Goal: Task Accomplishment & Management: Complete application form

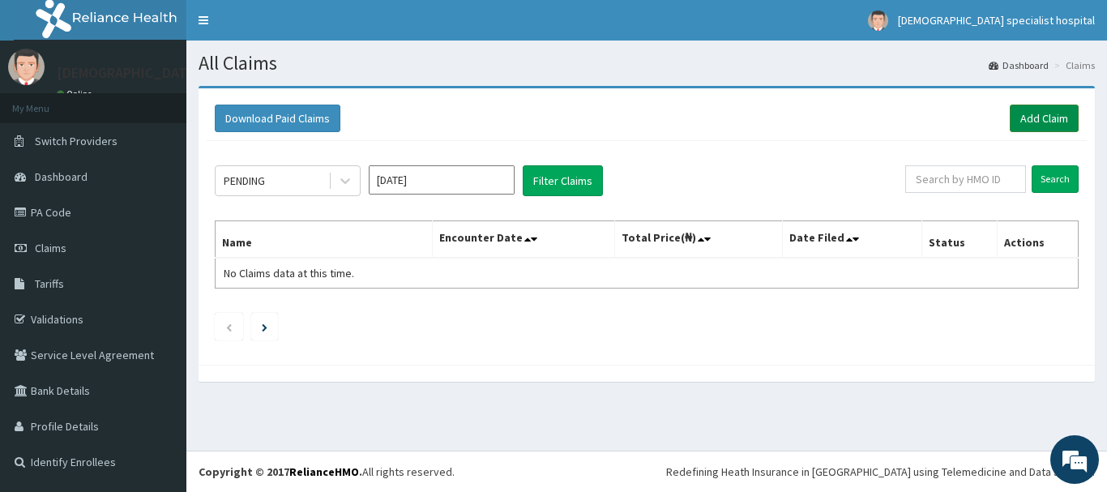
click at [1053, 105] on link "Add Claim" at bounding box center [1044, 119] width 69 height 28
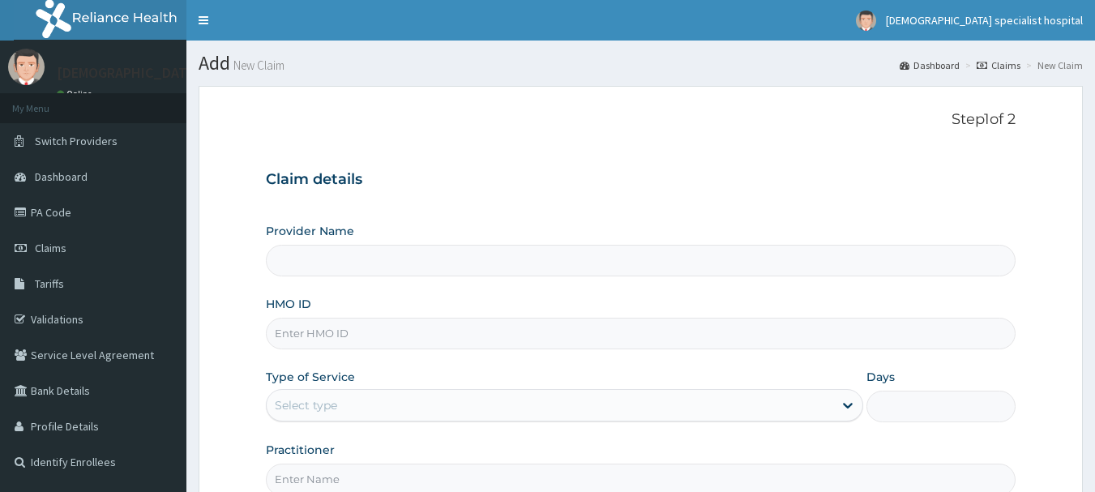
type input "[DEMOGRAPHIC_DATA] Specialist Hospital Ltd"
paste input "HP/GAR/GARSTAN2/218522C2"
type input "H"
click at [287, 340] on input "HMO ID" at bounding box center [641, 334] width 750 height 32
paste input "AVL/10410/B"
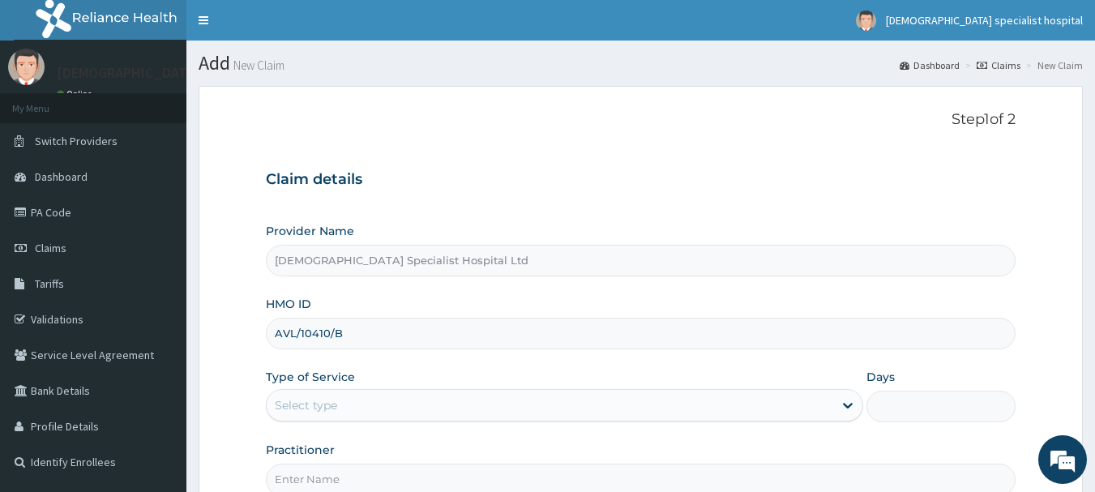
type input "AVL/10410/B"
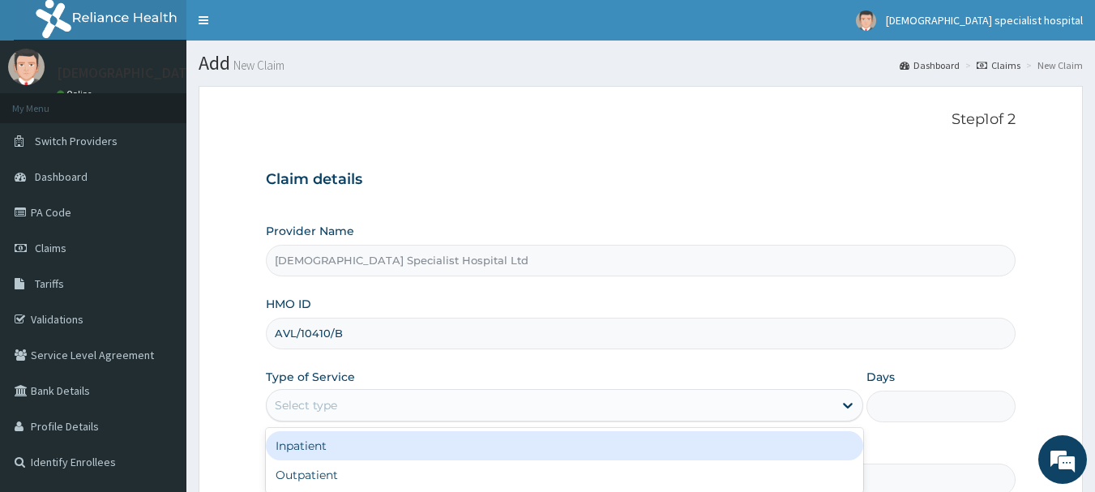
click at [302, 397] on div "Select type" at bounding box center [306, 405] width 62 height 16
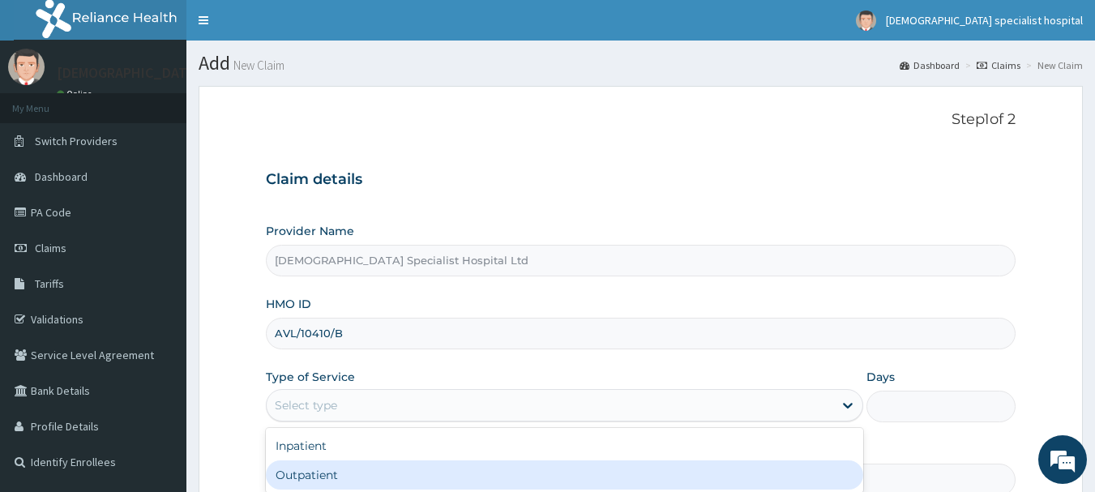
click at [323, 475] on div "Outpatient" at bounding box center [564, 474] width 597 height 29
type input "1"
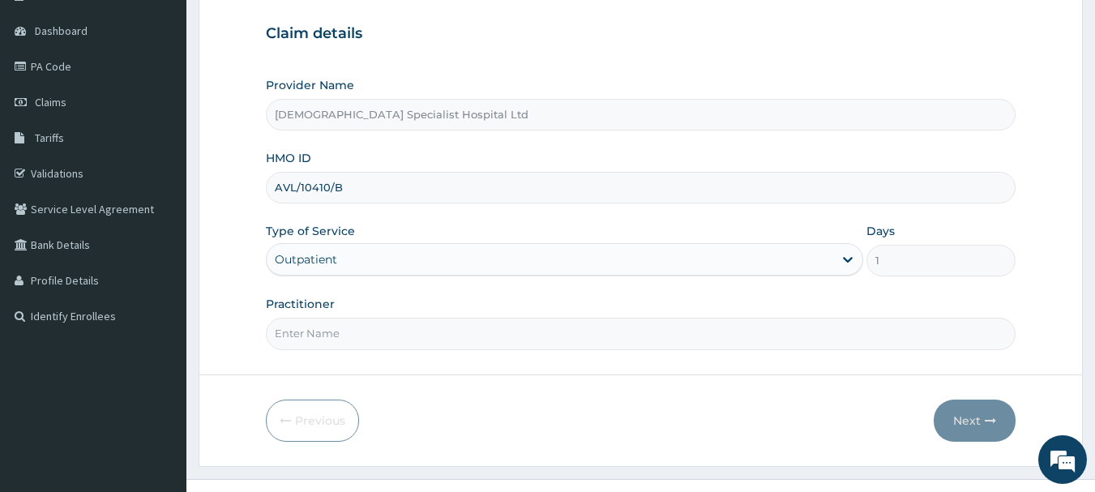
scroll to position [145, 0]
click at [318, 337] on input "Practitioner" at bounding box center [641, 334] width 750 height 32
type input "DR ishola"
click at [954, 417] on button "Next" at bounding box center [975, 421] width 82 height 42
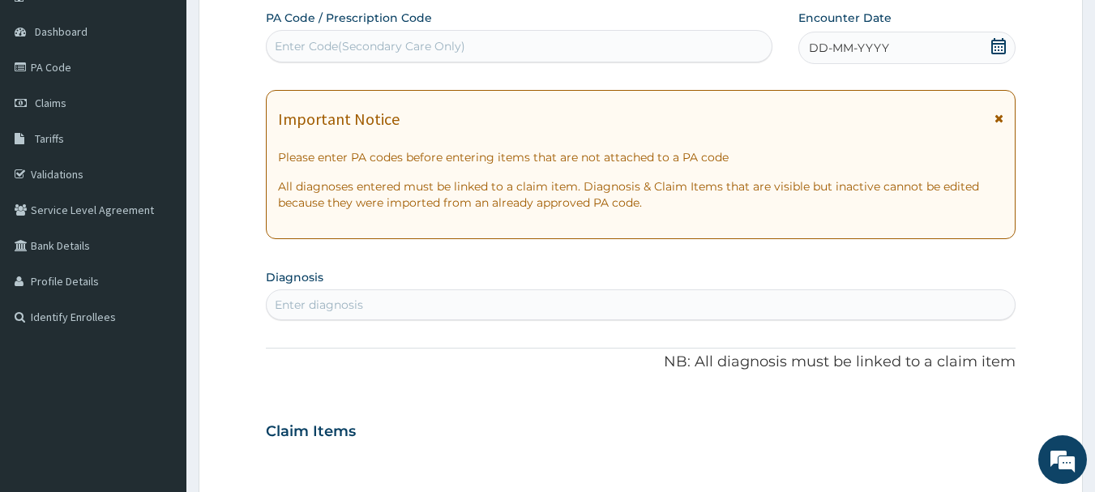
click at [854, 38] on div "DD-MM-YYYY" at bounding box center [906, 48] width 217 height 32
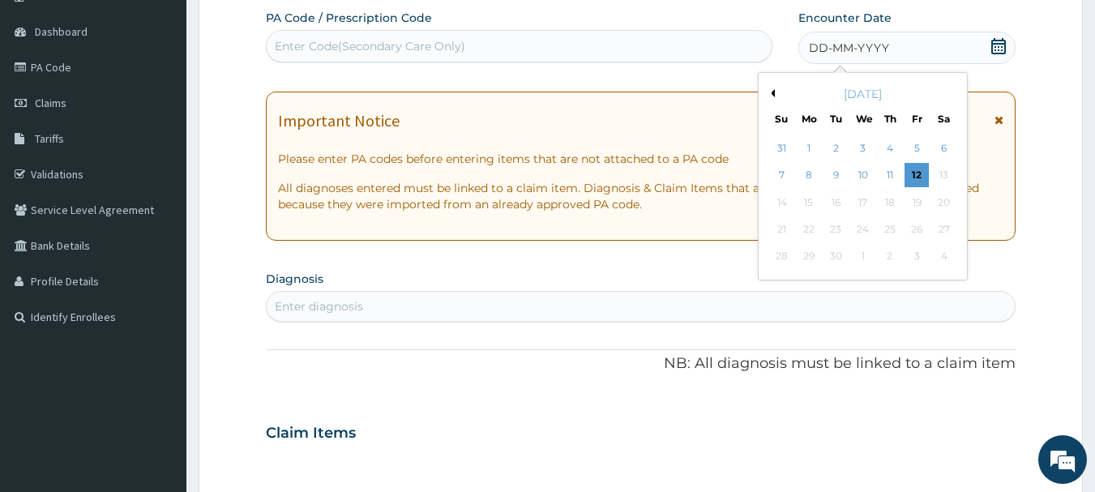
click at [769, 90] on button "Previous Month" at bounding box center [771, 93] width 8 height 8
click at [841, 201] on div "12" at bounding box center [836, 202] width 24 height 24
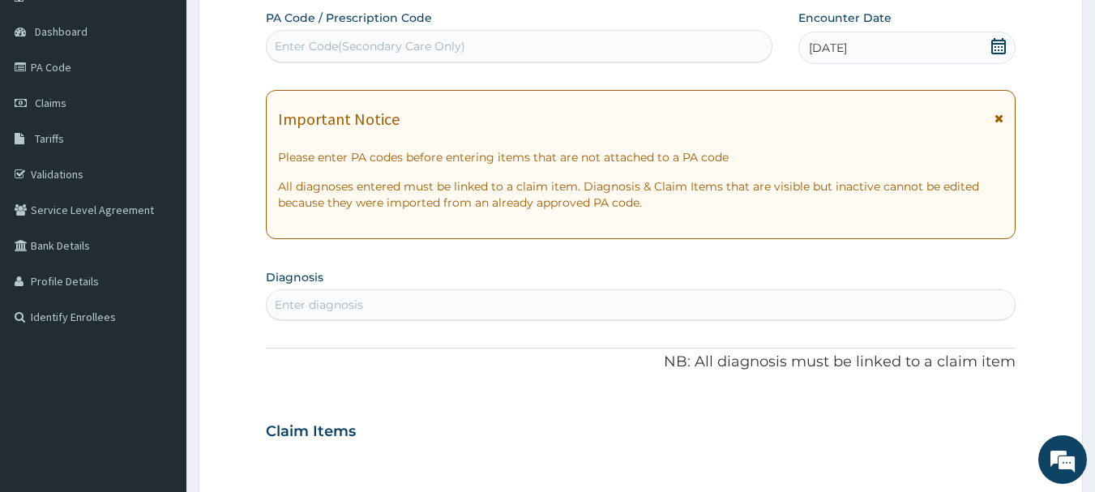
click at [485, 318] on div "Enter diagnosis" at bounding box center [641, 305] width 749 height 26
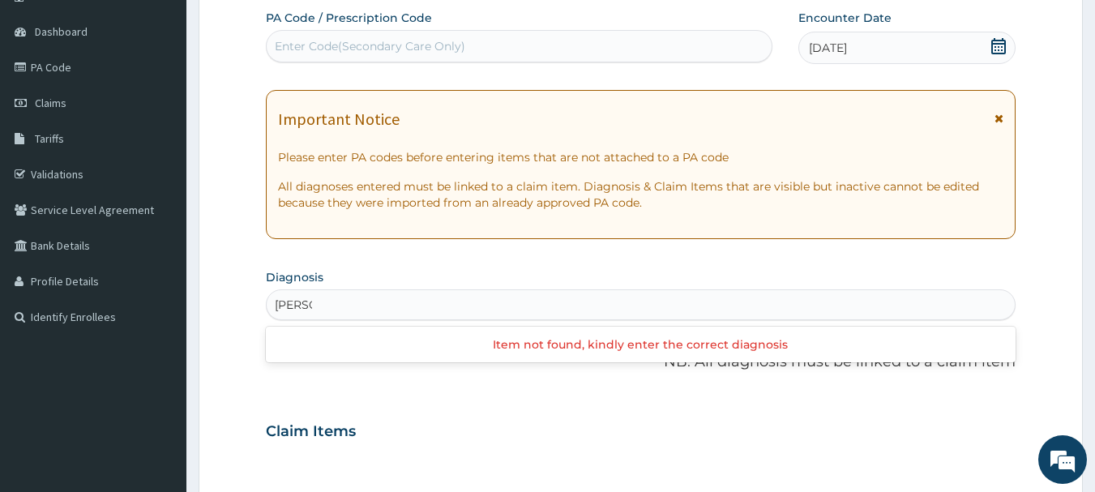
type input "RHE"
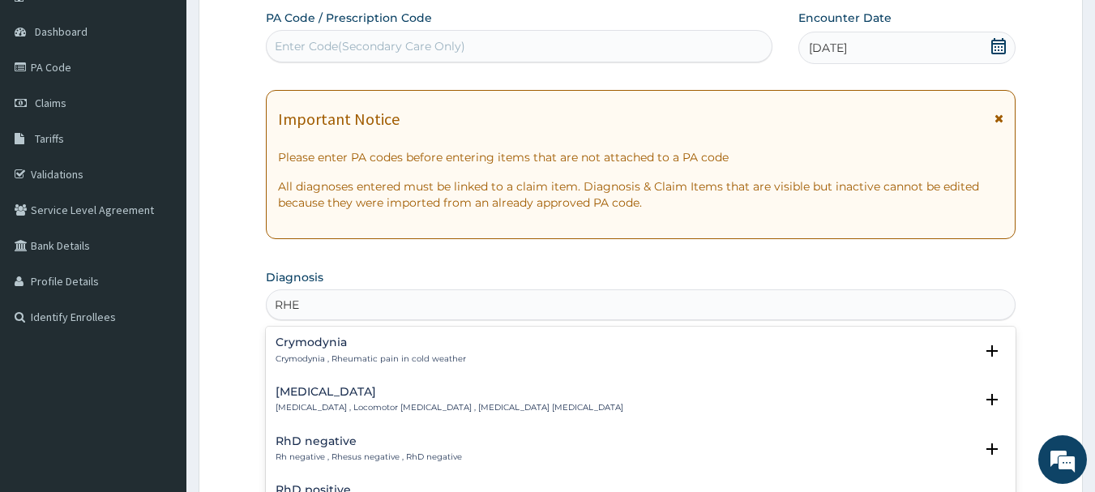
click at [455, 403] on div "Rheumatism Rheumatism , Locomotor pain disorder , Musculoskeletal pain disorder" at bounding box center [450, 400] width 348 height 28
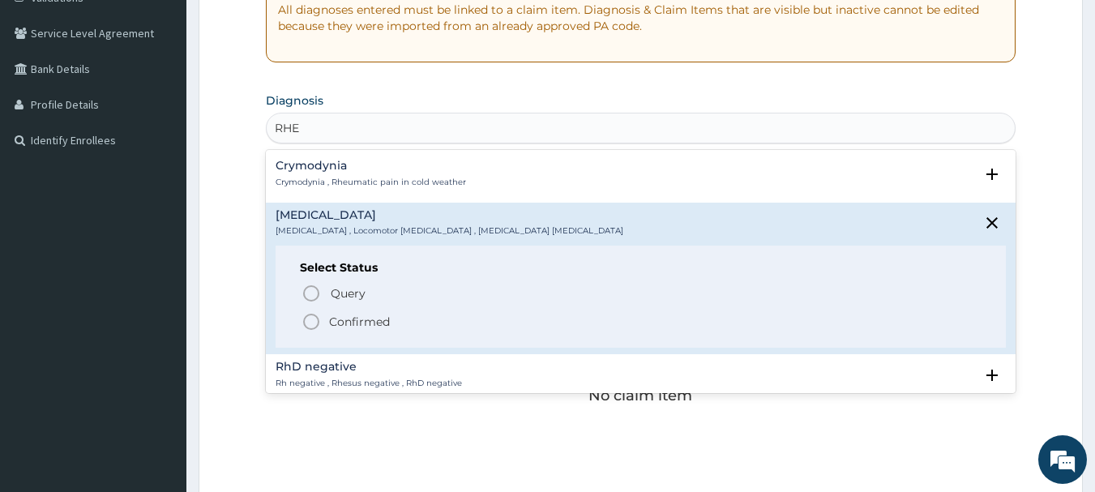
scroll to position [340, 0]
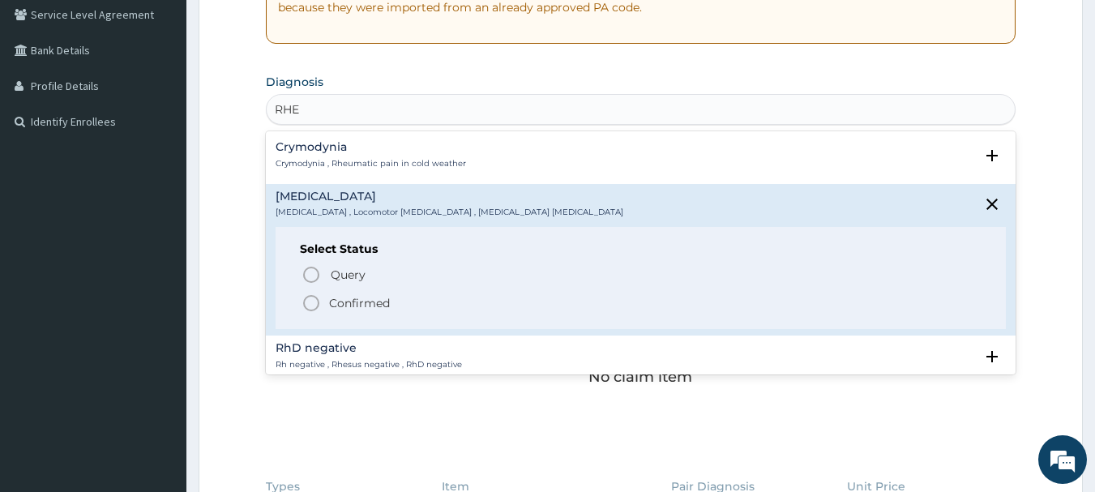
click at [336, 309] on p "Confirmed" at bounding box center [359, 303] width 61 height 16
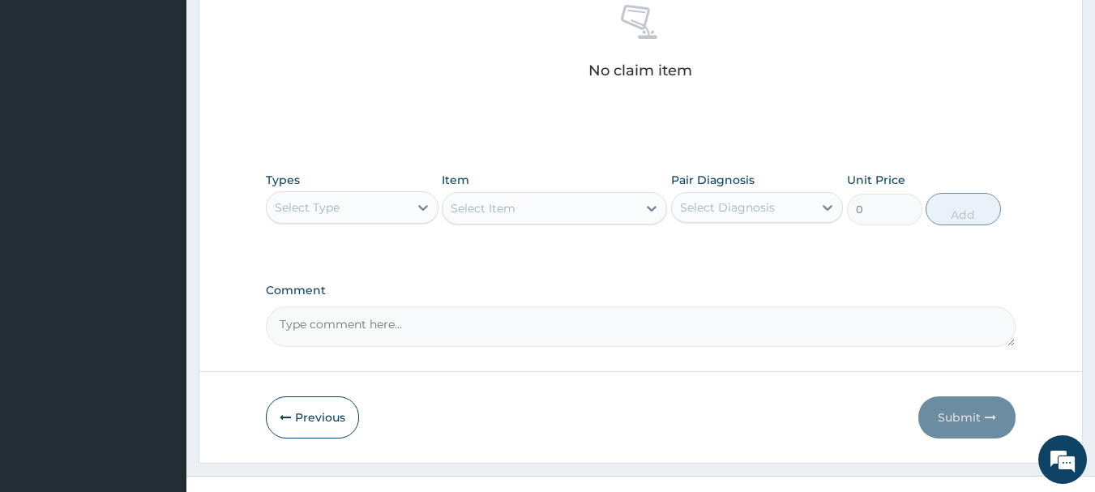
scroll to position [673, 0]
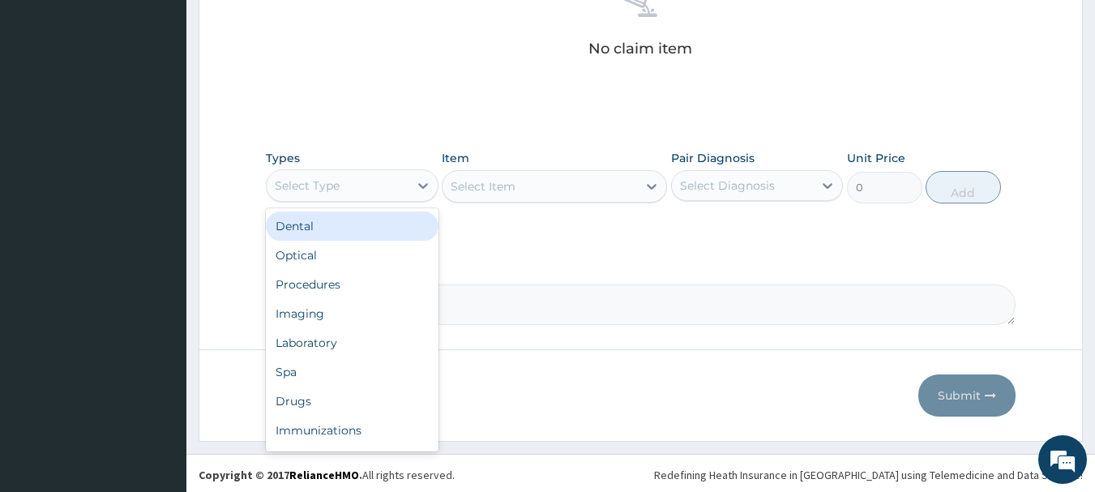
click at [395, 182] on div "Select Type" at bounding box center [338, 186] width 142 height 26
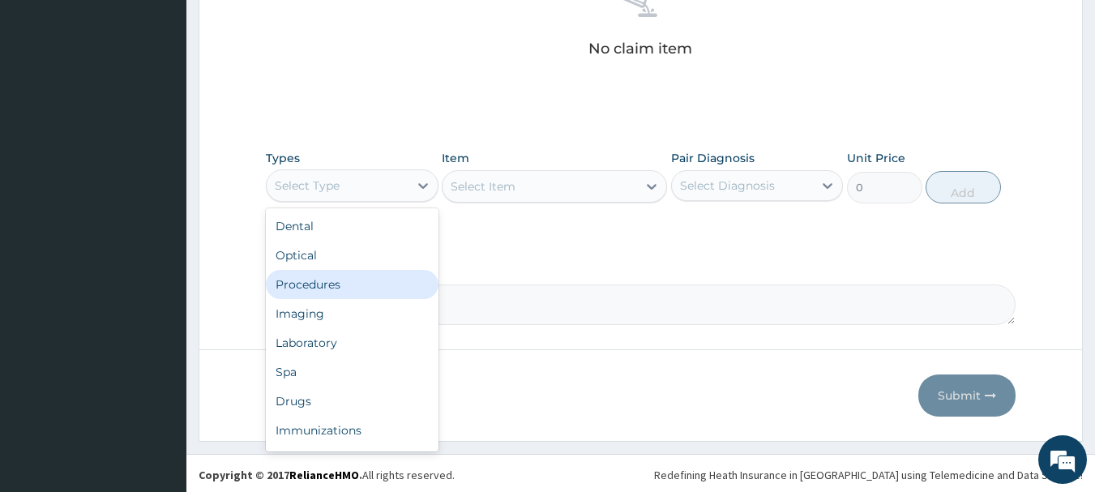
click at [345, 295] on div "Procedures" at bounding box center [352, 284] width 173 height 29
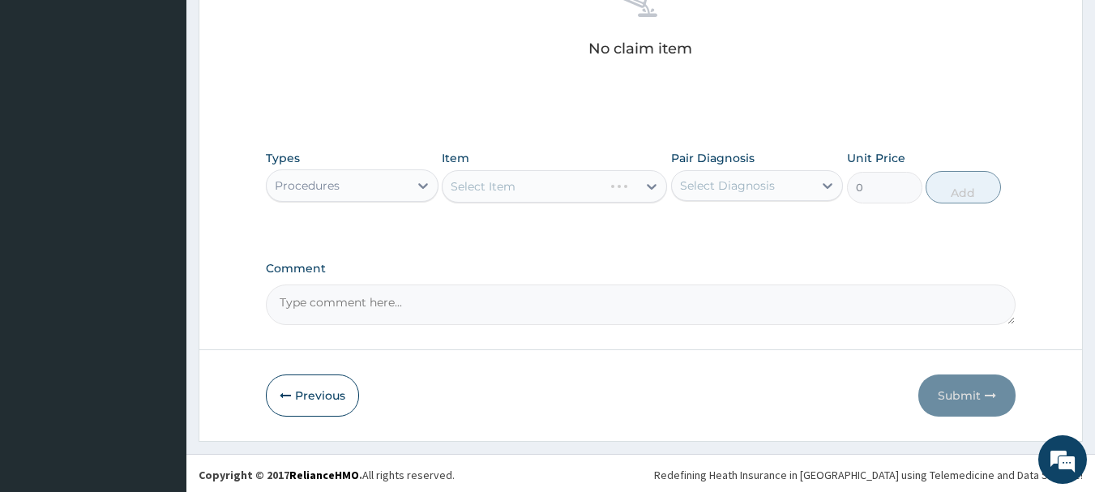
click at [465, 181] on div "Select Item" at bounding box center [554, 186] width 225 height 32
click at [481, 187] on div "Select Item" at bounding box center [554, 186] width 225 height 32
click at [481, 187] on div "Select Item" at bounding box center [483, 186] width 65 height 16
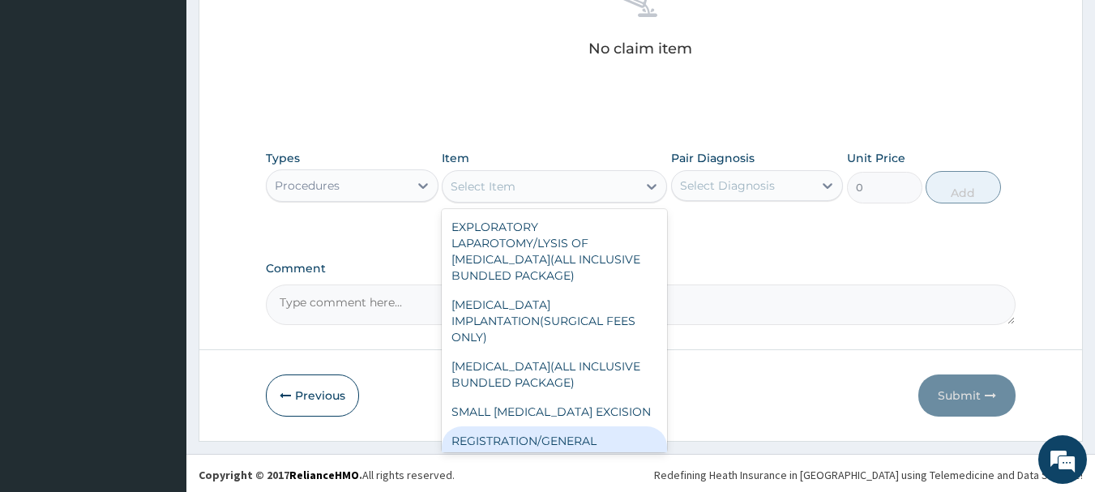
click at [547, 435] on div "REGISTRATION/GENERAL CONSULTATION" at bounding box center [554, 448] width 225 height 45
type input "2000"
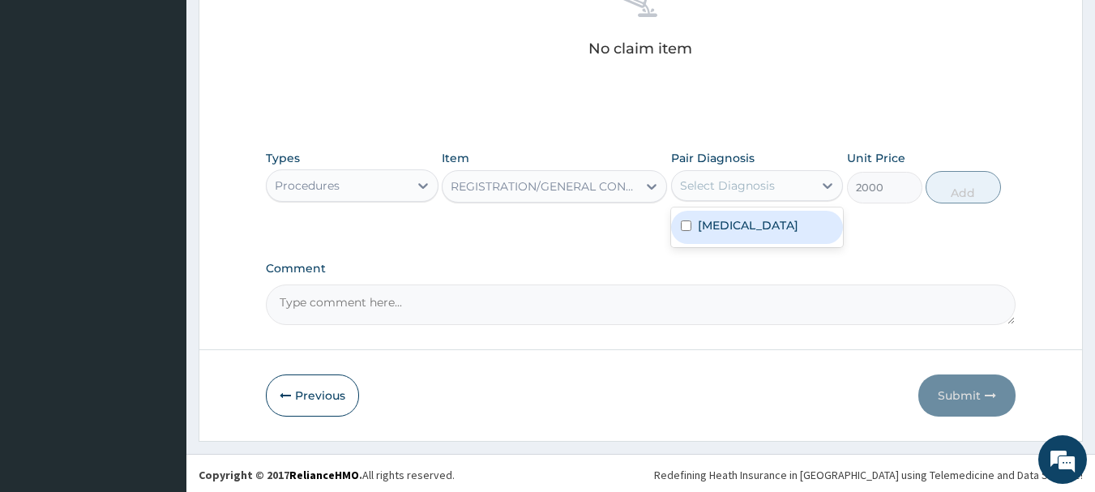
click at [695, 193] on div "Select Diagnosis" at bounding box center [727, 185] width 95 height 16
click at [707, 213] on div "Rheumatism" at bounding box center [757, 227] width 173 height 33
checkbox input "true"
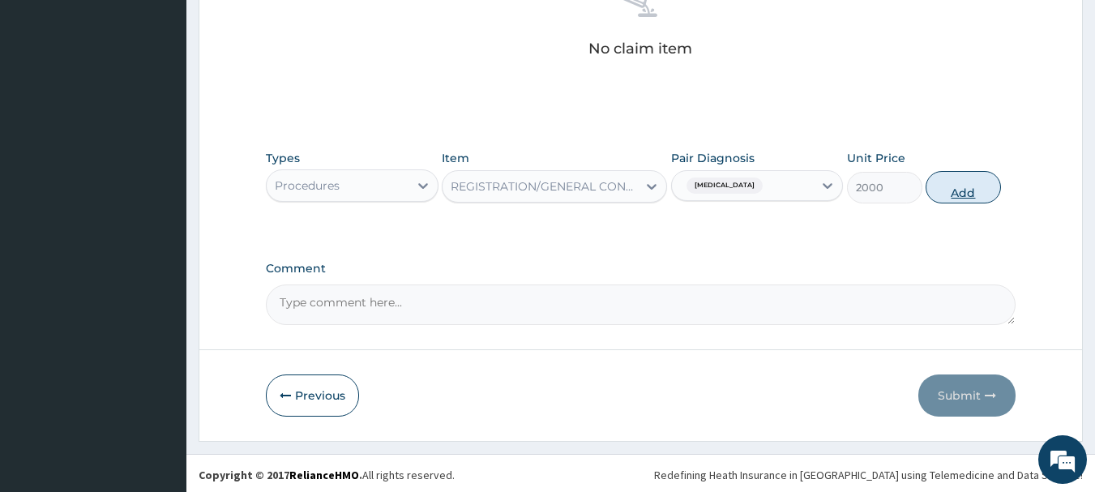
click at [941, 186] on button "Add" at bounding box center [962, 187] width 75 height 32
type input "0"
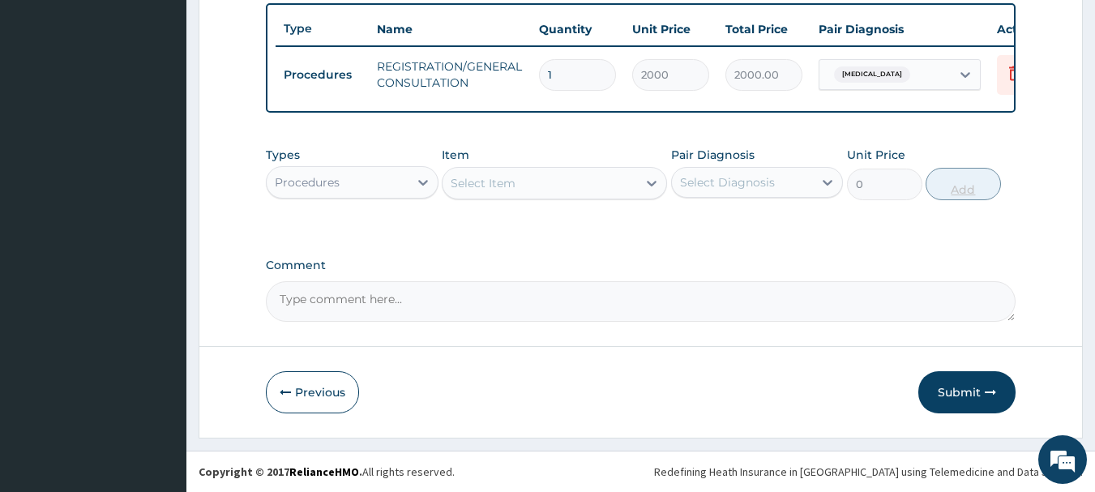
scroll to position [612, 0]
click at [374, 190] on div "Procedures" at bounding box center [338, 182] width 142 height 26
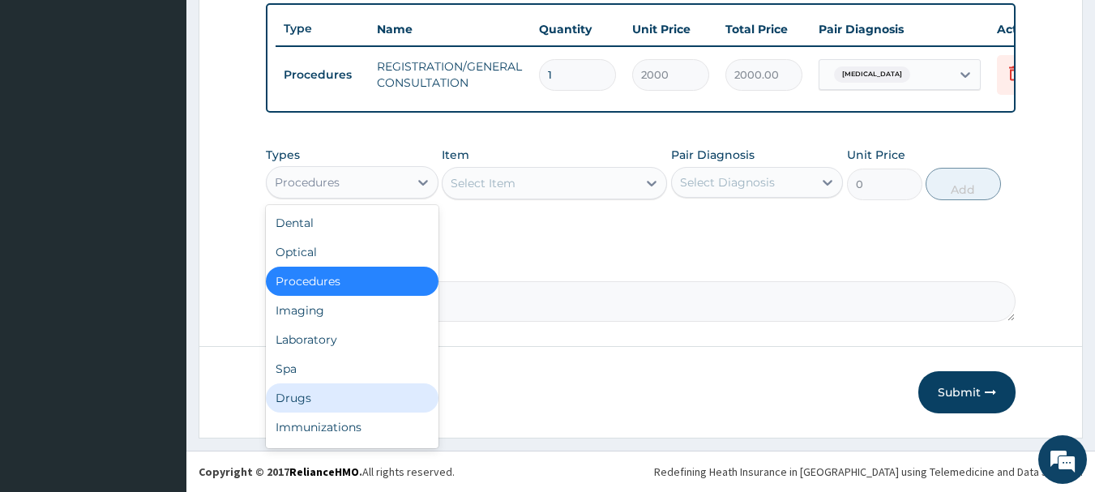
click at [349, 402] on div "Drugs" at bounding box center [352, 397] width 173 height 29
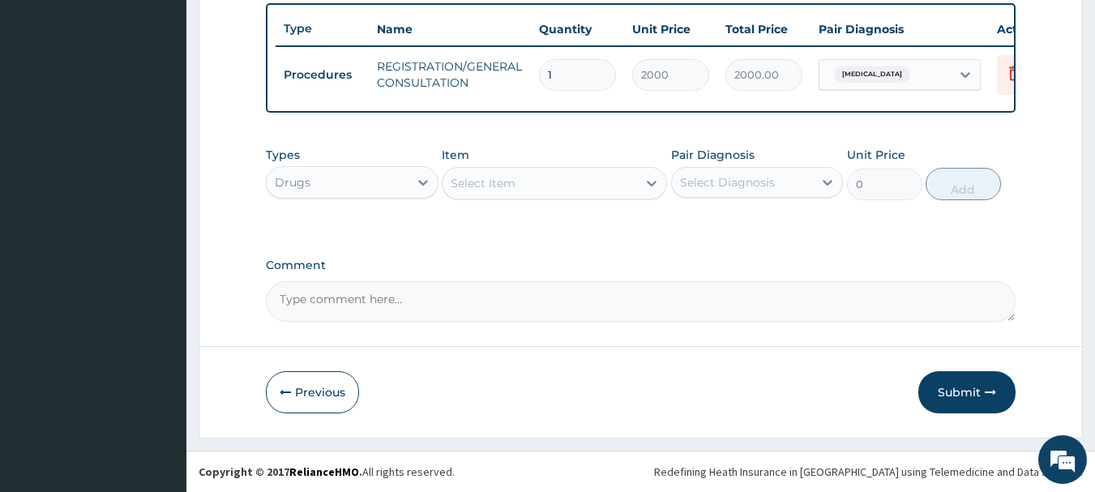
type input "O"
type input "N"
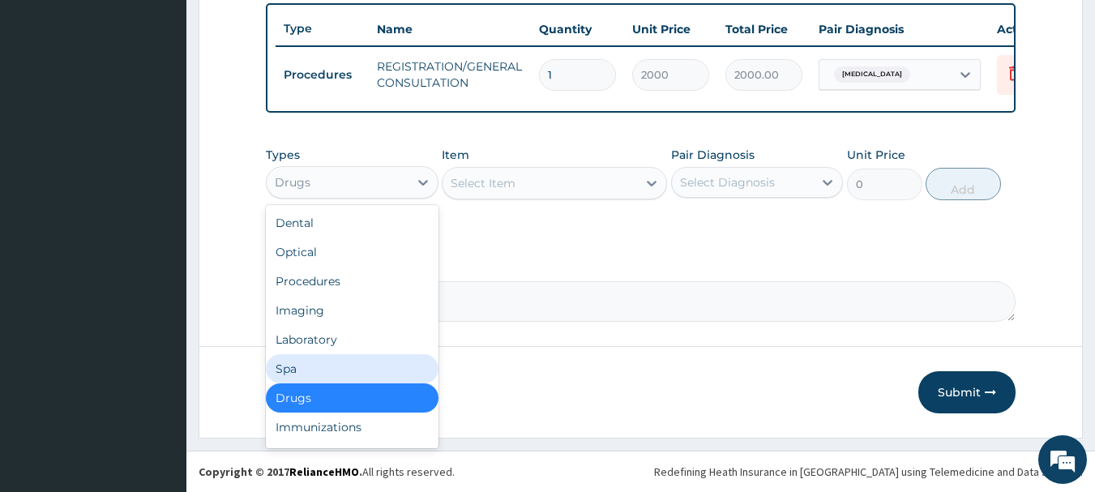
click at [556, 178] on div "Select Item" at bounding box center [539, 183] width 194 height 26
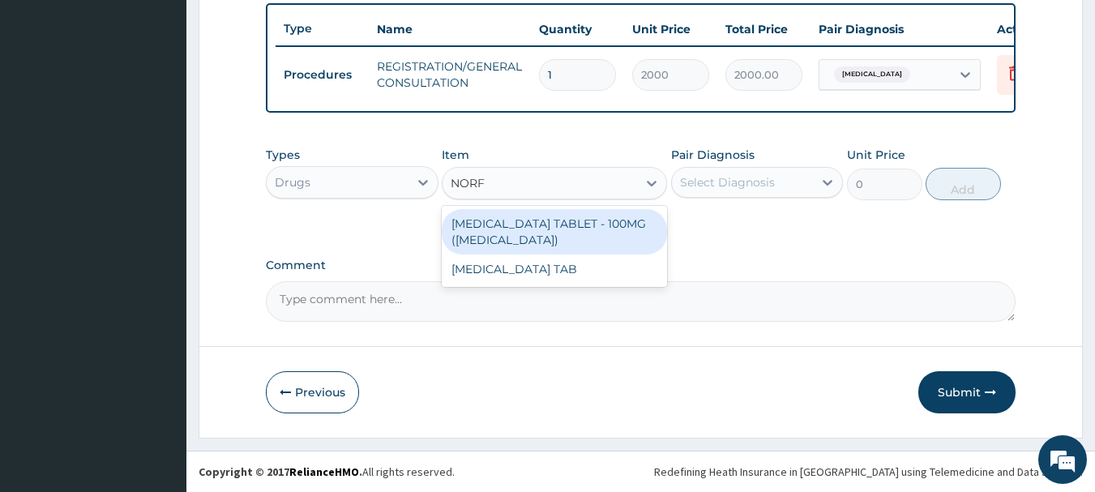
type input "NORFL"
click at [581, 220] on div "ORPHENADRINE CITRATE TABLET - 100MG (NORFLEX)" at bounding box center [554, 231] width 225 height 45
type input "168"
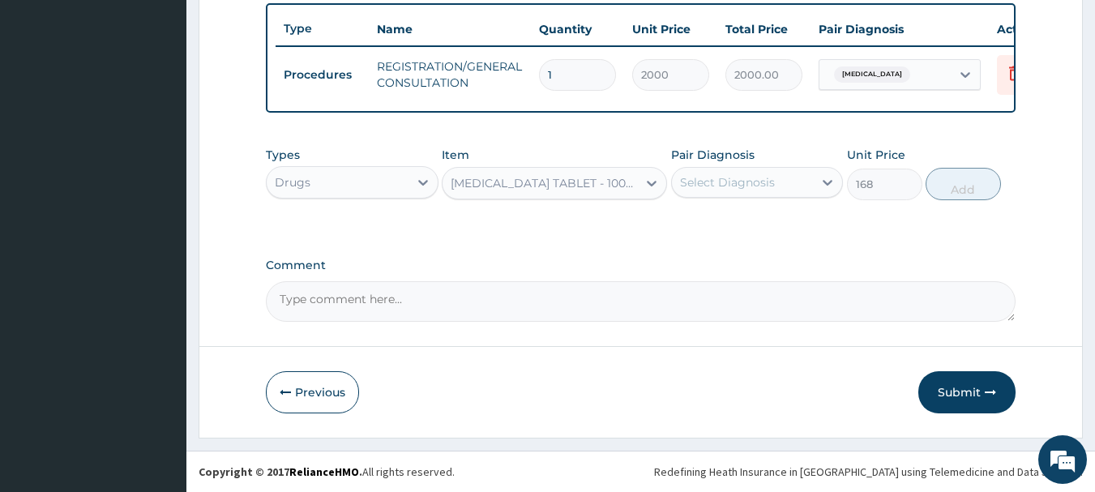
click at [728, 176] on div "Select Diagnosis" at bounding box center [727, 182] width 95 height 16
click at [738, 220] on label "Rheumatism" at bounding box center [748, 222] width 100 height 16
checkbox input "true"
click at [951, 182] on button "Add" at bounding box center [962, 184] width 75 height 32
type input "0"
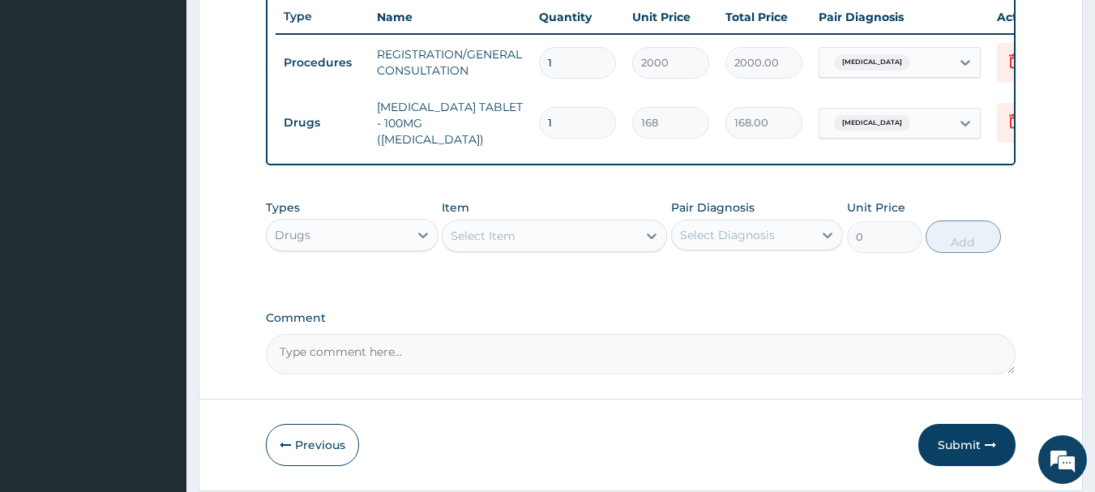
type input "0.00"
type input "2"
type input "336.00"
type input "28"
type input "4704.00"
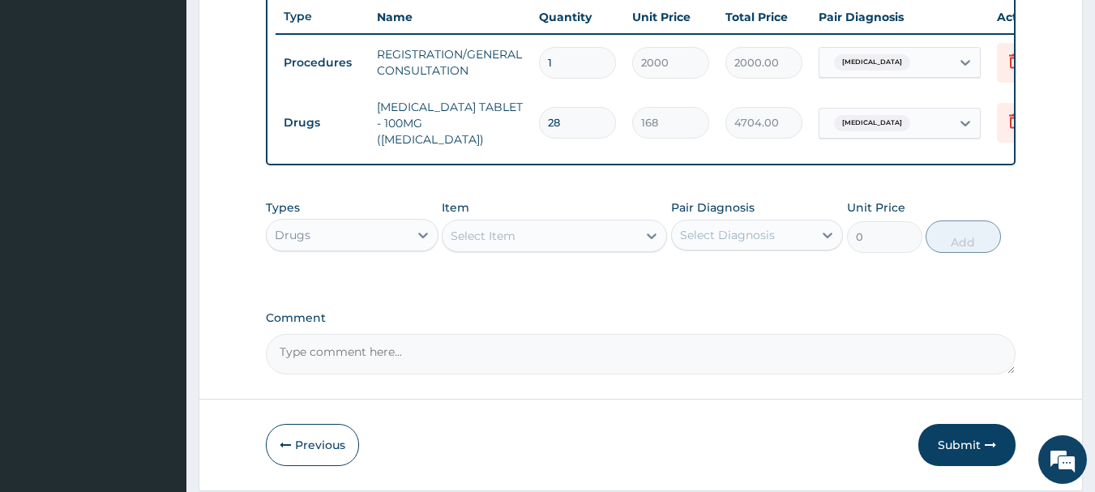
type input "28"
click at [470, 244] on div "Select Item" at bounding box center [483, 236] width 65 height 16
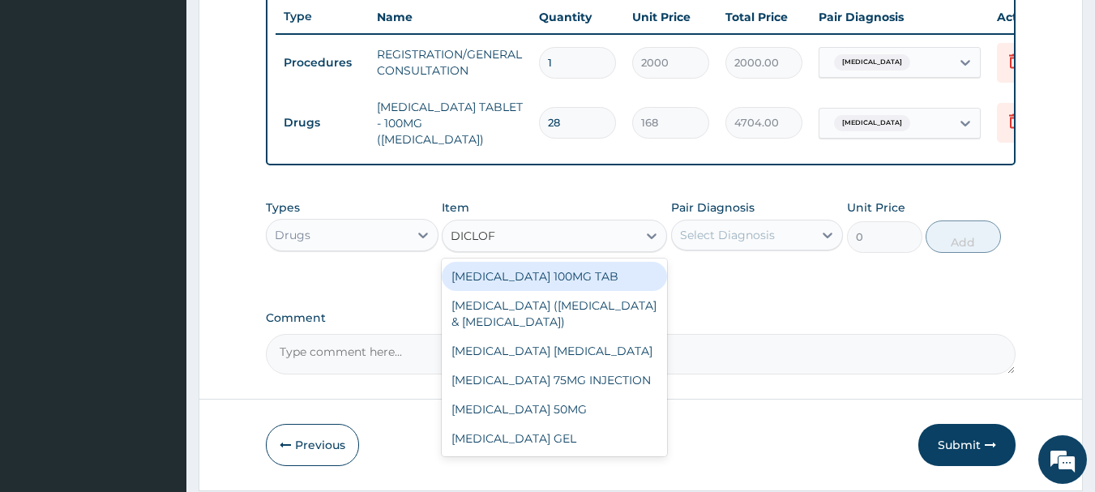
type input "DICLOFE"
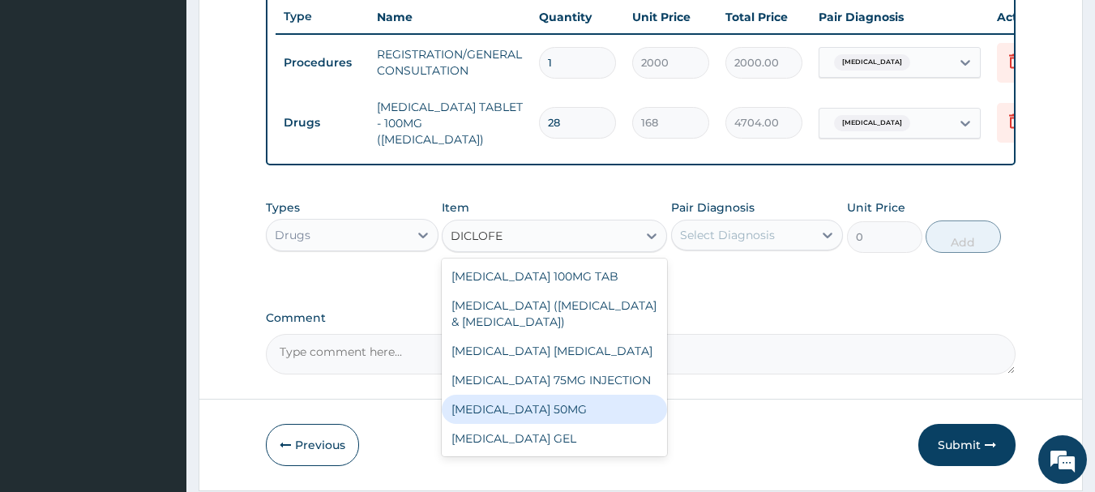
click at [579, 422] on div "DICLOFENAC SODIUM 50MG" at bounding box center [554, 409] width 225 height 29
type input "25"
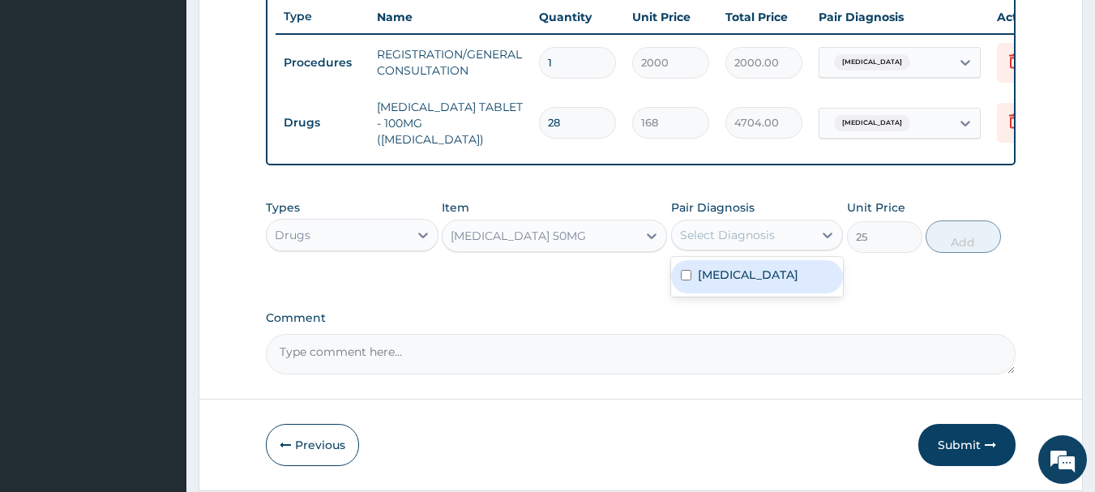
click at [719, 243] on div "Select Diagnosis" at bounding box center [727, 235] width 95 height 16
click at [726, 283] on label "Rheumatism" at bounding box center [748, 275] width 100 height 16
checkbox input "true"
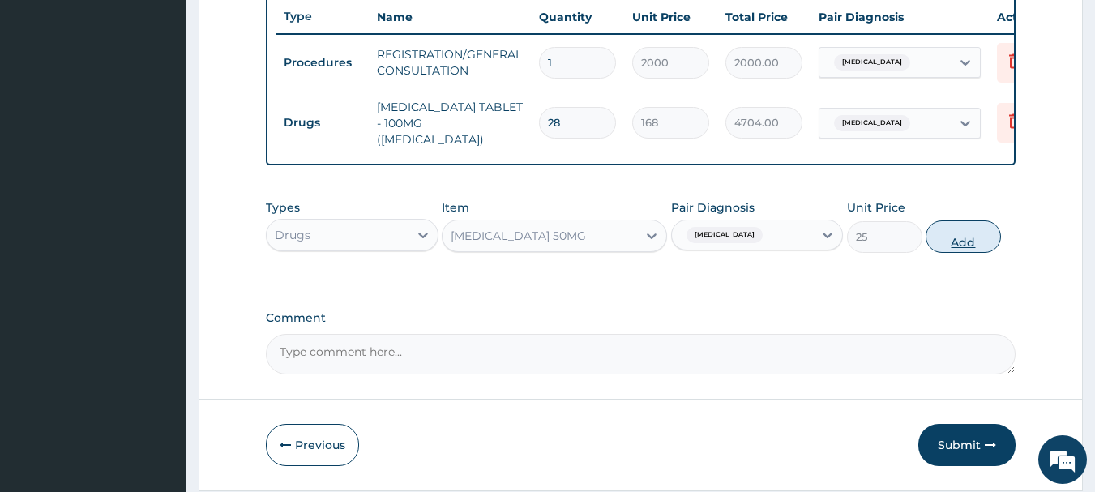
click at [948, 251] on button "Add" at bounding box center [962, 236] width 75 height 32
type input "0"
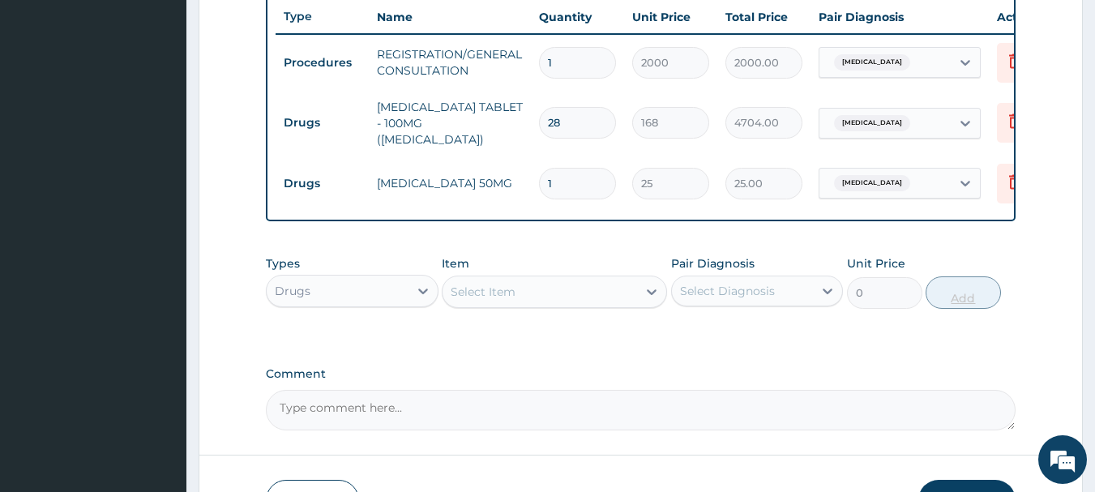
type input "10"
type input "250.00"
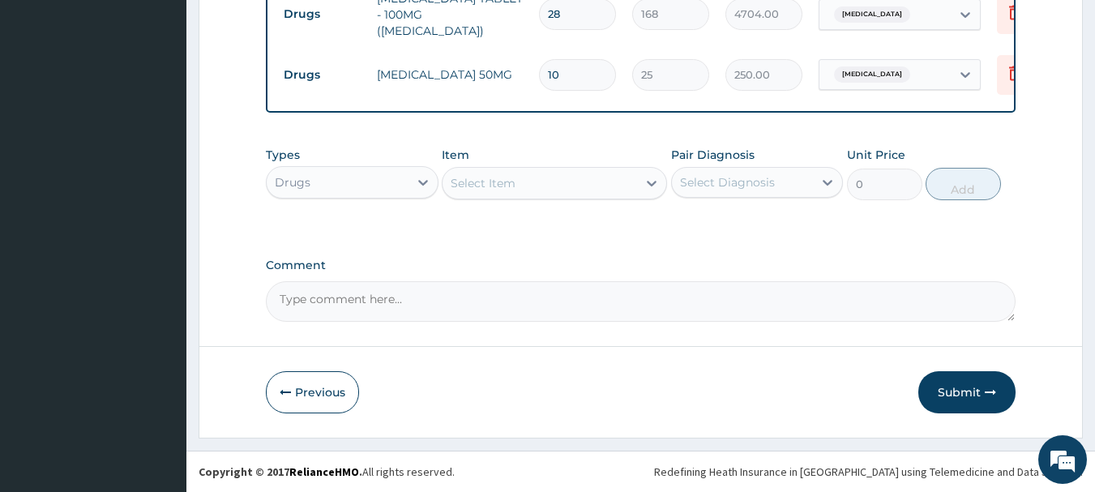
type input "10"
click at [1011, 6] on icon at bounding box center [1014, 13] width 11 height 15
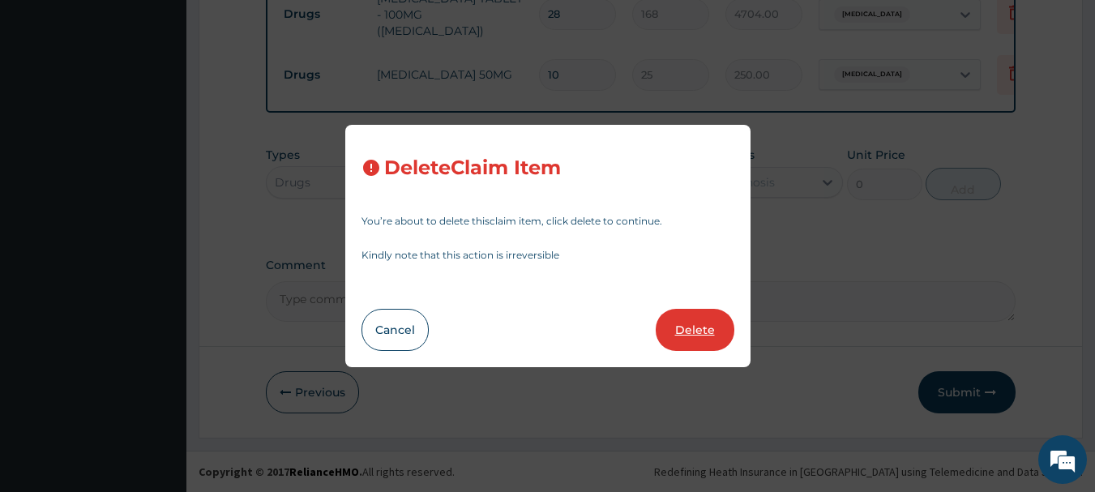
click at [701, 322] on button "Delete" at bounding box center [695, 330] width 79 height 42
type input "10"
type input "25"
type input "250.00"
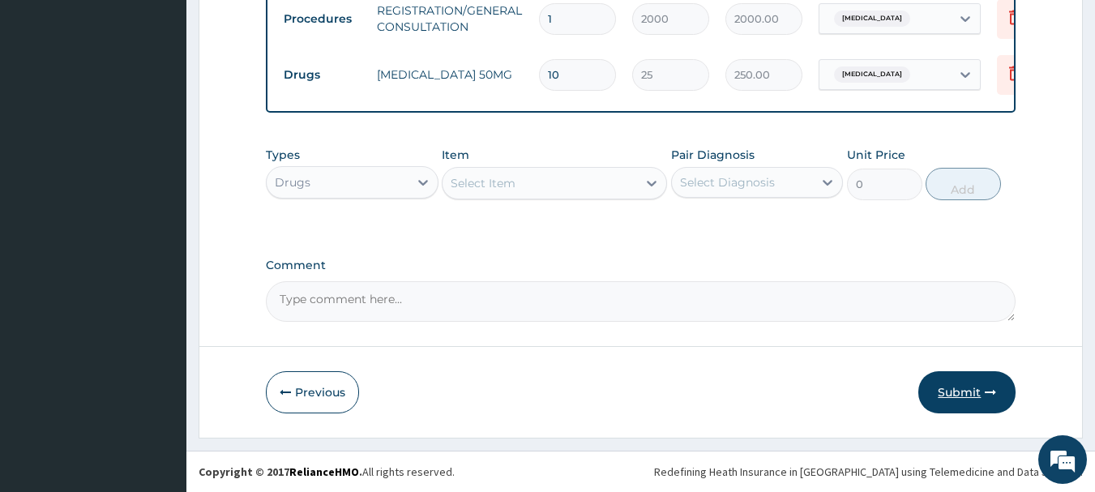
click at [956, 390] on button "Submit" at bounding box center [966, 392] width 97 height 42
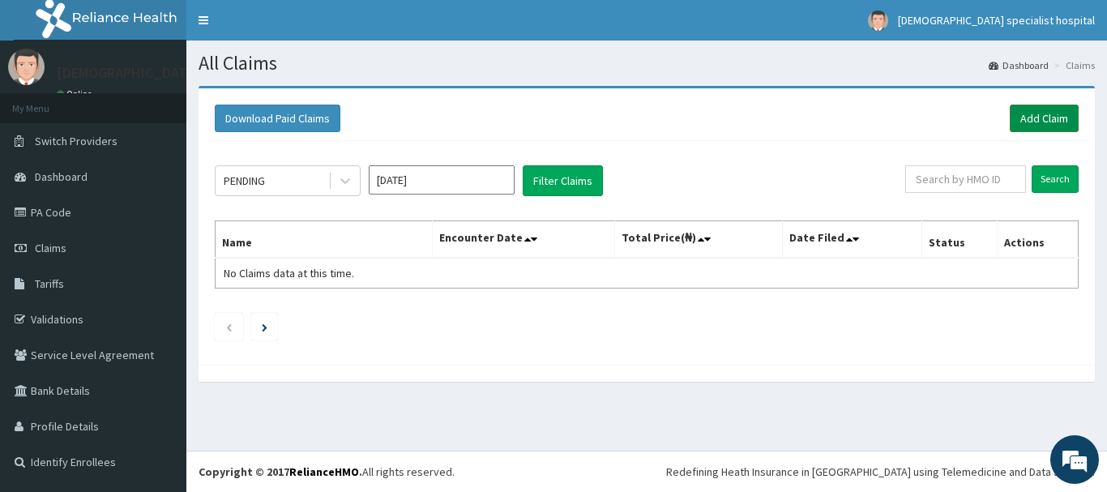
click at [1039, 121] on link "Add Claim" at bounding box center [1044, 119] width 69 height 28
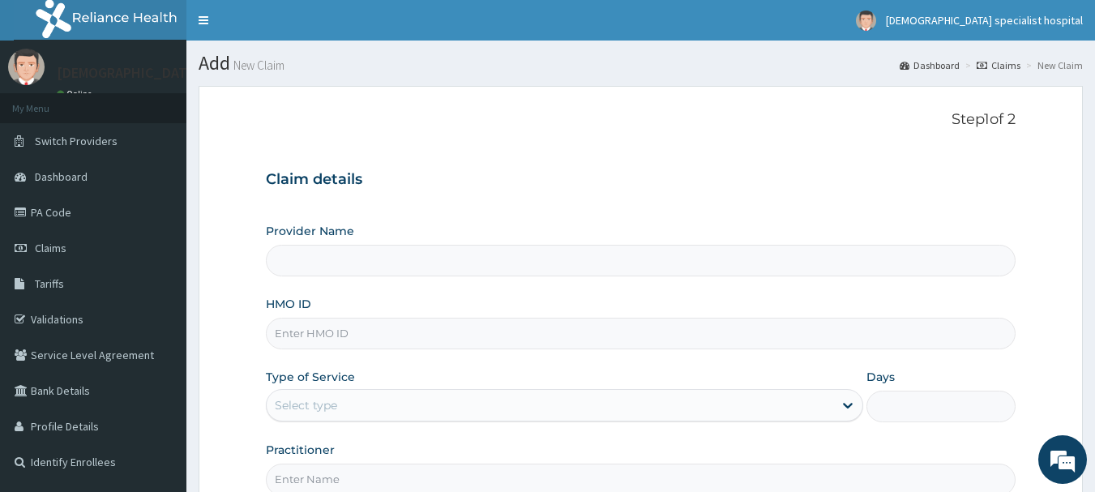
type input "[DEMOGRAPHIC_DATA] Specialist Hospital Ltd"
click at [301, 328] on input "HMO ID" at bounding box center [641, 334] width 750 height 32
paste input "FLE/10193/A"
type input "FLE/10193/A"
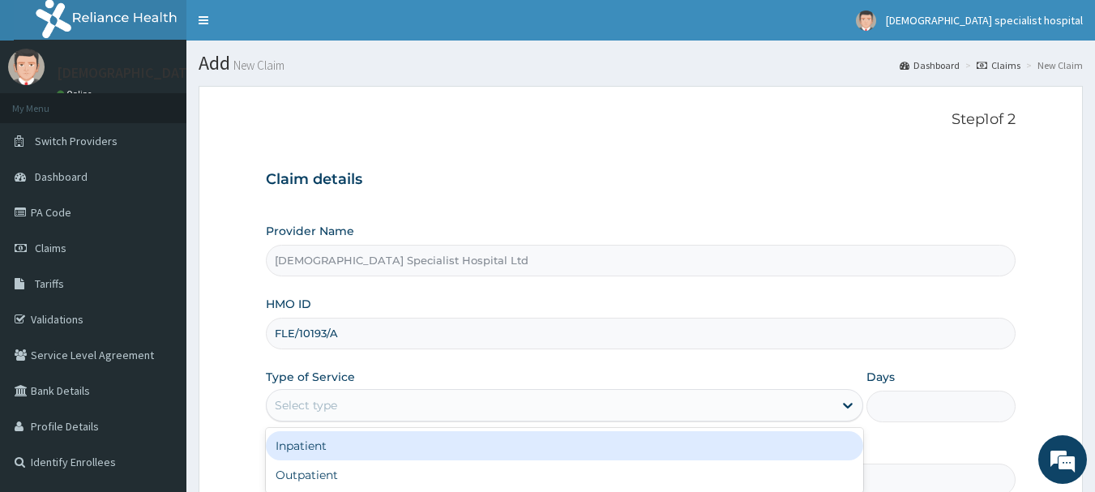
click at [315, 411] on div "Select type" at bounding box center [306, 405] width 62 height 16
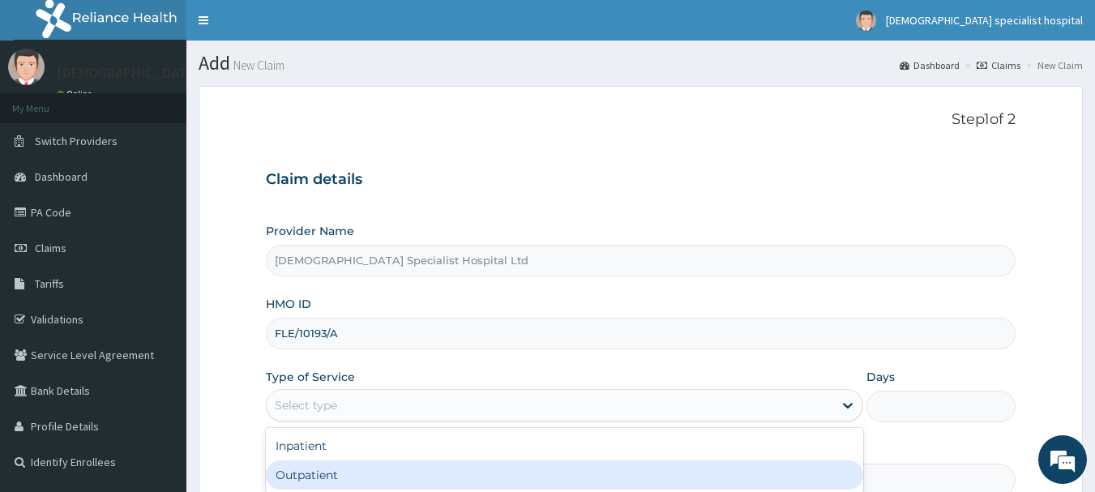
click at [315, 467] on div "Outpatient" at bounding box center [564, 474] width 597 height 29
type input "1"
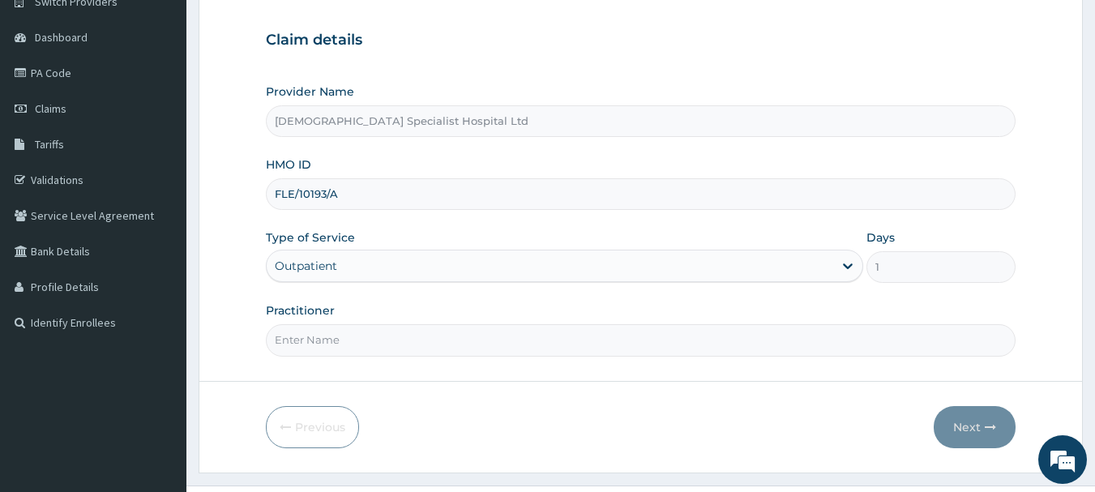
click at [299, 338] on input "Practitioner" at bounding box center [641, 340] width 750 height 32
type input "DR OJO"
click at [966, 417] on button "Next" at bounding box center [975, 427] width 82 height 42
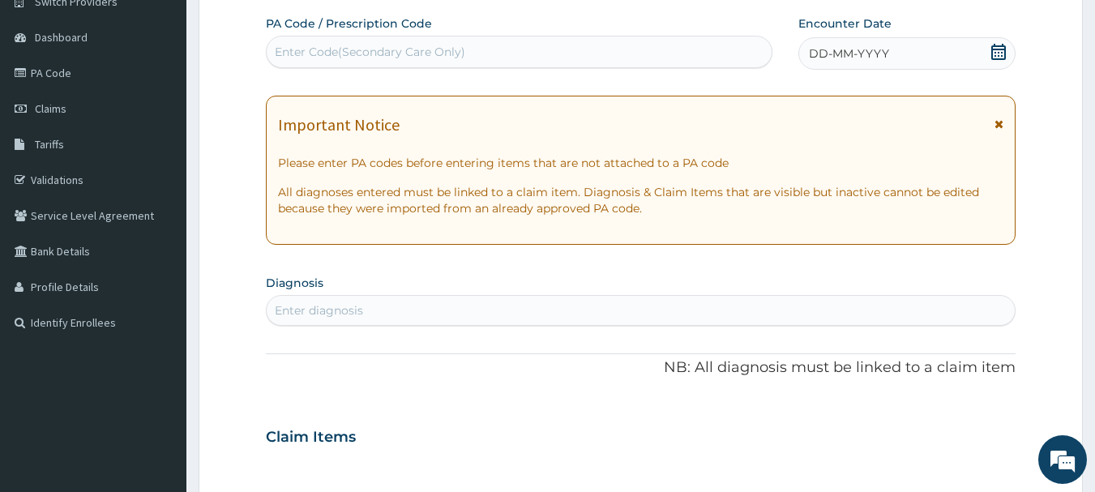
click at [819, 61] on span "DD-MM-YYYY" at bounding box center [849, 53] width 80 height 16
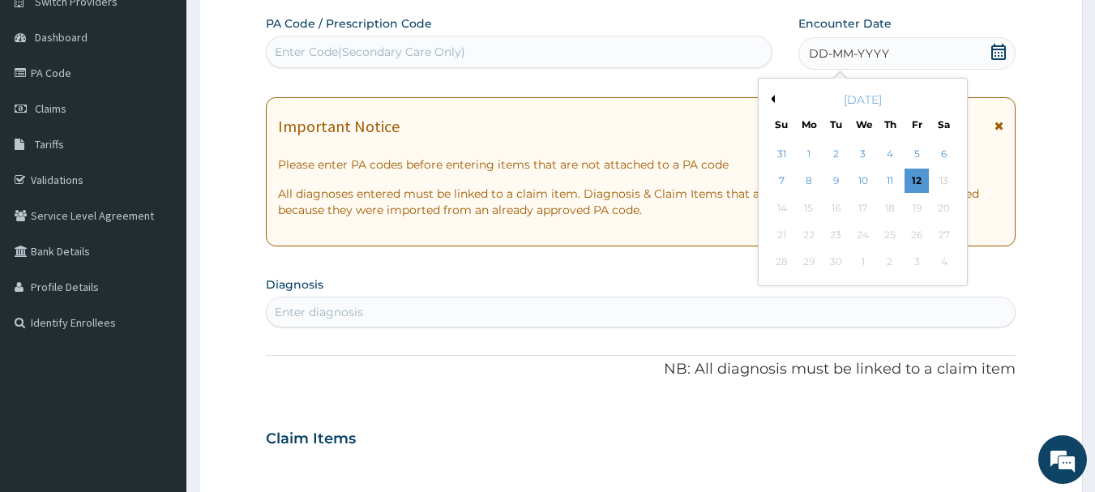
click at [772, 96] on button "Previous Month" at bounding box center [771, 99] width 8 height 8
click at [831, 213] on div "12" at bounding box center [836, 208] width 24 height 24
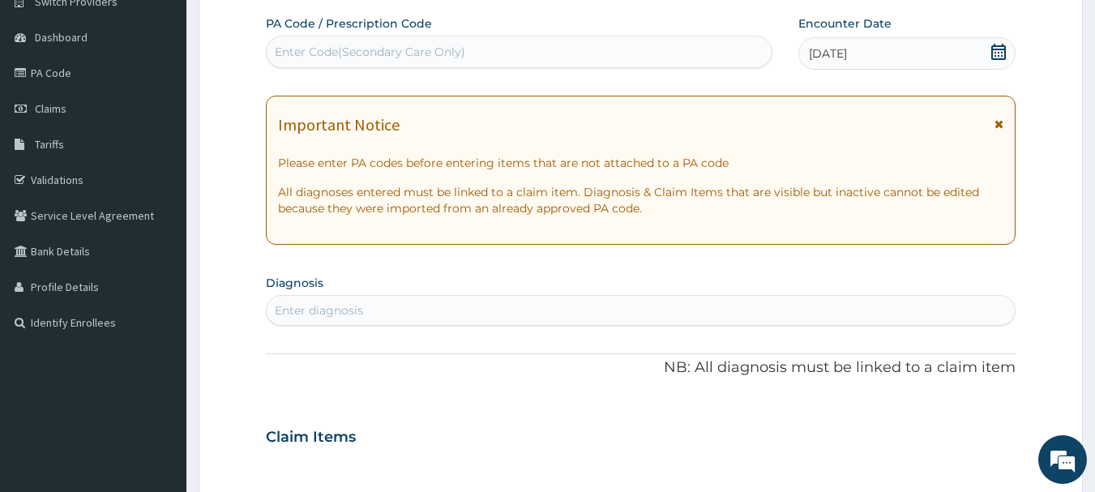
click at [299, 302] on div "Enter diagnosis" at bounding box center [319, 310] width 88 height 16
type input "MALARIA"
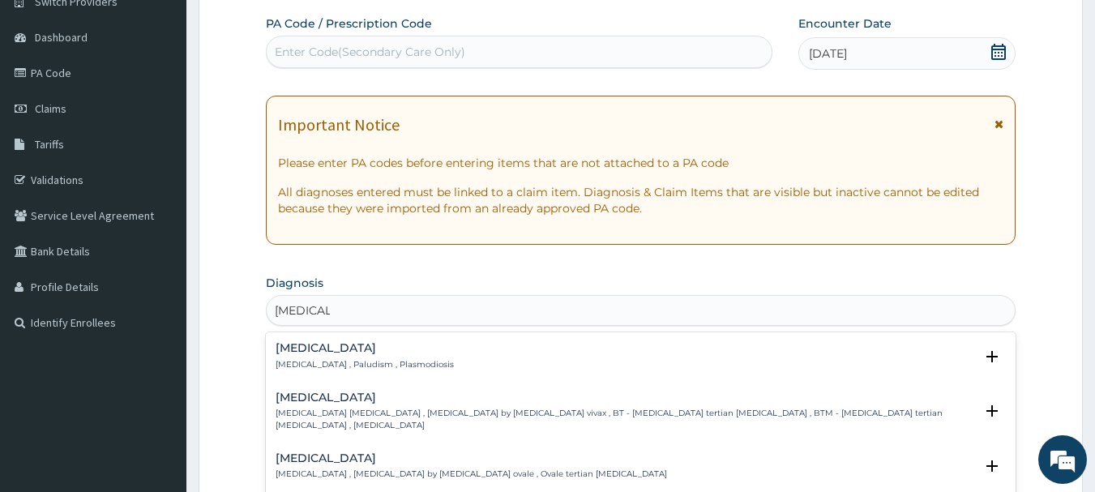
click at [328, 370] on p "Malaria , Paludism , Plasmodiosis" at bounding box center [365, 364] width 178 height 11
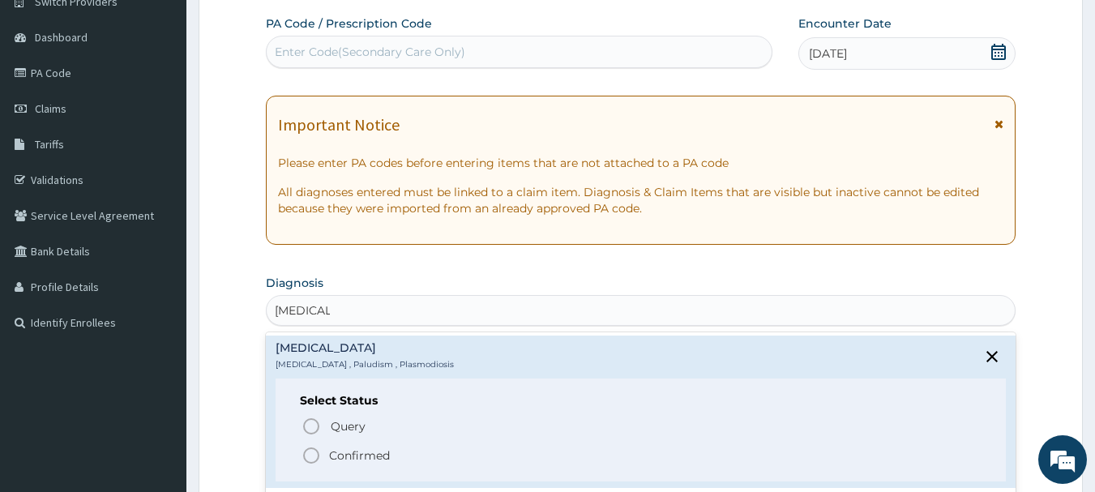
click at [348, 463] on p "Confirmed" at bounding box center [359, 455] width 61 height 16
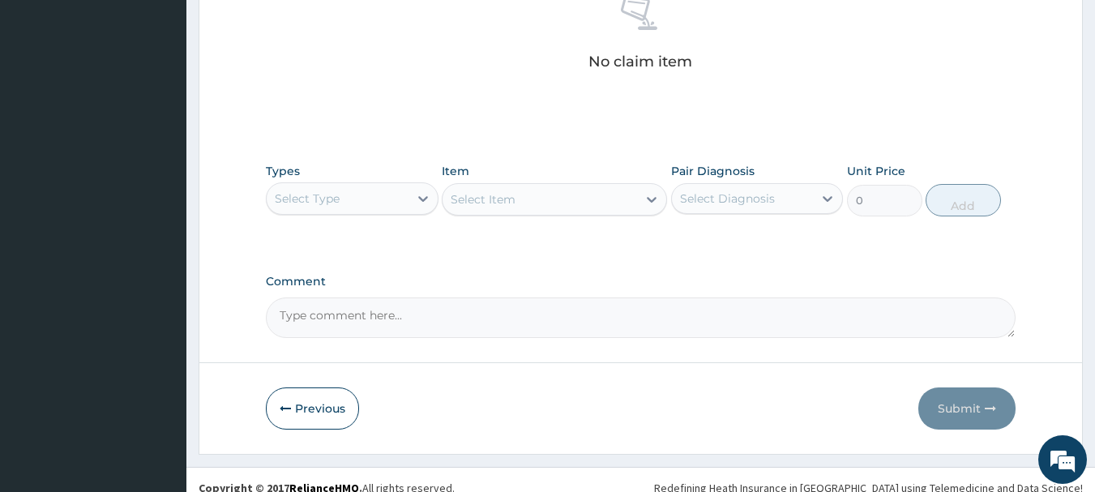
scroll to position [677, 0]
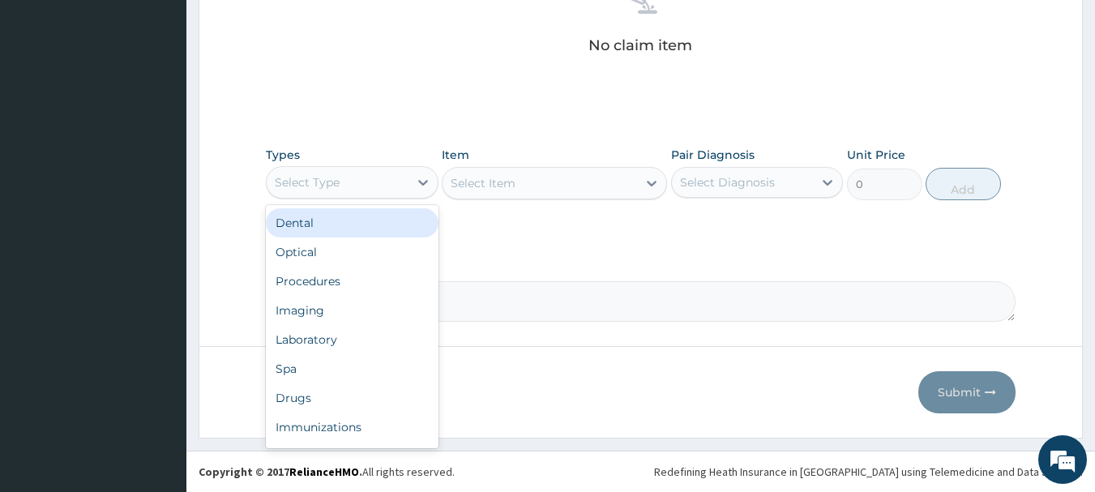
click at [316, 189] on div "Select Type" at bounding box center [307, 182] width 65 height 16
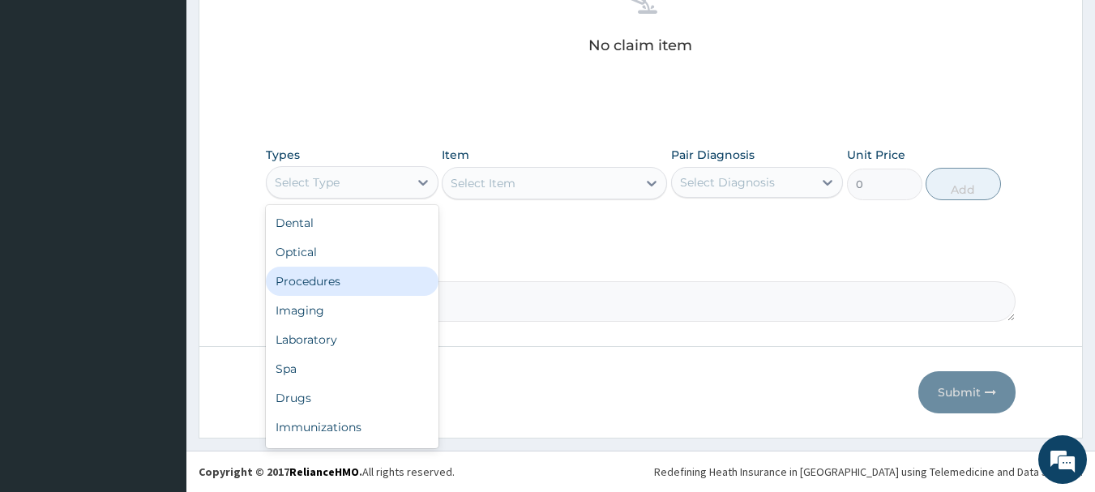
click at [305, 288] on div "Procedures" at bounding box center [352, 281] width 173 height 29
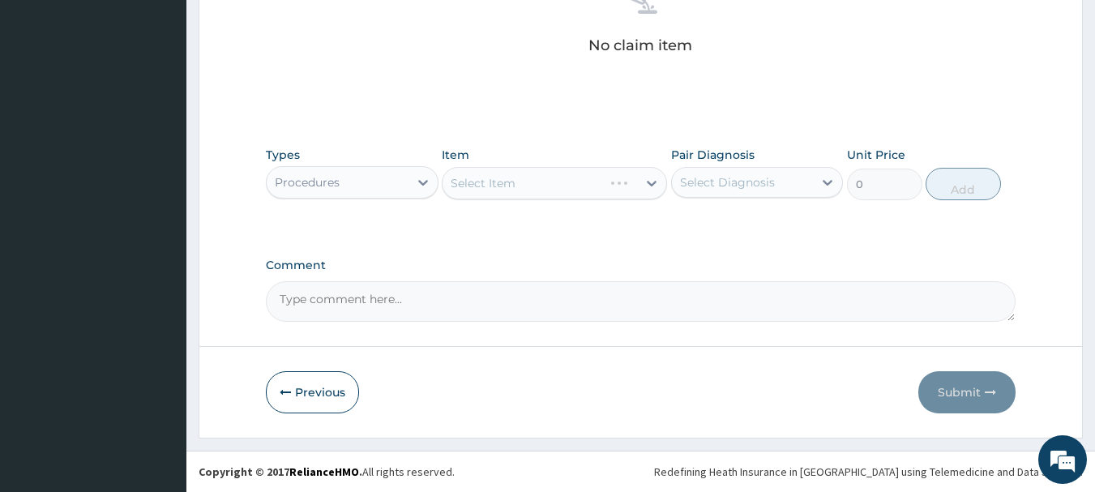
click at [492, 191] on div "Select Item" at bounding box center [554, 183] width 225 height 32
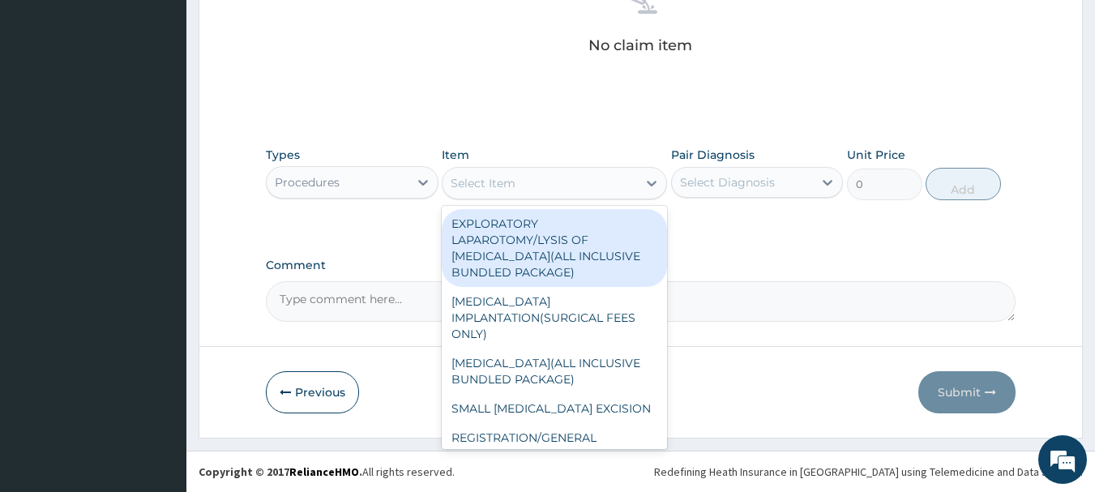
click at [492, 191] on div "Select Item" at bounding box center [539, 183] width 194 height 26
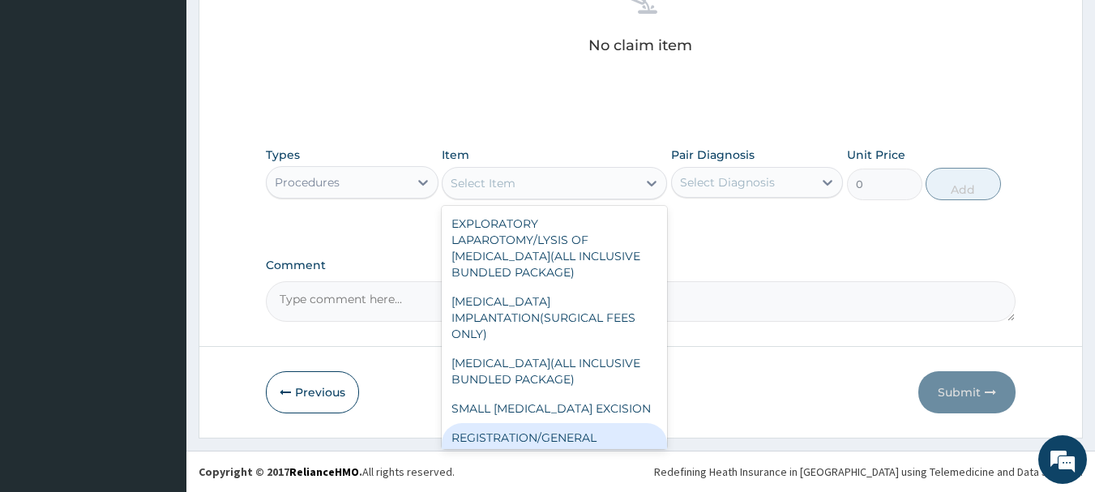
click at [569, 427] on div "REGISTRATION/GENERAL CONSULTATION" at bounding box center [554, 445] width 225 height 45
type input "2000"
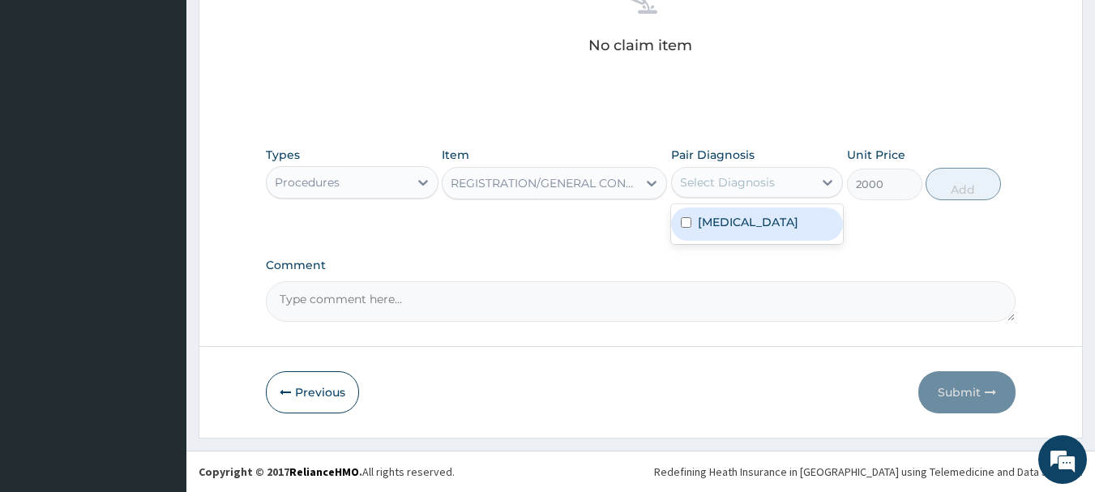
click at [707, 185] on div "Select Diagnosis" at bounding box center [727, 182] width 95 height 16
click at [727, 231] on div "Malaria" at bounding box center [757, 223] width 173 height 33
checkbox input "true"
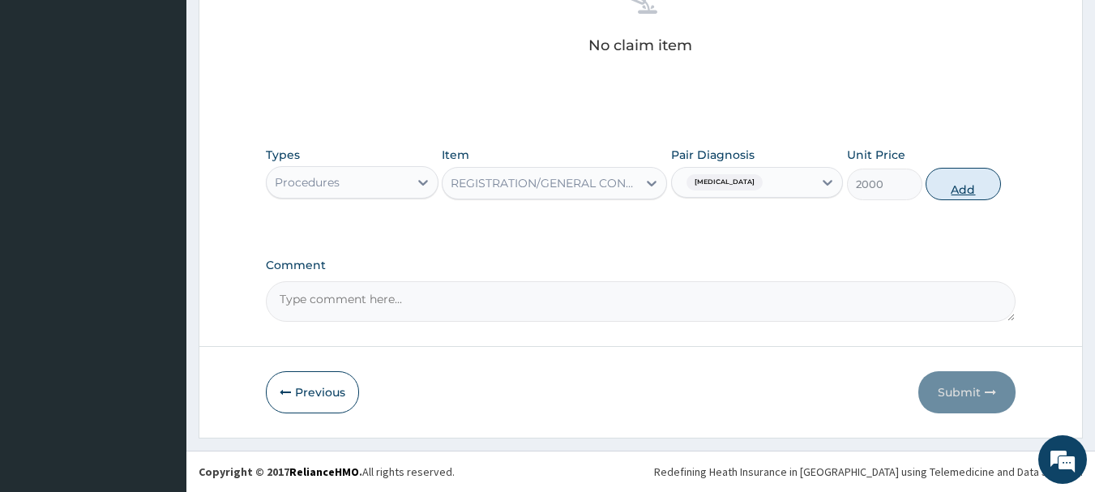
click at [964, 174] on button "Add" at bounding box center [962, 184] width 75 height 32
type input "0"
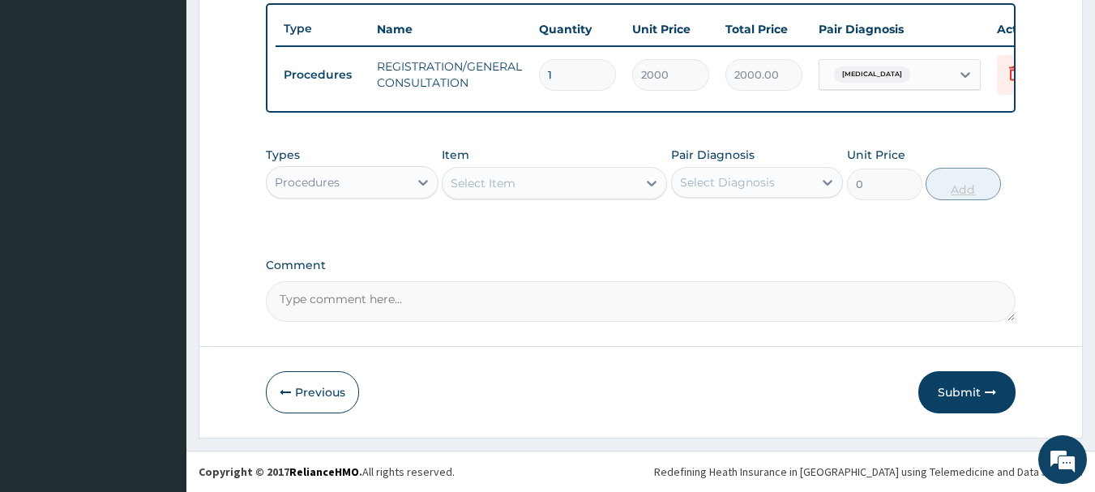
scroll to position [612, 0]
click at [353, 176] on div "Procedures" at bounding box center [338, 182] width 142 height 26
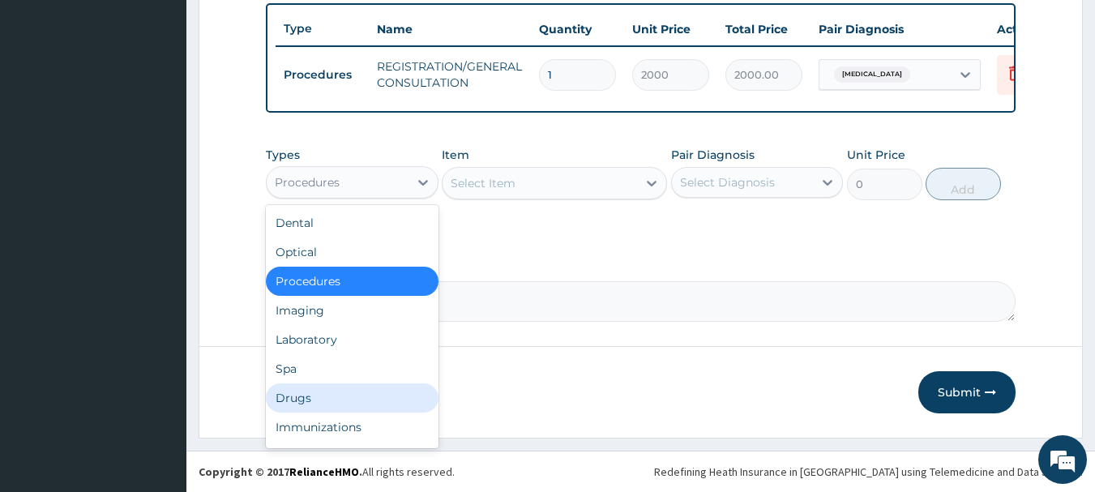
click at [322, 395] on div "Drugs" at bounding box center [352, 397] width 173 height 29
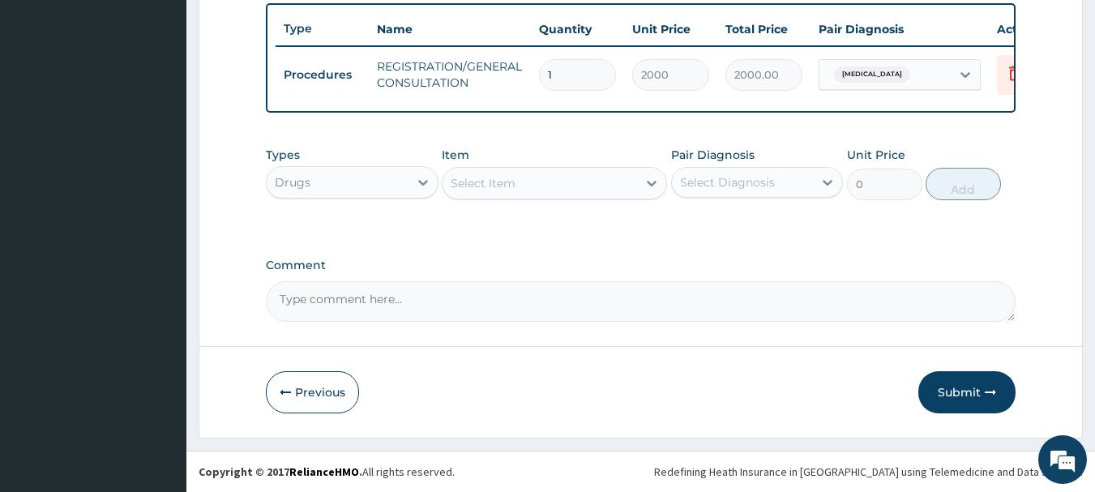
click at [462, 186] on div "Select Item" at bounding box center [483, 183] width 65 height 16
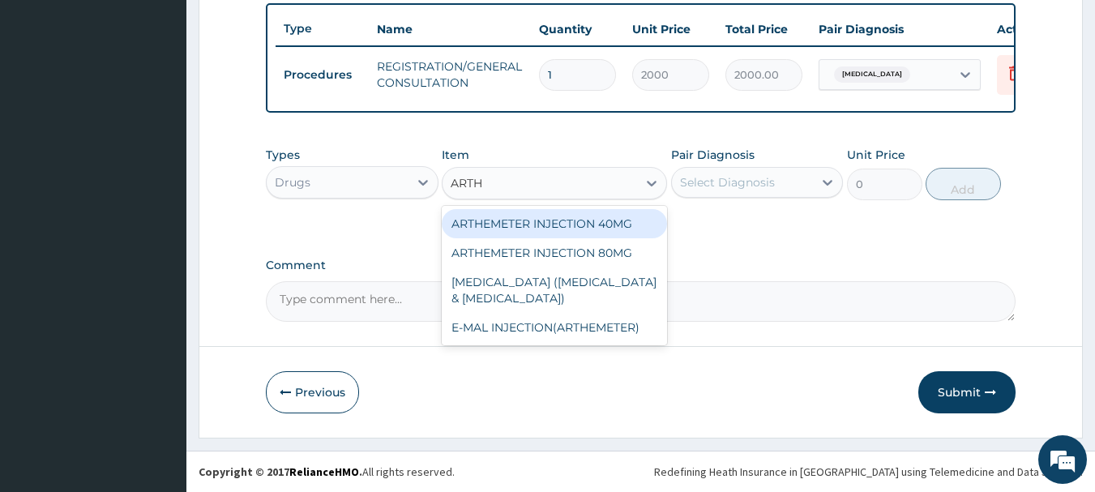
type input "ARTHE"
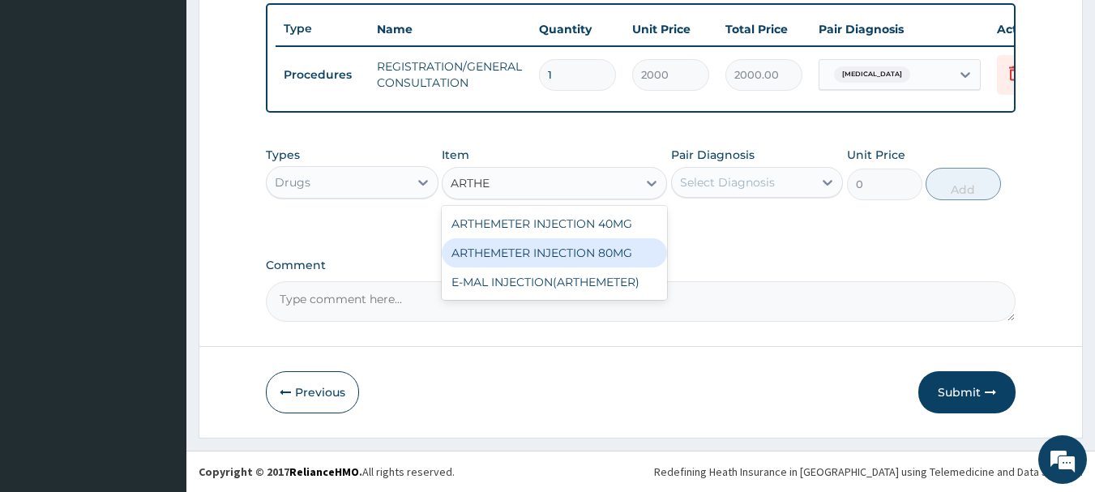
click at [598, 260] on div "ARTHEMETER INJECTION 80MG" at bounding box center [554, 252] width 225 height 29
type input "400"
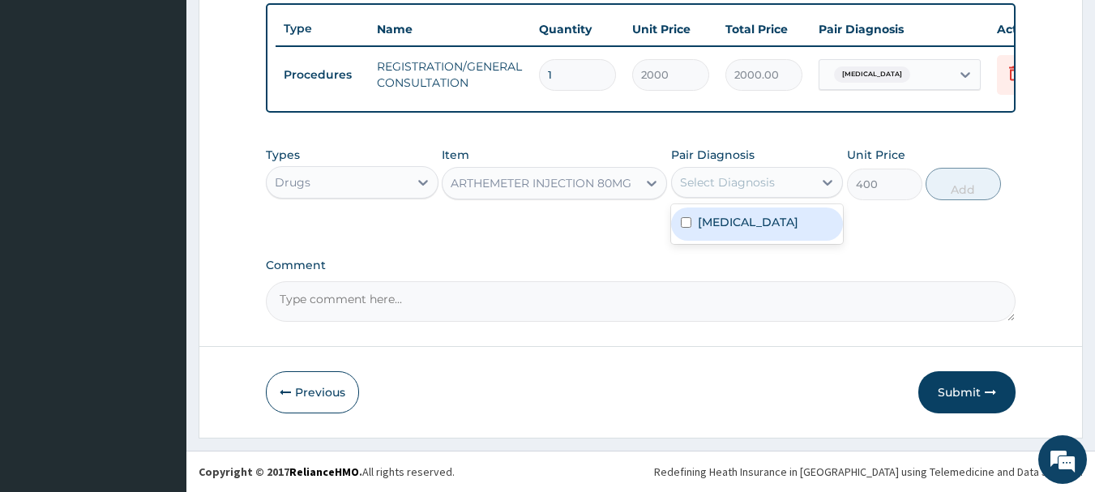
click at [718, 173] on div "Select Diagnosis" at bounding box center [743, 182] width 142 height 26
click at [727, 241] on div "Malaria" at bounding box center [757, 224] width 173 height 40
click at [725, 237] on div "Malaria" at bounding box center [757, 223] width 173 height 33
checkbox input "true"
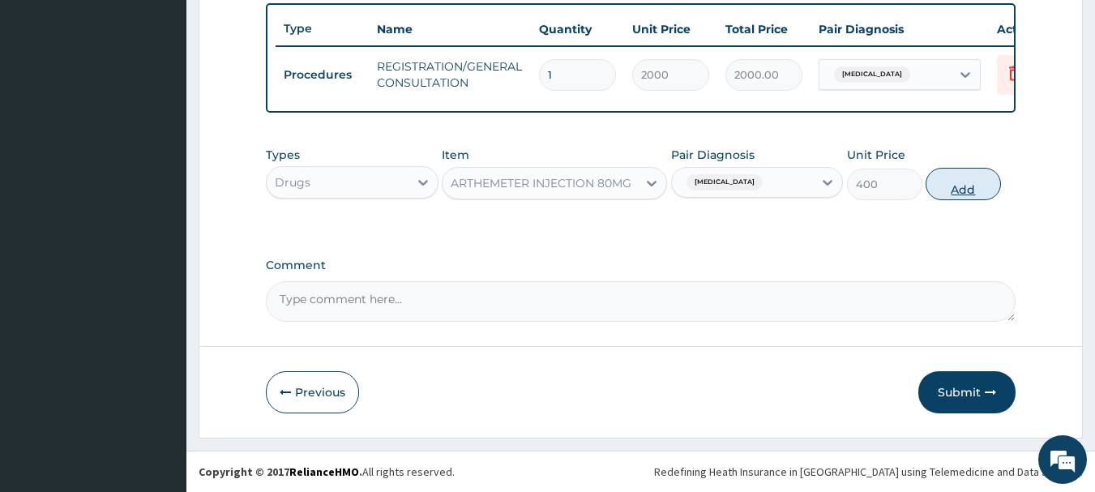
click at [959, 175] on button "Add" at bounding box center [962, 184] width 75 height 32
type input "0"
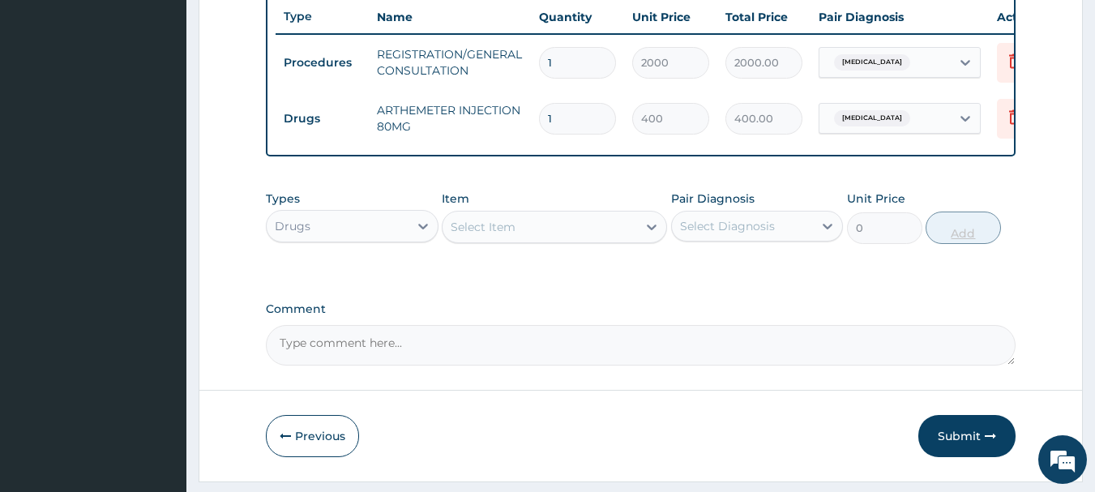
type input "0.00"
type input "6"
type input "2400.00"
type input "6"
click at [514, 224] on div "Select Item" at bounding box center [554, 227] width 225 height 32
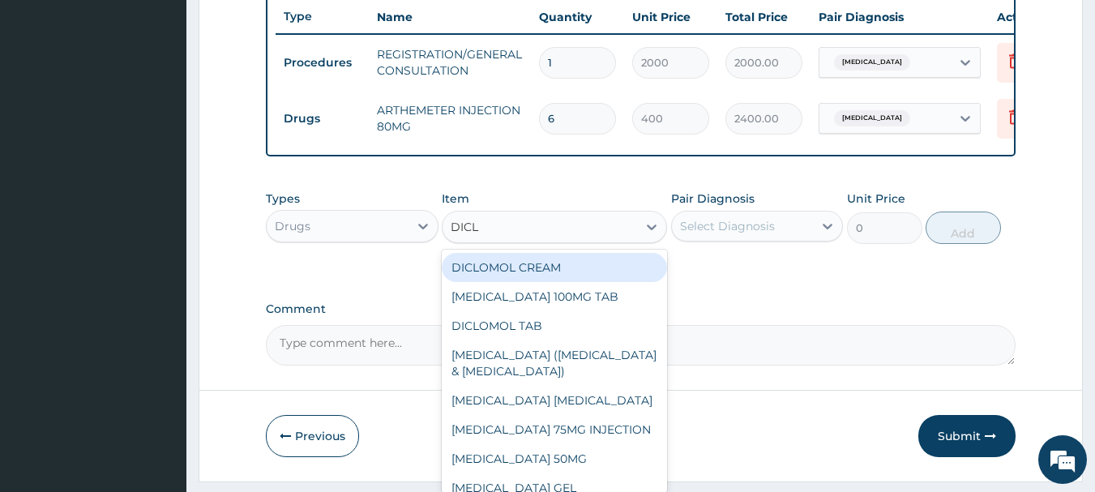
type input "DICLO"
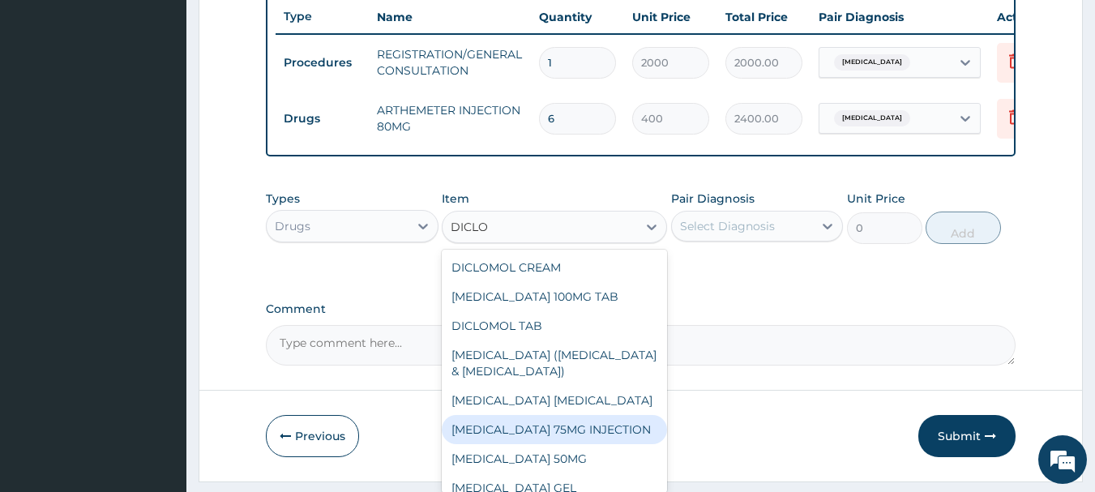
click at [553, 444] on div "DICLOFENAC 75MG INJECTION" at bounding box center [554, 429] width 225 height 29
type input "300"
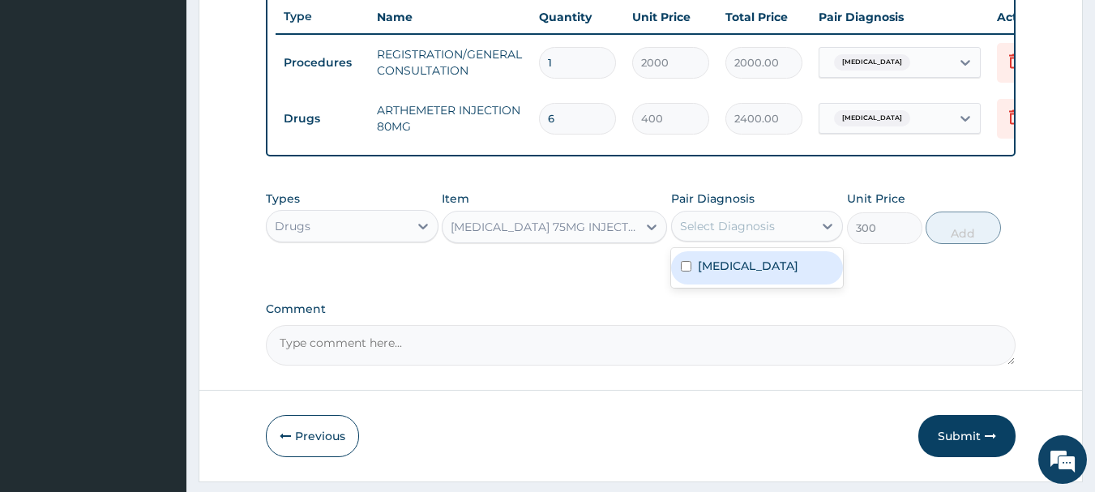
click at [786, 238] on div "Select Diagnosis" at bounding box center [743, 226] width 142 height 26
click at [764, 284] on div "Malaria" at bounding box center [757, 267] width 173 height 33
checkbox input "true"
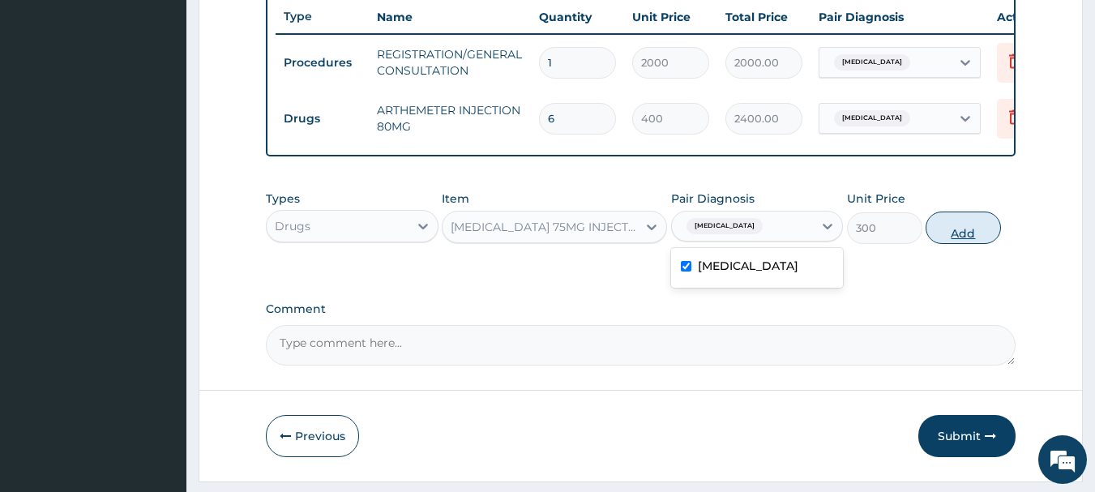
click at [948, 244] on button "Add" at bounding box center [962, 228] width 75 height 32
type input "0"
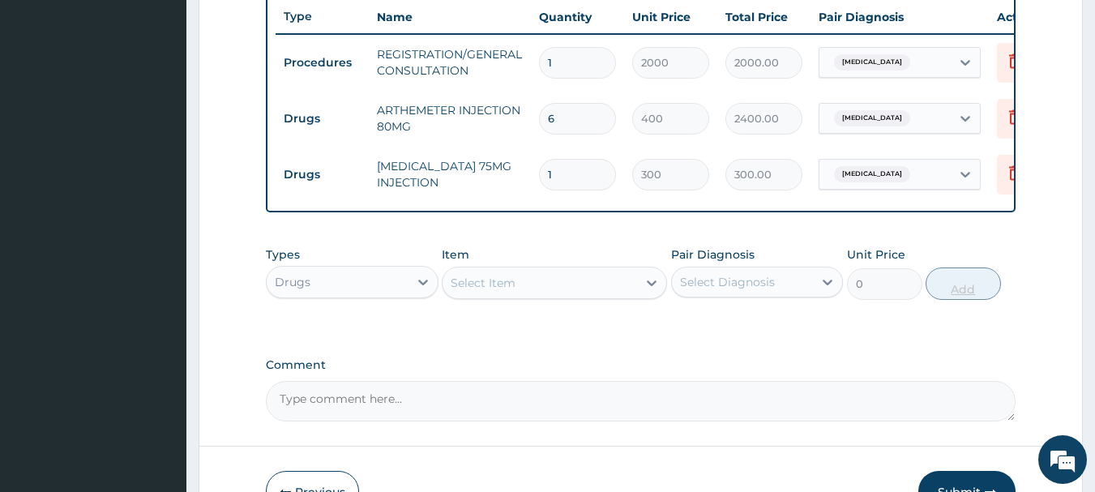
type input "0.00"
type input "3"
type input "900.00"
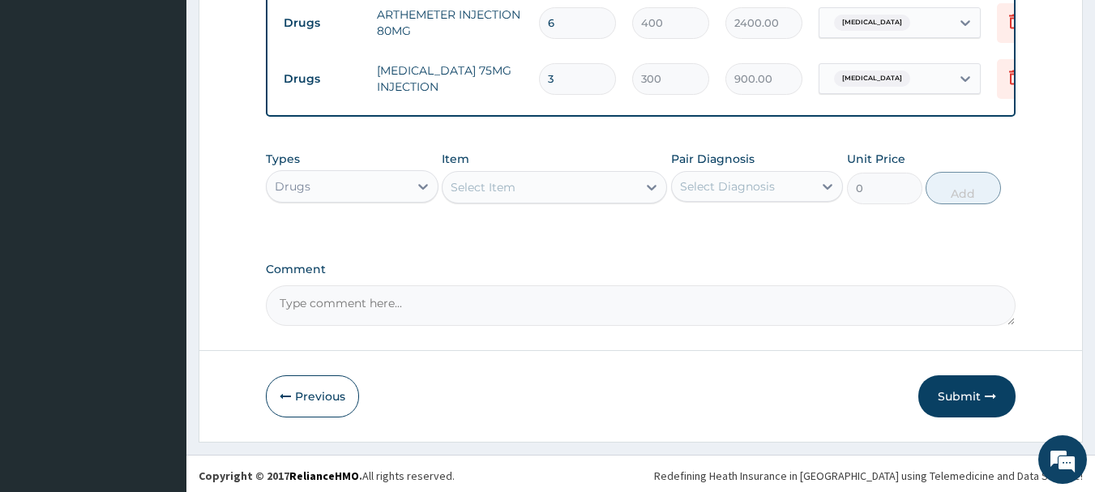
scroll to position [724, 0]
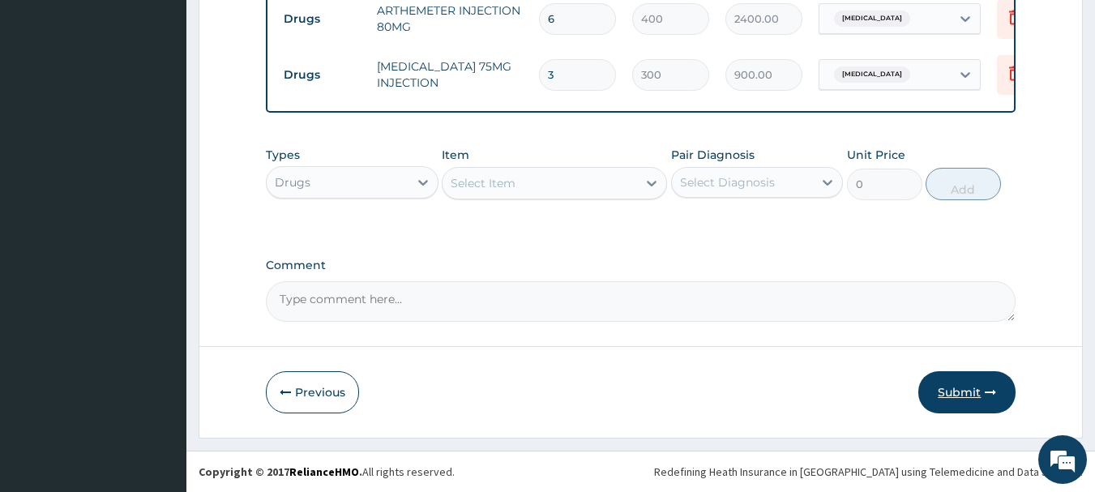
type input "3"
click at [952, 387] on button "Submit" at bounding box center [966, 392] width 97 height 42
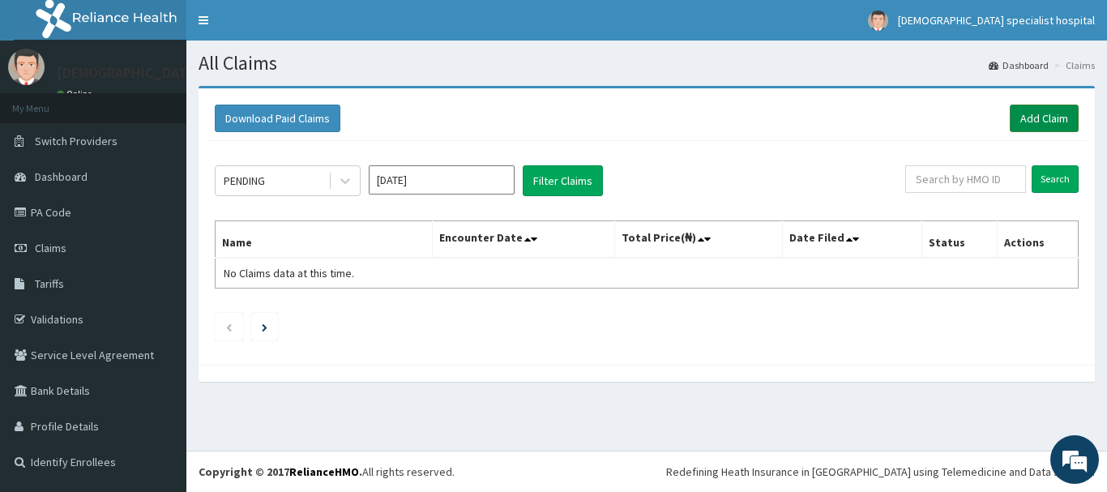
click at [1040, 113] on link "Add Claim" at bounding box center [1044, 119] width 69 height 28
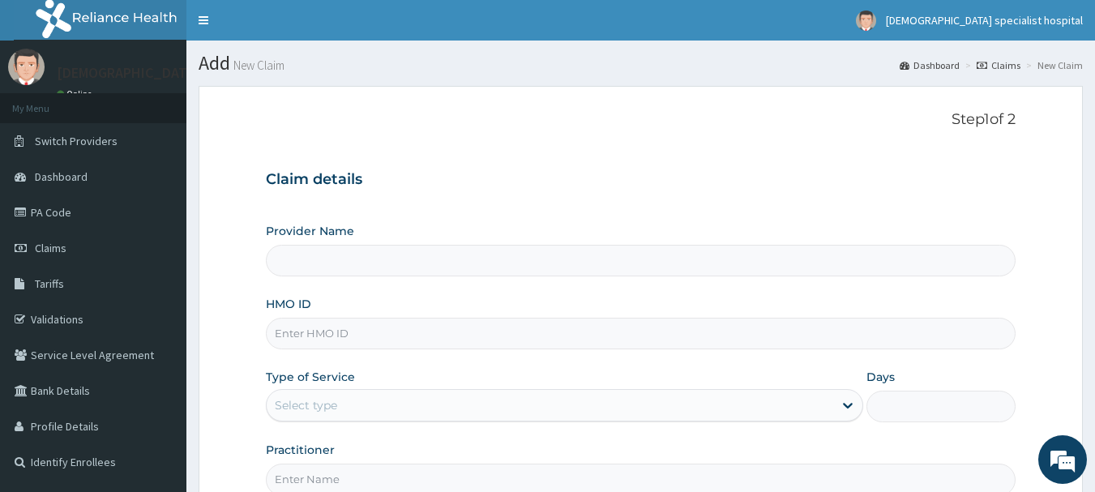
type input "[DEMOGRAPHIC_DATA] Specialist Hospital Ltd"
click at [288, 338] on input "HMO ID" at bounding box center [641, 334] width 750 height 32
paste input "KNL/10084/A"
type input "KNL/10084/A"
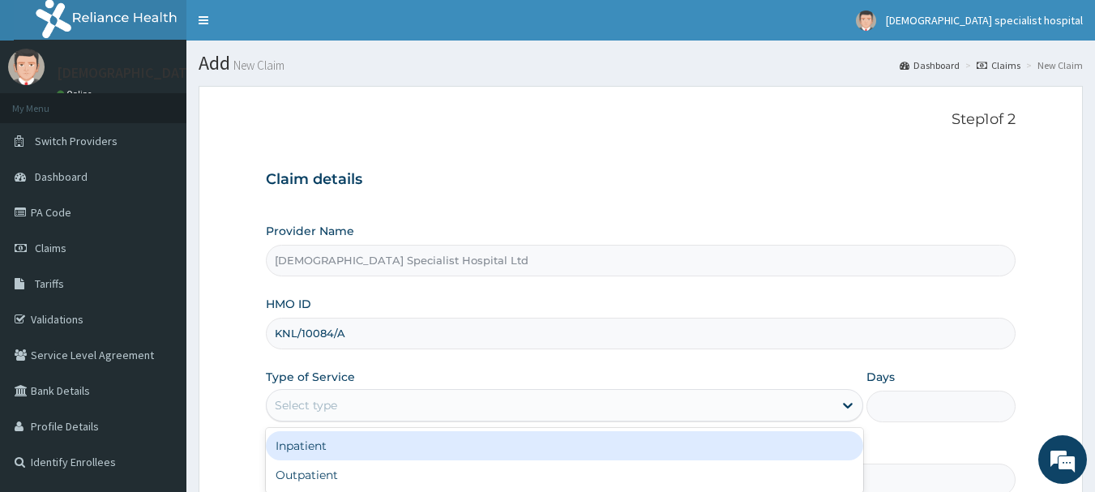
click at [318, 415] on div "Select type" at bounding box center [550, 405] width 566 height 26
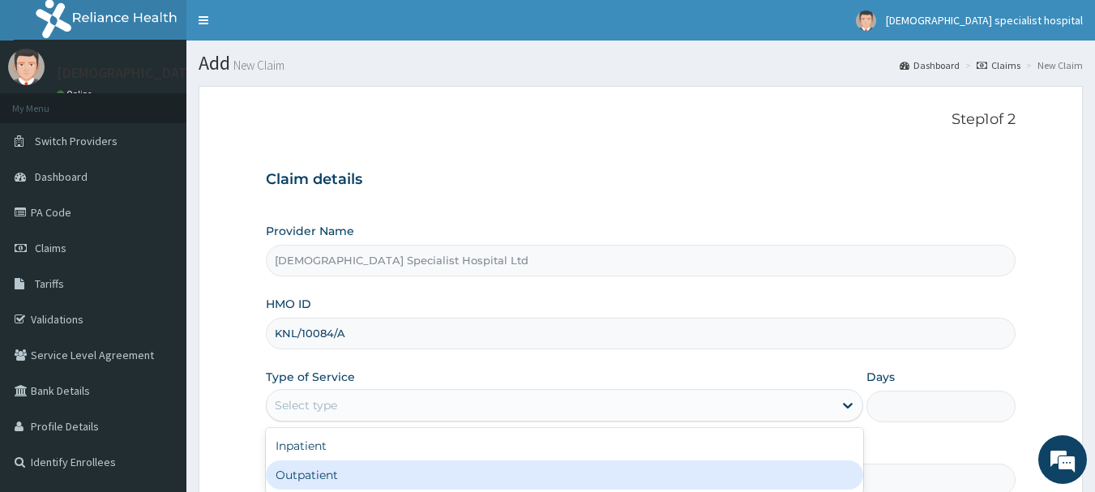
click at [314, 480] on div "Outpatient" at bounding box center [564, 474] width 597 height 29
type input "1"
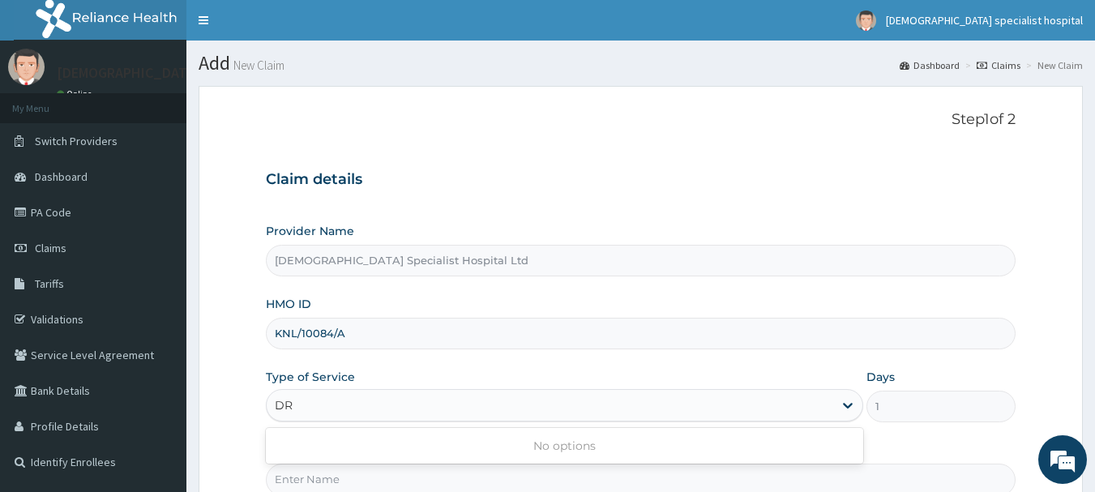
type input "DR"
click at [465, 323] on input "KNL/10084/A" at bounding box center [641, 334] width 750 height 32
click at [290, 478] on input "Practitioner" at bounding box center [641, 480] width 750 height 32
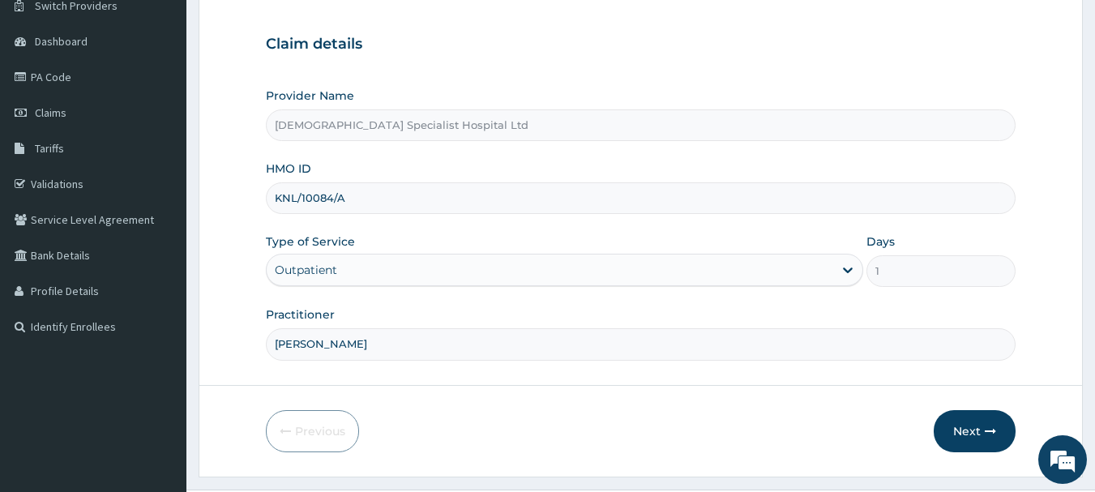
scroll to position [162, 0]
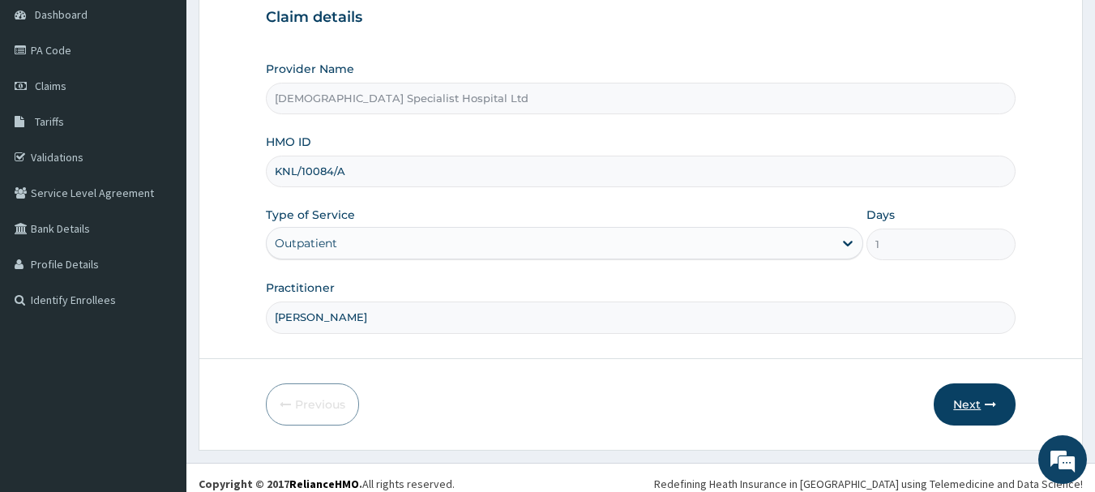
type input "DR OJO"
click at [987, 394] on button "Next" at bounding box center [975, 404] width 82 height 42
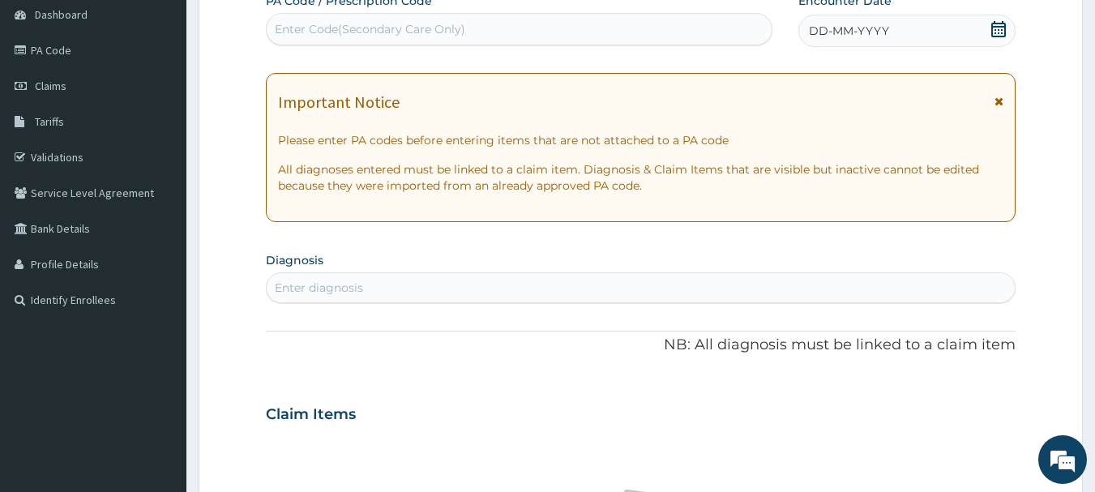
click at [908, 25] on div "DD-MM-YYYY" at bounding box center [906, 31] width 217 height 32
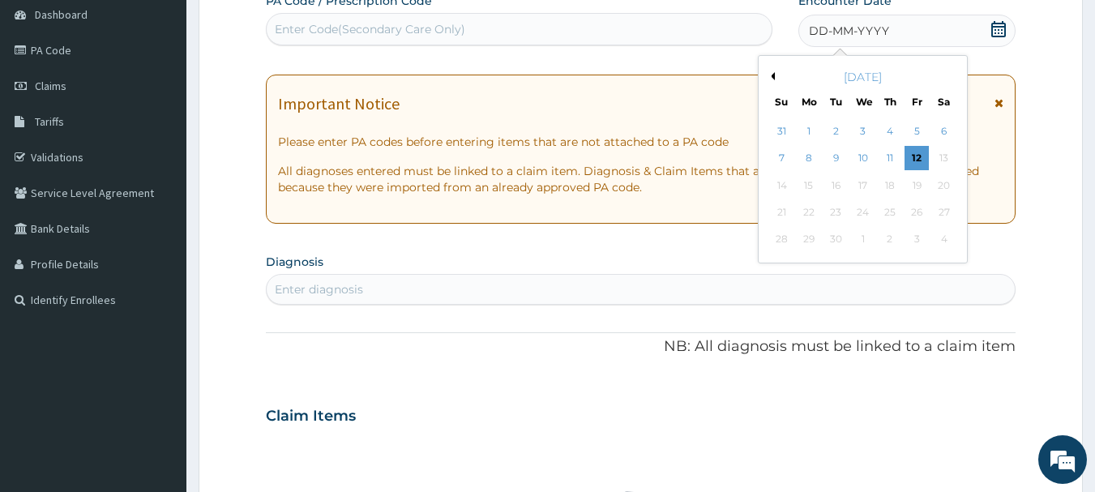
click at [775, 79] on div "September 2025" at bounding box center [862, 77] width 195 height 16
click at [772, 79] on button "Previous Month" at bounding box center [771, 76] width 8 height 8
click at [835, 188] on div "12" at bounding box center [836, 185] width 24 height 24
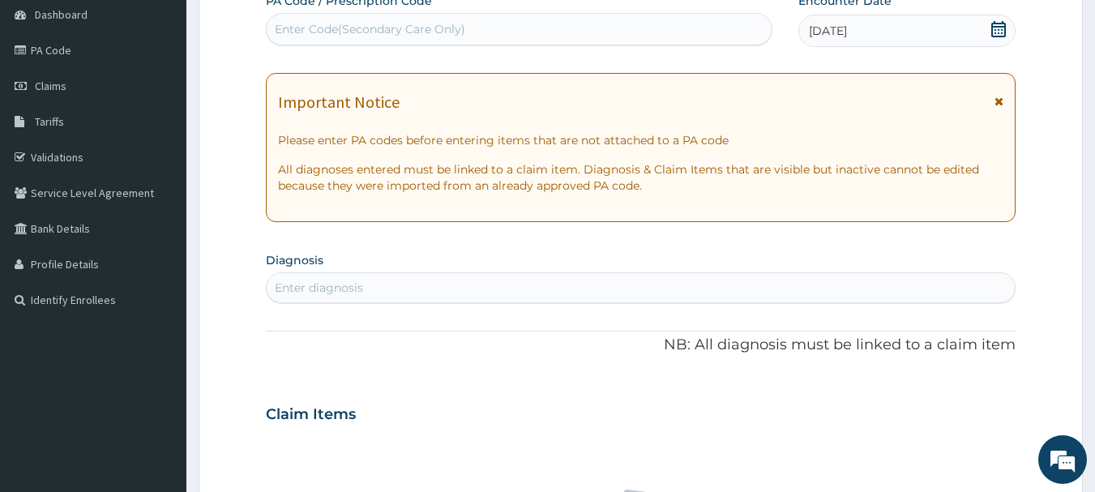
click at [601, 281] on div "Enter diagnosis" at bounding box center [641, 288] width 749 height 26
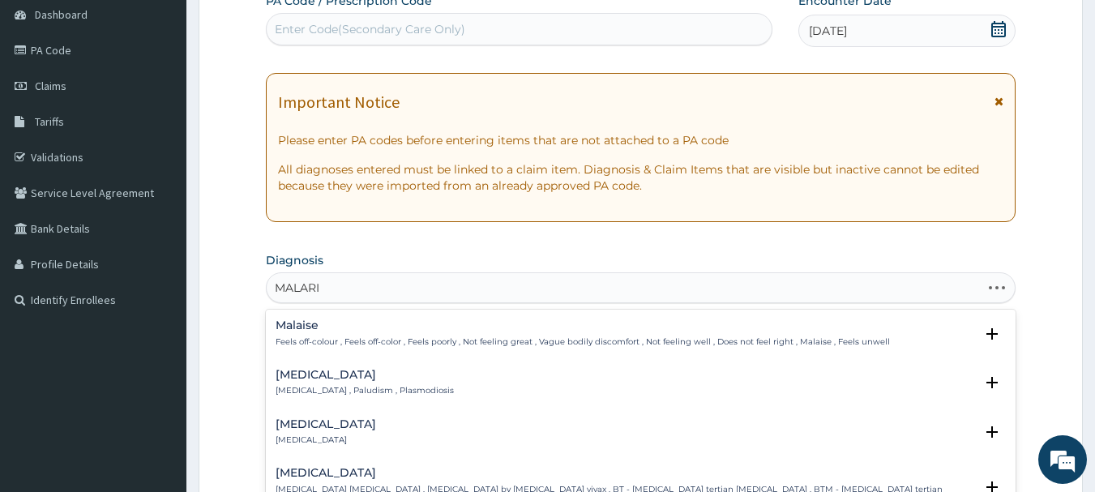
type input "MALARIA"
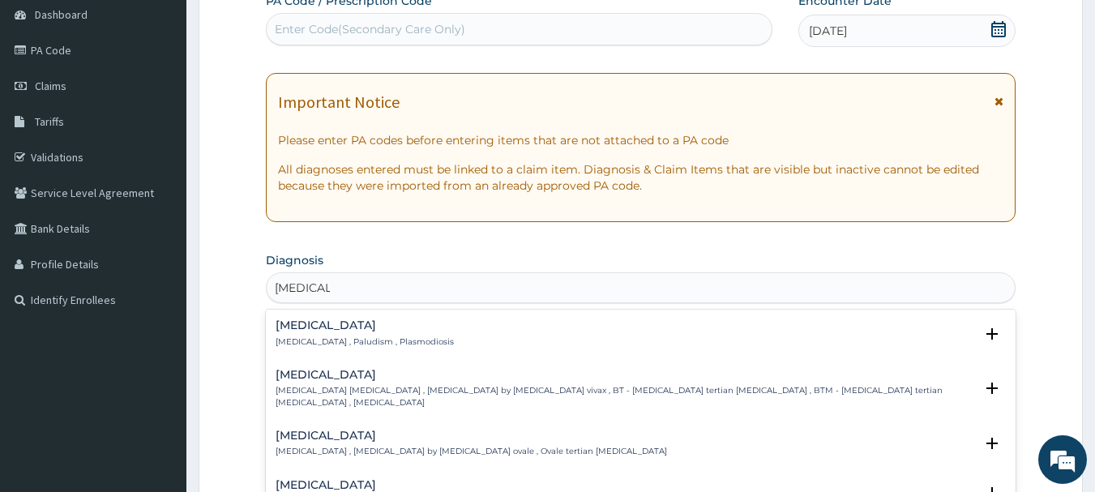
click at [400, 343] on p "Malaria , Paludism , Plasmodiosis" at bounding box center [365, 341] width 178 height 11
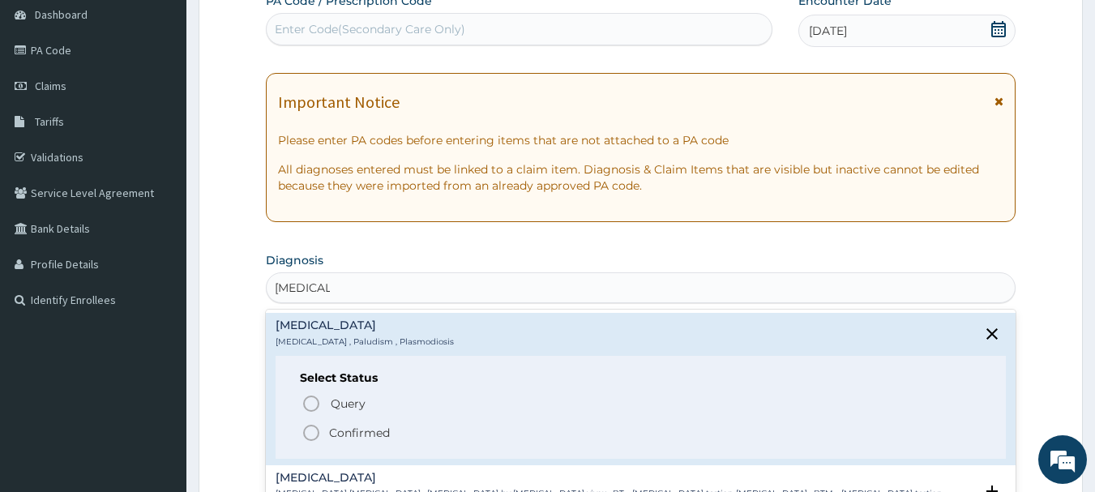
click at [366, 439] on p "Confirmed" at bounding box center [359, 433] width 61 height 16
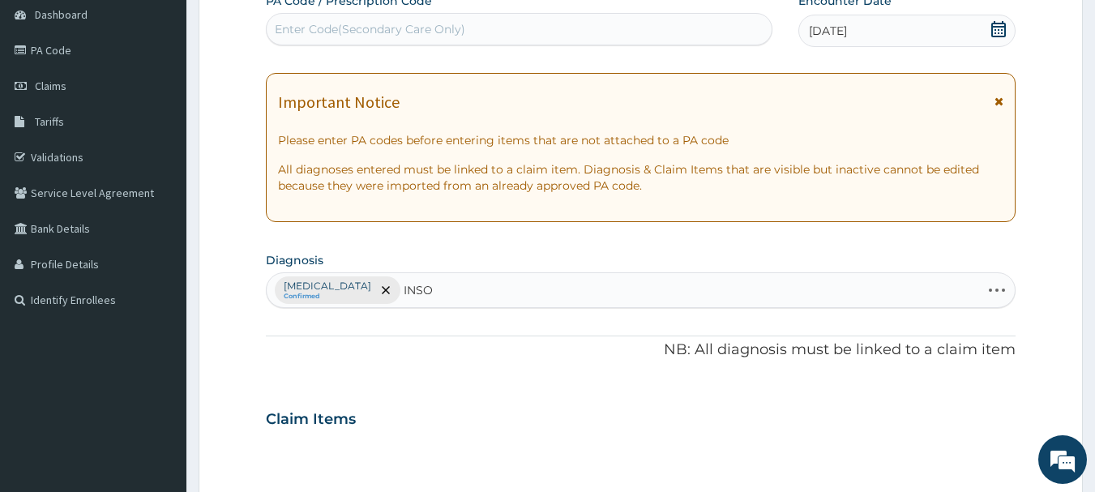
type input "INSOM"
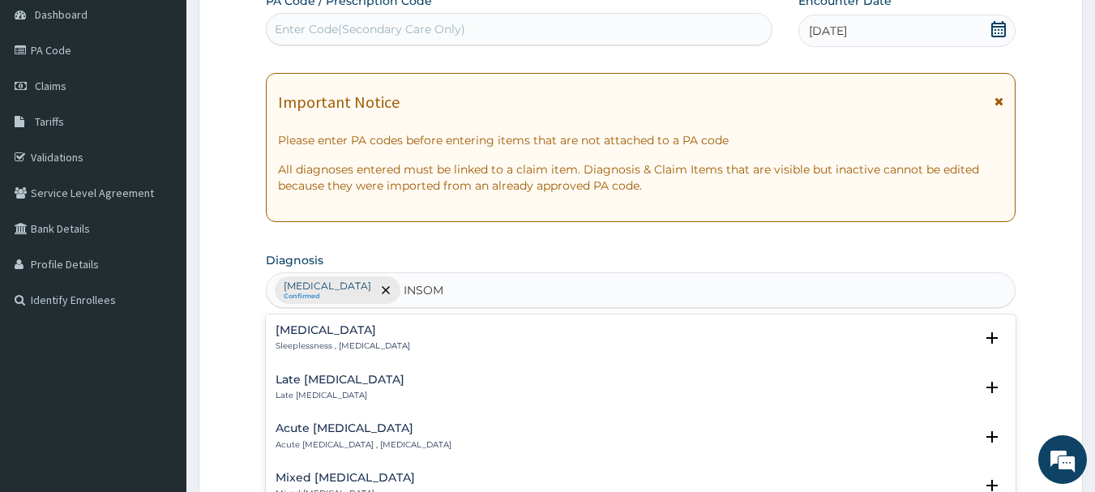
click at [325, 332] on h4 "Insomnia" at bounding box center [343, 330] width 135 height 12
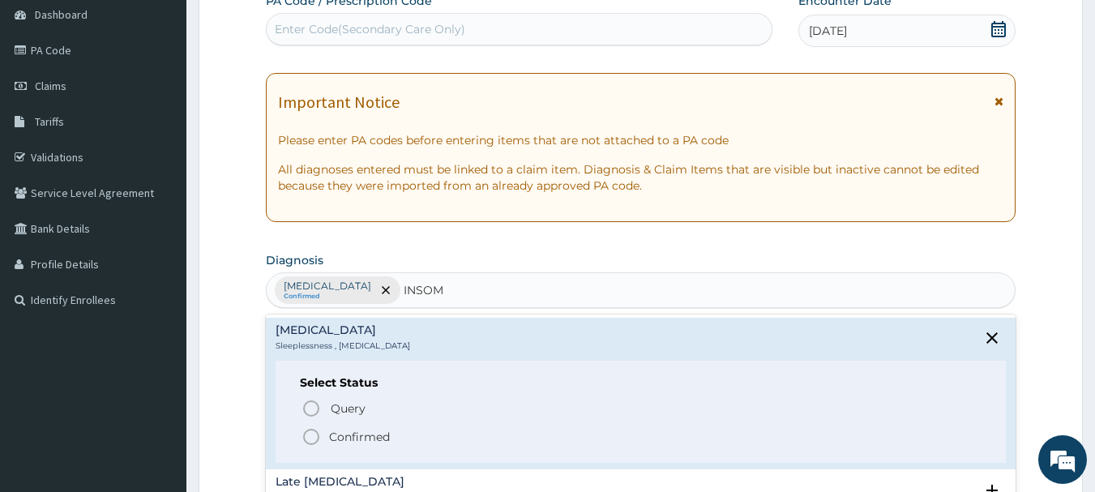
click at [339, 433] on p "Confirmed" at bounding box center [359, 437] width 61 height 16
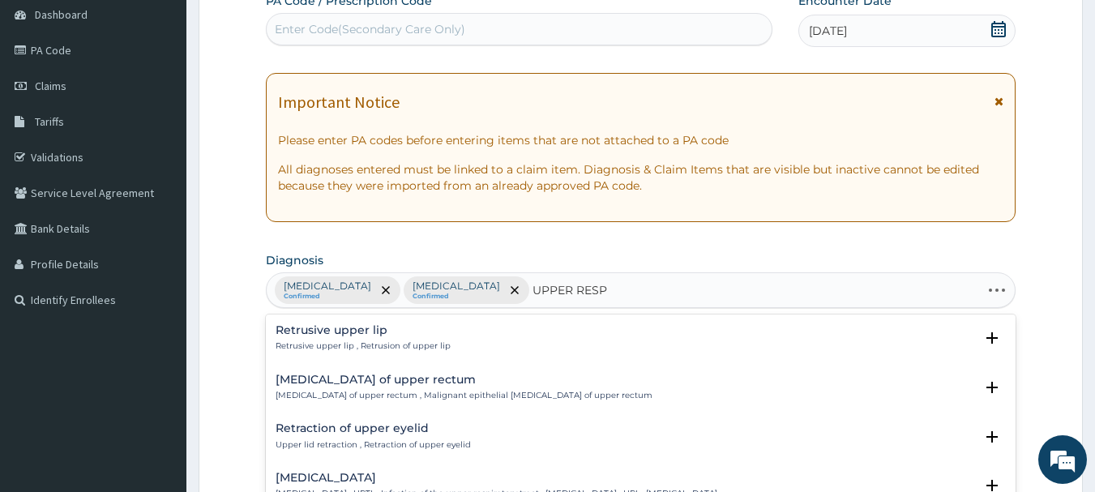
type input "UPPER RESPI"
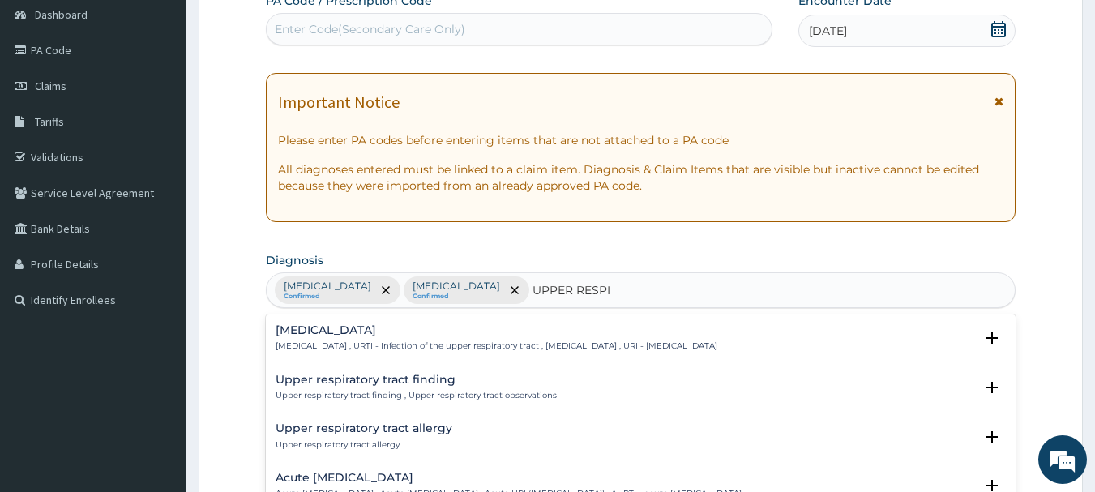
click at [400, 335] on h4 "Upper respiratory infection" at bounding box center [497, 330] width 442 height 12
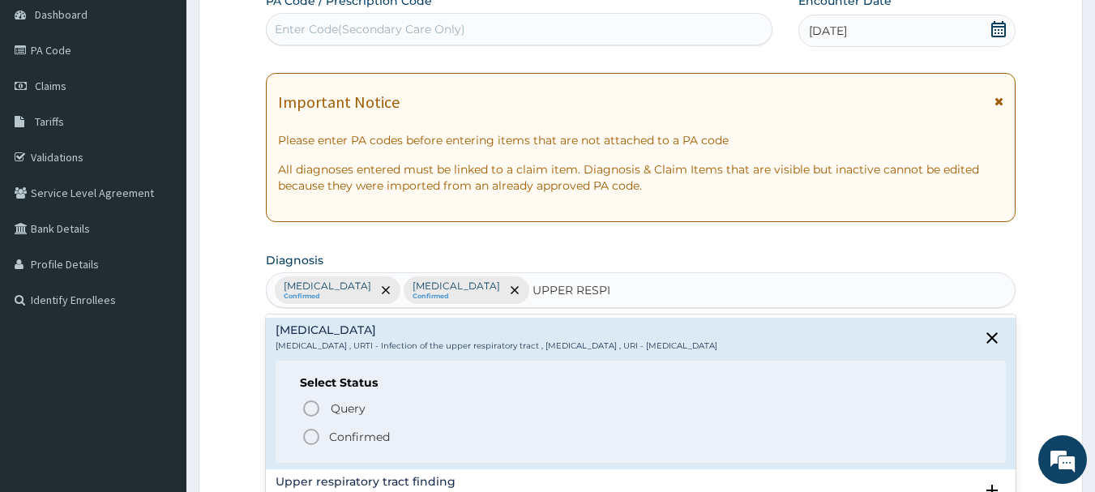
click at [367, 445] on p "Confirmed" at bounding box center [359, 437] width 61 height 16
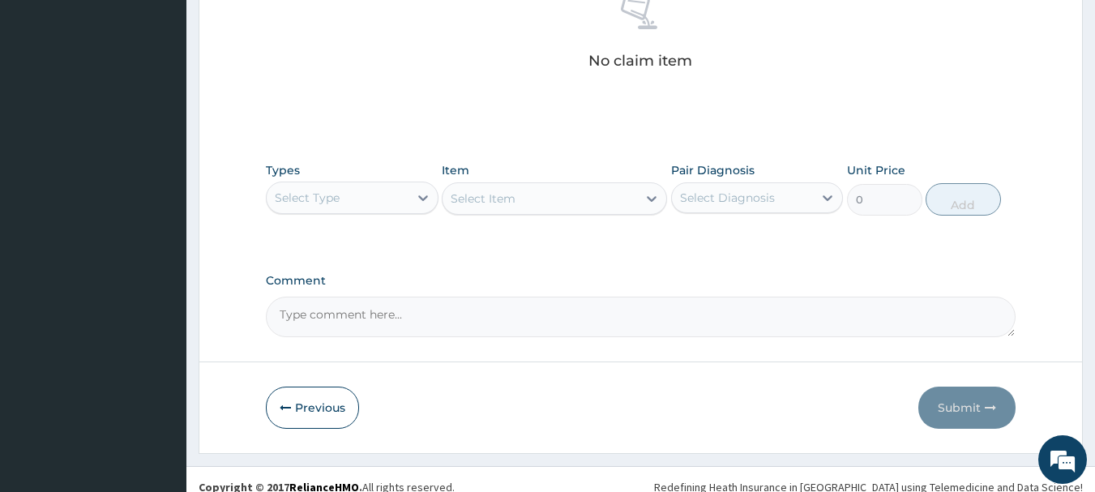
scroll to position [677, 0]
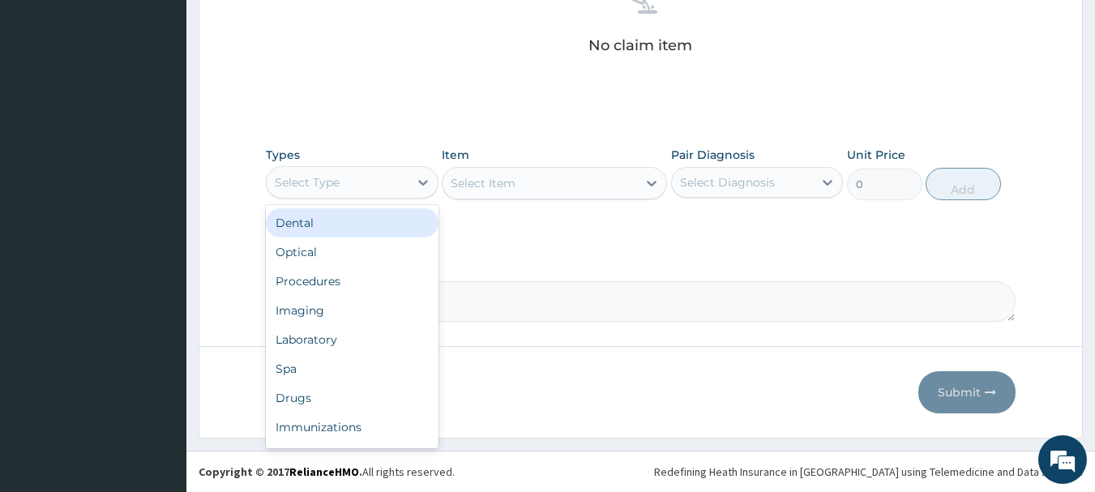
click at [391, 181] on div "Select Type" at bounding box center [338, 182] width 142 height 26
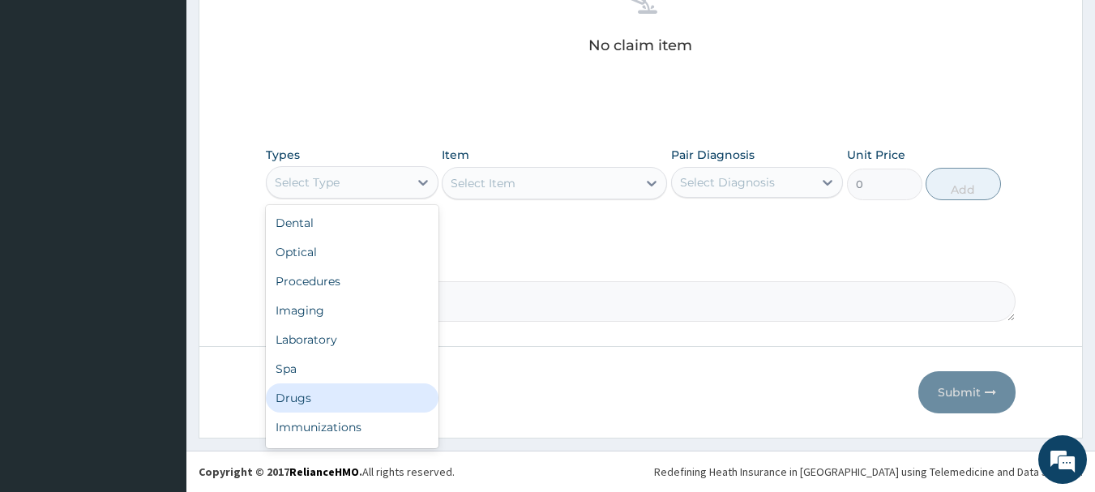
click at [357, 396] on div "Drugs" at bounding box center [352, 397] width 173 height 29
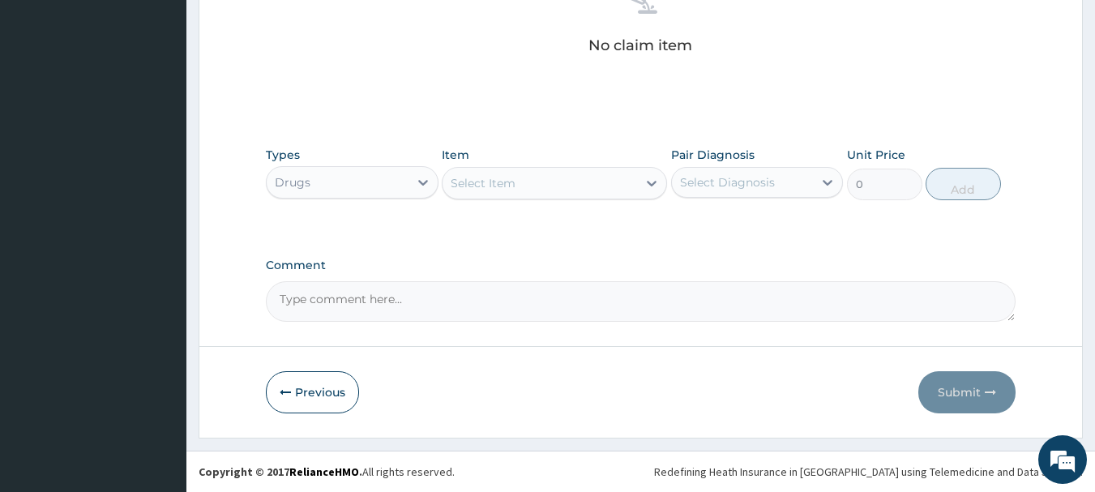
click at [545, 183] on div "Select Item" at bounding box center [539, 183] width 194 height 26
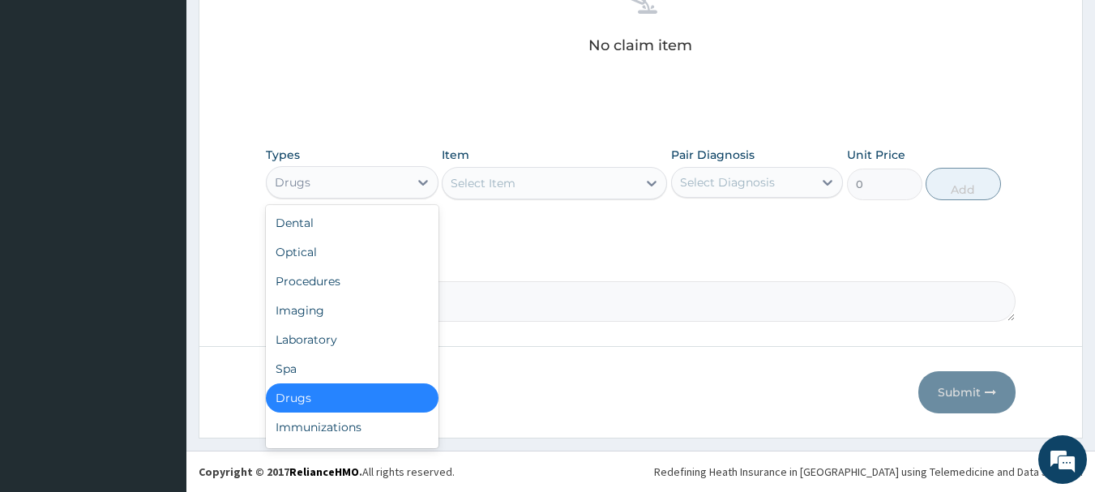
click at [382, 186] on div "Drugs" at bounding box center [338, 182] width 142 height 26
click at [357, 273] on div "Procedures" at bounding box center [352, 281] width 173 height 29
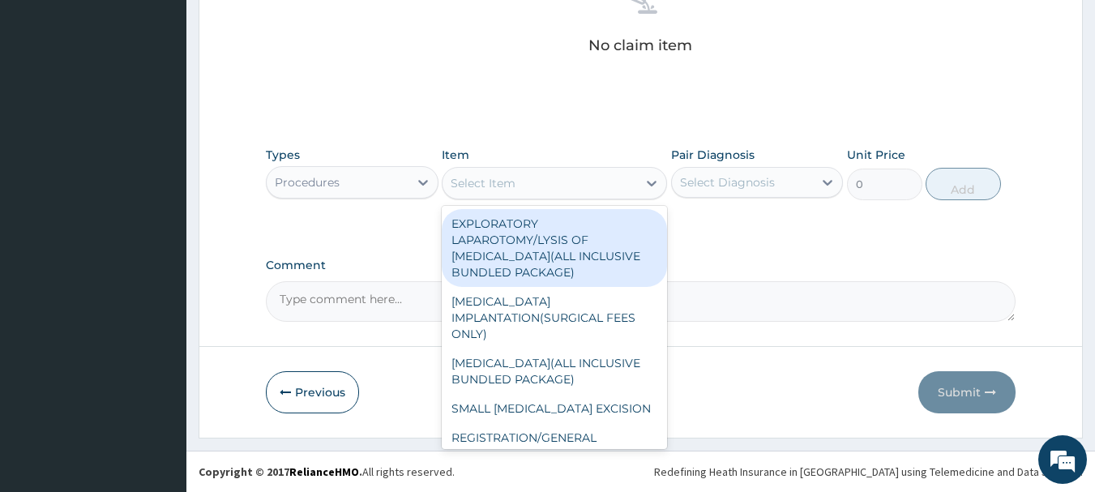
click at [502, 194] on div "Select Item" at bounding box center [539, 183] width 194 height 26
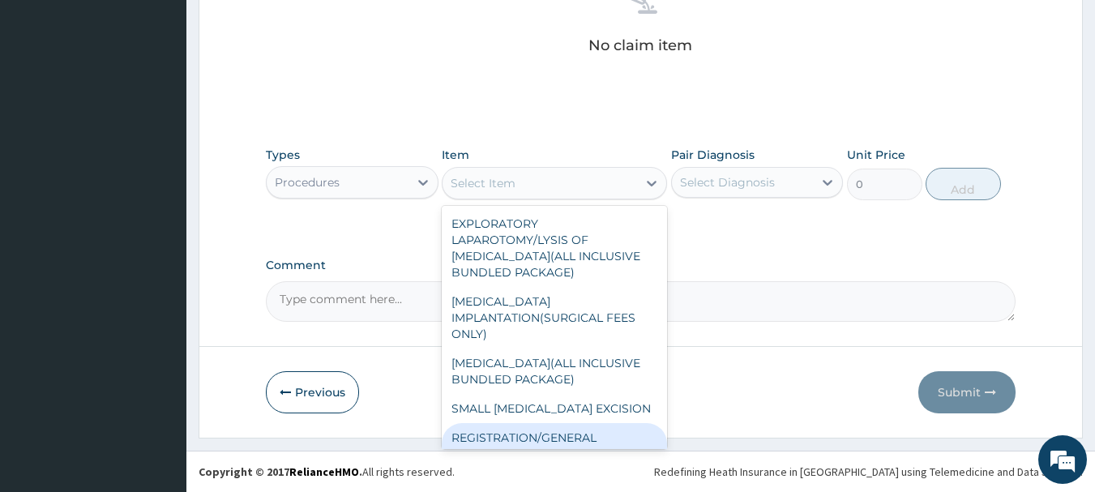
click at [592, 433] on div "REGISTRATION/GENERAL CONSULTATION" at bounding box center [554, 445] width 225 height 45
type input "2000"
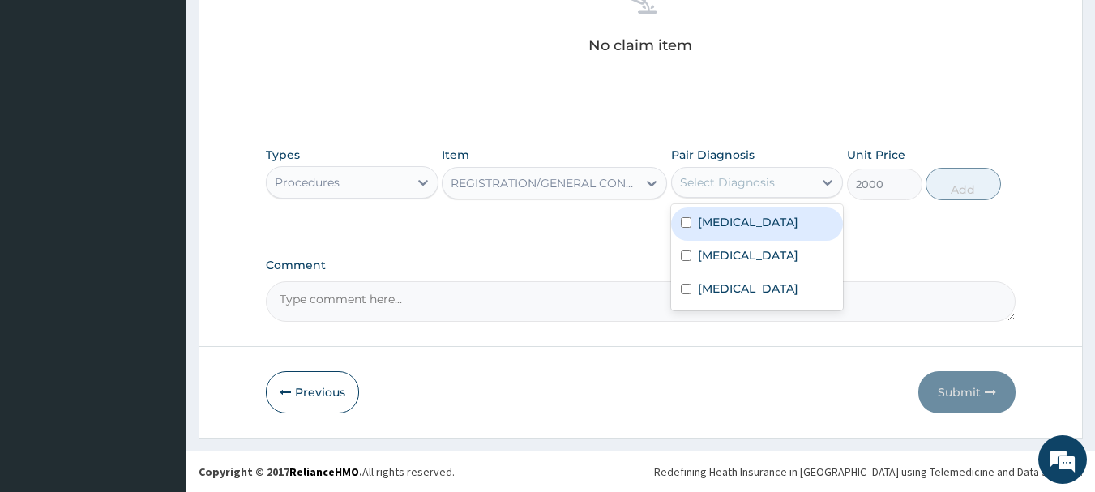
click at [712, 179] on div "Select Diagnosis" at bounding box center [727, 182] width 95 height 16
click at [707, 223] on label "Malaria" at bounding box center [748, 222] width 100 height 16
checkbox input "true"
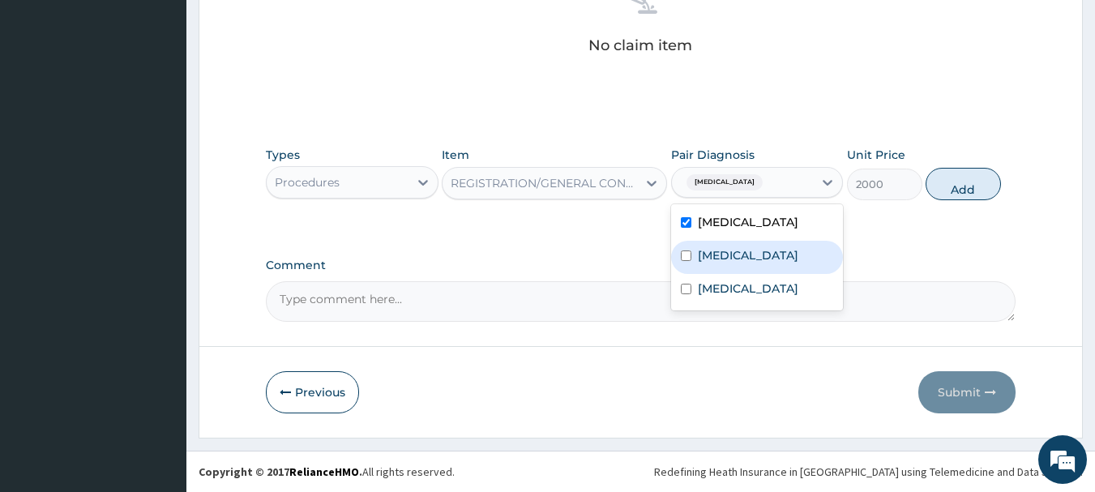
click at [707, 264] on div "Insomnia" at bounding box center [757, 257] width 173 height 33
checkbox input "true"
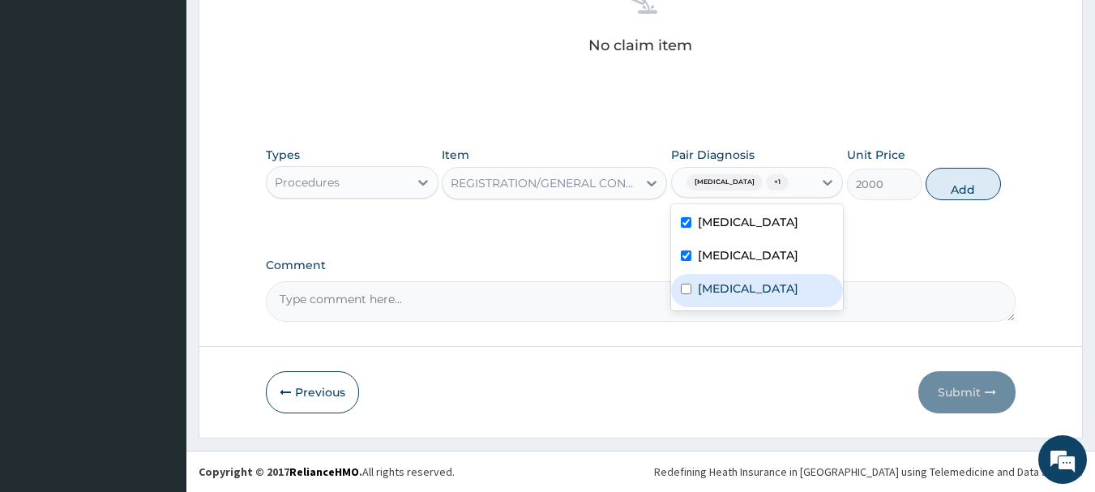
click at [724, 307] on div "Upper respiratory infection" at bounding box center [757, 290] width 173 height 33
checkbox input "true"
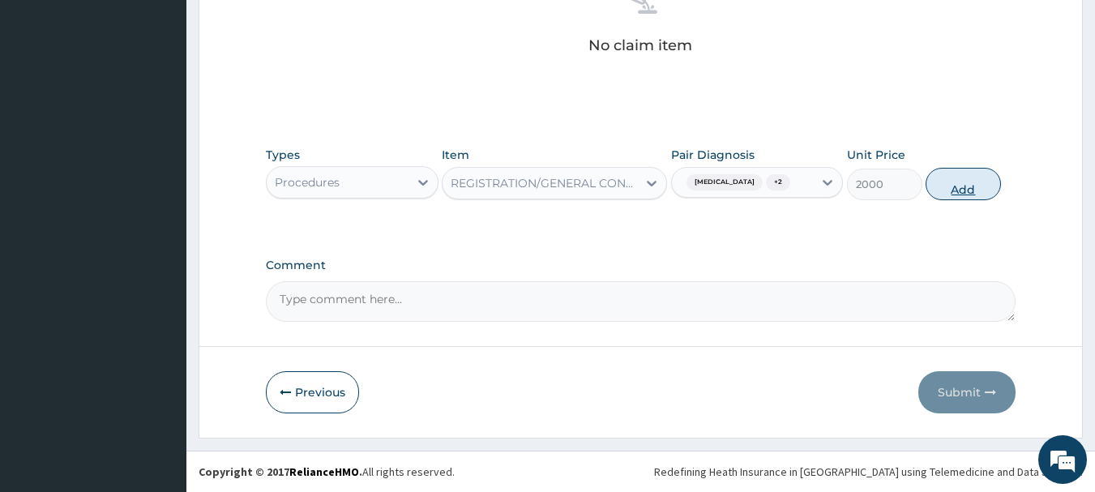
click at [954, 194] on button "Add" at bounding box center [962, 184] width 75 height 32
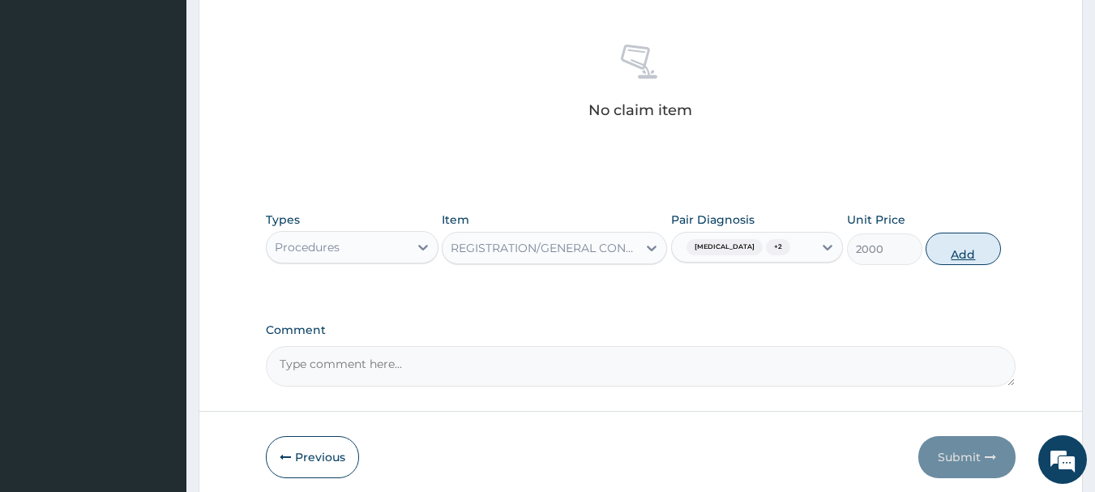
type input "0"
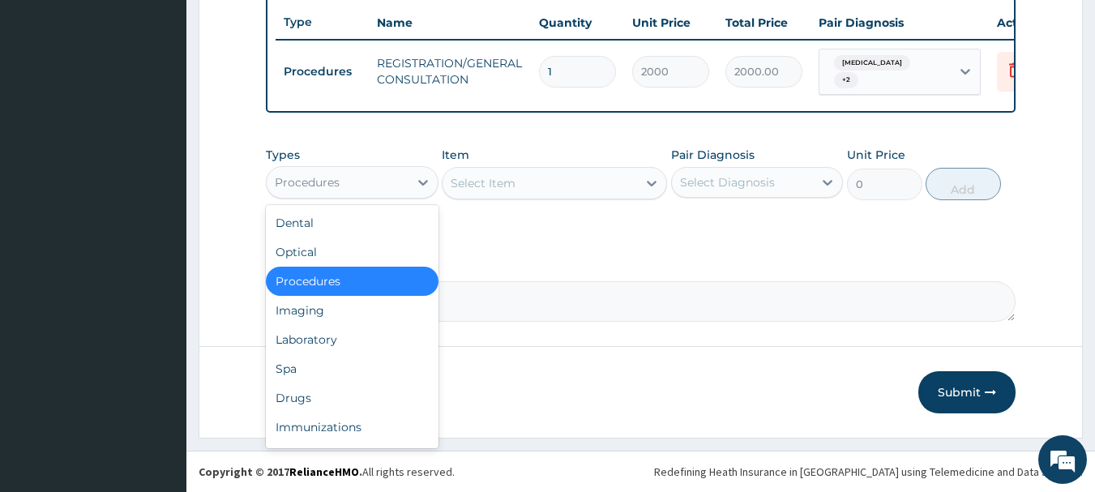
click at [376, 190] on div "Procedures" at bounding box center [338, 182] width 142 height 26
click at [396, 186] on div "Procedures" at bounding box center [338, 182] width 142 height 26
click at [358, 395] on div "Drugs" at bounding box center [352, 397] width 173 height 29
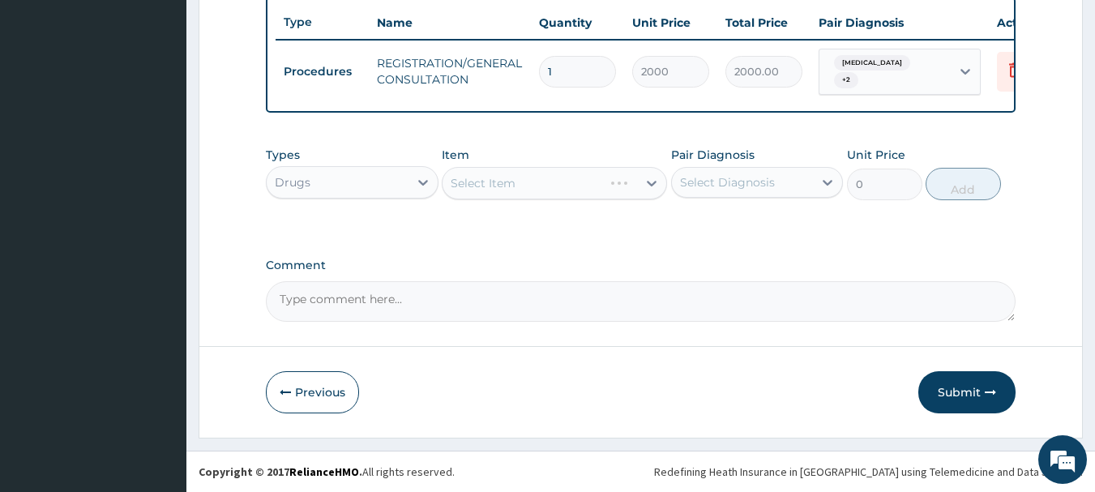
click at [514, 184] on div "Select Item" at bounding box center [554, 183] width 225 height 32
click at [488, 183] on div "Select Item" at bounding box center [554, 183] width 225 height 32
click at [488, 183] on div "Select Item" at bounding box center [483, 183] width 65 height 16
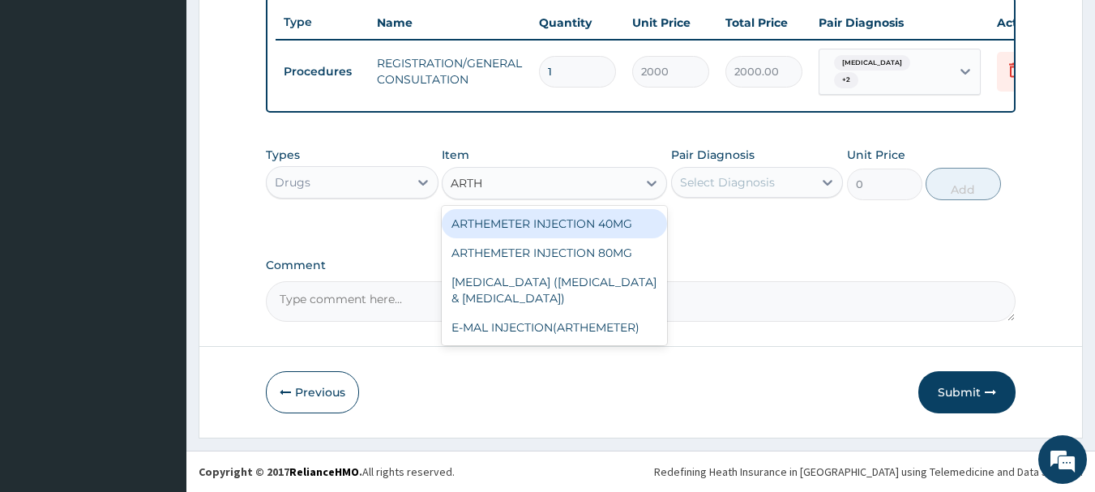
type input "ARTHE"
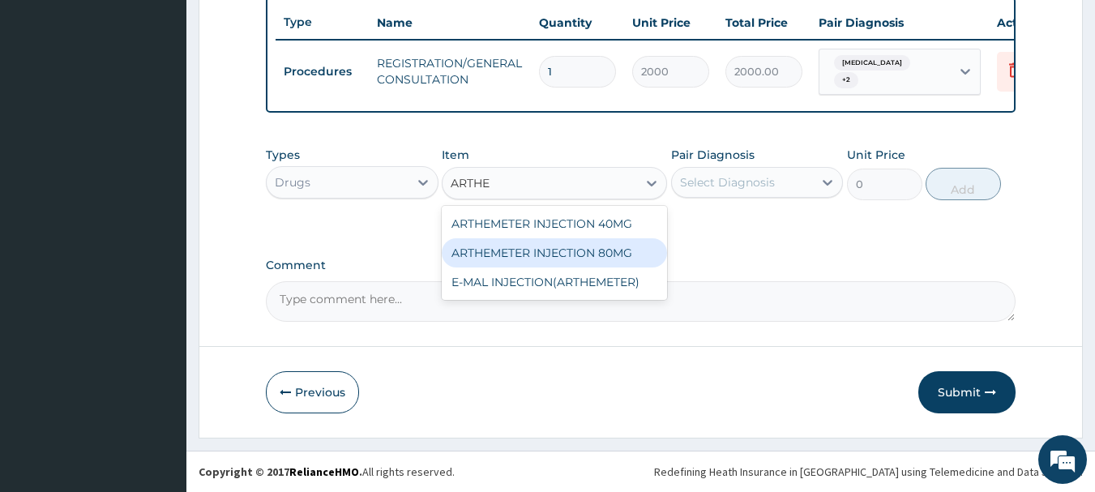
click at [542, 249] on div "ARTHEMETER INJECTION 80MG" at bounding box center [554, 252] width 225 height 29
type input "400"
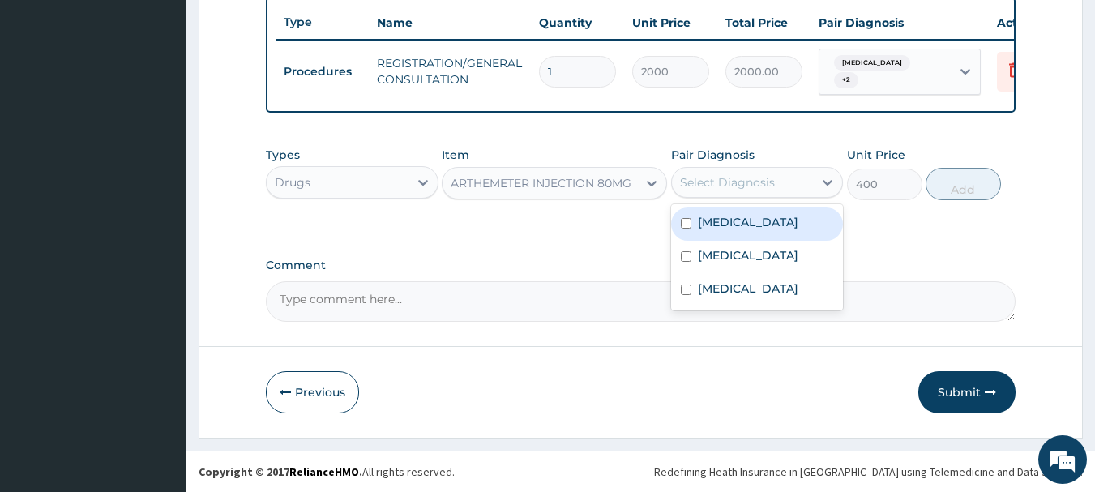
click at [702, 186] on div "Select Diagnosis" at bounding box center [727, 182] width 95 height 16
click at [711, 222] on label "Malaria" at bounding box center [748, 222] width 100 height 16
checkbox input "true"
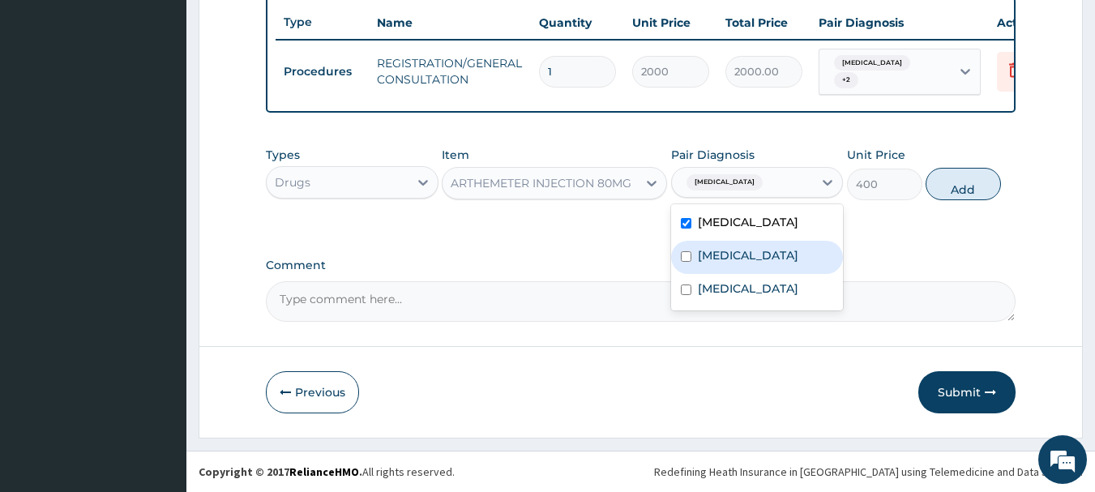
click at [716, 241] on div "Insomnia" at bounding box center [757, 257] width 173 height 33
checkbox input "true"
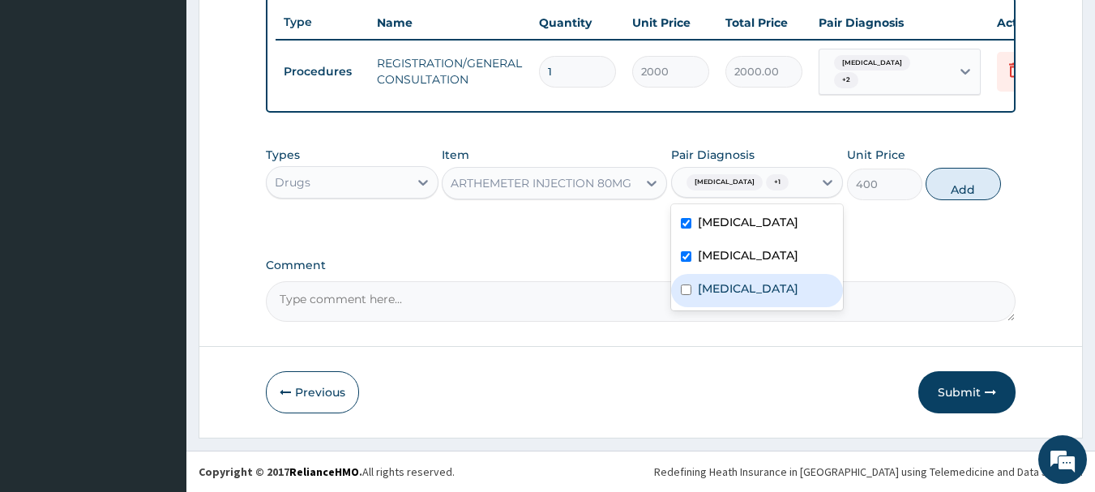
click at [729, 293] on label "Upper respiratory infection" at bounding box center [748, 288] width 100 height 16
checkbox input "false"
click at [729, 251] on label "Insomnia" at bounding box center [748, 255] width 100 height 16
checkbox input "false"
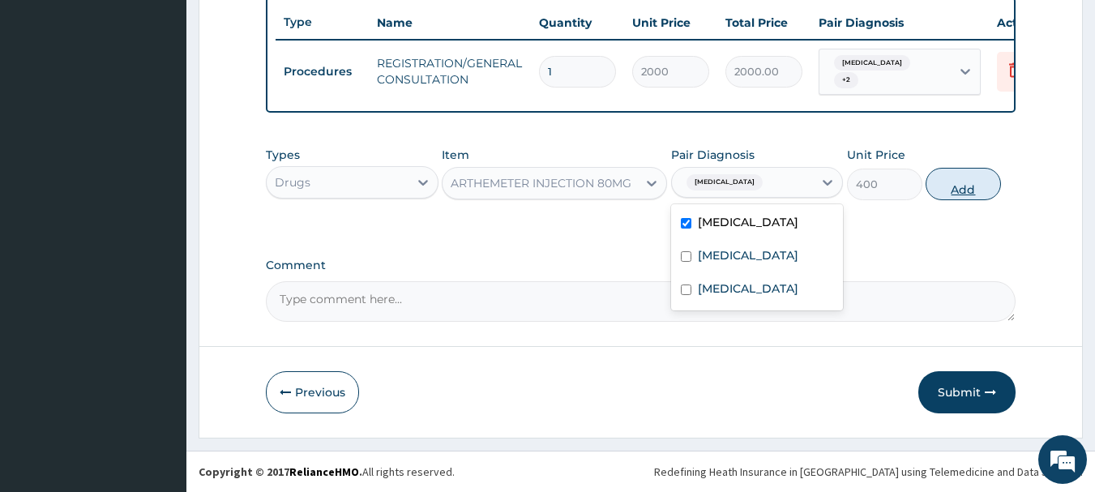
click at [974, 187] on button "Add" at bounding box center [962, 184] width 75 height 32
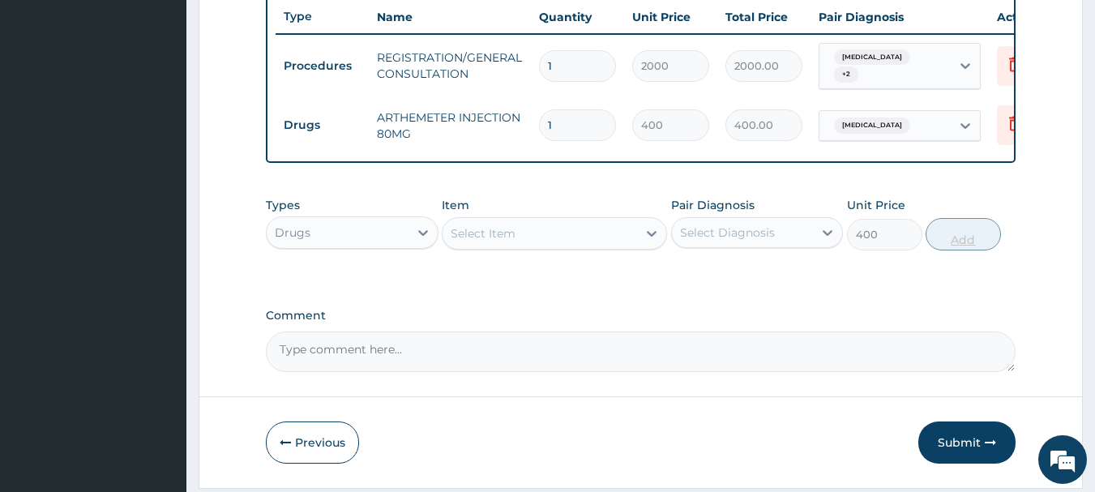
type input "0"
type input "0.00"
type input "2"
type input "800.00"
type input "2"
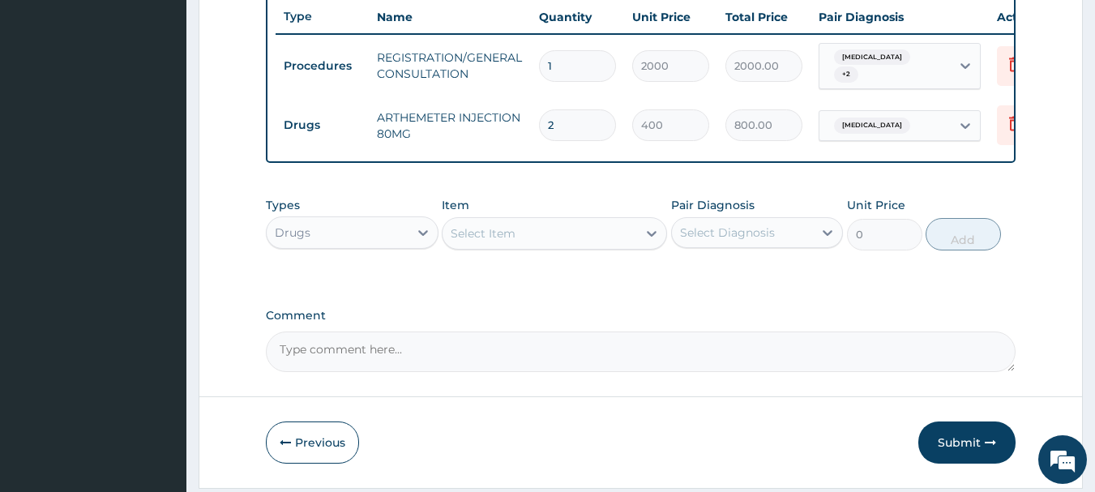
click at [482, 237] on div "Select Item" at bounding box center [483, 233] width 65 height 16
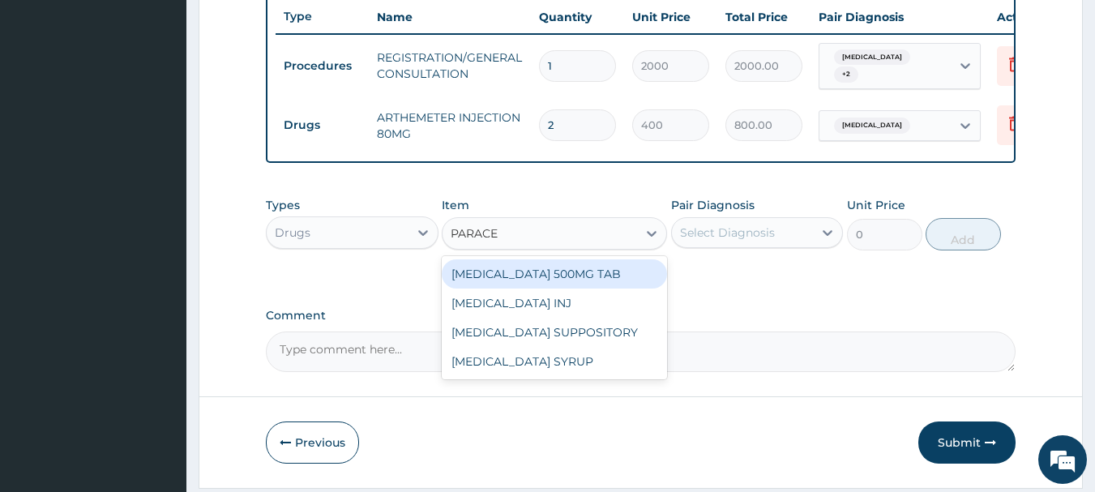
type input "PARACET"
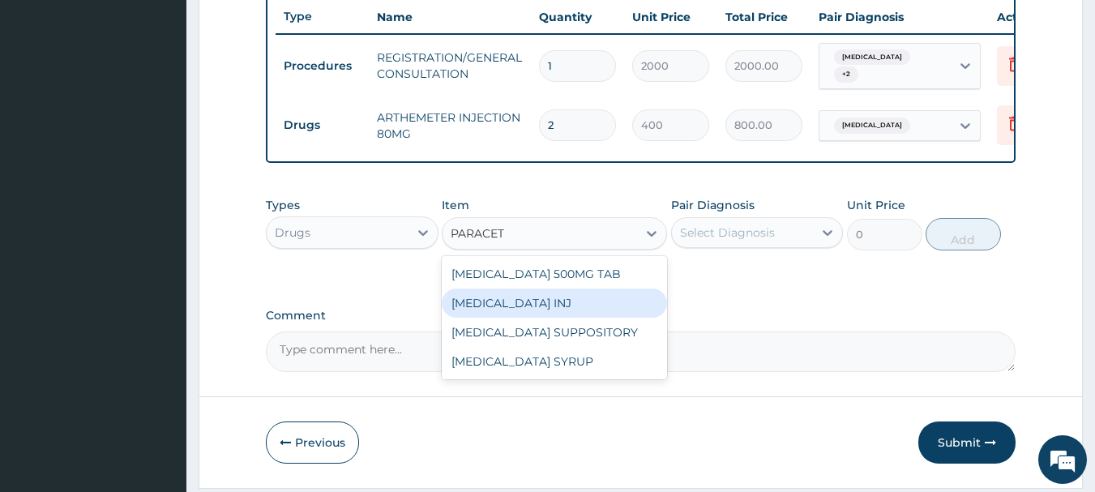
click at [515, 310] on div "PARACETAMOL INJ" at bounding box center [554, 302] width 225 height 29
type input "165"
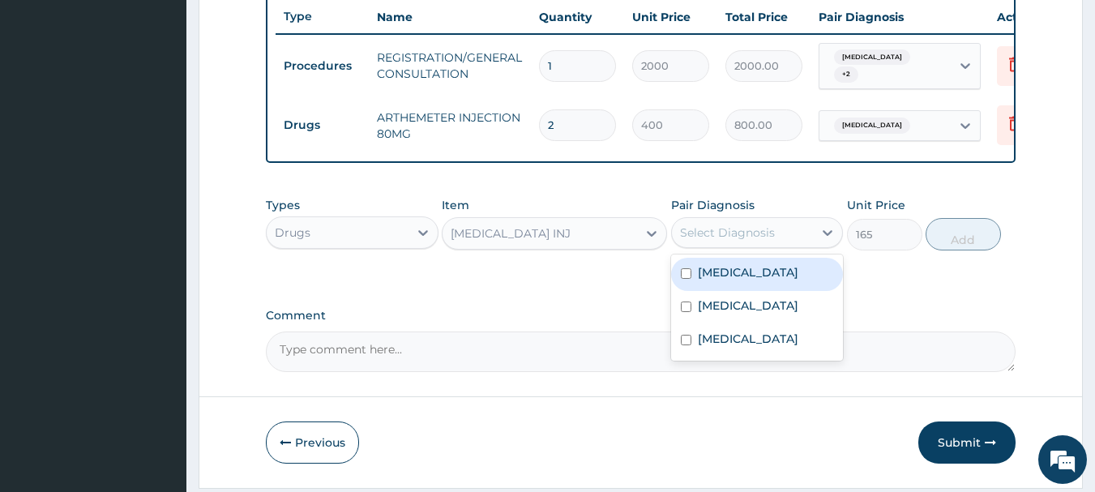
click at [710, 234] on div "Select Diagnosis" at bounding box center [727, 232] width 95 height 16
click at [707, 273] on label "Malaria" at bounding box center [748, 272] width 100 height 16
checkbox input "true"
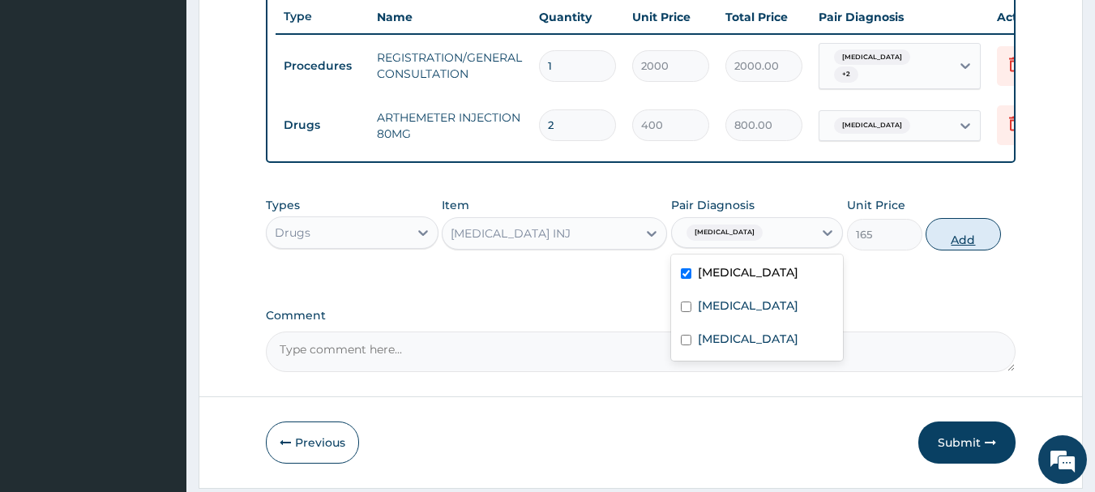
click at [968, 249] on button "Add" at bounding box center [962, 234] width 75 height 32
type input "0"
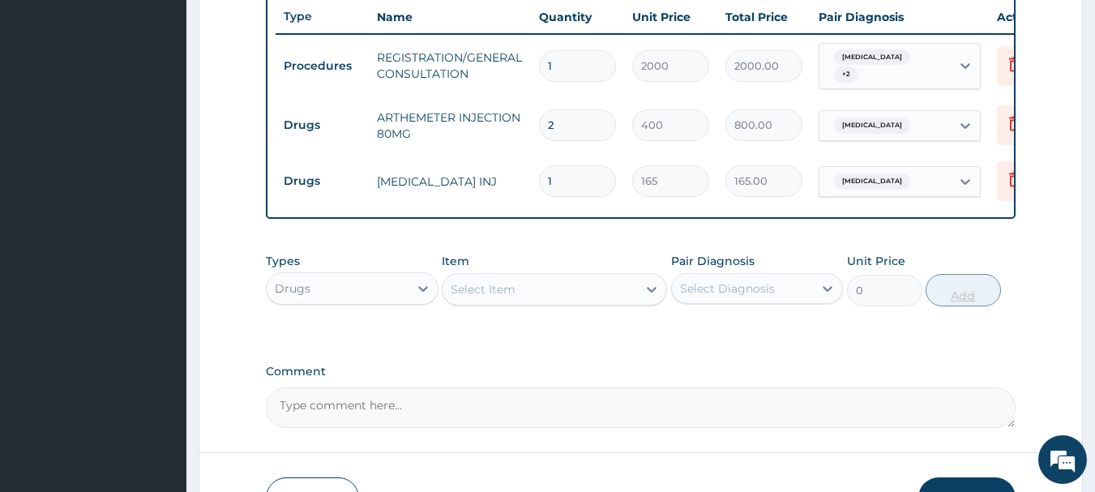
type input "0.00"
type input "4"
type input "660.00"
type input "4"
click at [460, 302] on div "Select Item" at bounding box center [539, 289] width 194 height 26
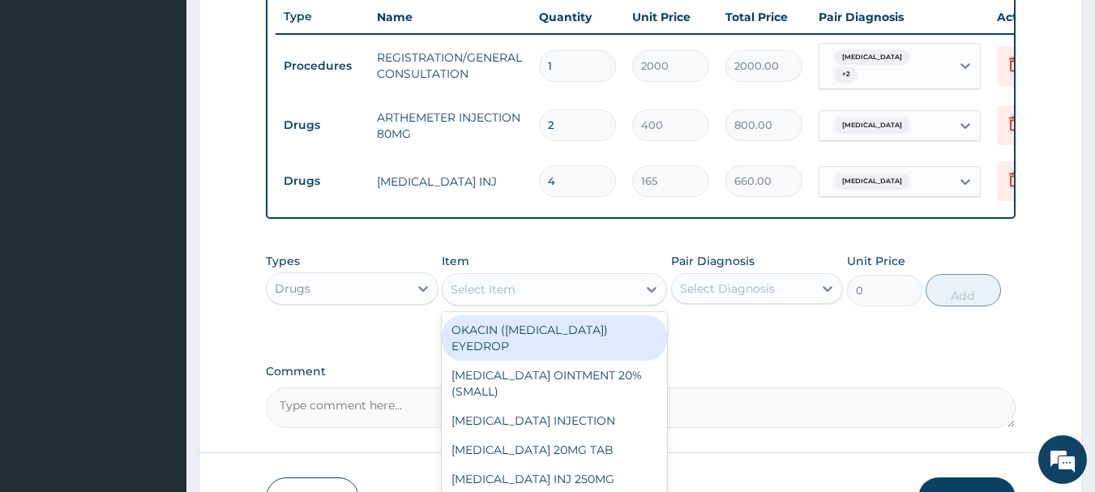
type input "A"
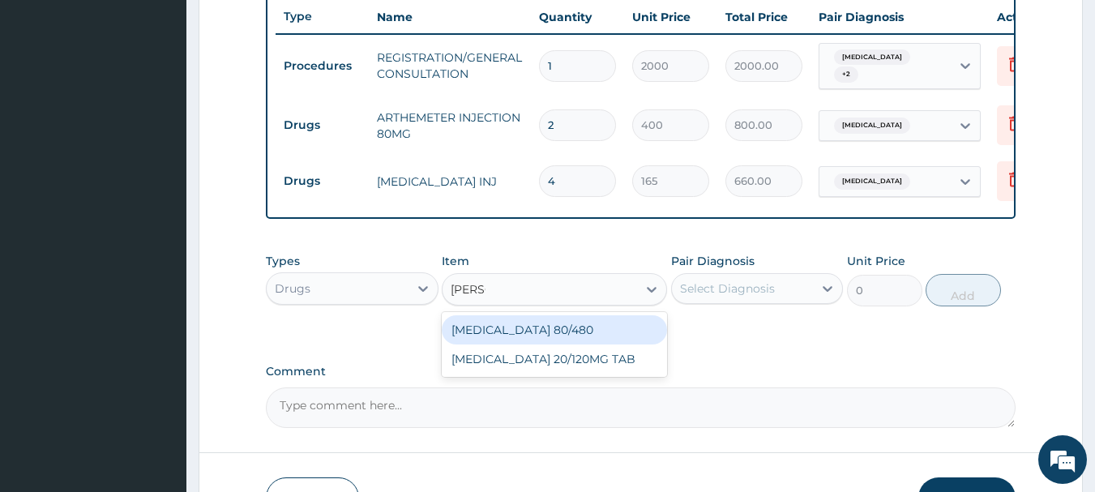
type input "COART"
click at [530, 332] on div "[MEDICAL_DATA] 80/480" at bounding box center [554, 329] width 225 height 29
type input "130"
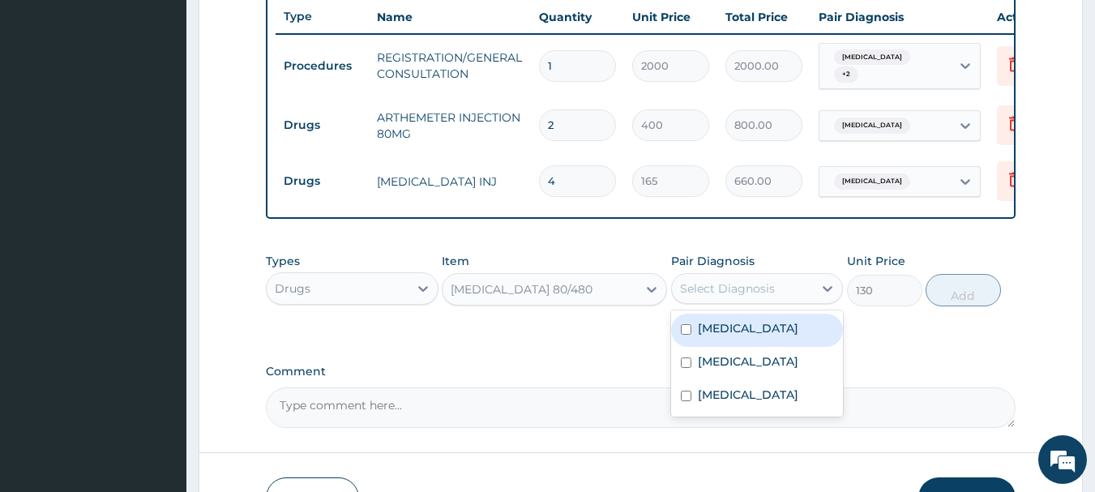
click at [712, 304] on div "Select Diagnosis" at bounding box center [757, 288] width 173 height 31
click at [721, 336] on label "[MEDICAL_DATA]" at bounding box center [748, 328] width 100 height 16
checkbox input "true"
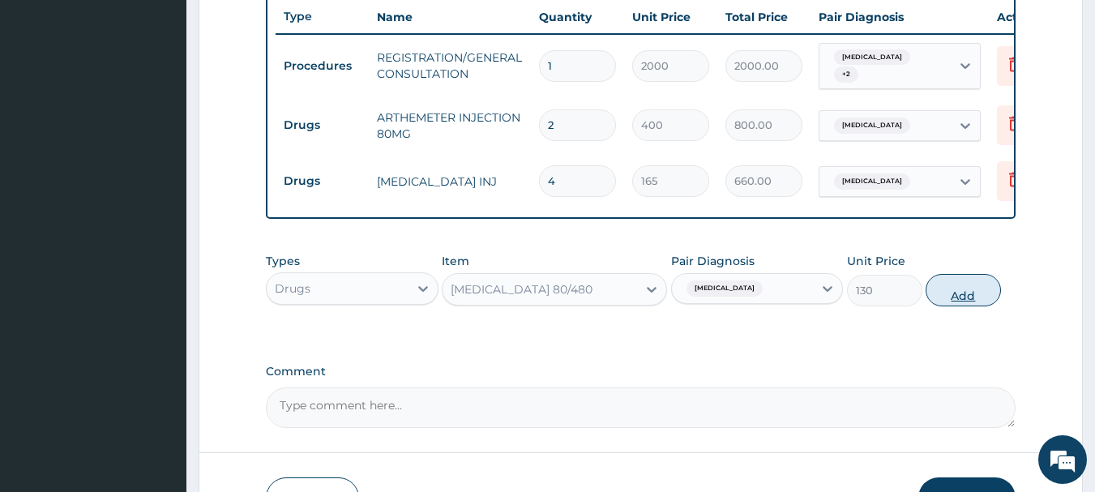
click at [954, 297] on button "Add" at bounding box center [962, 290] width 75 height 32
type input "0"
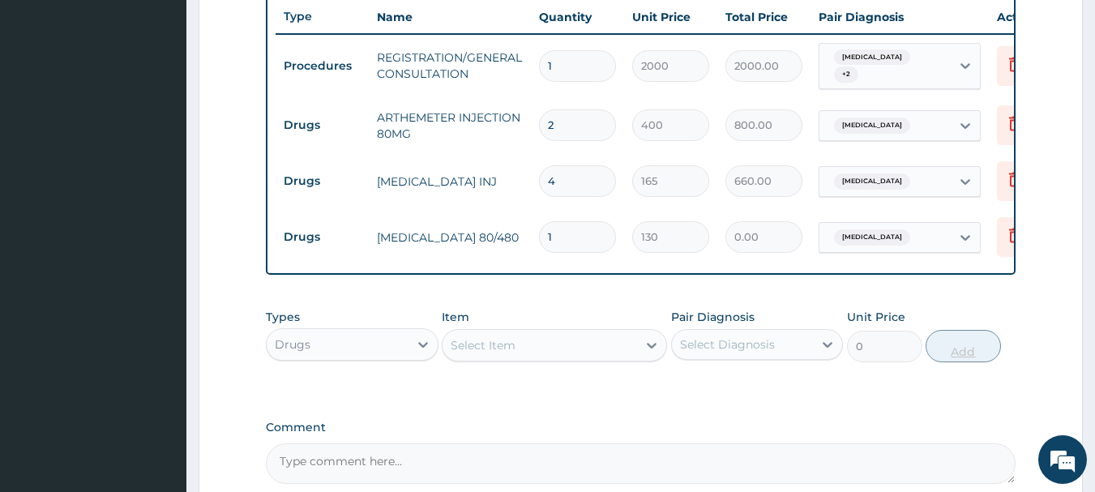
type input "0.00"
type input "6"
type input "780.00"
type input "6"
click at [487, 350] on div "Select Item" at bounding box center [483, 345] width 65 height 16
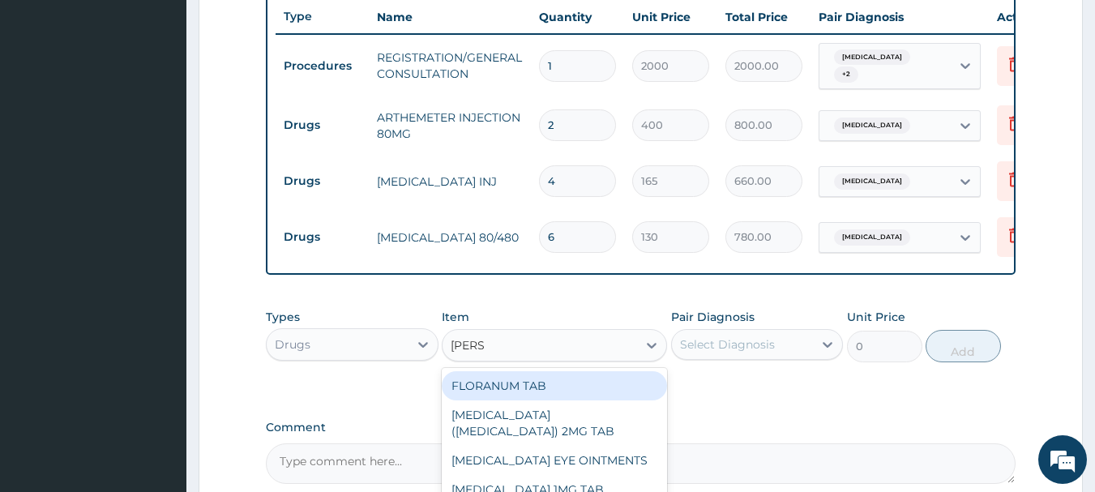
type input "LORAT"
click at [536, 395] on div "LORATIDINE 10MG TAB" at bounding box center [554, 385] width 225 height 29
type input "50"
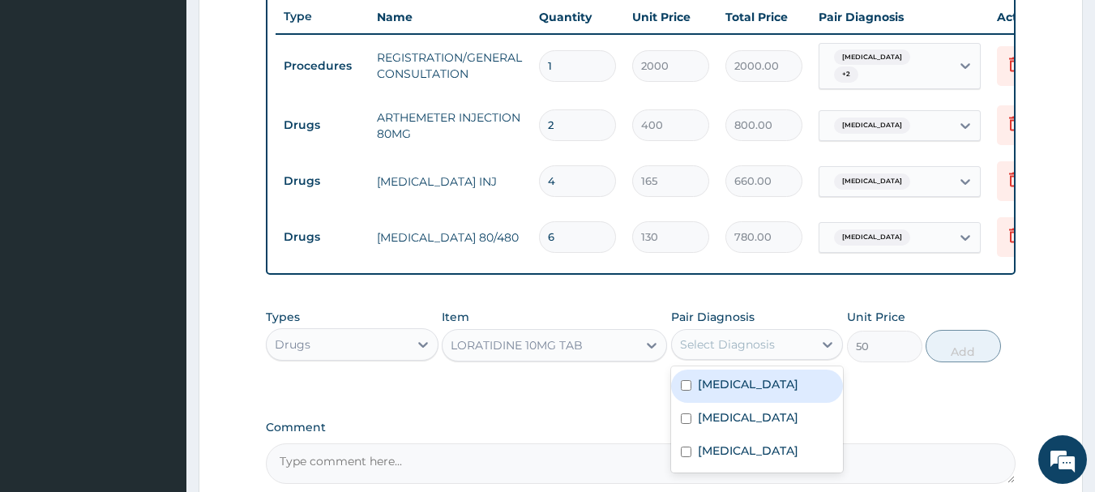
click at [699, 357] on div "Select Diagnosis" at bounding box center [743, 344] width 142 height 26
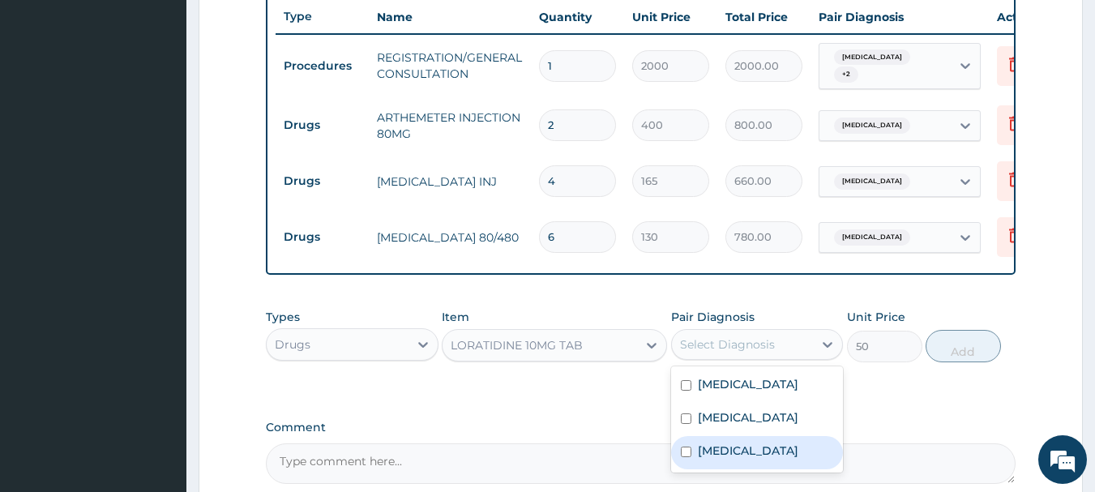
click at [729, 459] on label "Upper respiratory infection" at bounding box center [748, 450] width 100 height 16
checkbox input "true"
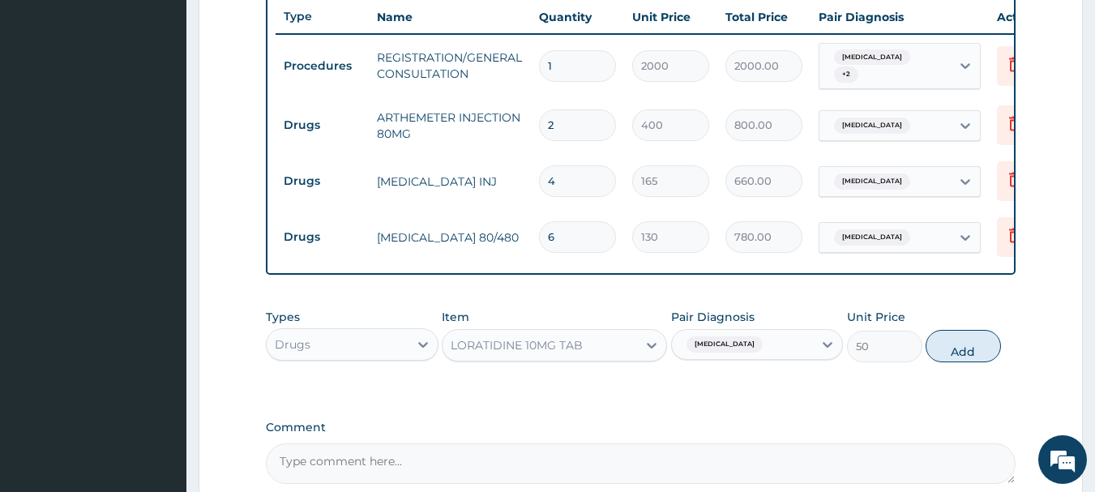
click at [974, 368] on div "Types Drugs Item LORATIDINE 10MG TAB Pair Diagnosis Upper respiratory infection…" at bounding box center [641, 336] width 750 height 70
click at [976, 355] on button "Add" at bounding box center [962, 346] width 75 height 32
type input "0"
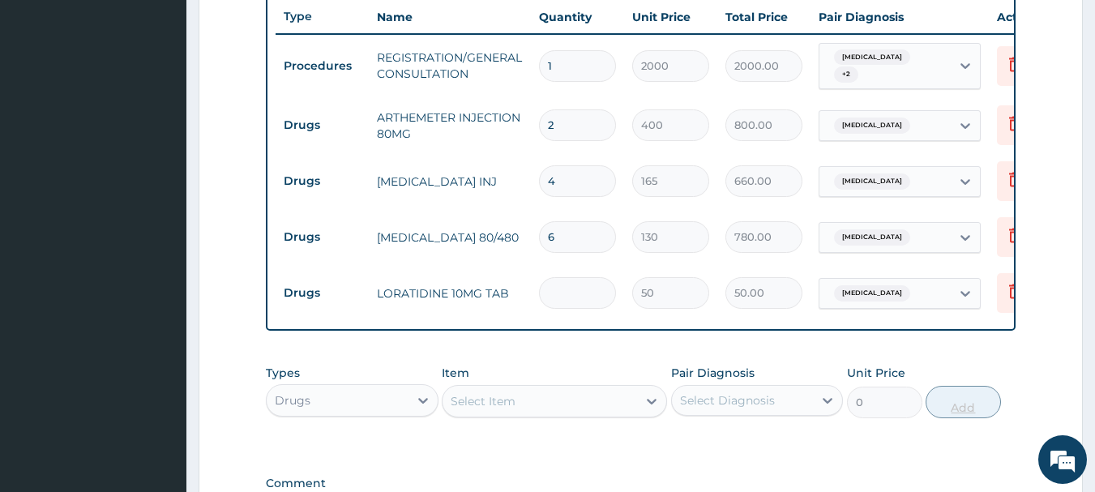
type input "0.00"
type input "5"
type input "250.00"
type input "5"
click at [488, 409] on div "Select Item" at bounding box center [483, 401] width 65 height 16
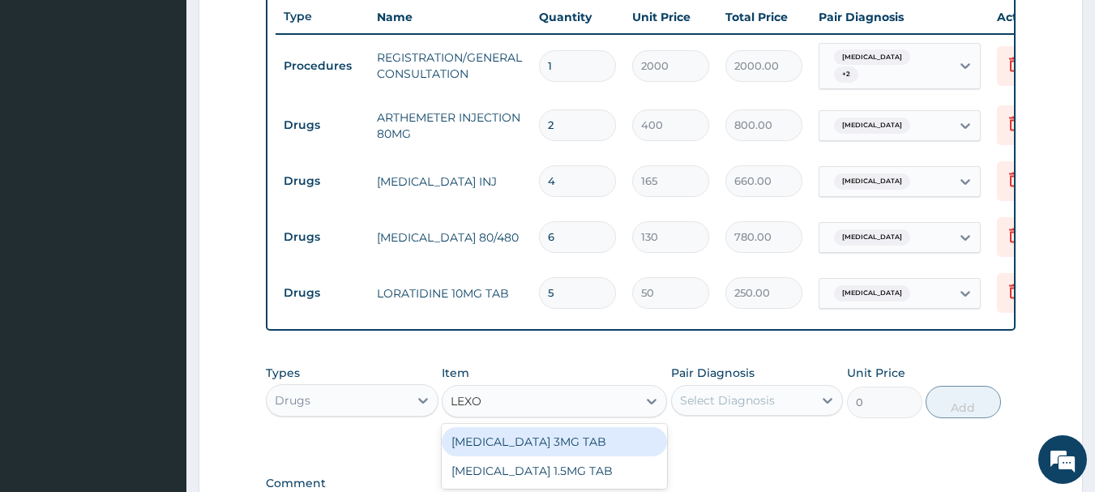
type input "LEXOT"
click at [502, 453] on div "LEXOTAN 3MG TAB" at bounding box center [554, 441] width 225 height 29
type input "36"
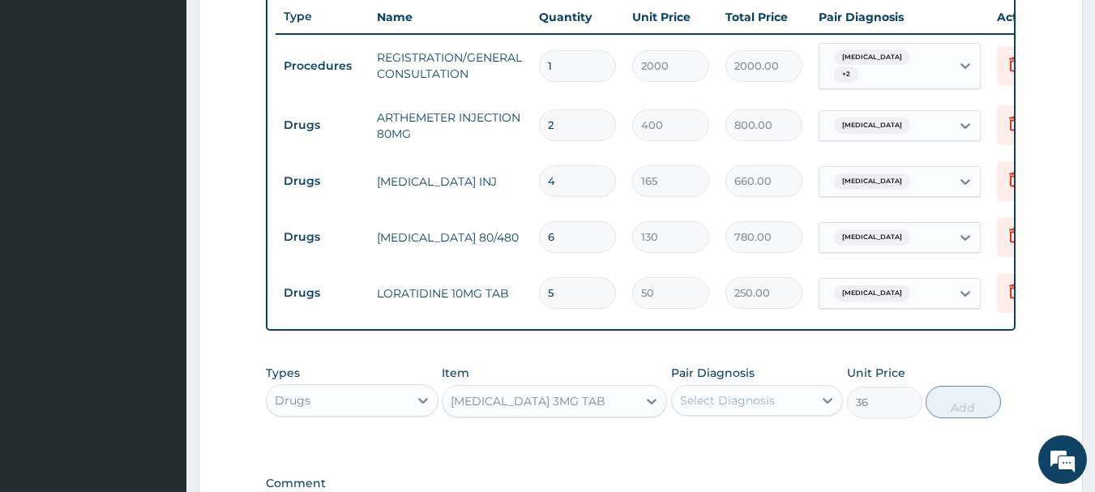
click at [707, 406] on div "Select Diagnosis" at bounding box center [727, 400] width 95 height 16
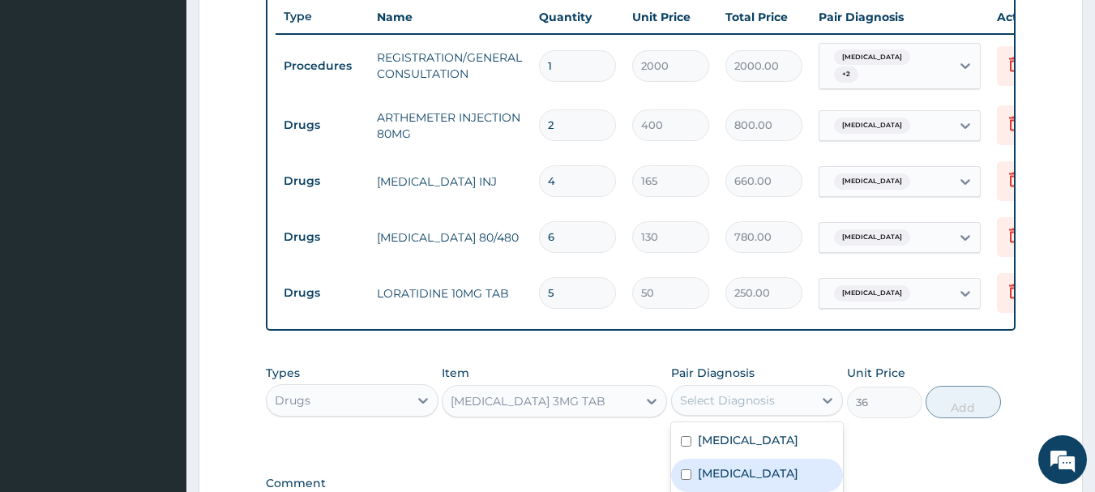
click at [715, 481] on label "Insomnia" at bounding box center [748, 473] width 100 height 16
checkbox input "true"
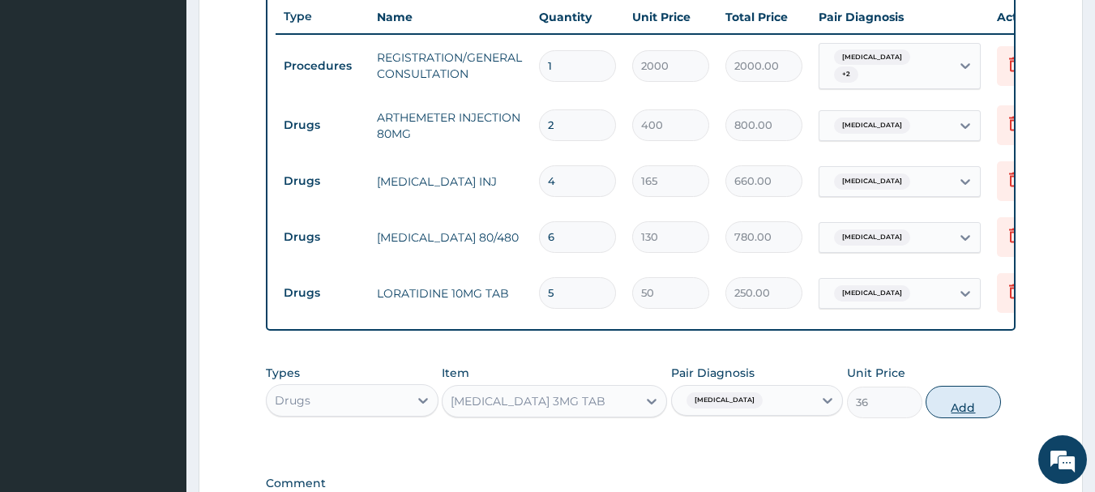
click at [951, 400] on button "Add" at bounding box center [962, 402] width 75 height 32
type input "0"
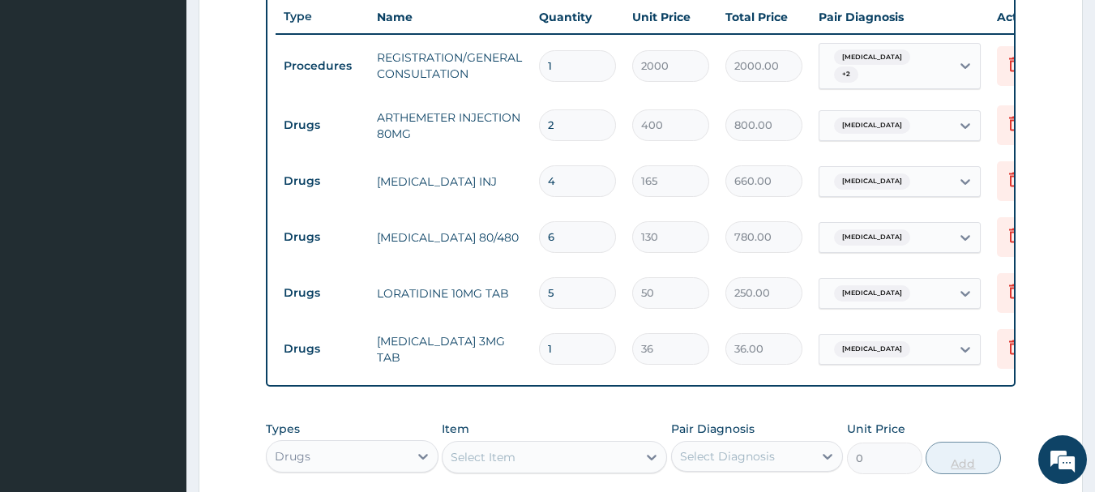
type input "10"
type input "360.00"
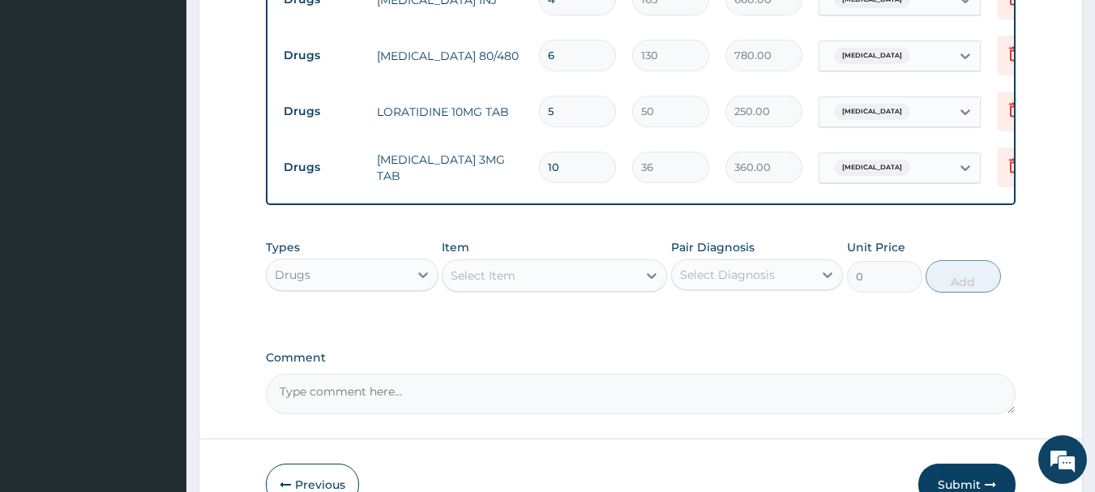
scroll to position [801, 0]
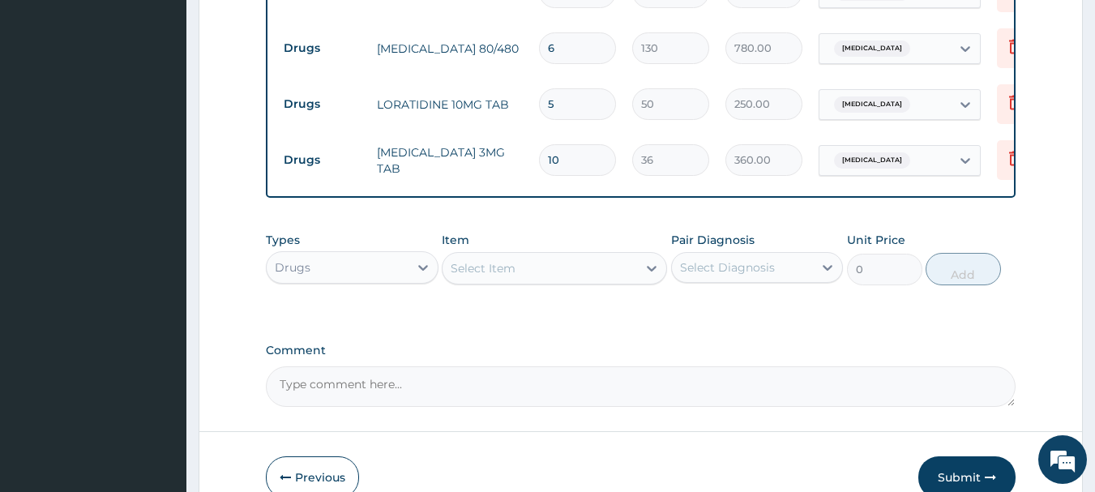
type input "10"
click at [502, 274] on div "Select Item" at bounding box center [483, 268] width 65 height 16
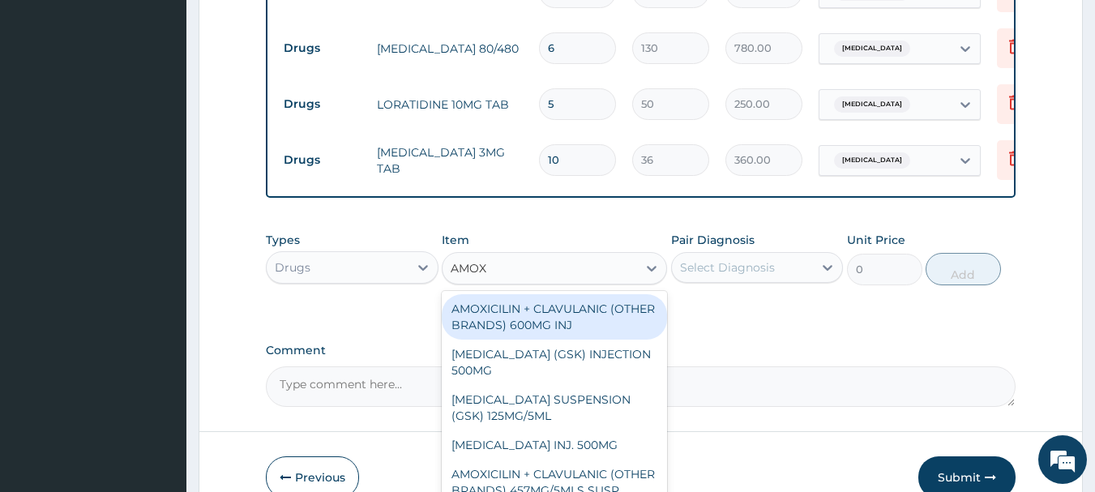
type input "AMOXY"
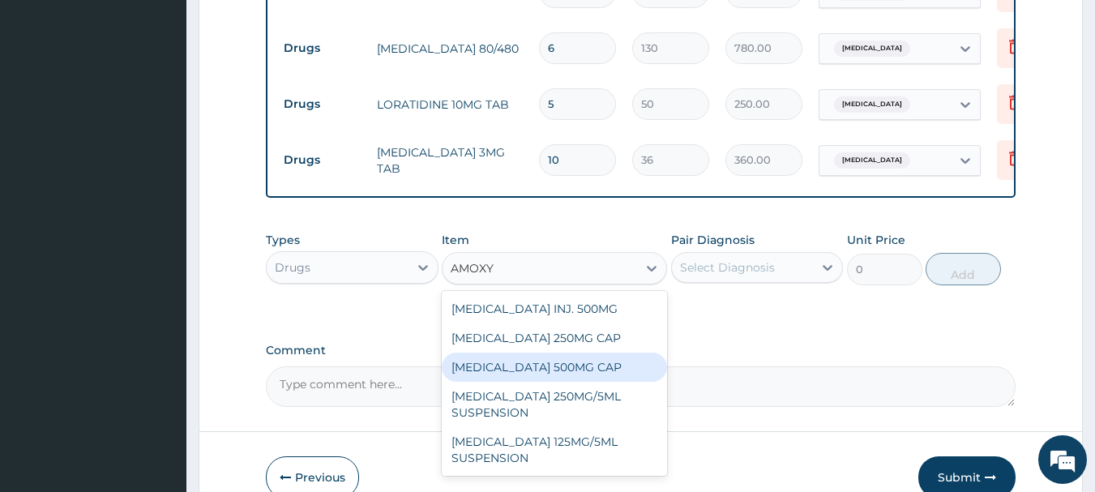
click at [548, 374] on div "[MEDICAL_DATA] 500MG CAP" at bounding box center [554, 367] width 225 height 29
type input "50"
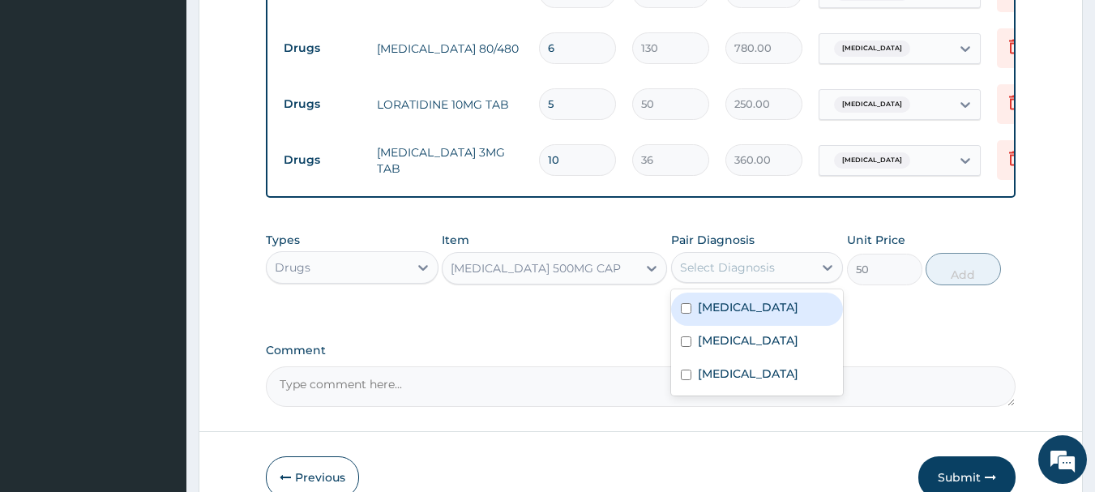
click at [701, 276] on div "Select Diagnosis" at bounding box center [727, 267] width 95 height 16
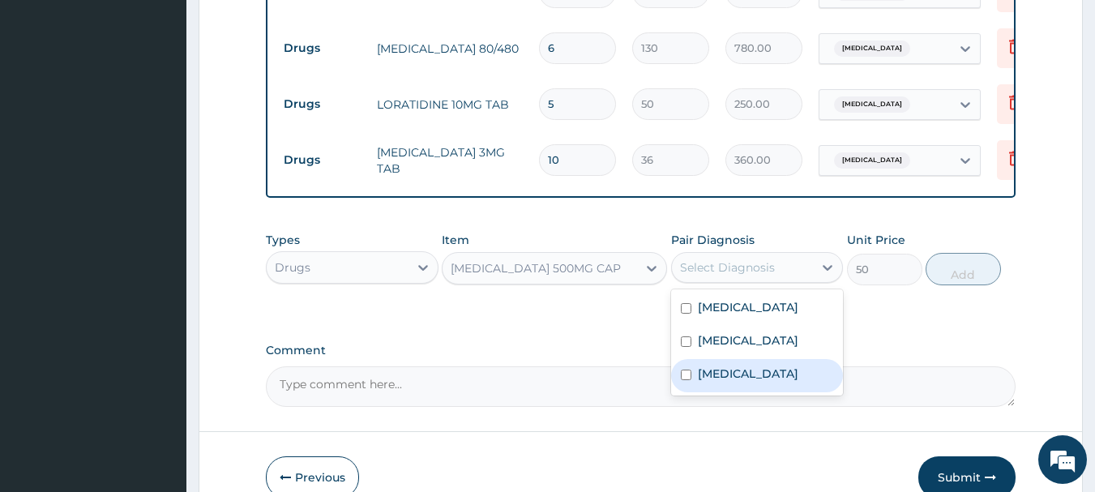
click at [710, 380] on label "Upper respiratory infection" at bounding box center [748, 373] width 100 height 16
checkbox input "true"
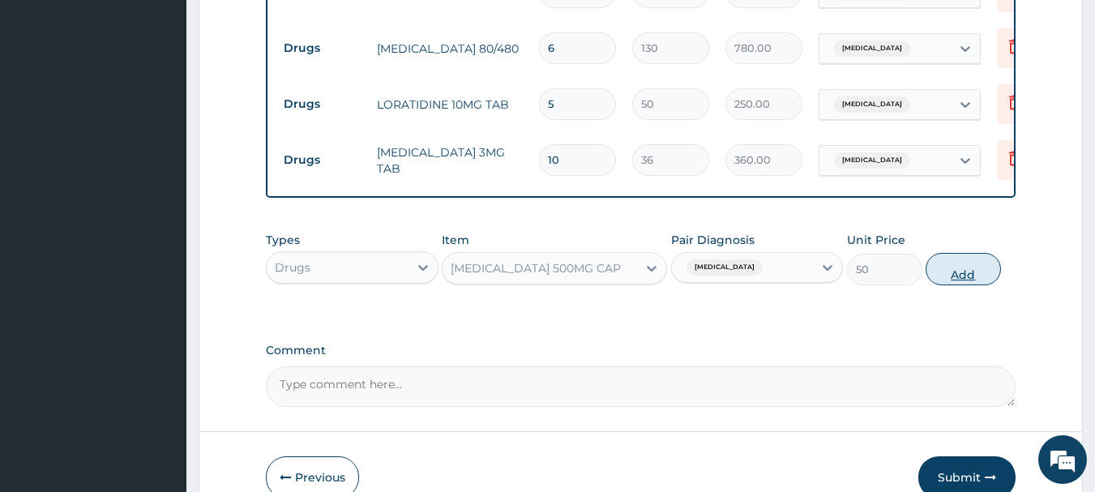
click at [973, 283] on button "Add" at bounding box center [962, 269] width 75 height 32
type input "0"
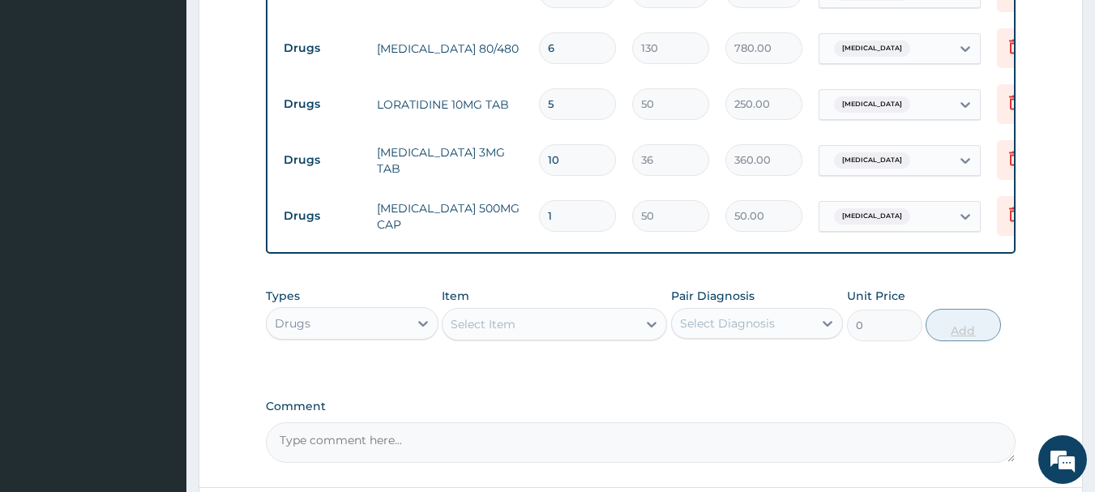
type input "15"
type input "750.00"
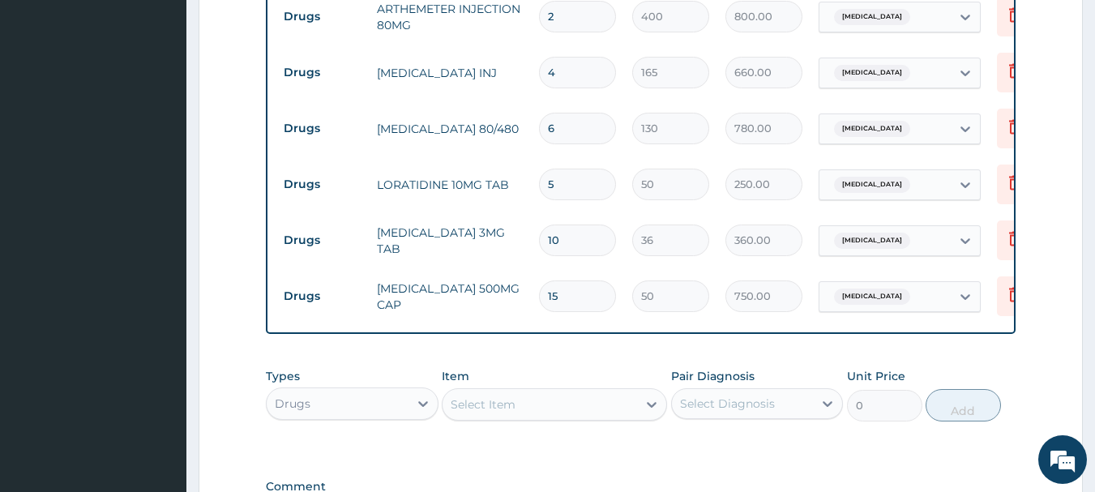
scroll to position [713, 0]
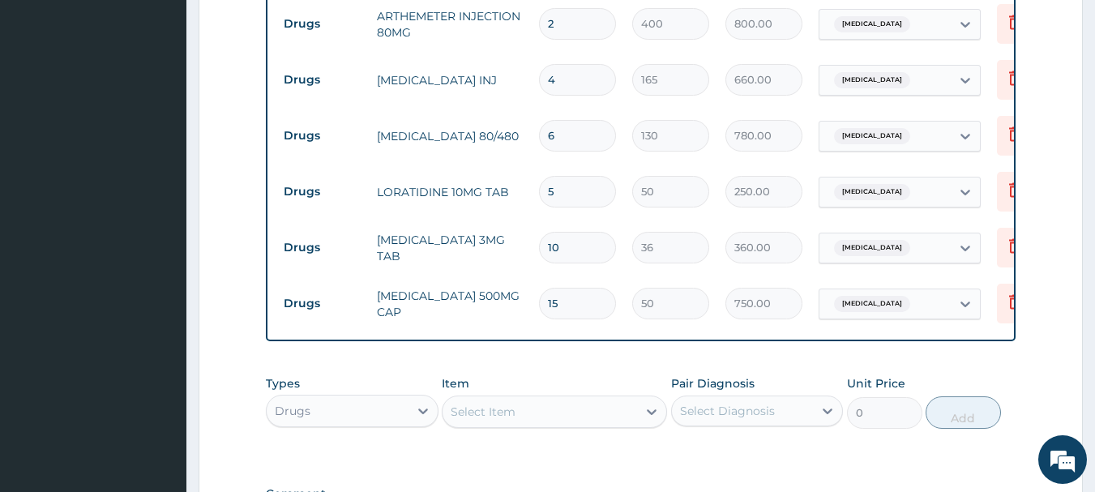
type input "15"
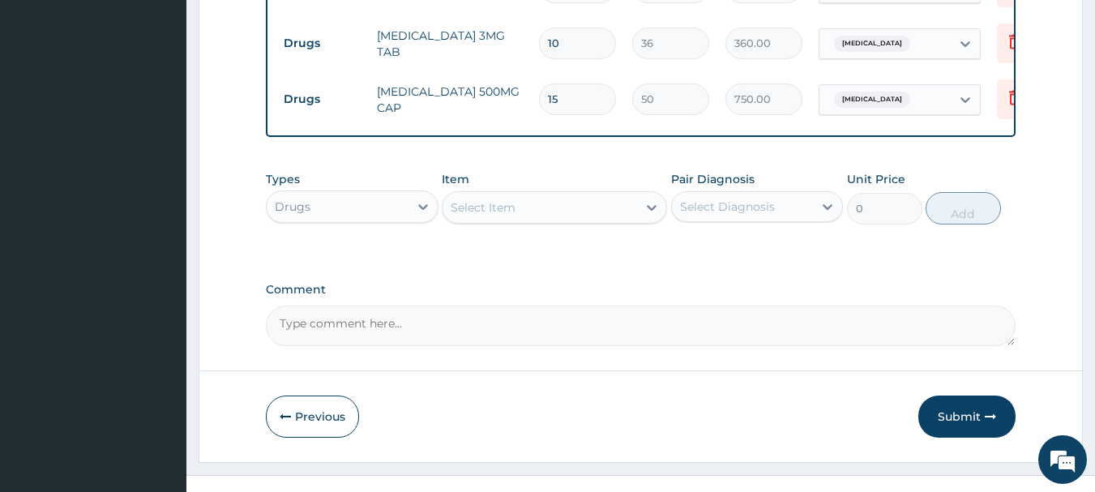
scroll to position [947, 0]
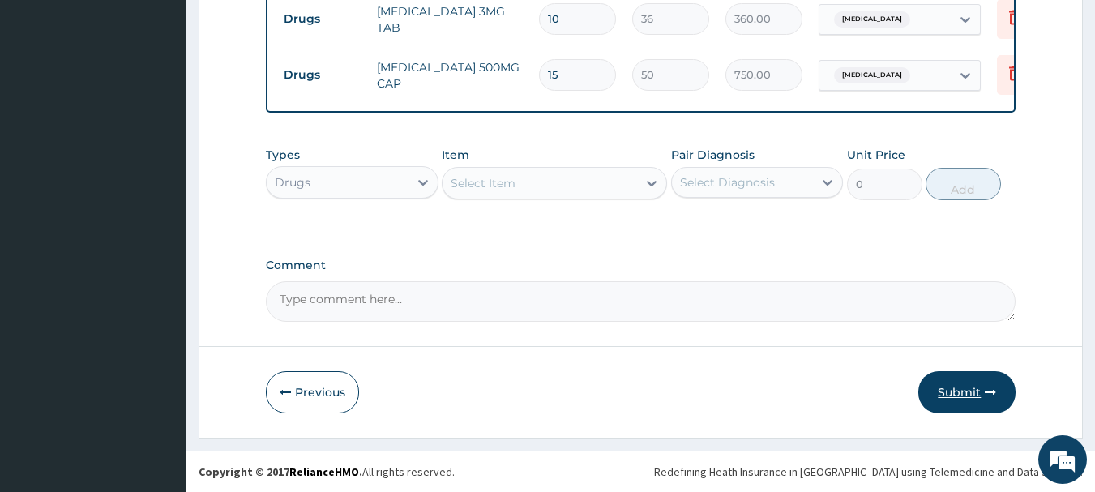
click at [974, 387] on button "Submit" at bounding box center [966, 392] width 97 height 42
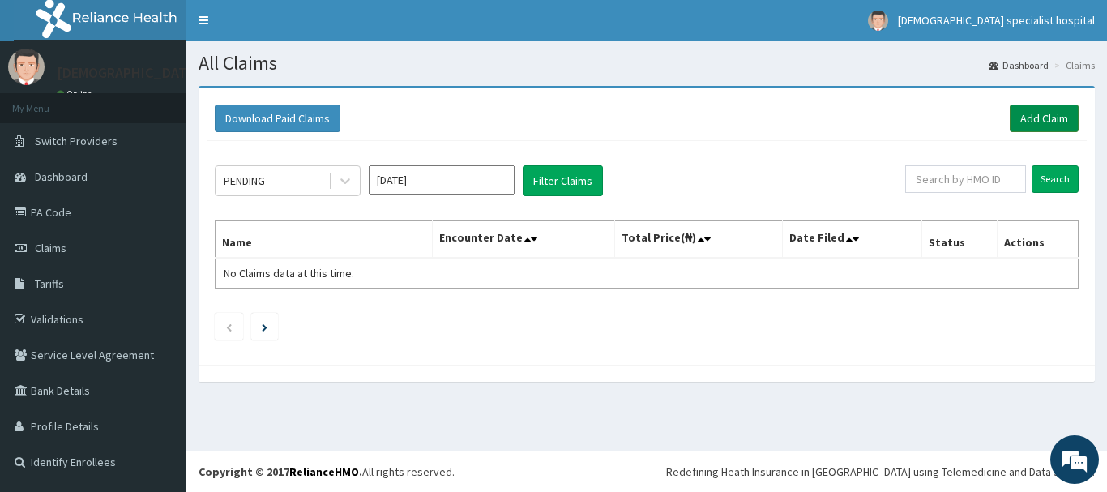
click at [1026, 116] on link "Add Claim" at bounding box center [1044, 119] width 69 height 28
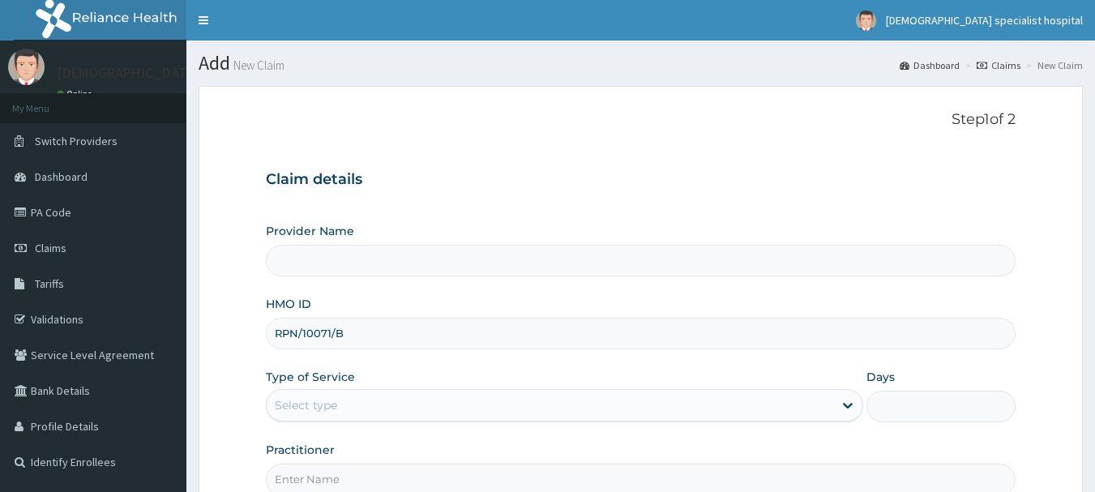
type input "RPN/10071/B"
click at [347, 406] on div "Select type" at bounding box center [550, 405] width 566 height 26
click at [370, 408] on div "Select type" at bounding box center [550, 405] width 566 height 26
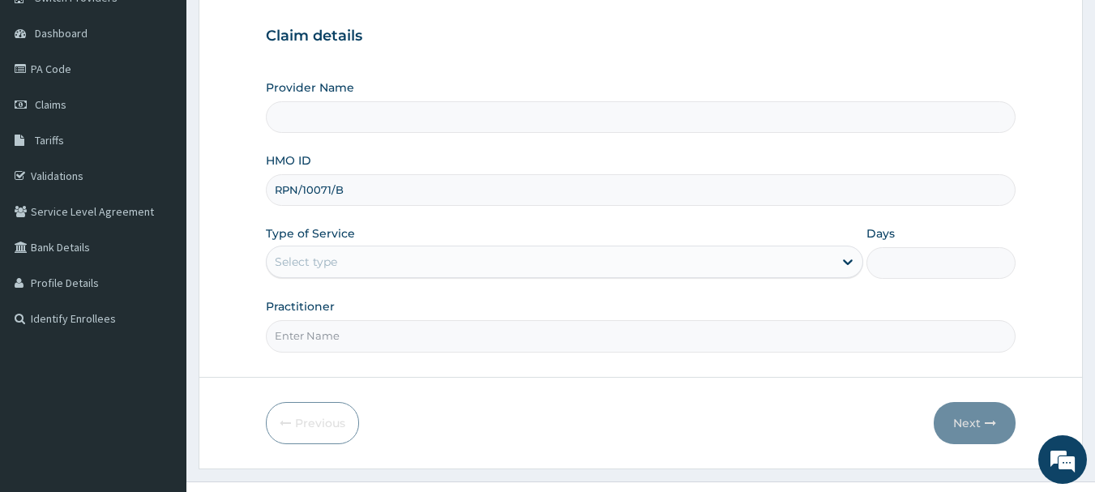
click at [417, 263] on div "Select type" at bounding box center [550, 262] width 566 height 26
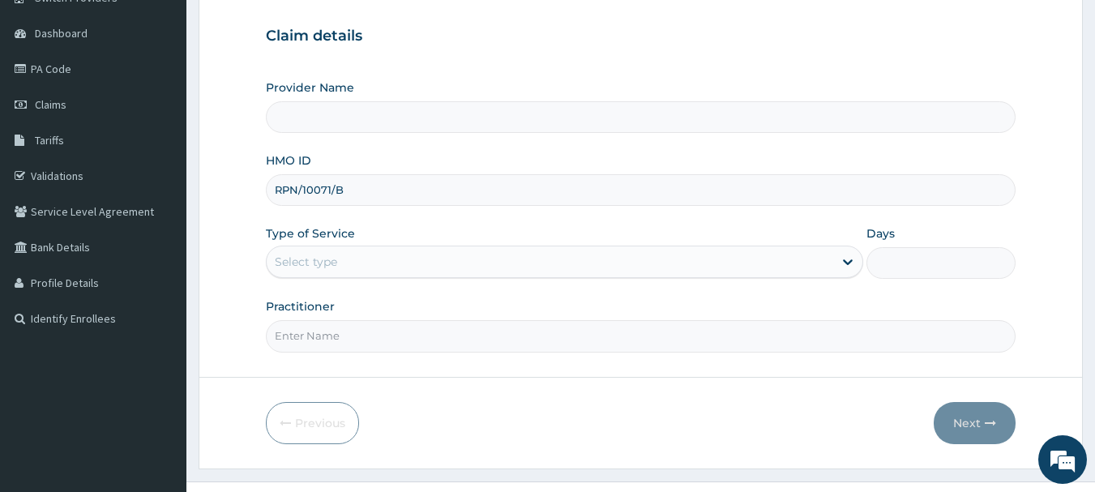
click at [417, 263] on div "Select type" at bounding box center [550, 262] width 566 height 26
click at [375, 267] on div "Select type" at bounding box center [550, 262] width 566 height 26
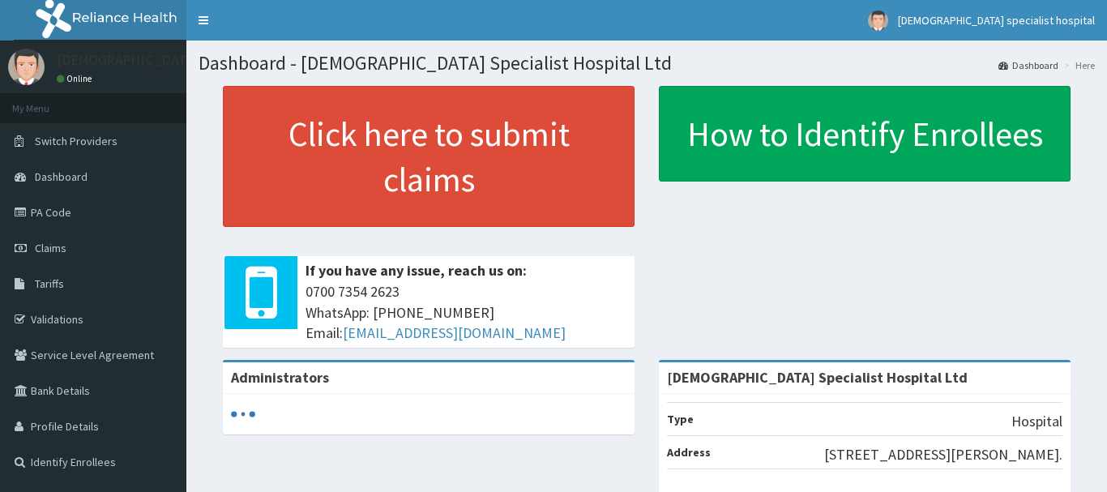
click at [45, 248] on span "Claims" at bounding box center [51, 248] width 32 height 15
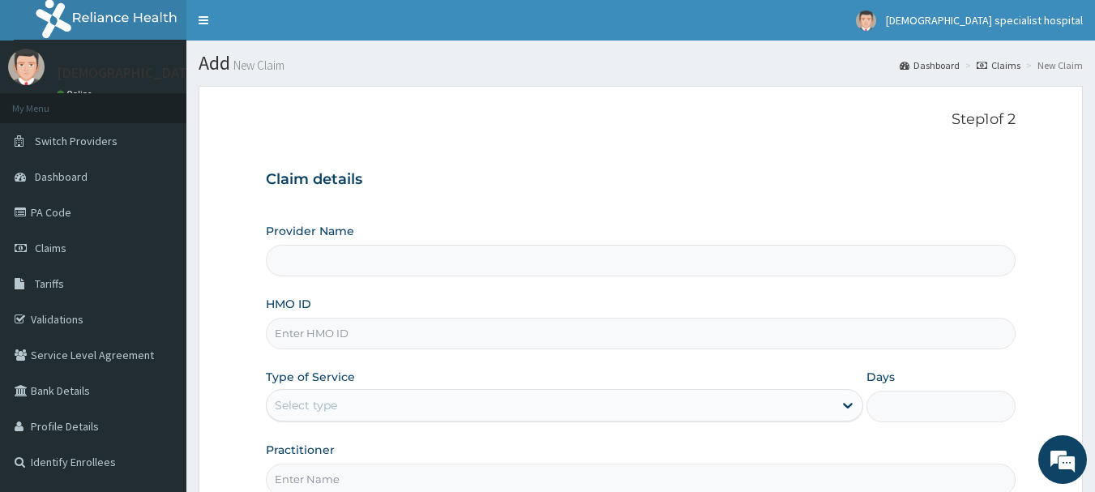
click at [351, 335] on input "HMO ID" at bounding box center [641, 334] width 750 height 32
type input "[DEMOGRAPHIC_DATA] Specialist Hospital Ltd"
paste input "RPN/10071/B"
type input "RPN/10071/B"
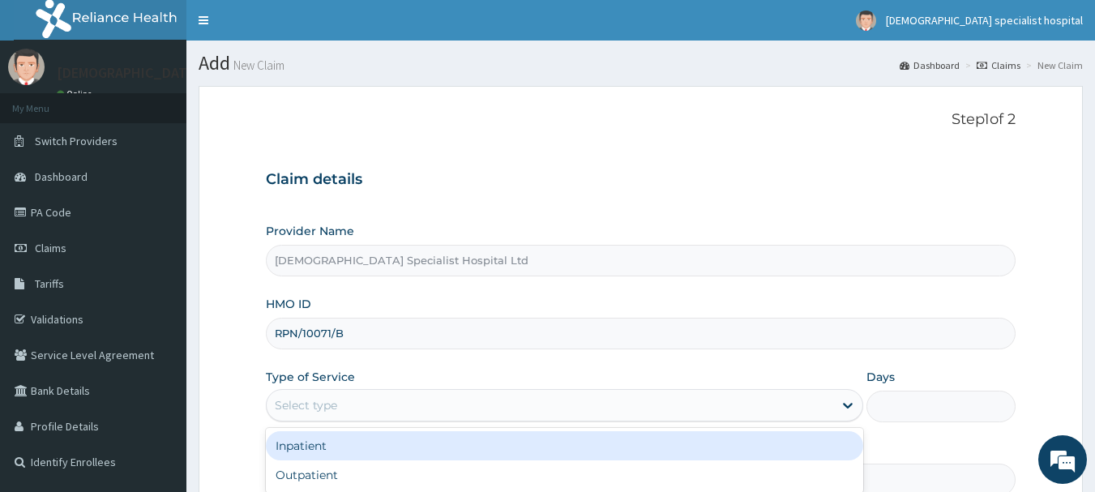
click at [348, 407] on div "Select type" at bounding box center [550, 405] width 566 height 26
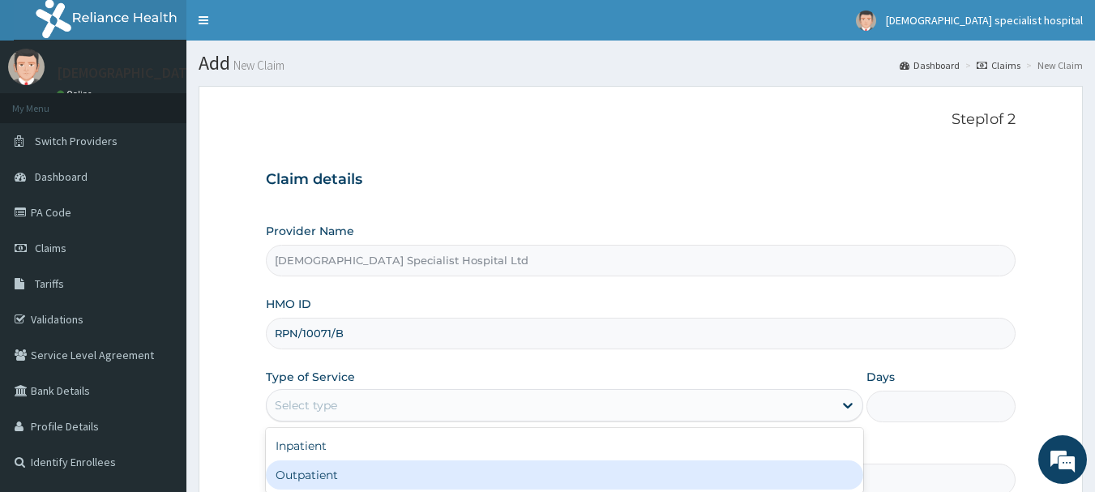
click at [325, 483] on div "Outpatient" at bounding box center [564, 474] width 597 height 29
type input "1"
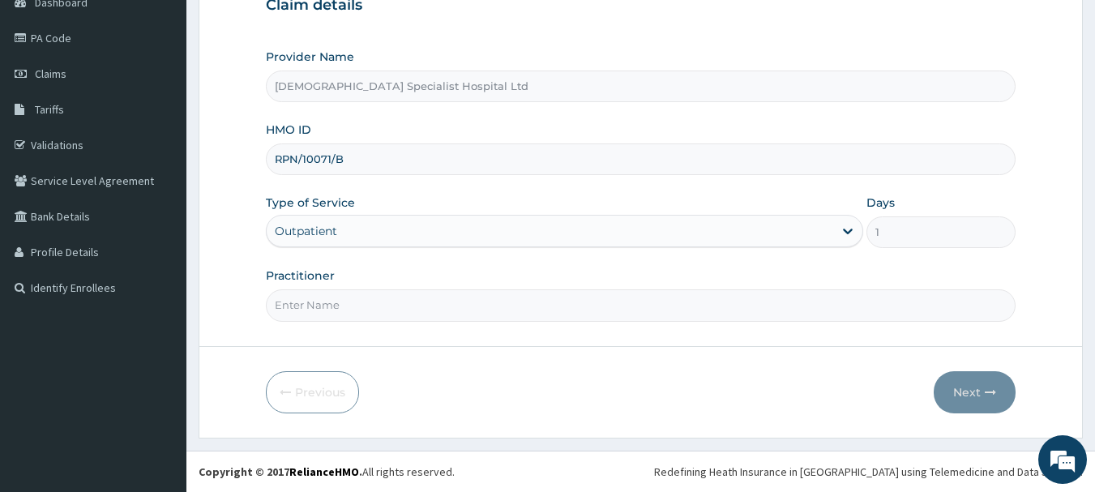
click at [321, 323] on form "Step 1 of 2 Claim details Provider Name Jefis Specialist Hospital Ltd HMO ID RP…" at bounding box center [641, 175] width 884 height 526
click at [302, 306] on input "Practitioner" at bounding box center [641, 305] width 750 height 32
type input "DR OLAKUNLE"
click at [974, 384] on button "Next" at bounding box center [975, 392] width 82 height 42
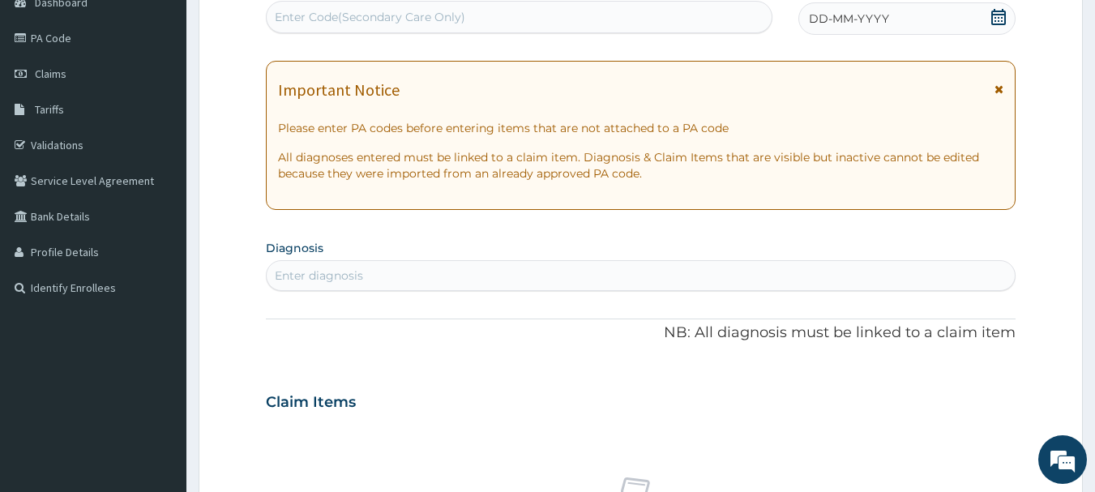
click at [825, 17] on span "DD-MM-YYYY" at bounding box center [849, 19] width 80 height 16
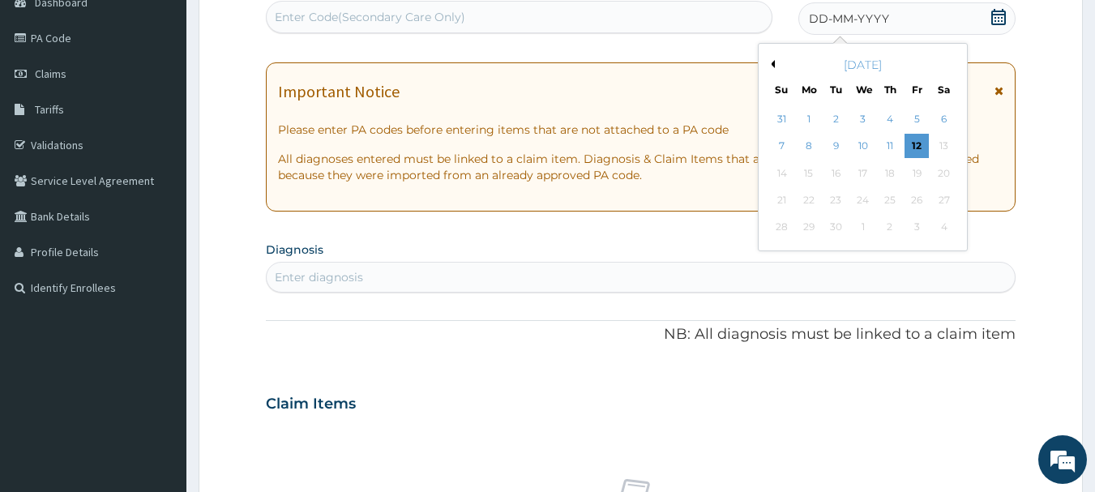
click at [775, 62] on div "September 2025" at bounding box center [862, 65] width 195 height 16
click at [774, 62] on button "Previous Month" at bounding box center [771, 64] width 8 height 8
click at [834, 169] on div "12" at bounding box center [836, 173] width 24 height 24
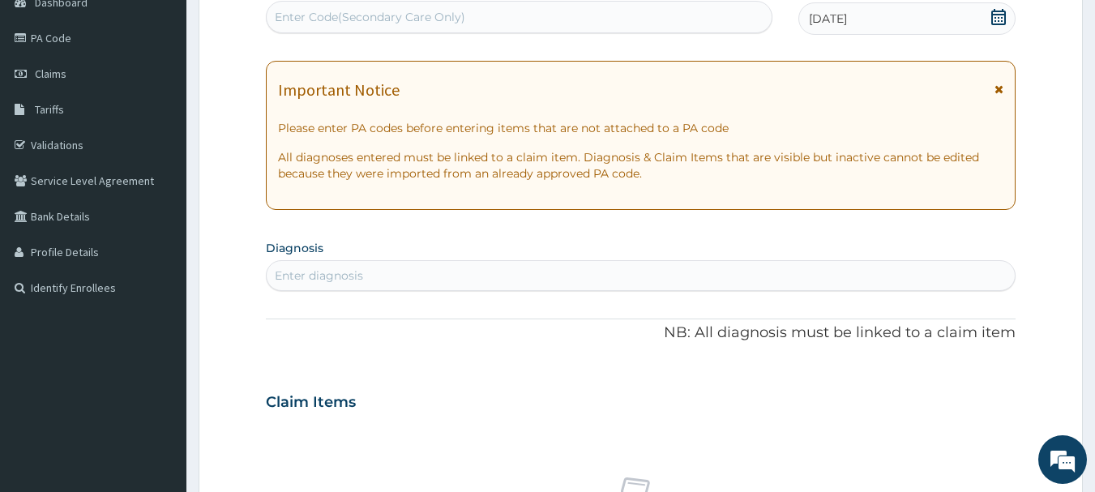
click at [327, 277] on div "Enter diagnosis" at bounding box center [319, 275] width 88 height 16
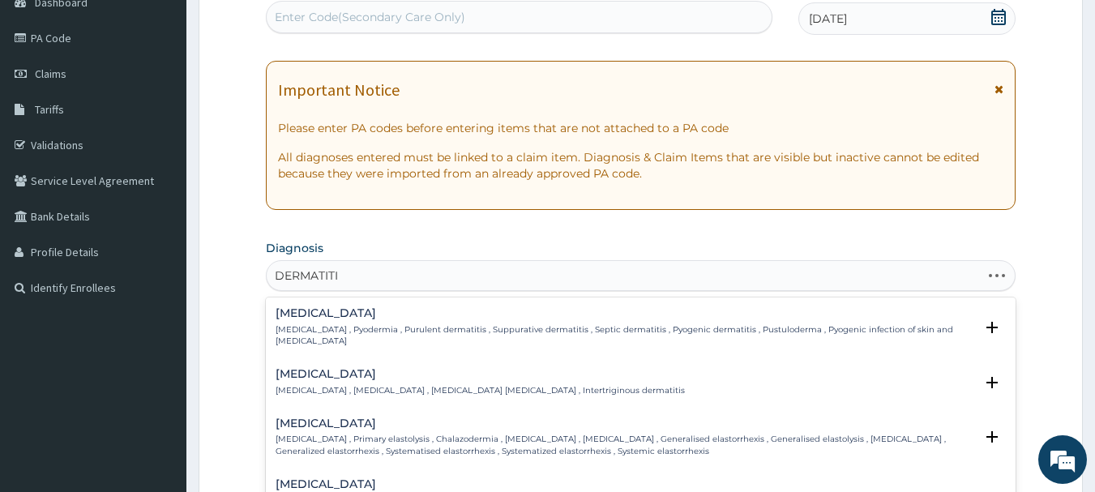
type input "DERMATITIS"
click at [397, 330] on p "Pyoderma , Pyodermia , Purulent dermatitis , Suppurative dermatitis , Septic de…" at bounding box center [625, 336] width 699 height 24
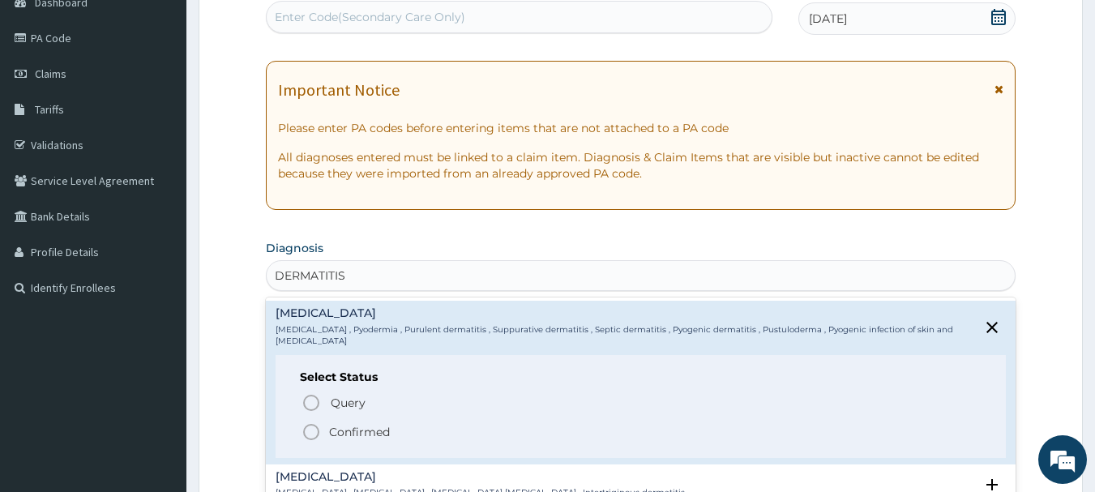
click at [353, 434] on p "Confirmed" at bounding box center [359, 432] width 61 height 16
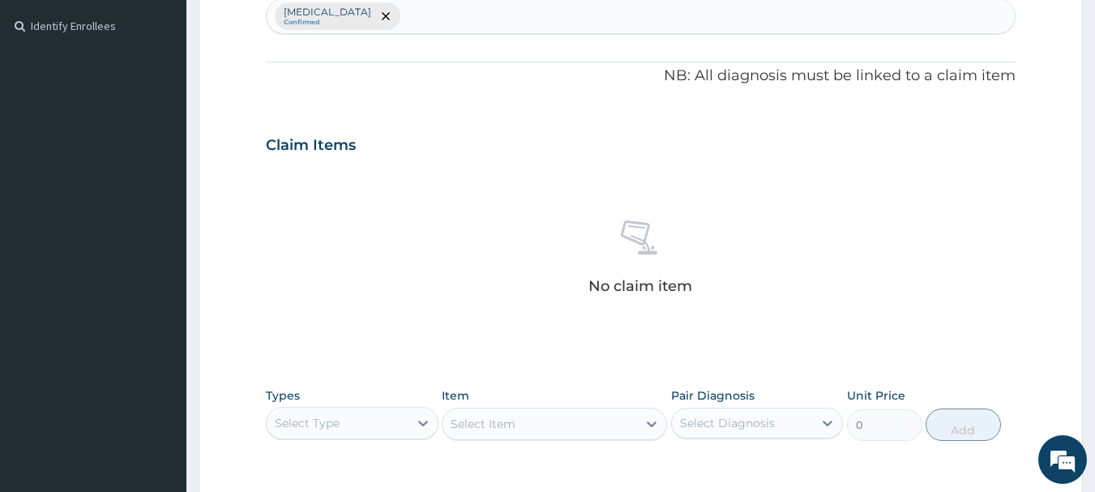
scroll to position [677, 0]
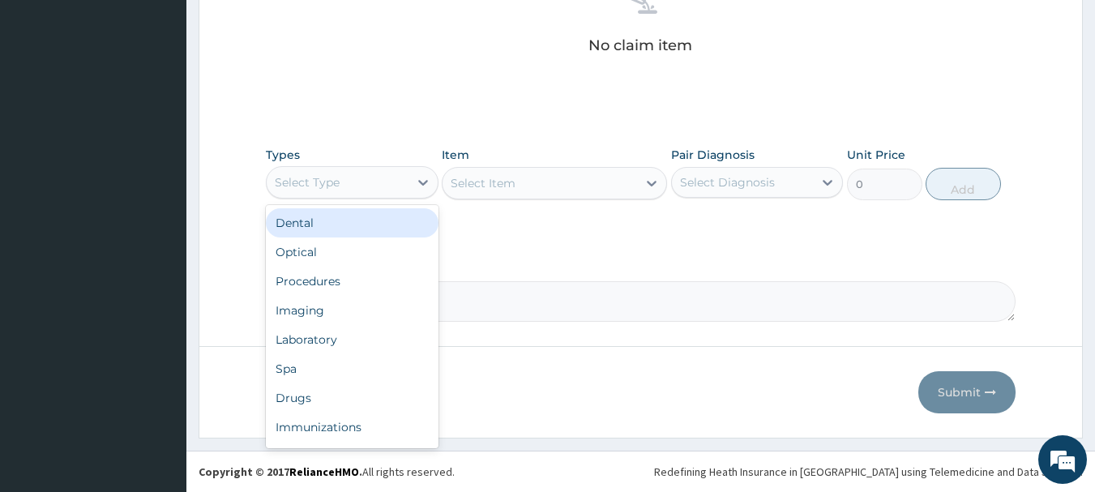
click at [337, 176] on div "Select Type" at bounding box center [307, 182] width 65 height 16
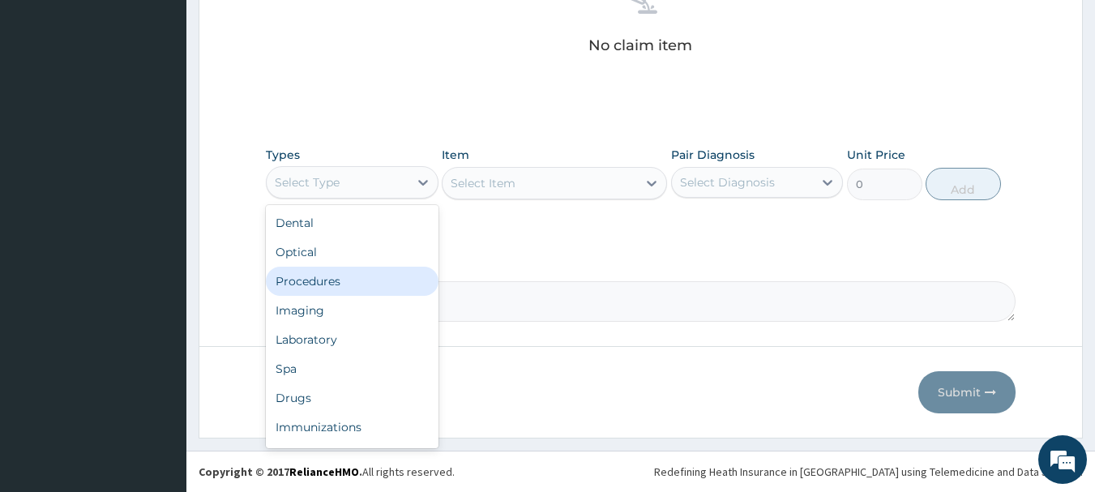
click at [330, 288] on div "Procedures" at bounding box center [352, 281] width 173 height 29
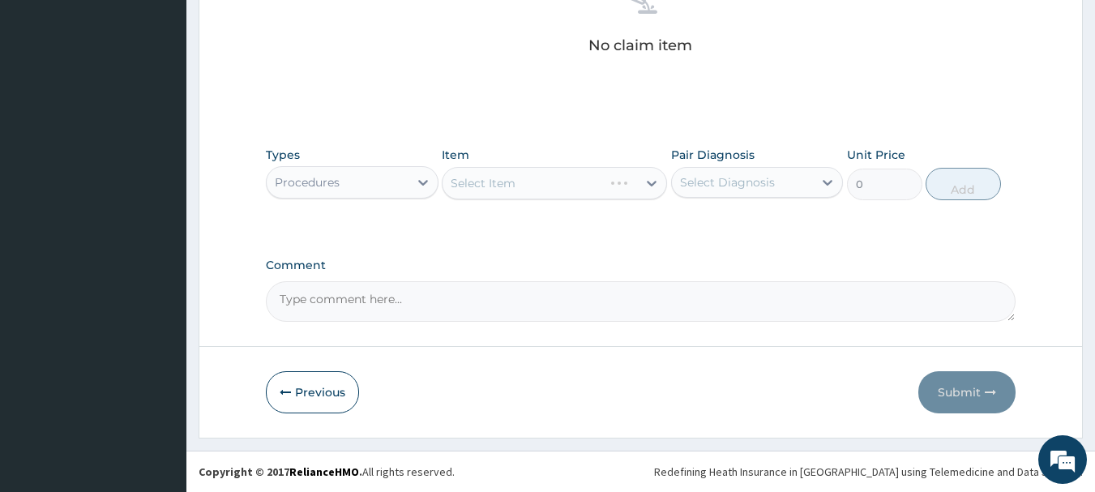
click at [502, 186] on div "Select Item" at bounding box center [554, 183] width 225 height 32
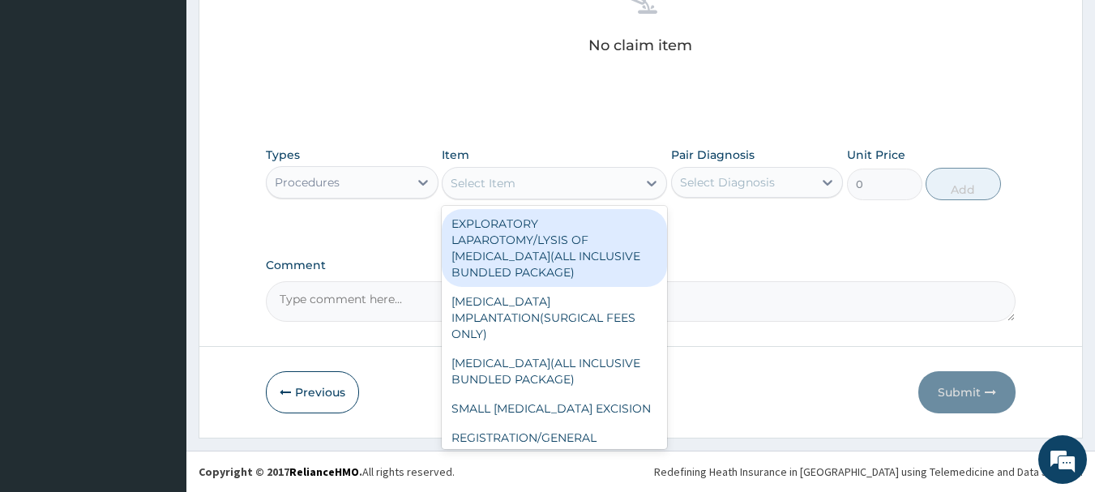
click at [476, 177] on div "Select Item" at bounding box center [483, 183] width 65 height 16
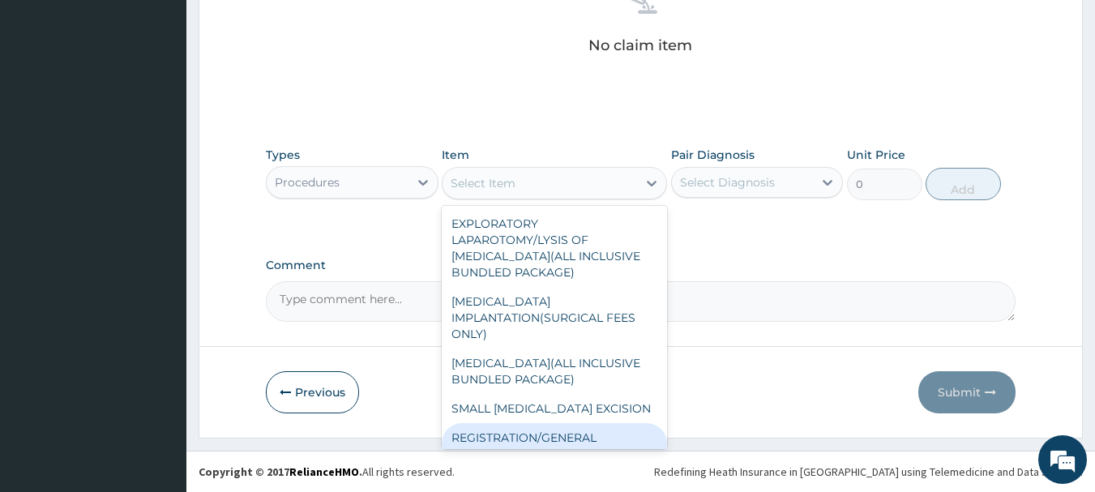
click at [580, 433] on div "REGISTRATION/GENERAL CONSULTATION" at bounding box center [554, 445] width 225 height 45
type input "2000"
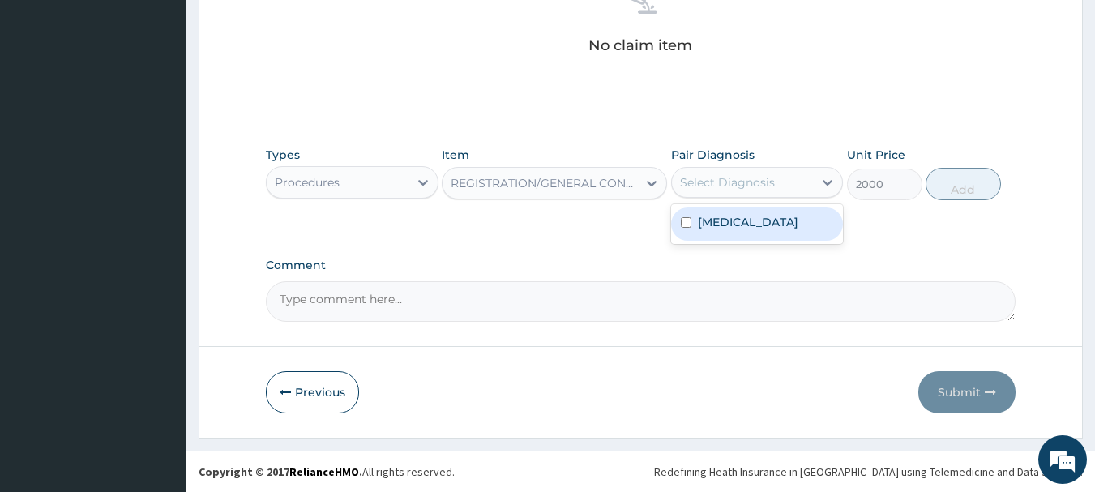
click at [723, 189] on div "Select Diagnosis" at bounding box center [727, 182] width 95 height 16
click at [716, 229] on label "Pyoderma" at bounding box center [748, 222] width 100 height 16
checkbox input "true"
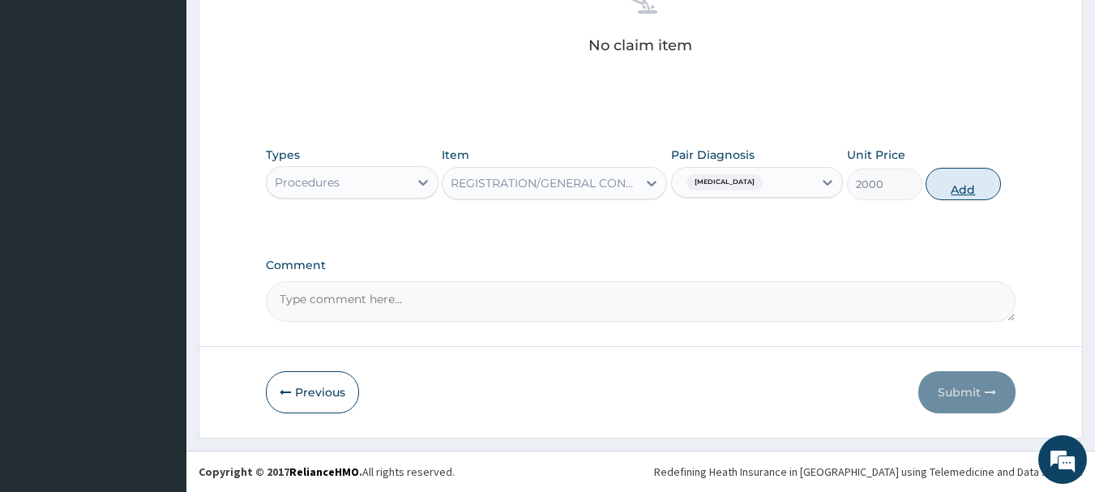
click at [933, 185] on button "Add" at bounding box center [962, 184] width 75 height 32
type input "0"
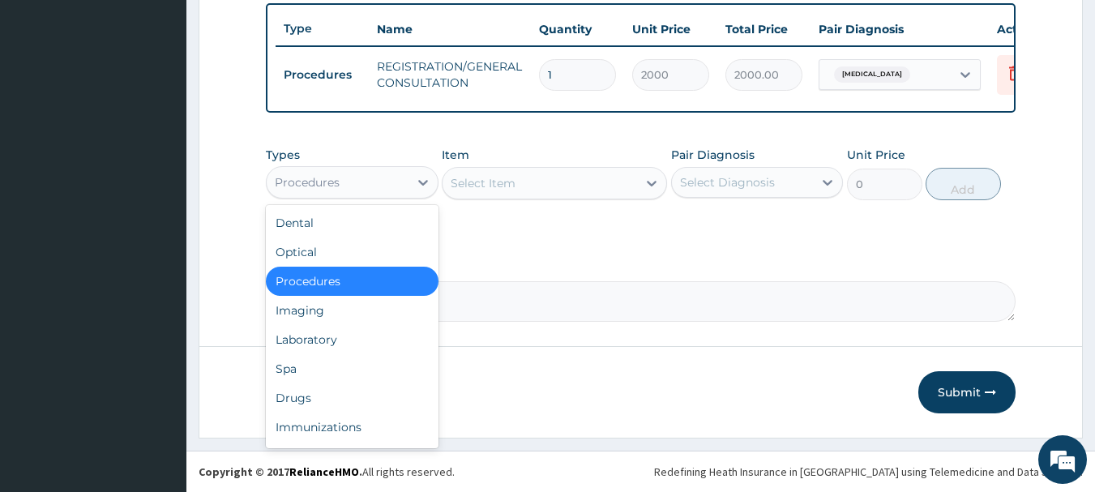
click at [400, 173] on div "Procedures" at bounding box center [338, 182] width 142 height 26
click at [293, 390] on div "Drugs" at bounding box center [352, 397] width 173 height 29
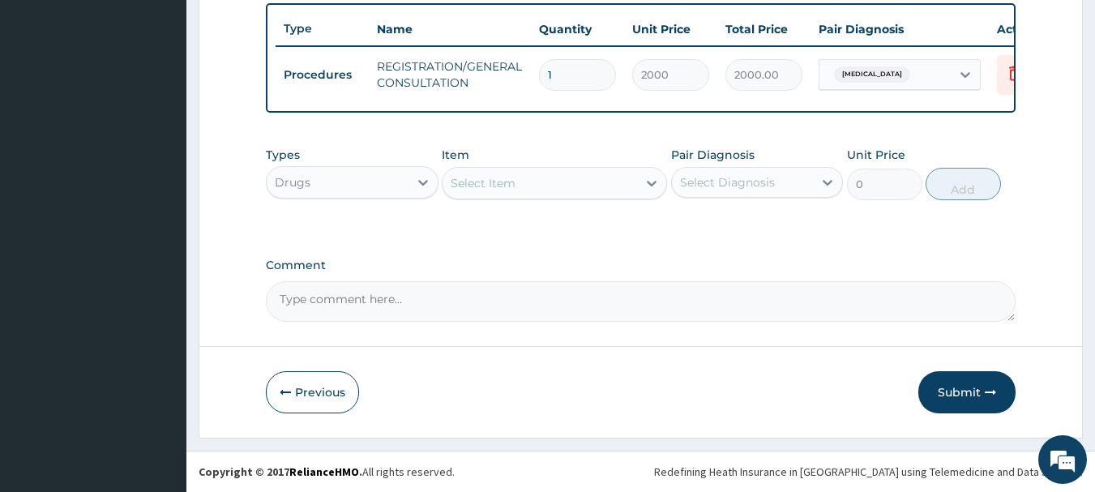
click at [470, 189] on div "Select Item" at bounding box center [483, 183] width 65 height 16
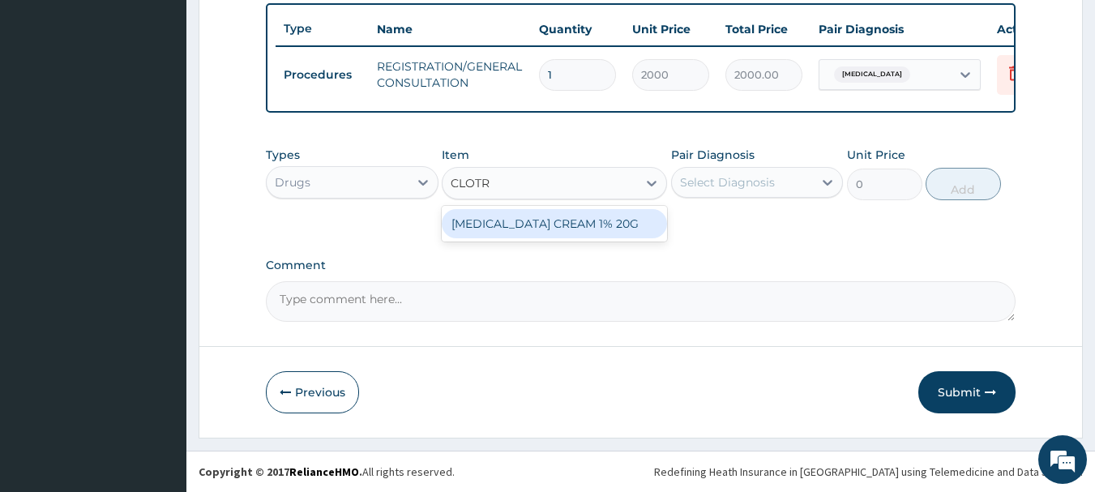
type input "CLOTRI"
click at [566, 233] on div "CLOTRIMAZOLE CREAM 1% 20G" at bounding box center [554, 223] width 225 height 29
type input "800"
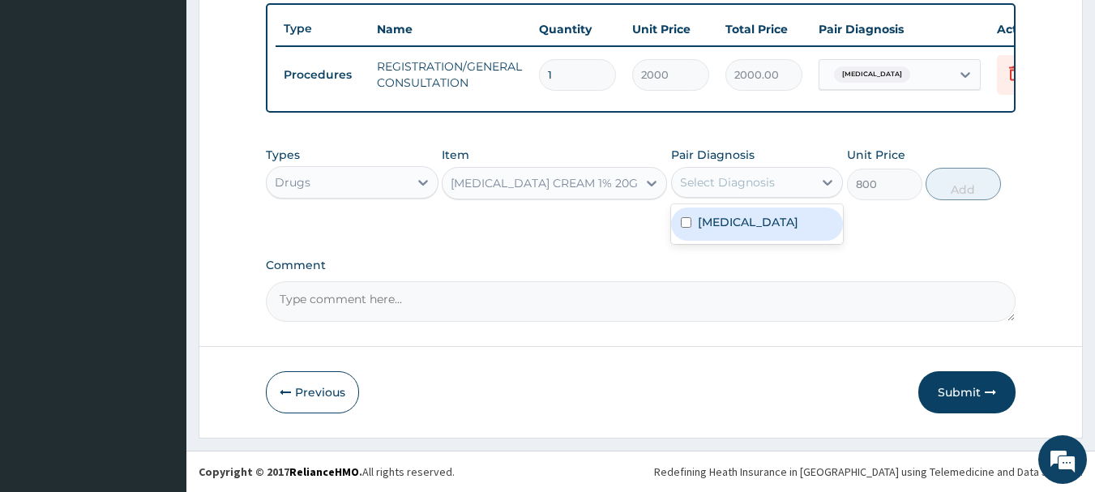
click at [728, 178] on div "Select Diagnosis" at bounding box center [727, 182] width 95 height 16
click at [719, 221] on label "Pyoderma" at bounding box center [748, 222] width 100 height 16
checkbox input "true"
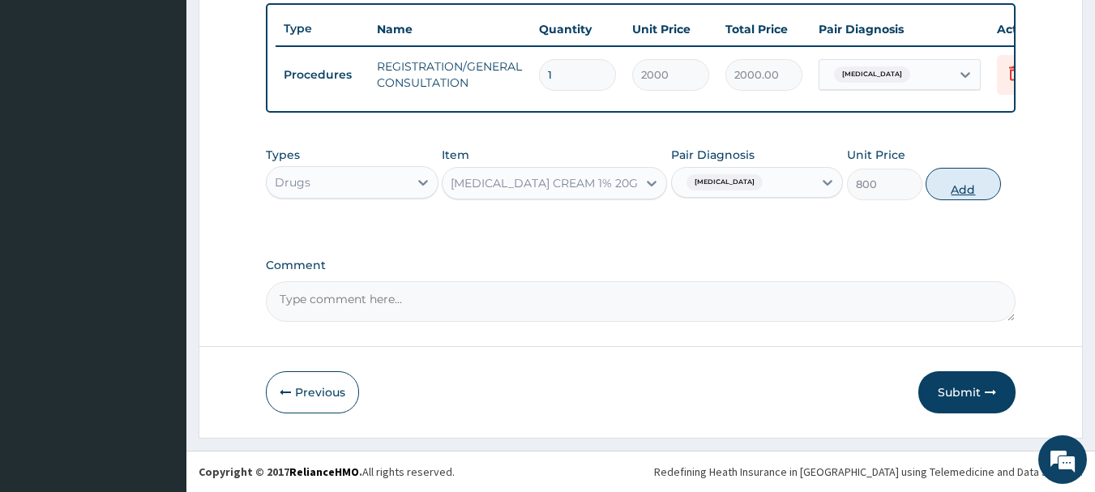
click at [963, 182] on button "Add" at bounding box center [962, 184] width 75 height 32
type input "0"
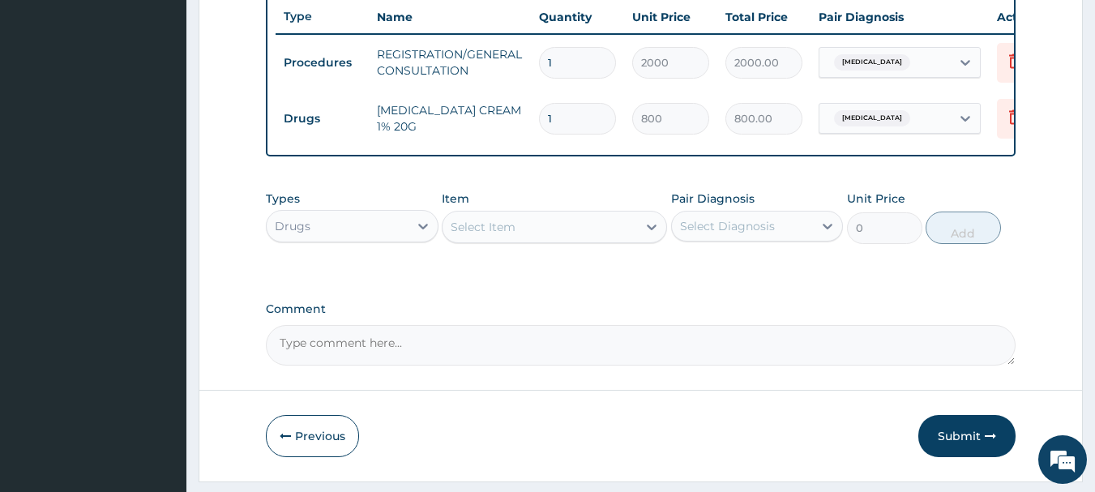
click at [527, 240] on div "Select Item" at bounding box center [539, 227] width 194 height 26
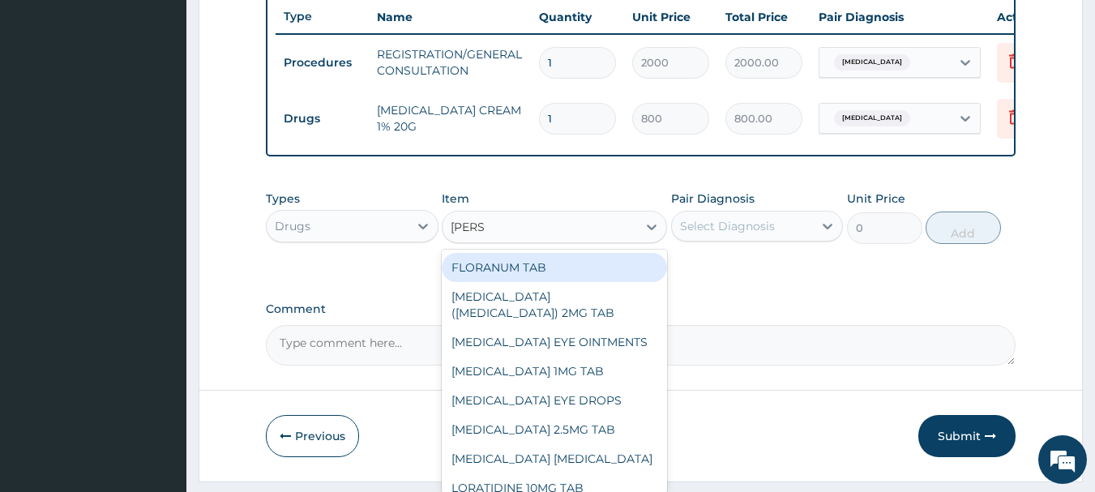
type input "LORAT"
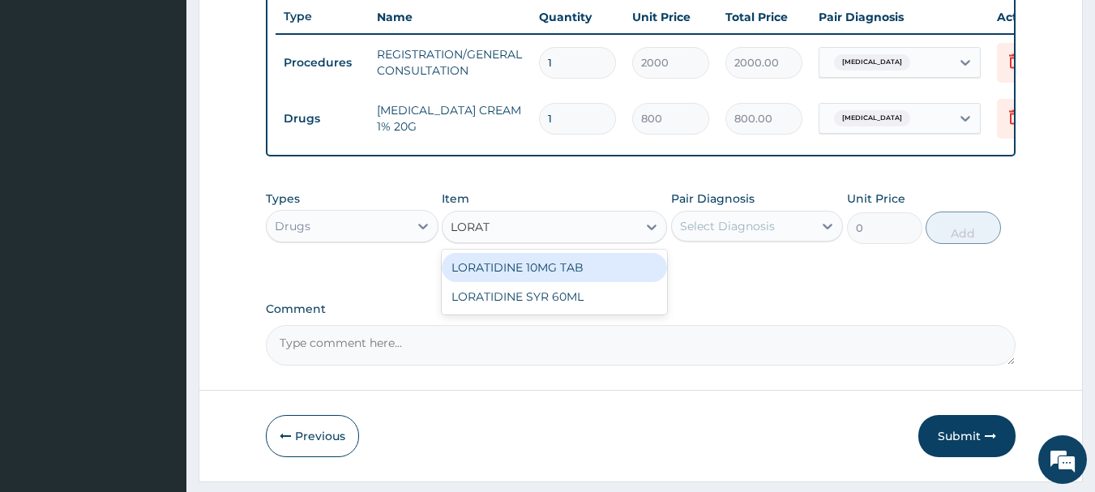
click at [549, 282] on div "LORATIDINE 10MG TAB" at bounding box center [554, 267] width 225 height 29
type input "50"
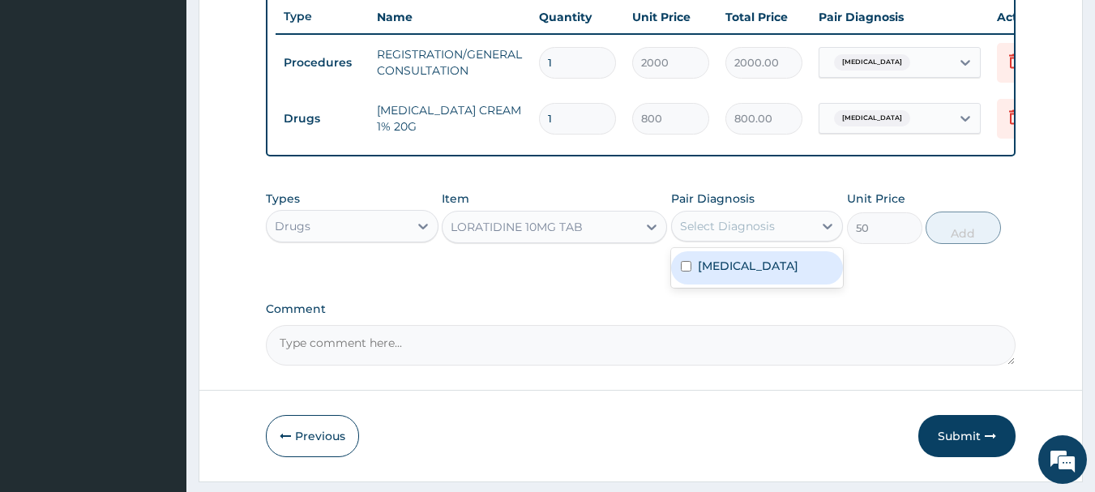
click at [716, 234] on div "Select Diagnosis" at bounding box center [727, 226] width 95 height 16
click at [717, 274] on label "Pyoderma" at bounding box center [748, 266] width 100 height 16
checkbox input "true"
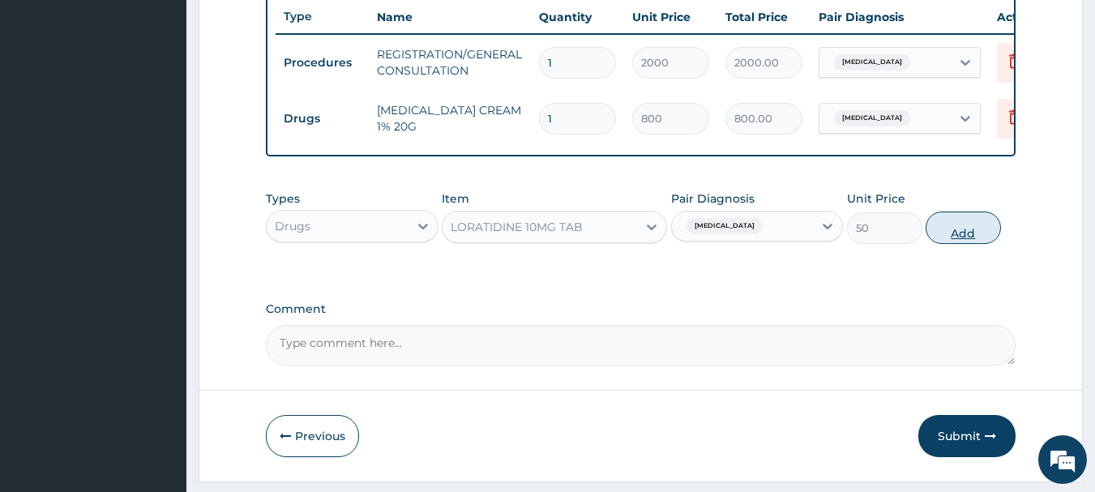
click at [979, 235] on button "Add" at bounding box center [962, 228] width 75 height 32
type input "0"
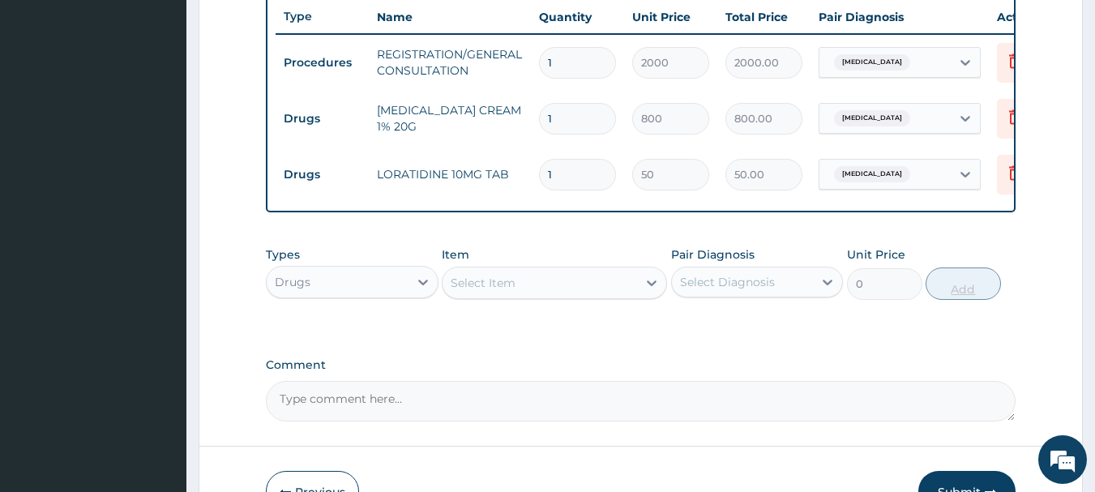
type input "0.00"
type input "5"
type input "250.00"
type input "5"
click at [504, 296] on div "Select Item" at bounding box center [539, 283] width 194 height 26
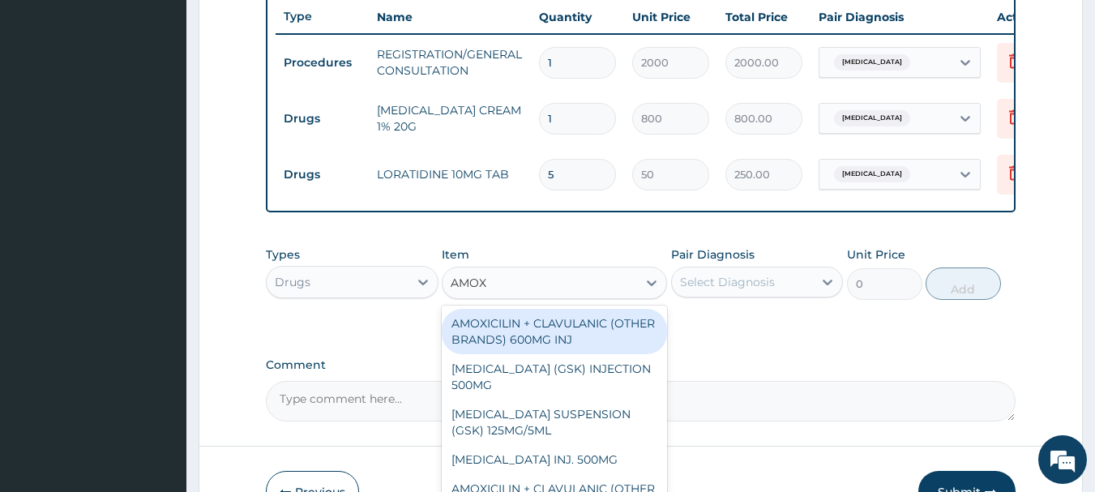
type input "AMOXY"
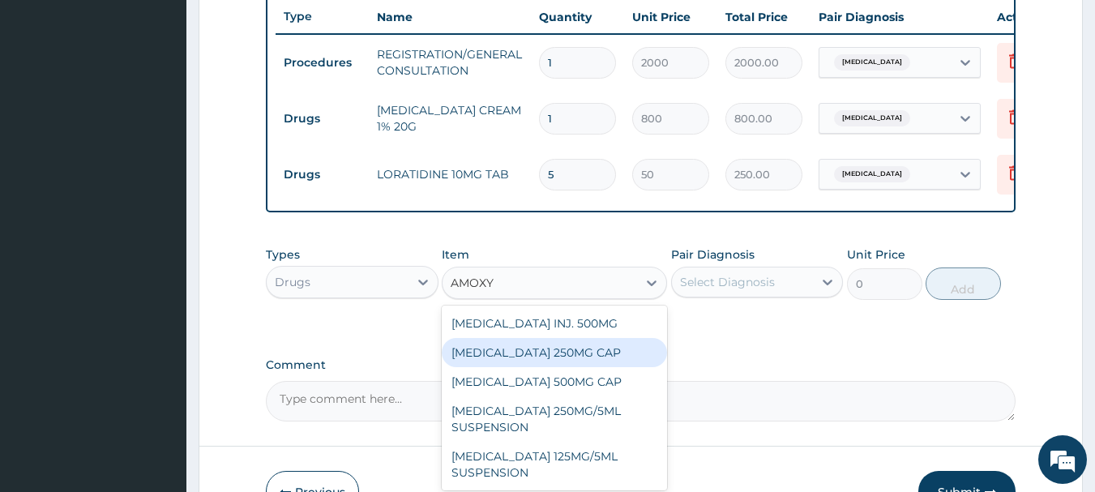
click at [566, 363] on div "[MEDICAL_DATA] 250MG CAP" at bounding box center [554, 352] width 225 height 29
type input "270"
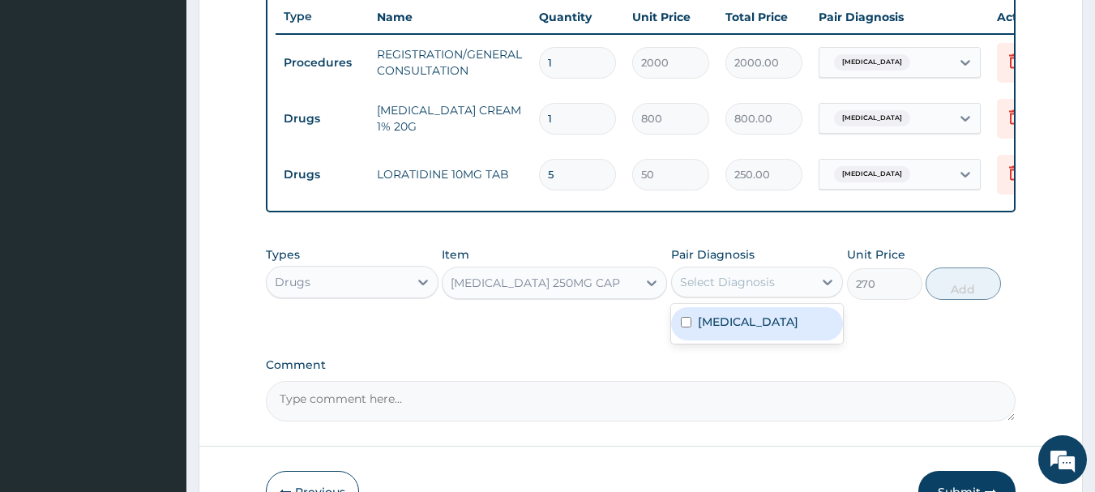
click at [721, 290] on div "Select Diagnosis" at bounding box center [727, 282] width 95 height 16
click at [727, 330] on label "Pyoderma" at bounding box center [748, 322] width 100 height 16
checkbox input "true"
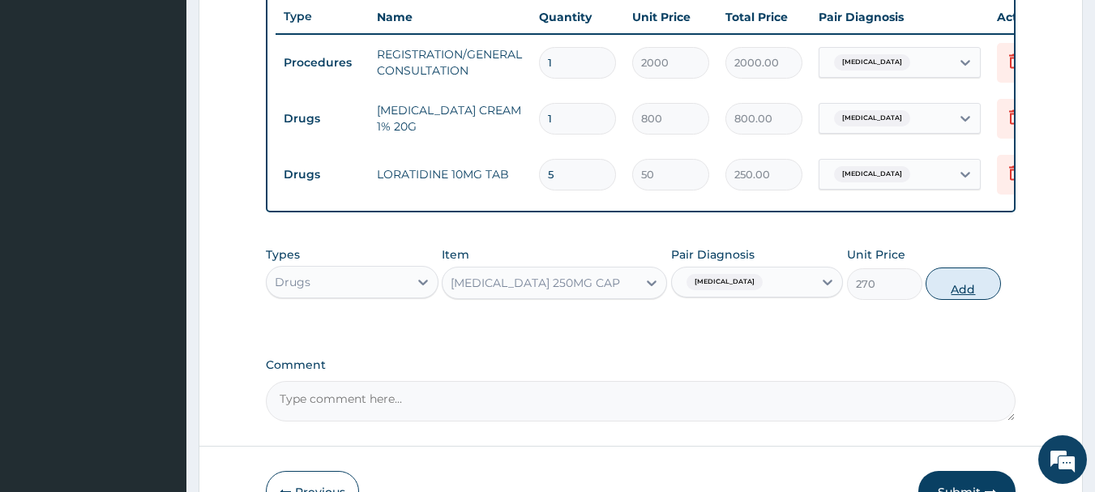
click at [951, 300] on button "Add" at bounding box center [962, 283] width 75 height 32
type input "0"
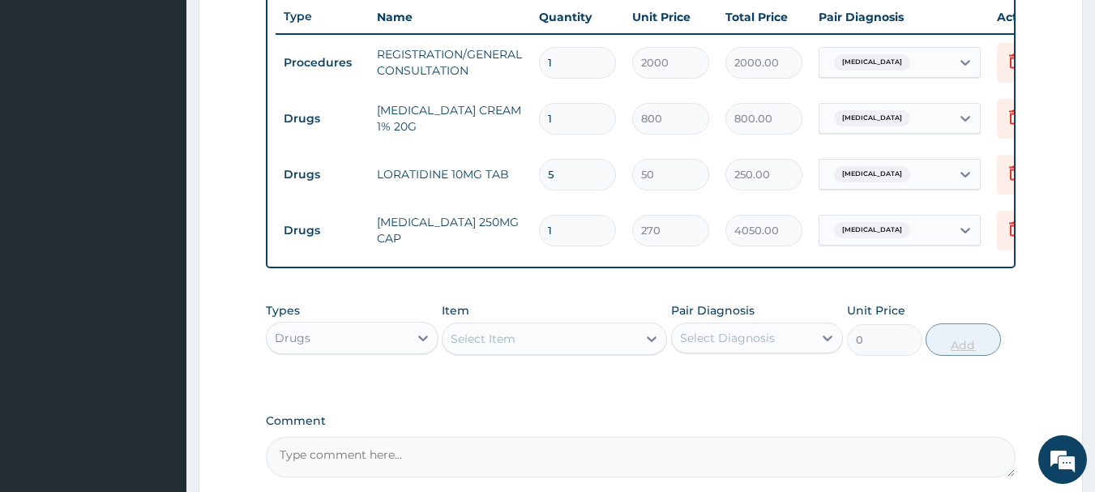
type input "15"
type input "4050.00"
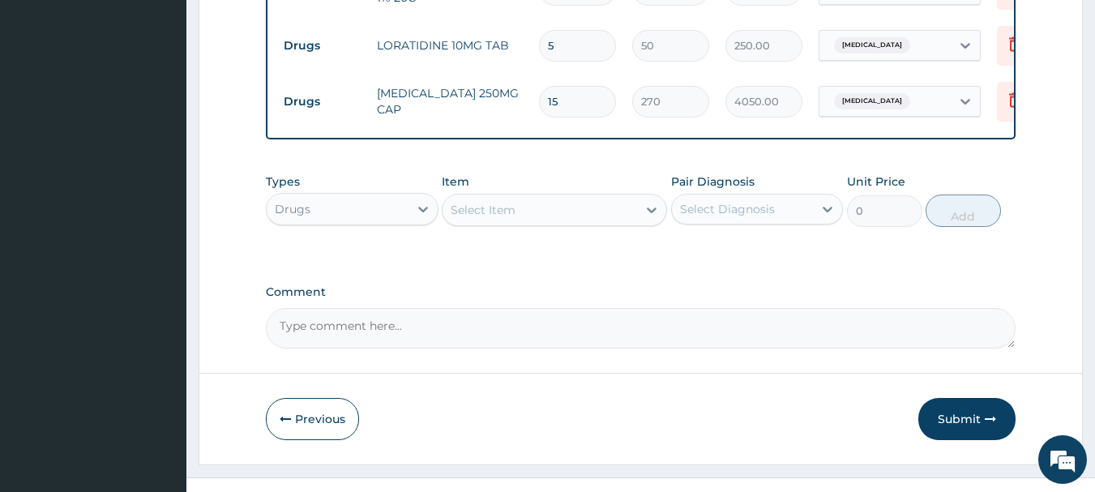
scroll to position [780, 0]
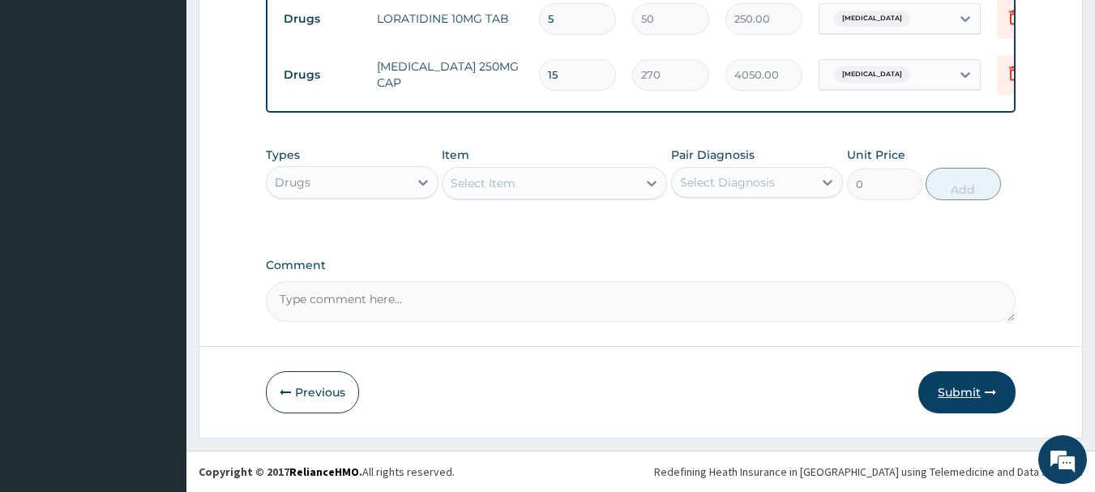
type input "15"
click at [956, 392] on button "Submit" at bounding box center [966, 392] width 97 height 42
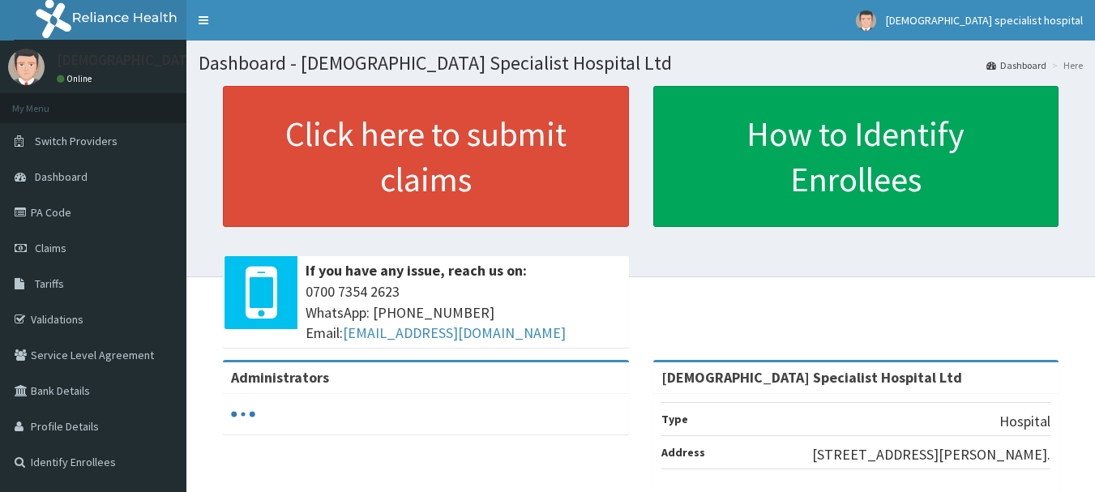
click at [59, 209] on link "PA Code" at bounding box center [93, 212] width 186 height 36
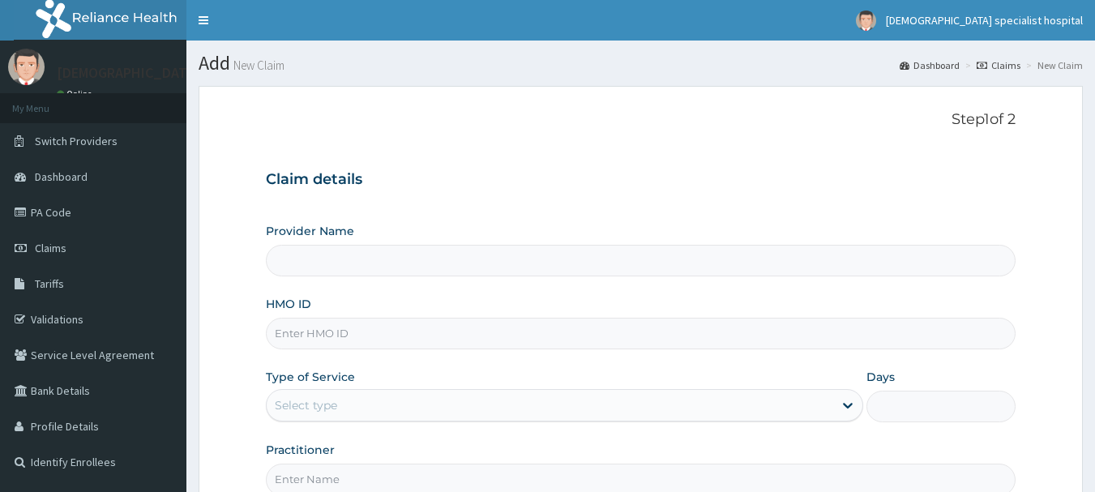
type input "[DEMOGRAPHIC_DATA] Specialist Hospital Ltd"
click at [298, 341] on input "HMO ID" at bounding box center [641, 334] width 750 height 32
paste input "sbg/10502/d"
type input "sbg/10502/d"
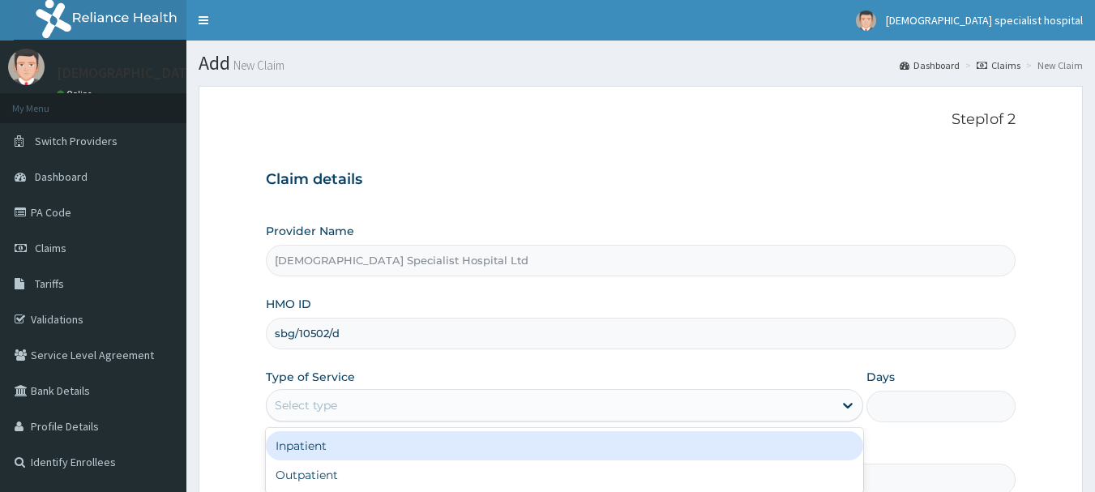
click at [293, 400] on div "Select type" at bounding box center [306, 405] width 62 height 16
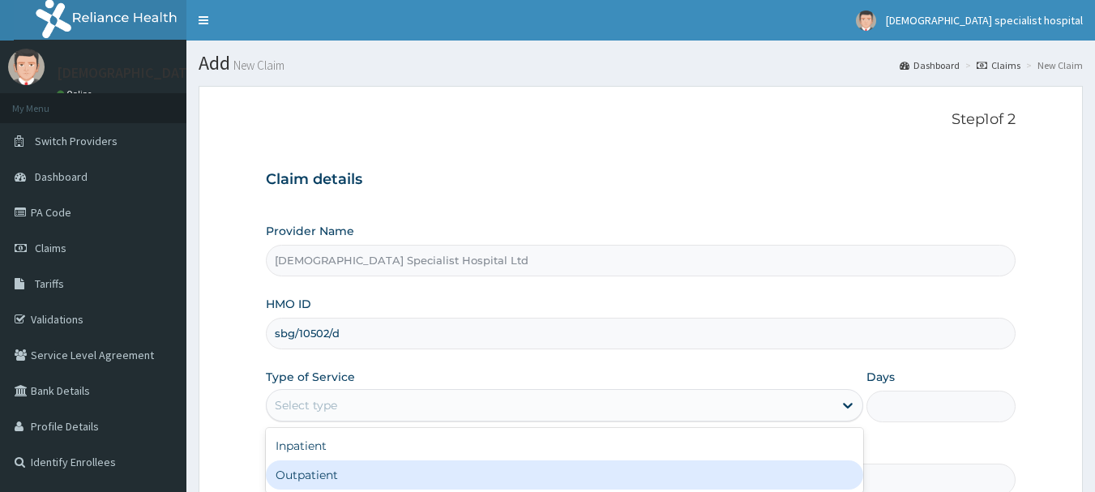
click at [281, 487] on div "Outpatient" at bounding box center [564, 474] width 597 height 29
type input "1"
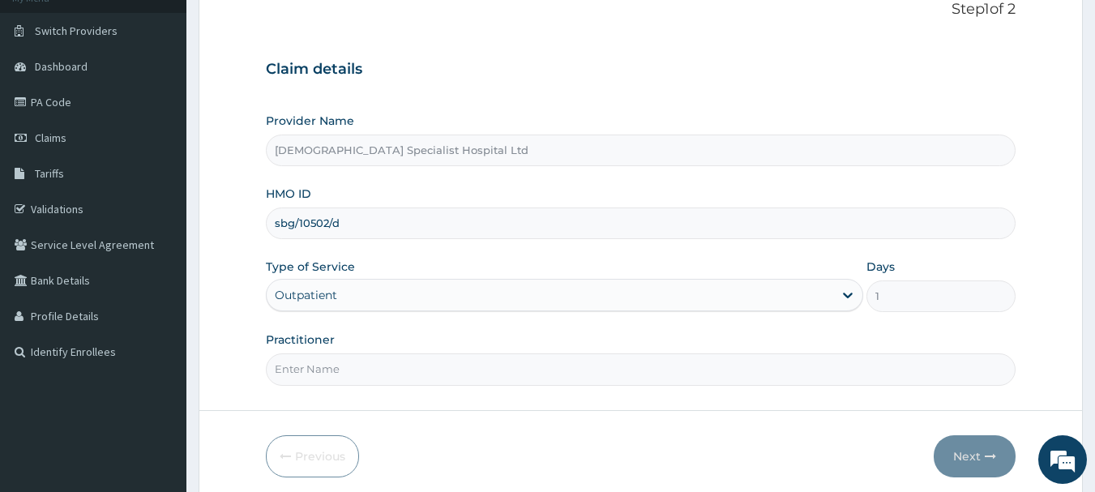
scroll to position [122, 0]
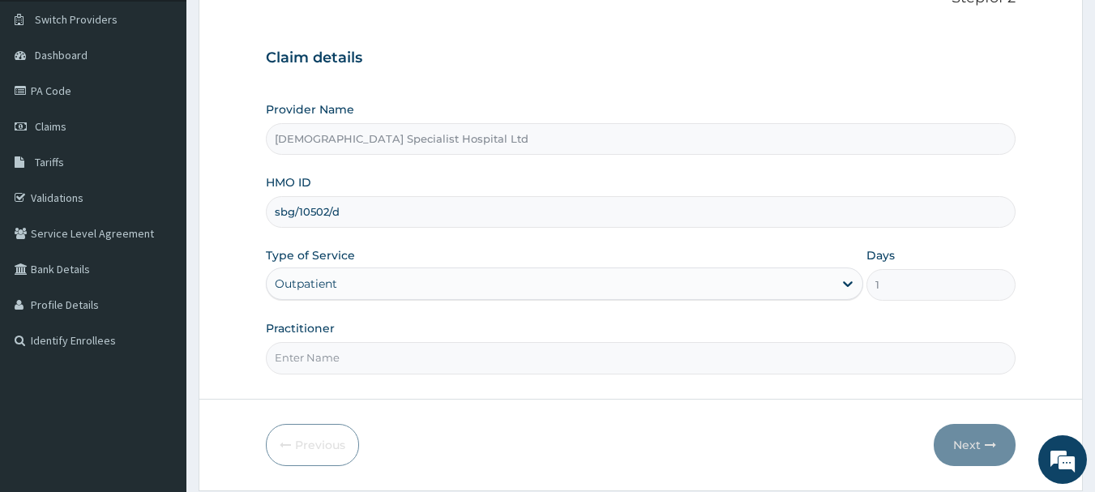
click at [398, 358] on input "Practitioner" at bounding box center [641, 358] width 750 height 32
type input "[PERSON_NAME]"
click at [983, 437] on button "Next" at bounding box center [975, 445] width 82 height 42
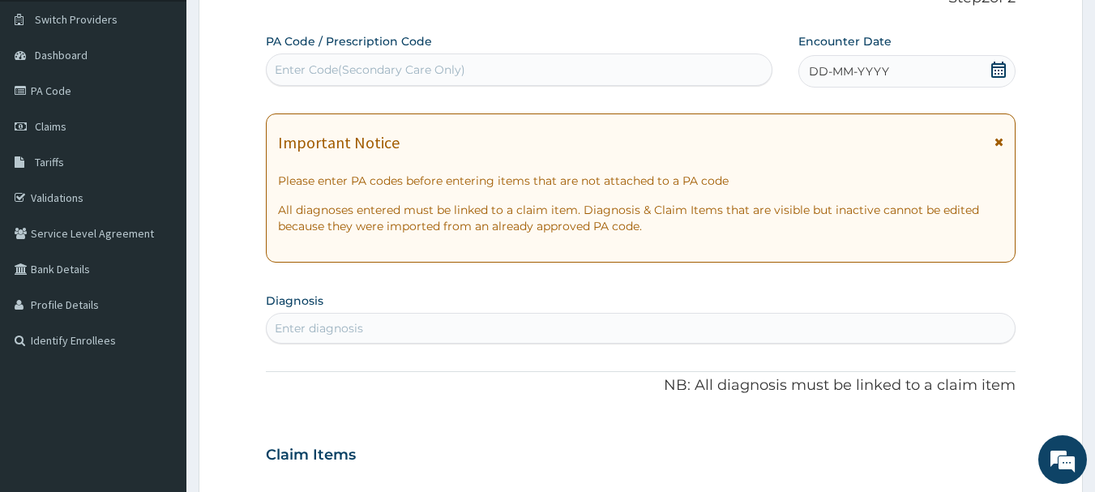
click at [917, 75] on div "DD-MM-YYYY" at bounding box center [906, 71] width 217 height 32
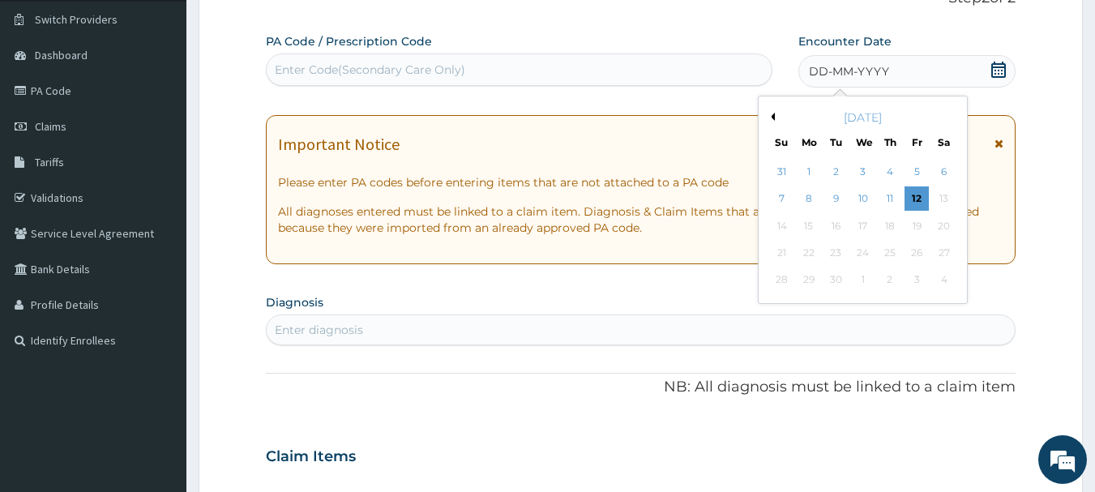
click at [771, 119] on button "Previous Month" at bounding box center [771, 117] width 8 height 8
click at [865, 222] on div "13" at bounding box center [863, 226] width 24 height 24
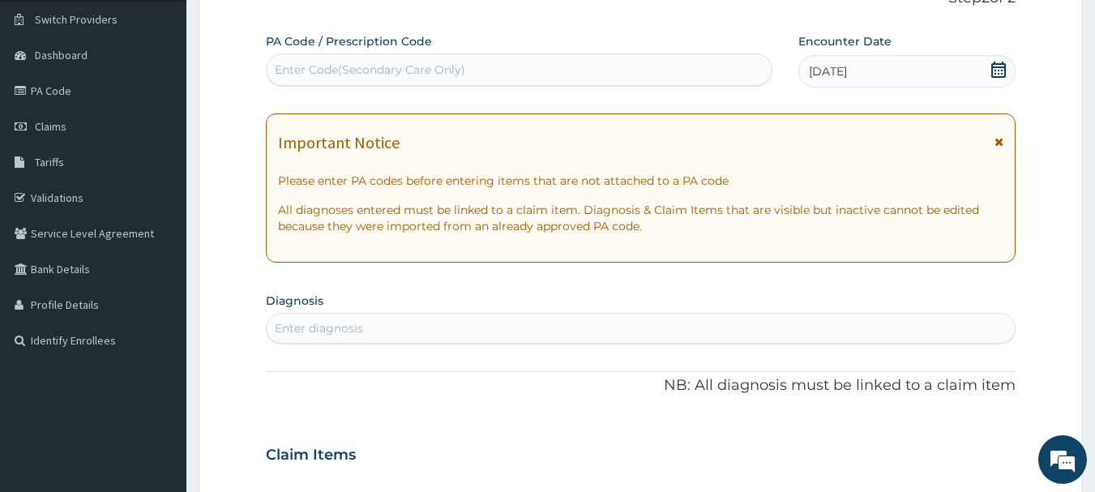
click at [306, 330] on div "Enter diagnosis" at bounding box center [319, 328] width 88 height 16
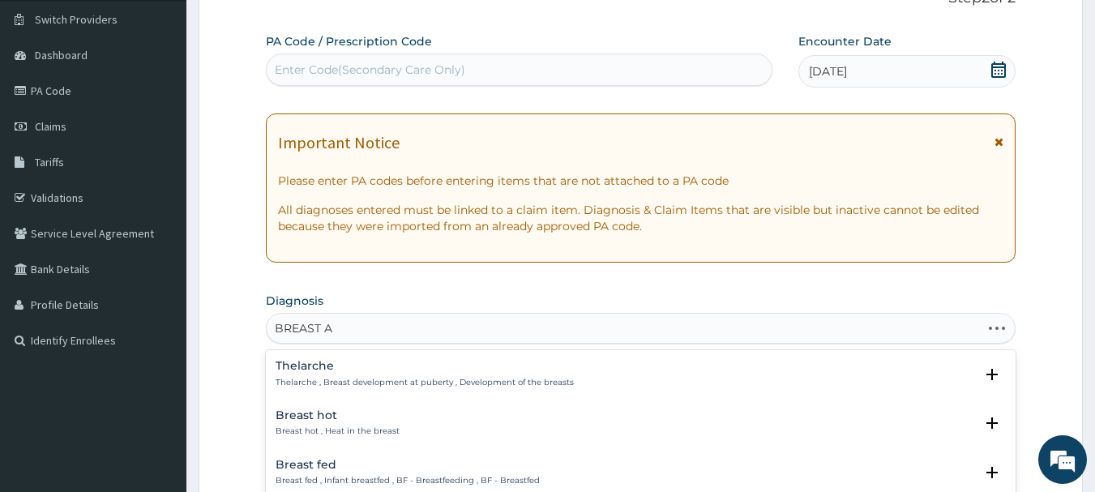
type input "BREAST AB"
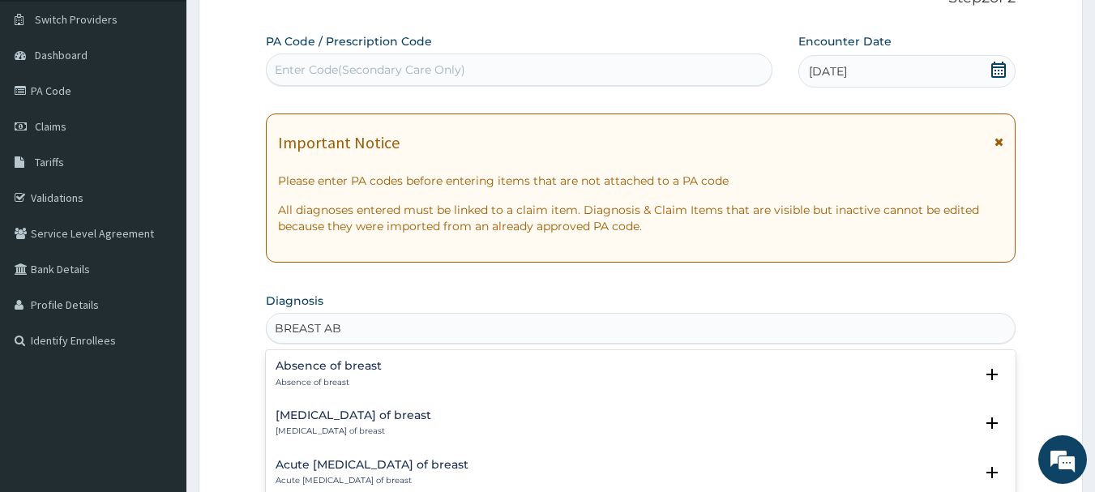
click at [331, 421] on h4 "[MEDICAL_DATA] of breast" at bounding box center [354, 415] width 156 height 12
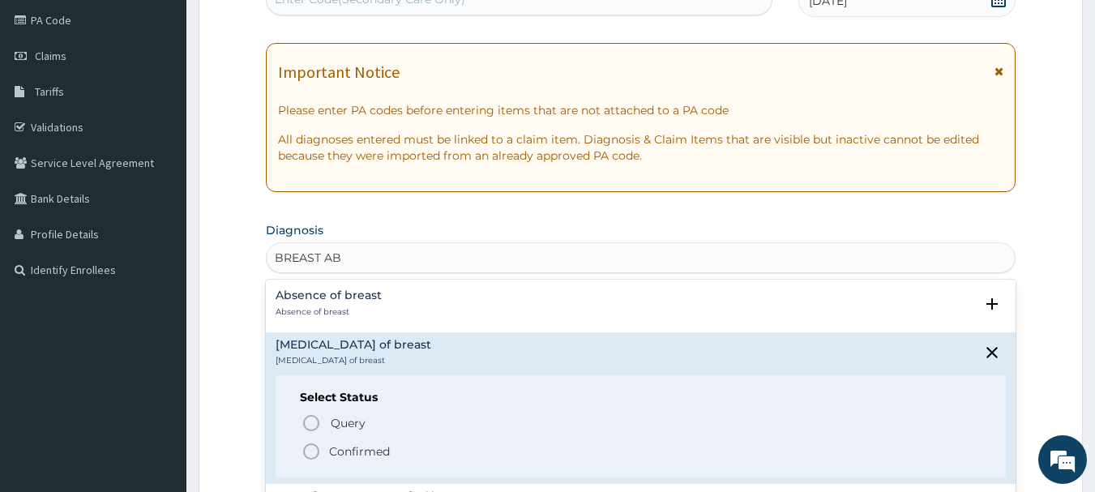
scroll to position [203, 0]
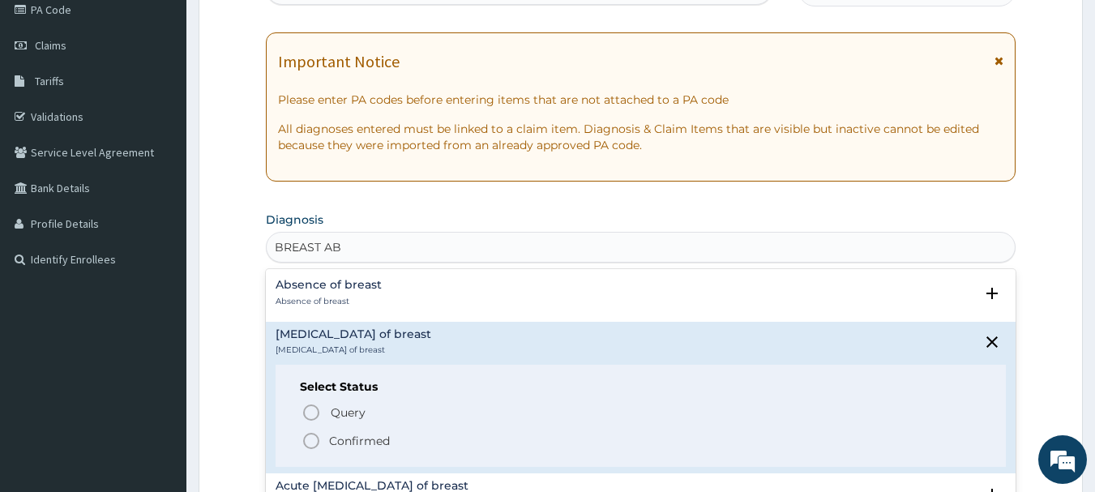
click at [368, 447] on p "Confirmed" at bounding box center [359, 441] width 61 height 16
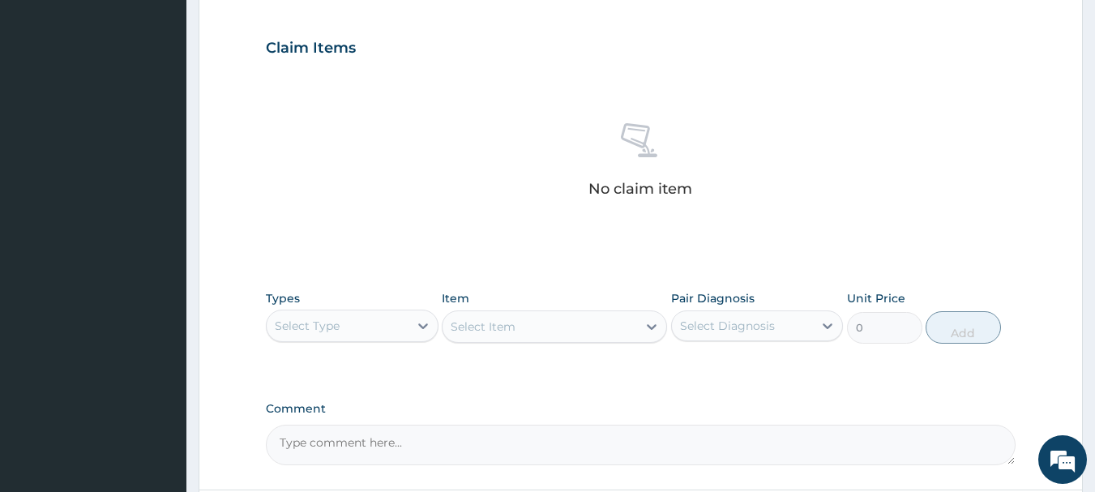
scroll to position [601, 0]
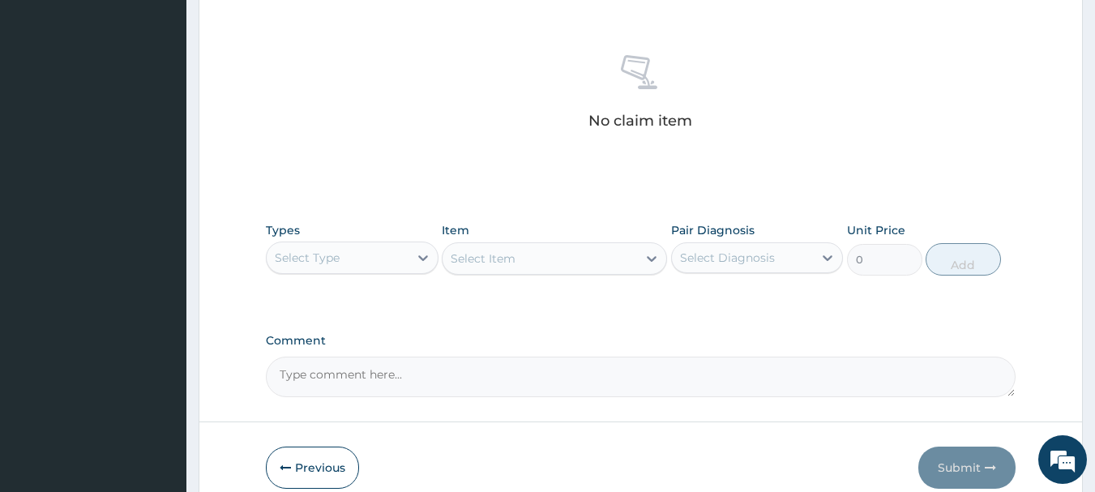
click at [318, 240] on div "Types Select Type" at bounding box center [352, 248] width 173 height 53
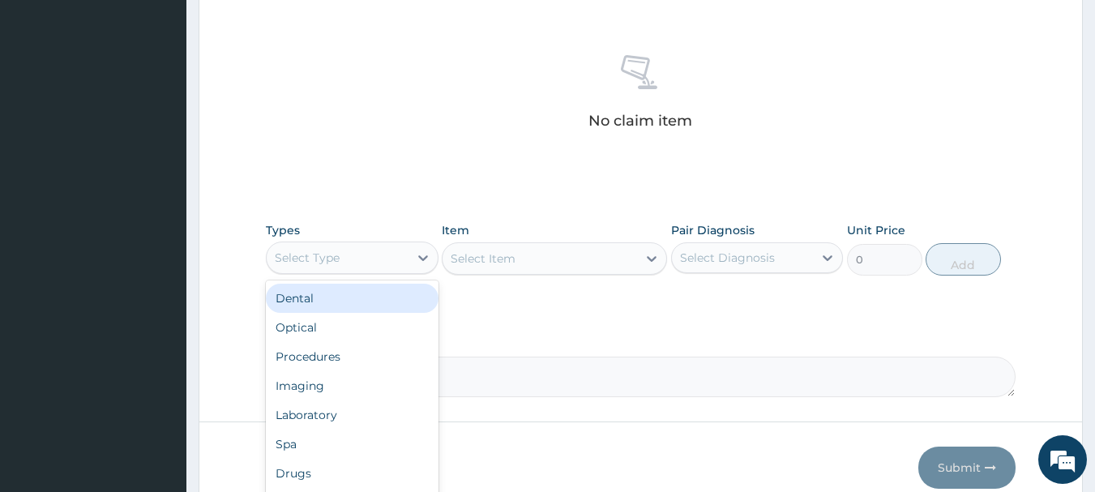
click at [323, 263] on div "Select Type" at bounding box center [307, 258] width 65 height 16
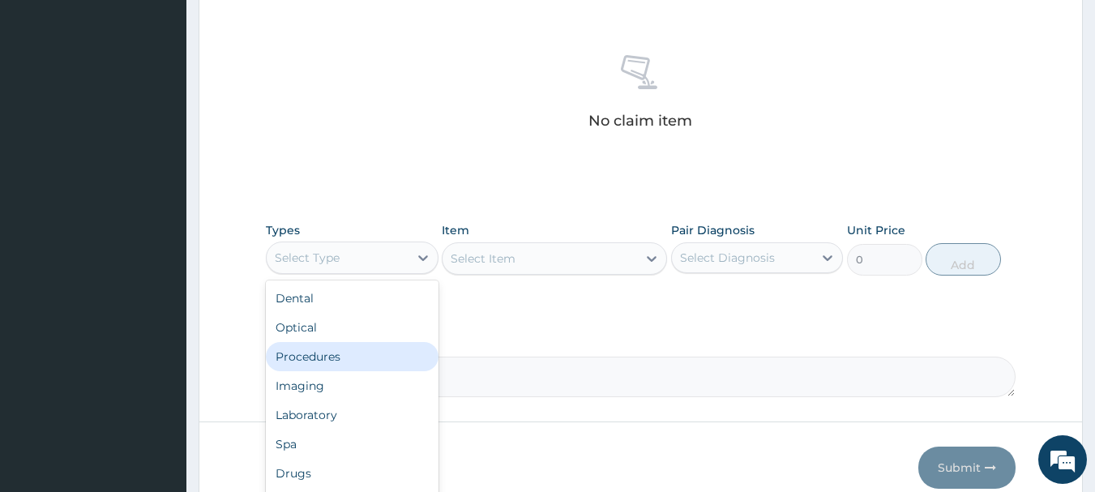
click at [333, 357] on div "Procedures" at bounding box center [352, 356] width 173 height 29
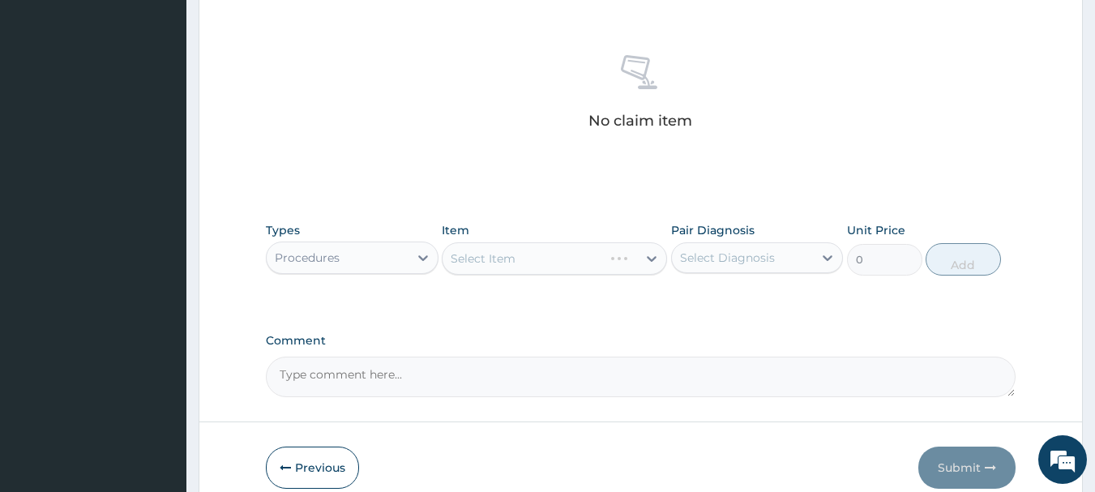
click at [479, 255] on div "Select Item" at bounding box center [554, 258] width 225 height 32
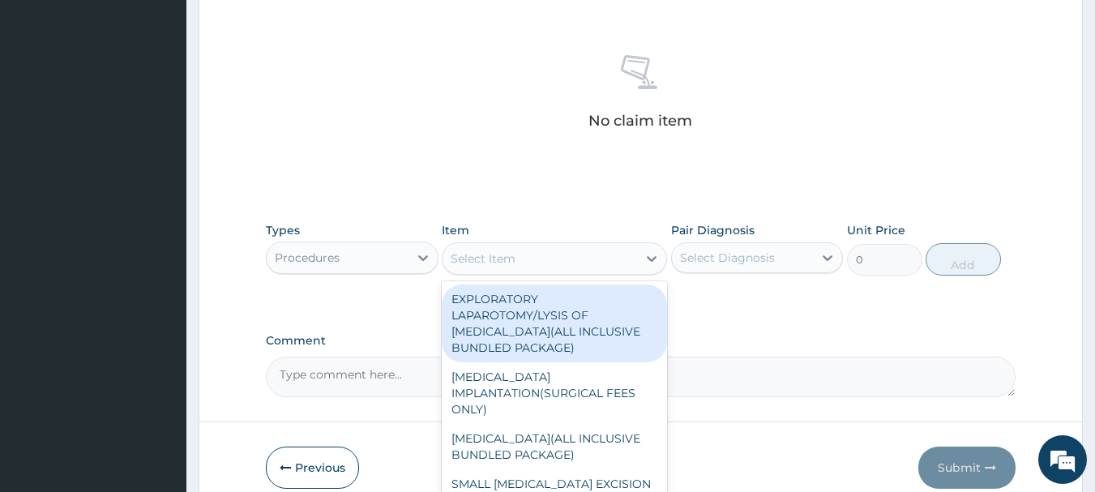
click at [479, 255] on div "Select Item" at bounding box center [483, 258] width 65 height 16
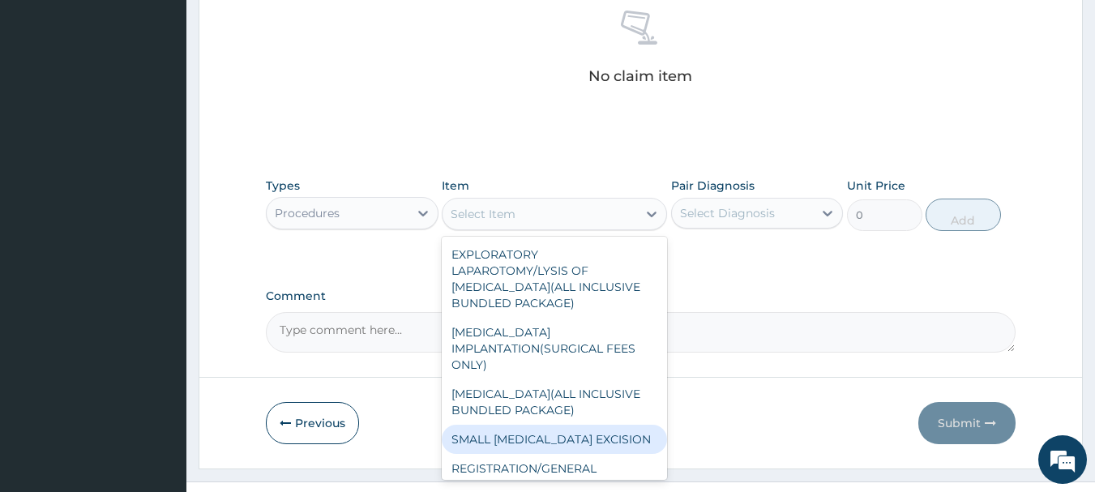
scroll to position [654, 0]
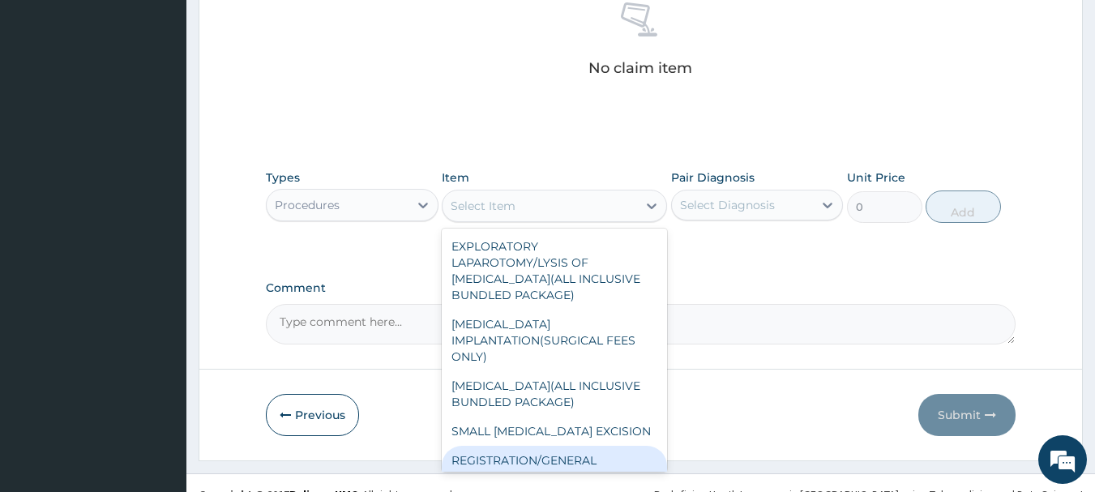
click at [592, 455] on div "REGISTRATION/GENERAL CONSULTATION" at bounding box center [554, 468] width 225 height 45
type input "2000"
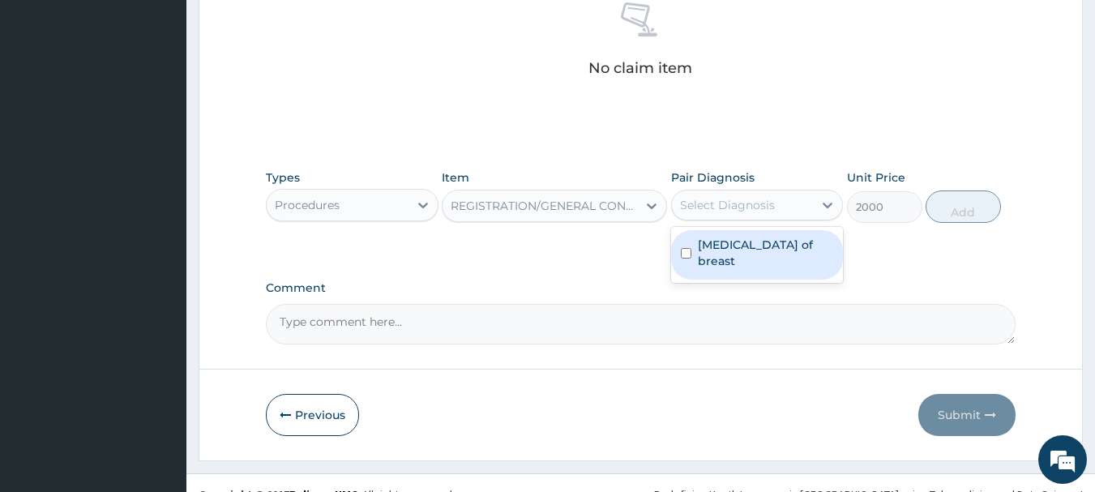
click at [707, 208] on div "Select Diagnosis" at bounding box center [727, 205] width 95 height 16
click at [721, 248] on label "[MEDICAL_DATA] of breast" at bounding box center [766, 253] width 136 height 32
checkbox input "true"
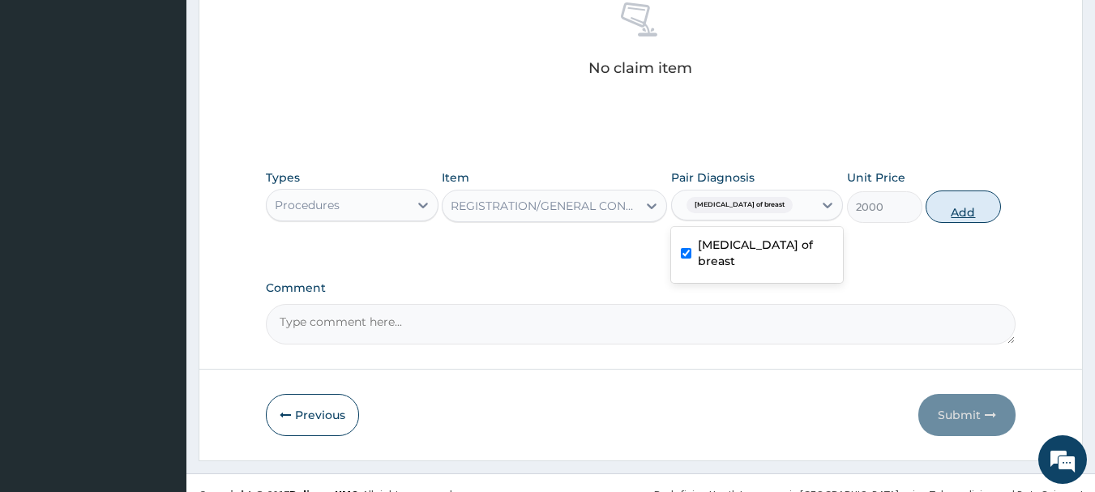
click at [972, 203] on button "Add" at bounding box center [962, 206] width 75 height 32
type input "0"
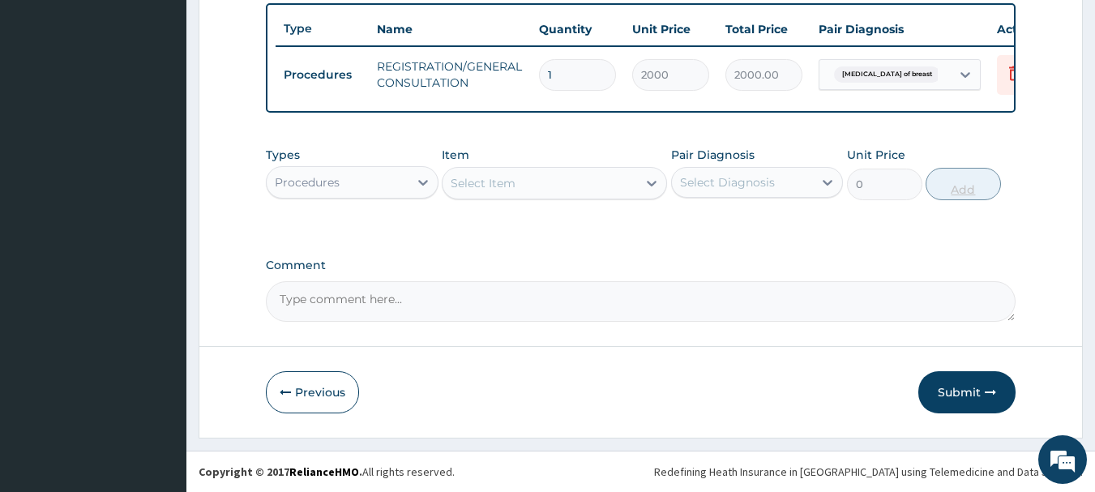
scroll to position [612, 0]
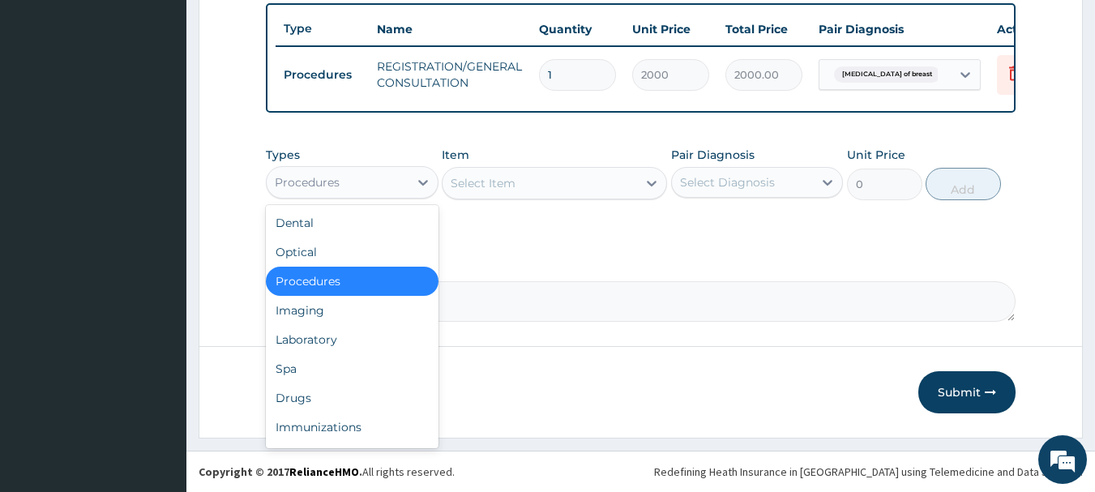
click at [361, 182] on div "Procedures" at bounding box center [338, 182] width 142 height 26
click at [343, 345] on div "Laboratory" at bounding box center [352, 339] width 173 height 29
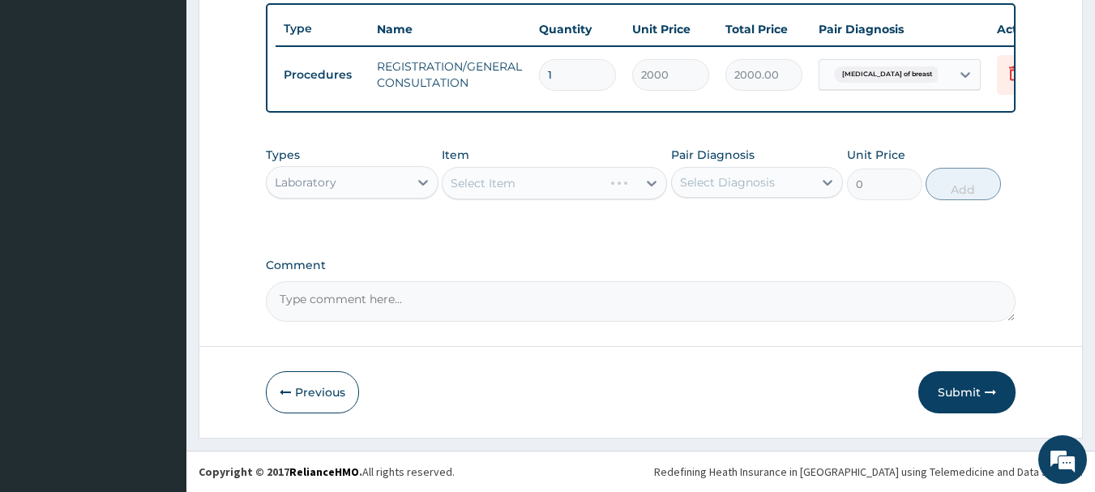
click at [494, 180] on div "Select Item" at bounding box center [554, 183] width 225 height 32
click at [482, 181] on div "Select Item" at bounding box center [554, 183] width 225 height 32
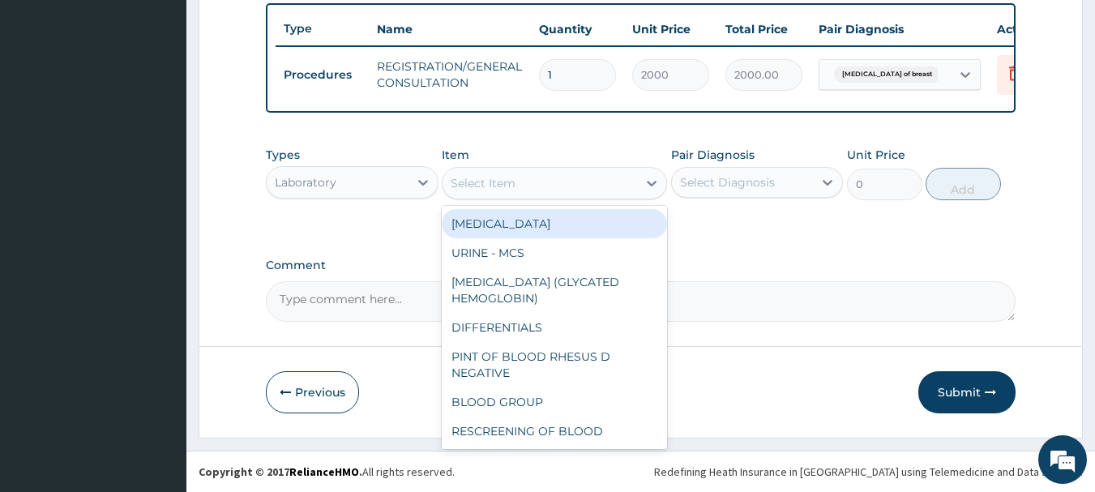
click at [482, 181] on div "Select Item" at bounding box center [483, 183] width 65 height 16
type input "FBC"
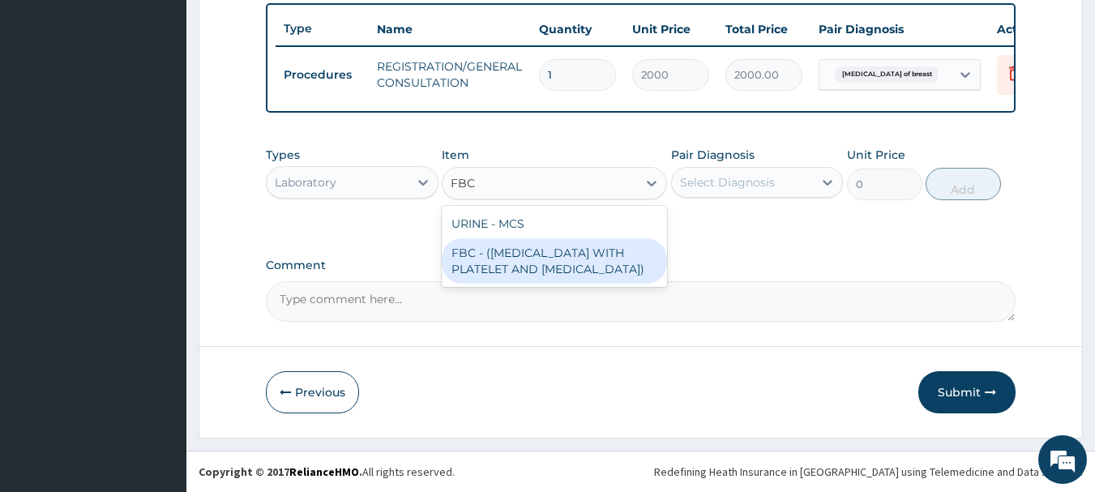
click at [562, 264] on div "FBC - ([MEDICAL_DATA] WITH PLATELET AND [MEDICAL_DATA])" at bounding box center [554, 260] width 225 height 45
type input "2500"
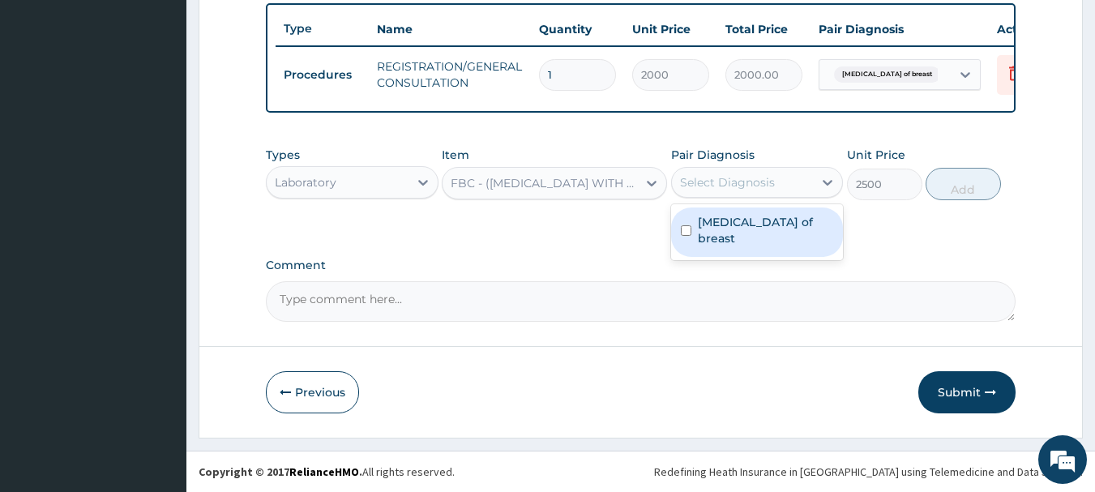
click at [728, 177] on div "Select Diagnosis" at bounding box center [727, 182] width 95 height 16
click at [718, 224] on label "[MEDICAL_DATA] of breast" at bounding box center [766, 230] width 136 height 32
checkbox input "true"
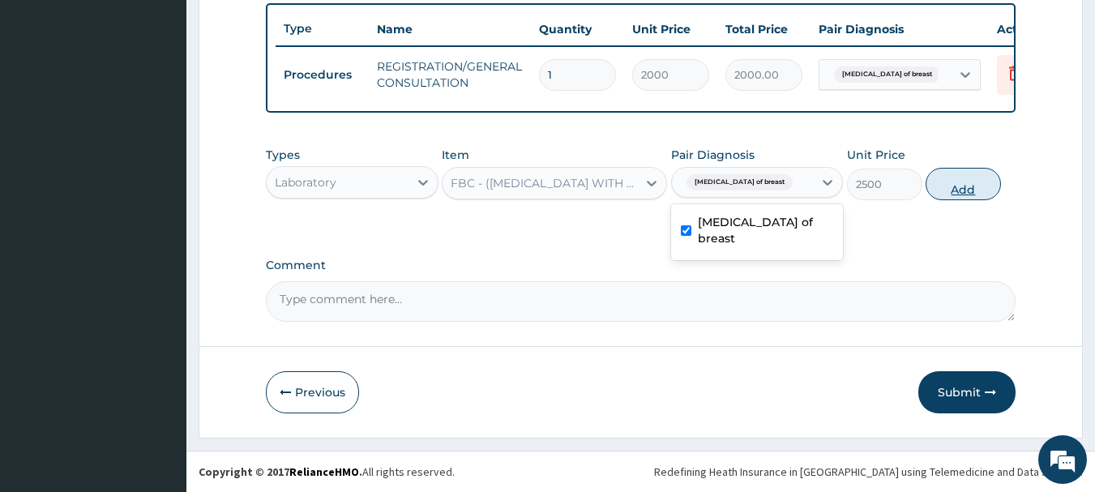
click at [958, 177] on button "Add" at bounding box center [962, 184] width 75 height 32
type input "0"
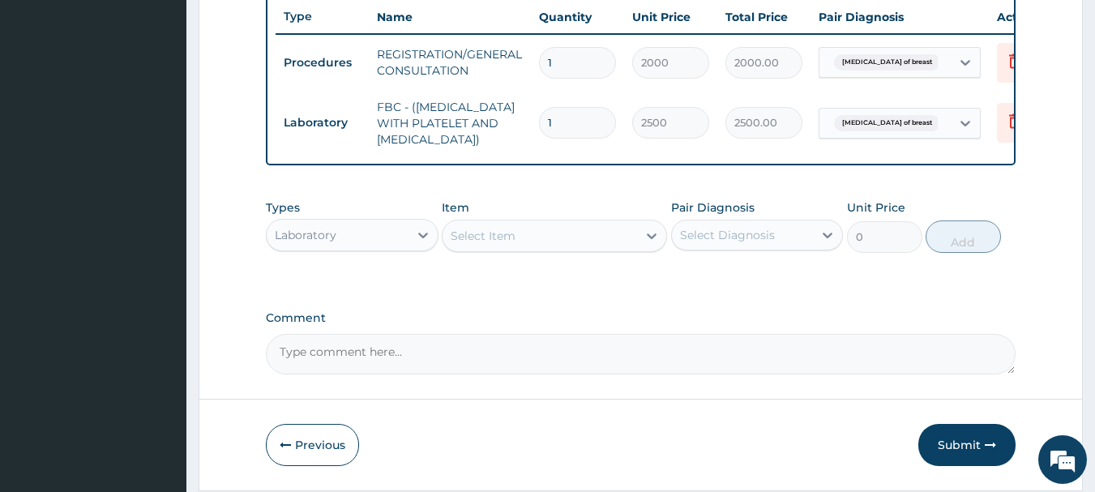
click at [366, 253] on div "Types Laboratory" at bounding box center [352, 225] width 173 height 53
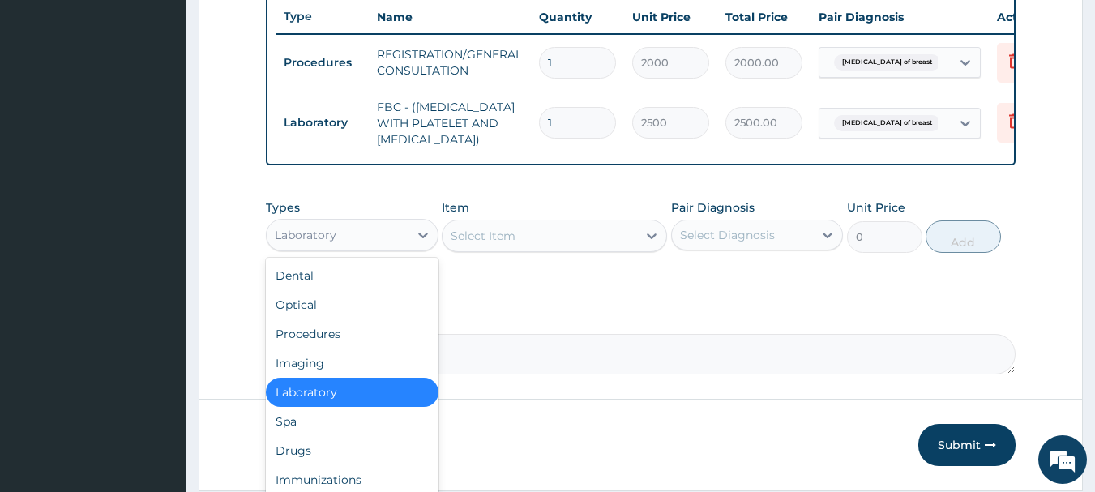
click at [354, 248] on div "Laboratory" at bounding box center [338, 235] width 142 height 26
click at [314, 464] on div "Drugs" at bounding box center [352, 450] width 173 height 29
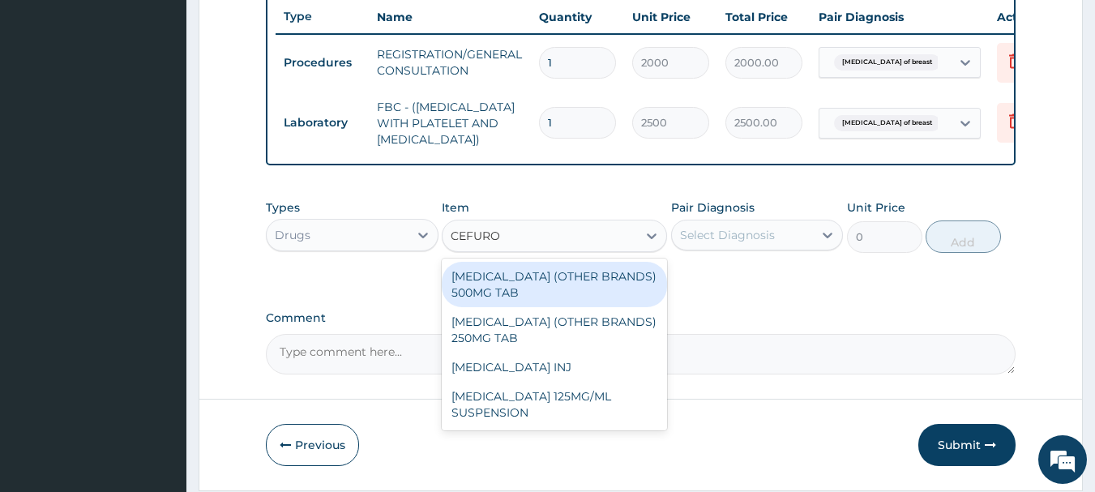
type input "CEFUROX"
click at [578, 307] on div "[MEDICAL_DATA] (OTHER BRANDS) 500MG TAB" at bounding box center [554, 284] width 225 height 45
type input "200"
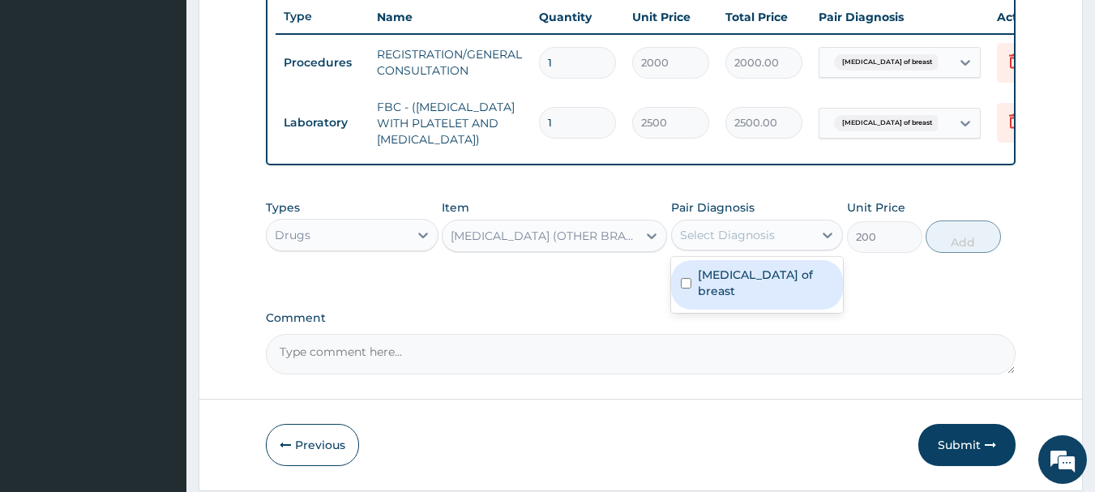
click at [718, 248] on div "Select Diagnosis" at bounding box center [743, 235] width 142 height 26
click at [721, 292] on label "[MEDICAL_DATA] of breast" at bounding box center [766, 283] width 136 height 32
checkbox input "true"
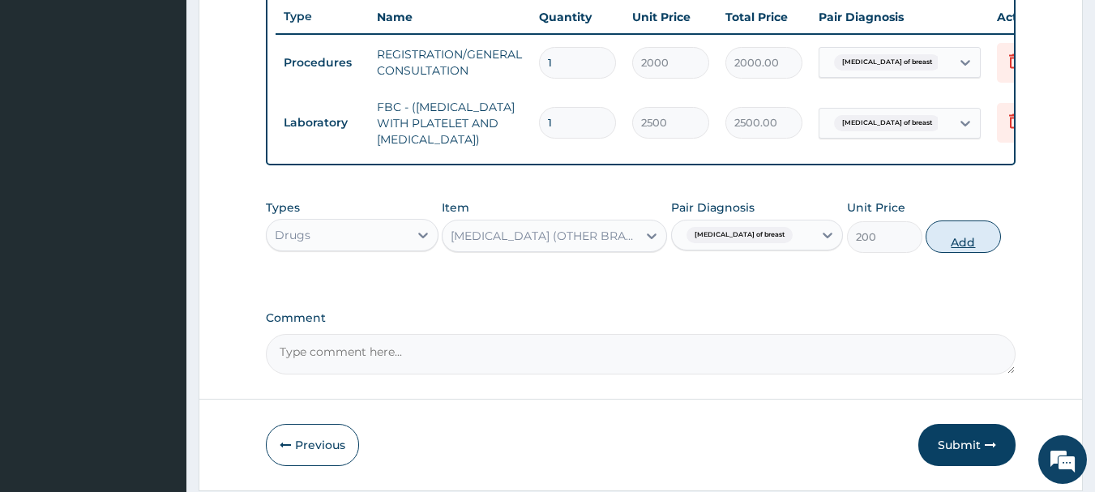
click at [949, 247] on button "Add" at bounding box center [962, 236] width 75 height 32
type input "0"
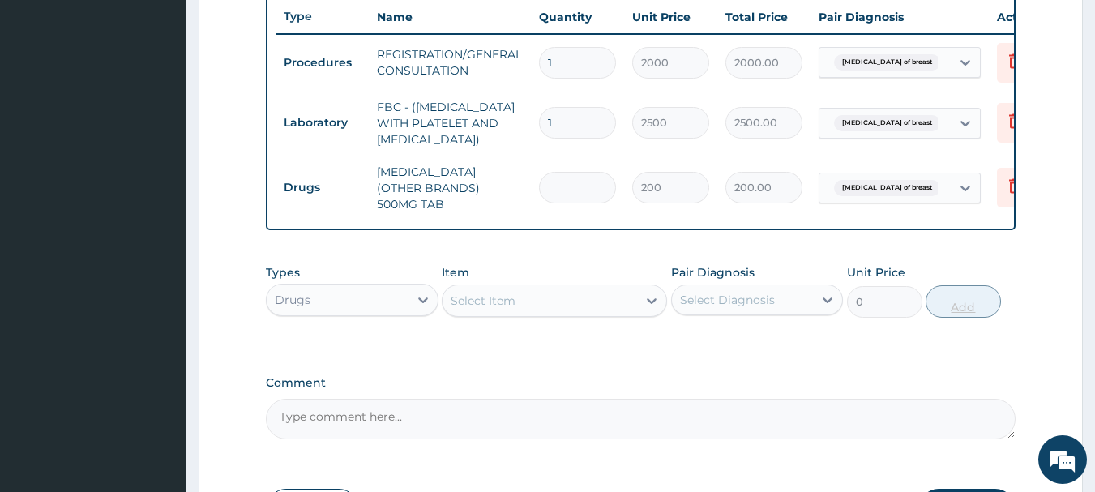
type input "0.00"
type input "7"
type input "1400.00"
type input "7"
click at [521, 302] on div "Select Item" at bounding box center [539, 301] width 194 height 26
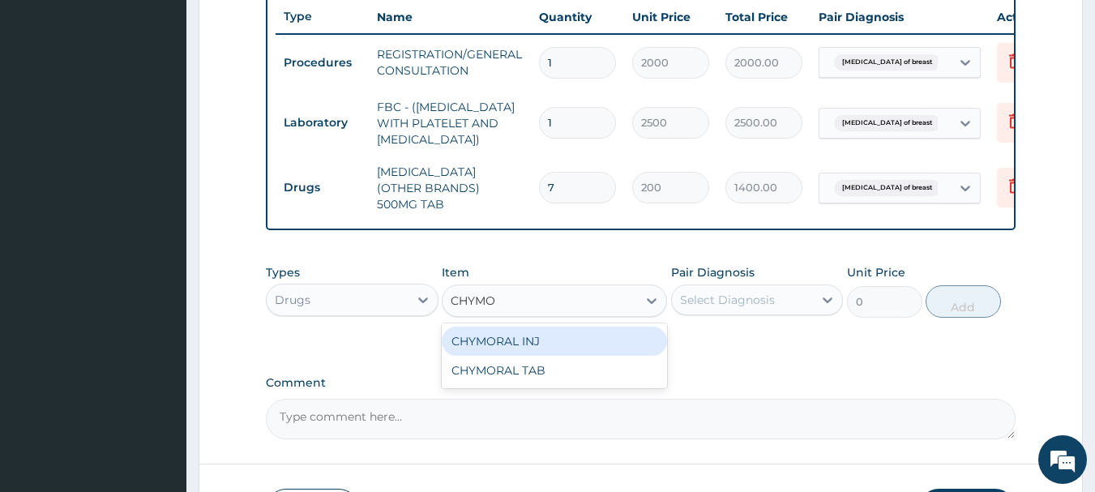
type input "CHYMOR"
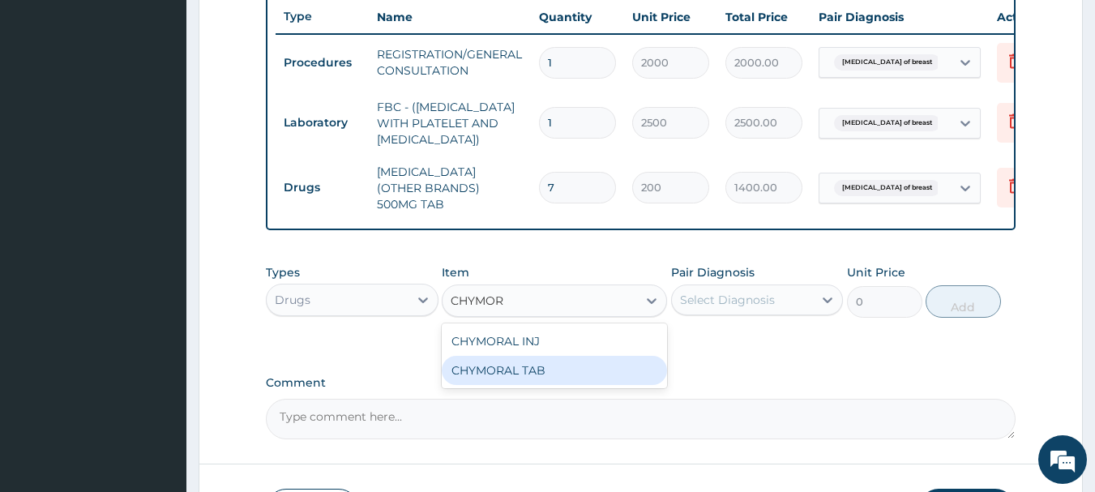
click at [541, 378] on div "CHYMORAL TAB" at bounding box center [554, 370] width 225 height 29
type input "75"
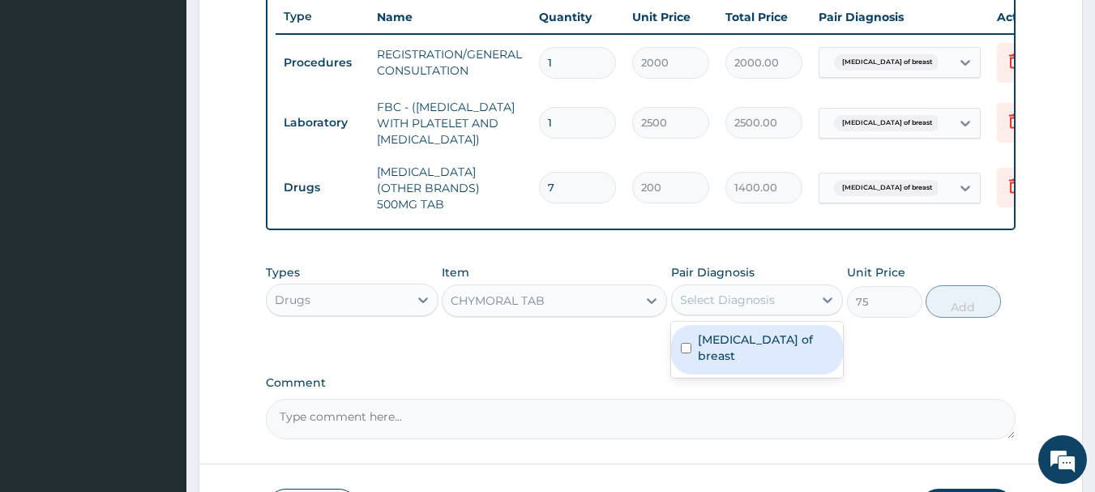
click at [741, 305] on div "Select Diagnosis" at bounding box center [727, 300] width 95 height 16
click at [731, 345] on label "[MEDICAL_DATA] of breast" at bounding box center [766, 347] width 136 height 32
checkbox input "true"
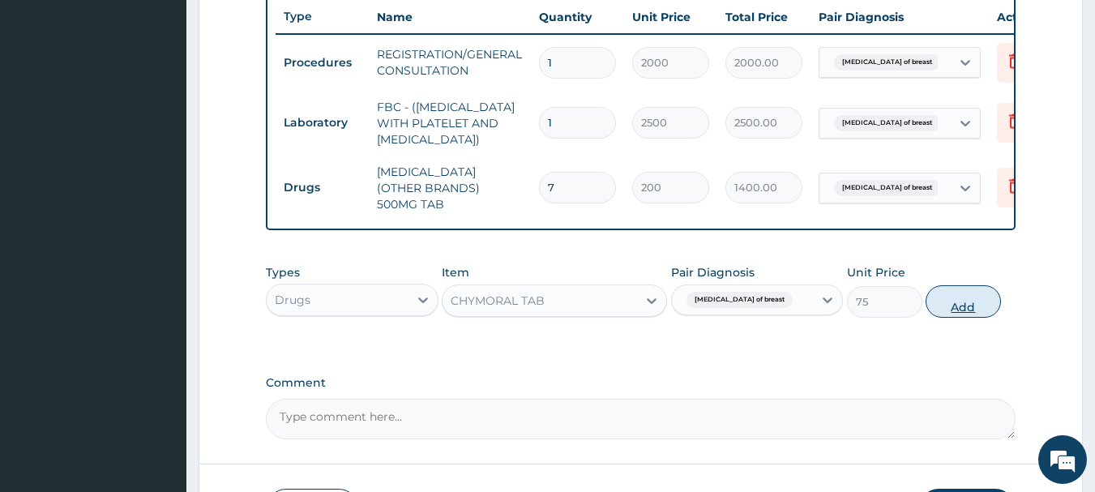
click at [944, 301] on button "Add" at bounding box center [962, 301] width 75 height 32
type input "0"
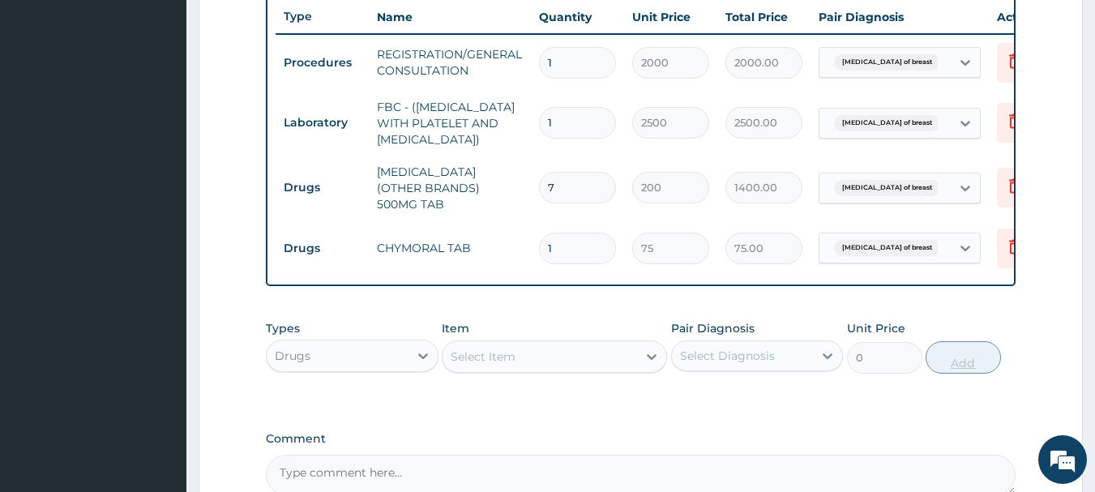
type input "11"
type input "825.00"
type input "110"
type input "8250.00"
type input "11"
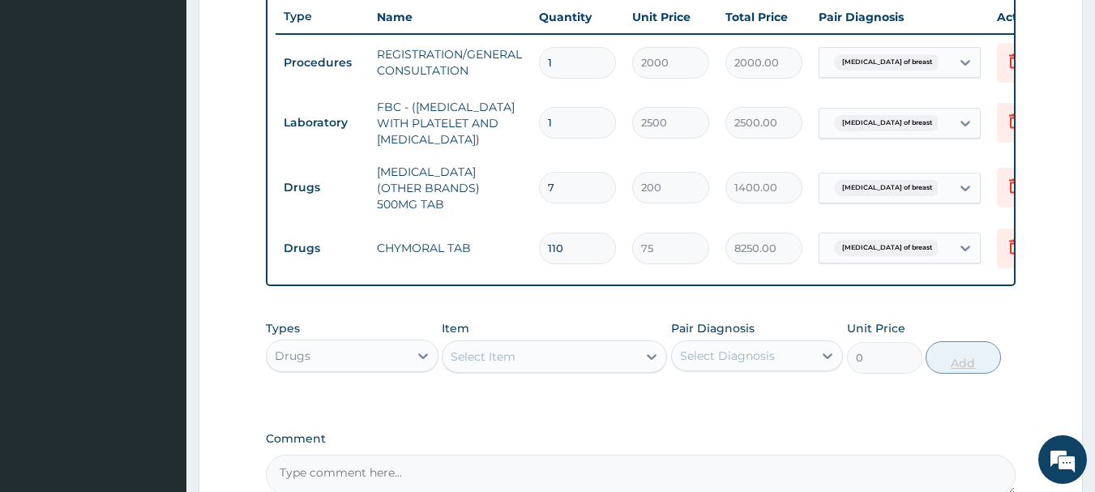
type input "825.00"
type input "1"
type input "75.00"
type input "10"
type input "750.00"
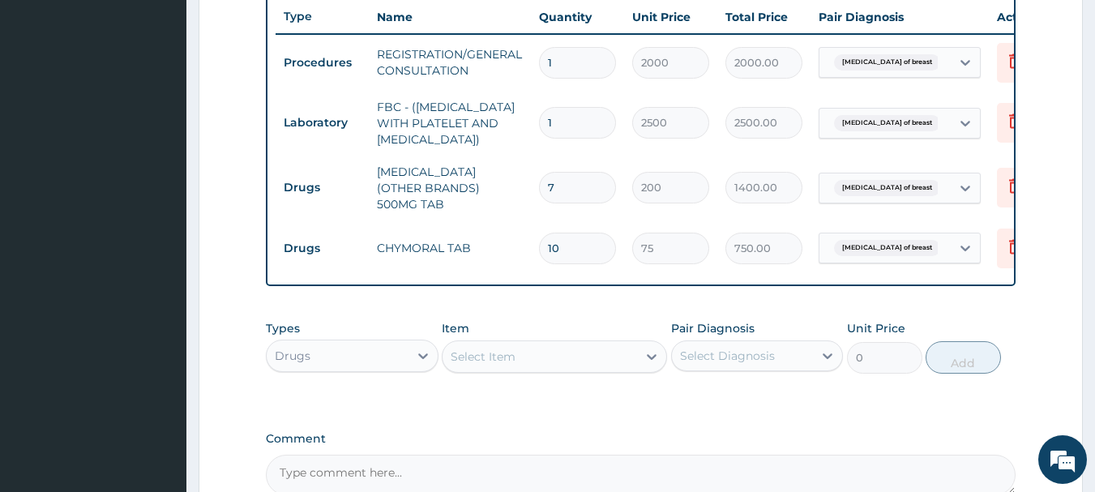
type input "10"
click at [493, 357] on div "Select Item" at bounding box center [483, 356] width 65 height 16
type input "CEFTR"
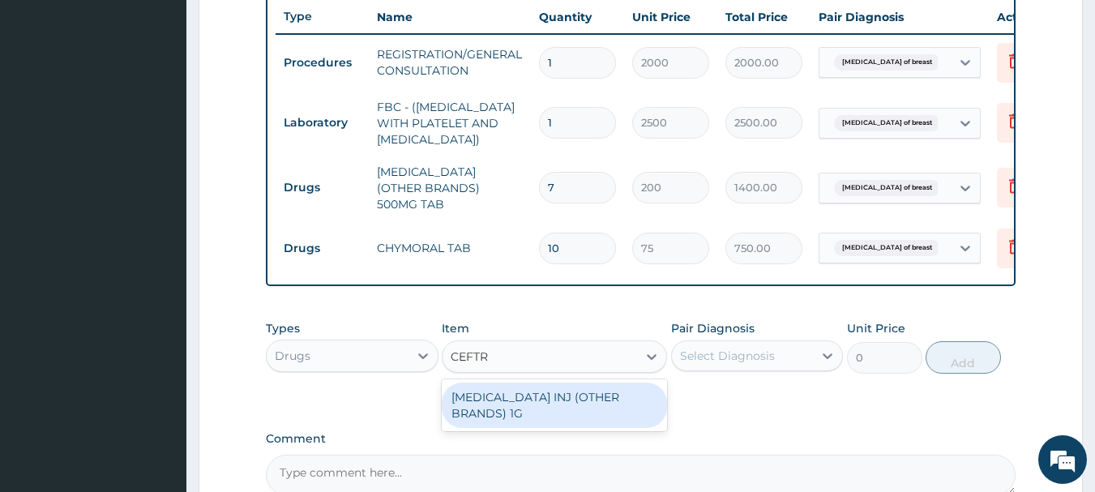
click at [506, 403] on div "CEFTRIAXONE INJ (OTHER BRANDS) 1G" at bounding box center [554, 404] width 225 height 45
type input "1550"
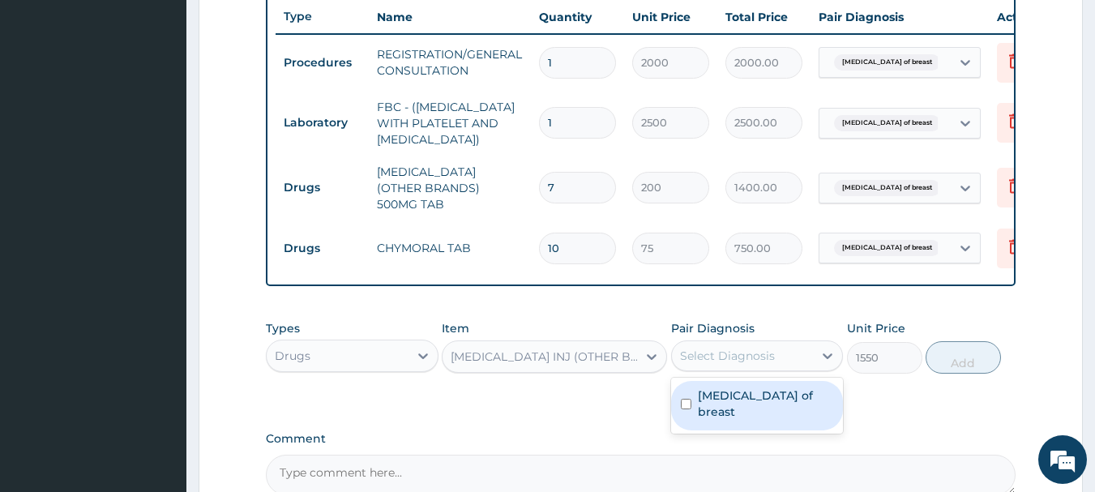
click at [736, 368] on div "Select Diagnosis" at bounding box center [743, 356] width 142 height 26
click at [746, 389] on div "Abscess of breast" at bounding box center [757, 405] width 173 height 49
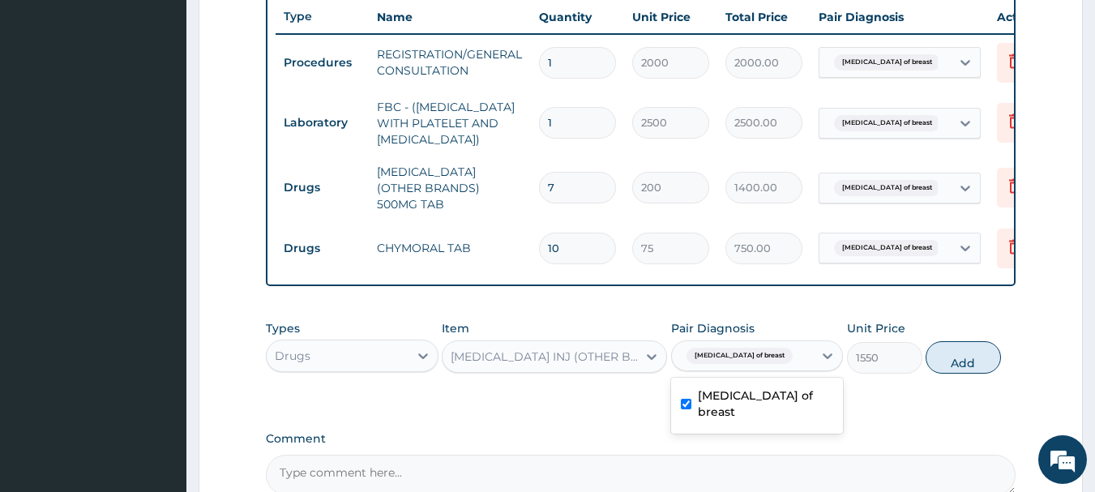
click at [746, 389] on div "Abscess of breast" at bounding box center [757, 405] width 173 height 49
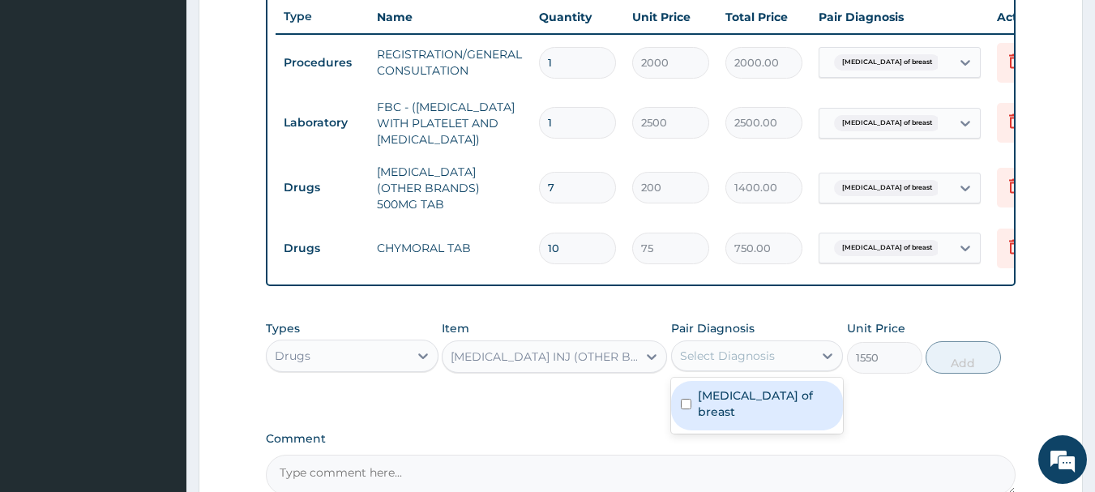
click at [782, 389] on div "Abscess of breast" at bounding box center [757, 405] width 173 height 49
checkbox input "true"
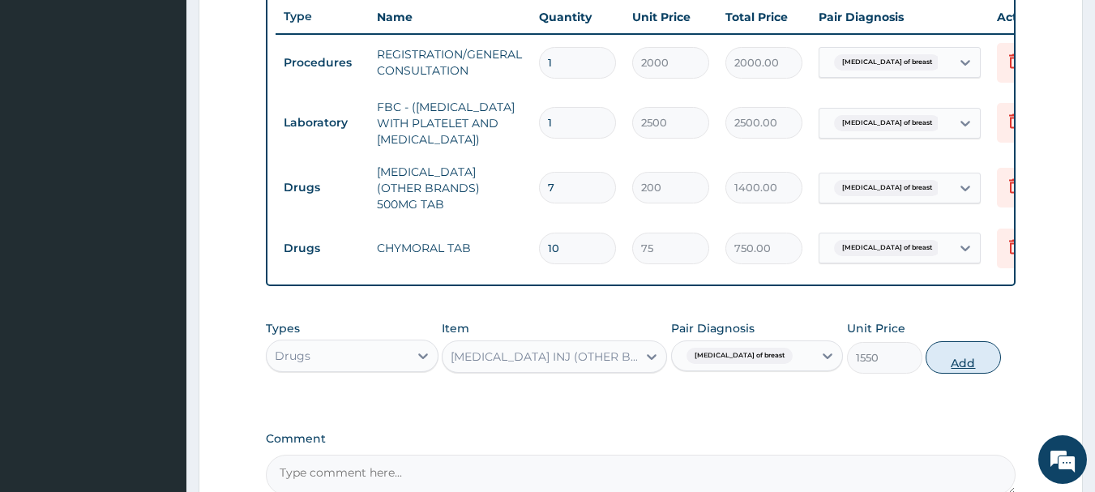
click at [968, 349] on button "Add" at bounding box center [962, 357] width 75 height 32
type input "0"
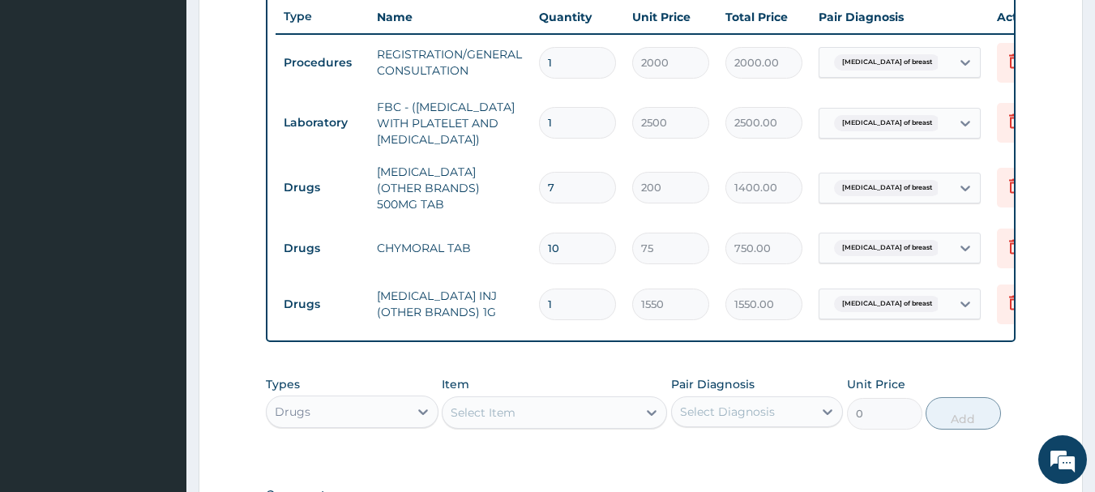
type input "0.00"
type input "3"
type input "4650.00"
type input "3"
click at [517, 419] on div "Select Item" at bounding box center [539, 413] width 194 height 26
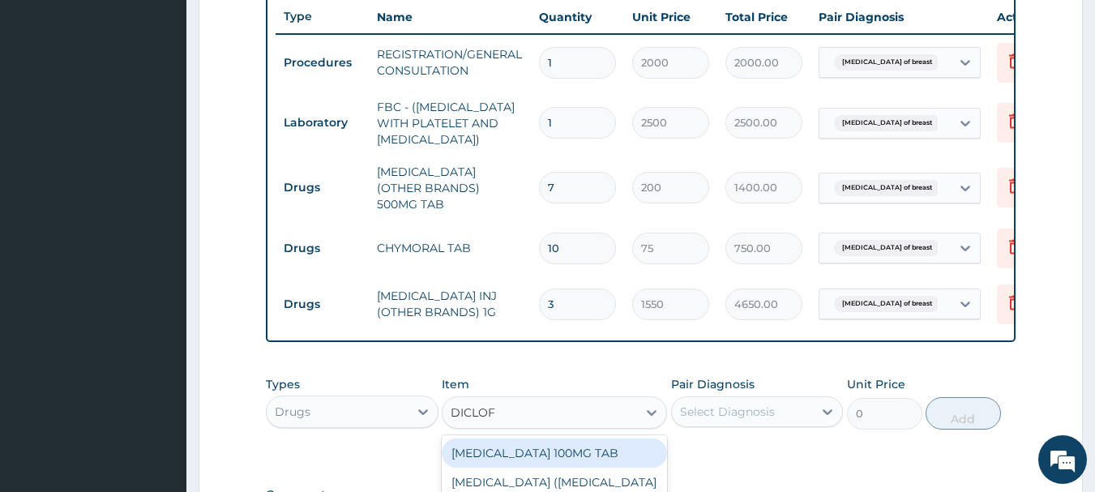
type input "DICLOFE"
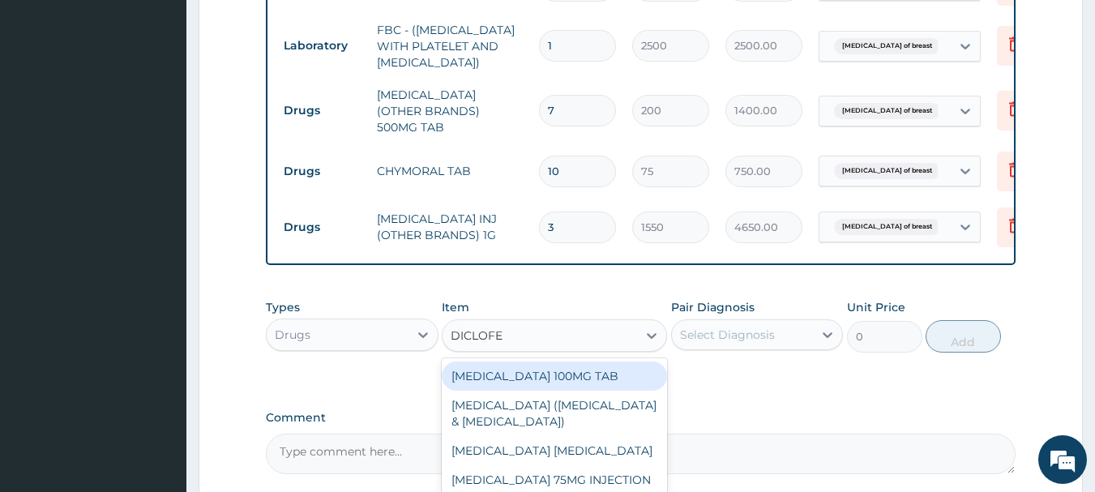
scroll to position [844, 0]
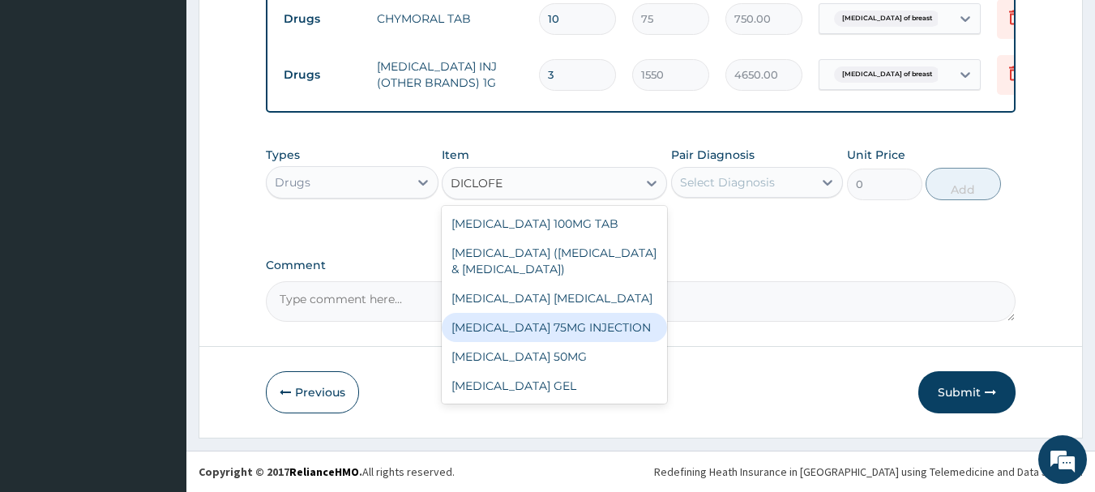
click at [507, 330] on div "DICLOFENAC 75MG INJECTION" at bounding box center [554, 327] width 225 height 29
type input "300"
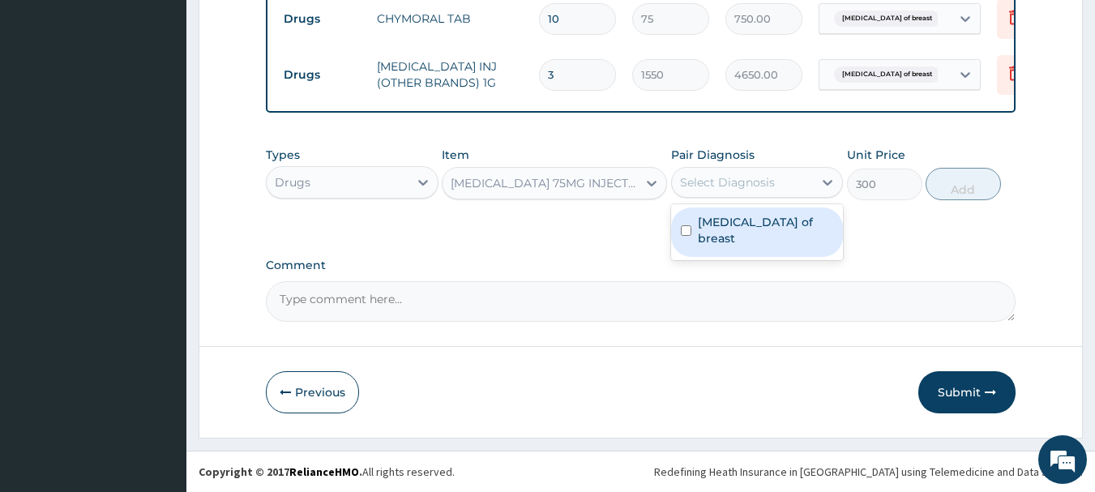
click at [708, 182] on div "Select Diagnosis" at bounding box center [727, 182] width 95 height 16
click at [712, 228] on label "Abscess of breast" at bounding box center [766, 230] width 136 height 32
checkbox input "true"
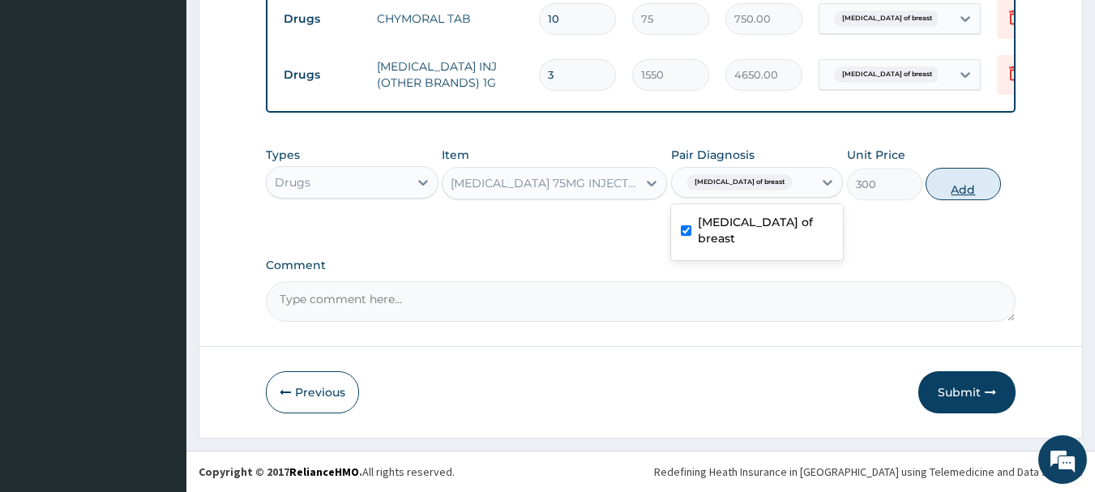
click at [951, 185] on button "Add" at bounding box center [962, 184] width 75 height 32
type input "0"
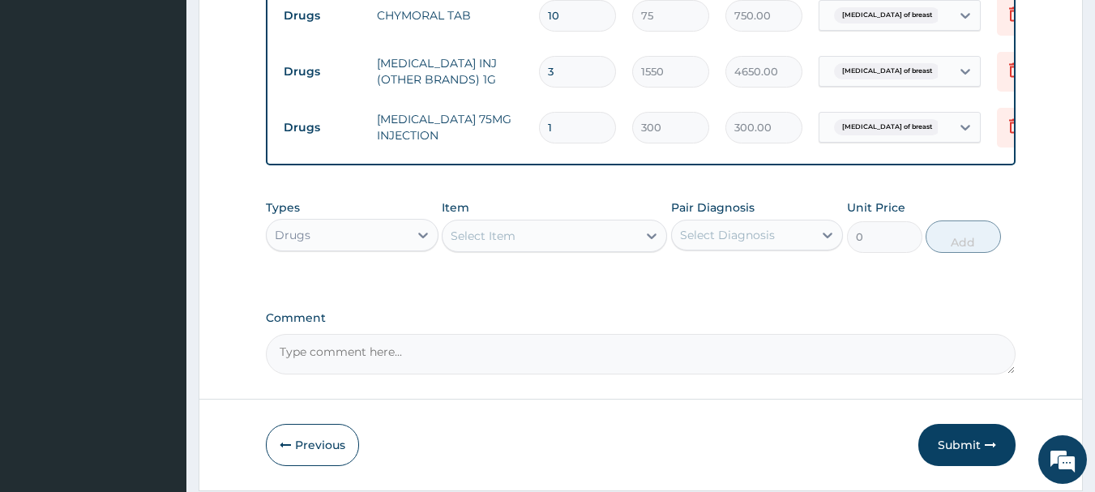
click at [466, 237] on div "Select Item" at bounding box center [483, 236] width 65 height 16
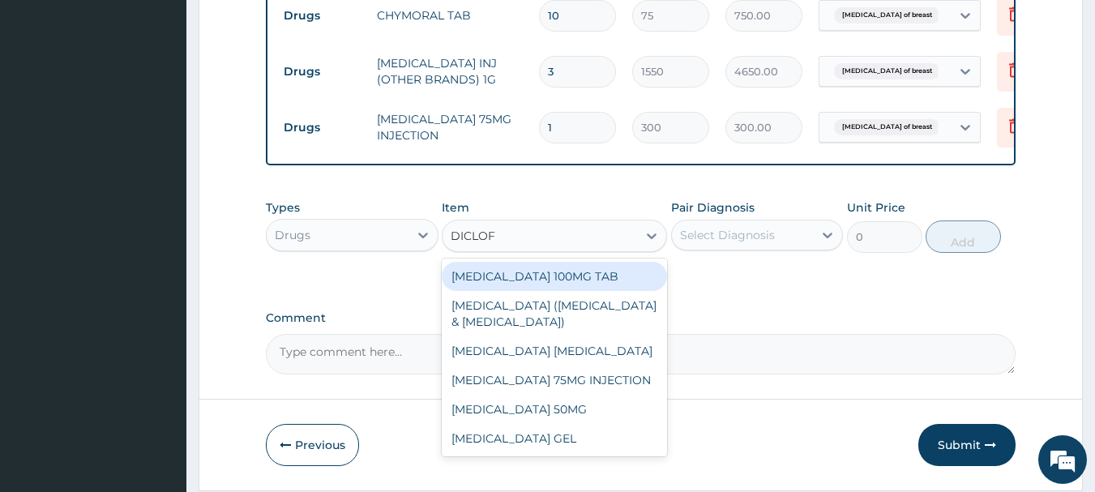
type input "DICLOFE"
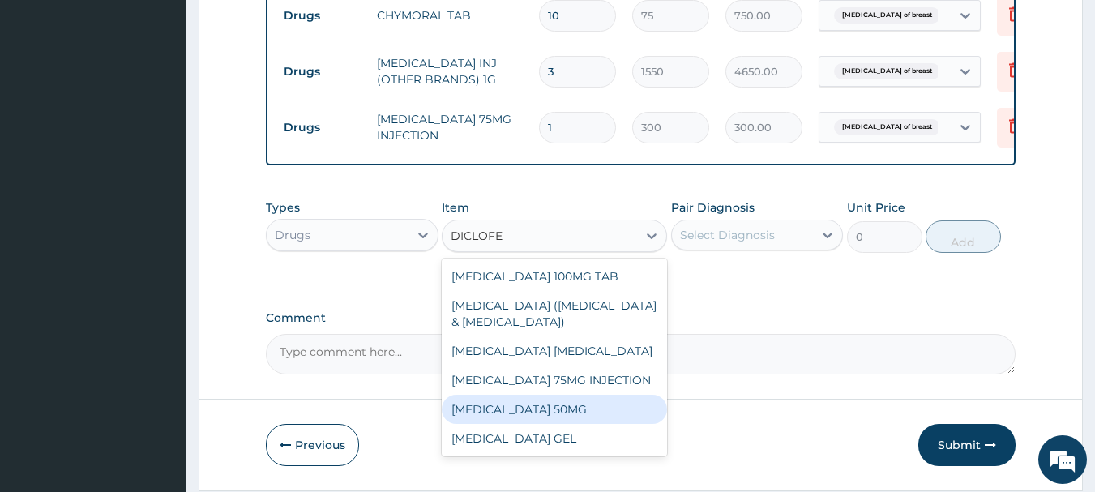
click at [549, 413] on div "DICLOFENAC SODIUM 50MG" at bounding box center [554, 409] width 225 height 29
type input "25"
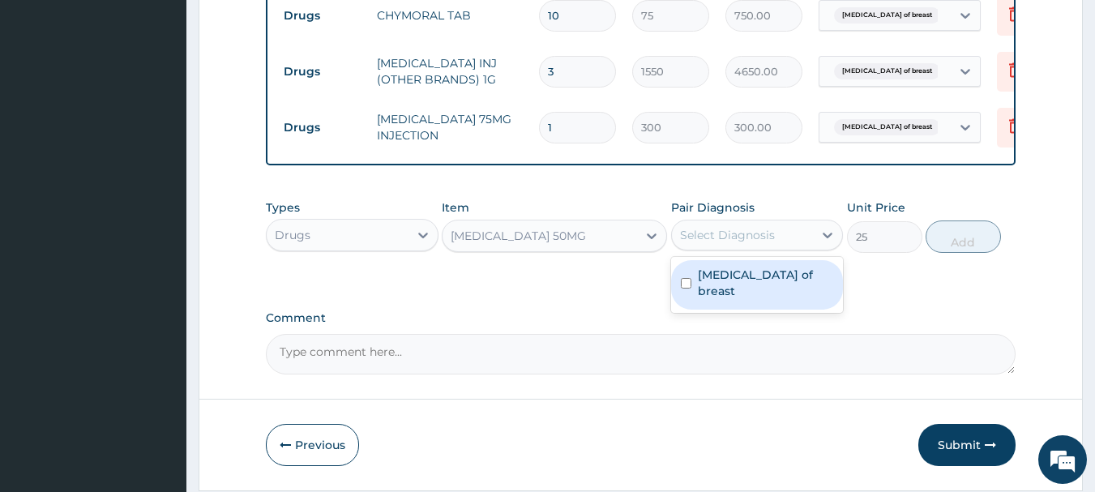
click at [711, 248] on div "Select Diagnosis" at bounding box center [743, 235] width 142 height 26
click at [715, 284] on label "Abscess of breast" at bounding box center [766, 283] width 136 height 32
checkbox input "true"
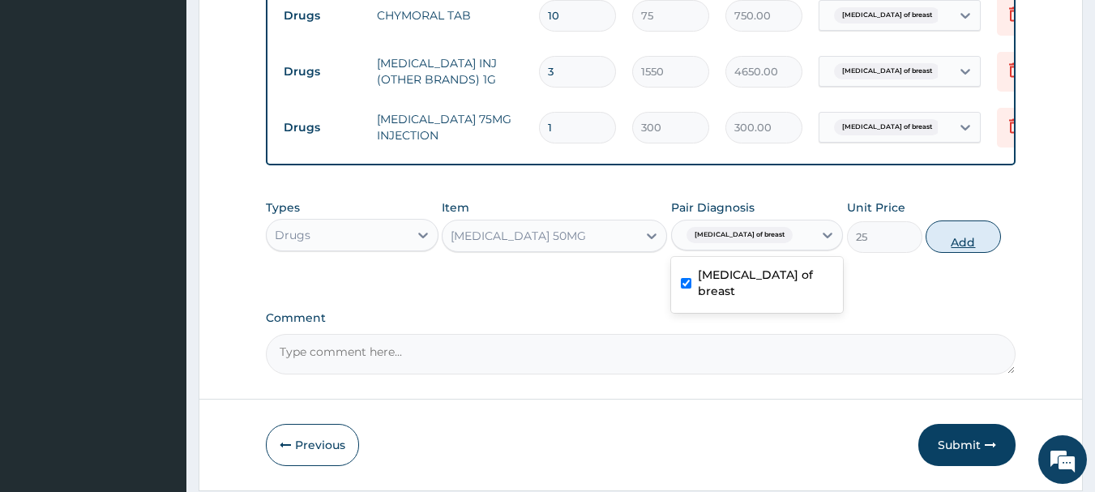
click at [944, 235] on button "Add" at bounding box center [962, 236] width 75 height 32
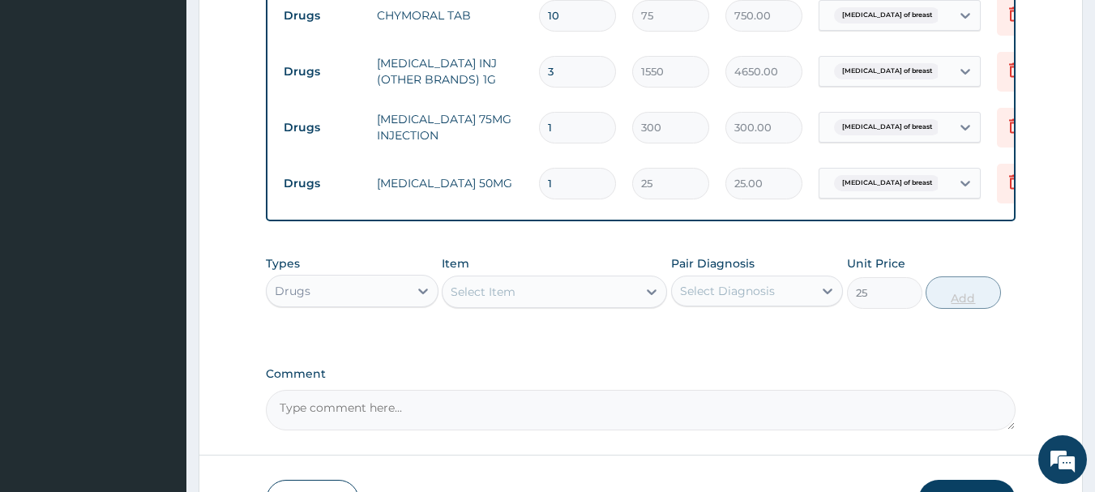
type input "0"
type input "10"
type input "250.00"
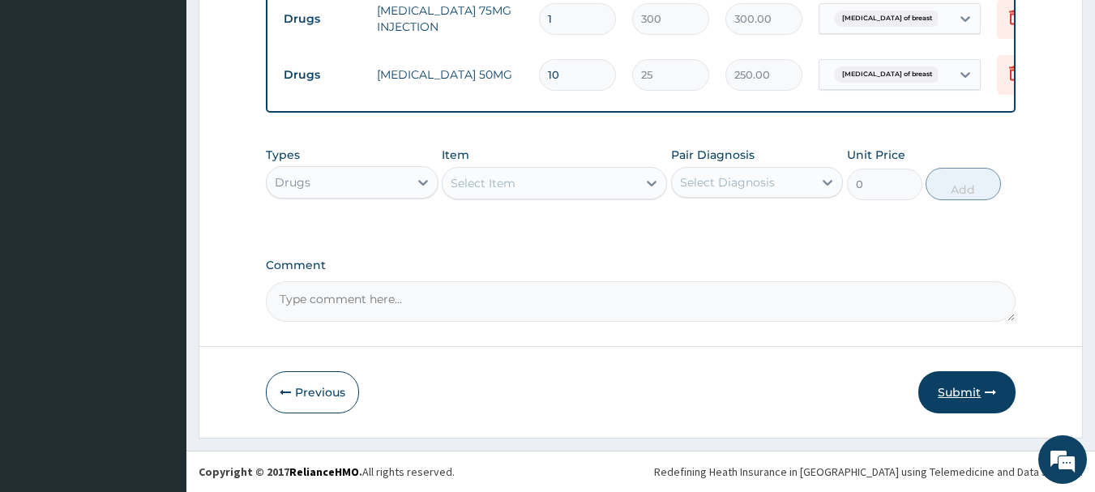
type input "10"
click at [956, 391] on button "Submit" at bounding box center [966, 392] width 97 height 42
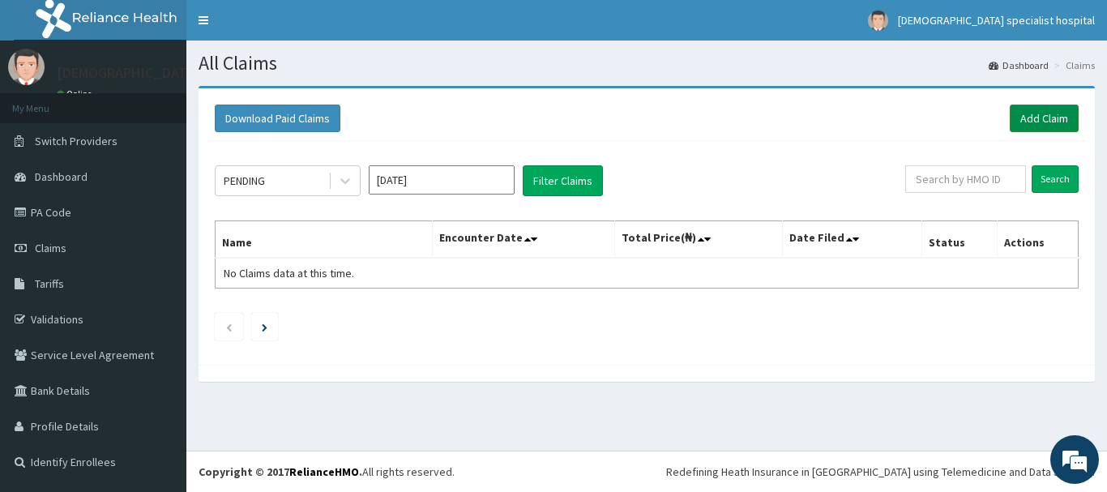
click at [1032, 113] on link "Add Claim" at bounding box center [1044, 119] width 69 height 28
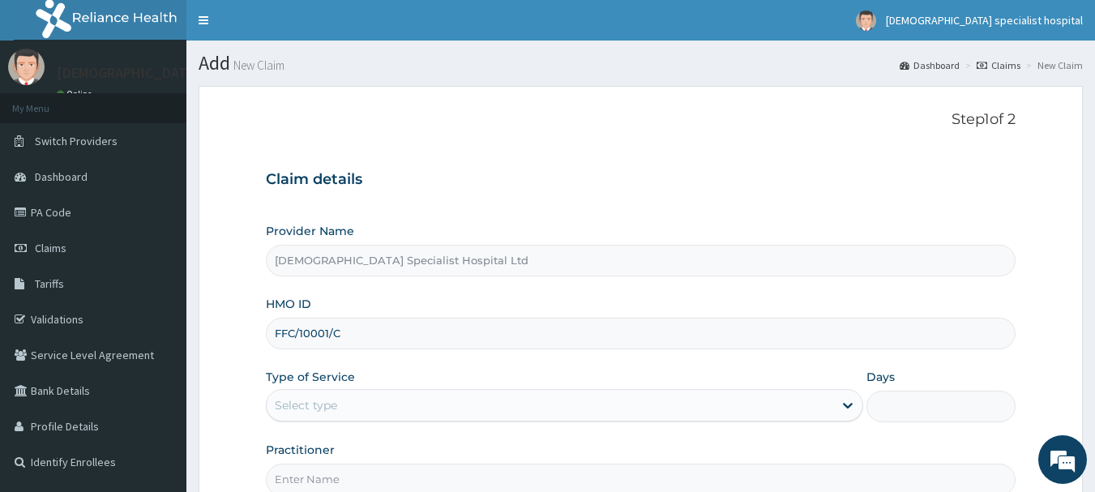
type input "FFC/10001/C"
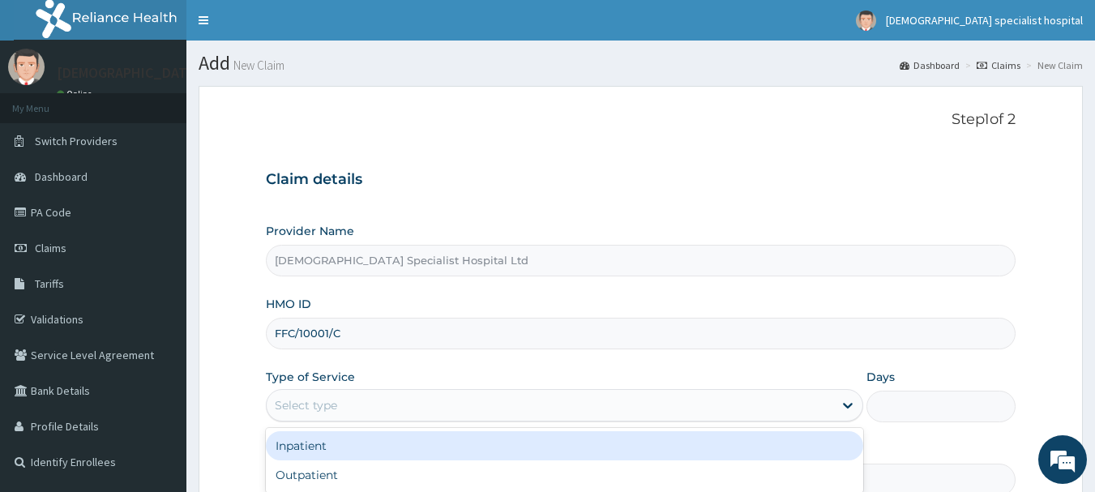
click at [329, 391] on div "Select type" at bounding box center [564, 405] width 597 height 32
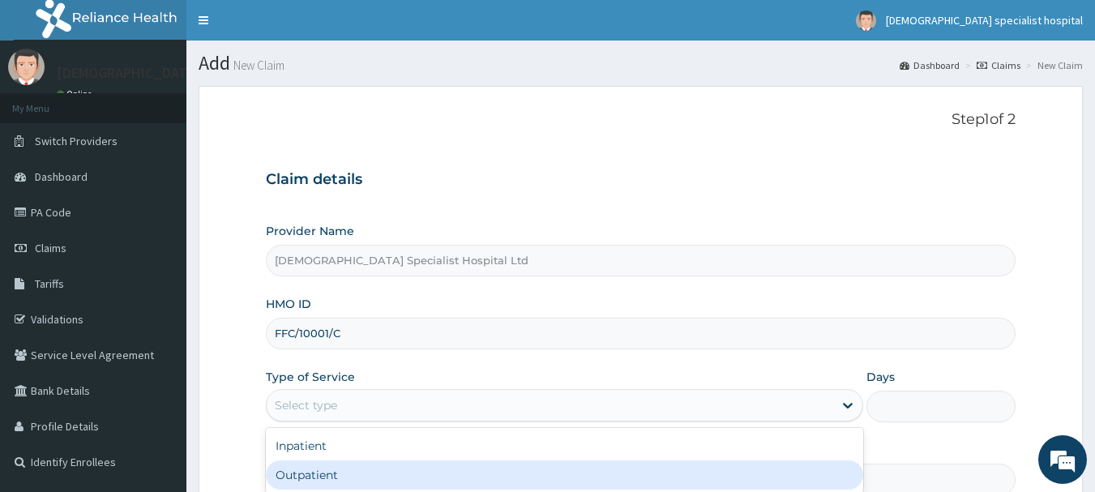
click at [305, 488] on div "Outpatient" at bounding box center [564, 474] width 597 height 29
type input "1"
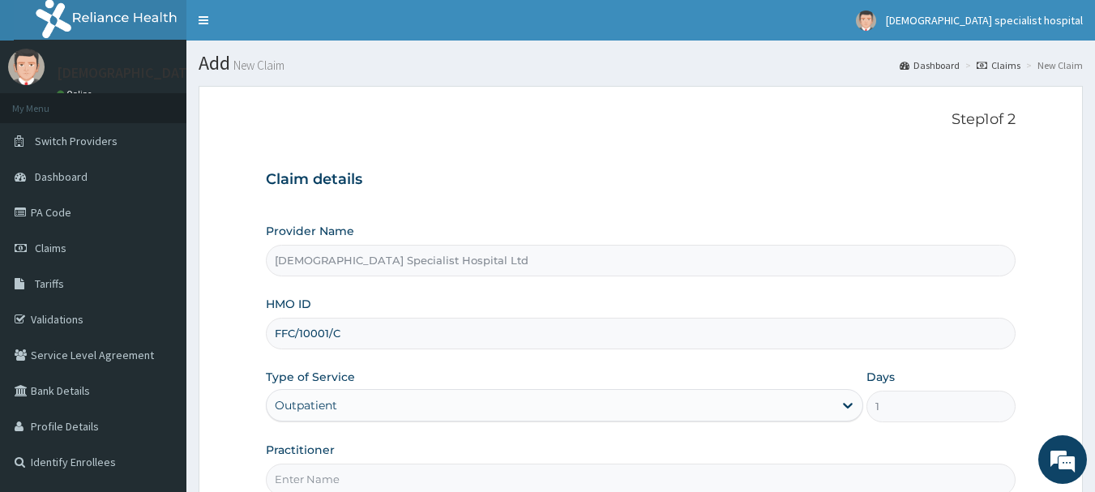
click at [282, 472] on input "Practitioner" at bounding box center [641, 480] width 750 height 32
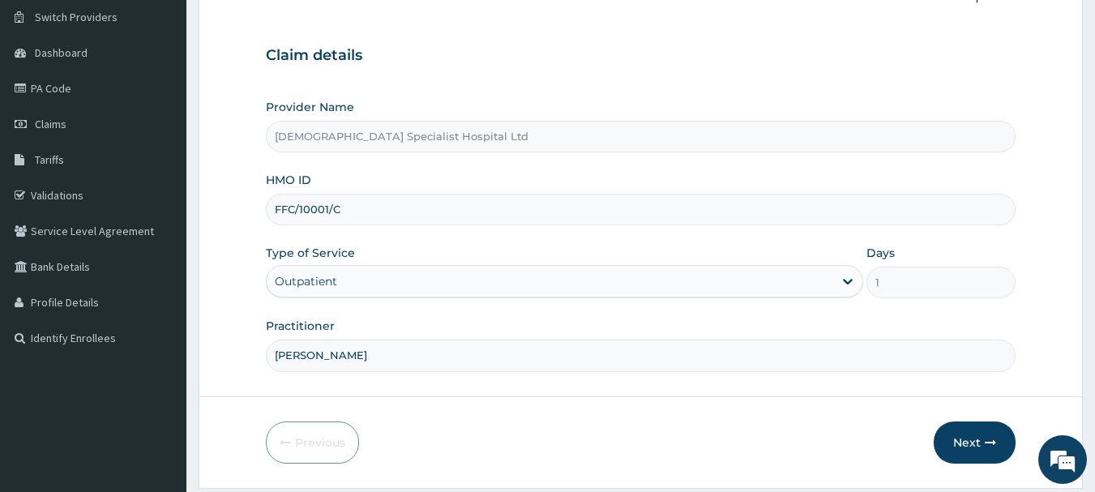
scroll to position [131, 0]
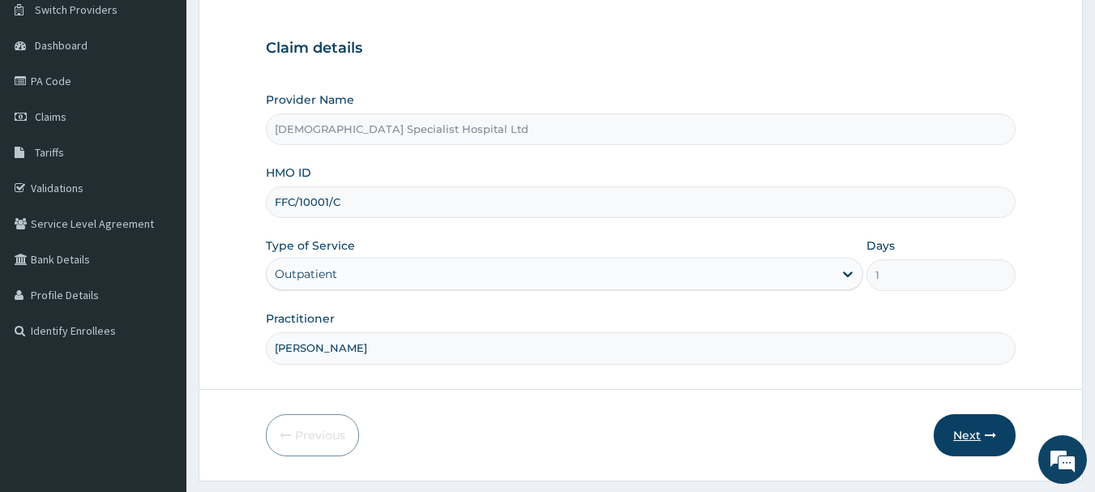
type input "[PERSON_NAME]"
click at [968, 424] on button "Next" at bounding box center [975, 435] width 82 height 42
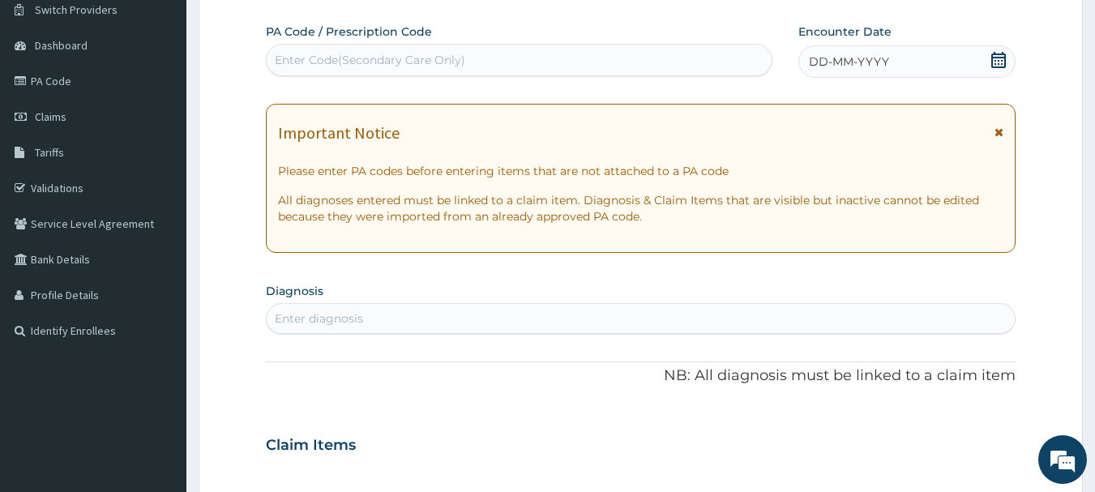
click at [929, 52] on div "DD-MM-YYYY" at bounding box center [906, 61] width 217 height 32
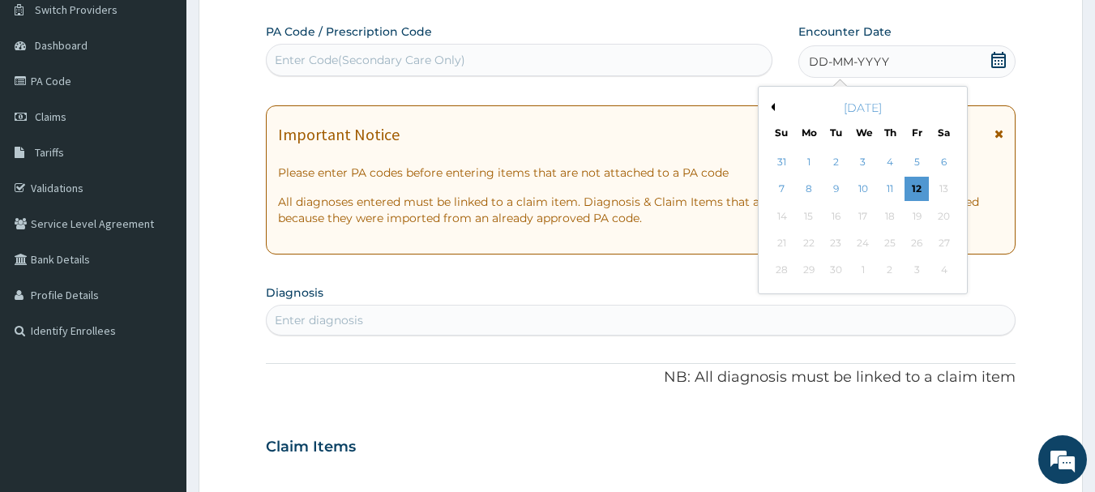
click at [773, 105] on button "Previous Month" at bounding box center [771, 107] width 8 height 8
click at [861, 213] on div "13" at bounding box center [863, 216] width 24 height 24
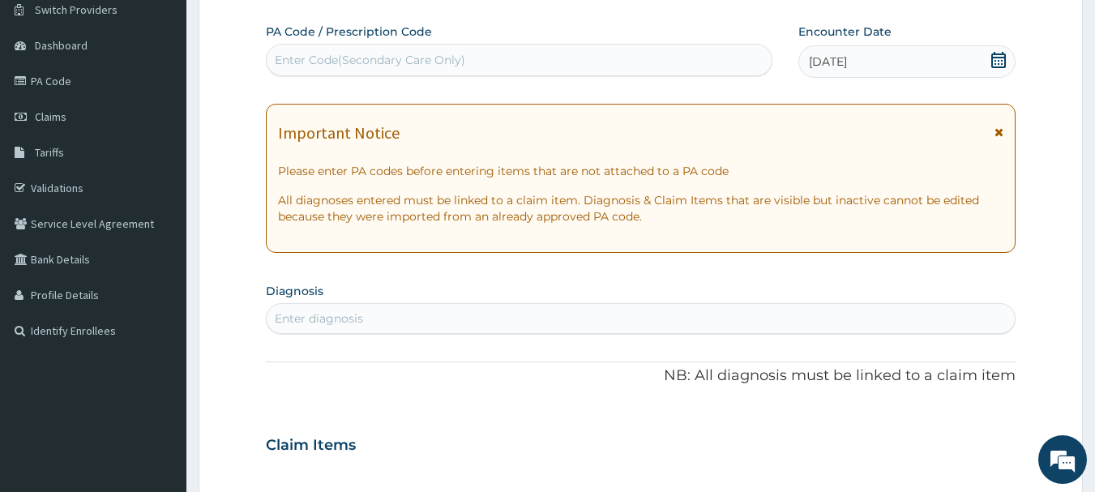
click at [340, 324] on div "Enter diagnosis" at bounding box center [319, 318] width 88 height 16
type input "[MEDICAL_DATA]"
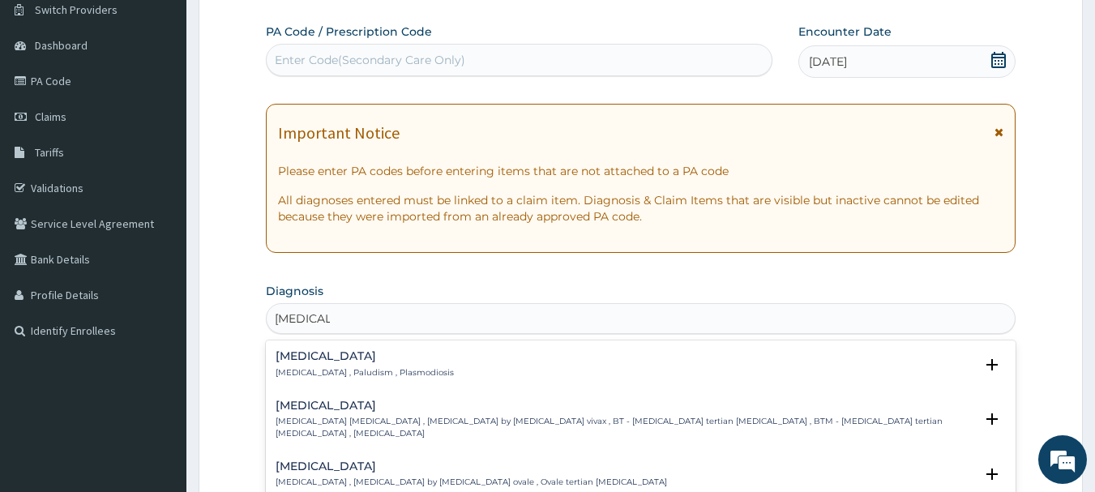
click at [325, 364] on div "[MEDICAL_DATA] [MEDICAL_DATA] , Paludism , Plasmodiosis" at bounding box center [365, 364] width 178 height 28
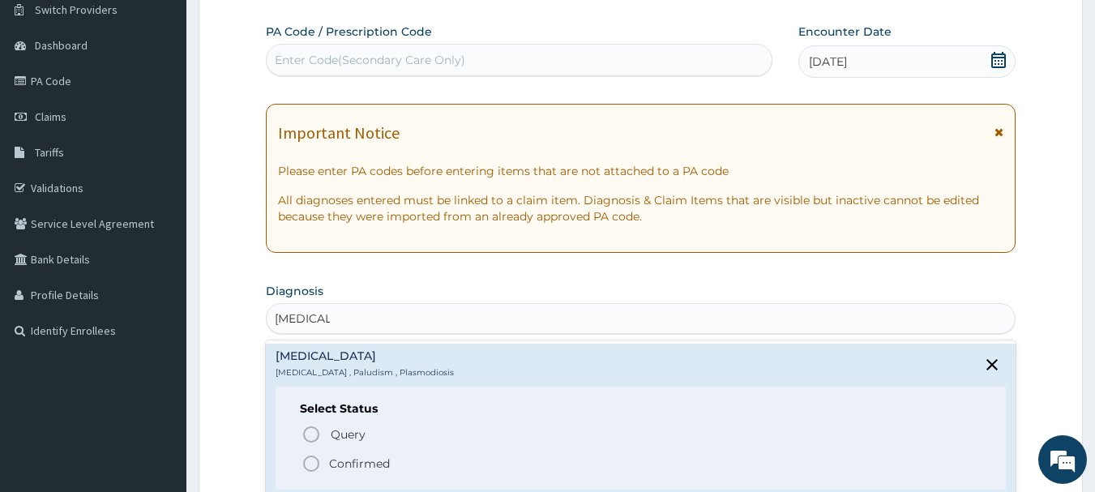
click at [348, 470] on p "Confirmed" at bounding box center [359, 463] width 61 height 16
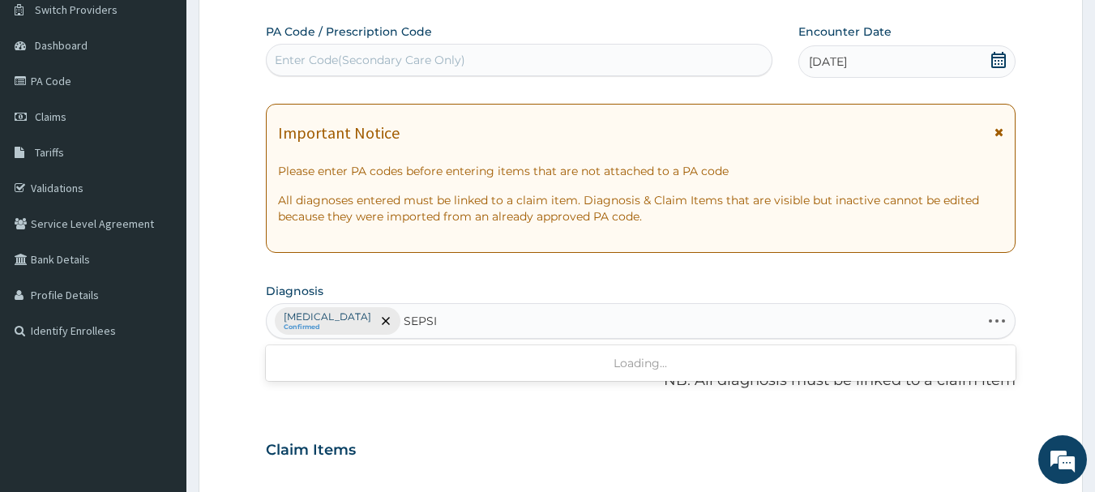
type input "[MEDICAL_DATA]"
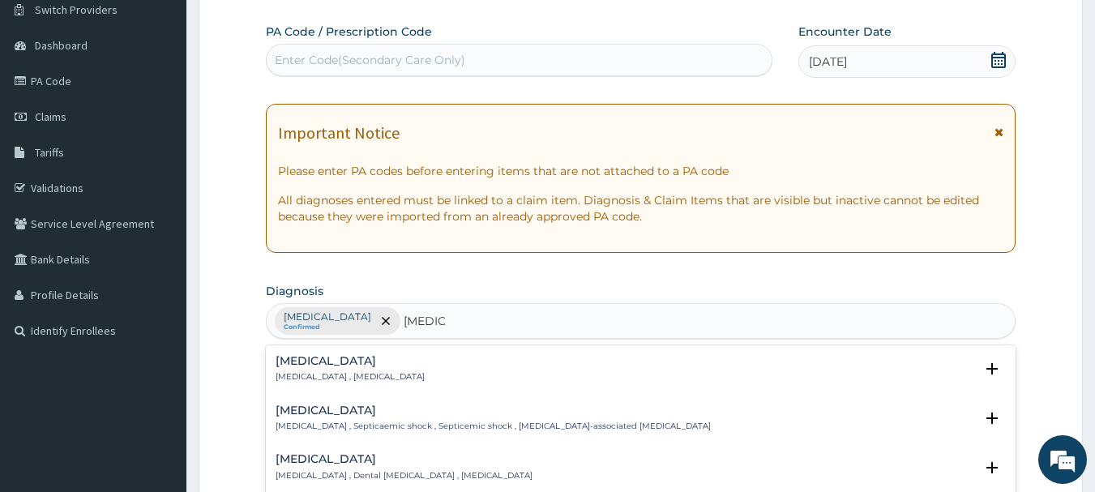
click at [305, 366] on h4 "[MEDICAL_DATA]" at bounding box center [350, 361] width 149 height 12
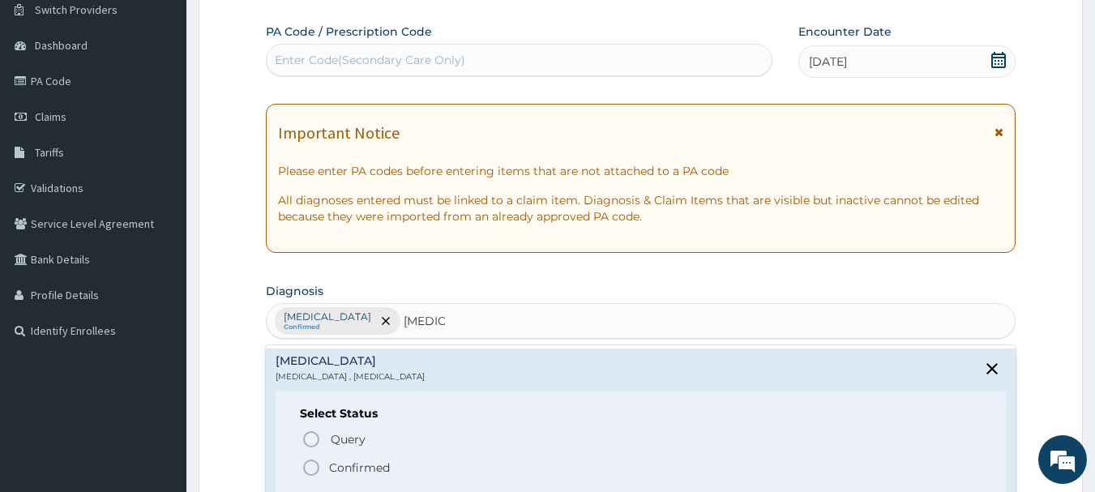
click at [347, 470] on p "Confirmed" at bounding box center [359, 467] width 61 height 16
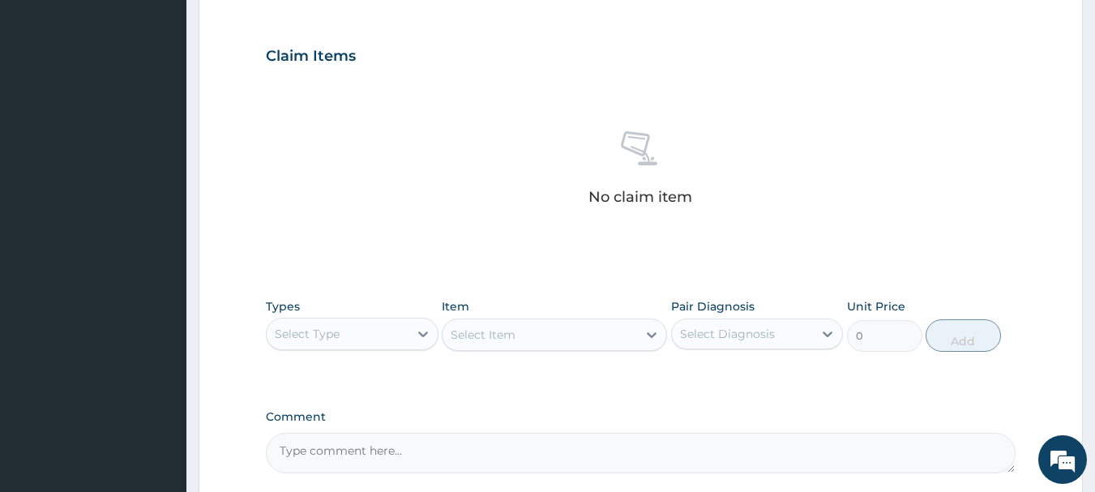
scroll to position [540, 0]
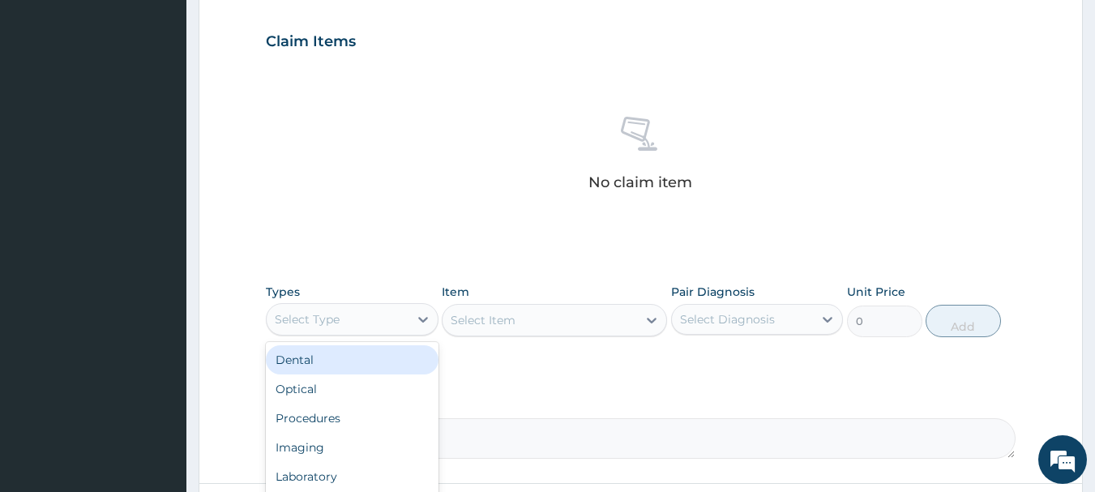
click at [344, 309] on div "Select Type" at bounding box center [338, 319] width 142 height 26
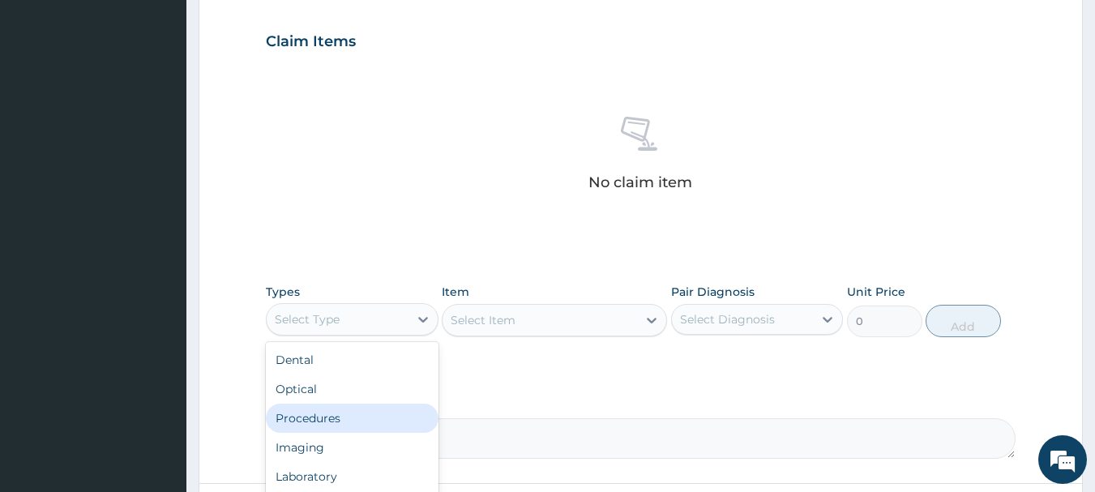
click at [341, 412] on div "Procedures" at bounding box center [352, 418] width 173 height 29
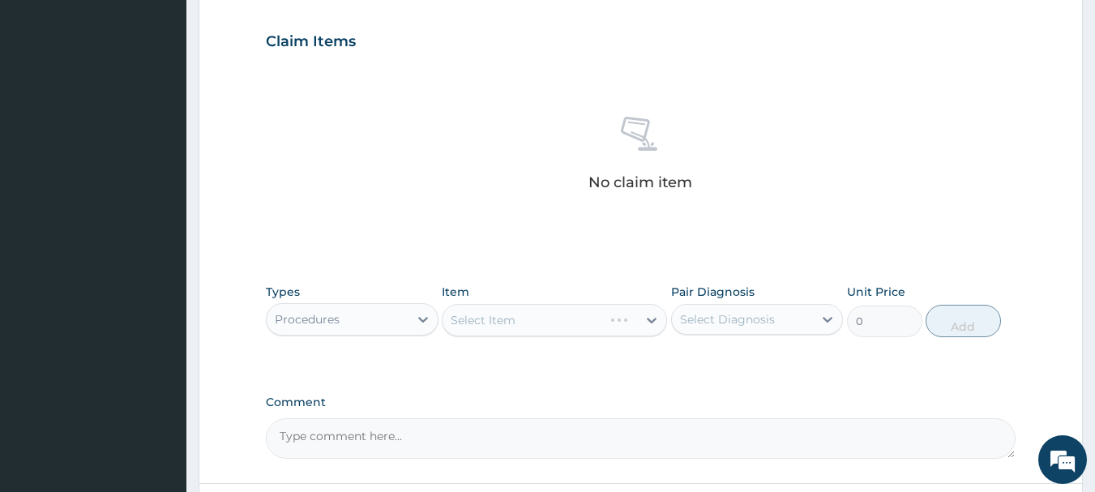
scroll to position [677, 0]
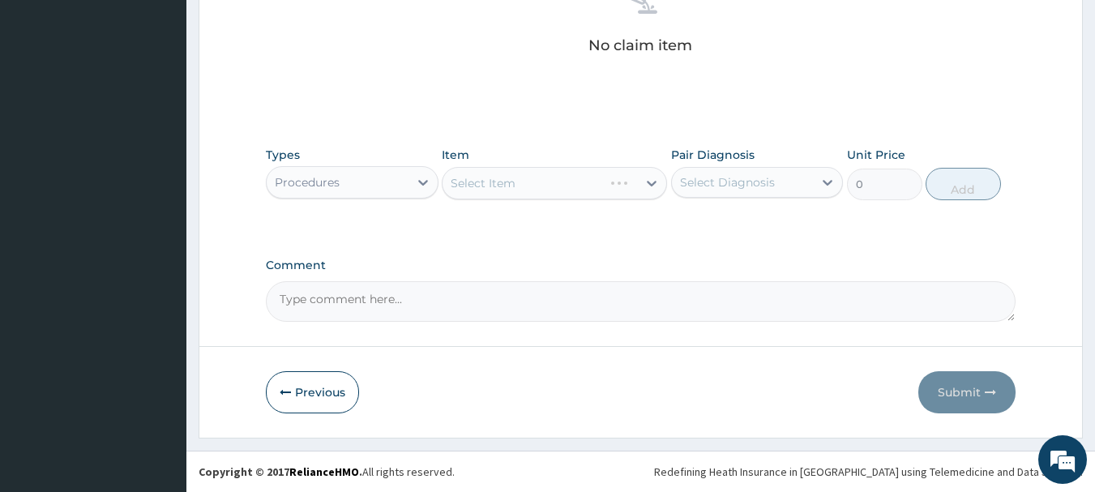
click at [540, 189] on div "Select Item" at bounding box center [554, 183] width 225 height 32
click at [540, 189] on div "Select Item" at bounding box center [539, 183] width 194 height 26
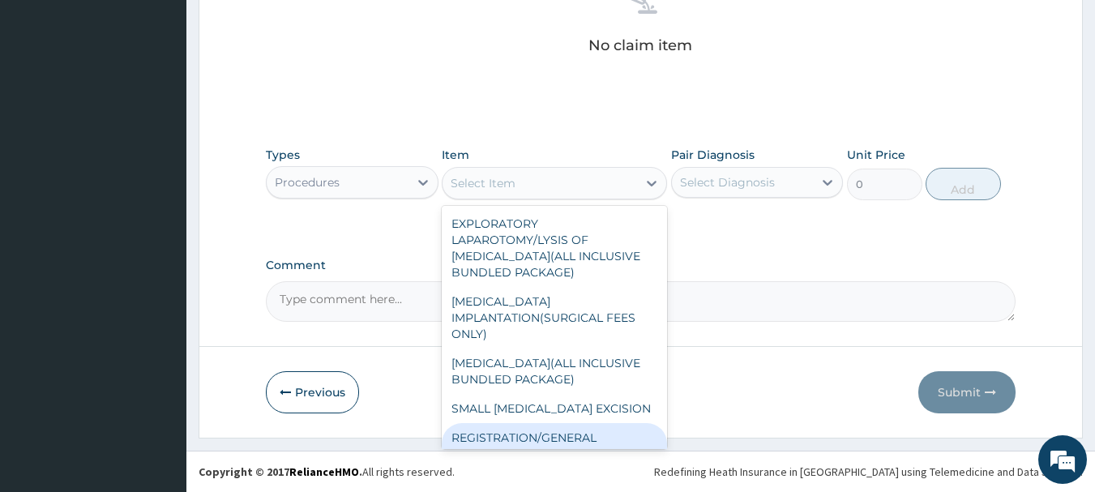
click at [577, 432] on div "REGISTRATION/GENERAL CONSULTATION" at bounding box center [554, 445] width 225 height 45
type input "2000"
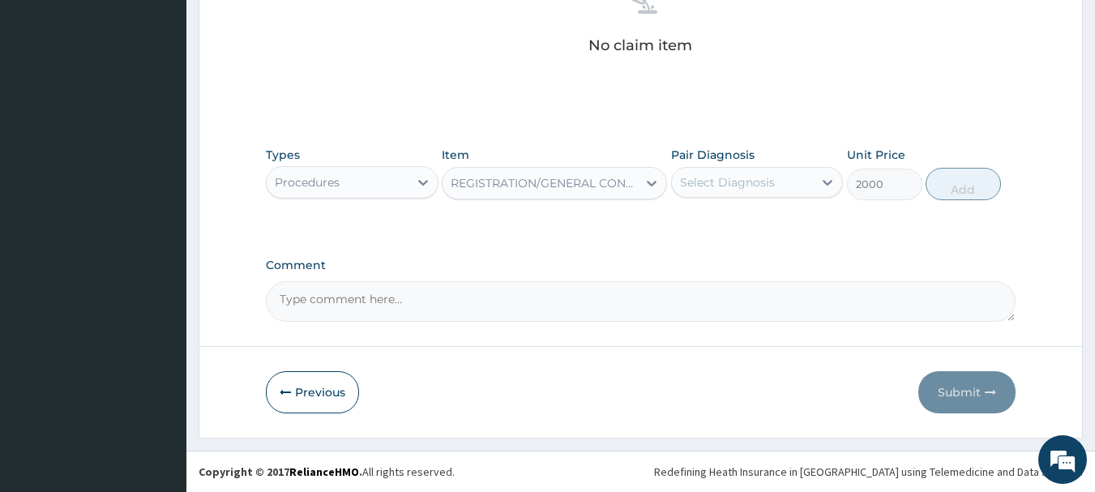
click at [711, 188] on div "Select Diagnosis" at bounding box center [727, 182] width 95 height 16
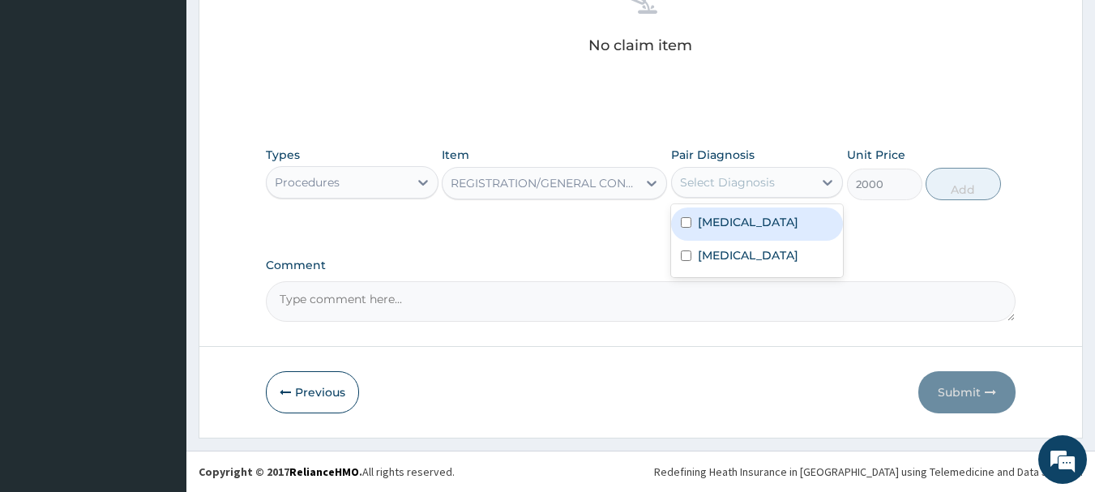
click at [717, 214] on label "[MEDICAL_DATA]" at bounding box center [748, 222] width 100 height 16
checkbox input "true"
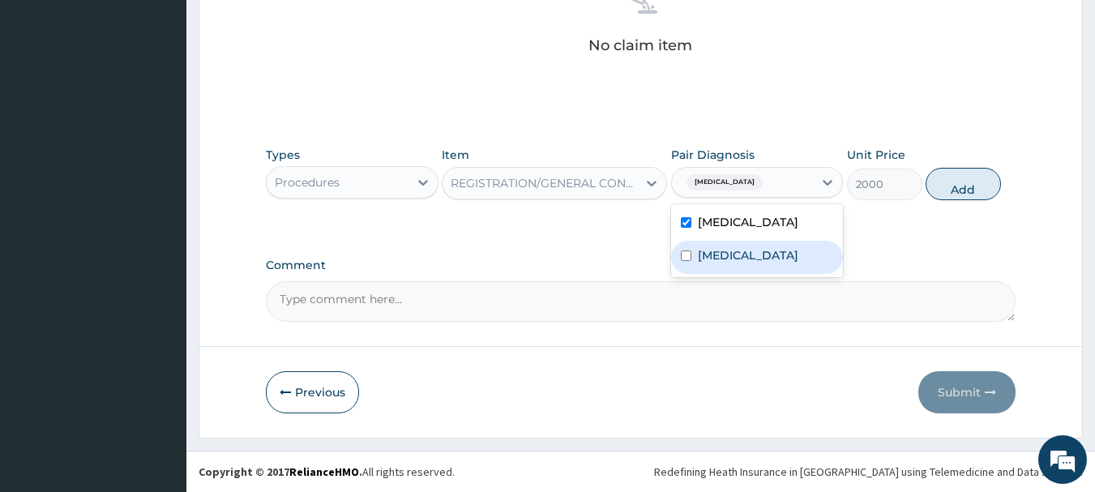
click at [729, 262] on label "[MEDICAL_DATA]" at bounding box center [748, 255] width 100 height 16
checkbox input "true"
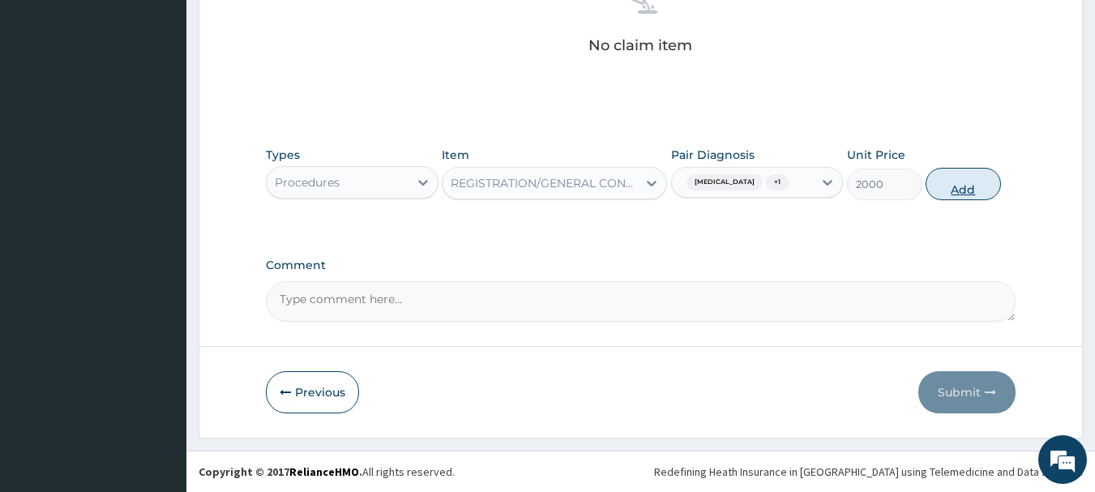
click at [965, 184] on button "Add" at bounding box center [962, 184] width 75 height 32
type input "0"
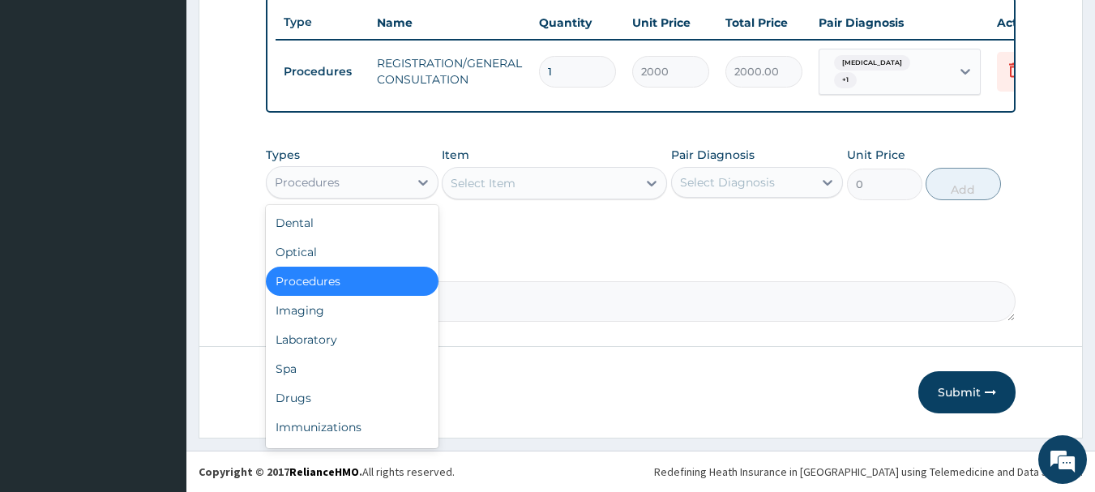
click at [359, 186] on div "Procedures" at bounding box center [338, 182] width 142 height 26
click at [345, 335] on div "Laboratory" at bounding box center [352, 339] width 173 height 29
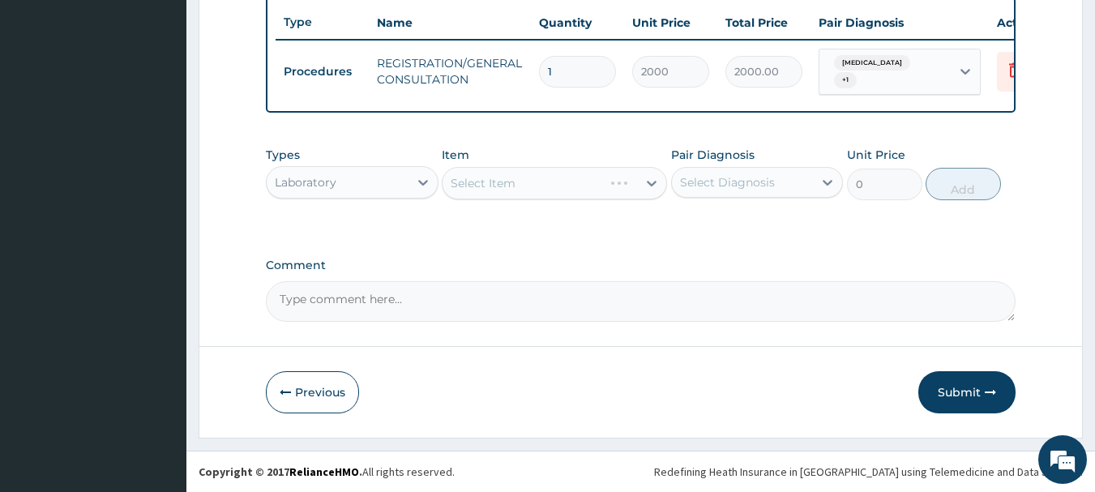
click at [499, 185] on div "Select Item" at bounding box center [554, 183] width 225 height 32
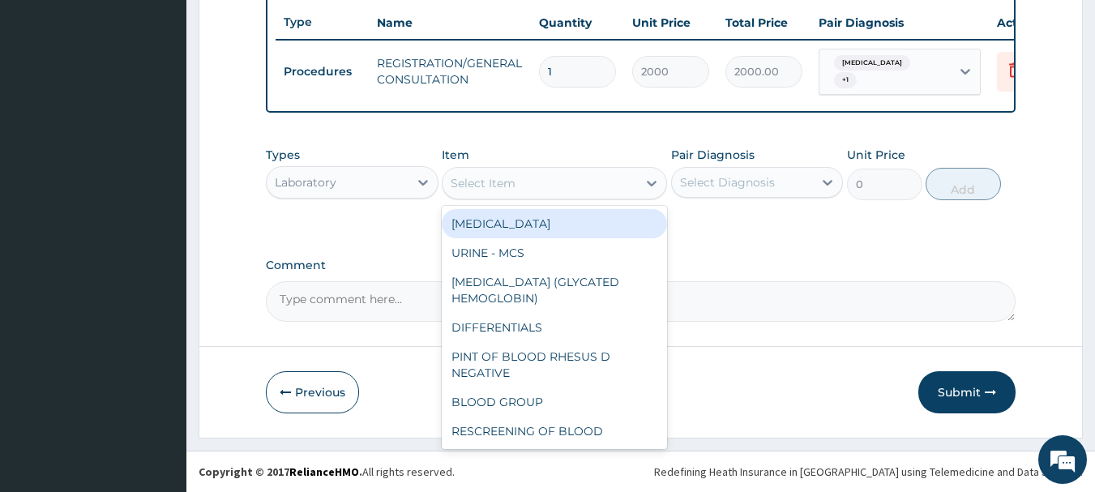
click at [497, 187] on div "Select Item" at bounding box center [483, 183] width 65 height 16
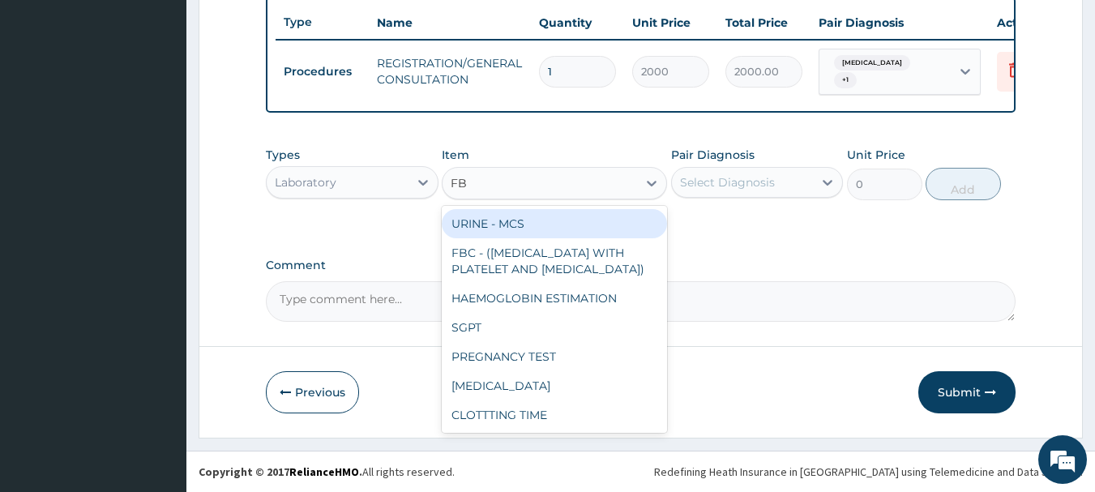
type input "FBC"
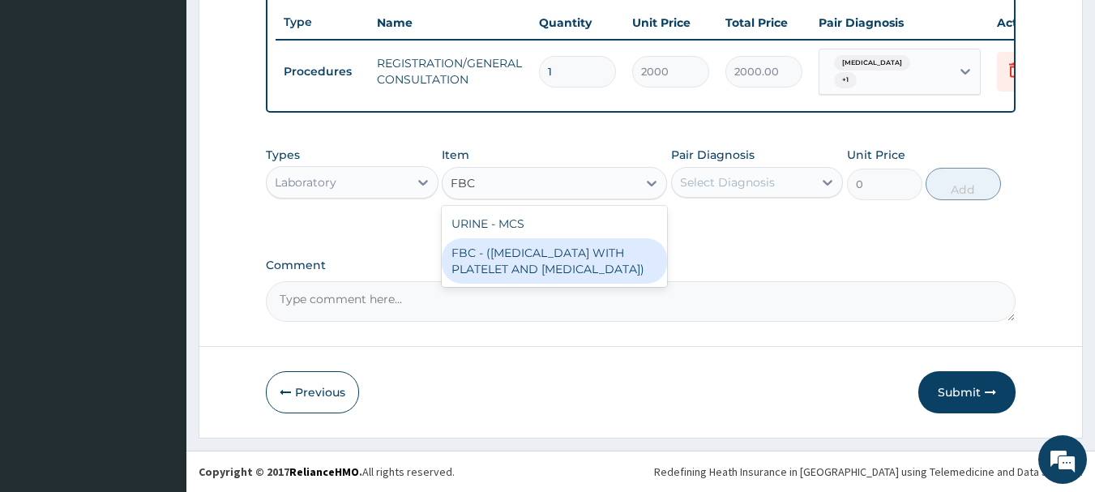
click at [515, 254] on div "FBC - ([MEDICAL_DATA] WITH PLATELET AND [MEDICAL_DATA])" at bounding box center [554, 260] width 225 height 45
type input "2500"
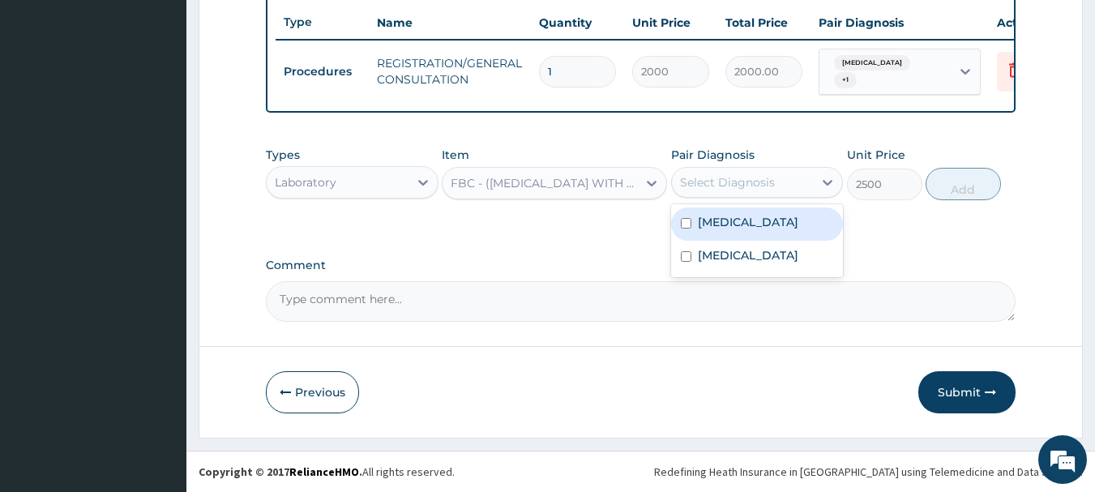
click at [710, 176] on div "Select Diagnosis" at bounding box center [727, 182] width 95 height 16
click at [733, 223] on label "[MEDICAL_DATA]" at bounding box center [748, 222] width 100 height 16
checkbox input "true"
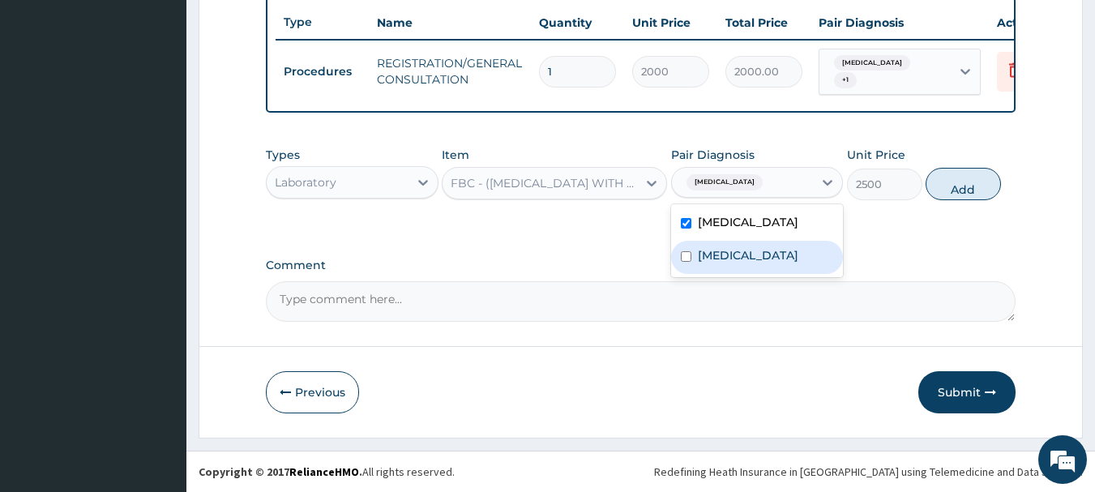
click at [736, 260] on div "[MEDICAL_DATA]" at bounding box center [757, 257] width 173 height 33
checkbox input "true"
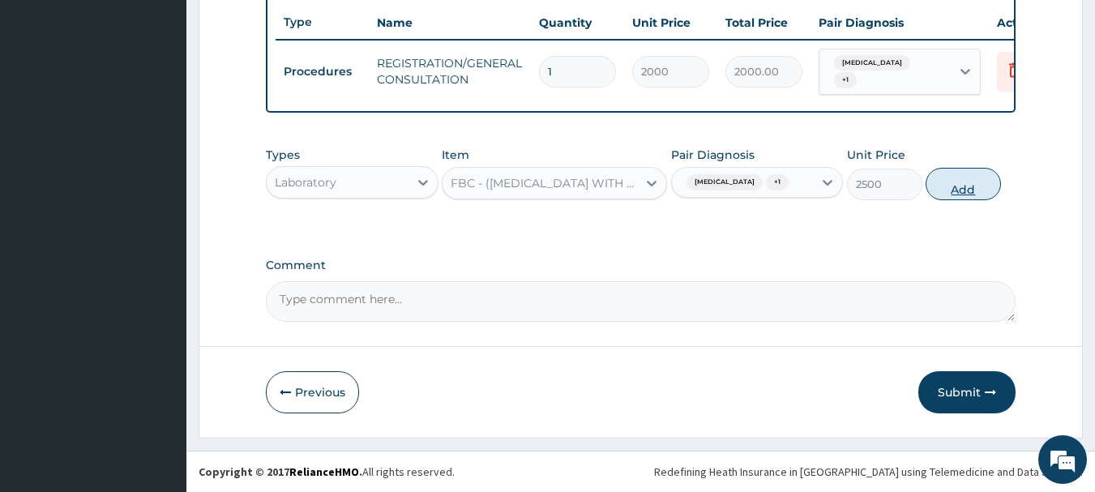
click at [954, 191] on button "Add" at bounding box center [962, 184] width 75 height 32
type input "0"
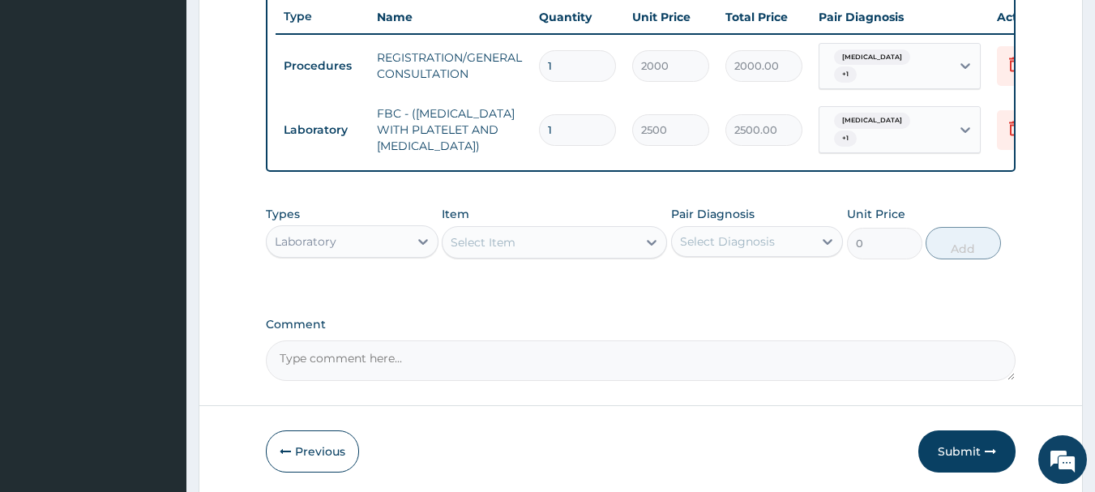
click at [496, 247] on div "Select Item" at bounding box center [483, 242] width 65 height 16
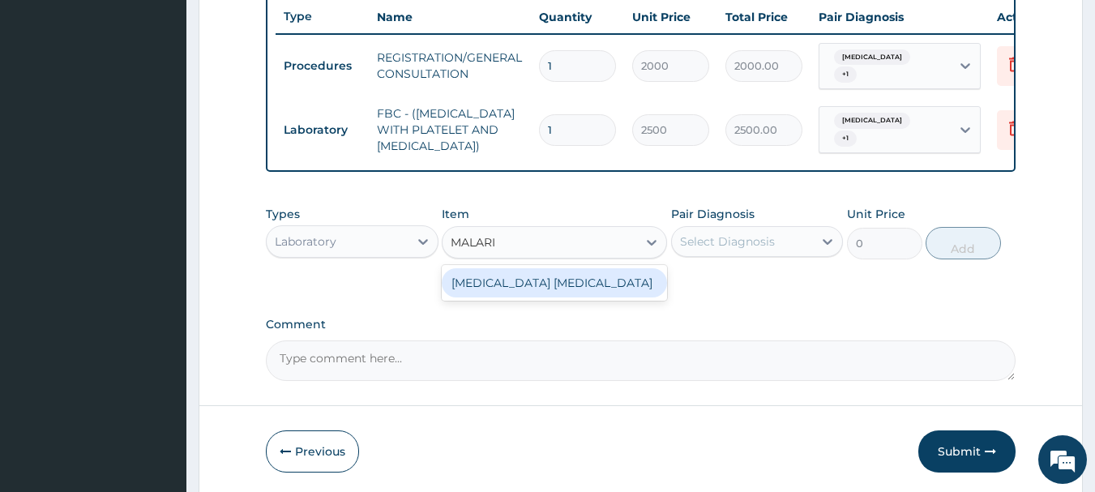
type input "[MEDICAL_DATA]"
click at [557, 293] on div "[MEDICAL_DATA] [MEDICAL_DATA]" at bounding box center [554, 282] width 225 height 29
type input "1000"
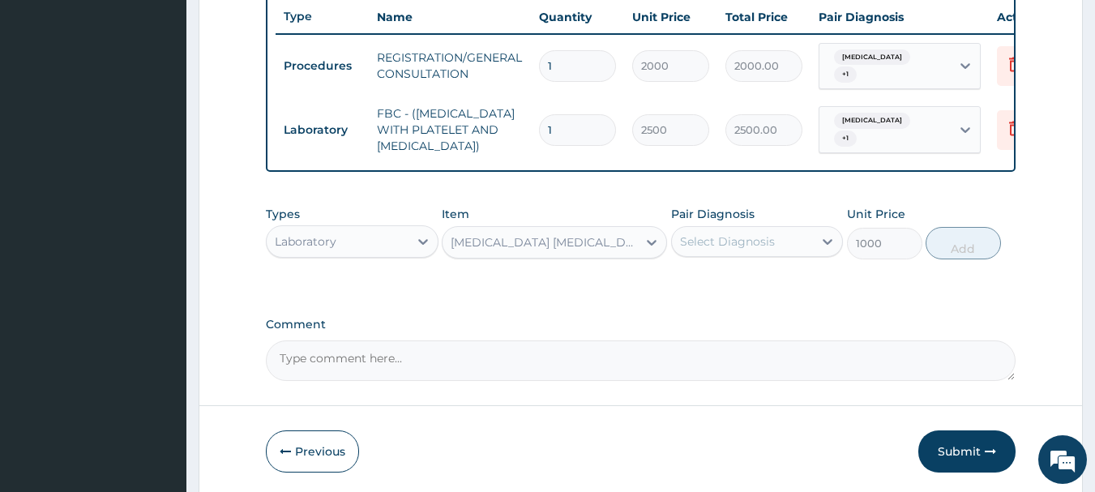
click at [744, 250] on div "Select Diagnosis" at bounding box center [727, 241] width 95 height 16
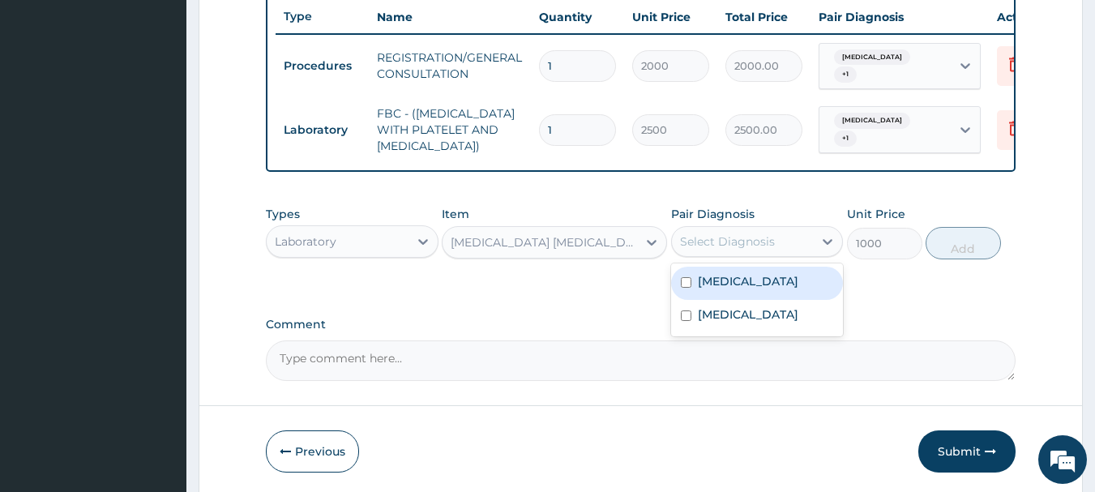
click at [736, 289] on label "Malaria" at bounding box center [748, 281] width 100 height 16
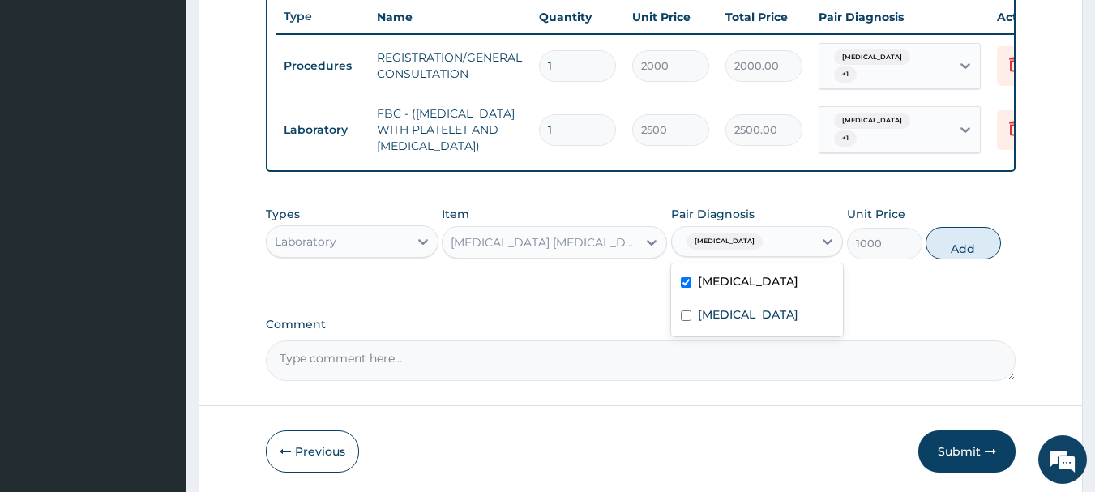
checkbox input "true"
click at [954, 240] on button "Add" at bounding box center [962, 243] width 75 height 32
type input "0"
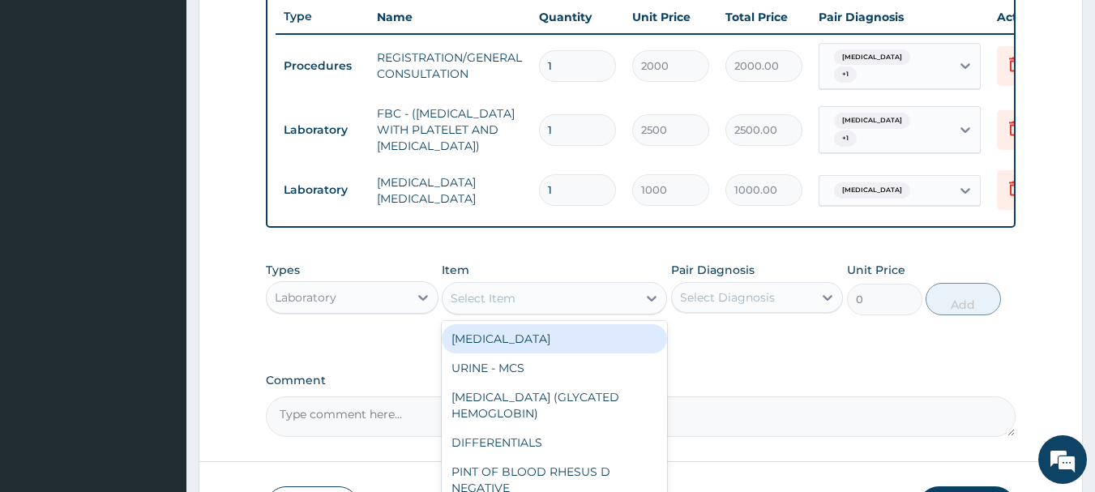
click at [456, 301] on div "Select Item" at bounding box center [483, 298] width 65 height 16
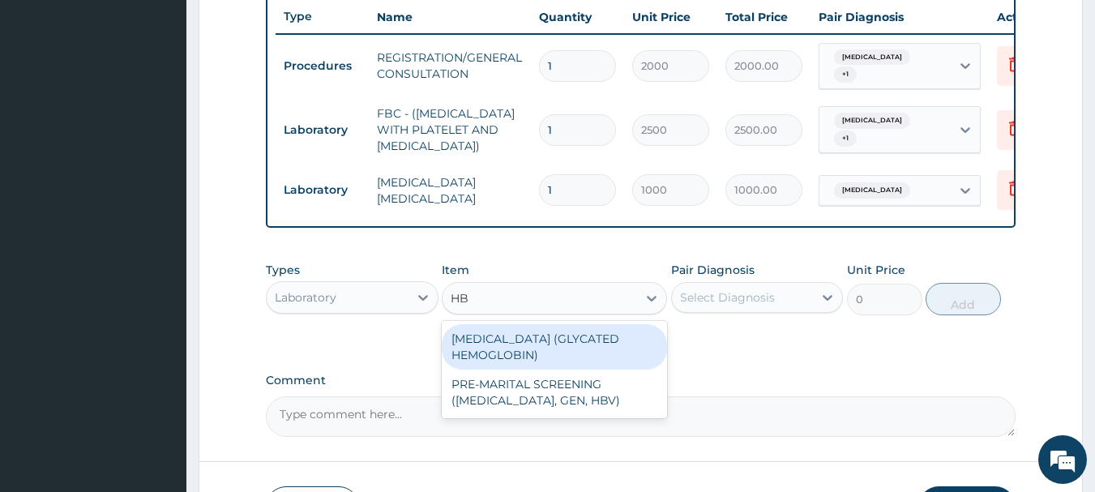
type input "H"
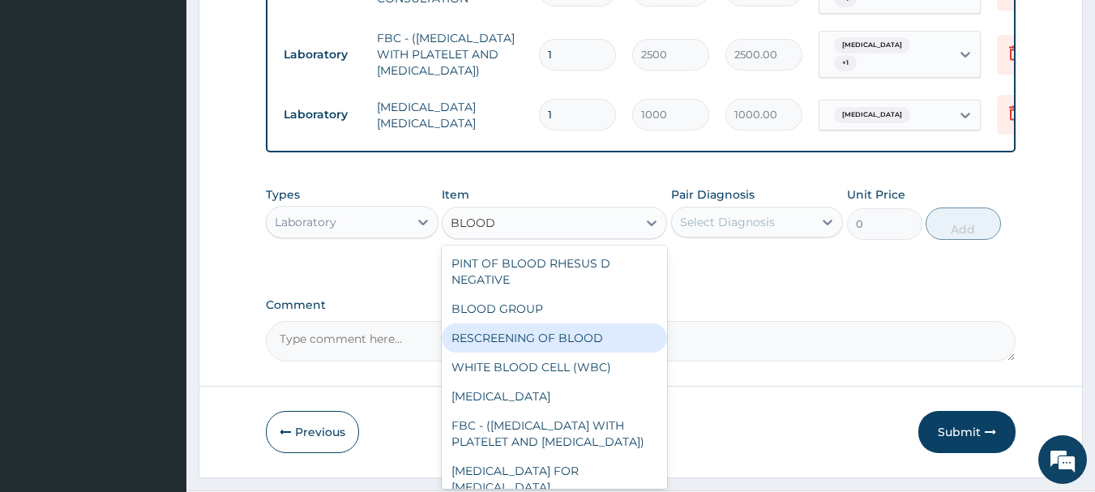
scroll to position [698, 0]
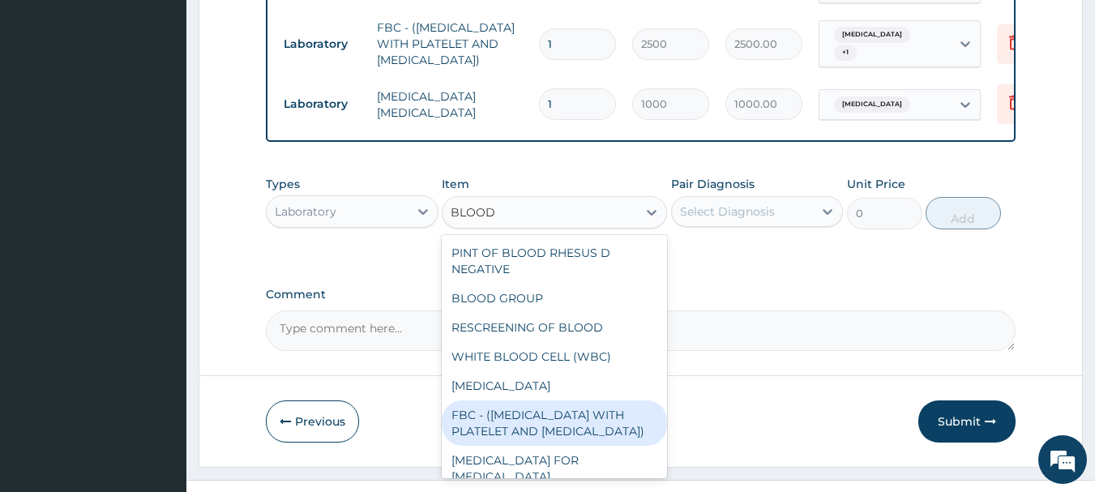
type input "BLOOD"
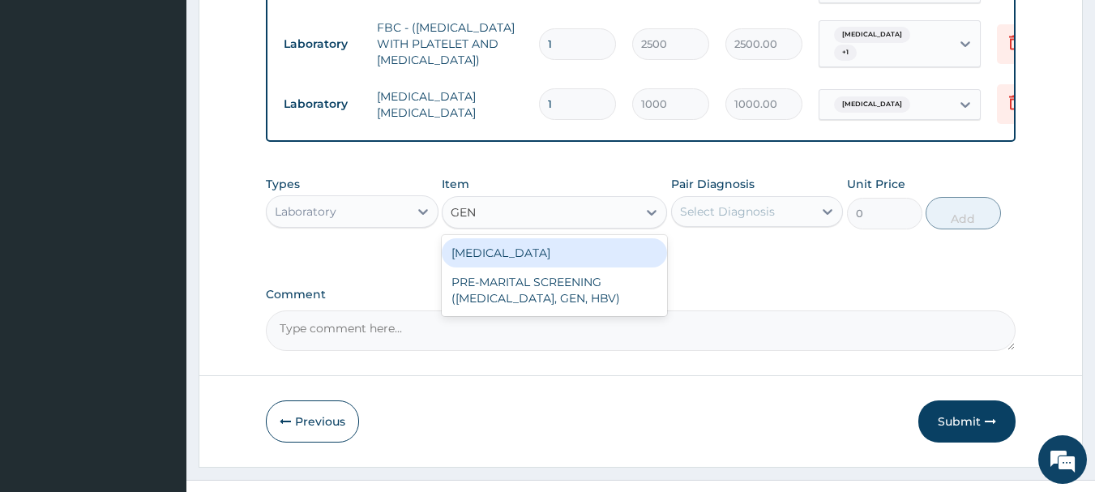
type input "GENO"
click at [567, 263] on div "[MEDICAL_DATA]" at bounding box center [554, 252] width 225 height 29
type input "1000"
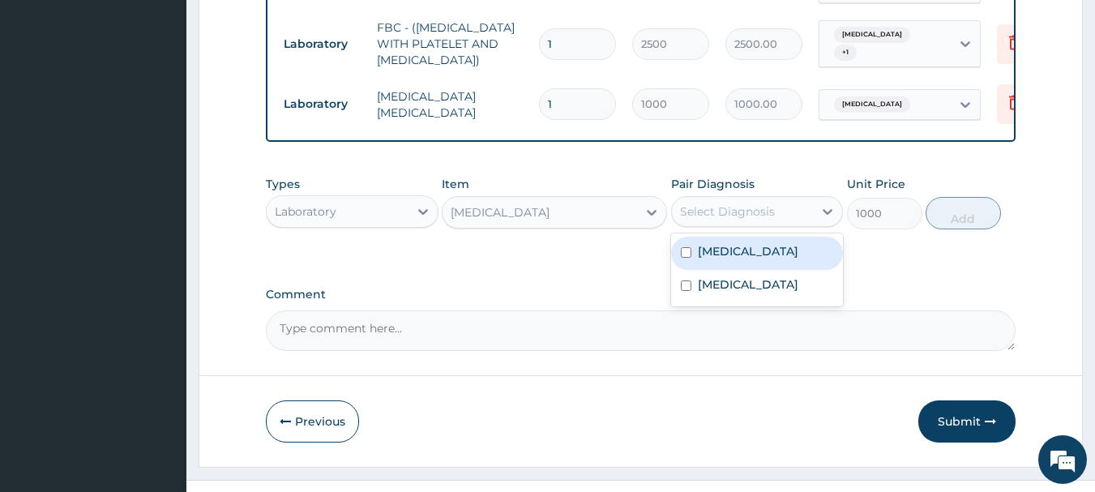
click at [692, 220] on div "Select Diagnosis" at bounding box center [727, 211] width 95 height 16
click at [718, 259] on label "[MEDICAL_DATA]" at bounding box center [748, 251] width 100 height 16
checkbox input "true"
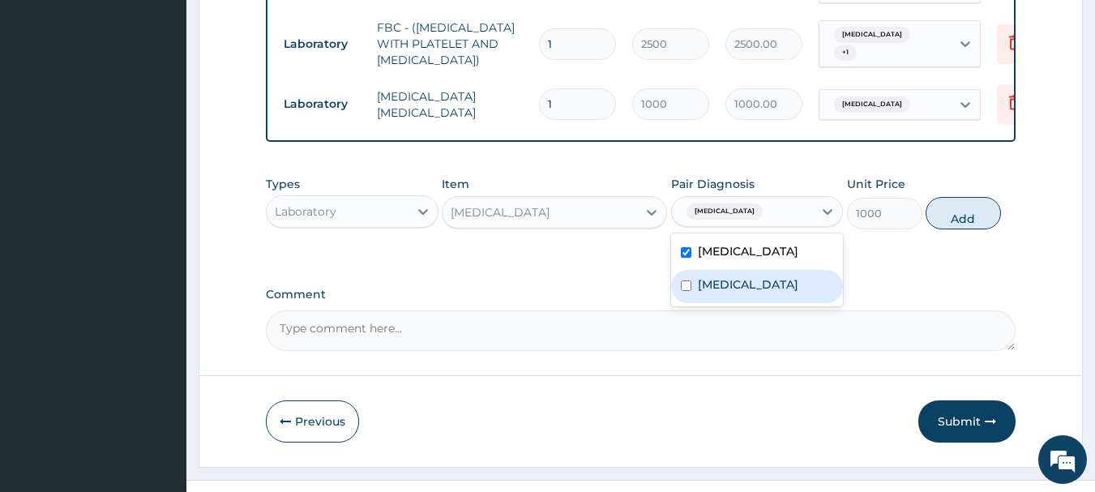
click at [714, 280] on div "[MEDICAL_DATA]" at bounding box center [757, 286] width 173 height 33
checkbox input "true"
click at [959, 207] on button "Add" at bounding box center [962, 213] width 75 height 32
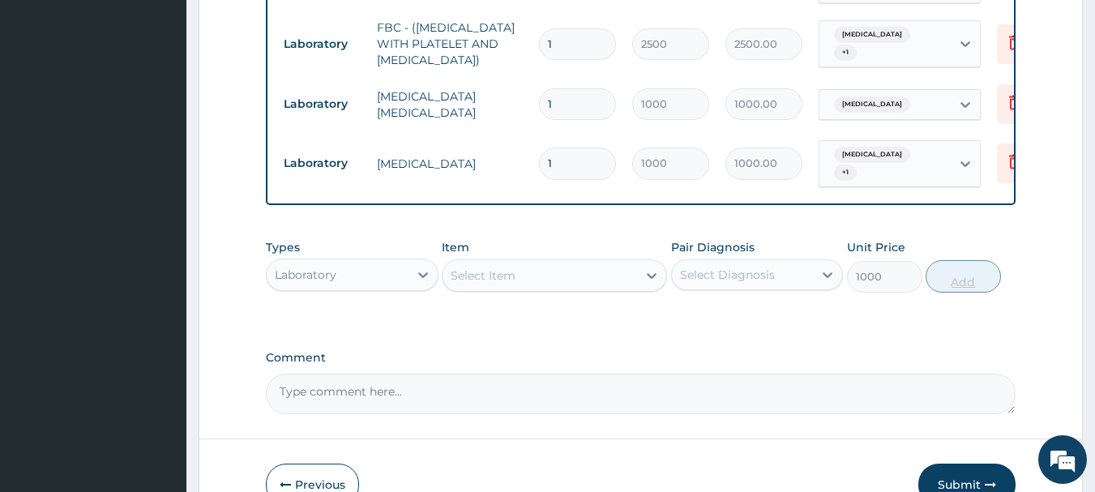
type input "0"
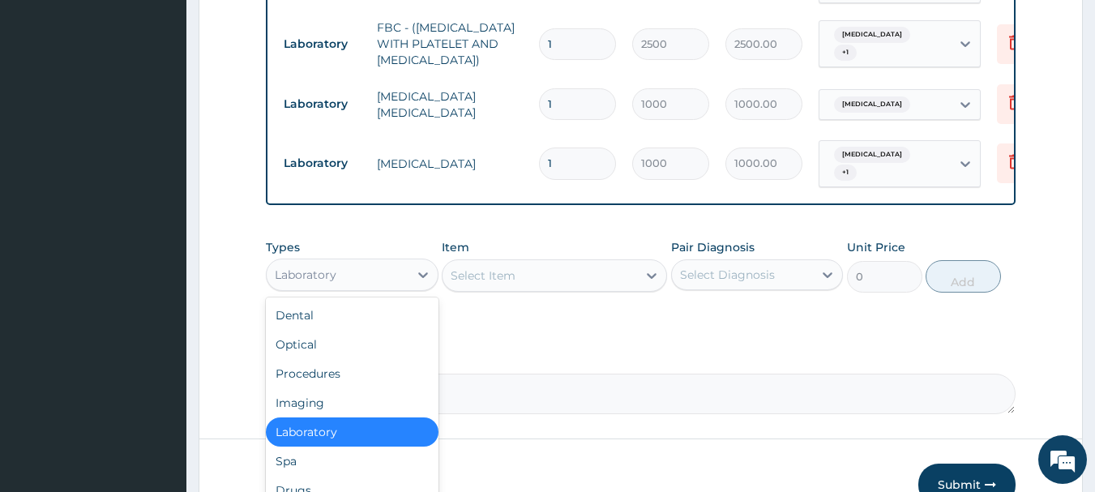
click at [347, 277] on div "Laboratory" at bounding box center [338, 275] width 142 height 26
click at [350, 487] on div "Drugs" at bounding box center [352, 490] width 173 height 29
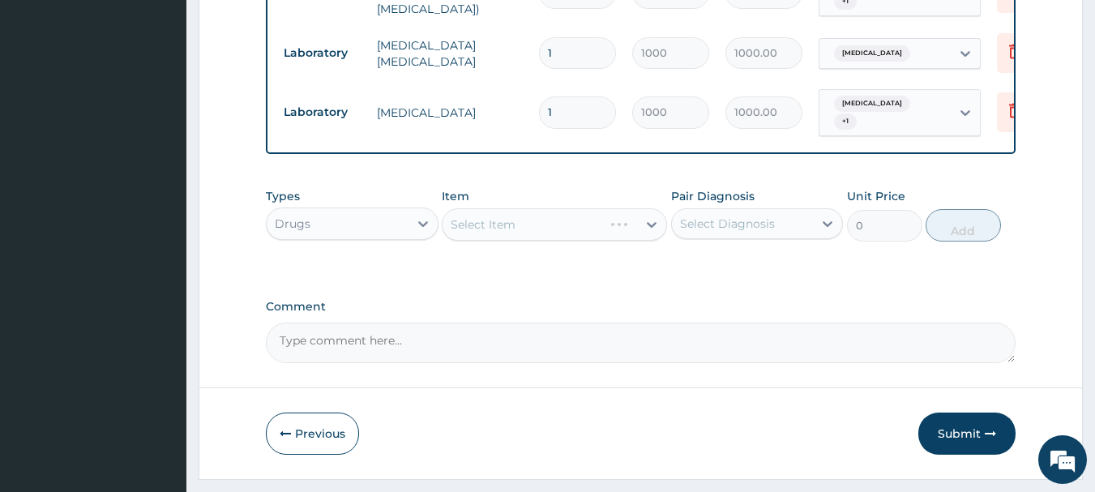
scroll to position [788, 0]
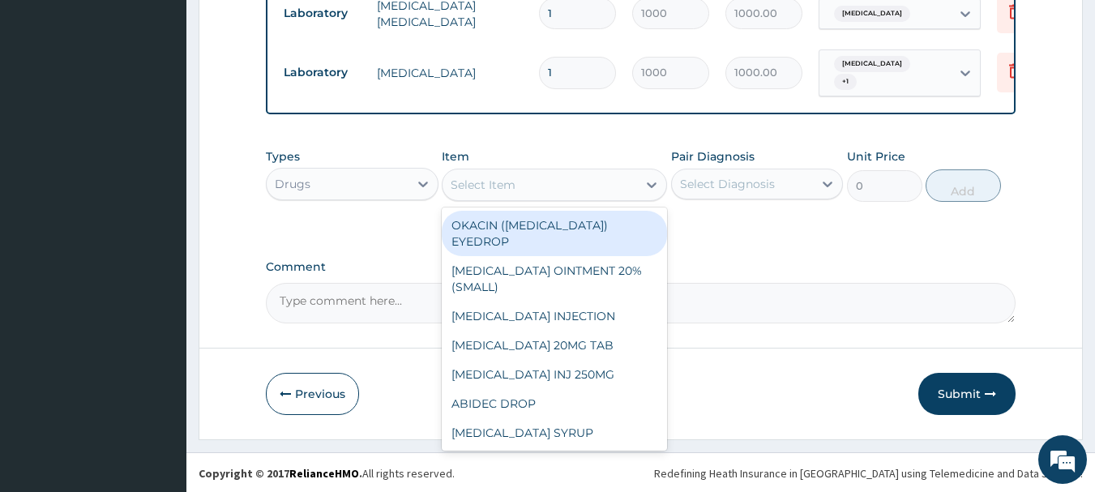
click at [460, 182] on div "Select Item" at bounding box center [483, 185] width 65 height 16
type input "[MEDICAL_DATA]"
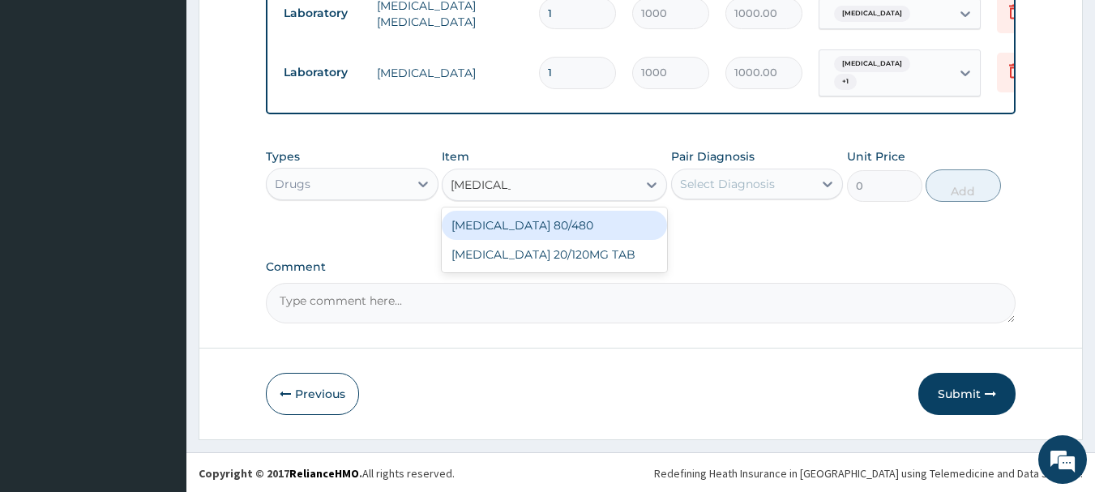
click at [460, 182] on input "[MEDICAL_DATA]" at bounding box center [481, 185] width 60 height 16
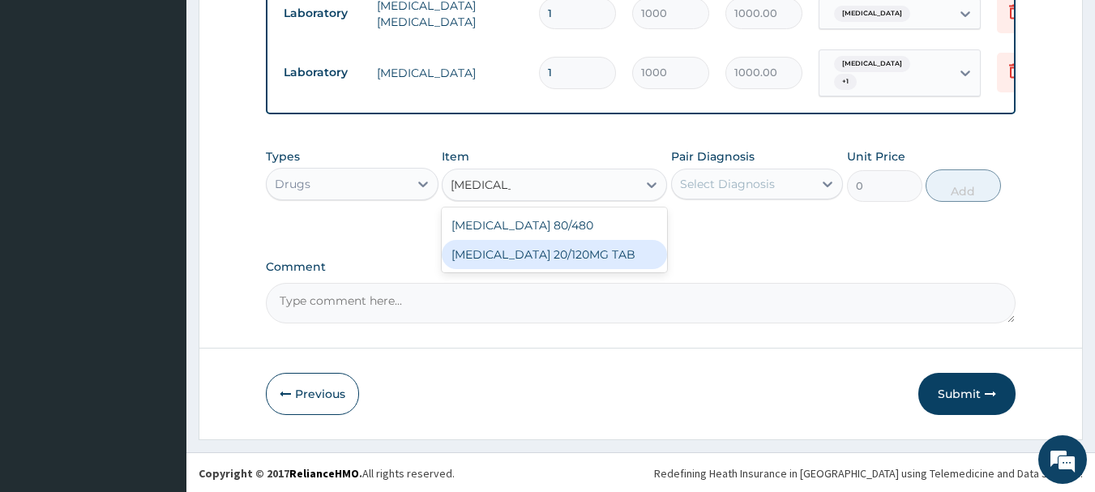
click at [548, 261] on div "[MEDICAL_DATA] 20/120MG TAB" at bounding box center [554, 254] width 225 height 29
type input "60"
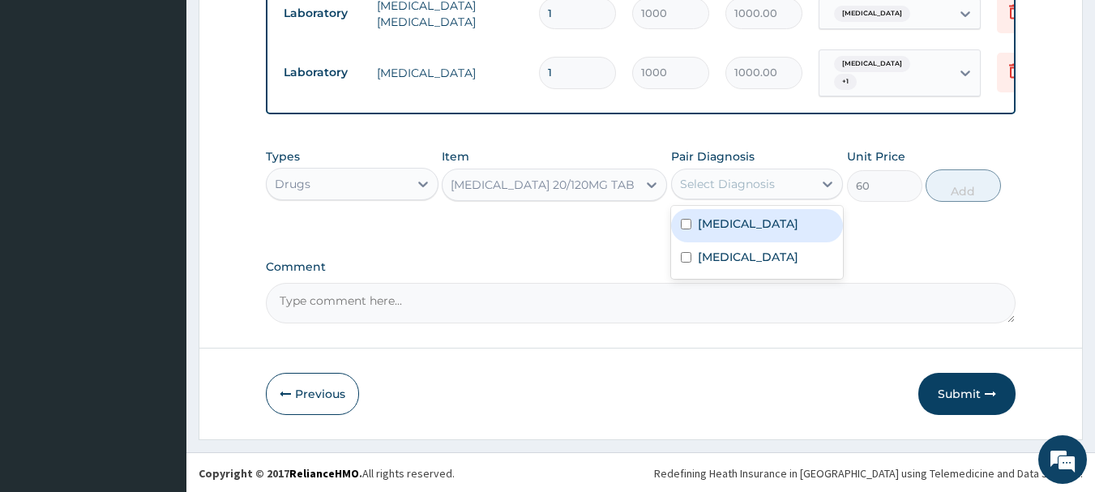
click at [698, 190] on div "Select Diagnosis" at bounding box center [727, 184] width 95 height 16
click at [741, 229] on div "[MEDICAL_DATA]" at bounding box center [757, 225] width 173 height 33
checkbox input "true"
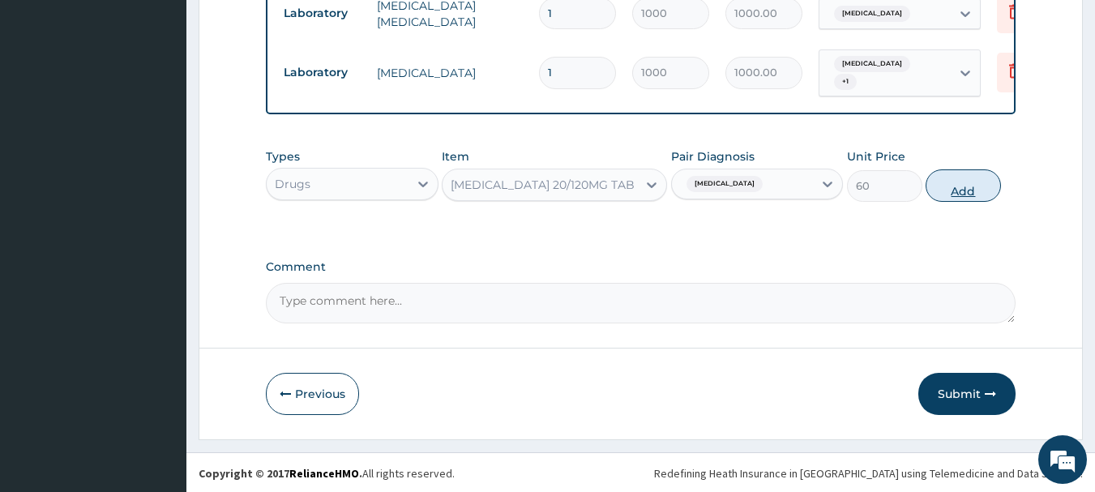
click at [972, 186] on button "Add" at bounding box center [962, 185] width 75 height 32
type input "0"
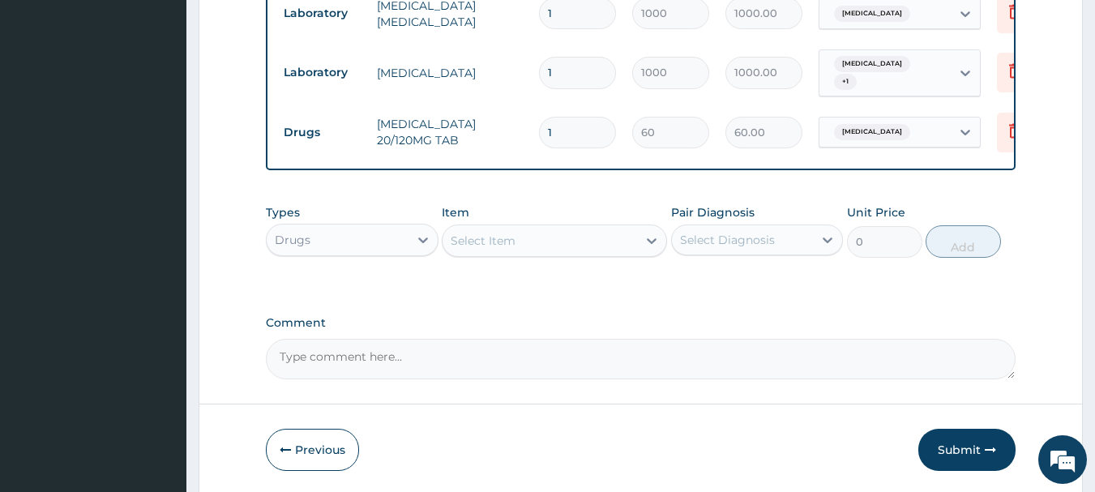
click at [506, 246] on div "Select Item" at bounding box center [483, 241] width 65 height 16
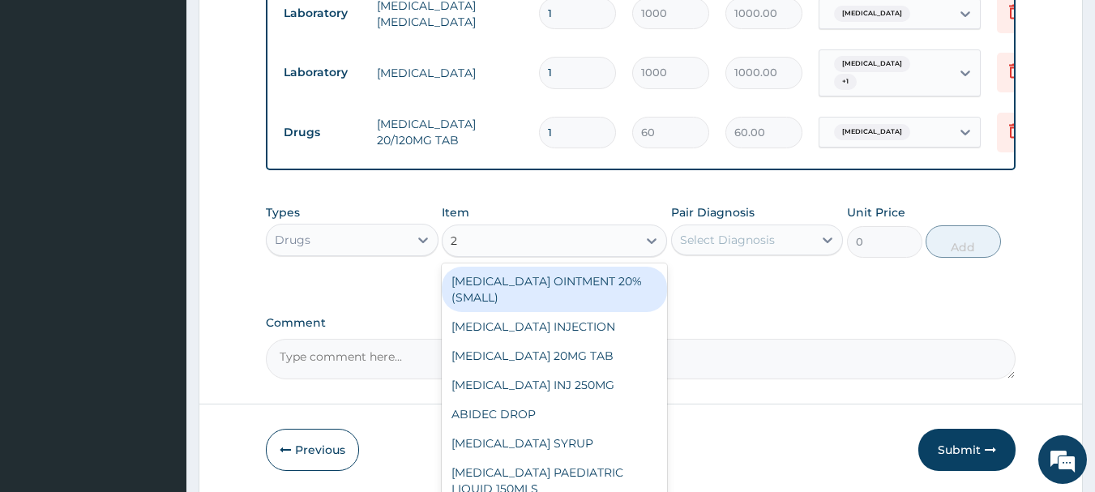
type input "2"
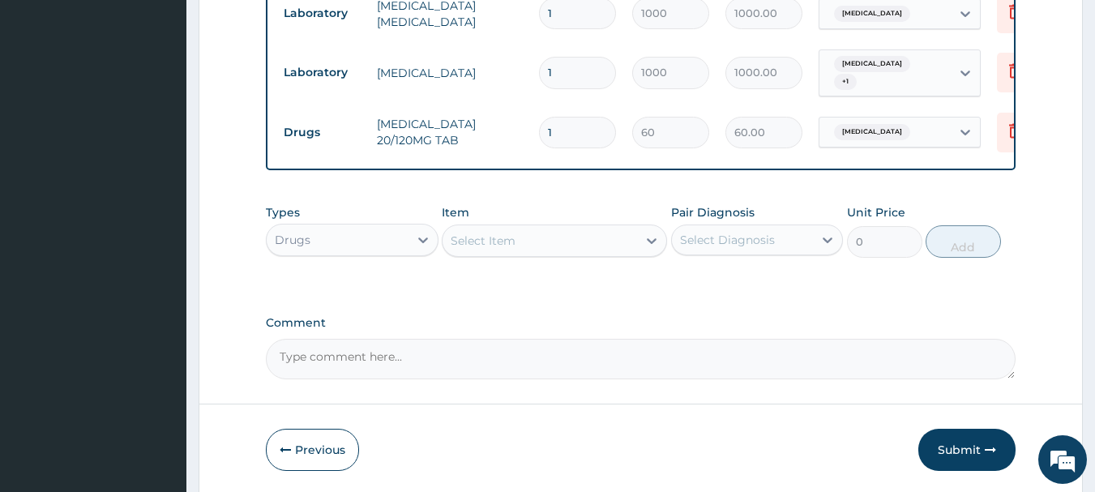
click at [549, 119] on input "1" at bounding box center [577, 133] width 77 height 32
click at [557, 119] on input "1" at bounding box center [577, 133] width 77 height 32
type input "12"
type input "720.00"
type input "12"
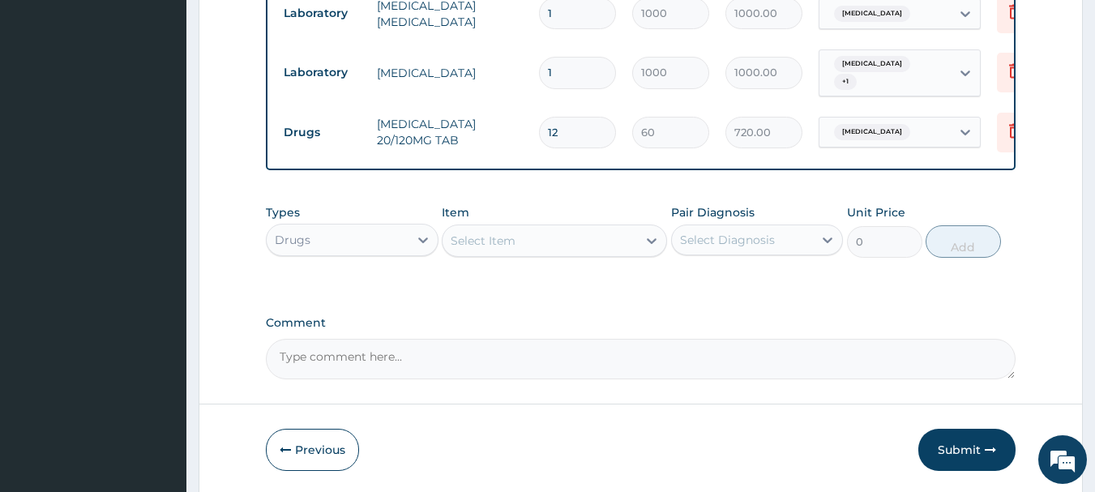
click at [500, 246] on div "Select Item" at bounding box center [483, 241] width 65 height 16
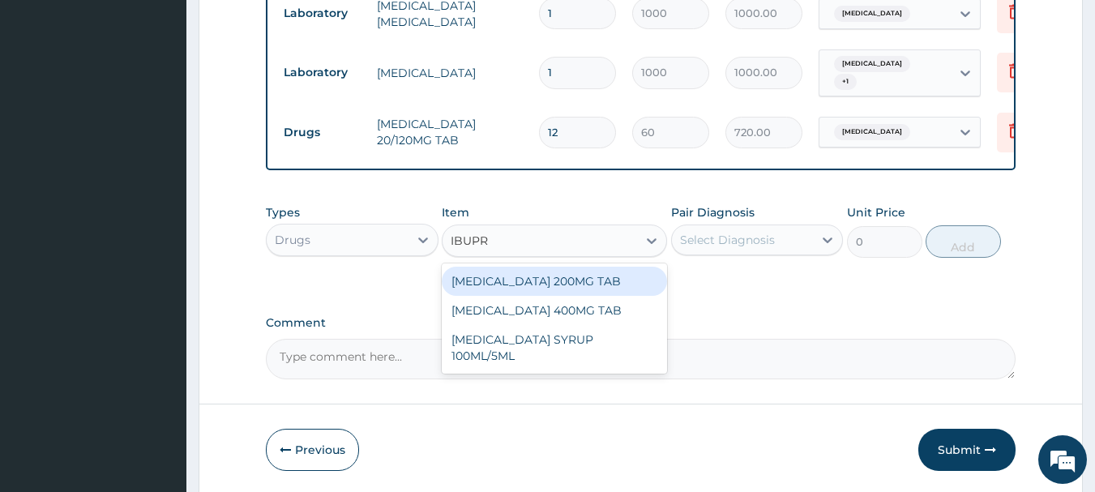
type input "IBUPRO"
click at [528, 274] on div "[MEDICAL_DATA] 200MG TAB" at bounding box center [554, 281] width 225 height 29
type input "30"
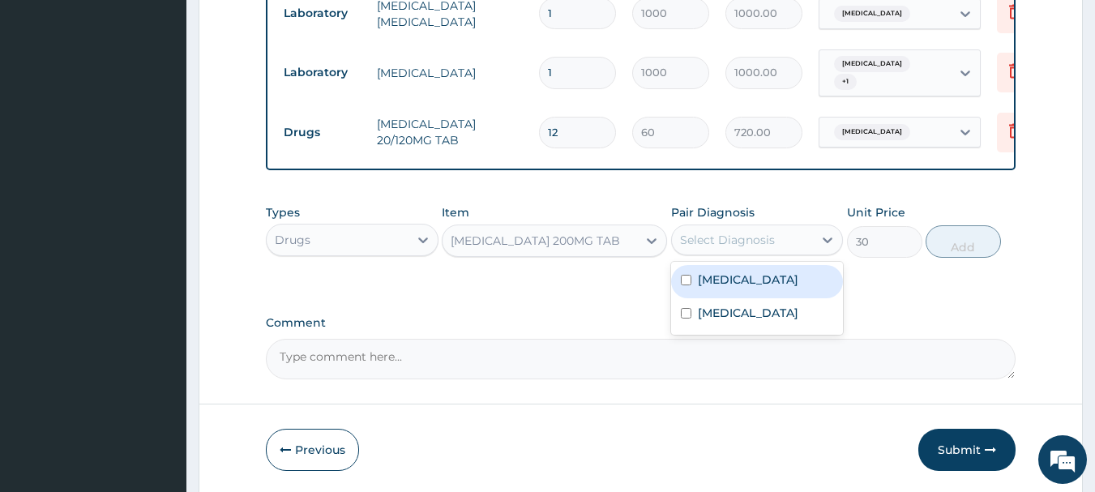
click at [744, 229] on div "Select Diagnosis" at bounding box center [743, 240] width 142 height 26
click at [749, 278] on div "[MEDICAL_DATA]" at bounding box center [757, 281] width 173 height 33
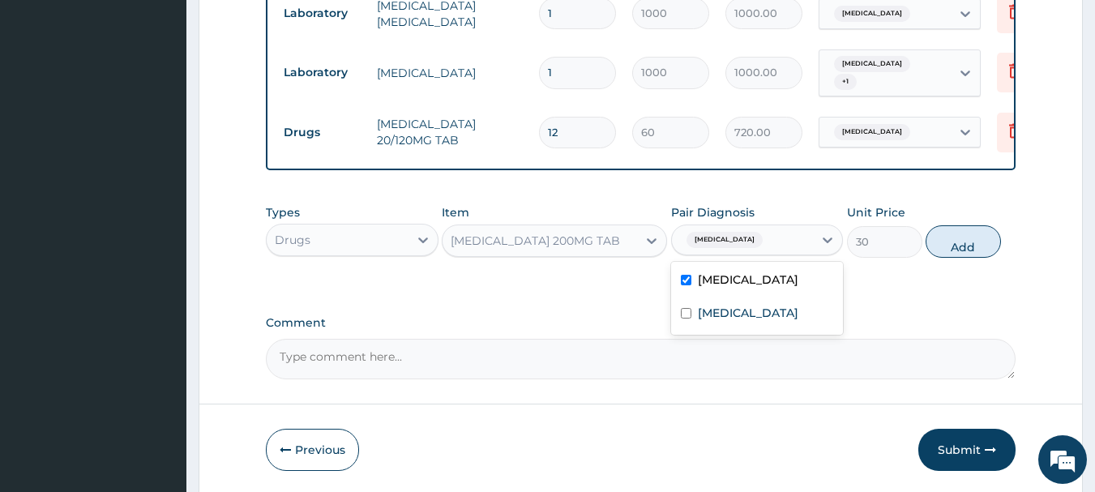
checkbox input "true"
click at [967, 240] on button "Add" at bounding box center [962, 241] width 75 height 32
type input "0"
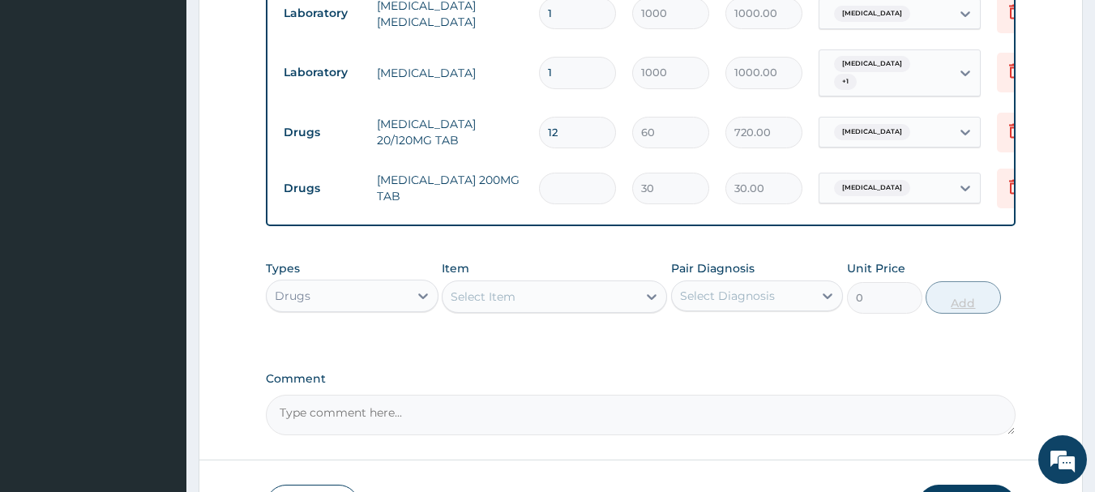
type input "0.00"
type input "8"
type input "240.00"
type input "8"
click at [501, 296] on div "Select Item" at bounding box center [483, 296] width 65 height 16
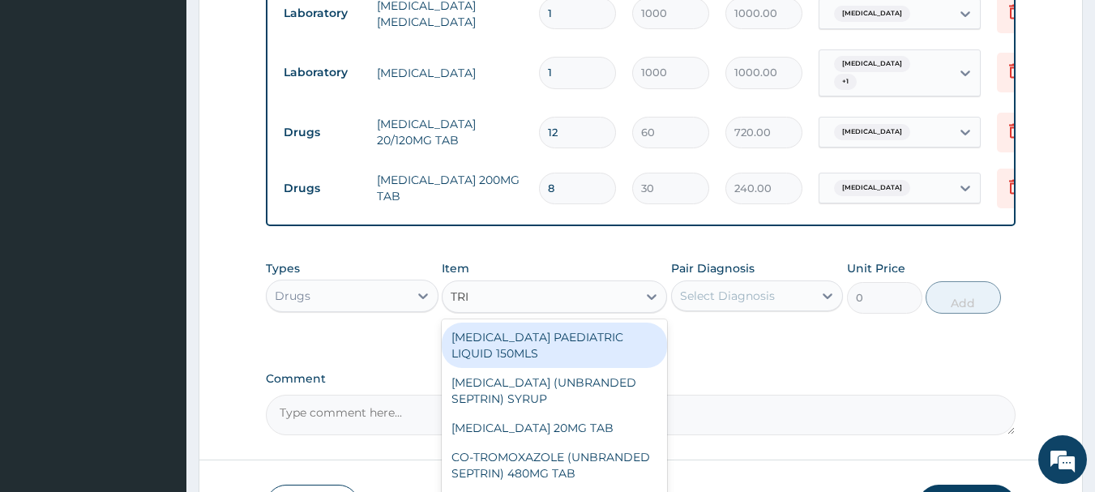
type input "TRIM"
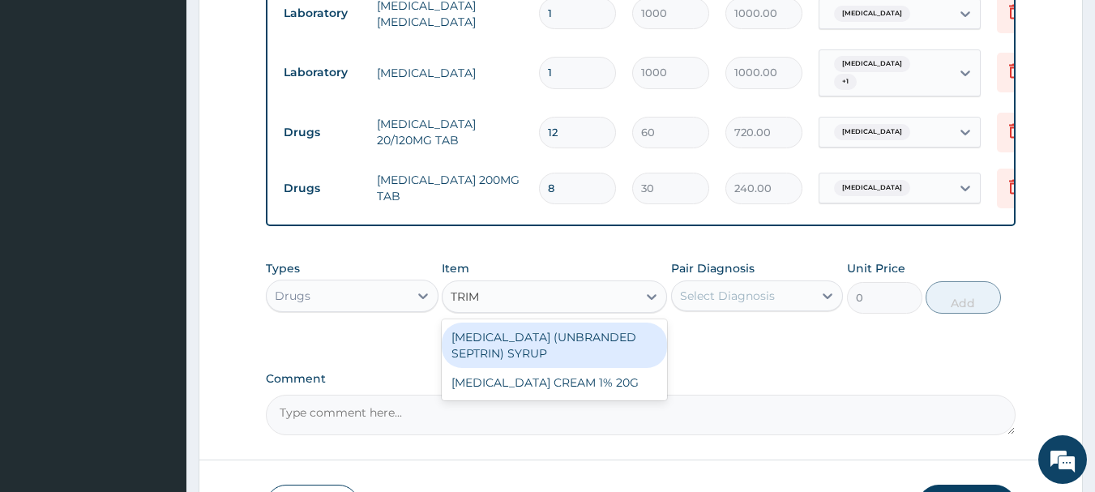
click at [557, 357] on div "[MEDICAL_DATA] (UNBRANDED SEPTRIN) SYRUP" at bounding box center [554, 345] width 225 height 45
type input "300"
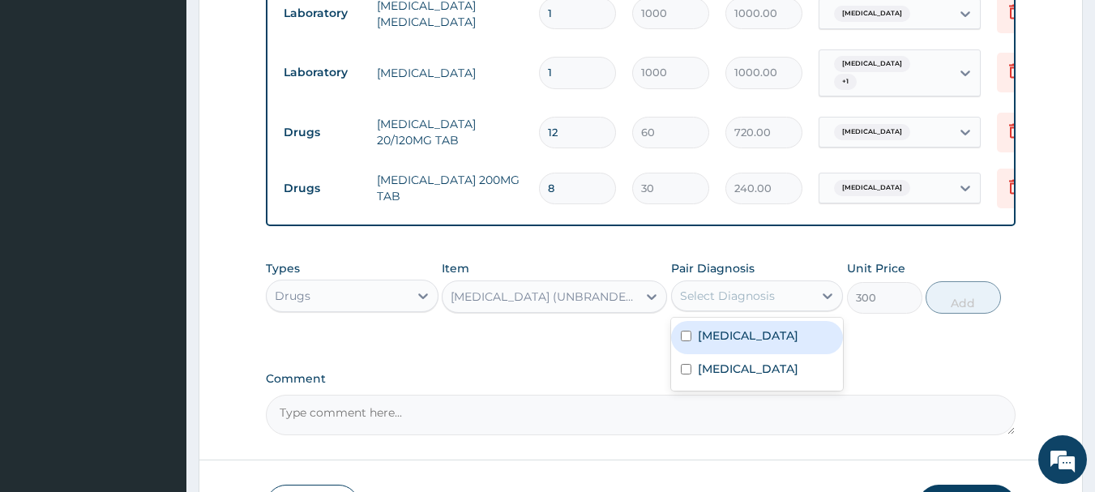
click at [698, 301] on div "Select Diagnosis" at bounding box center [727, 296] width 95 height 16
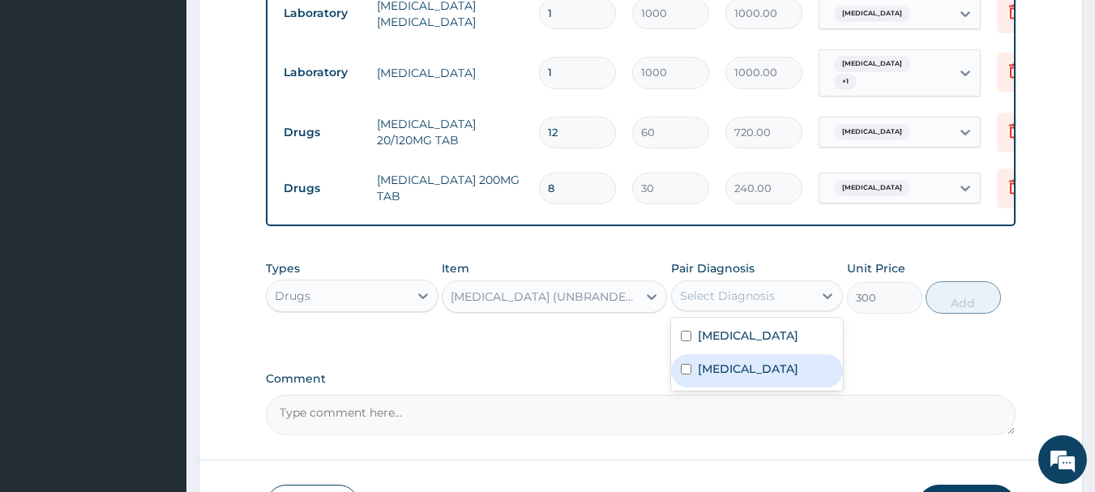
click at [737, 374] on div "[MEDICAL_DATA]" at bounding box center [757, 370] width 173 height 33
checkbox input "true"
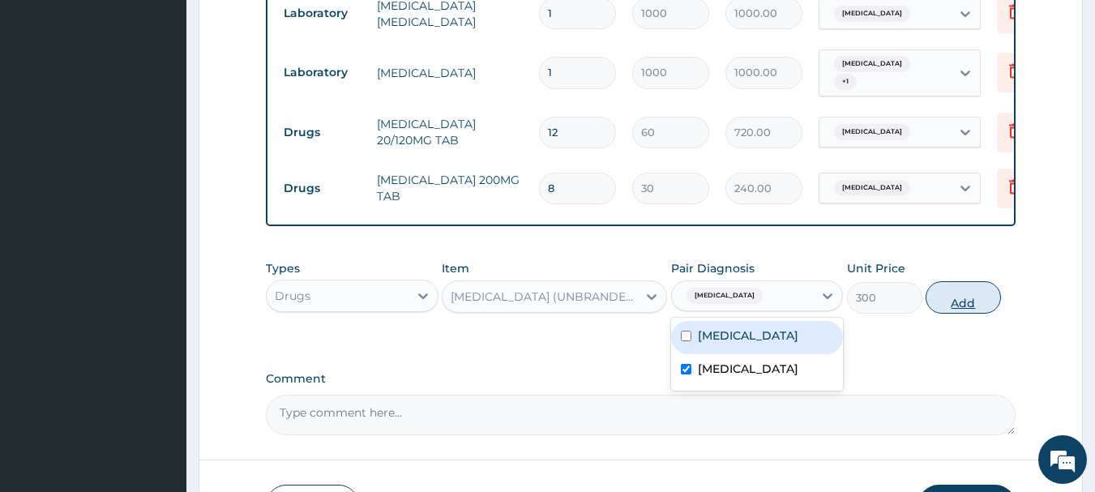
click at [959, 309] on button "Add" at bounding box center [962, 297] width 75 height 32
type input "0"
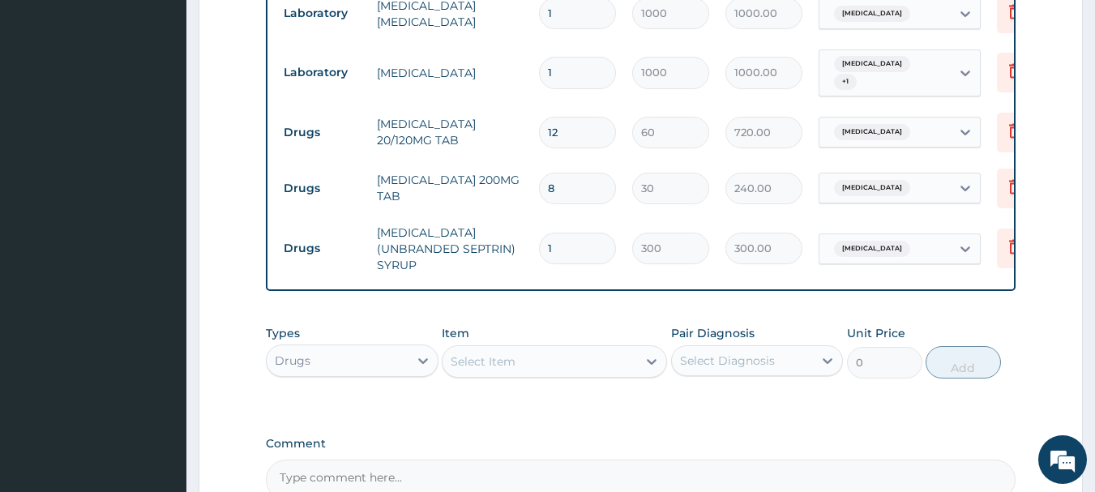
click at [532, 353] on div "Select Item" at bounding box center [539, 361] width 194 height 26
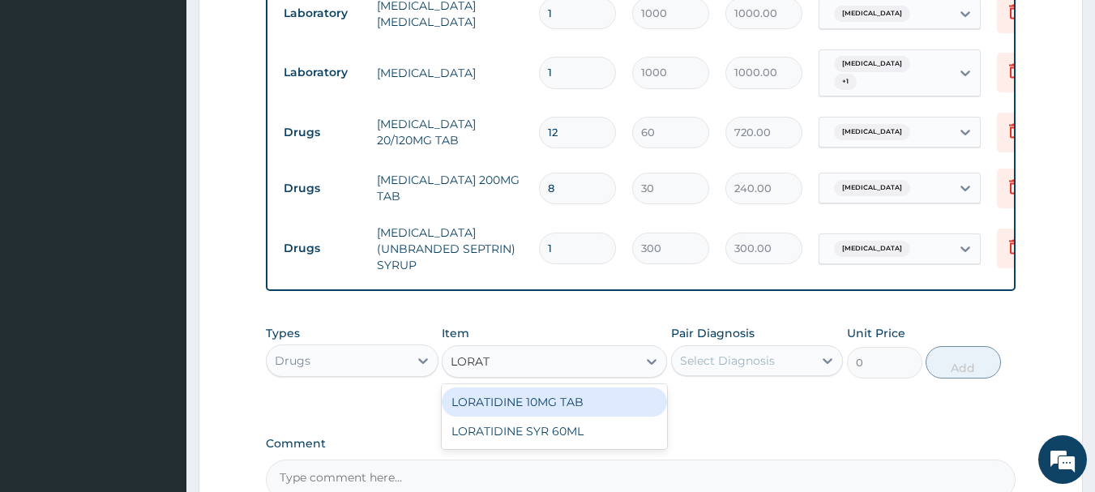
type input "LORATI"
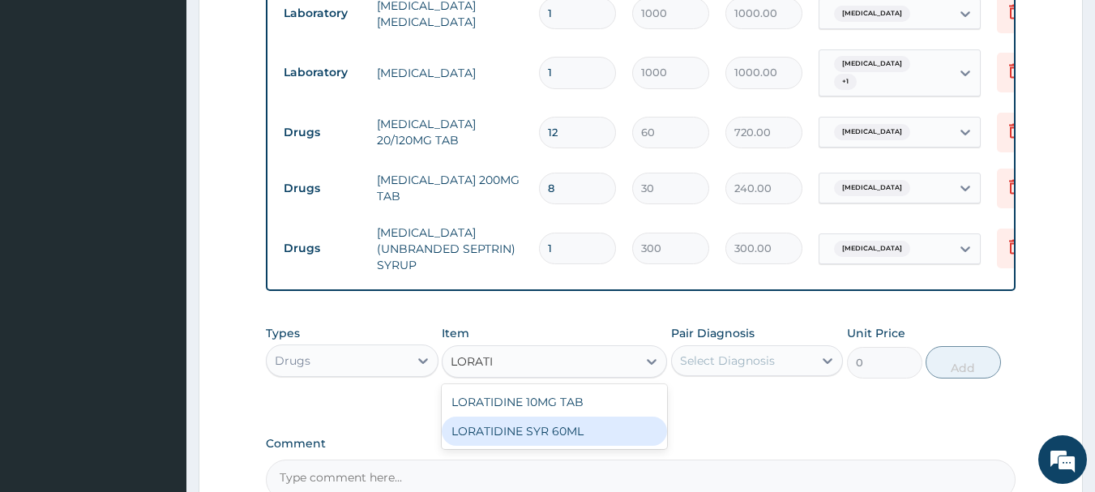
click at [553, 430] on div "LORATIDINE SYR 60ML" at bounding box center [554, 431] width 225 height 29
type input "850"
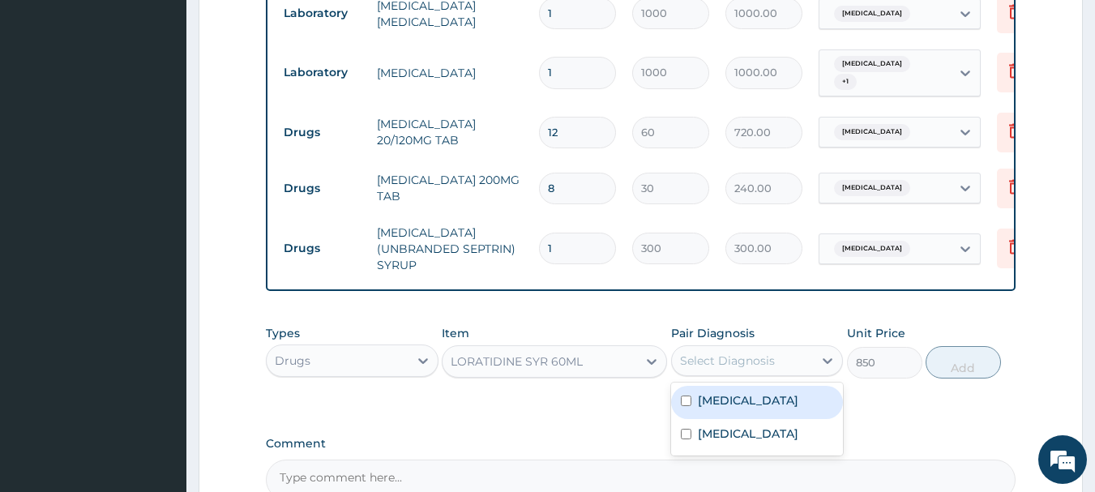
click at [750, 368] on div "Select Diagnosis" at bounding box center [743, 361] width 142 height 26
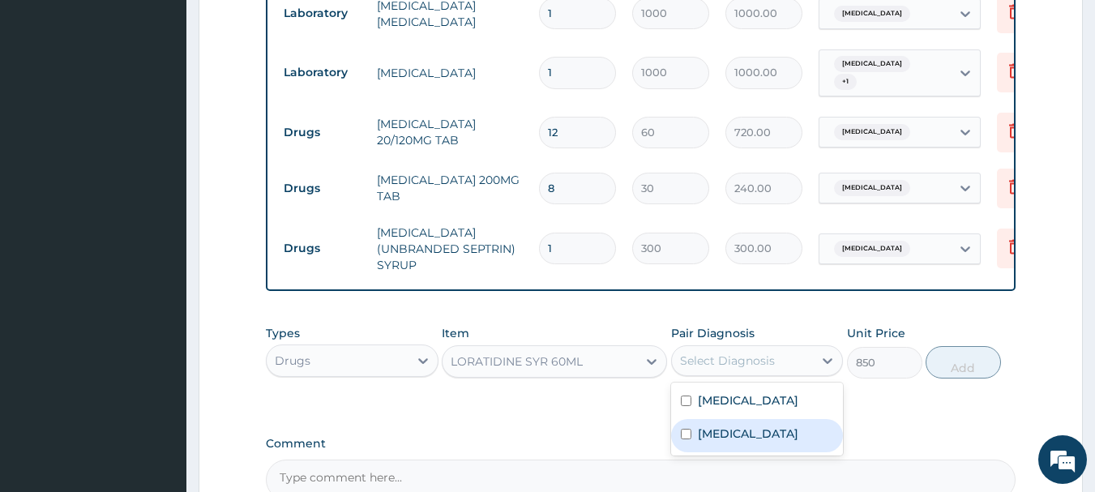
click at [740, 437] on div "[MEDICAL_DATA]" at bounding box center [757, 435] width 173 height 33
checkbox input "true"
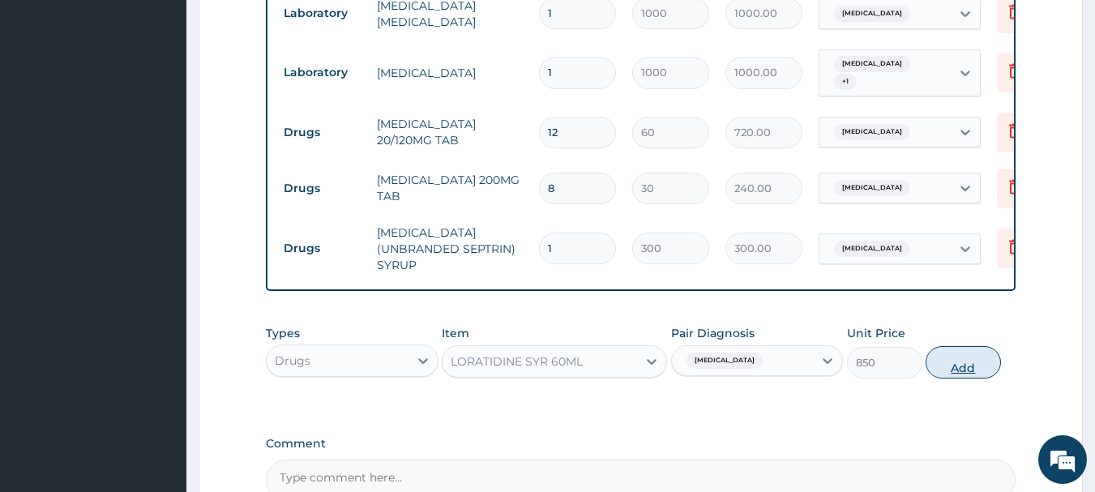
click at [947, 357] on button "Add" at bounding box center [962, 362] width 75 height 32
type input "0"
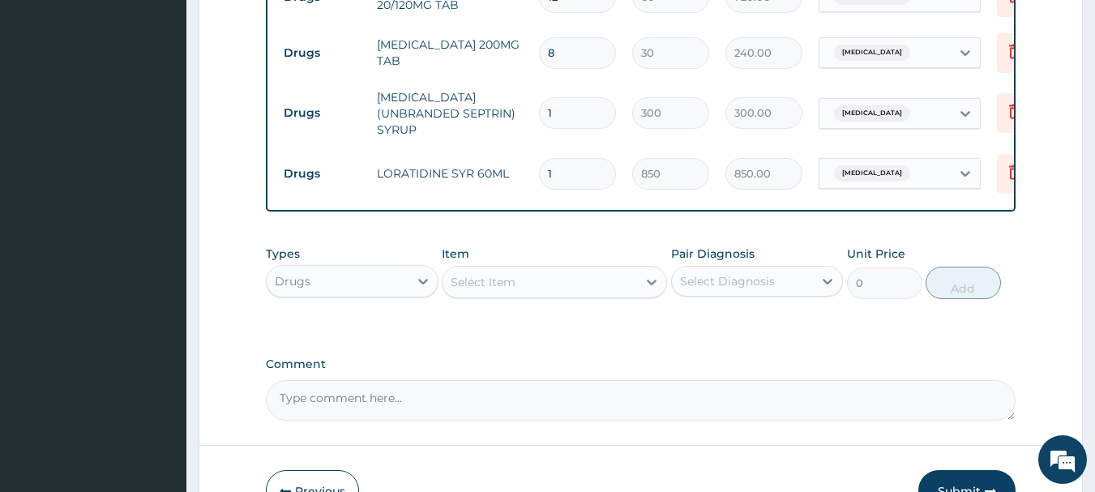
scroll to position [955, 0]
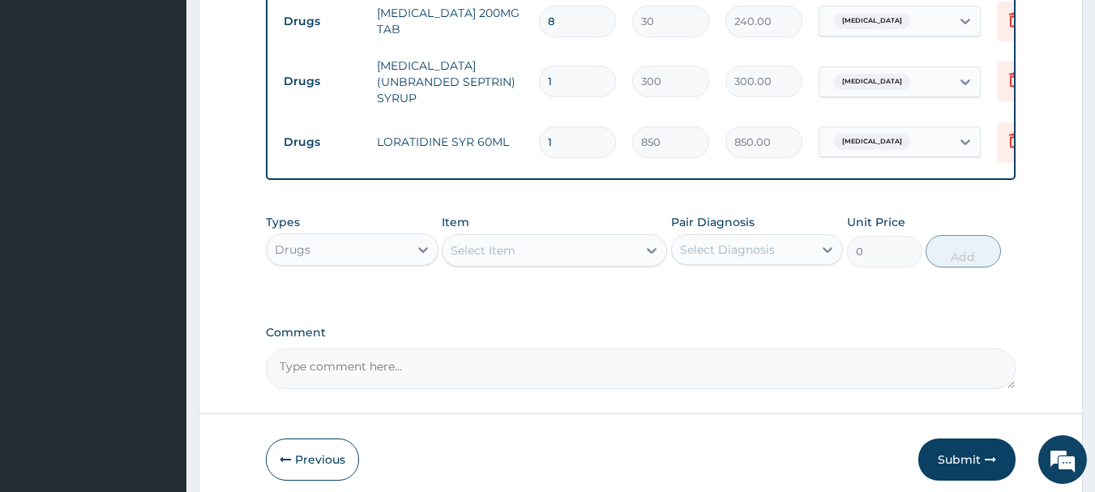
click at [493, 247] on div "Select Item" at bounding box center [483, 250] width 65 height 16
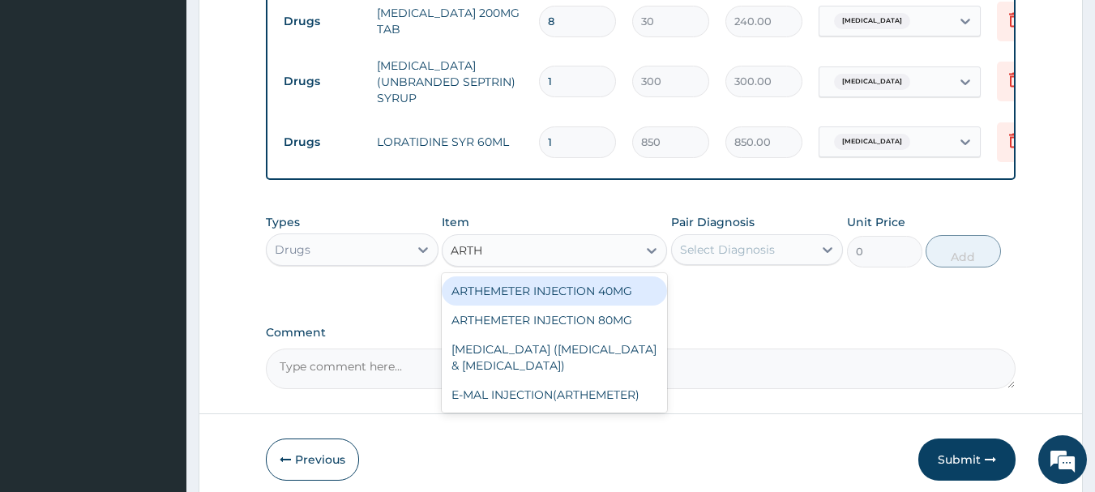
type input "ARTHE"
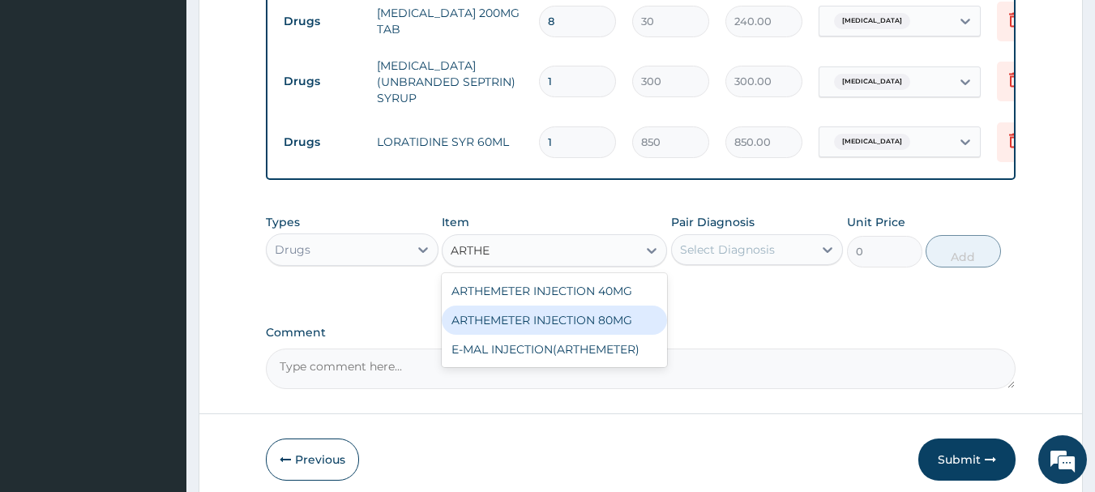
click at [580, 318] on div "ARTHEMETER INJECTION 80MG" at bounding box center [554, 320] width 225 height 29
type input "400"
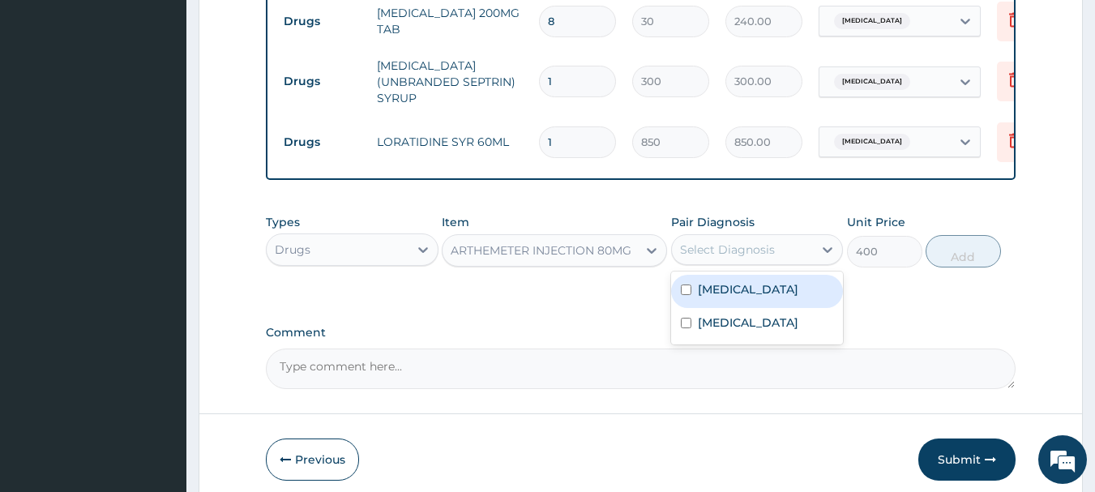
click at [721, 246] on div "Select Diagnosis" at bounding box center [727, 249] width 95 height 16
click at [720, 282] on label "[MEDICAL_DATA]" at bounding box center [748, 289] width 100 height 16
checkbox input "true"
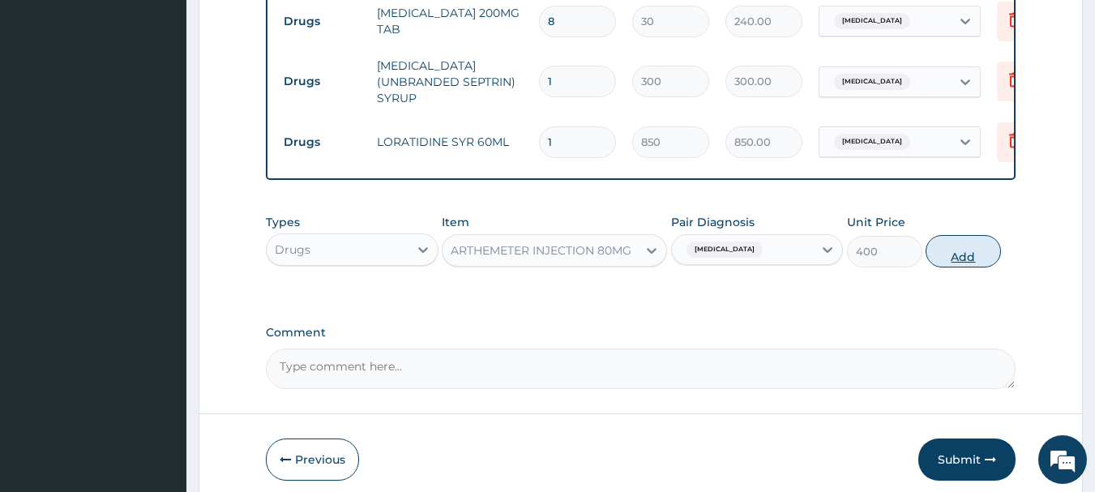
click at [975, 246] on button "Add" at bounding box center [962, 251] width 75 height 32
type input "0"
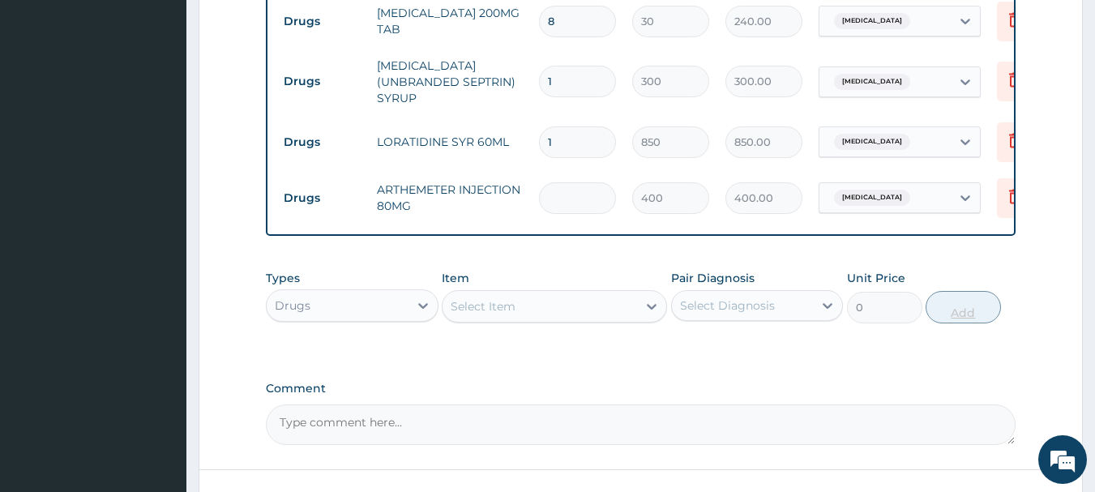
type input "0.00"
type input "2"
type input "800.00"
type input "2"
type input "0.00"
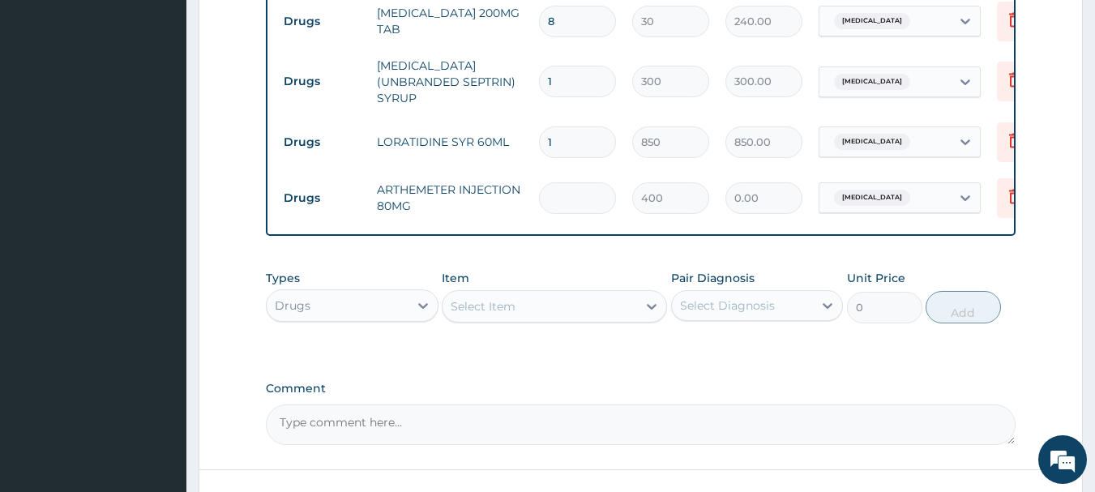
type input "1"
type input "400.00"
type input "1"
click at [476, 308] on div "Select Item" at bounding box center [483, 306] width 65 height 16
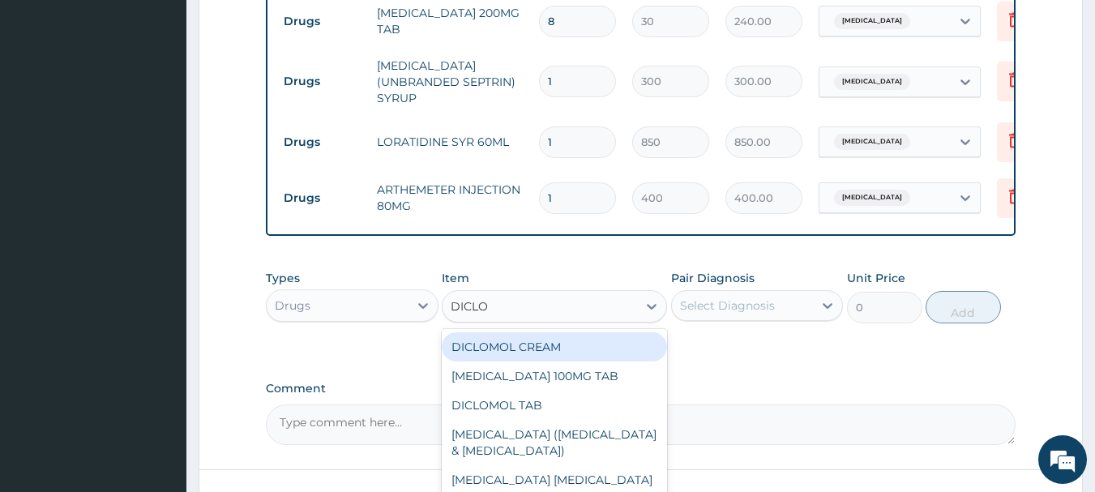
type input "DICLOF"
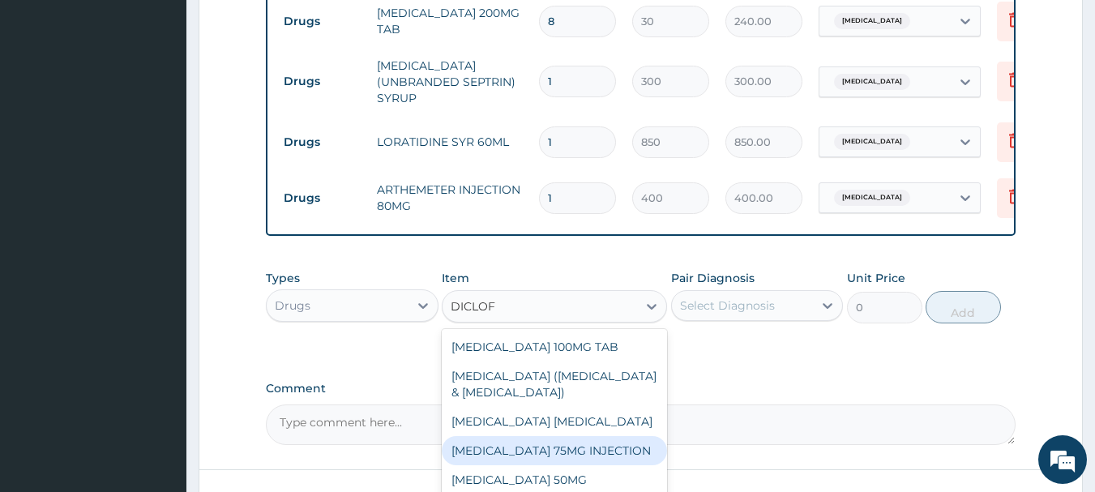
click at [506, 450] on div "DICLOFENAC 75MG INJECTION" at bounding box center [554, 450] width 225 height 29
type input "300"
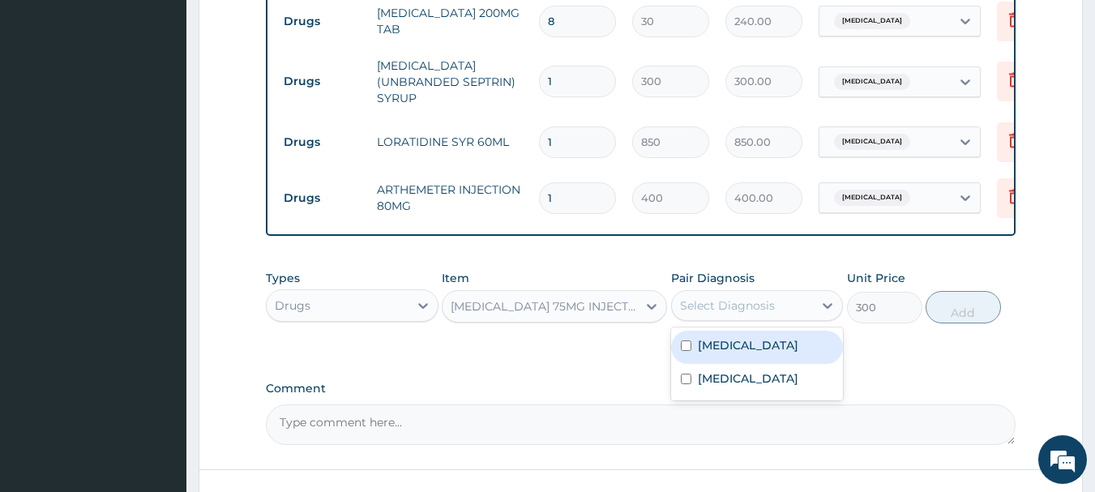
click at [733, 307] on div "Select Diagnosis" at bounding box center [727, 305] width 95 height 16
click at [719, 341] on label "Malaria" at bounding box center [748, 345] width 100 height 16
checkbox input "true"
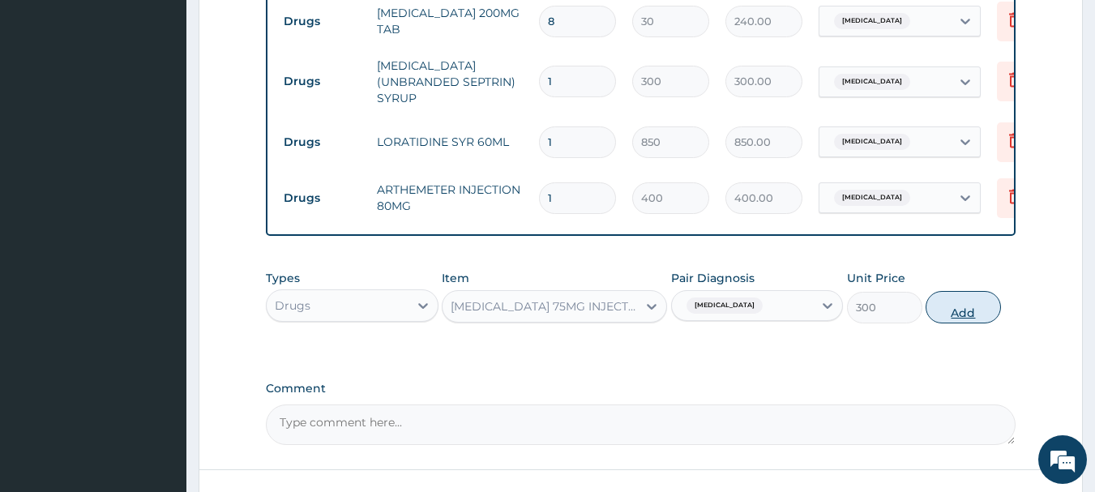
click at [969, 300] on button "Add" at bounding box center [962, 307] width 75 height 32
type input "0"
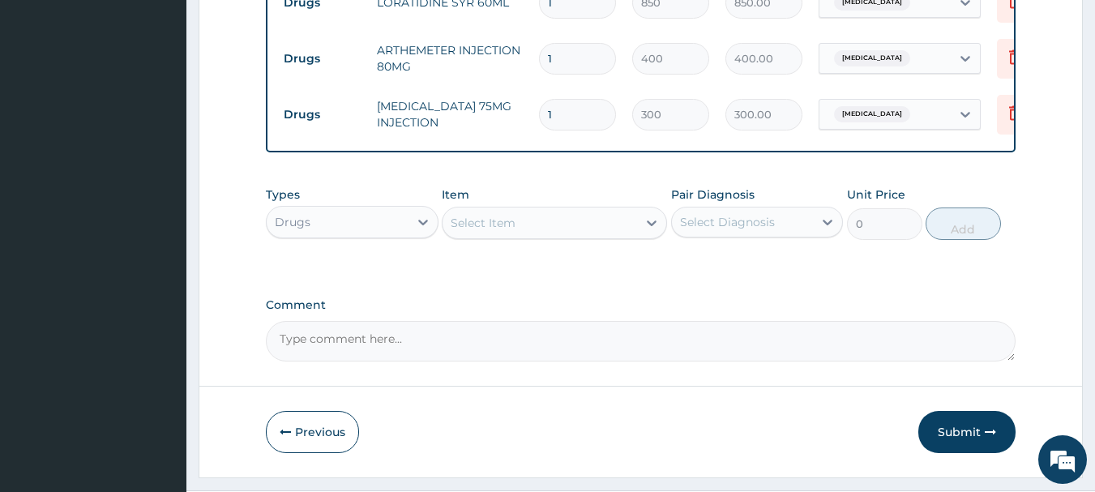
scroll to position [1133, 0]
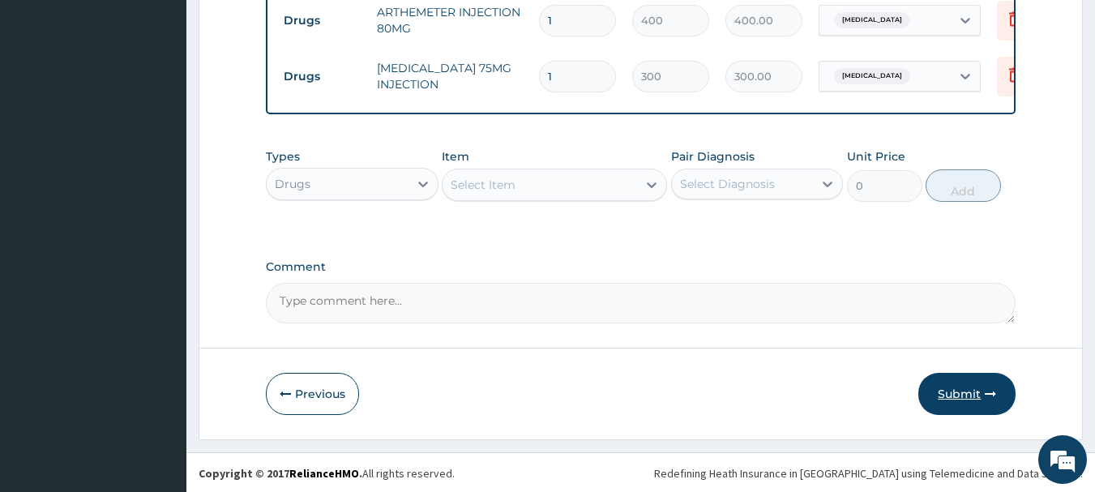
click at [957, 387] on button "Submit" at bounding box center [966, 394] width 97 height 42
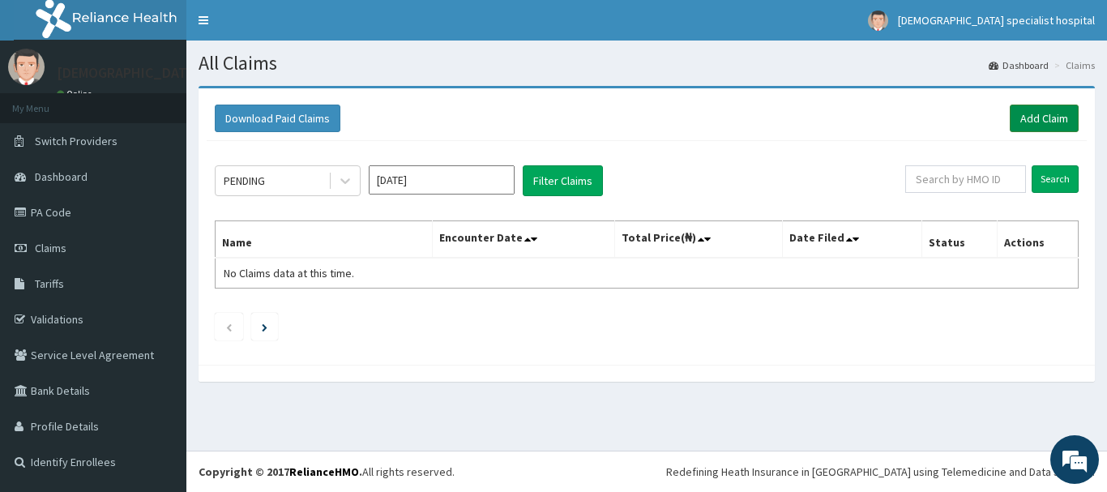
click at [1019, 120] on link "Add Claim" at bounding box center [1044, 119] width 69 height 28
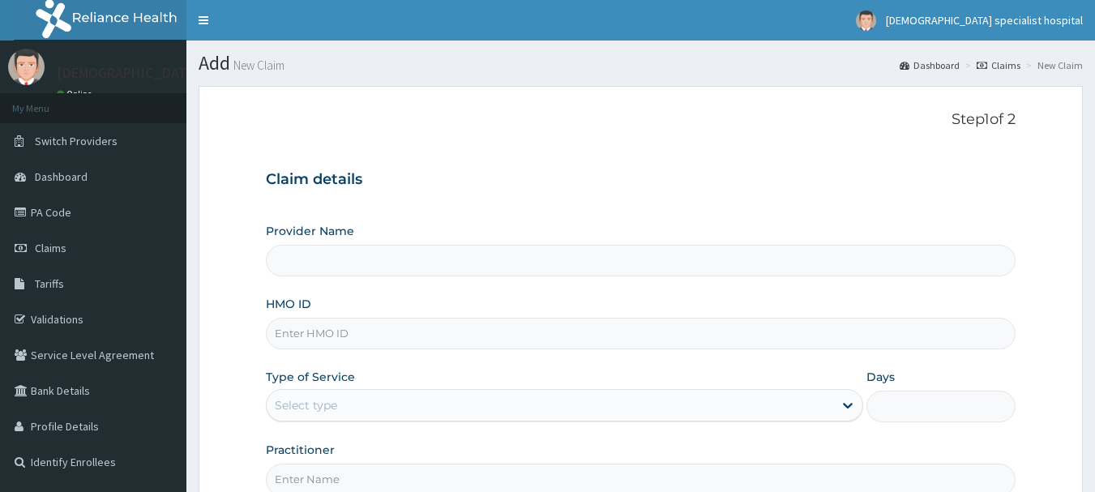
click at [412, 339] on input "HMO ID" at bounding box center [641, 334] width 750 height 32
paste input "ffc/10001/d"
type input "ffc/10001/d"
type input "[DEMOGRAPHIC_DATA] Specialist Hospital Ltd"
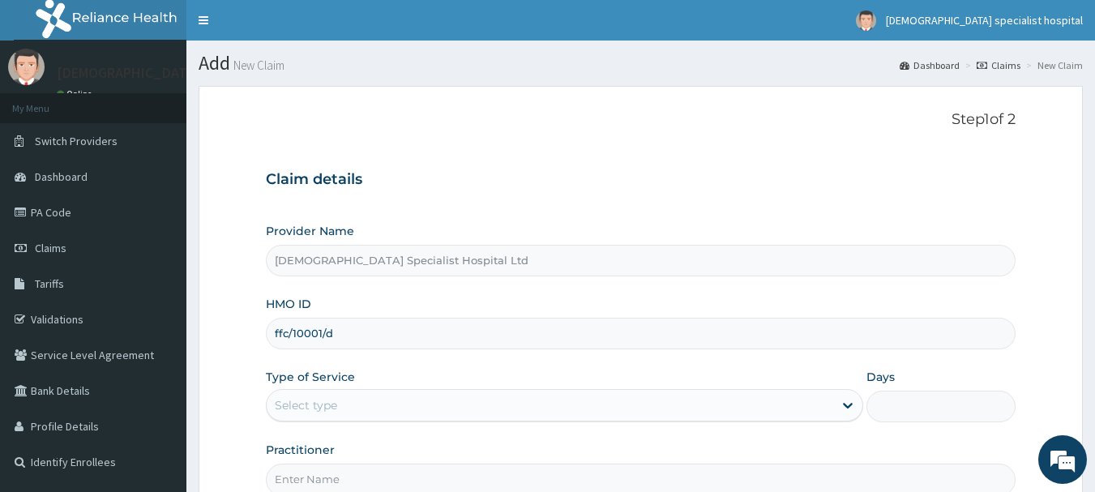
type input "ffc/10001/d"
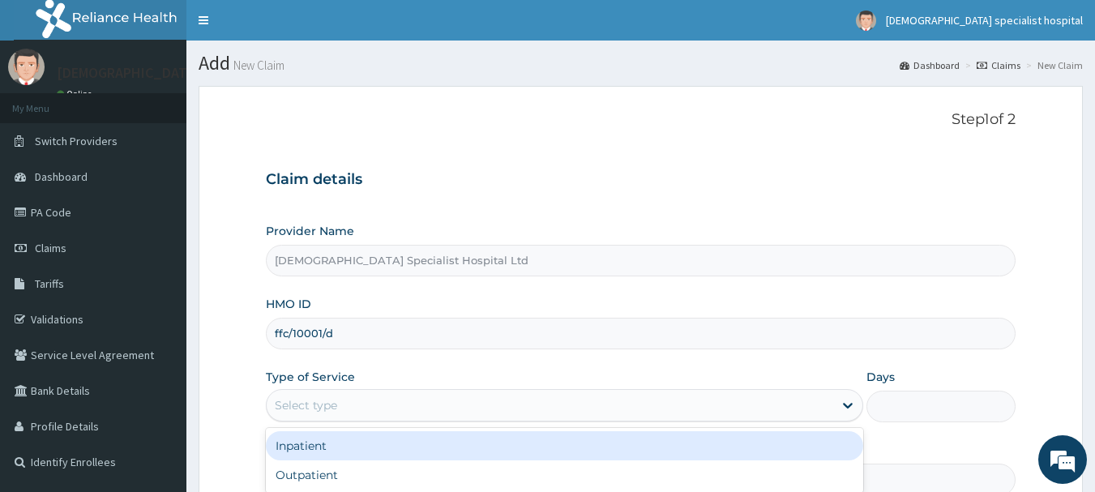
click at [317, 395] on div "Select type" at bounding box center [550, 405] width 566 height 26
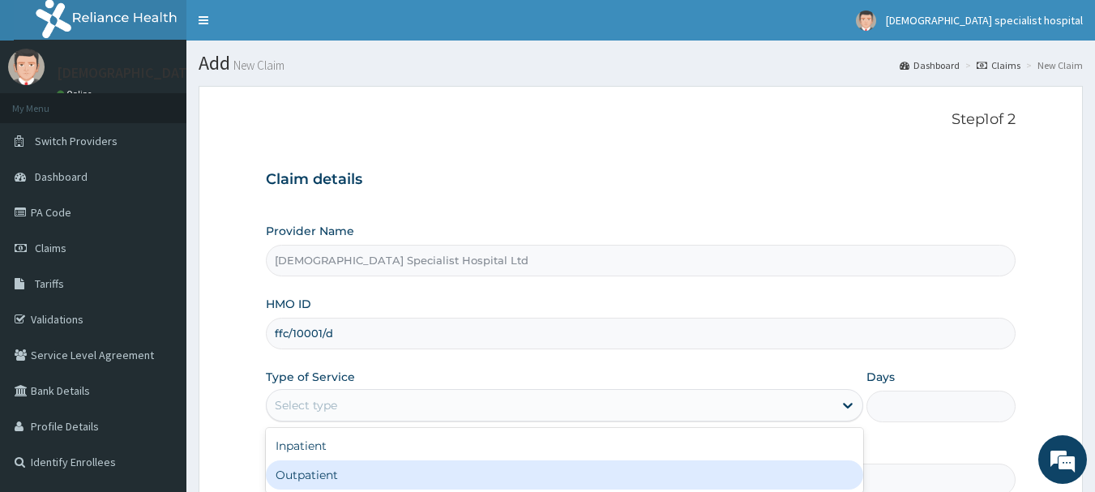
click at [310, 473] on div "Outpatient" at bounding box center [564, 474] width 597 height 29
type input "1"
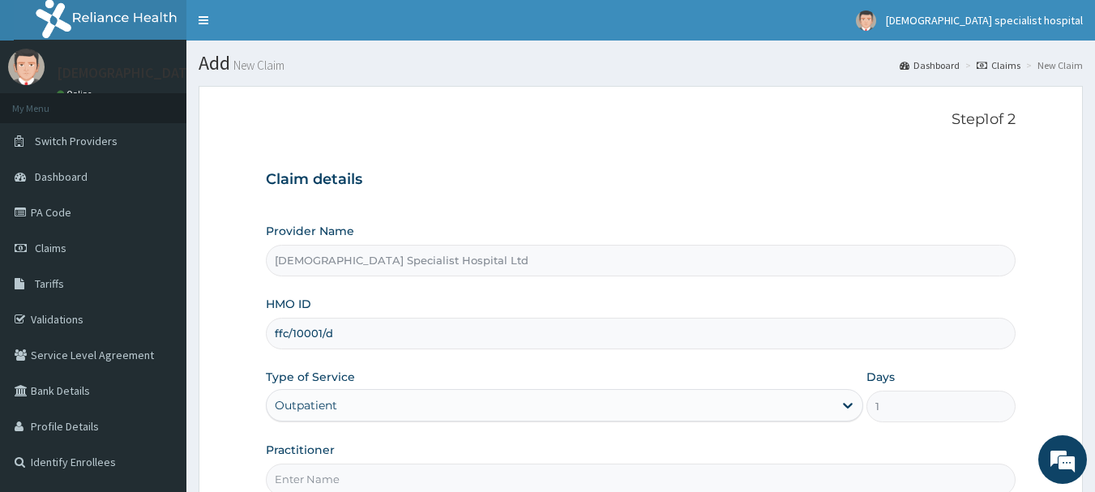
click at [310, 473] on input "Practitioner" at bounding box center [641, 480] width 750 height 32
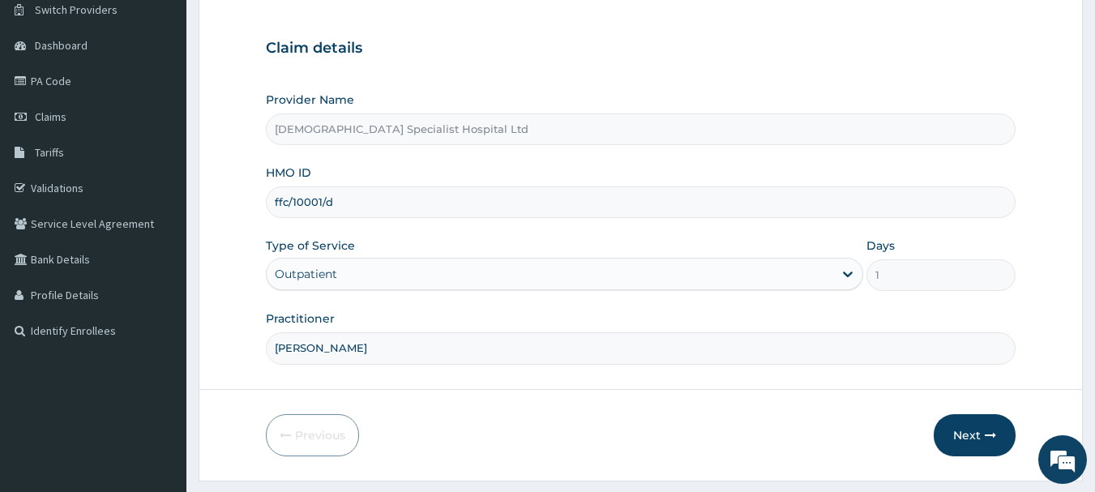
scroll to position [174, 0]
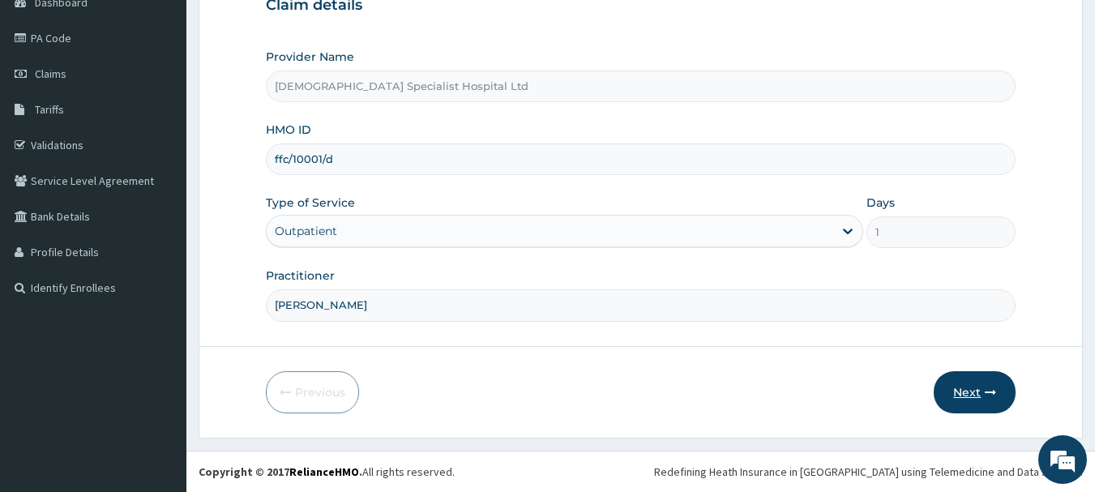
type input "[PERSON_NAME]"
click at [992, 387] on icon "button" at bounding box center [990, 392] width 11 height 11
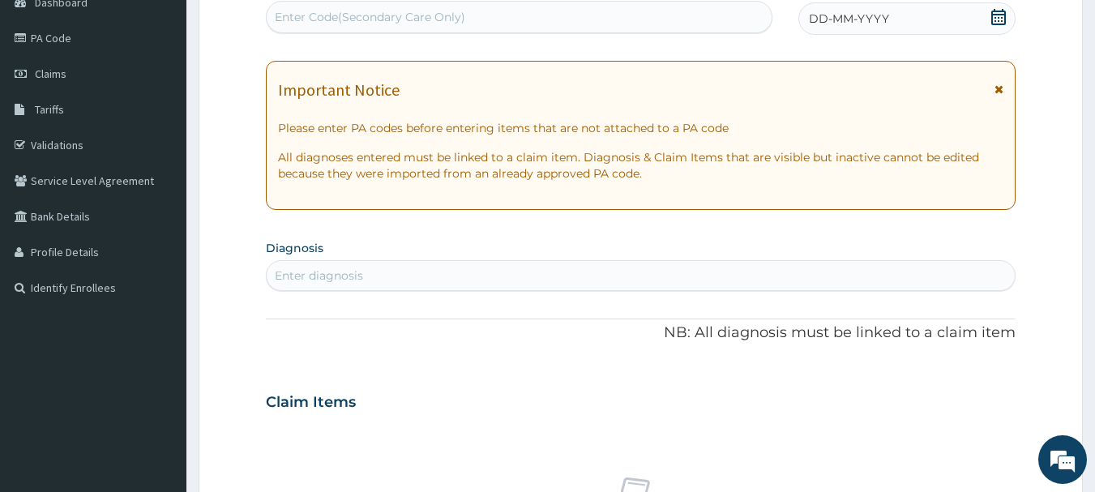
click at [896, 11] on div "DD-MM-YYYY" at bounding box center [906, 18] width 217 height 32
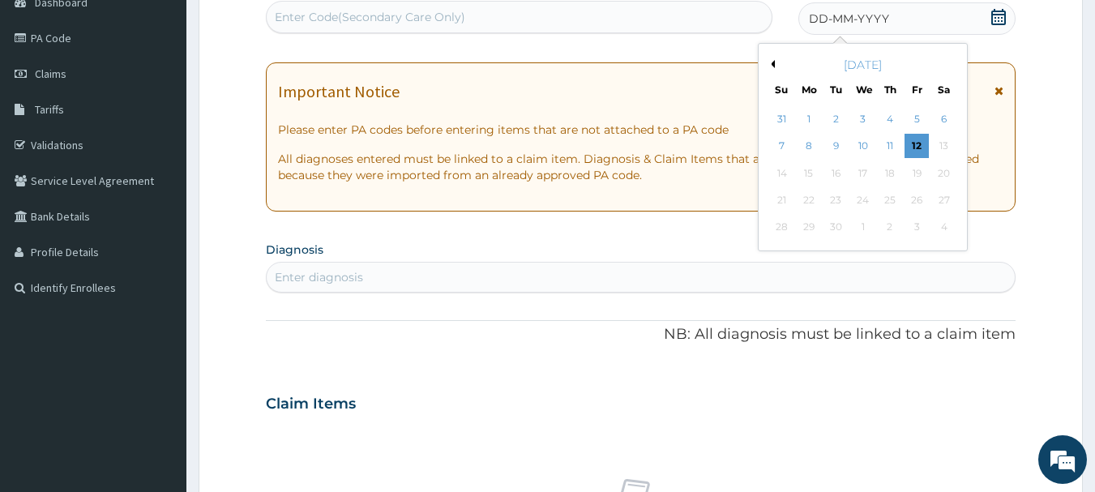
click at [773, 68] on div "[DATE]" at bounding box center [862, 65] width 195 height 16
click at [771, 63] on button "Previous Month" at bounding box center [771, 64] width 8 height 8
click at [866, 166] on div "13" at bounding box center [863, 173] width 24 height 24
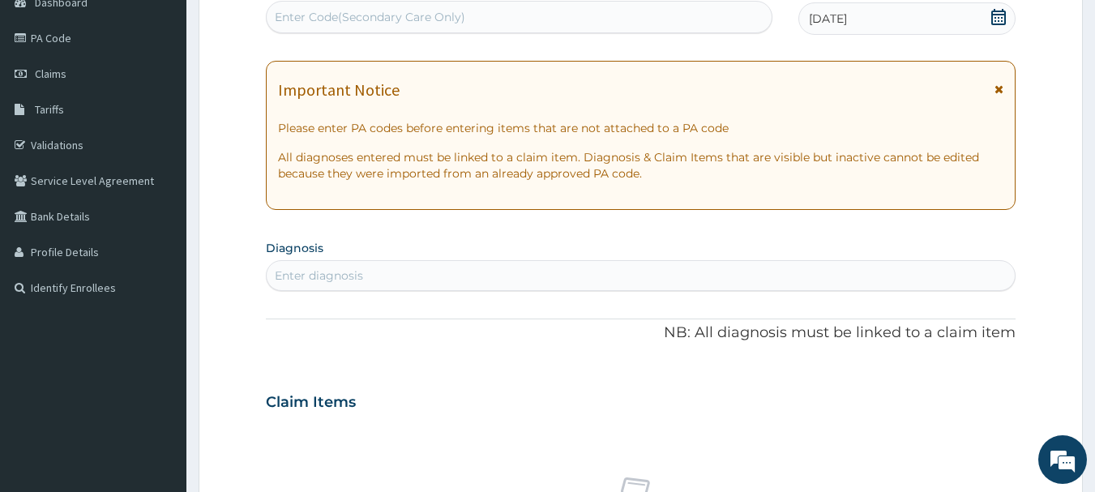
click at [489, 275] on div "Enter diagnosis" at bounding box center [641, 276] width 749 height 26
type input "MALARI"
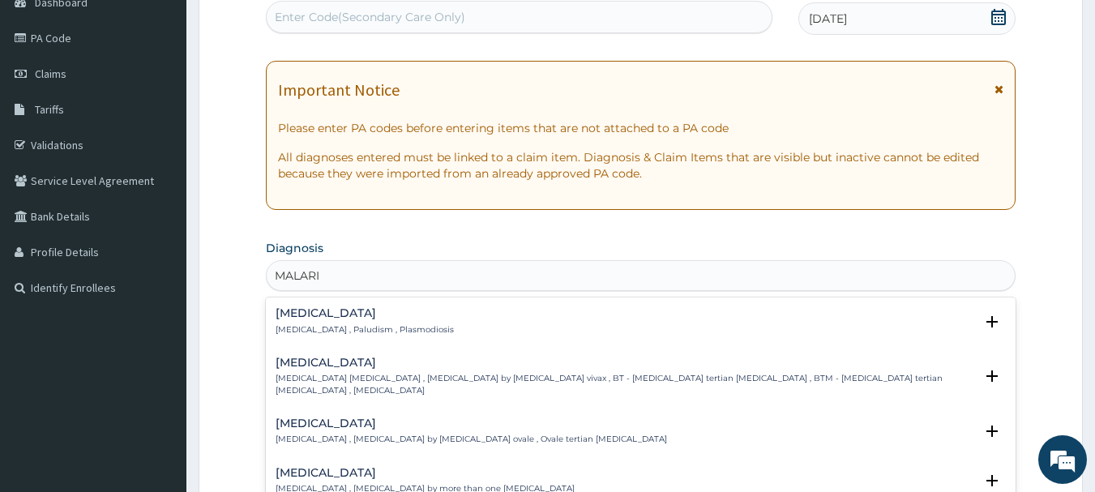
click at [421, 314] on h4 "[MEDICAL_DATA]" at bounding box center [365, 313] width 178 height 12
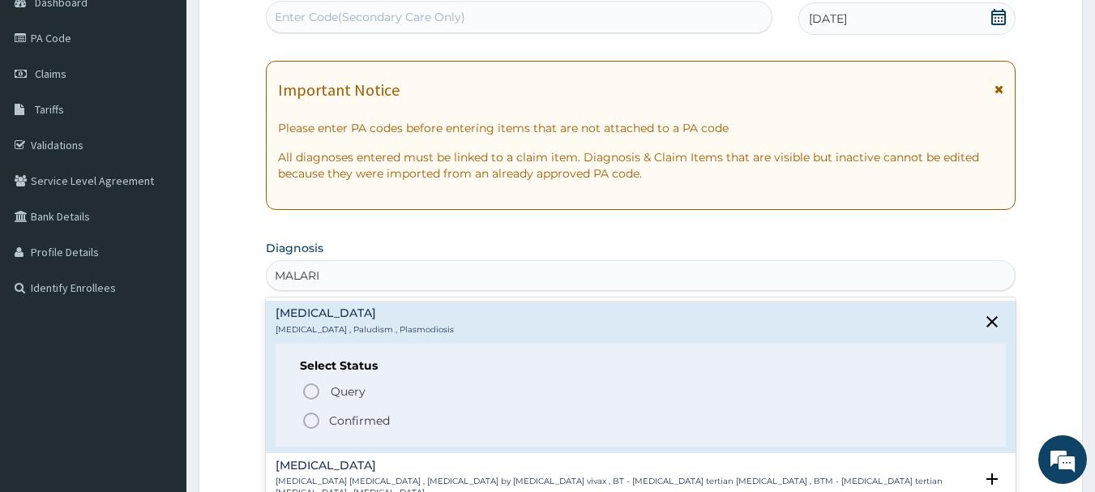
click at [374, 429] on p "Confirmed" at bounding box center [359, 420] width 61 height 16
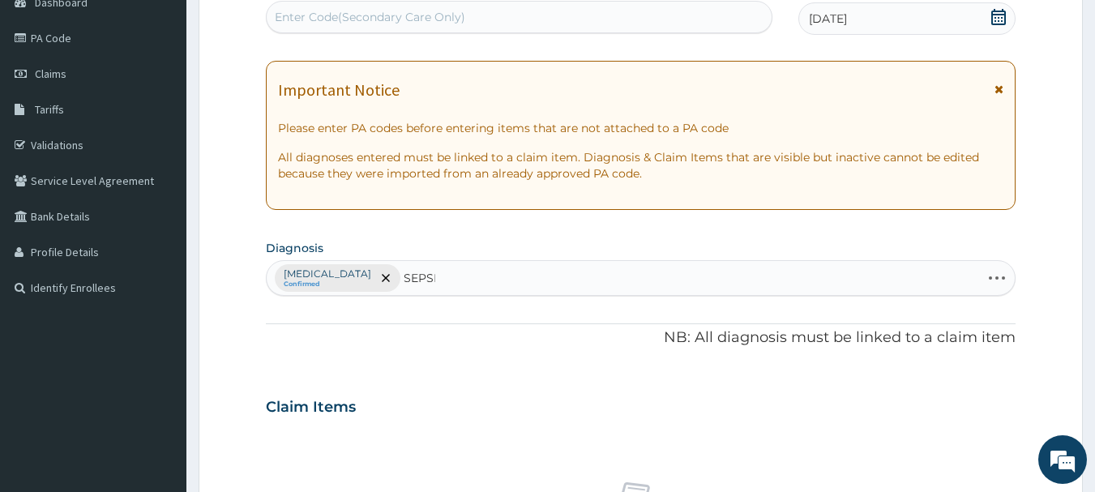
type input "[MEDICAL_DATA]"
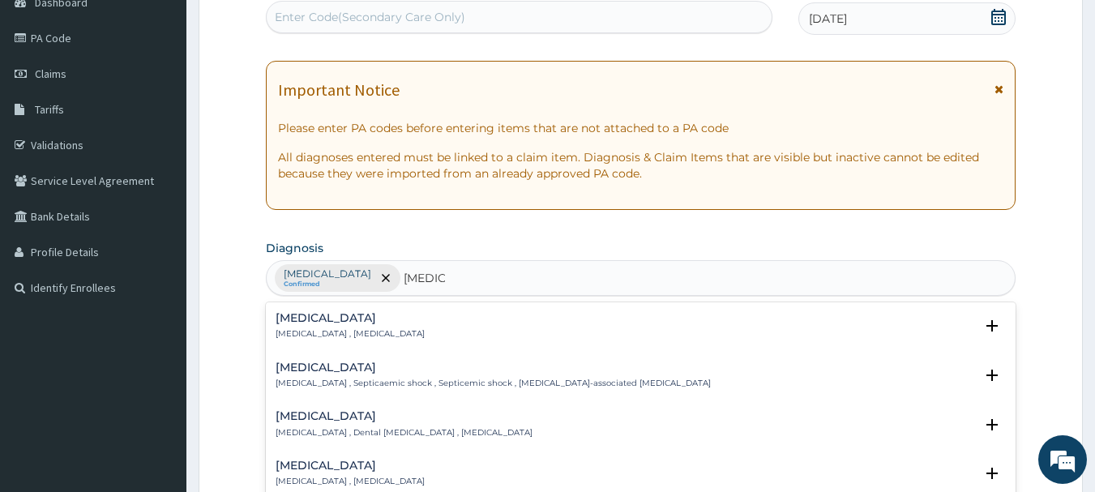
click at [335, 331] on p "[MEDICAL_DATA] , [MEDICAL_DATA]" at bounding box center [350, 333] width 149 height 11
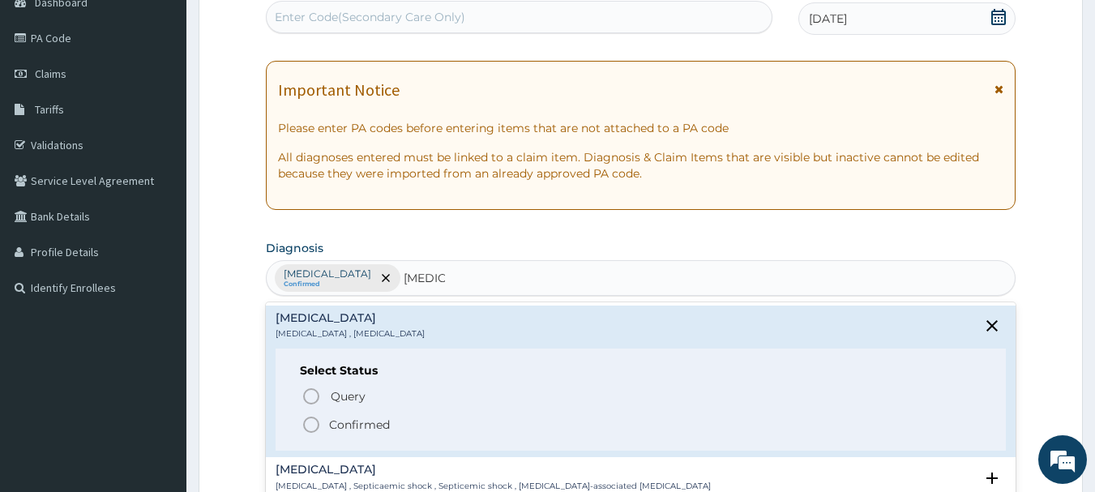
click at [364, 429] on p "Confirmed" at bounding box center [359, 425] width 61 height 16
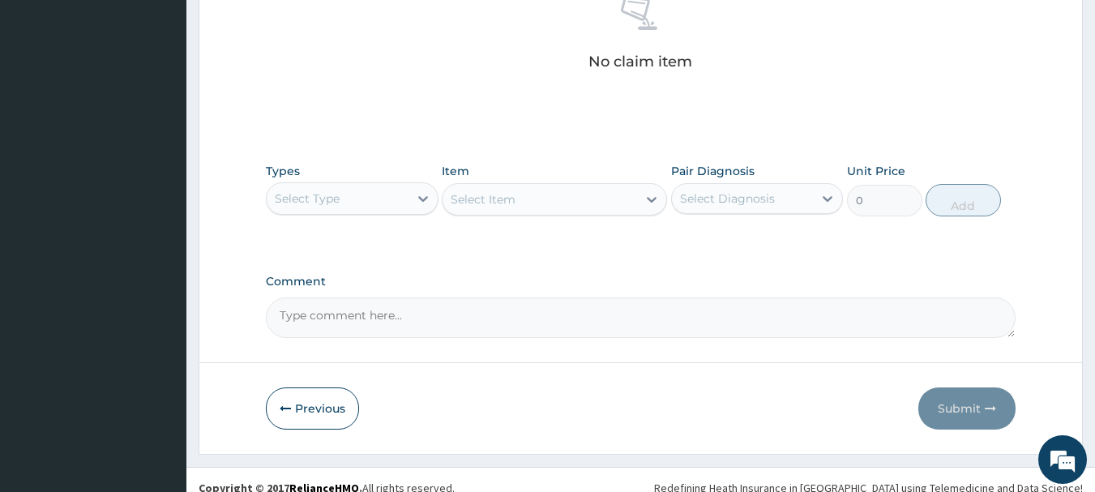
scroll to position [677, 0]
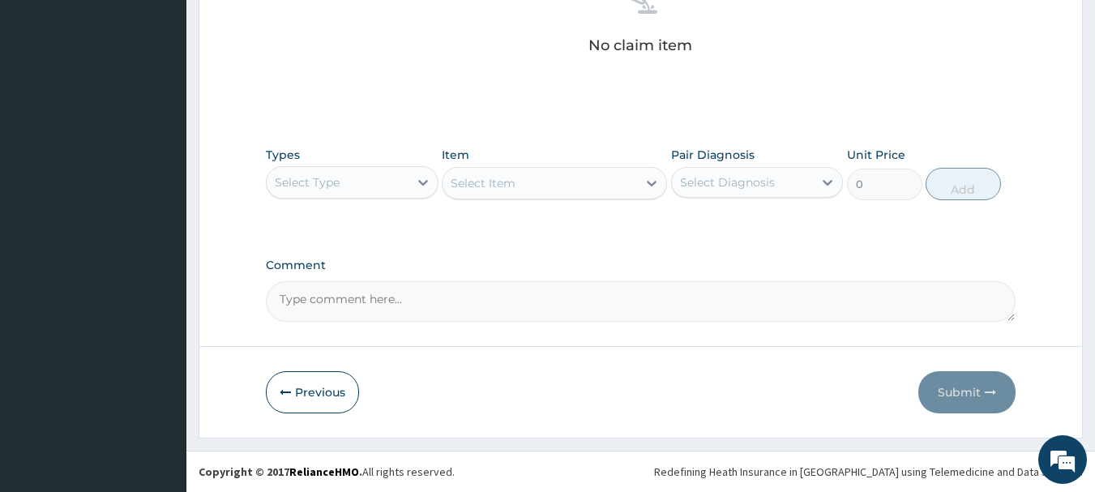
click at [298, 182] on div "Select Type" at bounding box center [307, 182] width 65 height 16
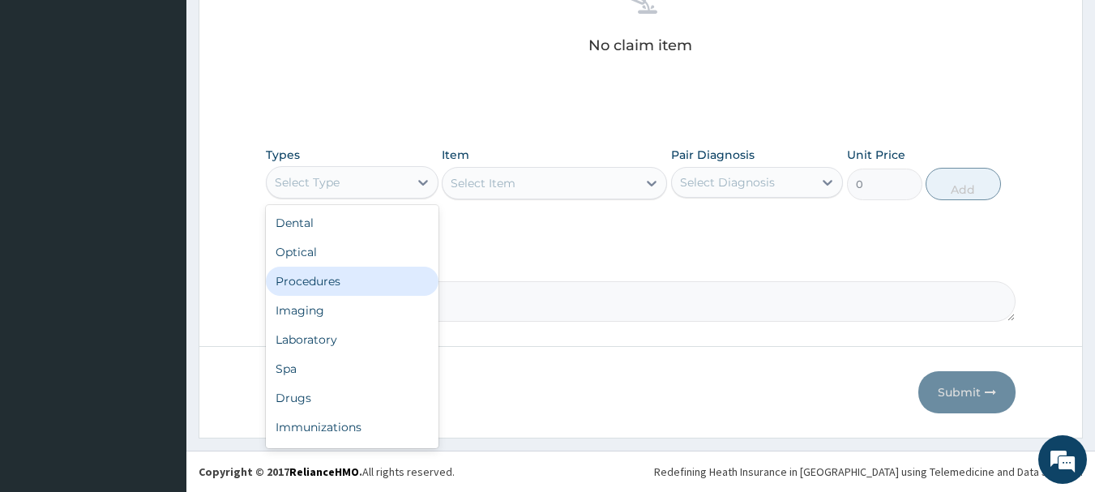
click at [340, 272] on div "Procedures" at bounding box center [352, 281] width 173 height 29
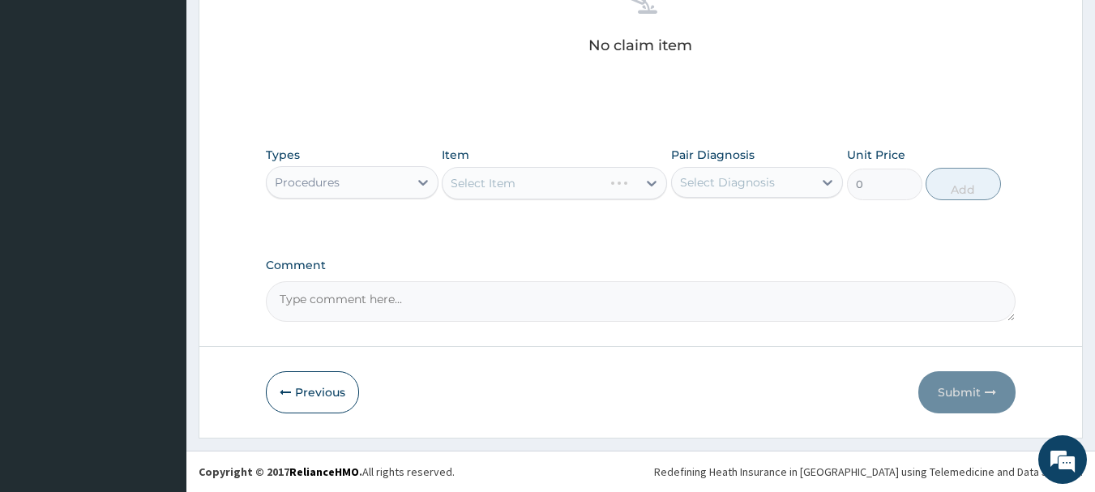
click at [500, 172] on div "Select Item" at bounding box center [554, 183] width 225 height 32
click at [500, 182] on div "Select Item" at bounding box center [554, 183] width 225 height 32
click at [500, 182] on div "Select Item" at bounding box center [483, 183] width 65 height 16
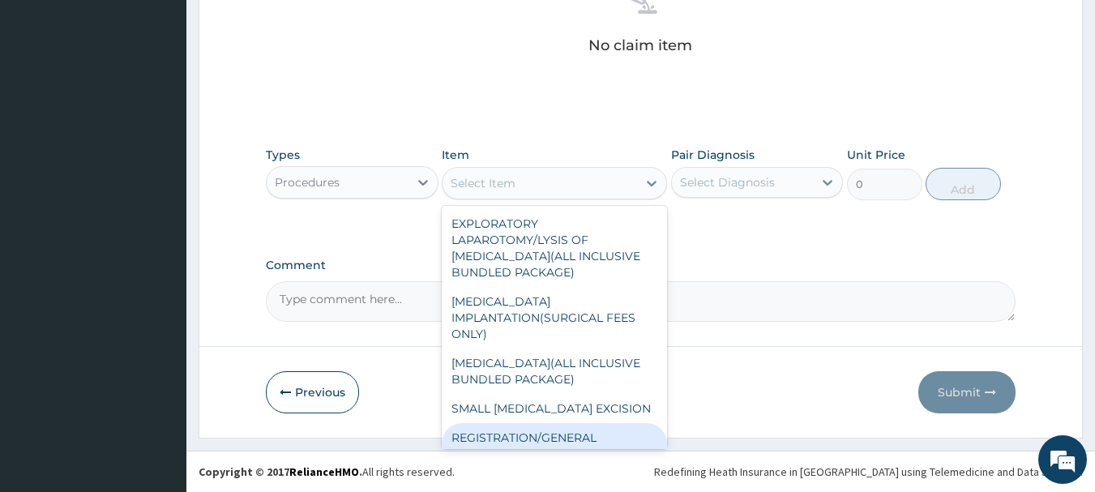
click at [609, 434] on div "REGISTRATION/GENERAL CONSULTATION" at bounding box center [554, 445] width 225 height 45
type input "2000"
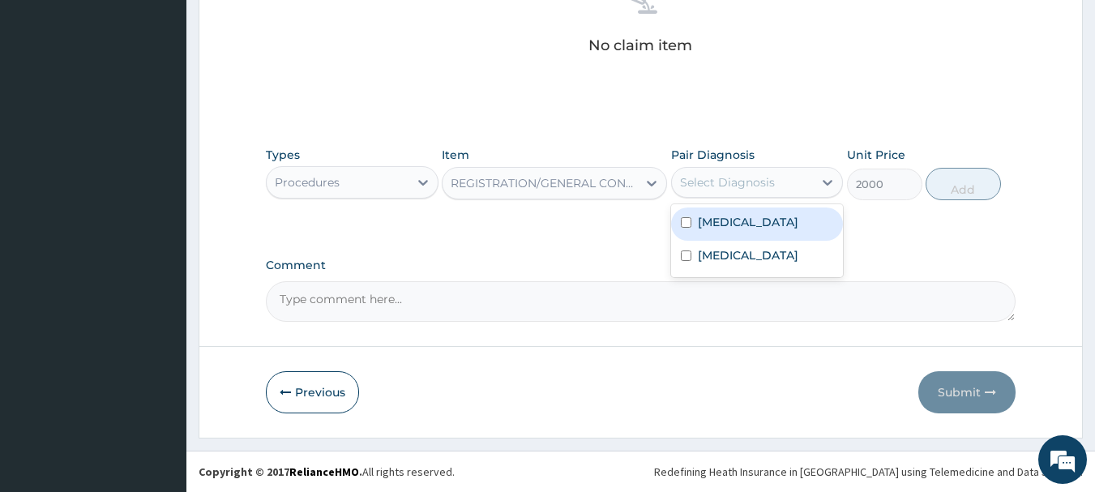
click at [722, 193] on div "Select Diagnosis" at bounding box center [743, 182] width 142 height 26
click at [737, 224] on label "[MEDICAL_DATA]" at bounding box center [748, 222] width 100 height 16
checkbox input "true"
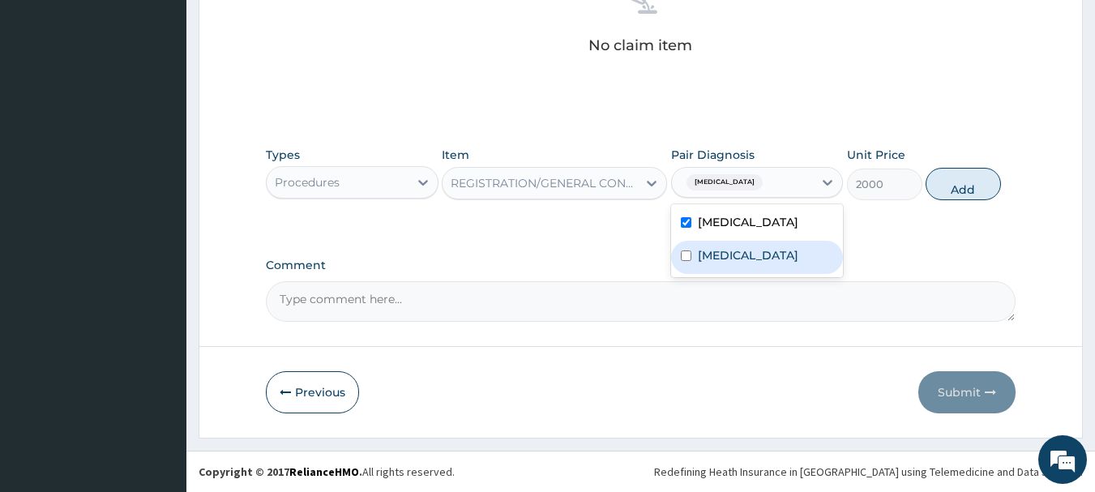
click at [744, 264] on div "[MEDICAL_DATA]" at bounding box center [757, 257] width 173 height 33
checkbox input "true"
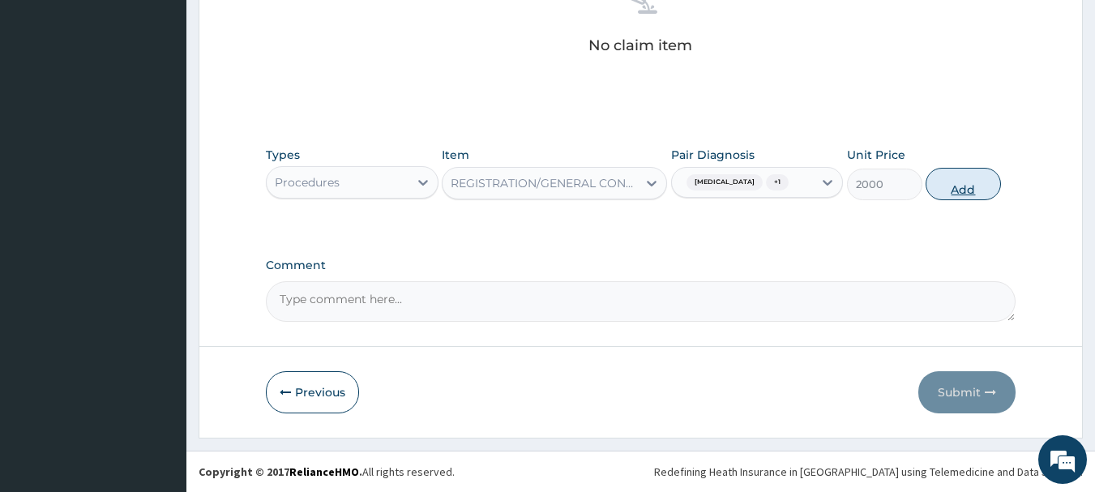
click at [966, 181] on button "Add" at bounding box center [962, 184] width 75 height 32
type input "0"
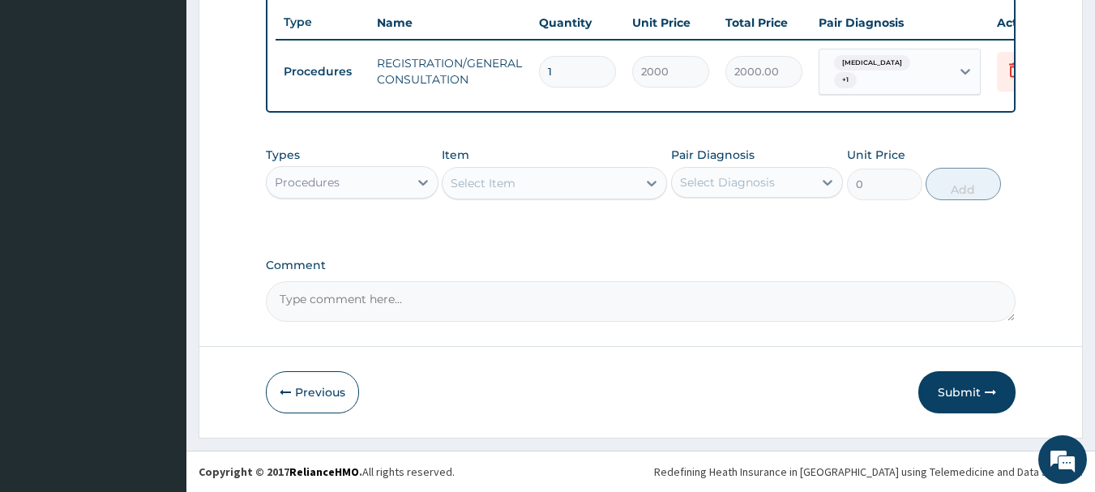
click at [378, 186] on div "Procedures" at bounding box center [338, 182] width 142 height 26
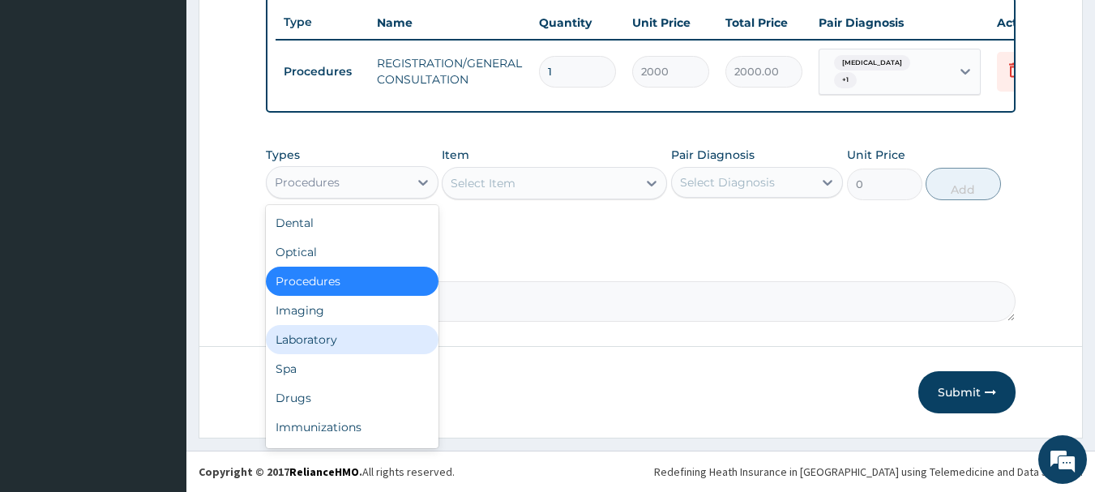
click at [316, 328] on div "Laboratory" at bounding box center [352, 339] width 173 height 29
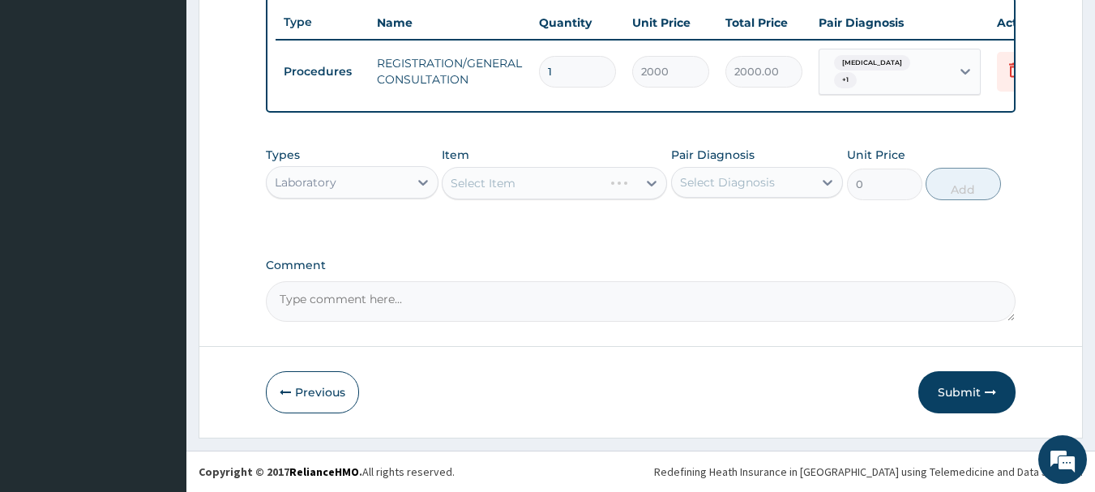
click at [465, 190] on div "Select Item" at bounding box center [554, 183] width 225 height 32
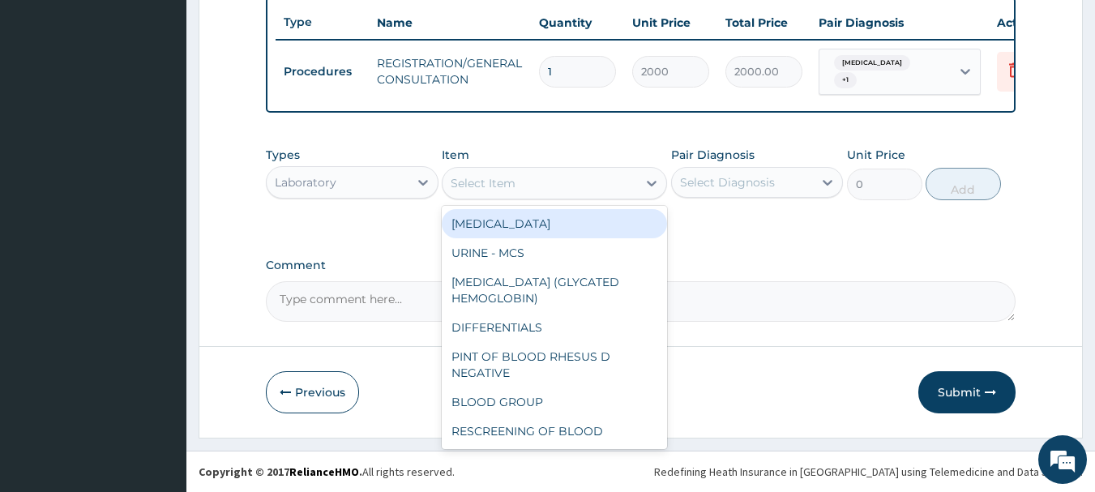
click at [465, 190] on div "Select Item" at bounding box center [483, 183] width 65 height 16
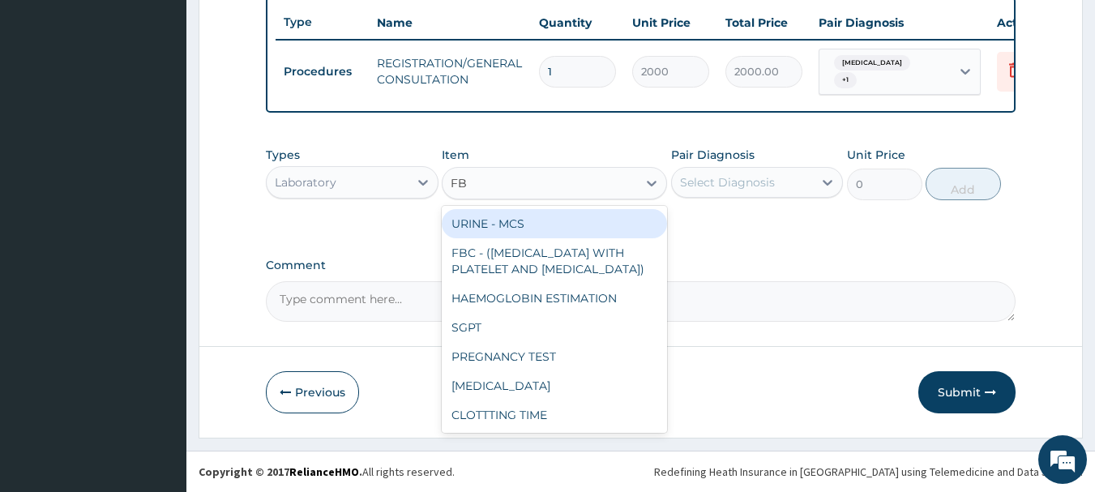
type input "FBC"
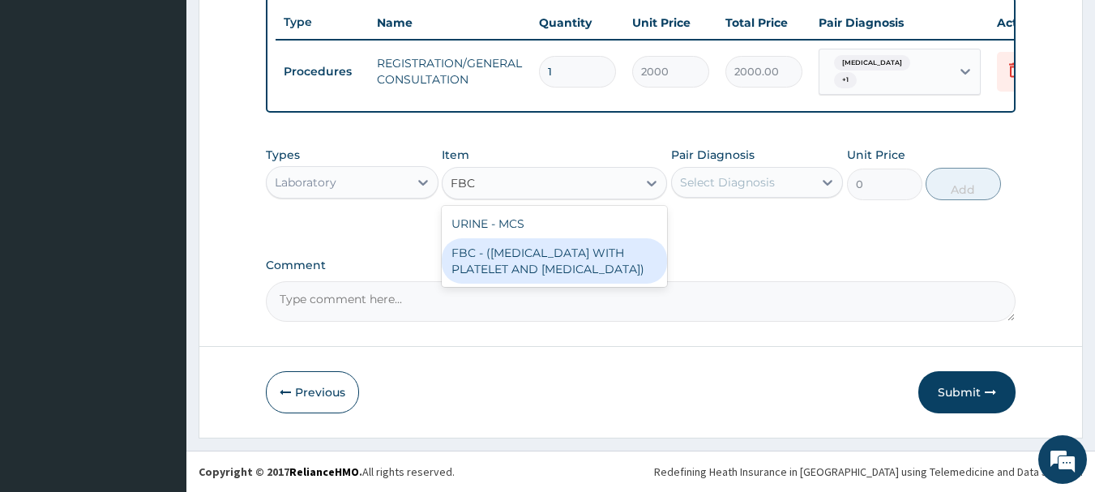
click at [505, 250] on div "FBC - ([MEDICAL_DATA] WITH PLATELET AND [MEDICAL_DATA])" at bounding box center [554, 260] width 225 height 45
type input "2500"
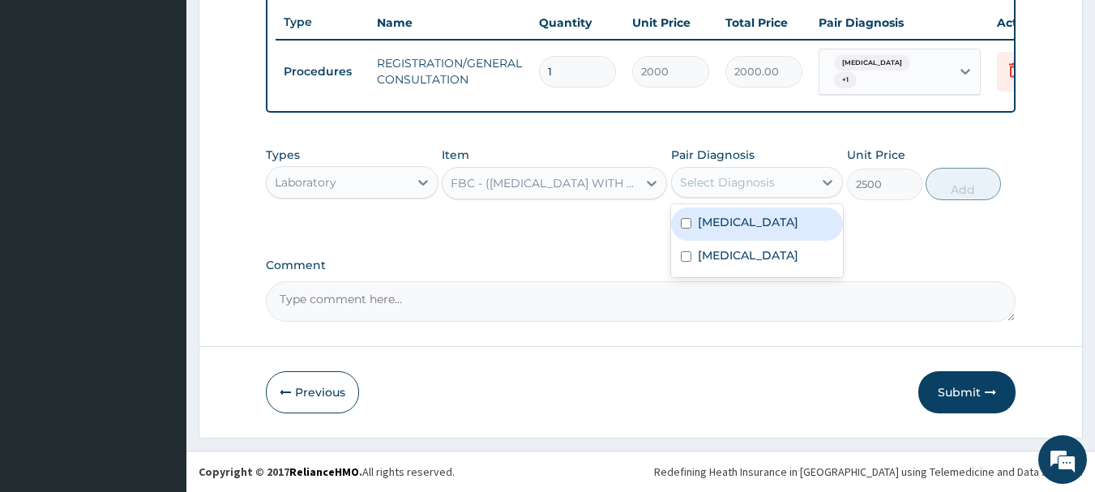
click at [692, 186] on div "Select Diagnosis" at bounding box center [727, 182] width 95 height 16
click at [720, 218] on label "[MEDICAL_DATA]" at bounding box center [748, 222] width 100 height 16
checkbox input "true"
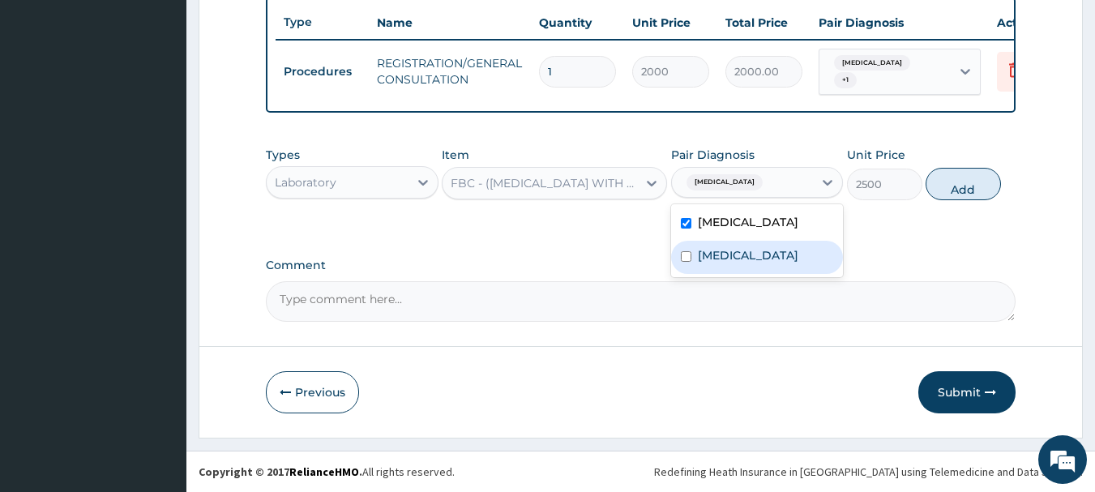
click at [718, 245] on div "[MEDICAL_DATA]" at bounding box center [757, 257] width 173 height 33
checkbox input "true"
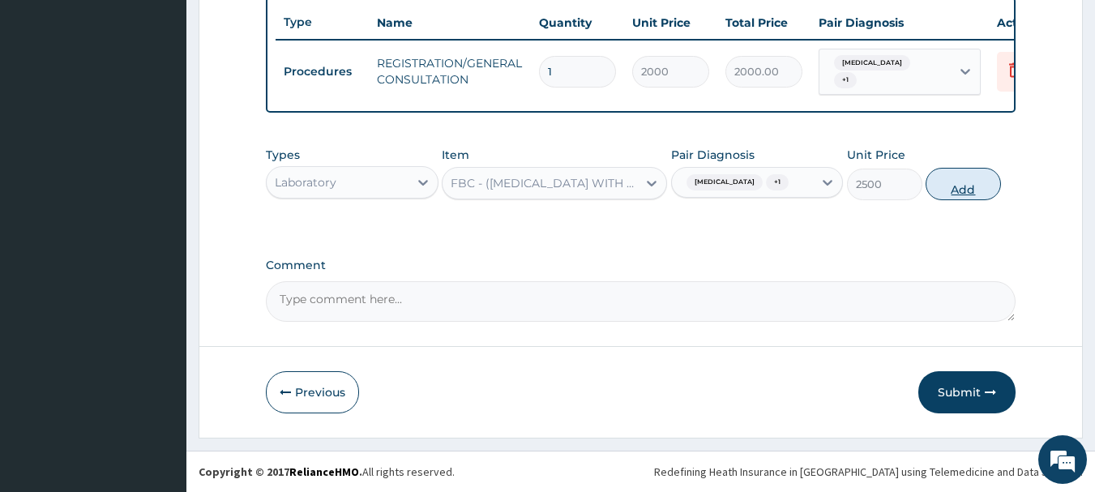
click at [951, 186] on button "Add" at bounding box center [962, 184] width 75 height 32
type input "0"
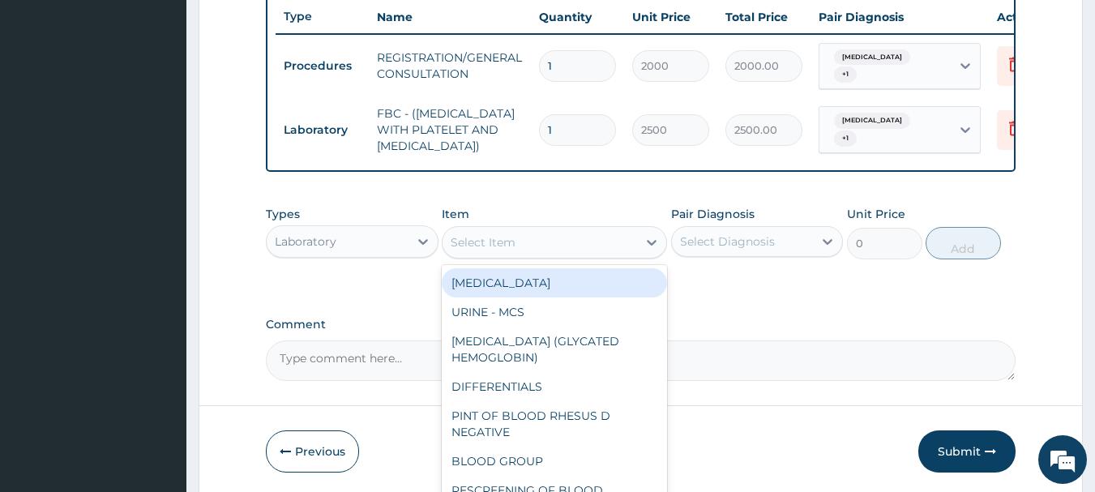
click at [558, 241] on div "Select Item" at bounding box center [539, 242] width 194 height 26
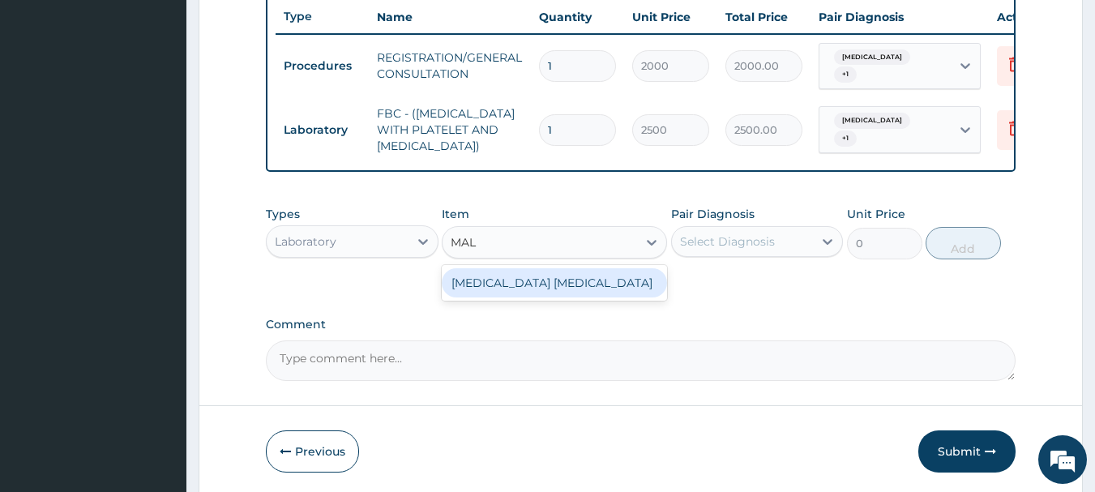
type input "MALA"
click at [549, 297] on div "[MEDICAL_DATA] [MEDICAL_DATA]" at bounding box center [554, 282] width 225 height 29
type input "1000"
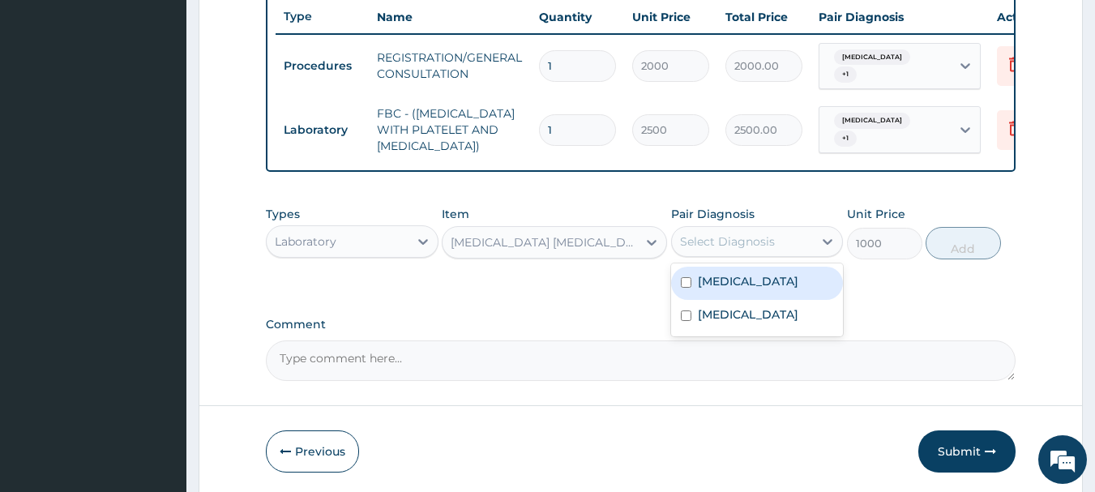
click at [798, 240] on div "Select Diagnosis" at bounding box center [743, 242] width 142 height 26
click at [741, 293] on div "[MEDICAL_DATA]" at bounding box center [757, 283] width 173 height 33
checkbox input "true"
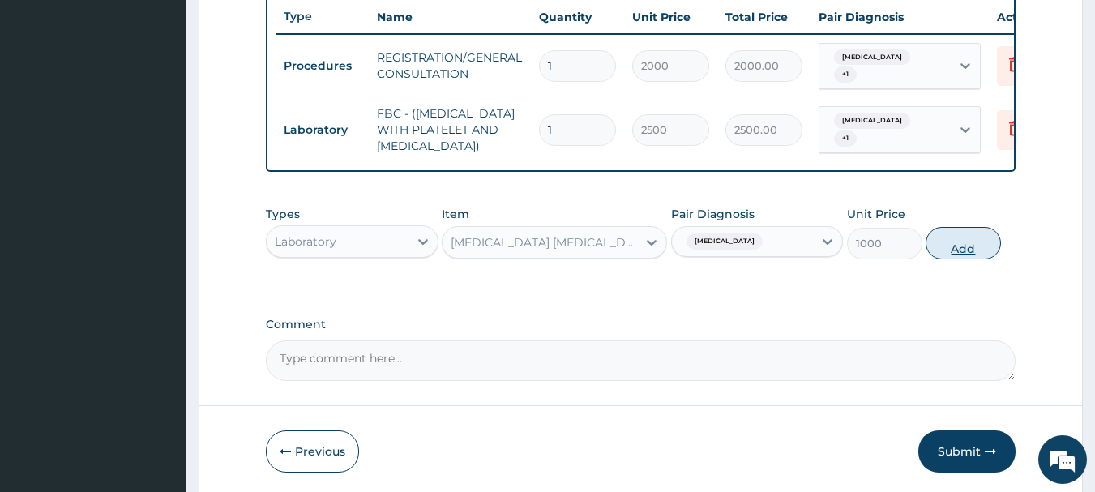
click at [959, 243] on button "Add" at bounding box center [962, 243] width 75 height 32
type input "0"
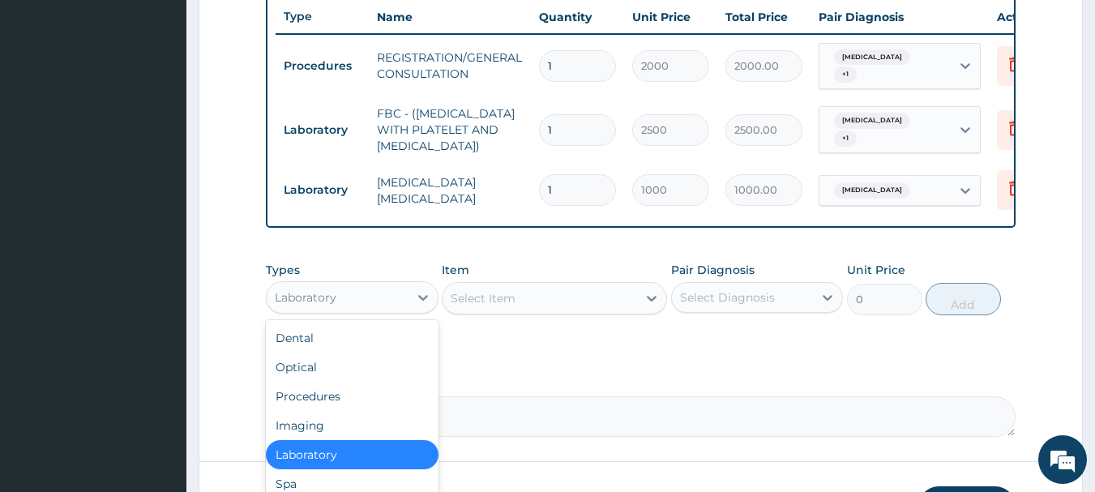
click at [388, 301] on div "Laboratory" at bounding box center [338, 297] width 142 height 26
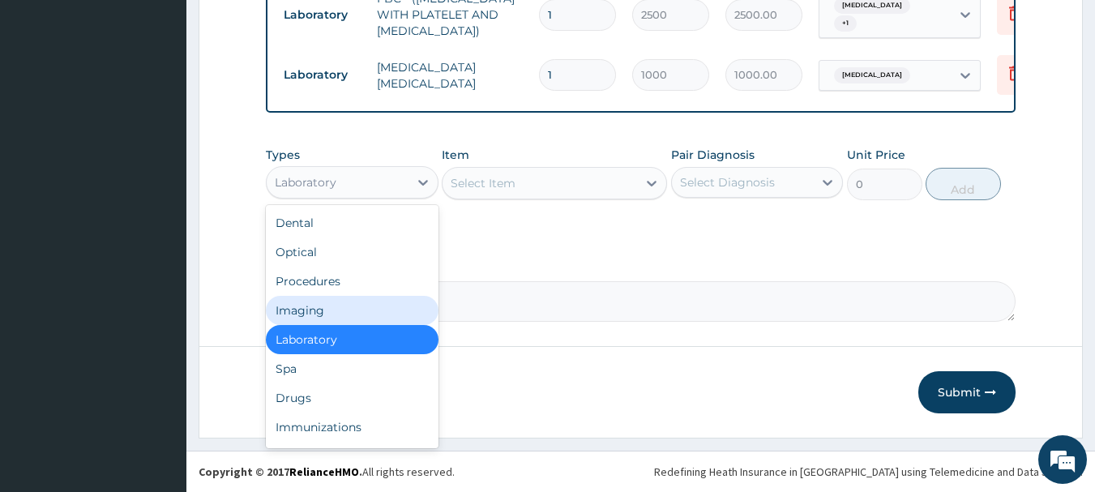
scroll to position [733, 0]
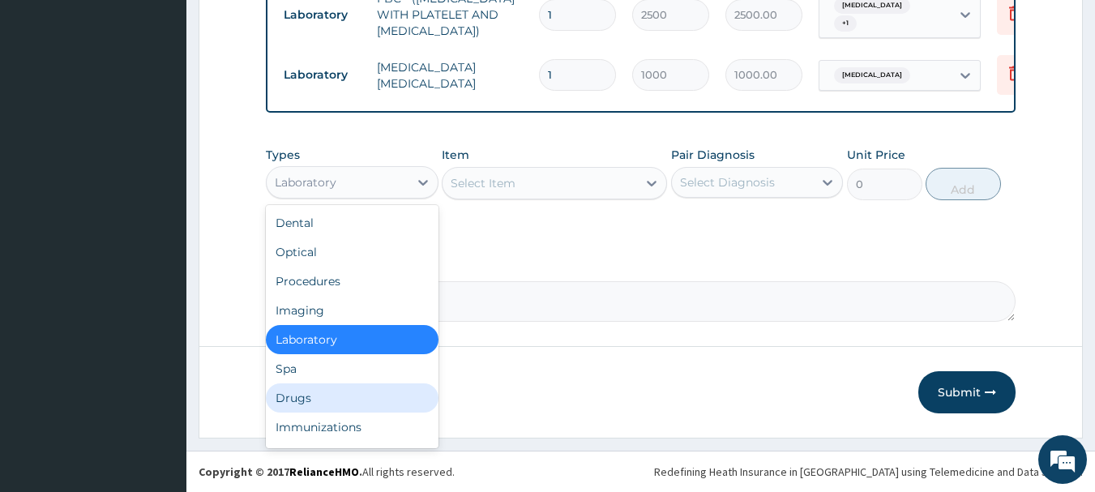
click at [360, 403] on div "Drugs" at bounding box center [352, 397] width 173 height 29
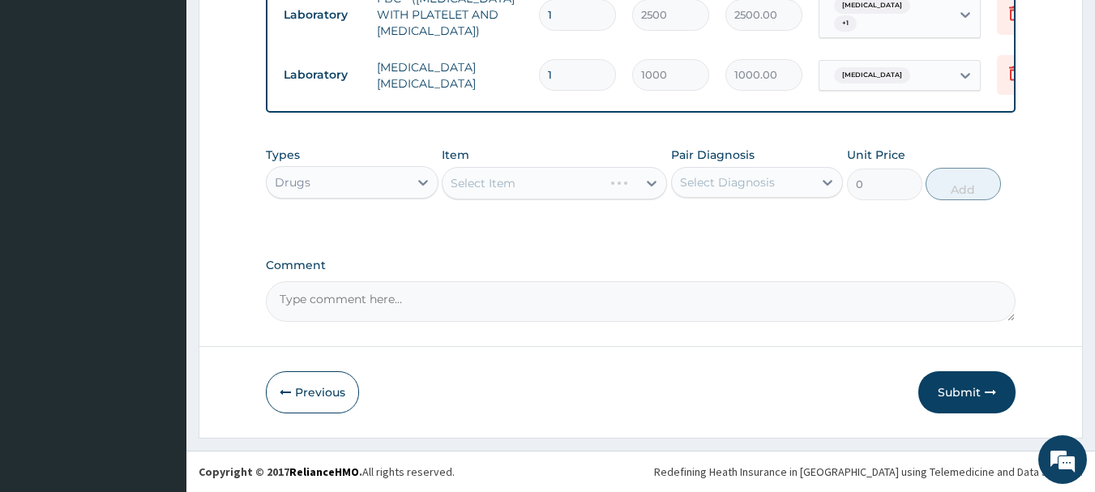
click at [526, 182] on div "Select Item" at bounding box center [554, 183] width 225 height 32
click at [491, 184] on div "Select Item" at bounding box center [554, 183] width 225 height 32
click at [456, 193] on div "Select Item" at bounding box center [539, 183] width 194 height 26
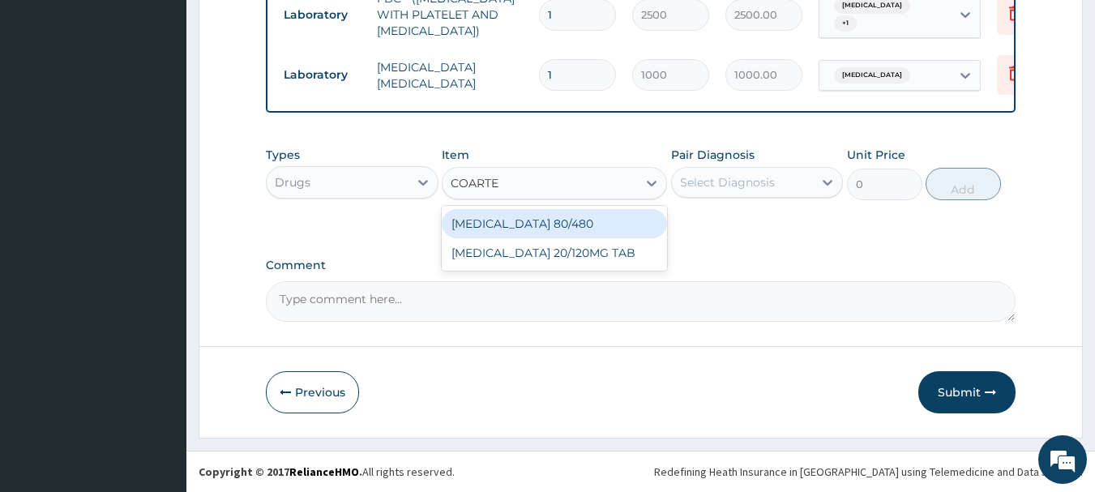
type input "[MEDICAL_DATA]"
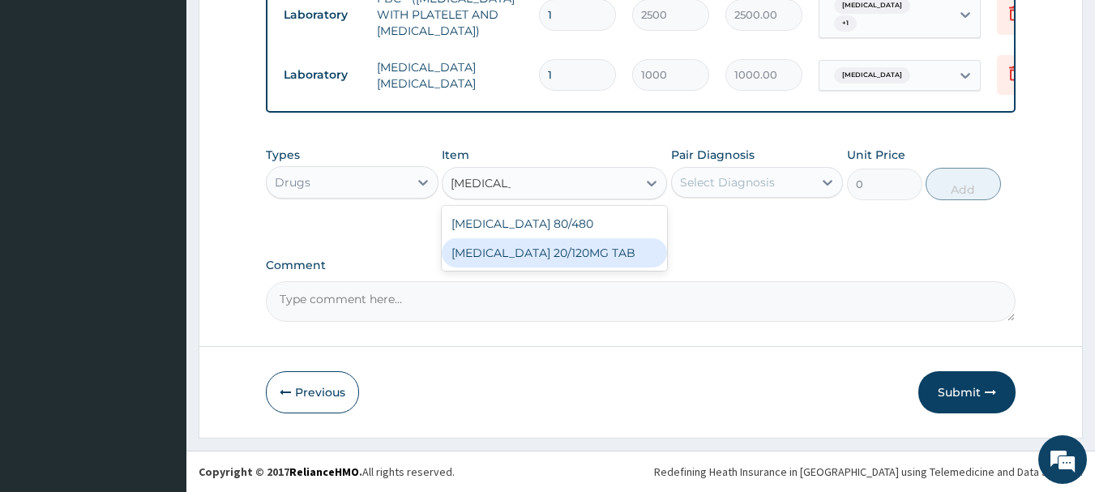
click at [526, 253] on div "[MEDICAL_DATA] 20/120MG TAB" at bounding box center [554, 252] width 225 height 29
type input "60"
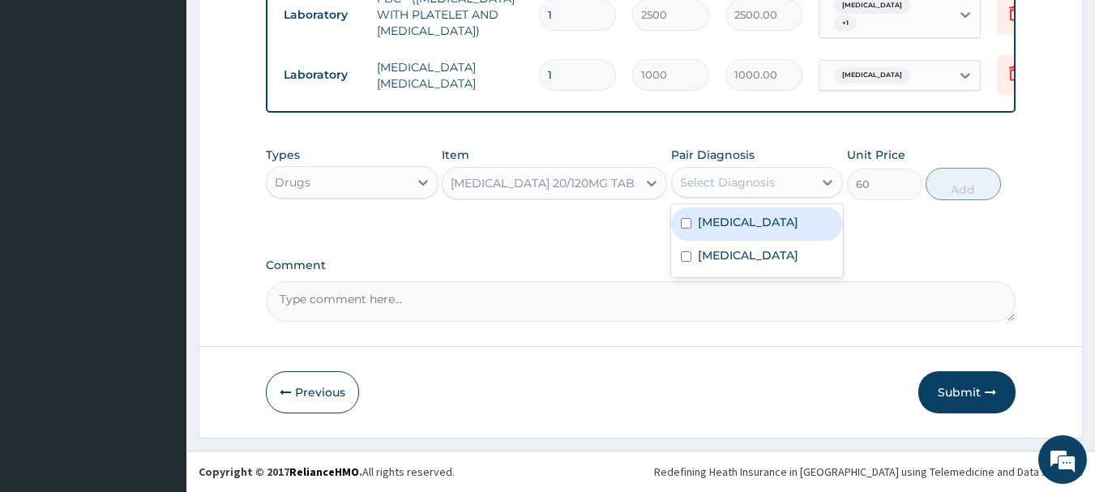
click at [707, 182] on div "Select Diagnosis" at bounding box center [727, 182] width 95 height 16
click at [707, 224] on label "[MEDICAL_DATA]" at bounding box center [748, 222] width 100 height 16
checkbox input "true"
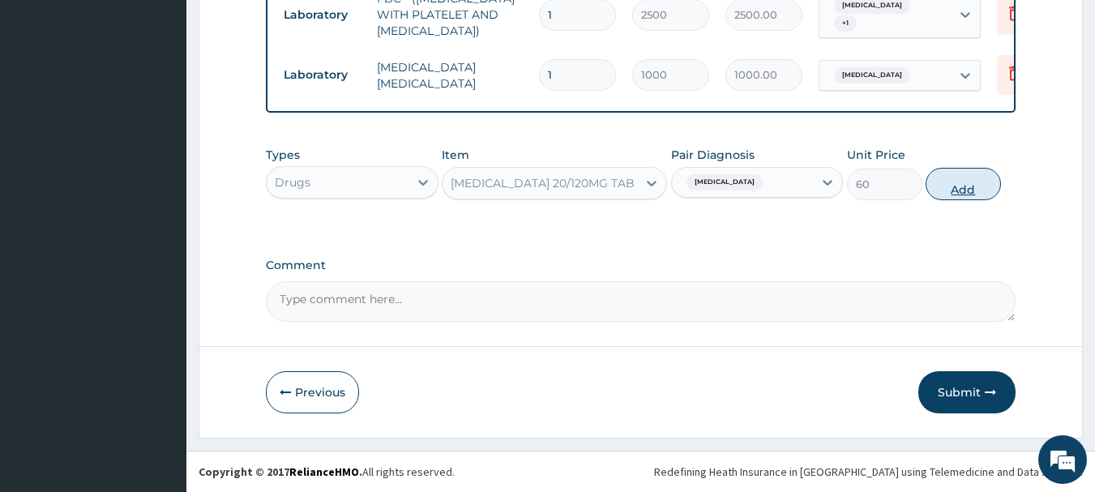
click at [960, 177] on button "Add" at bounding box center [962, 184] width 75 height 32
type input "0"
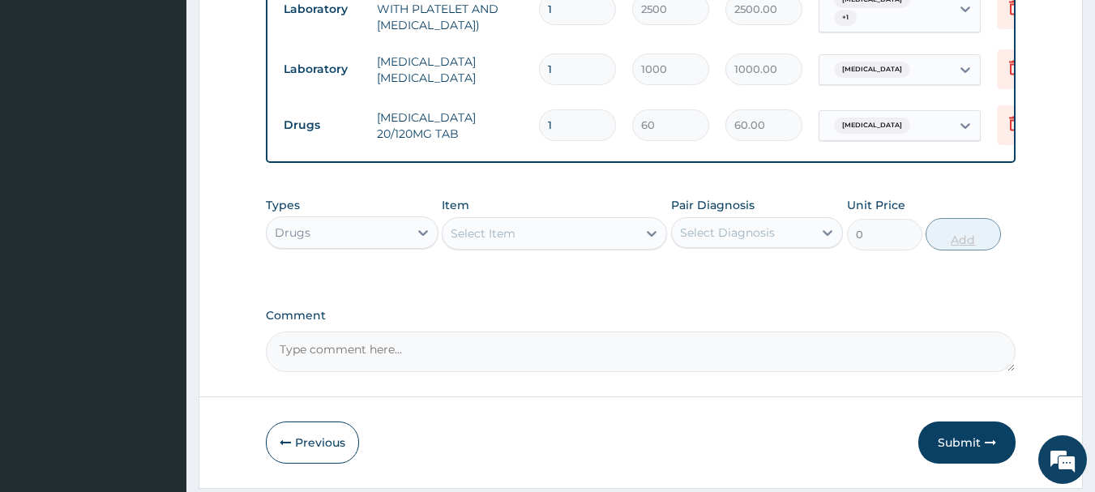
type input "12"
type input "720.00"
type input "12"
click at [605, 229] on div "Select Item" at bounding box center [539, 233] width 194 height 26
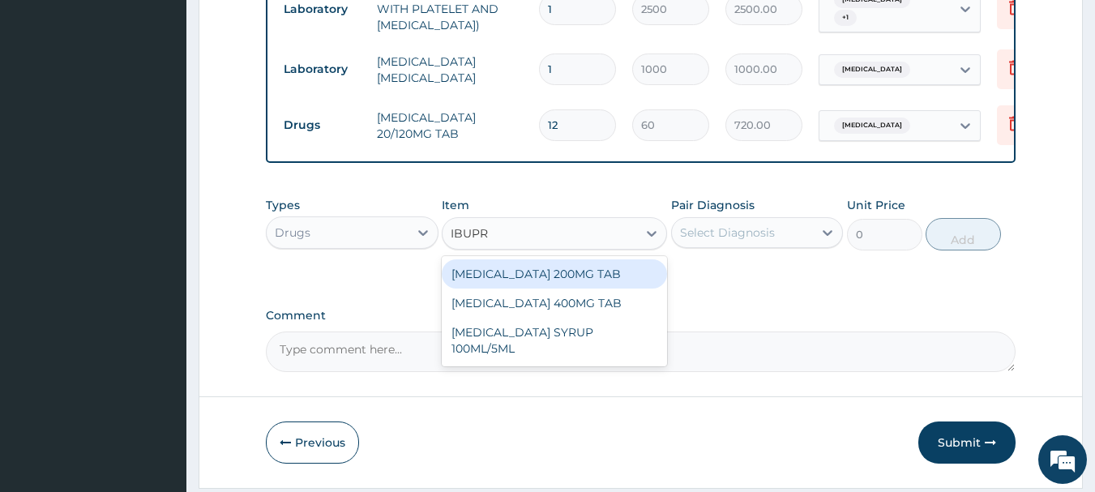
type input "IBUPRO"
click at [636, 282] on div "[MEDICAL_DATA] 200MG TAB" at bounding box center [554, 273] width 225 height 29
type input "30"
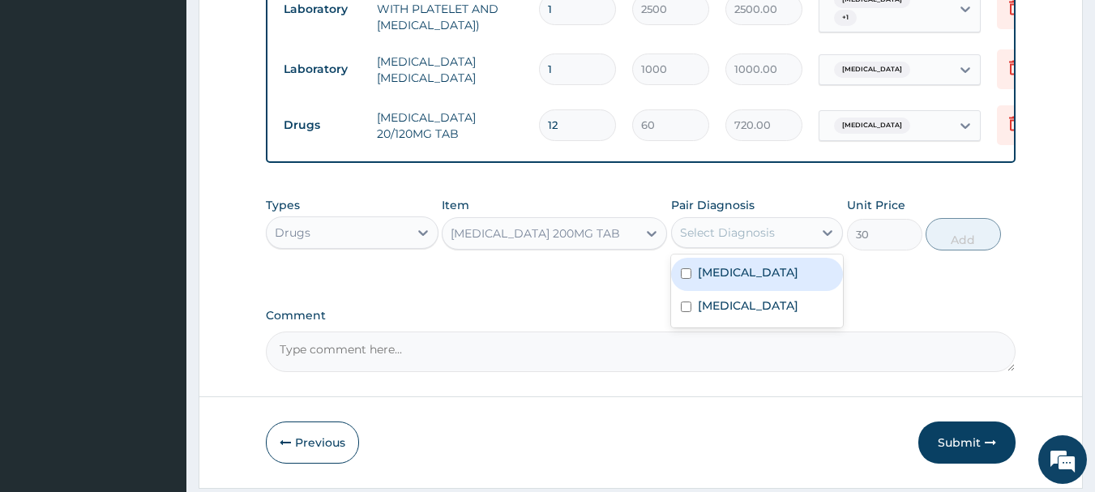
click at [748, 241] on div "Select Diagnosis" at bounding box center [727, 232] width 95 height 16
click at [728, 280] on label "[MEDICAL_DATA]" at bounding box center [748, 272] width 100 height 16
checkbox input "true"
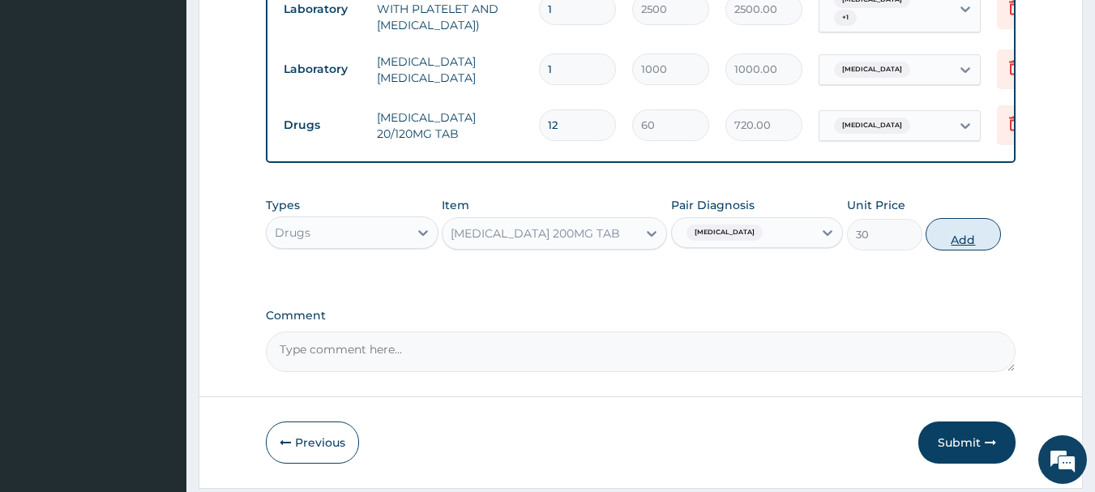
click at [957, 232] on button "Add" at bounding box center [962, 234] width 75 height 32
type input "0"
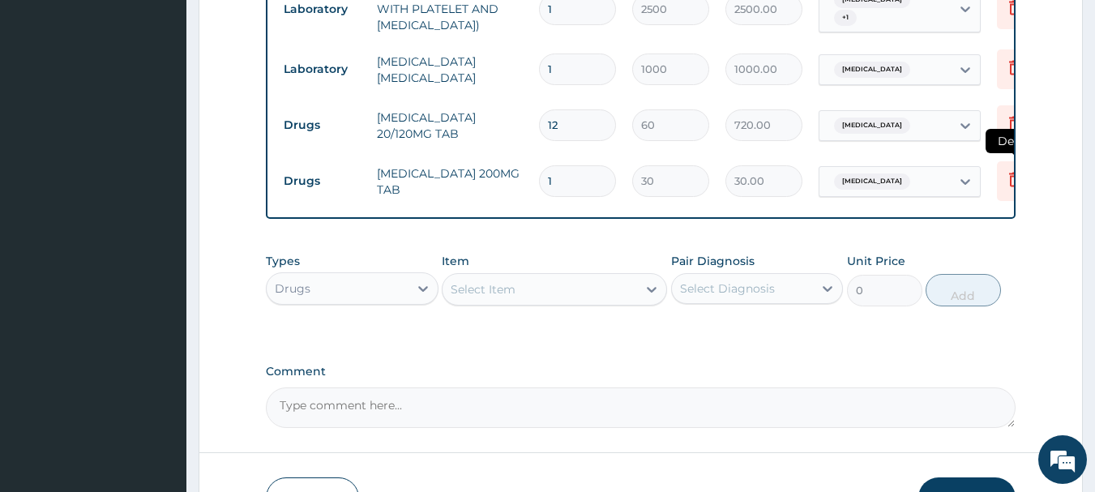
click at [1011, 173] on icon at bounding box center [1014, 180] width 11 height 15
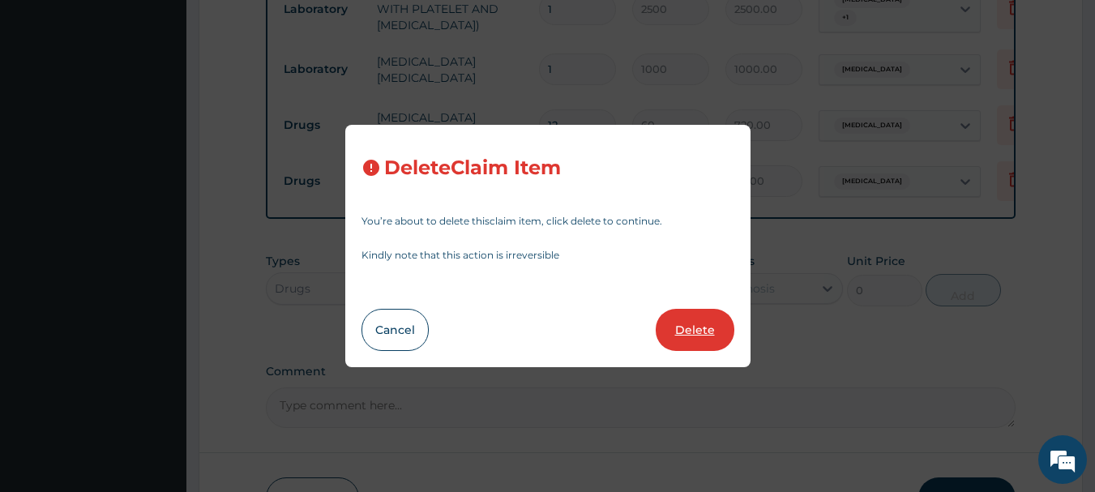
click at [700, 322] on button "Delete" at bounding box center [695, 330] width 79 height 42
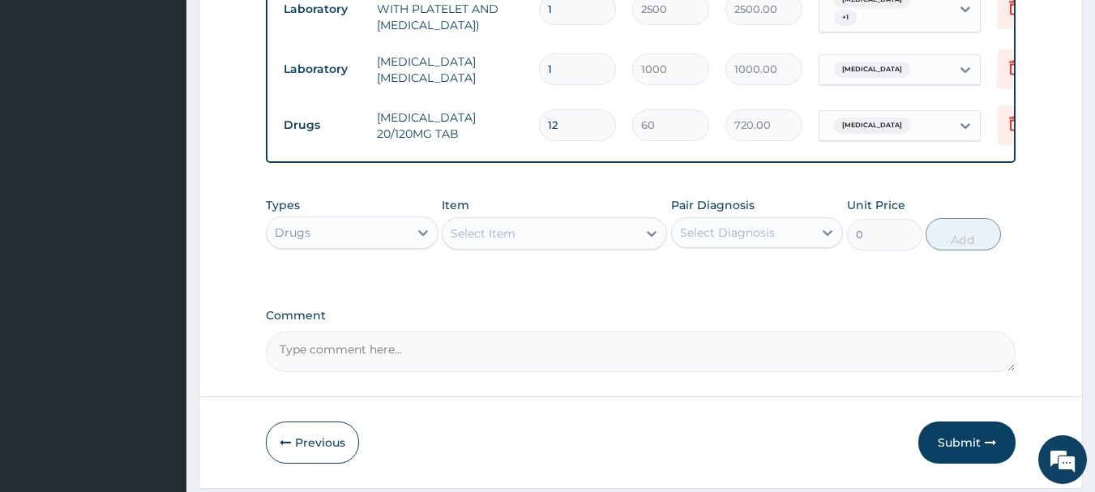
click at [473, 239] on div "Select Item" at bounding box center [483, 233] width 65 height 16
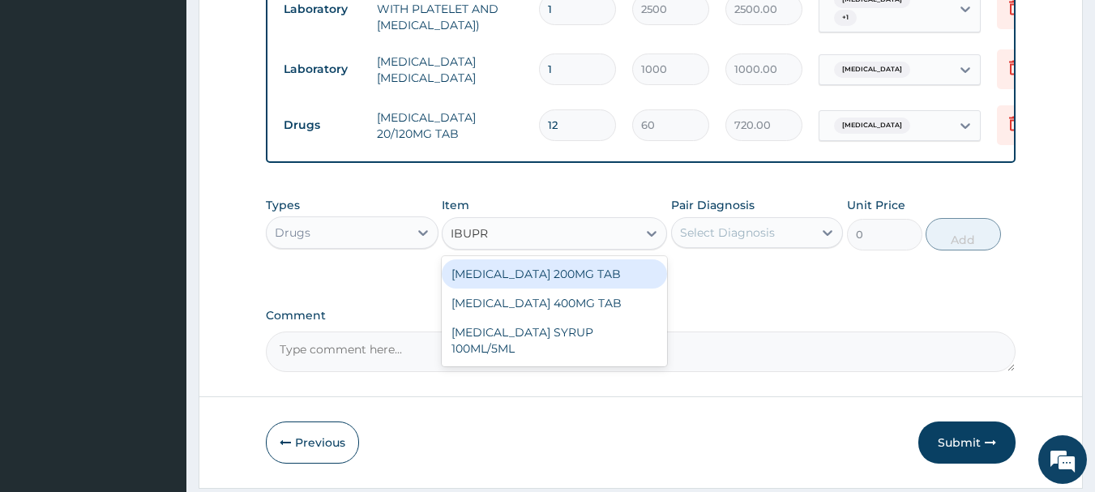
type input "IBUPRO"
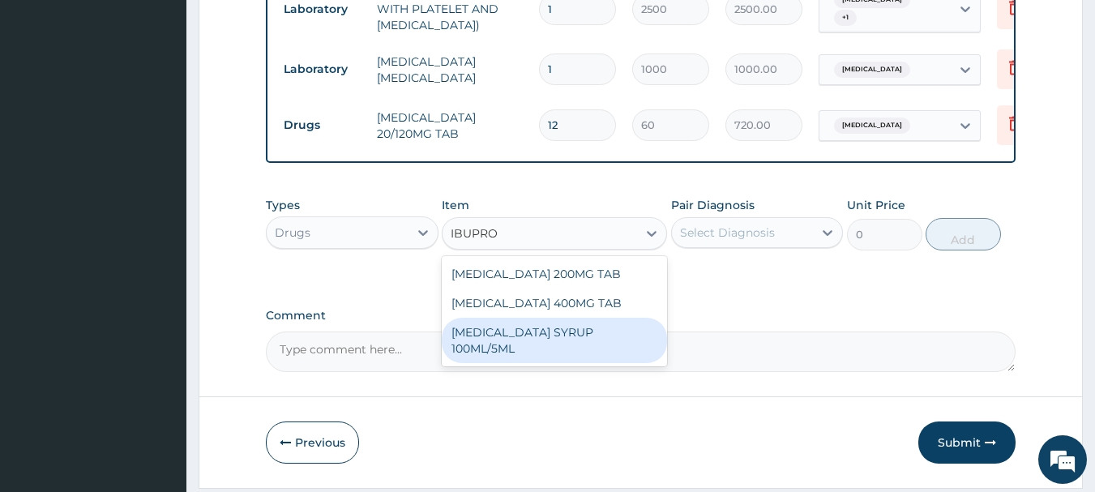
click at [540, 339] on div "[MEDICAL_DATA] SYRUP 100ML/5ML" at bounding box center [554, 340] width 225 height 45
type input "600"
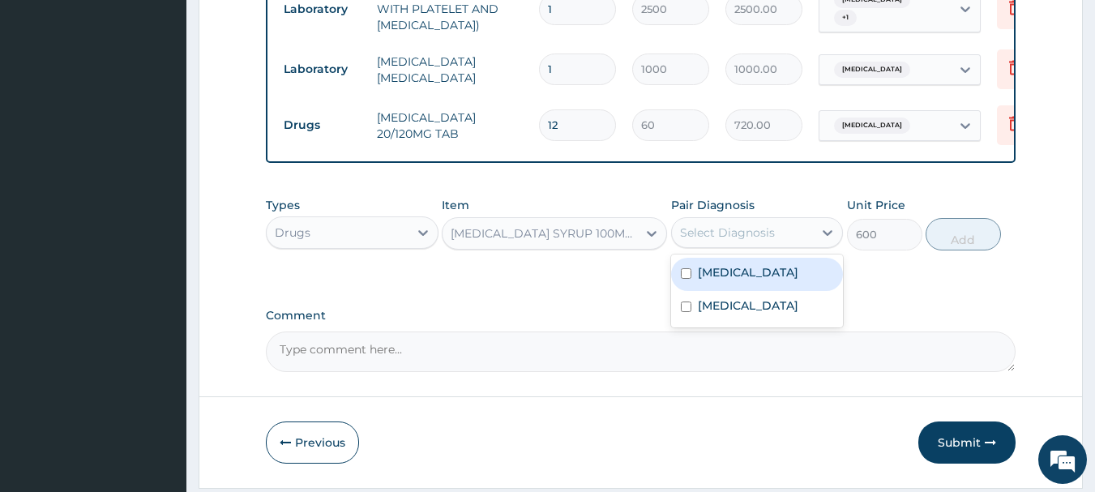
click at [730, 238] on div "Select Diagnosis" at bounding box center [727, 232] width 95 height 16
click at [727, 280] on label "[MEDICAL_DATA]" at bounding box center [748, 272] width 100 height 16
checkbox input "true"
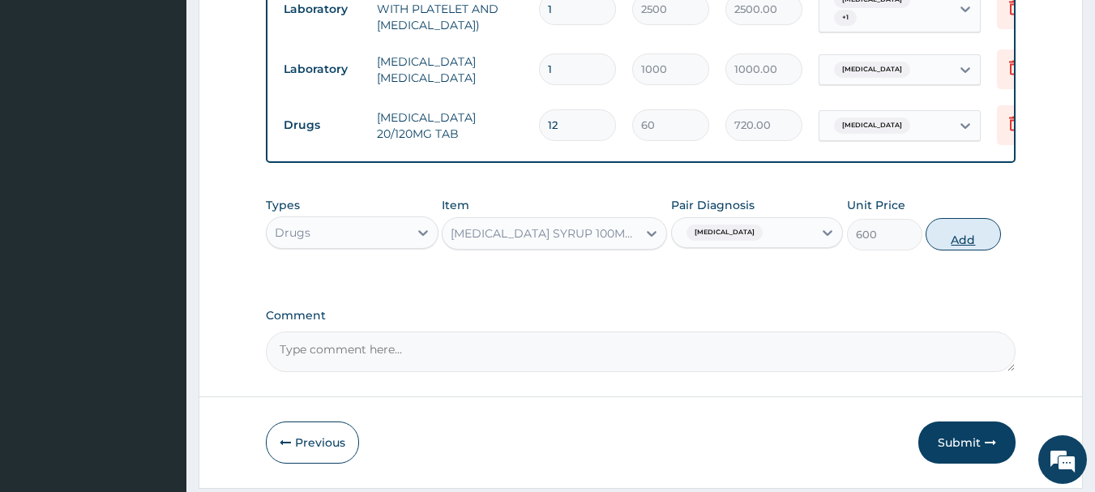
click at [968, 237] on button "Add" at bounding box center [962, 234] width 75 height 32
type input "0"
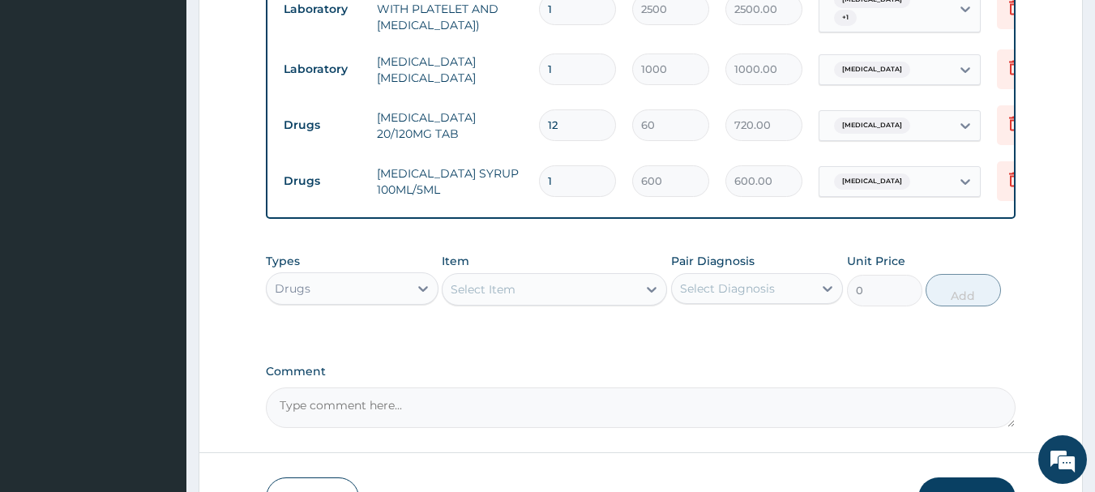
click at [485, 297] on div "Select Item" at bounding box center [483, 289] width 65 height 16
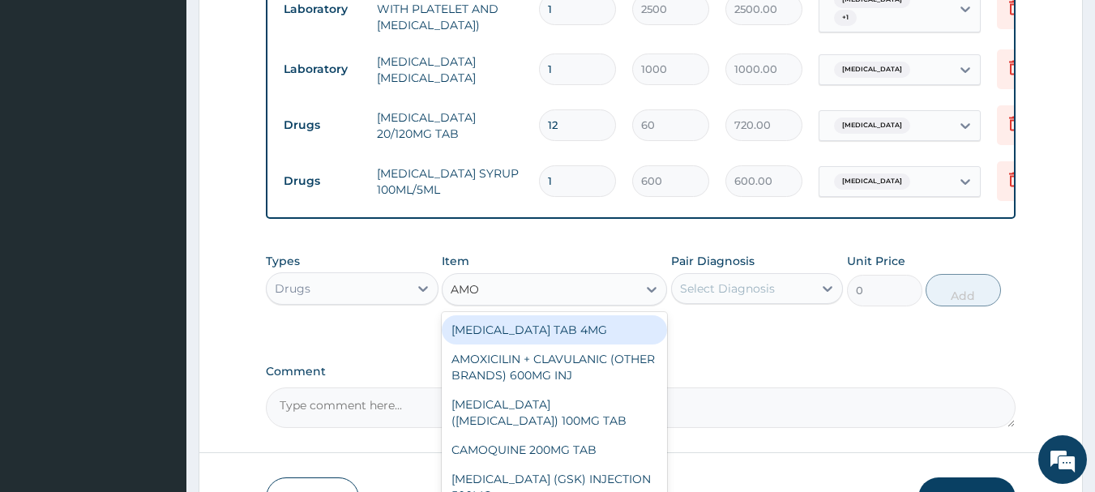
type input "AMOX"
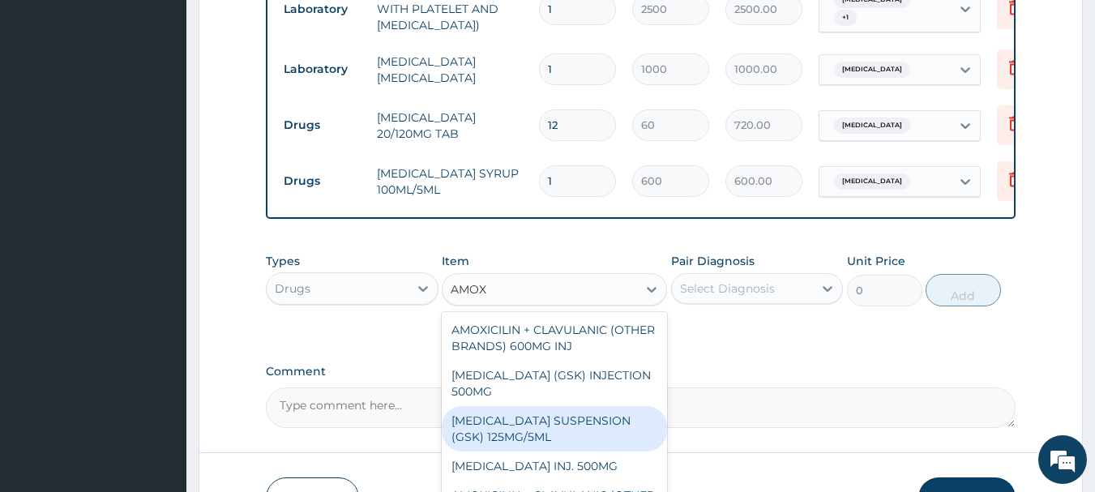
click at [490, 410] on div "[MEDICAL_DATA] SUSPENSION (GSK) 125MG/5ML" at bounding box center [554, 428] width 225 height 45
type input "1115"
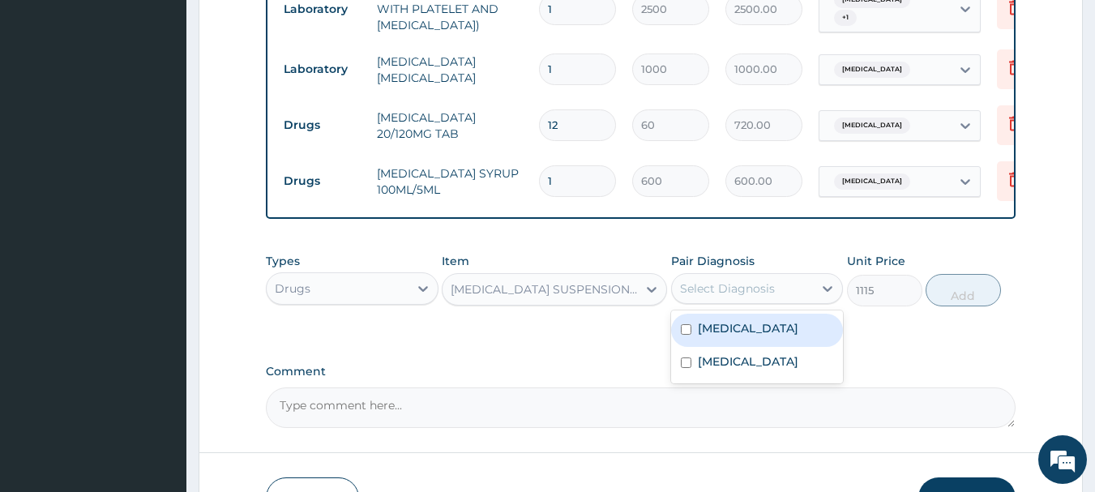
click at [734, 293] on div "Select Diagnosis" at bounding box center [727, 288] width 95 height 16
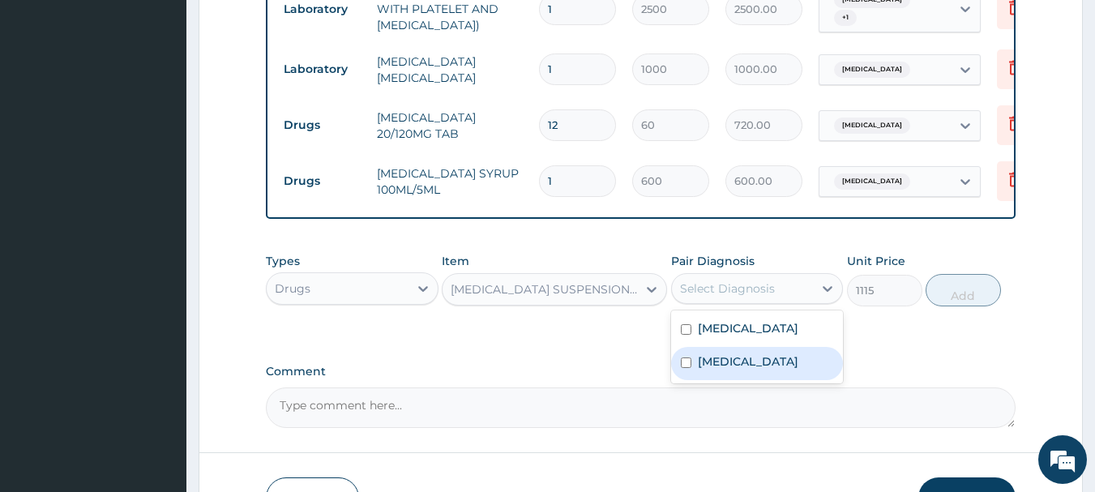
click at [741, 380] on div "Sepsis" at bounding box center [757, 363] width 173 height 33
checkbox input "true"
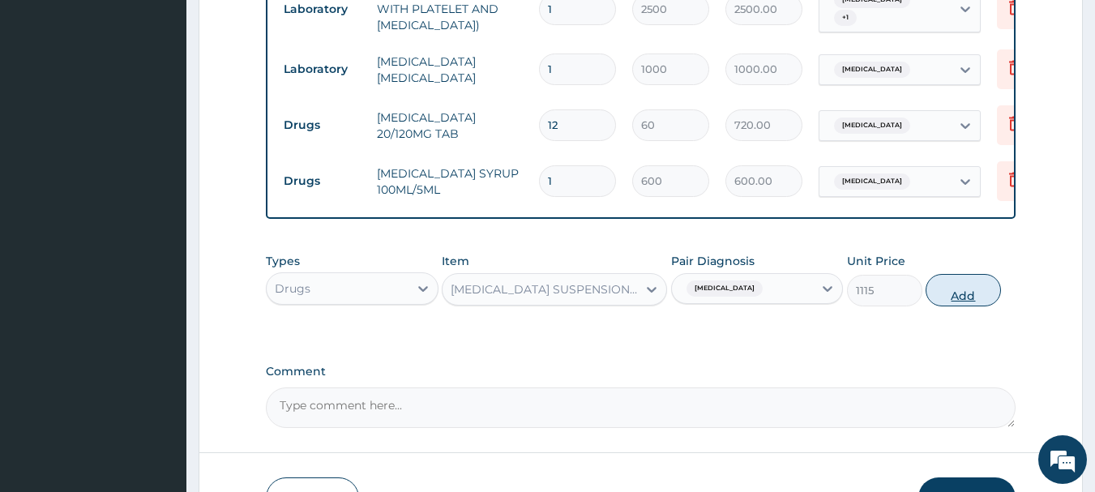
click at [938, 295] on button "Add" at bounding box center [962, 290] width 75 height 32
type input "0"
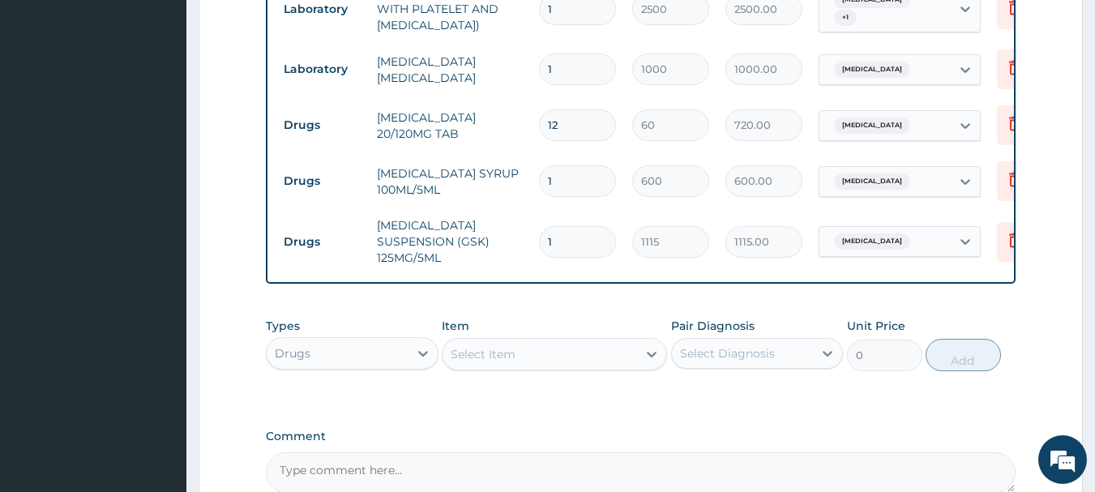
click at [468, 352] on div "Select Item" at bounding box center [483, 354] width 65 height 16
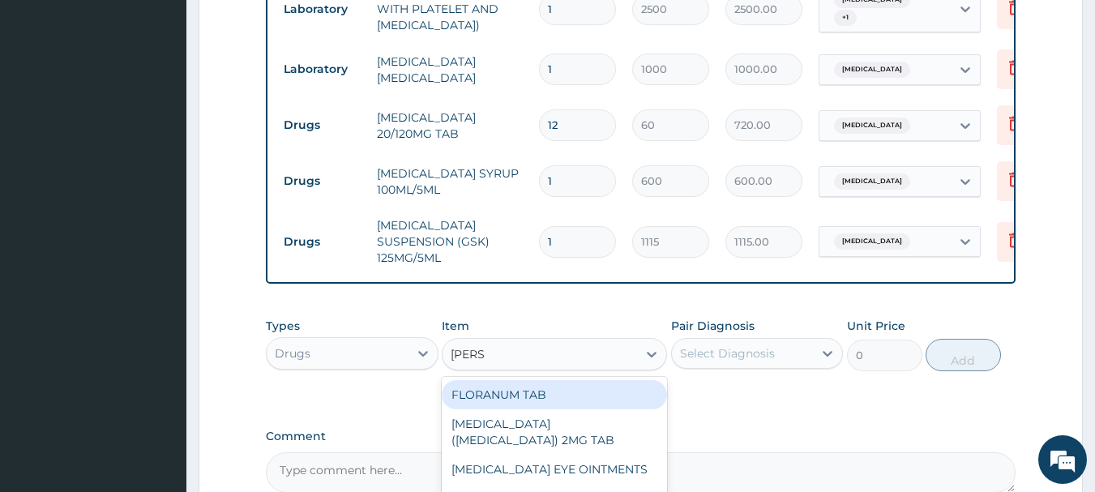
type input "LORAT"
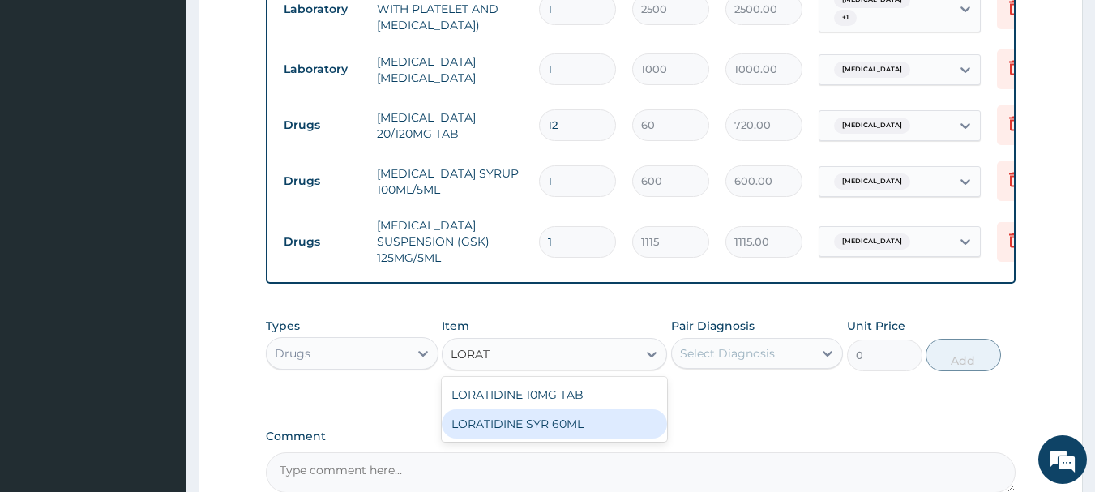
click at [472, 423] on div "LORATIDINE SYR 60ML" at bounding box center [554, 423] width 225 height 29
type input "850"
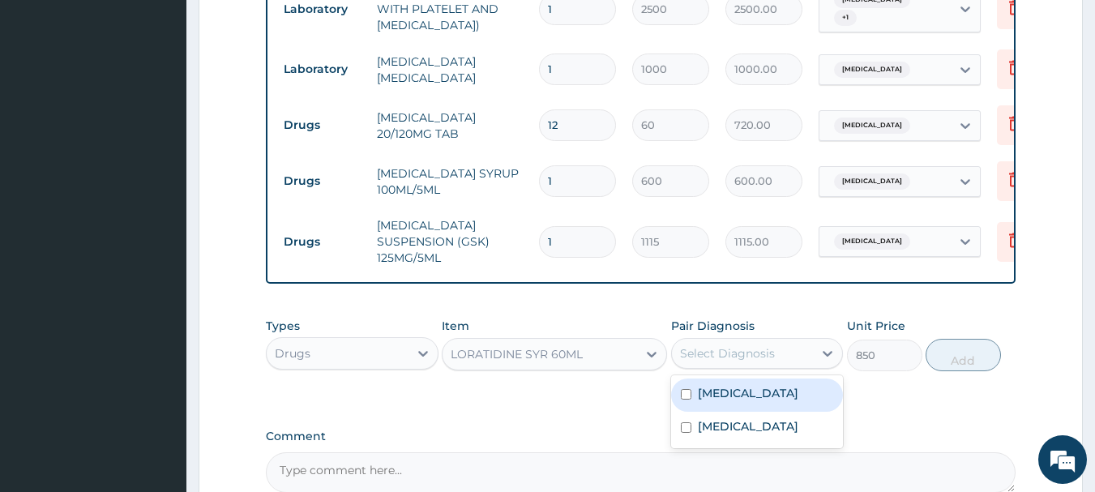
click at [711, 362] on div "Select Diagnosis" at bounding box center [743, 353] width 142 height 26
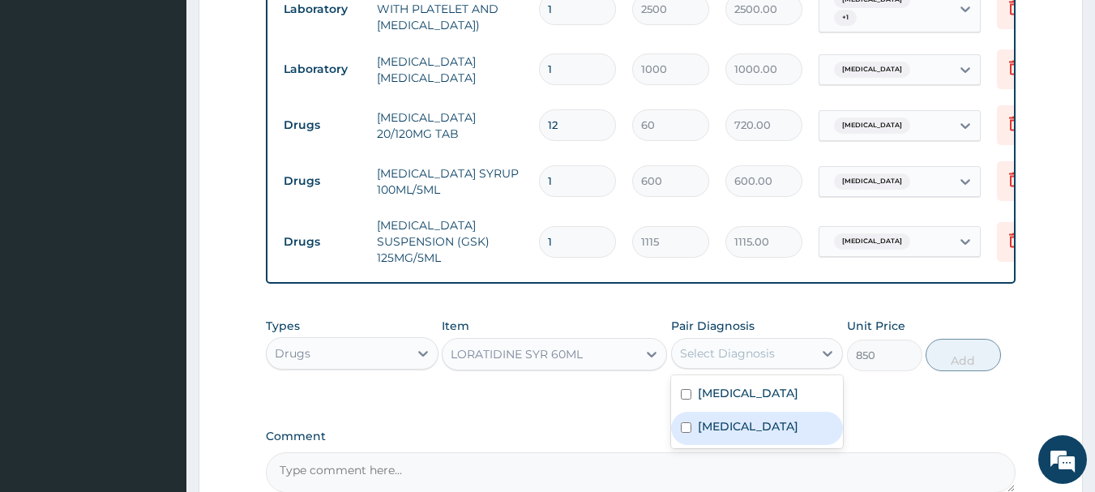
click at [714, 418] on label "Sepsis" at bounding box center [748, 426] width 100 height 16
checkbox input "true"
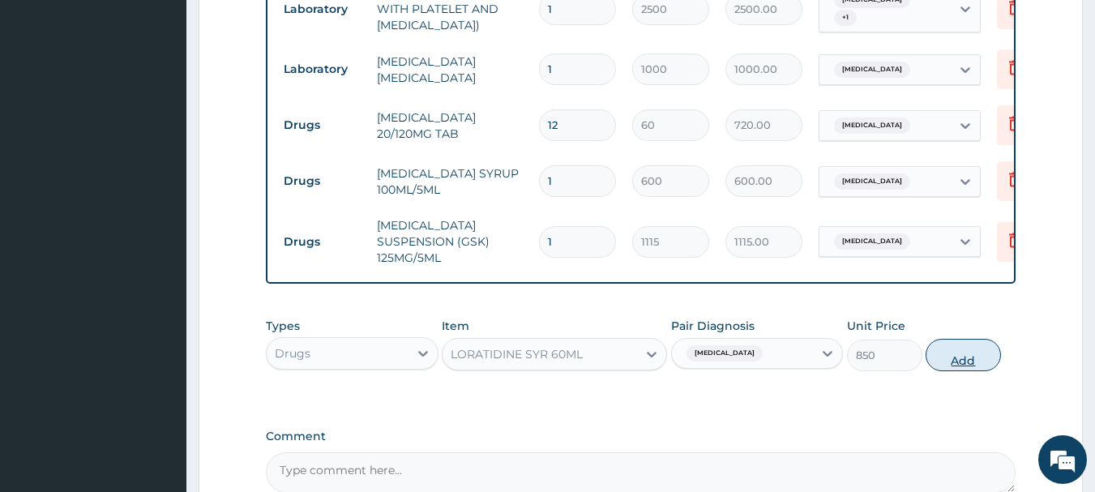
click at [966, 340] on button "Add" at bounding box center [962, 355] width 75 height 32
type input "0"
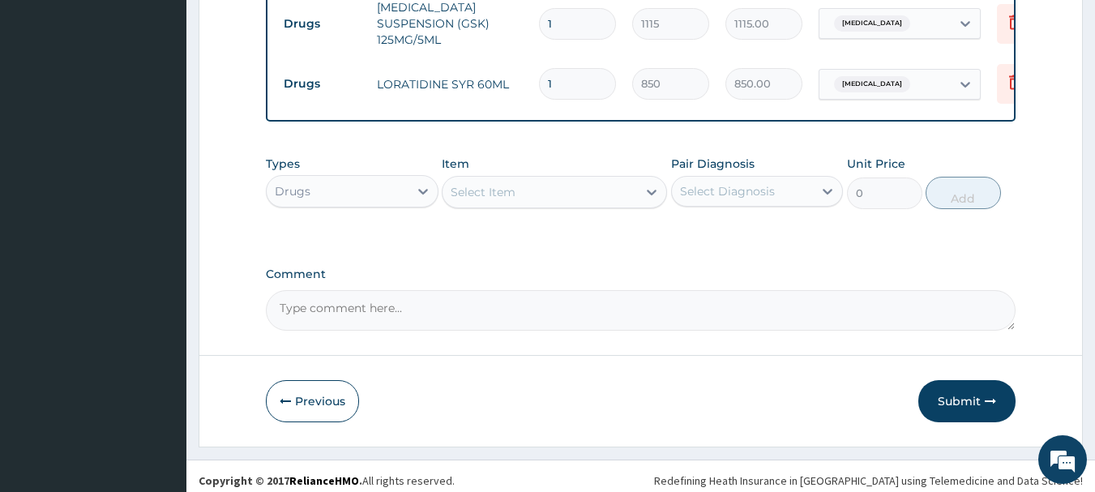
scroll to position [956, 0]
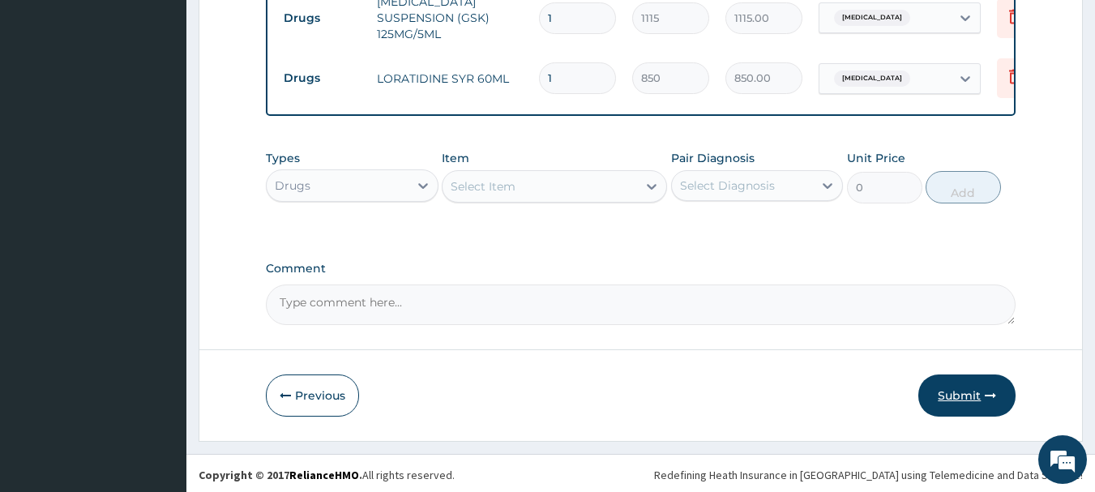
click at [961, 381] on button "Submit" at bounding box center [966, 395] width 97 height 42
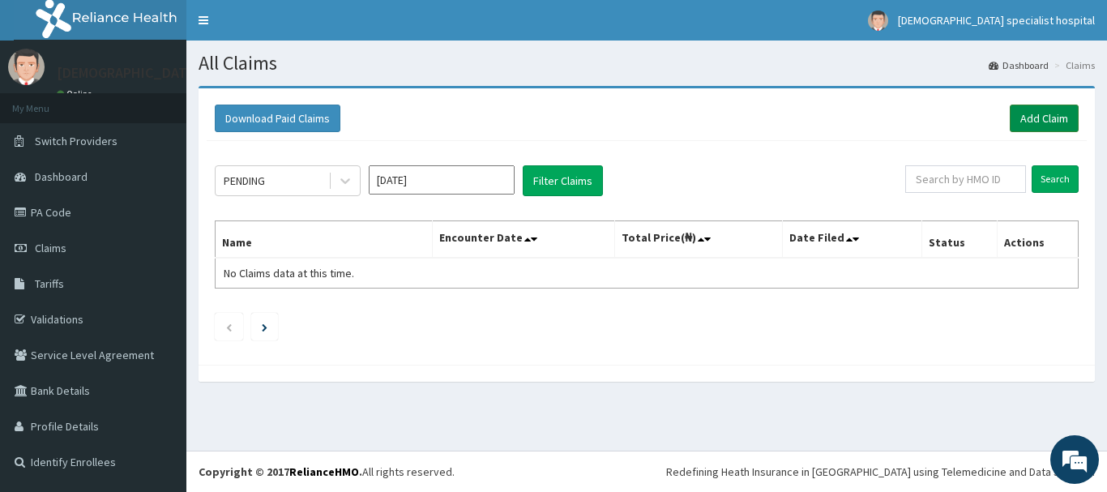
click at [1036, 120] on link "Add Claim" at bounding box center [1044, 119] width 69 height 28
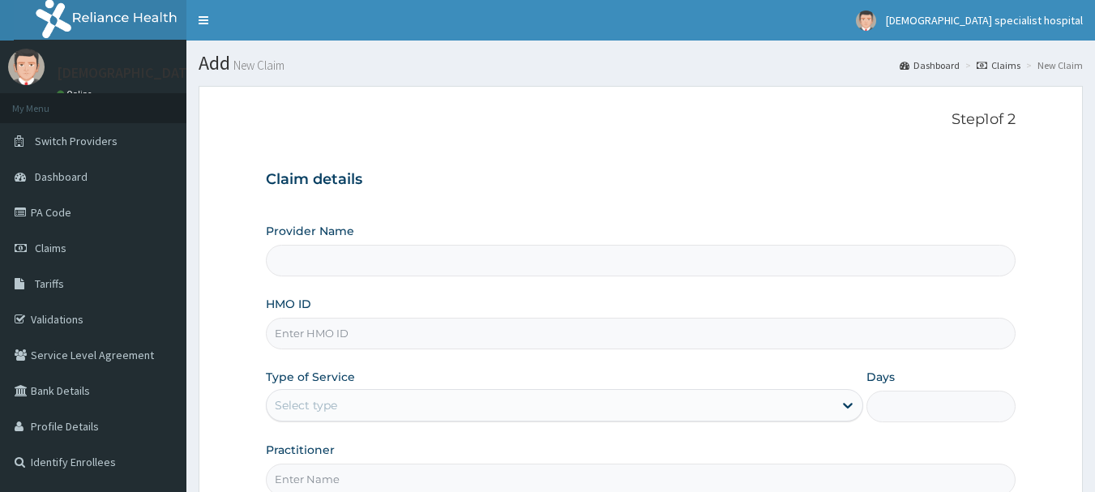
type input "KER/10198/B"
type input "[DEMOGRAPHIC_DATA] Specialist Hospital Ltd"
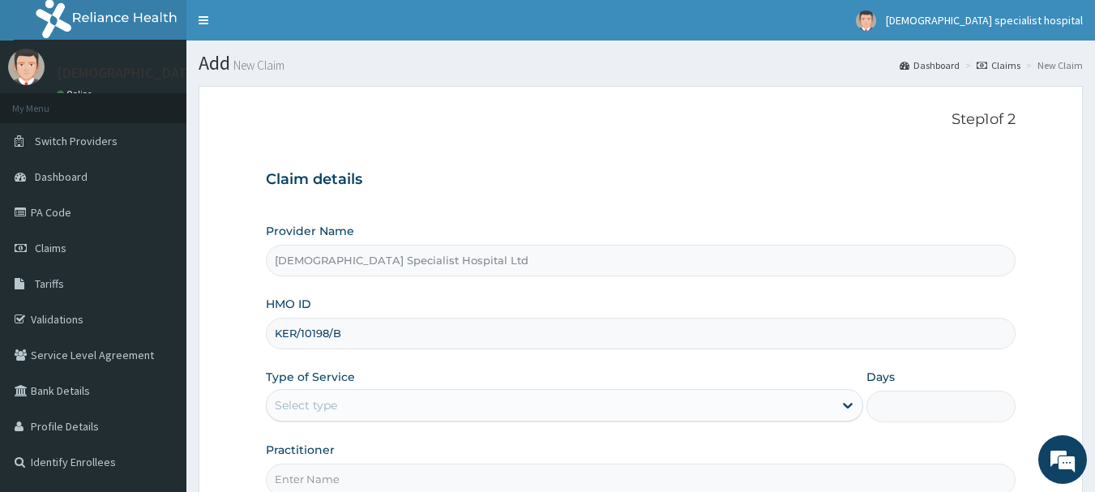
type input "KER/10198/B"
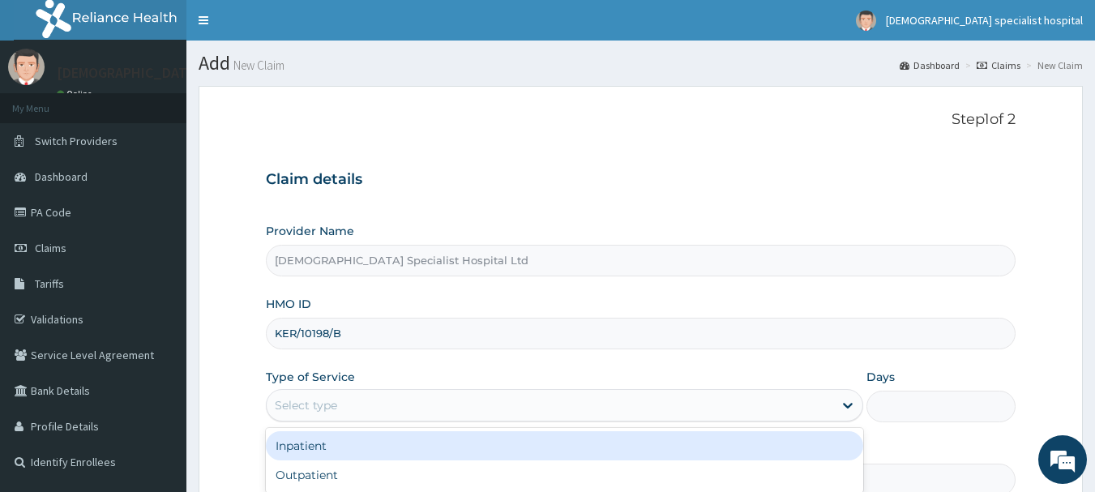
click at [335, 413] on div "Select type" at bounding box center [306, 405] width 62 height 16
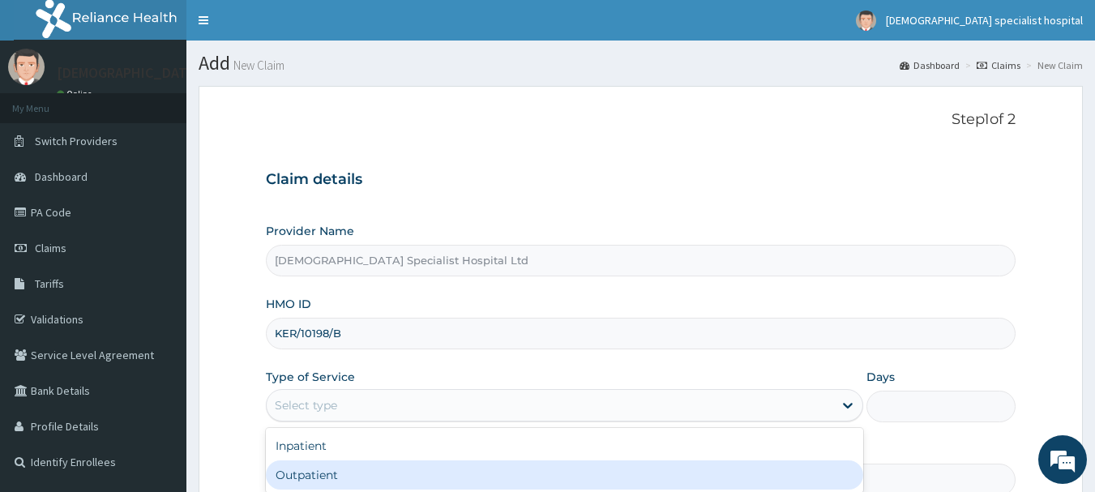
click at [339, 484] on div "Outpatient" at bounding box center [564, 474] width 597 height 29
type input "1"
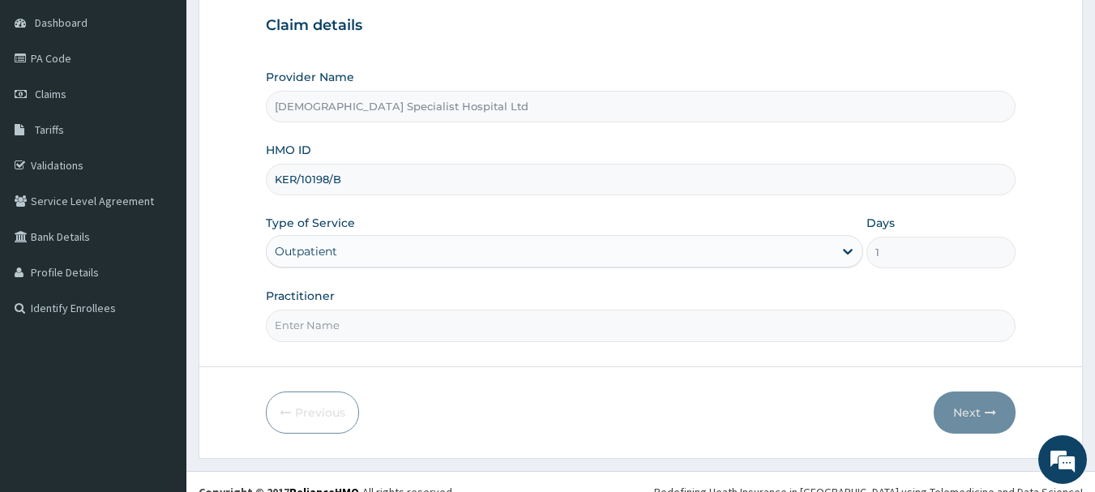
scroll to position [161, 0]
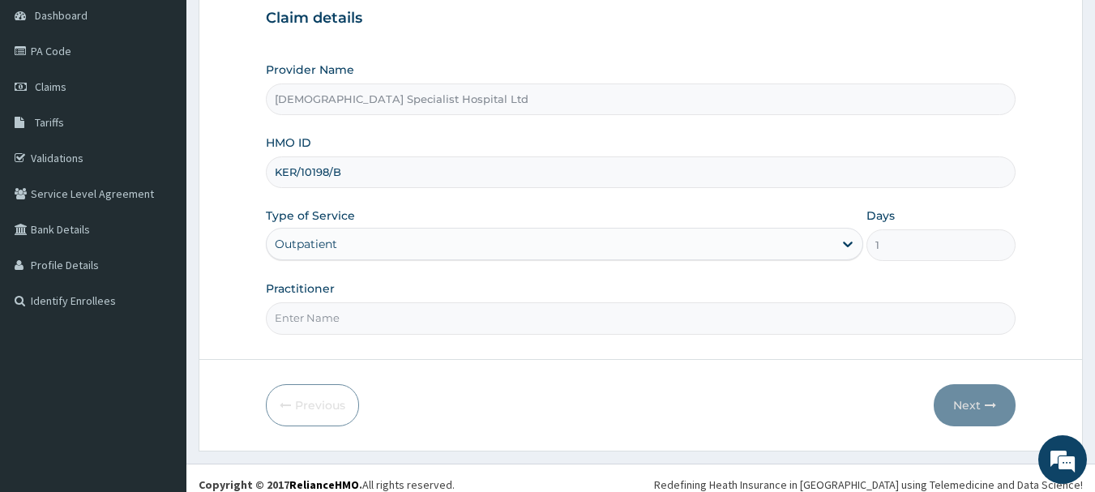
drag, startPoint x: 1105, startPoint y: 295, endPoint x: 1100, endPoint y: 395, distance: 99.8
click at [1094, 395] on html "R EL Toggle navigation jefis specialist hospital jefis specialist hospital - je…" at bounding box center [547, 172] width 1095 height 666
type input "DR OJO"
click at [561, 315] on input "Practitioner" at bounding box center [641, 318] width 750 height 32
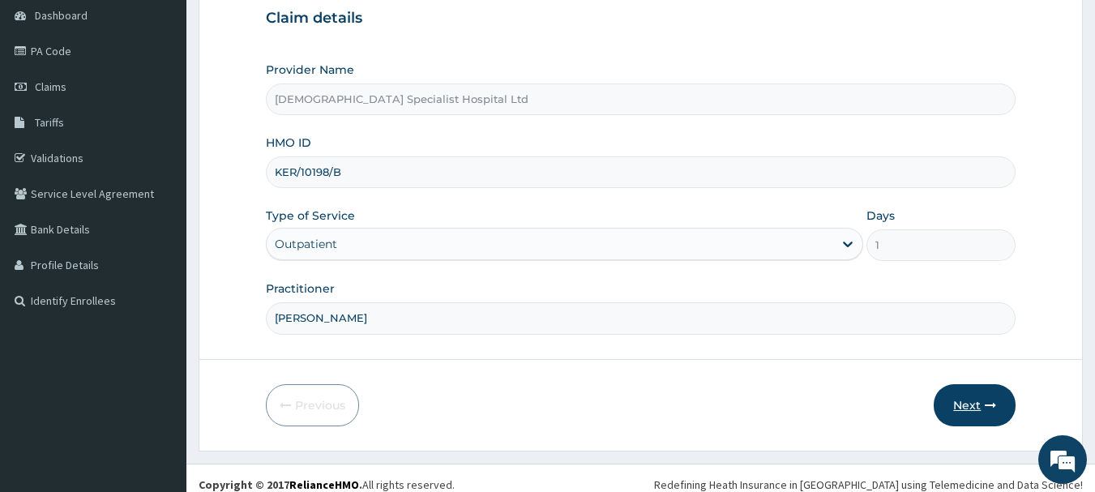
type input "DR OJO"
click at [957, 411] on button "Next" at bounding box center [975, 405] width 82 height 42
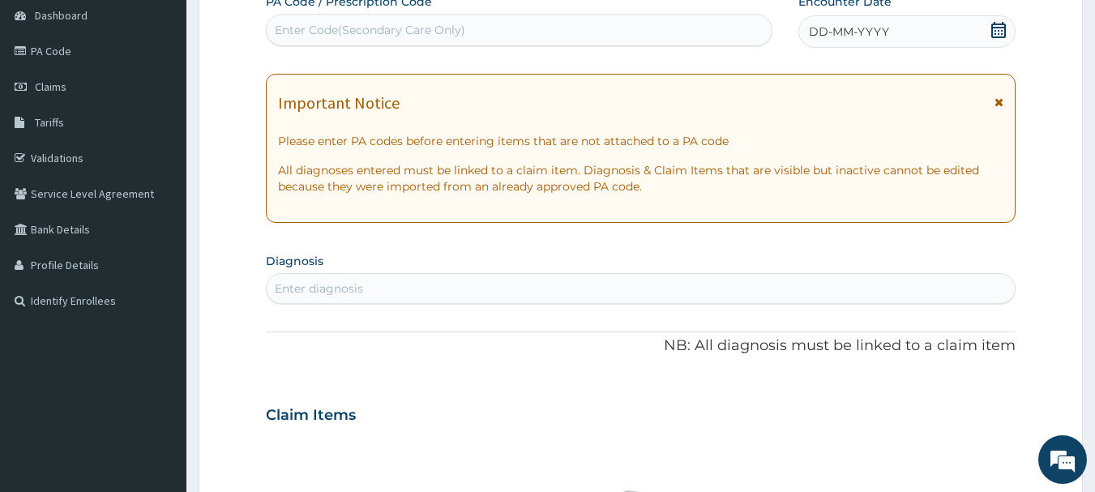
click at [886, 40] on span "DD-MM-YYYY" at bounding box center [849, 32] width 80 height 16
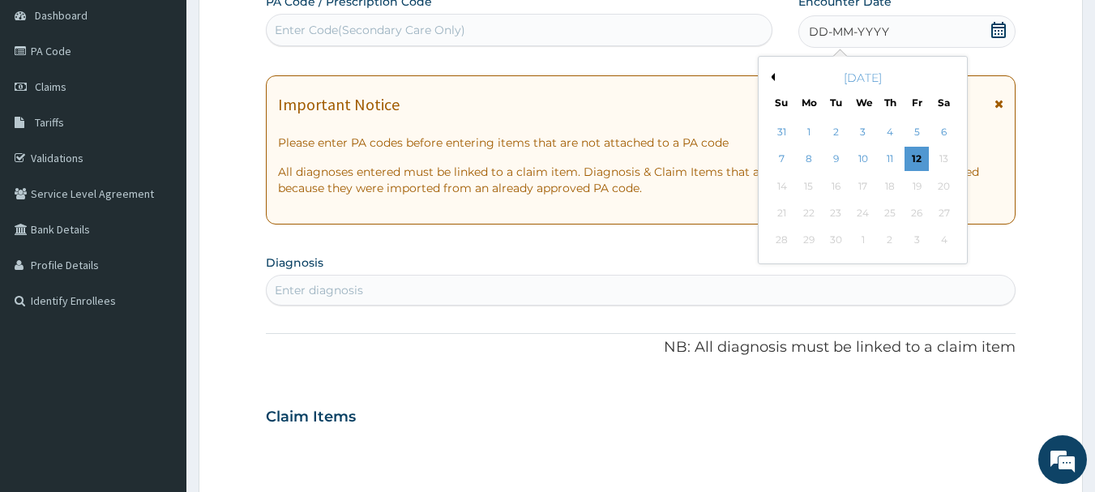
click at [772, 75] on button "Previous Month" at bounding box center [771, 77] width 8 height 8
click at [865, 183] on div "13" at bounding box center [863, 186] width 24 height 24
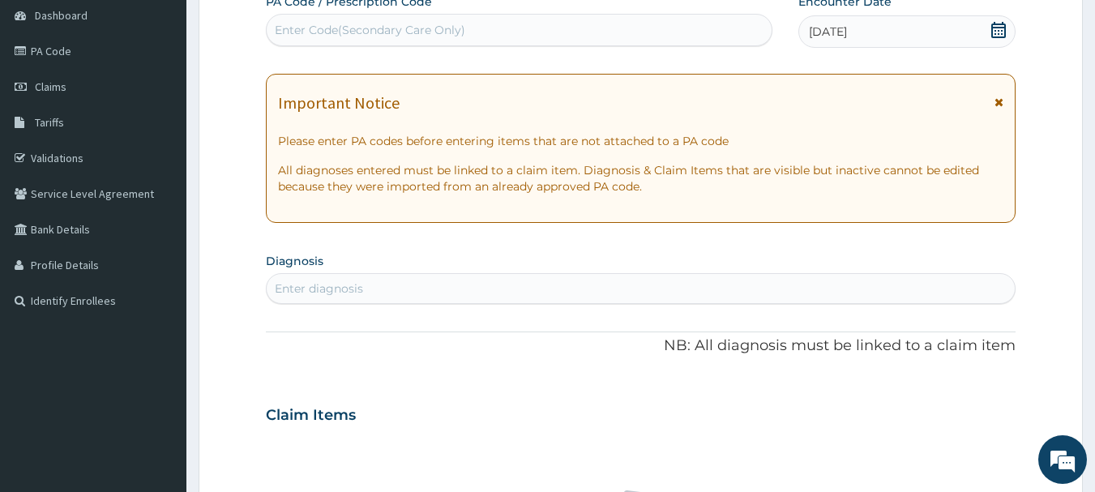
click at [309, 299] on div "Enter diagnosis" at bounding box center [641, 289] width 749 height 26
type input "UPPER RESPI"
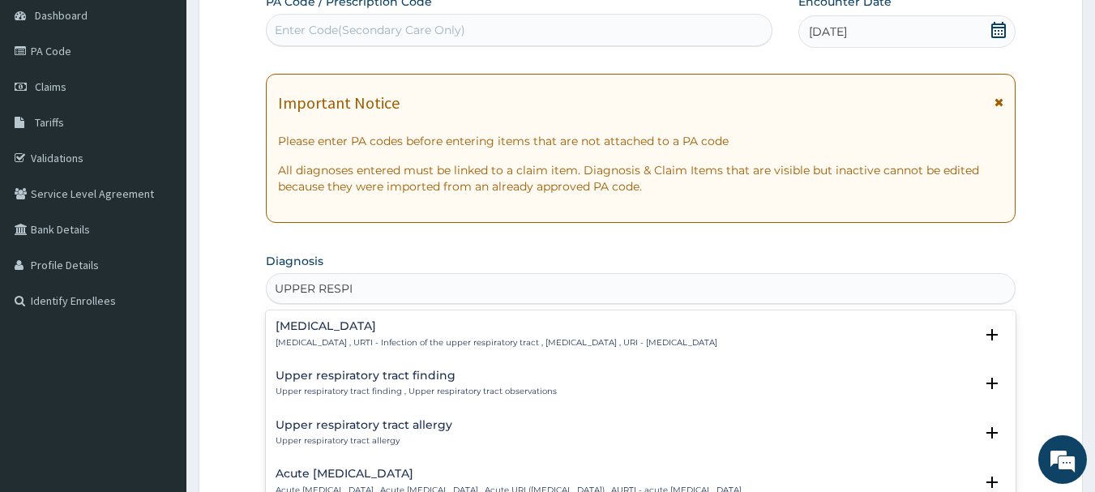
click at [350, 348] on p "Upper respiratory infection , URTI - Infection of the upper respiratory tract ,…" at bounding box center [497, 342] width 442 height 11
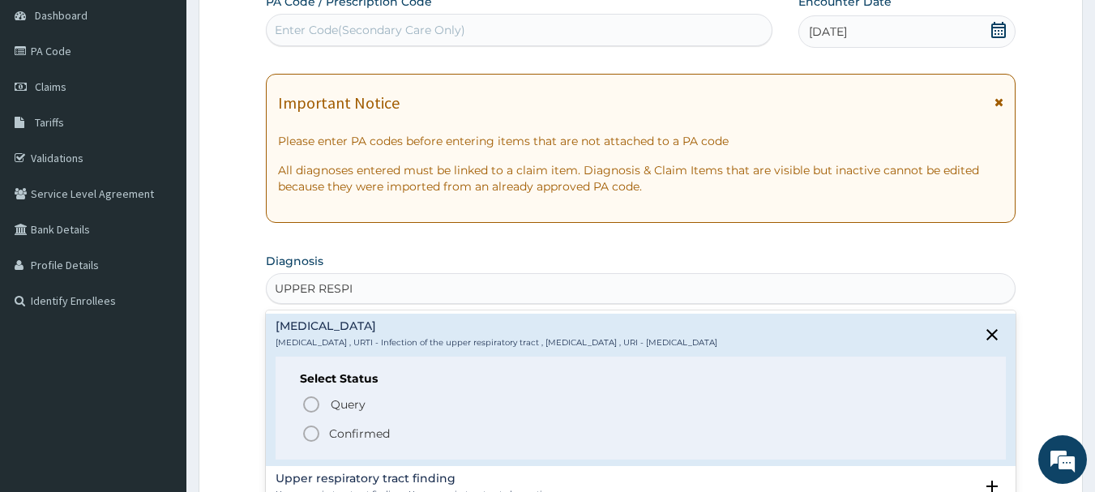
click at [354, 442] on p "Confirmed" at bounding box center [359, 433] width 61 height 16
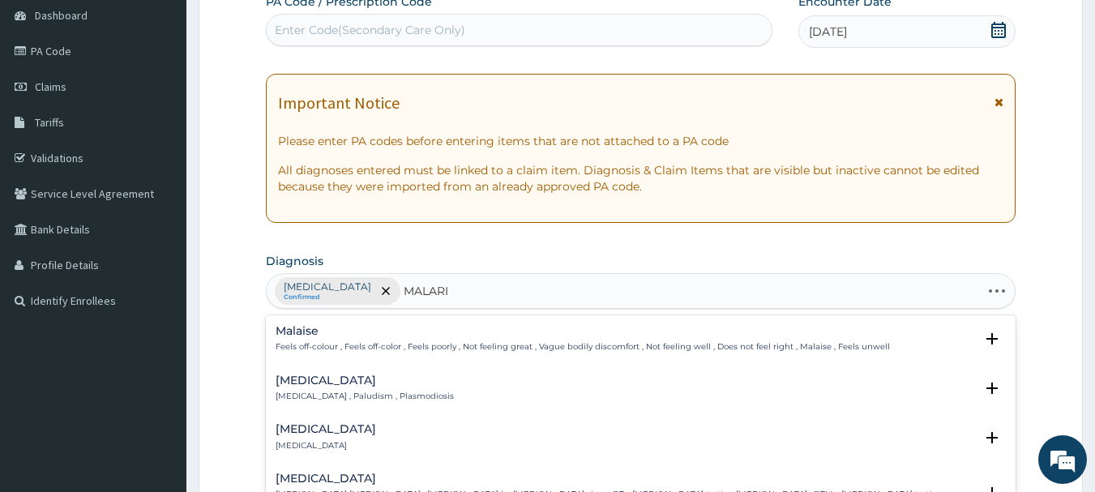
type input "MALARIA"
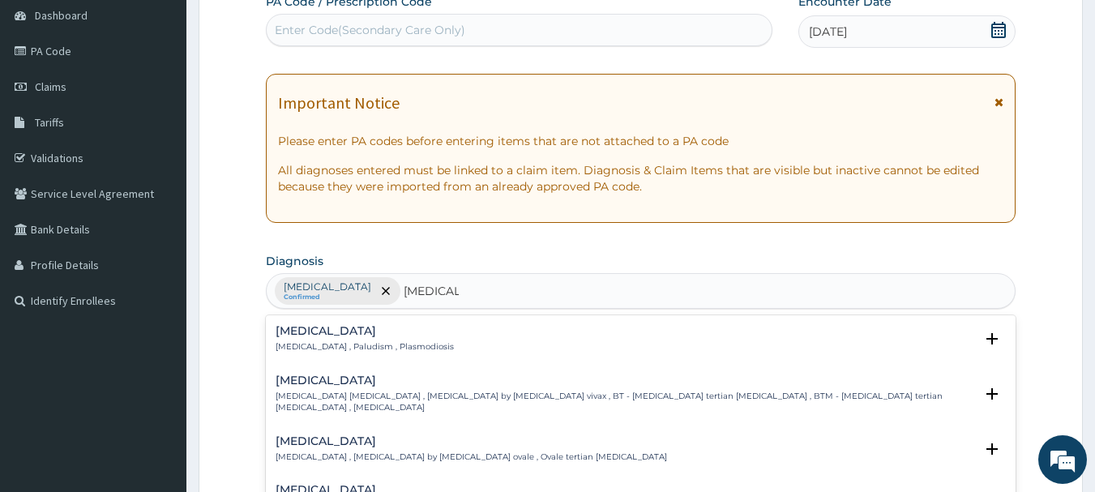
click at [327, 346] on p "Malaria , Paludism , Plasmodiosis" at bounding box center [365, 346] width 178 height 11
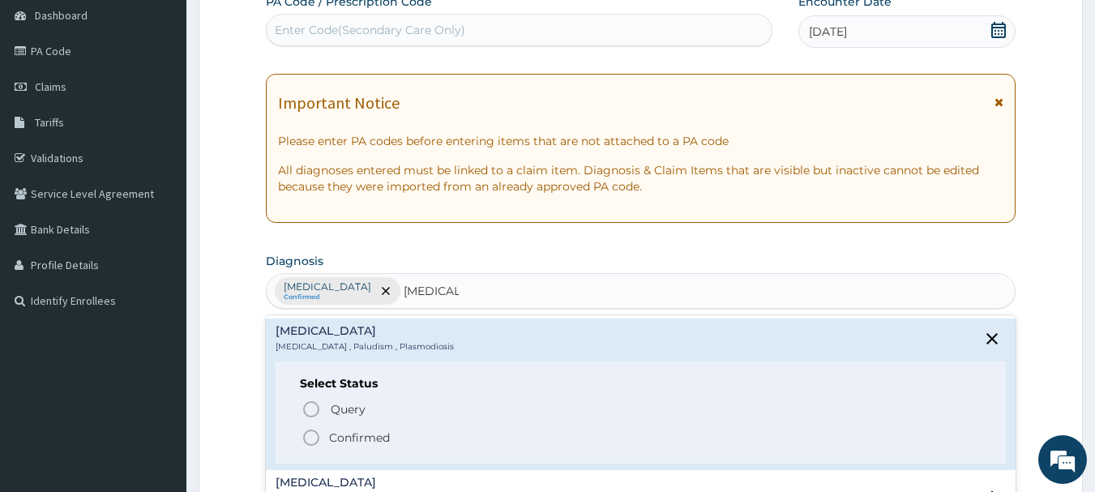
click at [348, 433] on span "Confirmed" at bounding box center [641, 437] width 681 height 19
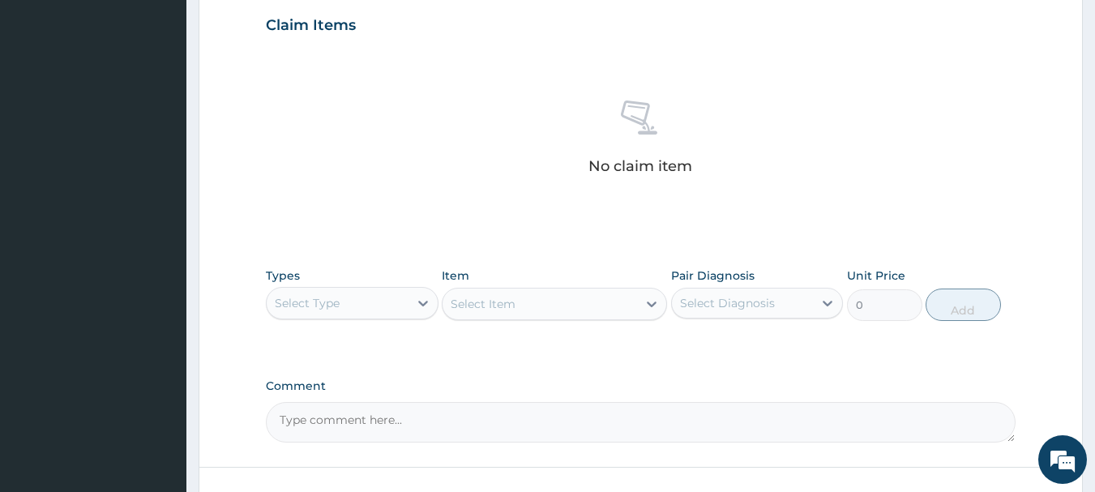
scroll to position [677, 0]
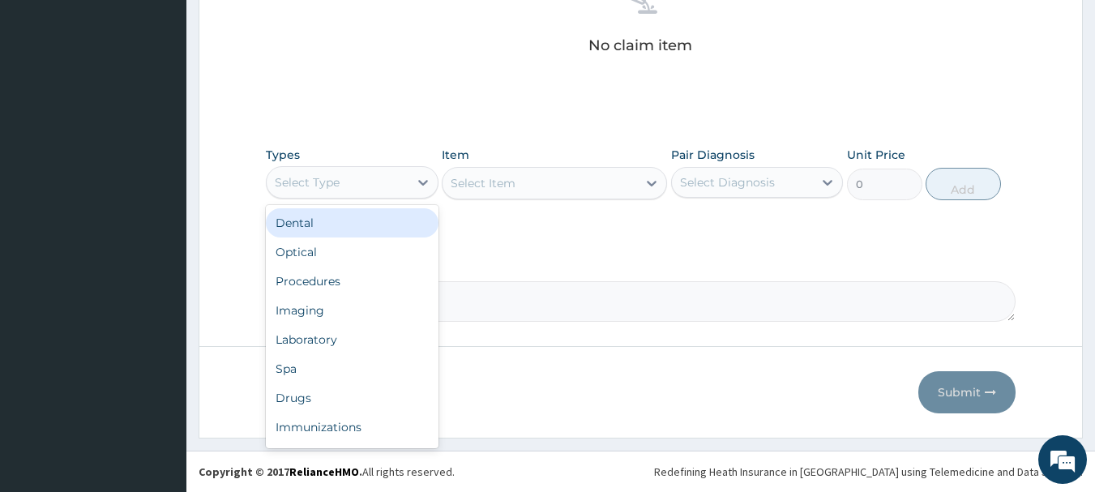
click at [347, 187] on div "Select Type" at bounding box center [338, 182] width 142 height 26
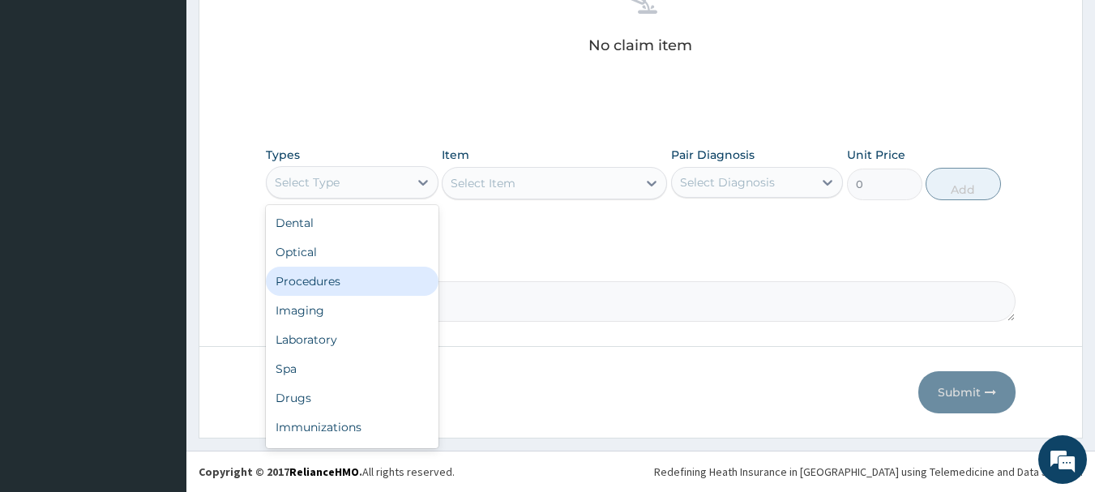
click at [344, 288] on div "Procedures" at bounding box center [352, 281] width 173 height 29
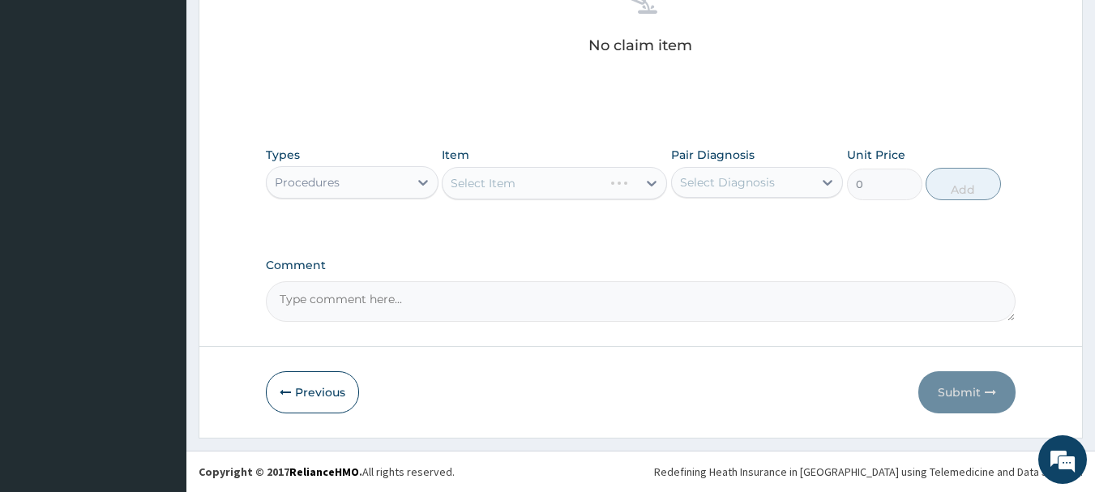
click at [532, 194] on div "Select Item" at bounding box center [554, 183] width 225 height 32
click at [518, 184] on div "Select Item" at bounding box center [554, 183] width 225 height 32
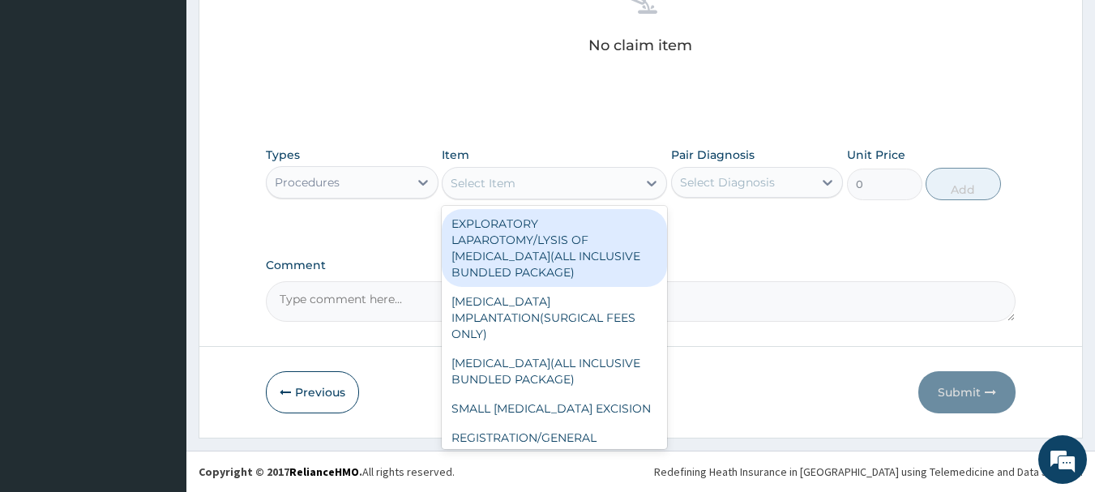
click at [518, 184] on div "Select Item" at bounding box center [539, 183] width 194 height 26
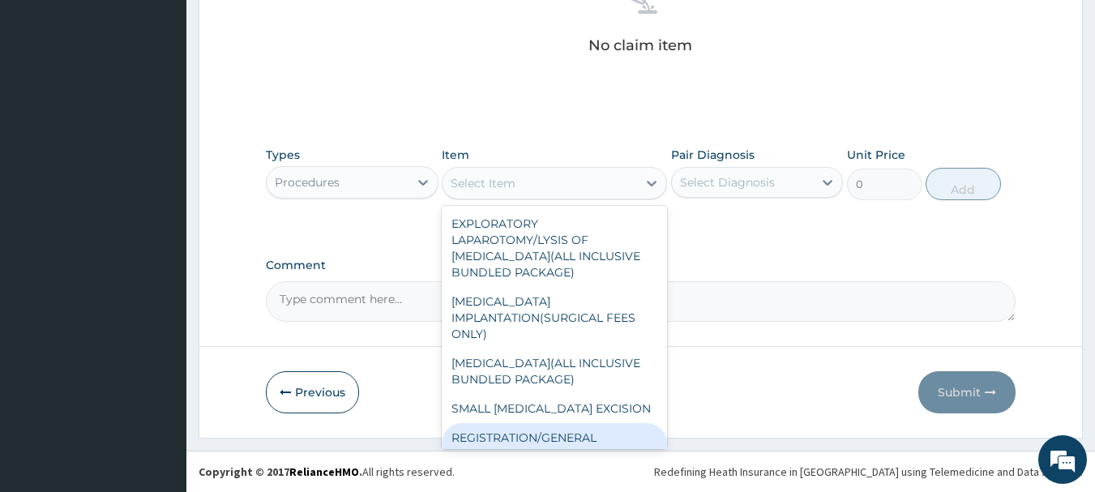
click at [596, 430] on div "REGISTRATION/GENERAL CONSULTATION" at bounding box center [554, 445] width 225 height 45
type input "2000"
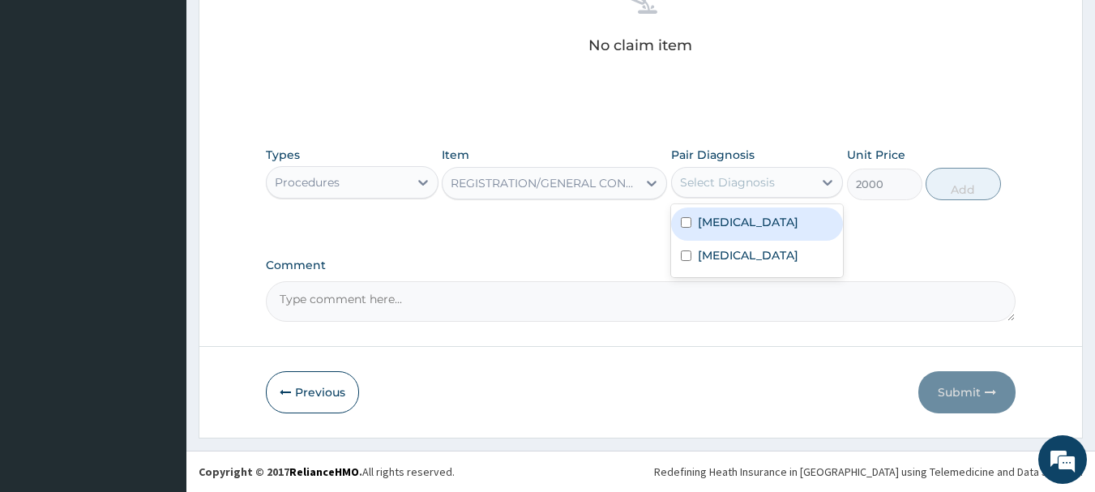
click at [717, 193] on div "Select Diagnosis" at bounding box center [743, 182] width 142 height 26
click at [726, 230] on label "Upper respiratory infection" at bounding box center [748, 222] width 100 height 16
checkbox input "true"
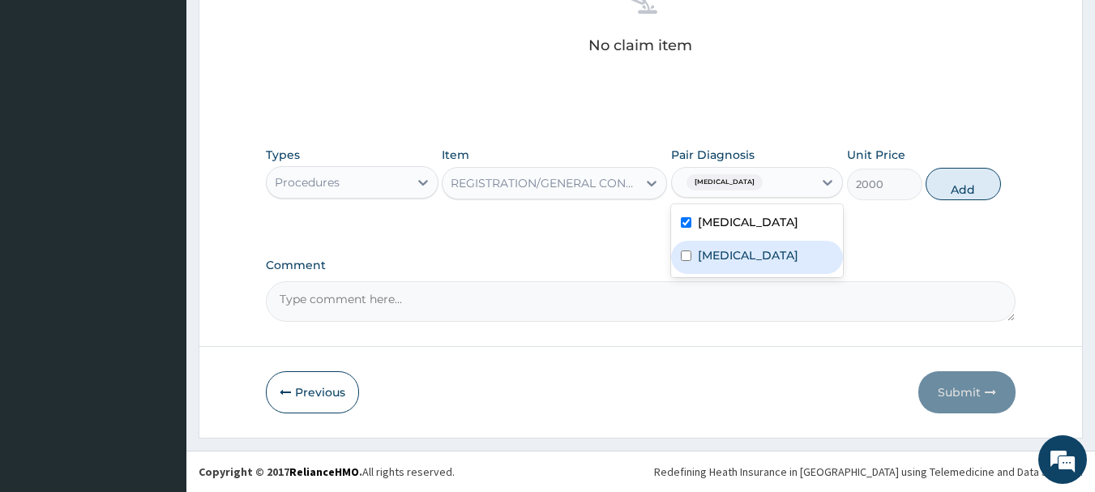
click at [729, 254] on label "Malaria" at bounding box center [748, 255] width 100 height 16
checkbox input "true"
click at [729, 241] on div "Upper respiratory infection" at bounding box center [757, 223] width 173 height 33
checkbox input "false"
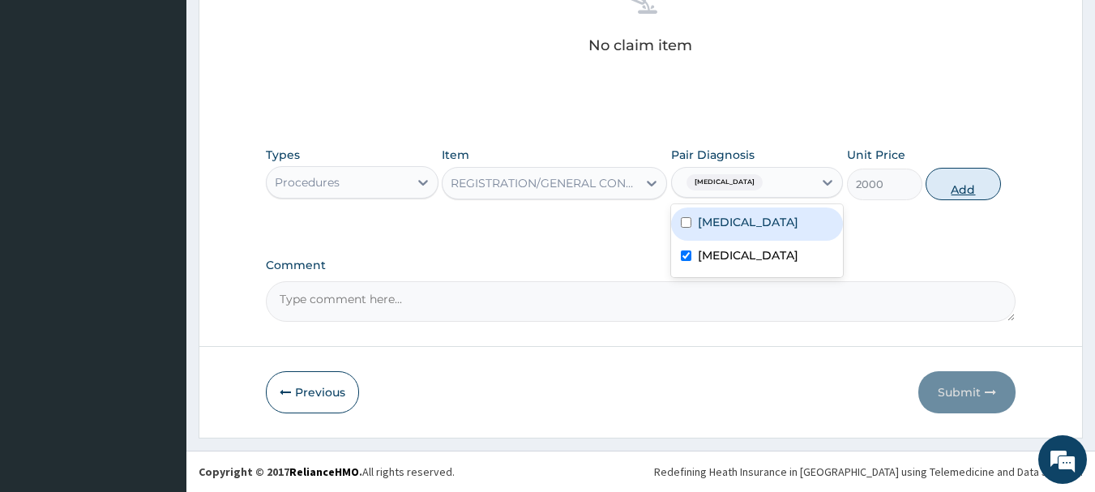
click at [950, 186] on button "Add" at bounding box center [962, 184] width 75 height 32
type input "0"
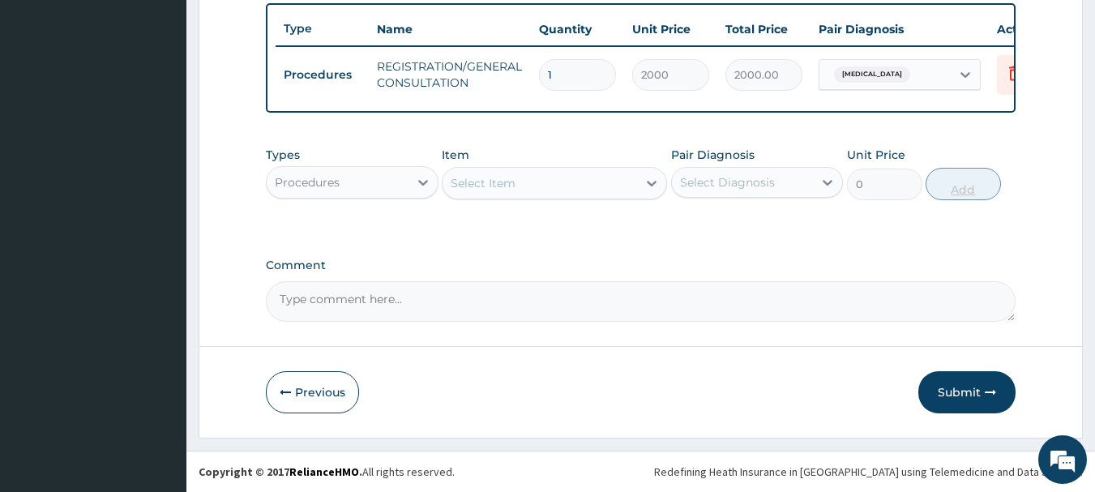
scroll to position [612, 0]
click at [406, 177] on div "Procedures" at bounding box center [338, 182] width 142 height 26
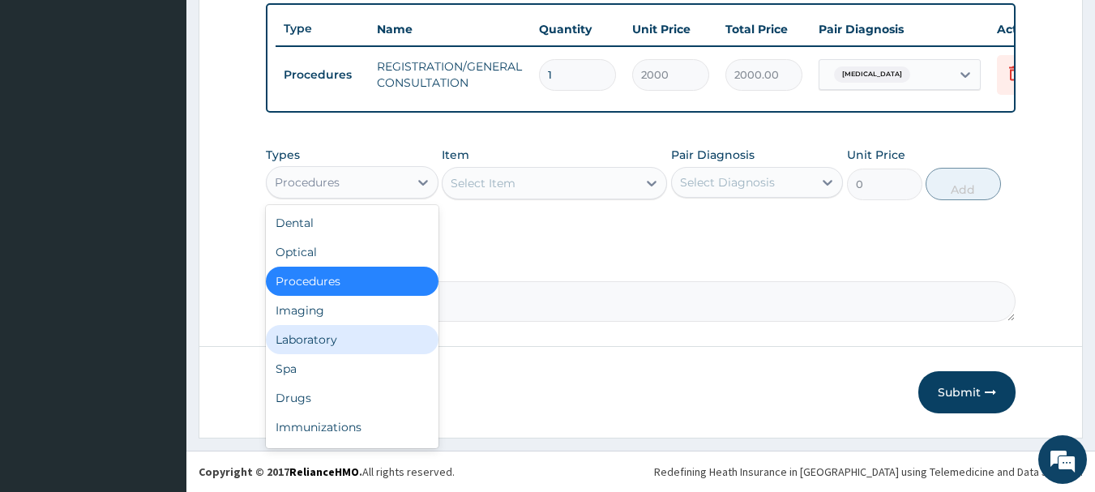
click at [318, 331] on div "Laboratory" at bounding box center [352, 339] width 173 height 29
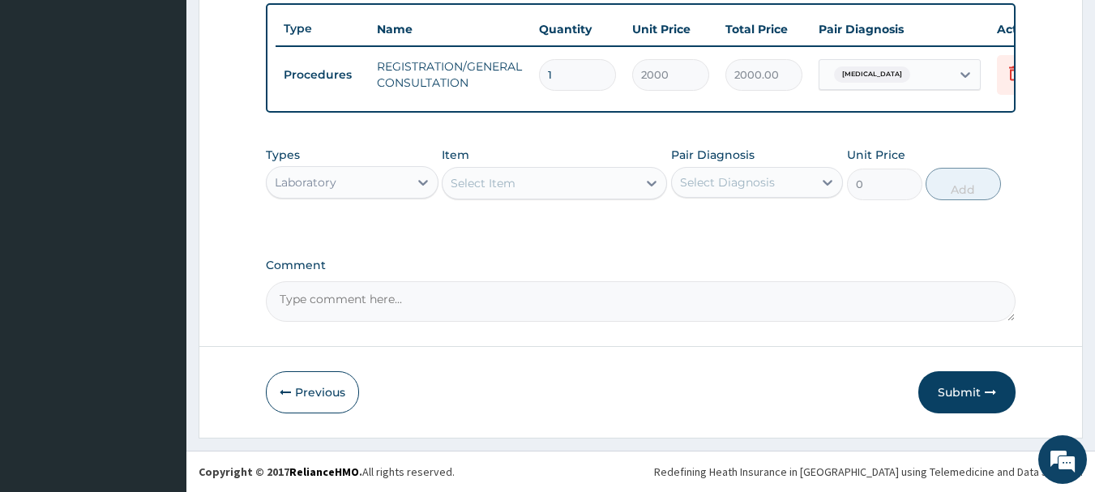
click at [374, 188] on div "Laboratory" at bounding box center [338, 182] width 142 height 26
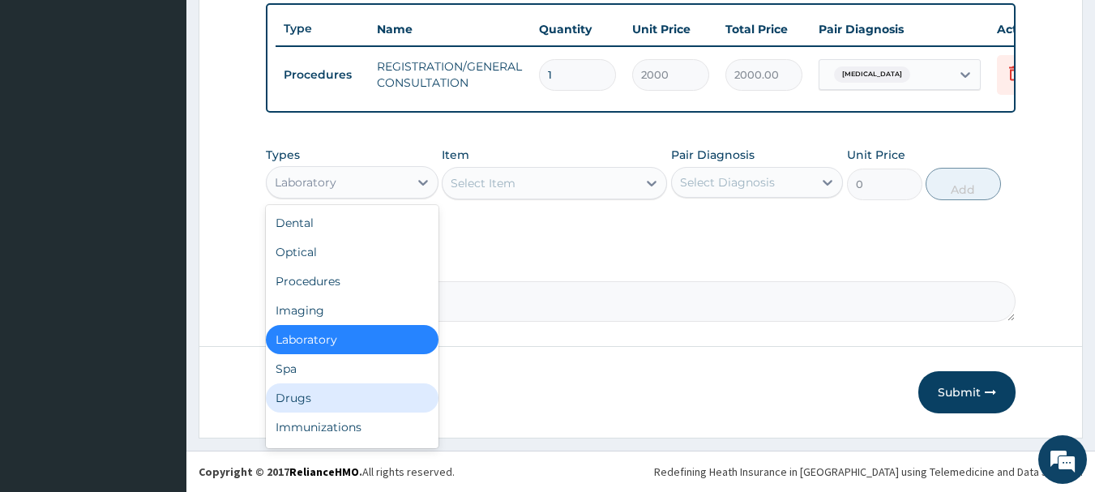
click at [343, 400] on div "Drugs" at bounding box center [352, 397] width 173 height 29
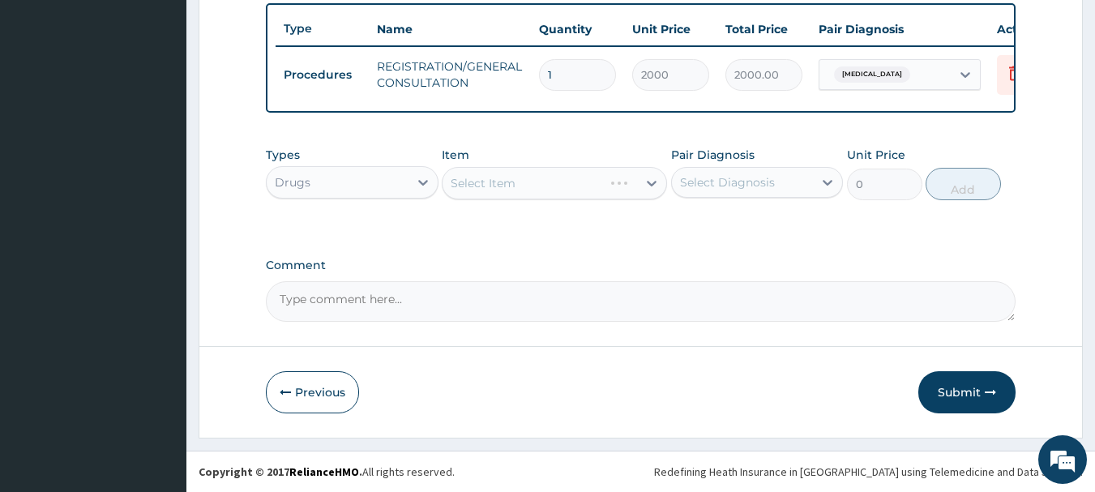
click at [465, 182] on div "Select Item" at bounding box center [554, 183] width 225 height 32
click at [462, 185] on div "Select Item" at bounding box center [483, 183] width 65 height 16
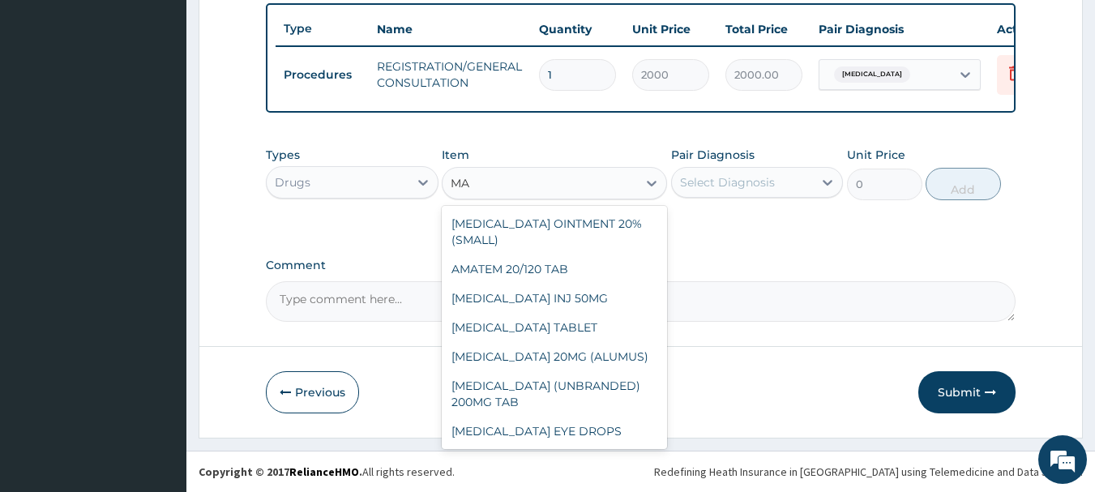
type input "M"
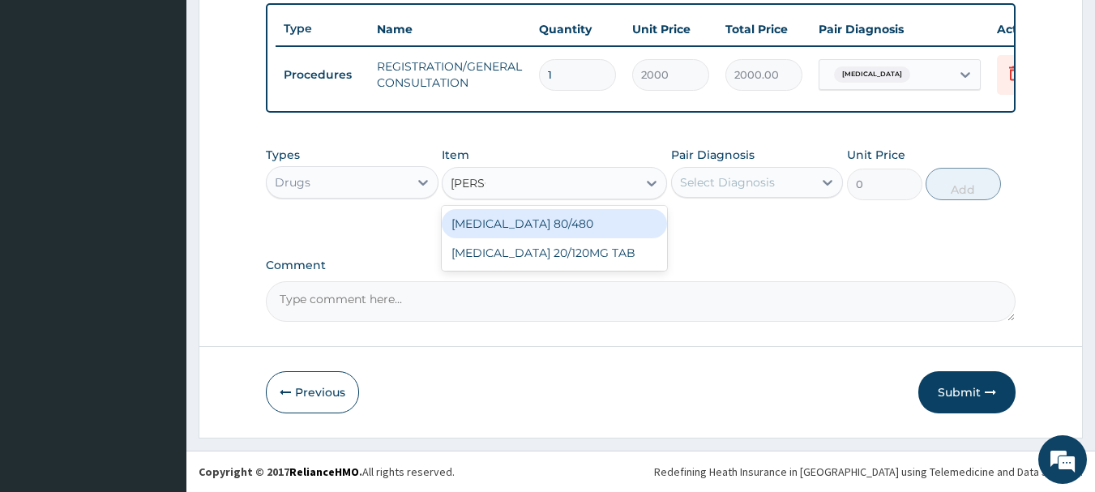
type input "COART"
click at [521, 222] on div "COARTEM 80/480" at bounding box center [554, 223] width 225 height 29
type input "130"
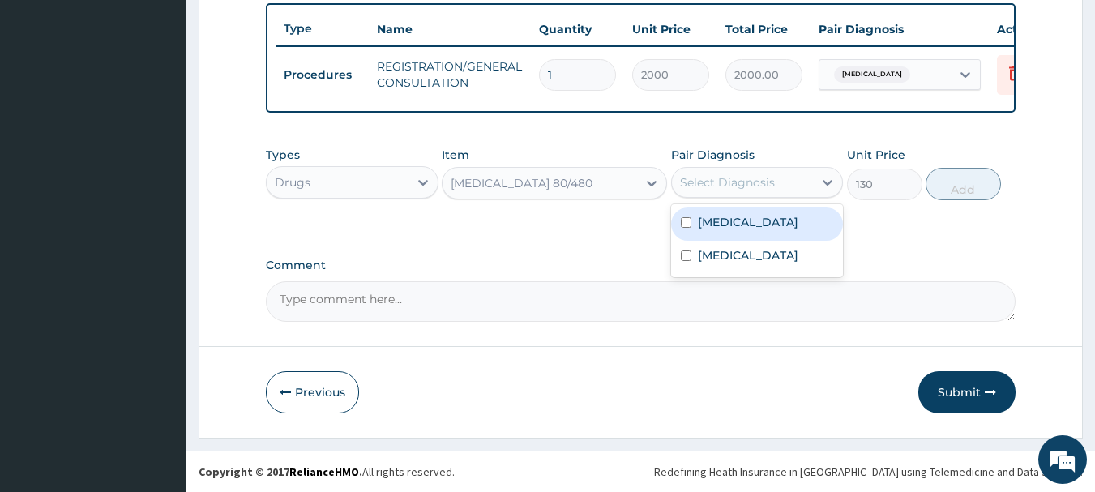
click at [706, 185] on div "Select Diagnosis" at bounding box center [727, 182] width 95 height 16
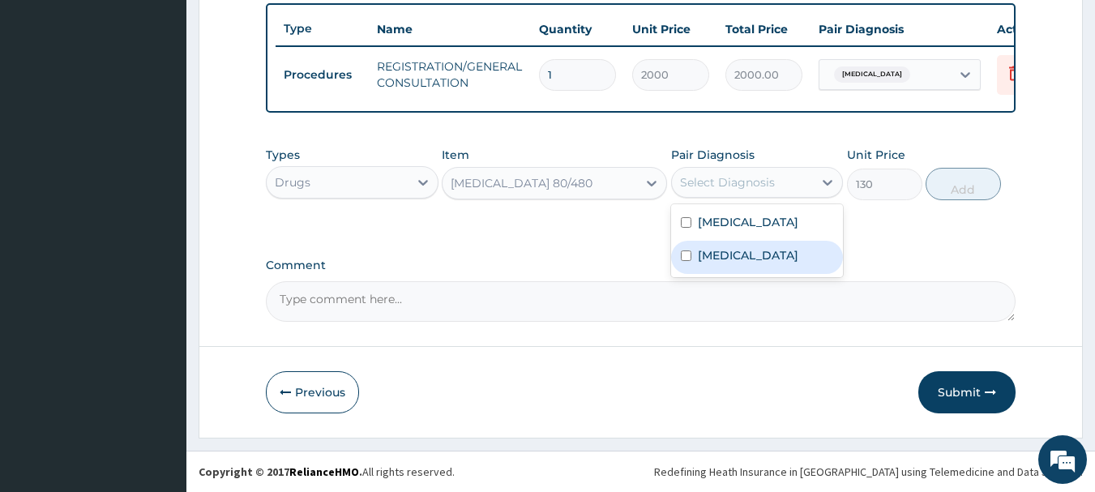
click at [755, 268] on div "Malaria" at bounding box center [757, 257] width 173 height 33
checkbox input "true"
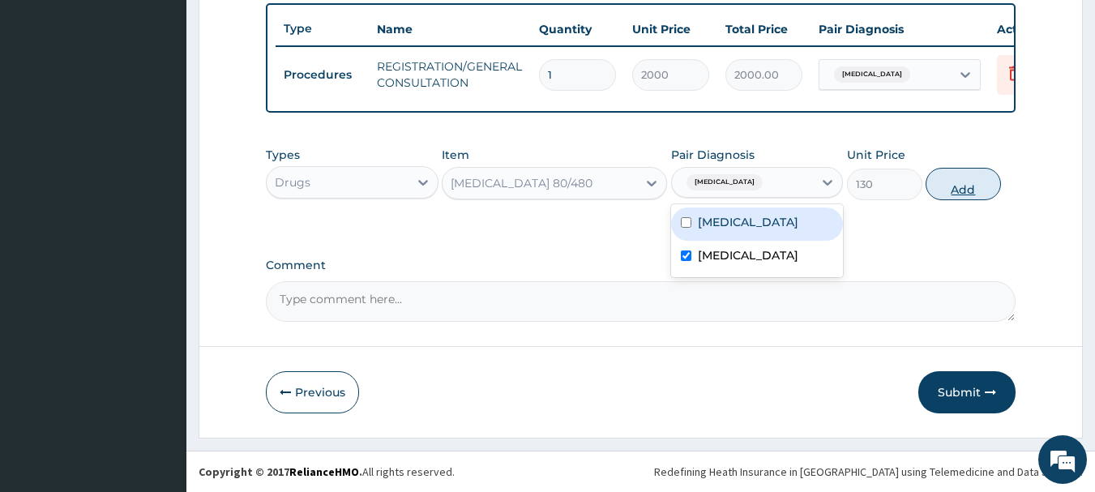
click at [947, 181] on button "Add" at bounding box center [962, 184] width 75 height 32
type input "0"
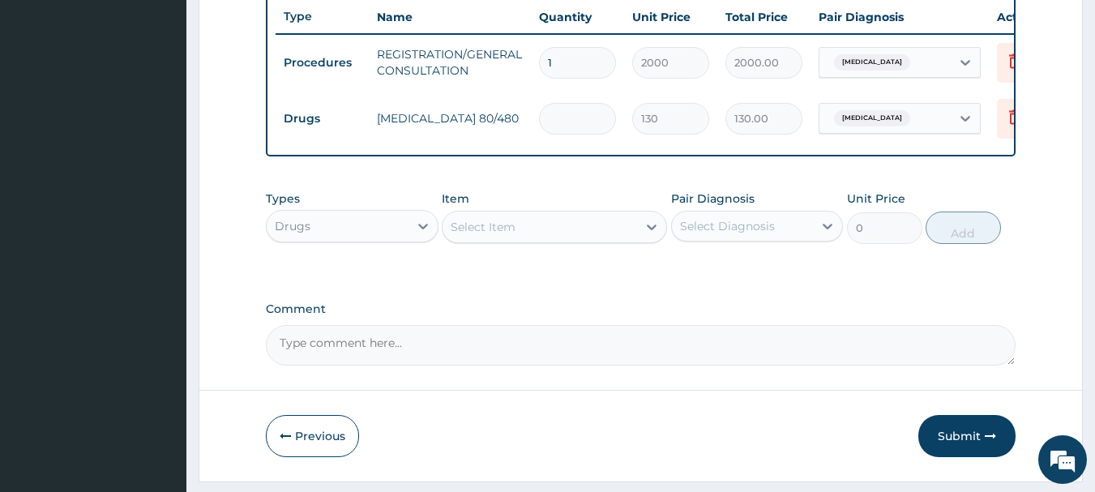
type input "0.00"
type input "6"
type input "780.00"
type input "6"
click at [523, 240] on div "Select Item" at bounding box center [539, 227] width 194 height 26
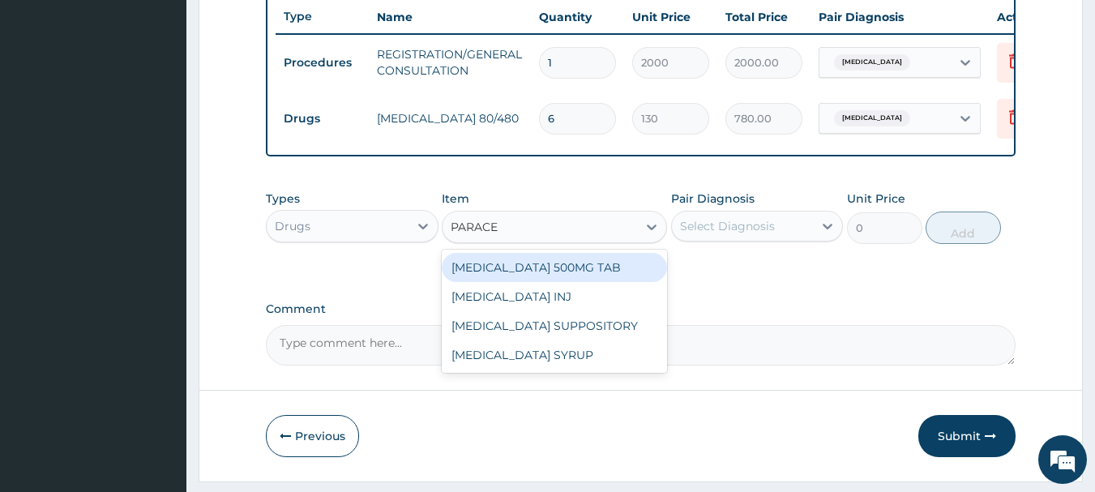
type input "PARACET"
click at [562, 279] on div "PARACETAMOL 500MG TAB" at bounding box center [554, 267] width 225 height 29
type input "18"
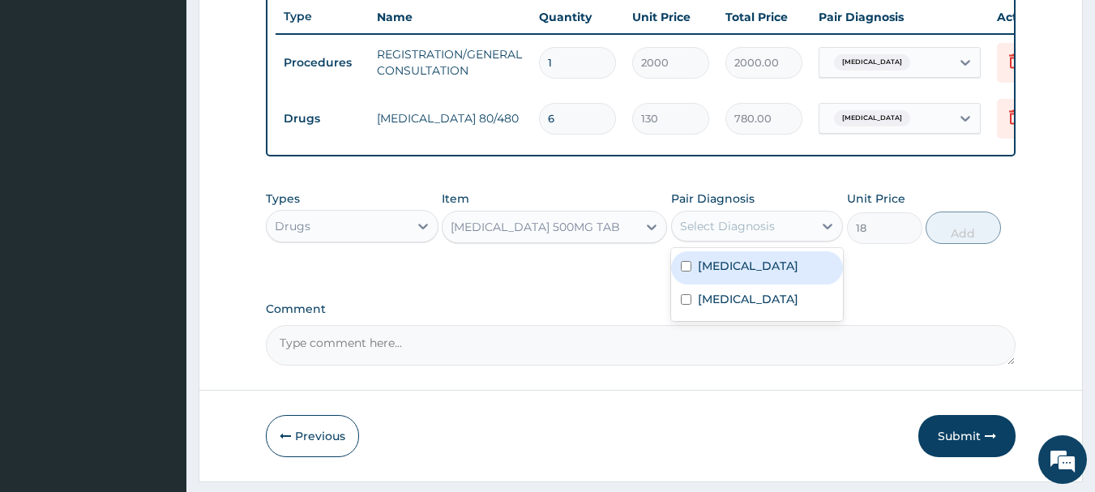
click at [738, 234] on div "Select Diagnosis" at bounding box center [727, 226] width 95 height 16
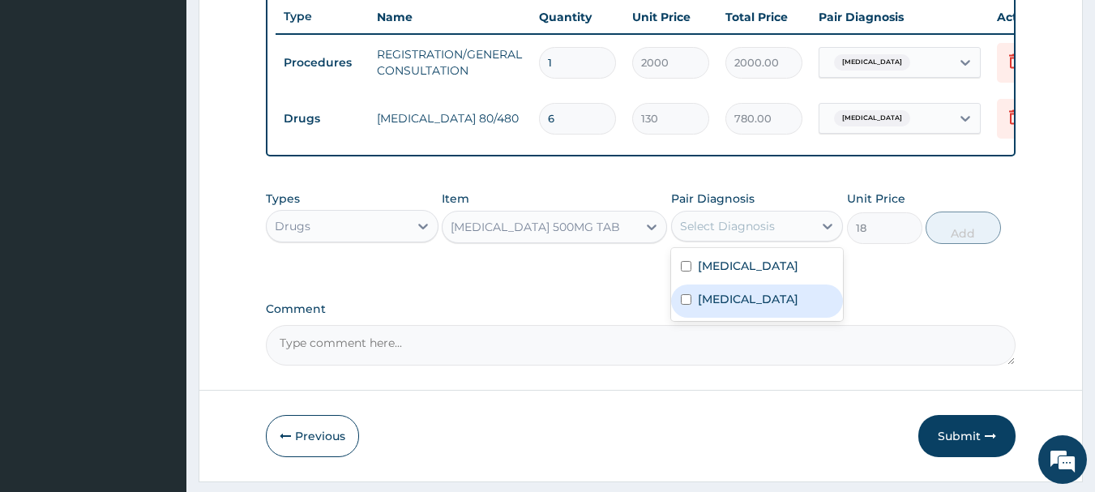
click at [764, 318] on div "Malaria" at bounding box center [757, 300] width 173 height 33
checkbox input "true"
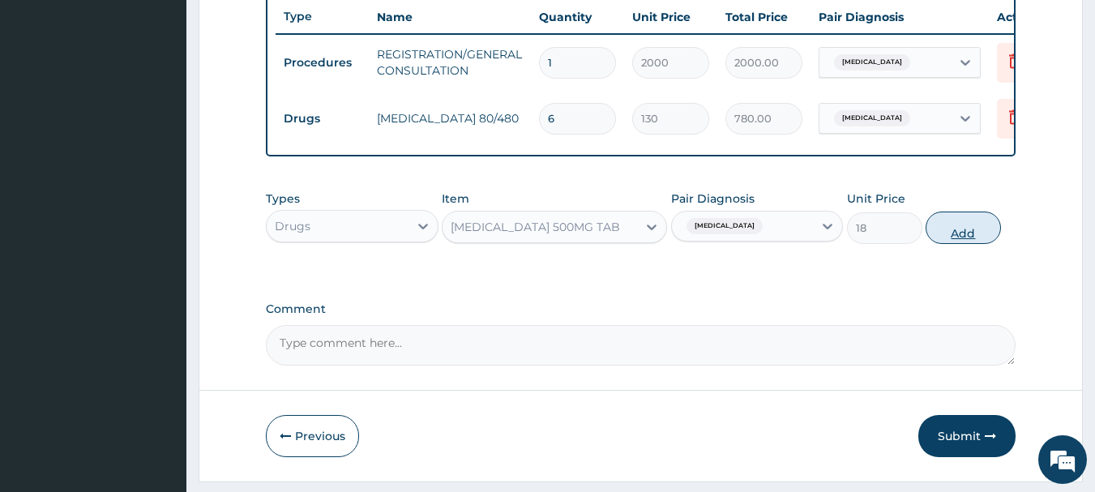
click at [964, 241] on button "Add" at bounding box center [962, 228] width 75 height 32
type input "0"
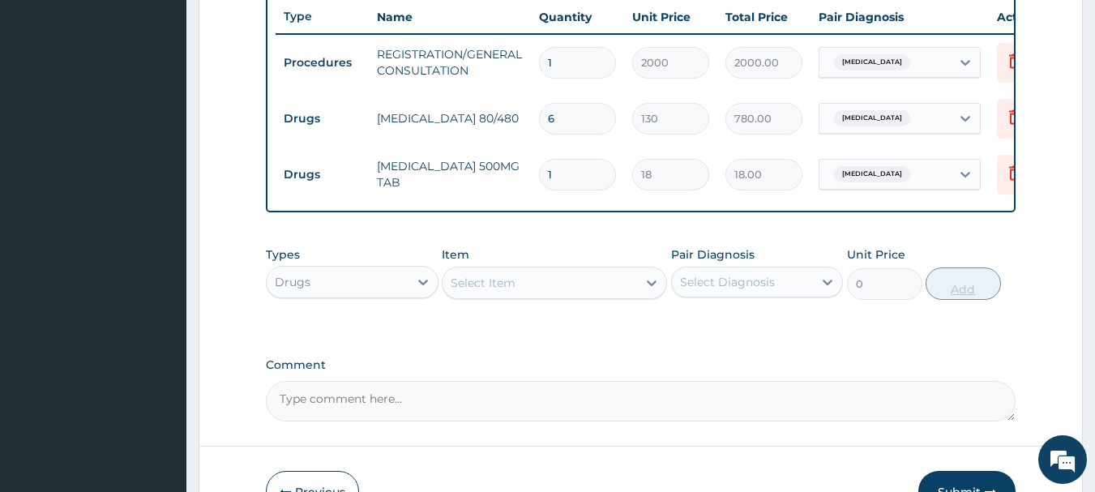
type input "18"
type input "324.00"
type input "18"
click at [522, 296] on div "Select Item" at bounding box center [539, 283] width 194 height 26
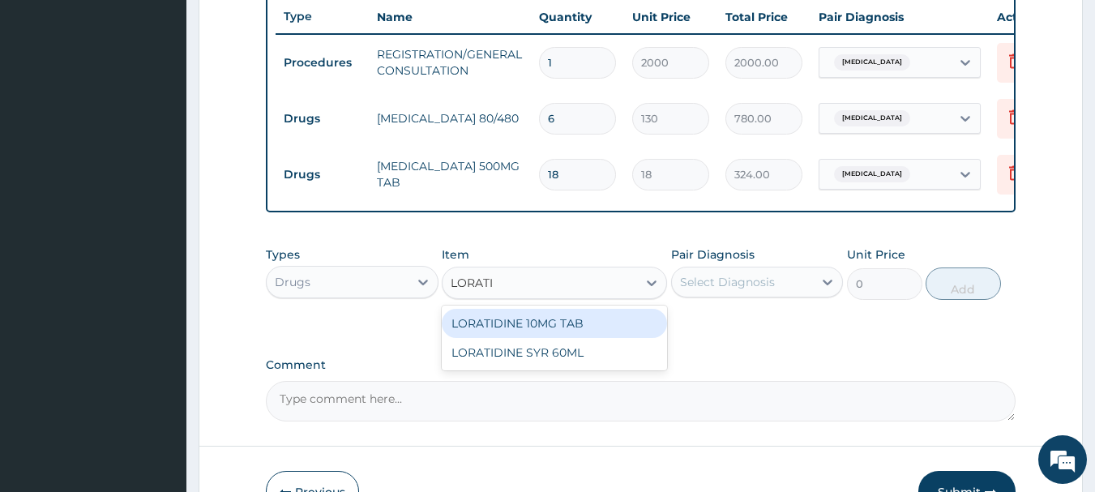
type input "LORATID"
click at [530, 338] on div "LORATIDINE 10MG TAB" at bounding box center [554, 323] width 225 height 29
type input "50"
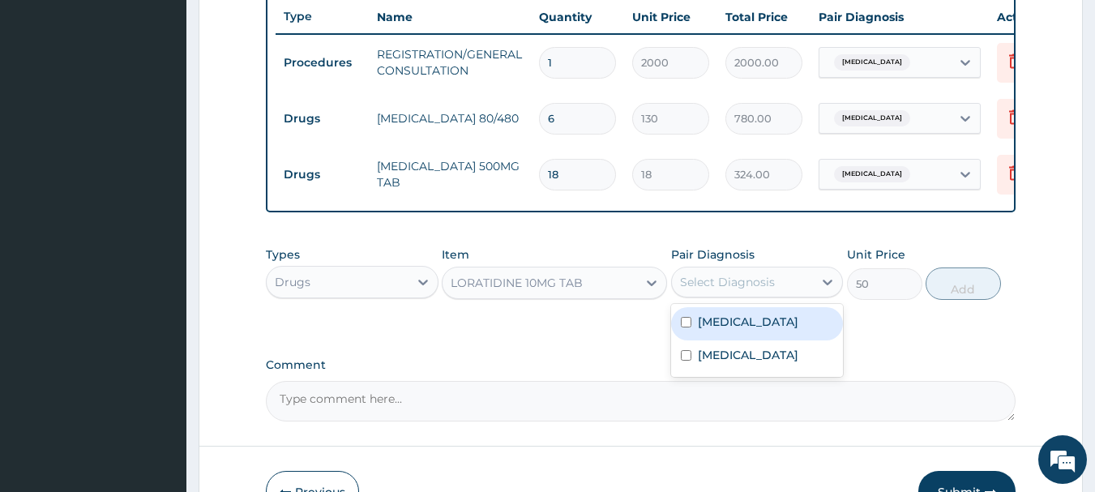
click at [742, 295] on div "Select Diagnosis" at bounding box center [743, 282] width 142 height 26
click at [748, 330] on label "Upper respiratory infection" at bounding box center [748, 322] width 100 height 16
checkbox input "true"
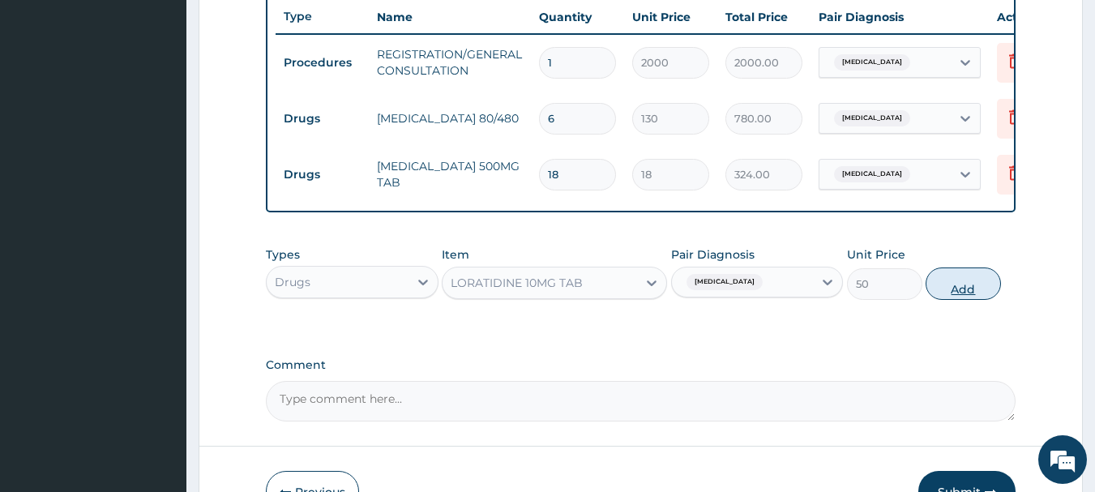
click at [991, 288] on button "Add" at bounding box center [962, 283] width 75 height 32
type input "0"
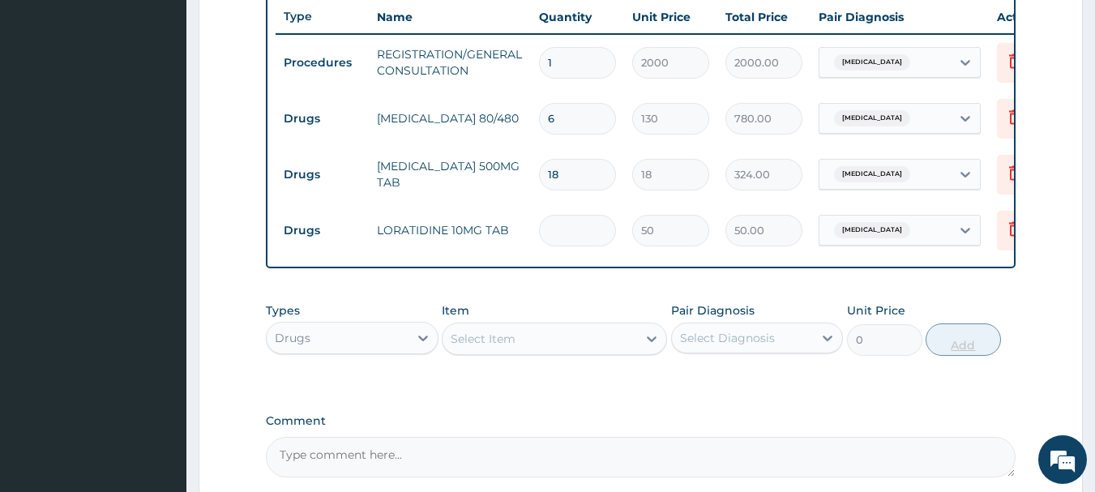
type input "0.00"
type input "5"
type input "250.00"
type input "5"
click at [534, 352] on div "Select Item" at bounding box center [539, 339] width 194 height 26
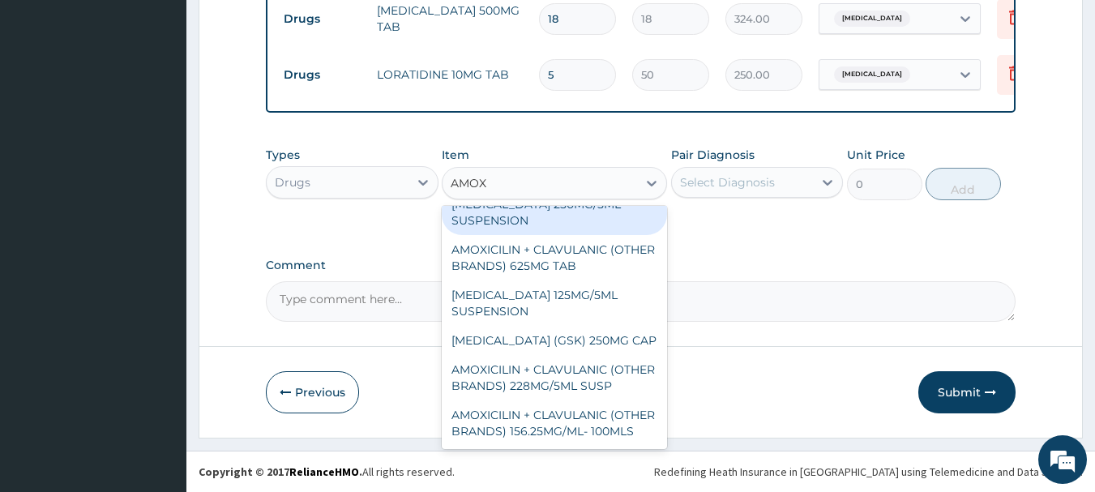
scroll to position [590, 0]
type input "AMOXY"
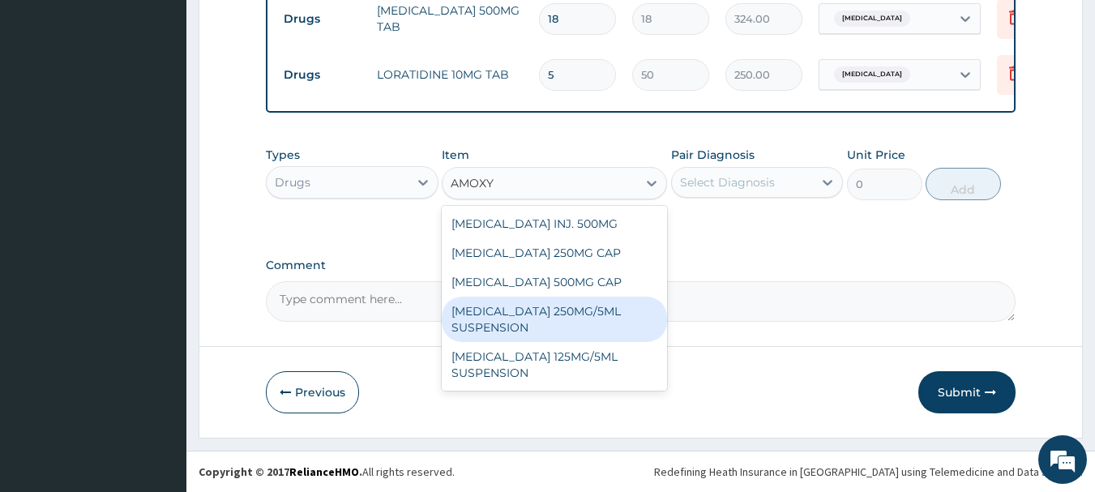
scroll to position [0, 0]
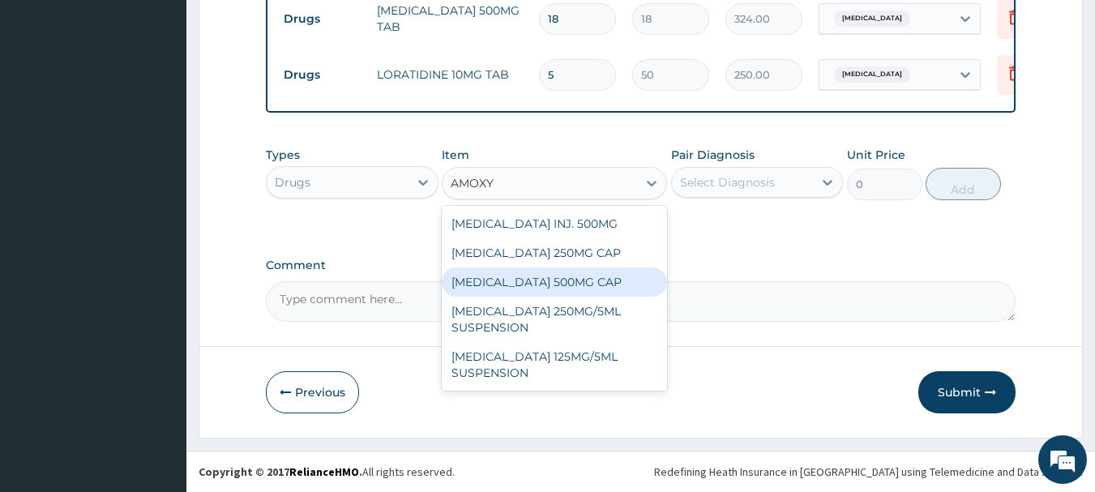
click at [571, 284] on div "AMOXYCILLIN 500MG CAP" at bounding box center [554, 281] width 225 height 29
type input "50"
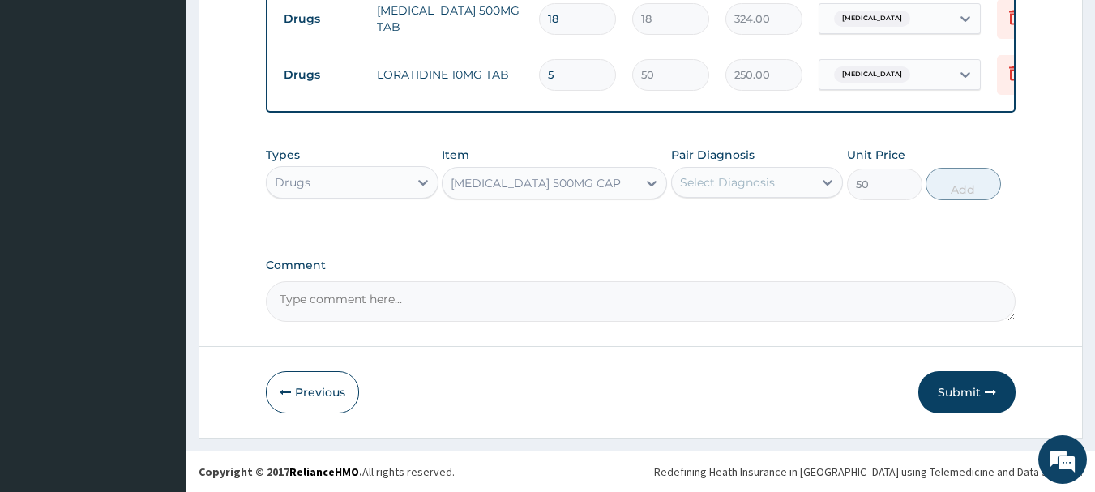
click at [759, 177] on div "Select Diagnosis" at bounding box center [727, 182] width 95 height 16
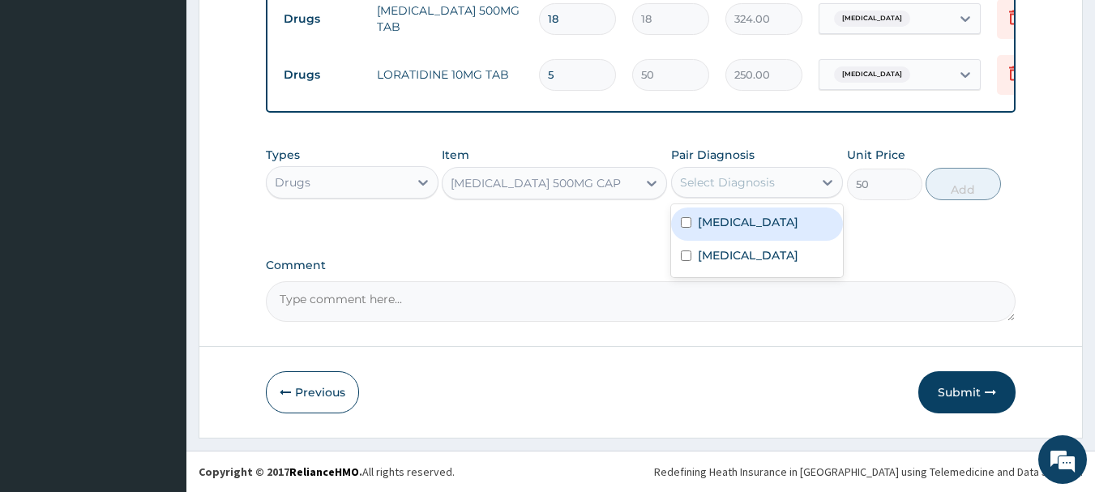
click at [757, 230] on label "Upper respiratory infection" at bounding box center [748, 222] width 100 height 16
checkbox input "true"
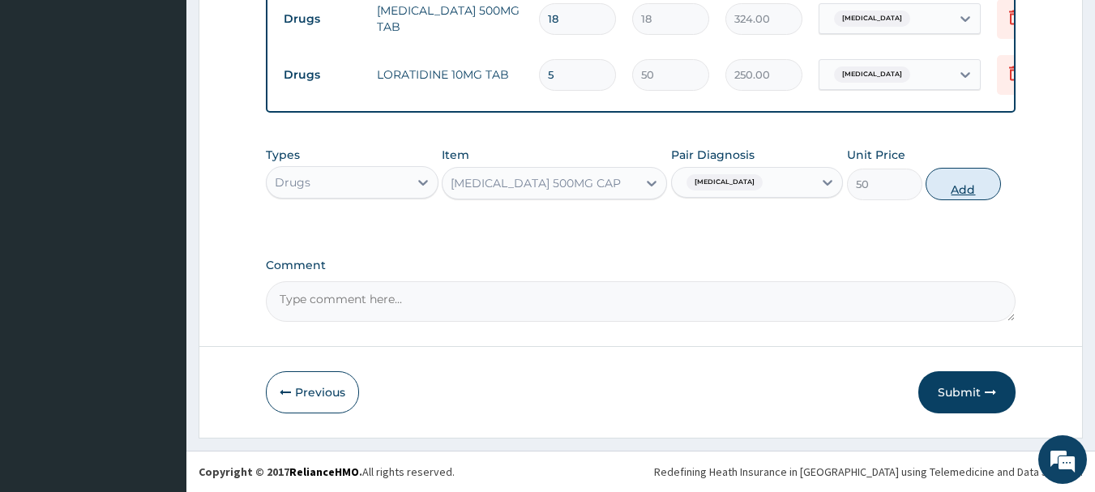
click at [973, 177] on button "Add" at bounding box center [962, 184] width 75 height 32
type input "0"
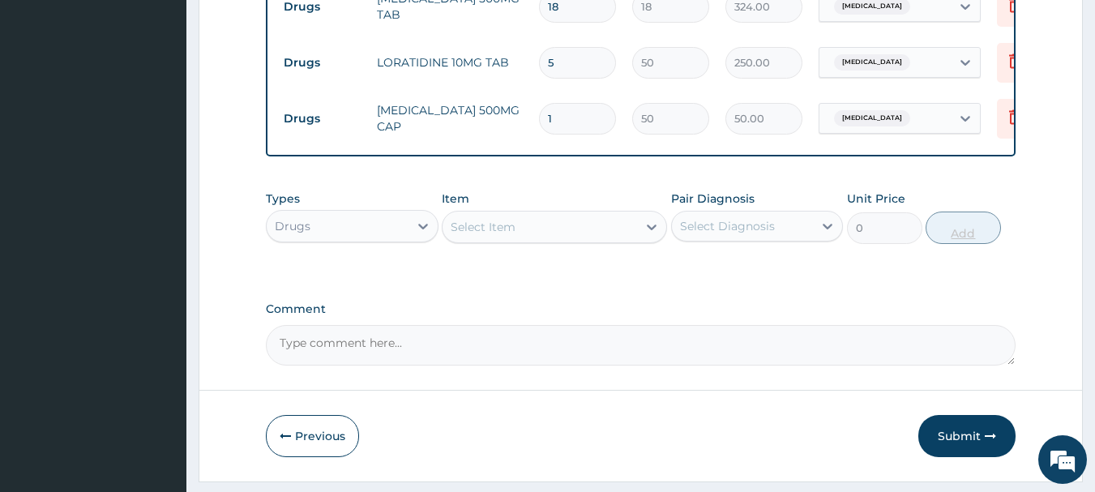
type input "15"
type input "750.00"
type input "15"
click at [960, 436] on button "Submit" at bounding box center [966, 436] width 97 height 42
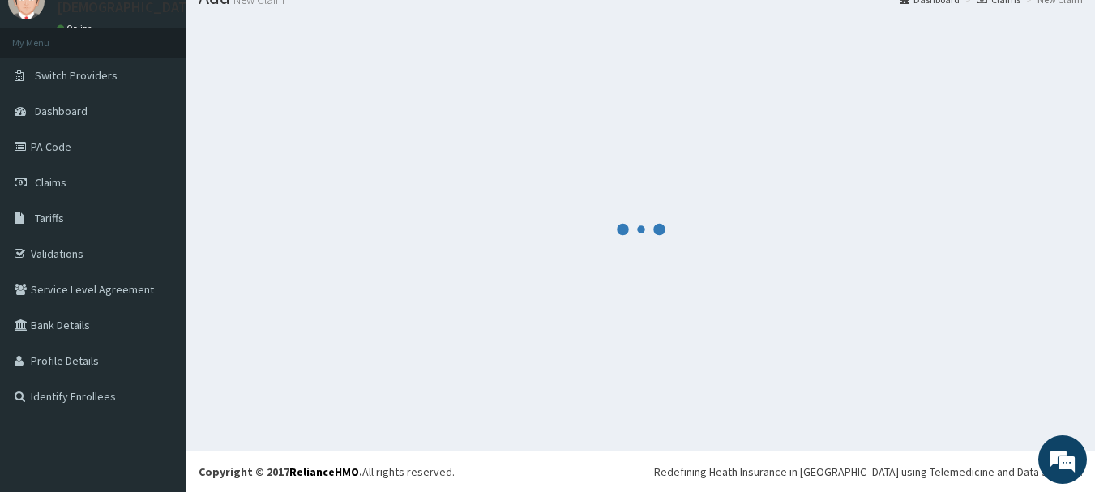
scroll to position [780, 0]
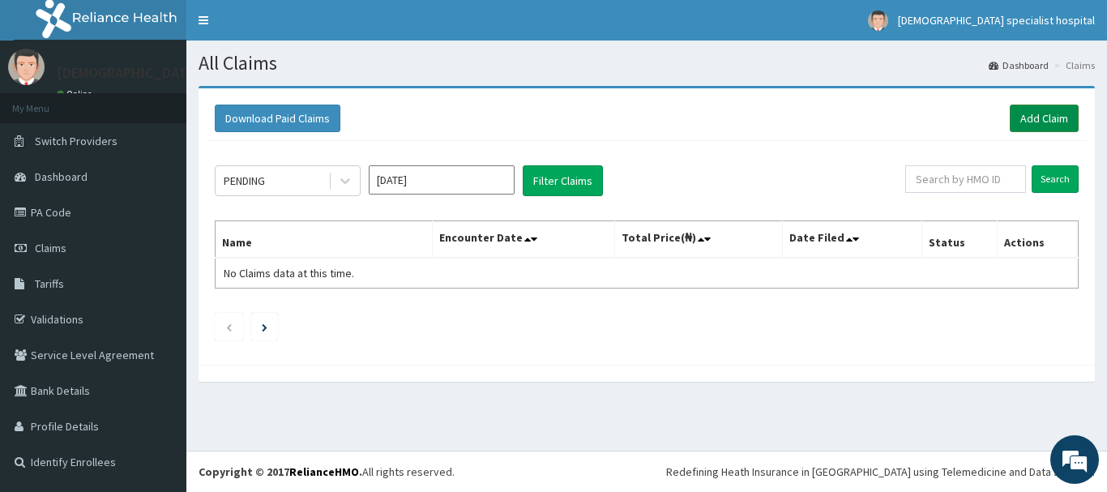
click at [1034, 111] on link "Add Claim" at bounding box center [1044, 119] width 69 height 28
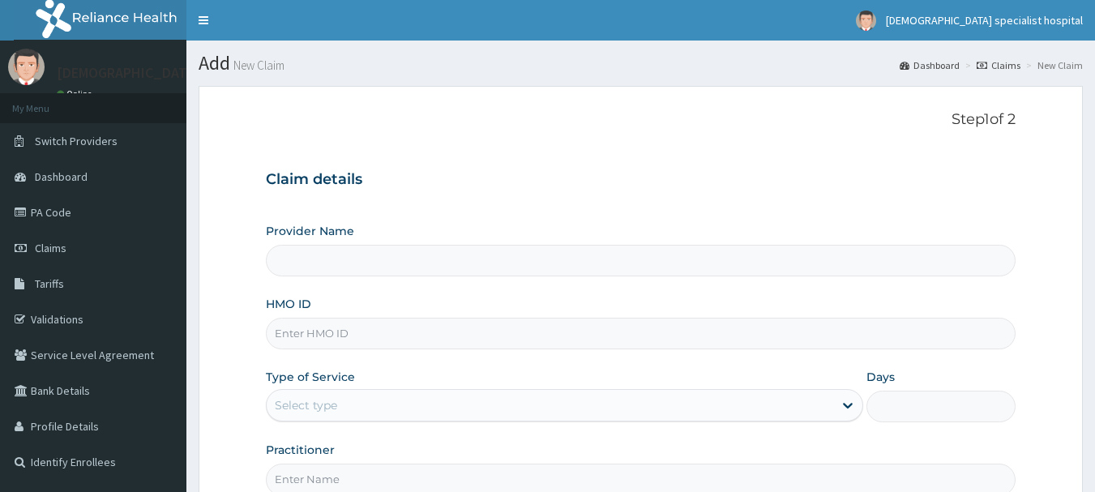
type input "[DEMOGRAPHIC_DATA] Specialist Hospital Ltd"
click at [323, 345] on input "HMO ID" at bounding box center [641, 334] width 750 height 32
paste input "pfn/10027/f"
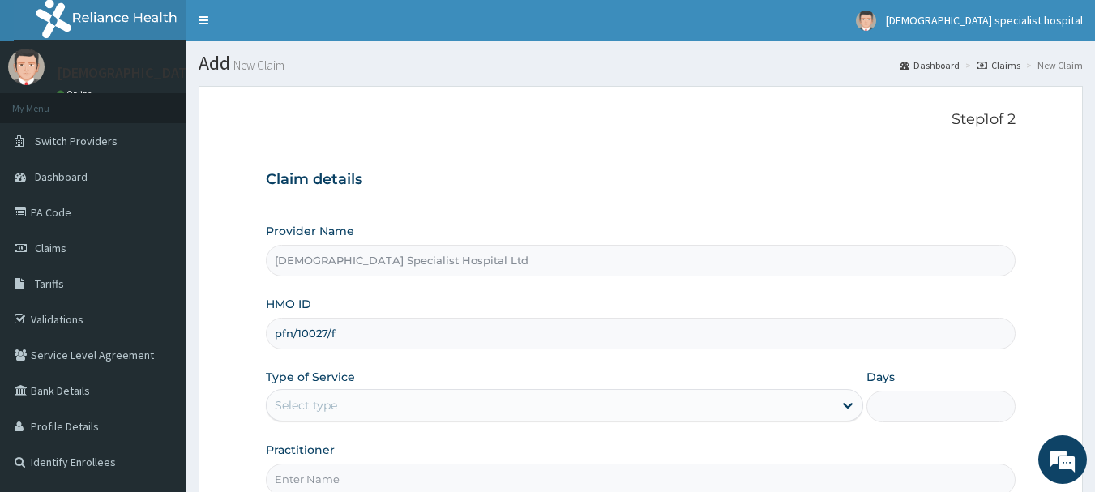
type input "pfn/10027/f"
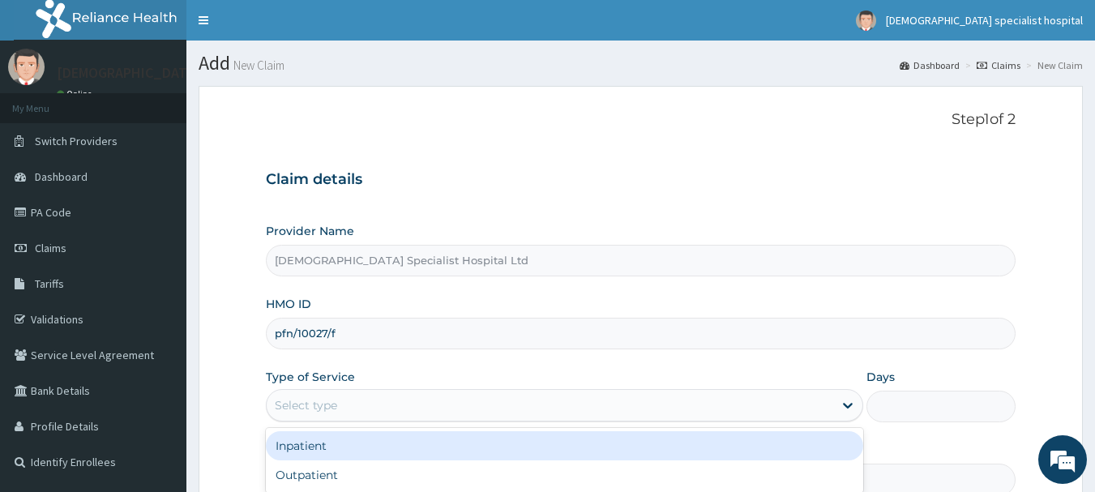
click at [304, 420] on div "Select type" at bounding box center [564, 405] width 597 height 32
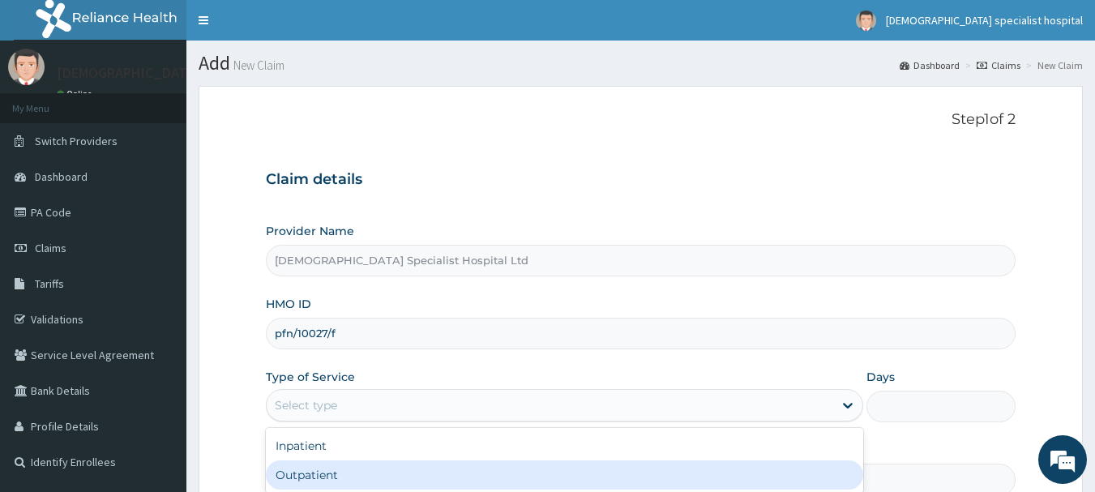
click at [310, 484] on div "Outpatient" at bounding box center [564, 474] width 597 height 29
type input "1"
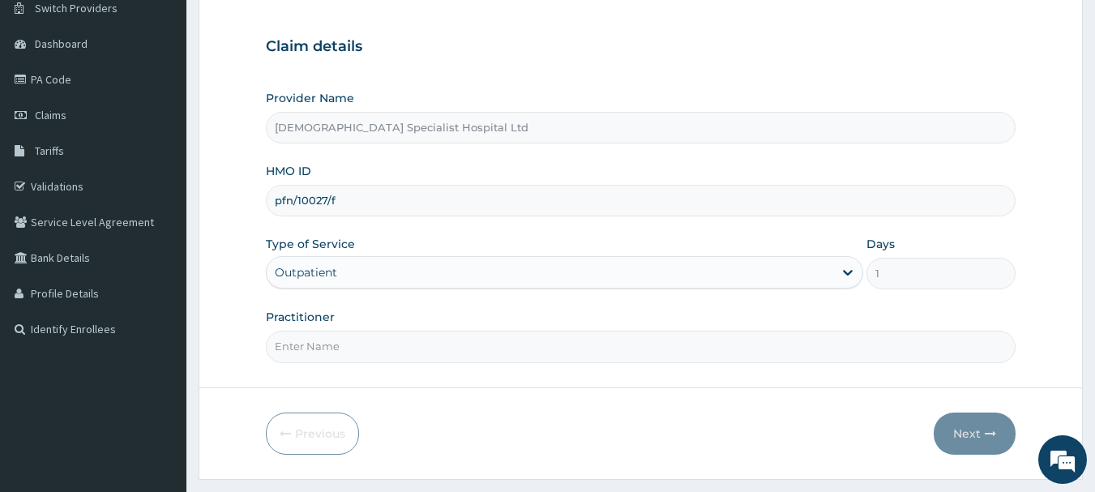
scroll to position [139, 0]
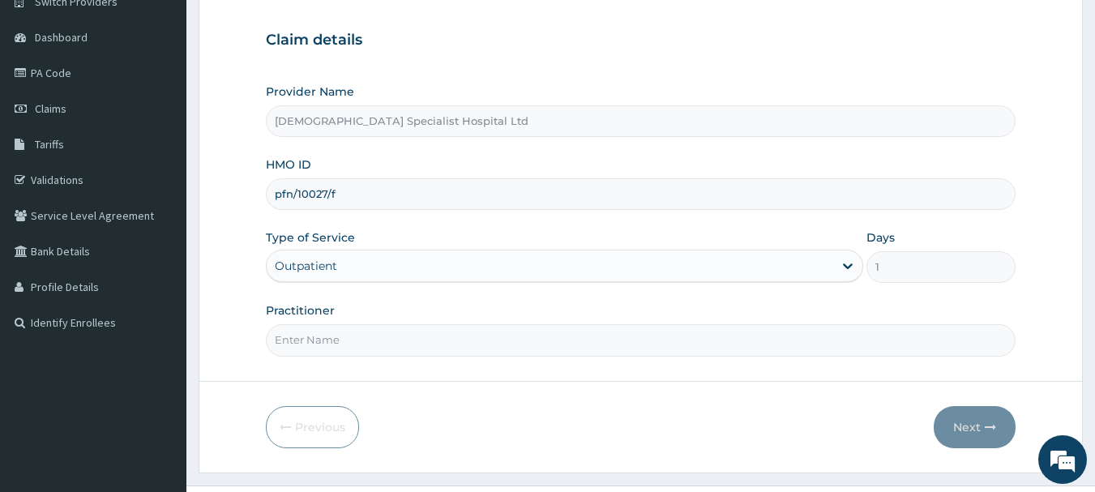
click at [281, 344] on input "Practitioner" at bounding box center [641, 340] width 750 height 32
type input "DR OLALEKAN"
click at [966, 412] on button "Next" at bounding box center [975, 427] width 82 height 42
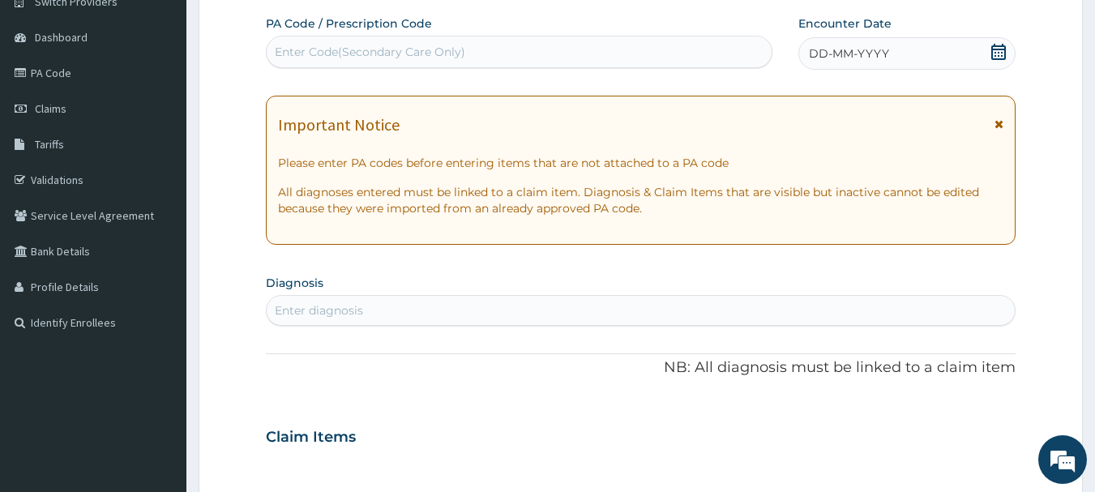
click at [885, 61] on span "DD-MM-YYYY" at bounding box center [849, 53] width 80 height 16
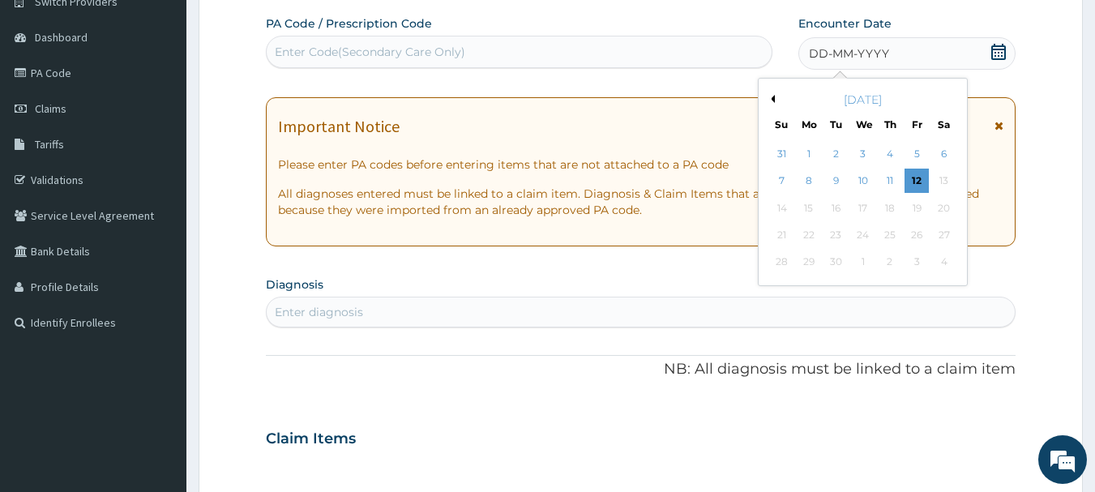
click at [773, 100] on button "Previous Month" at bounding box center [771, 99] width 8 height 8
click at [867, 209] on div "13" at bounding box center [863, 208] width 24 height 24
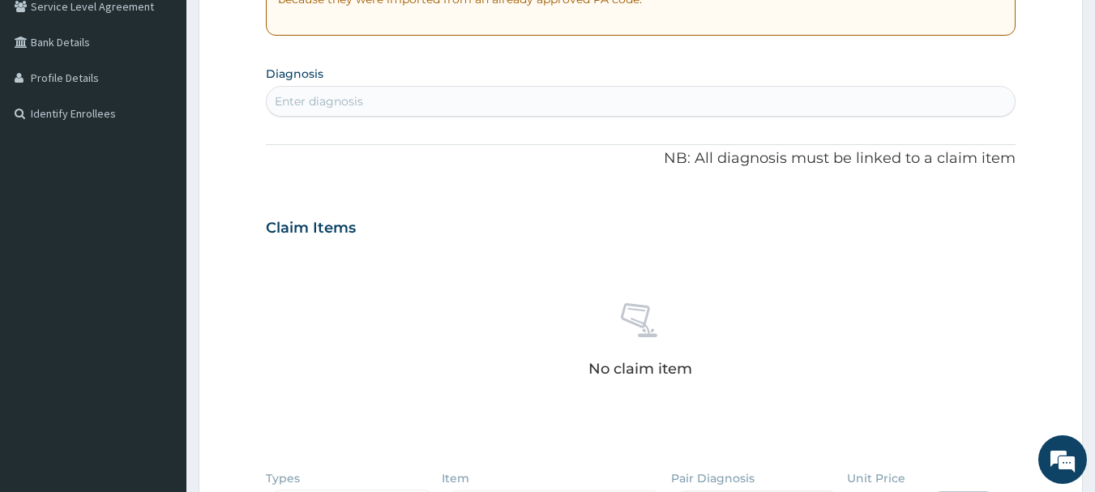
scroll to position [320, 0]
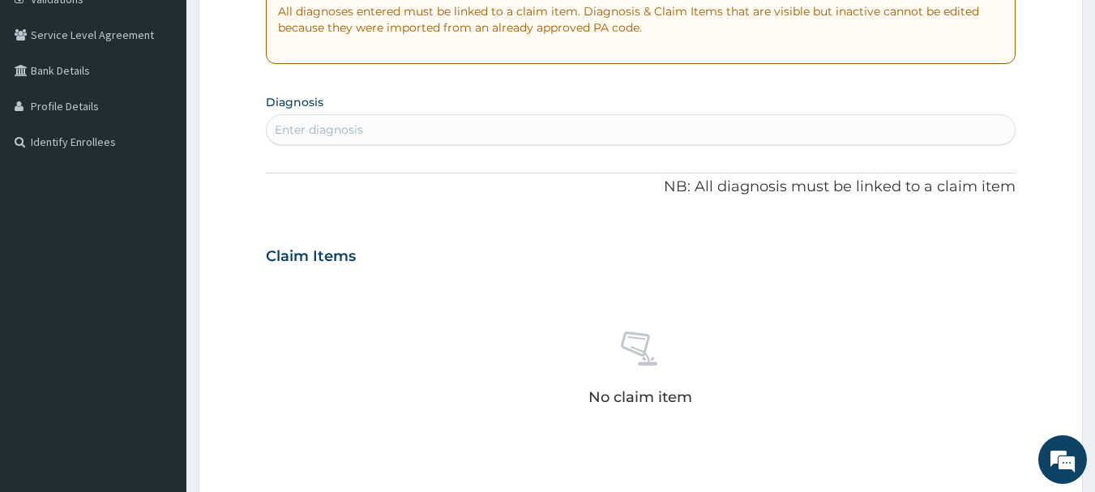
click at [340, 125] on div "Enter diagnosis" at bounding box center [319, 130] width 88 height 16
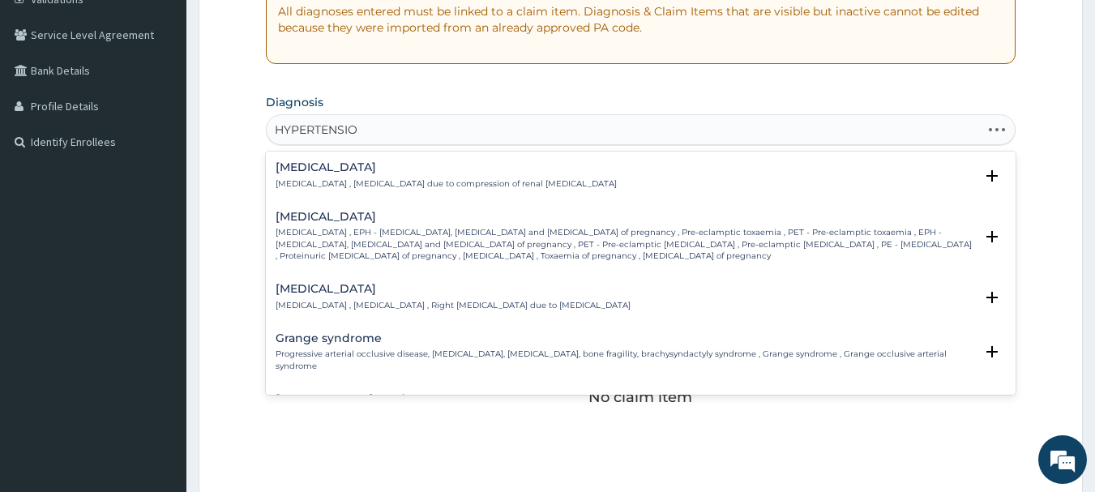
type input "HYPERTENSION"
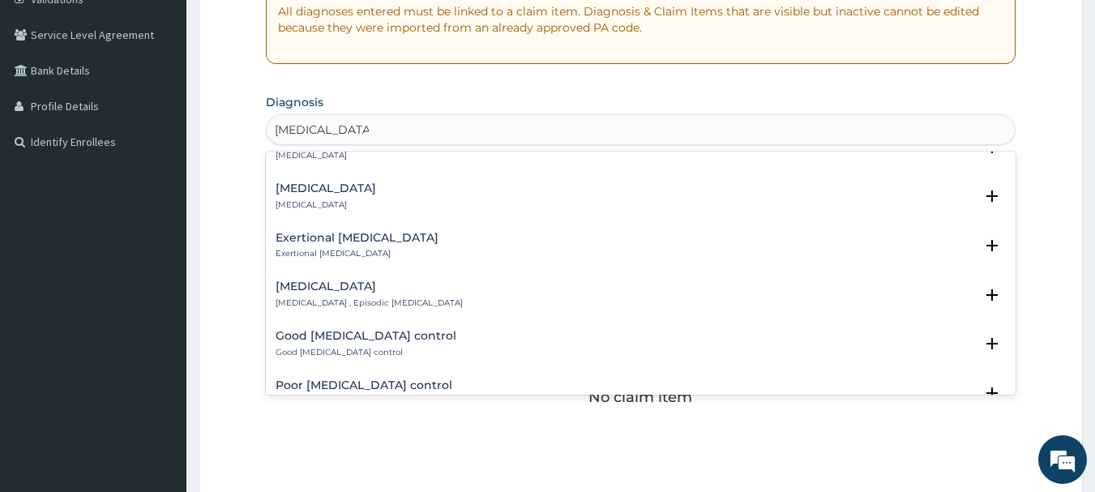
scroll to position [1491, 0]
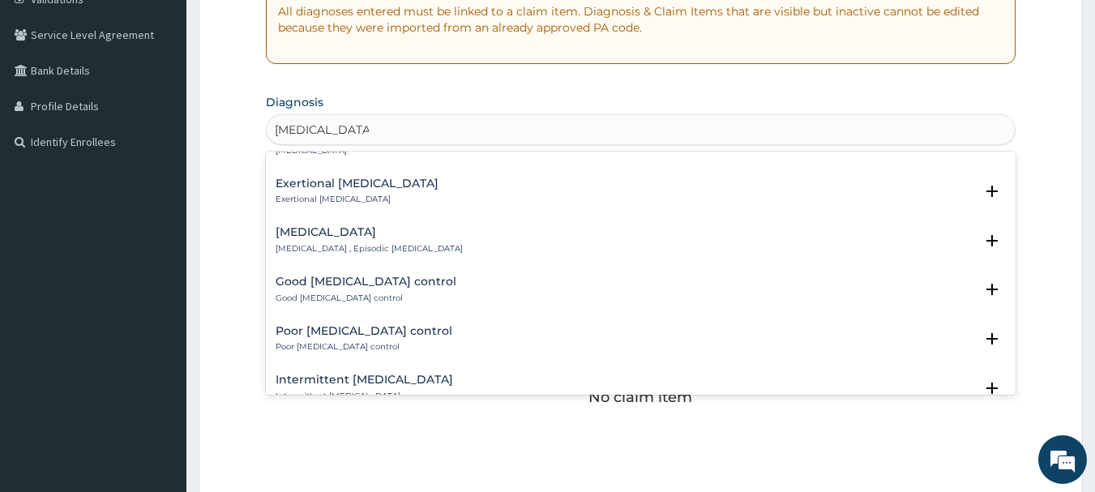
click at [662, 58] on p "Essential hypertension , Idiopathic hypertension , Systemic primary arterial hy…" at bounding box center [518, 51] width 485 height 11
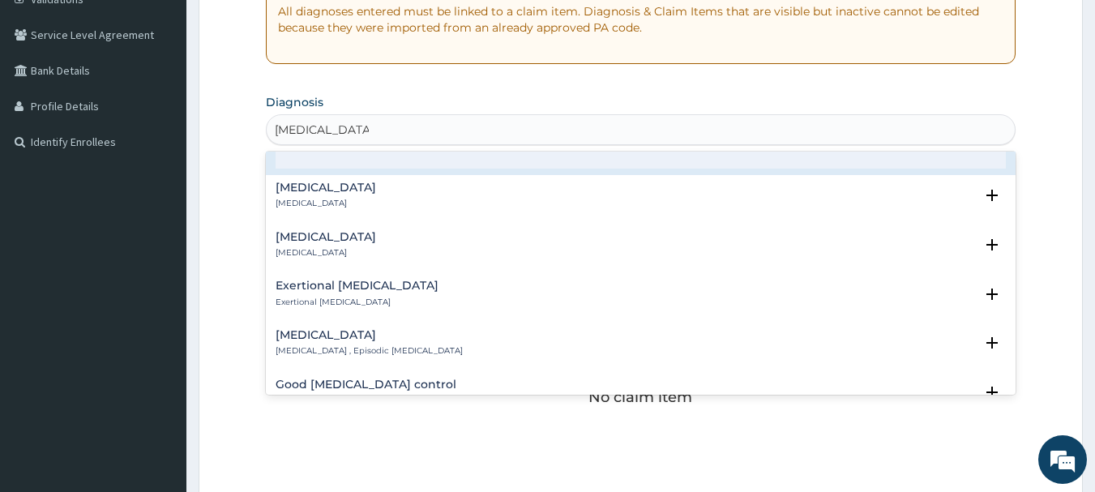
click at [357, 151] on p "Confirmed" at bounding box center [359, 143] width 61 height 16
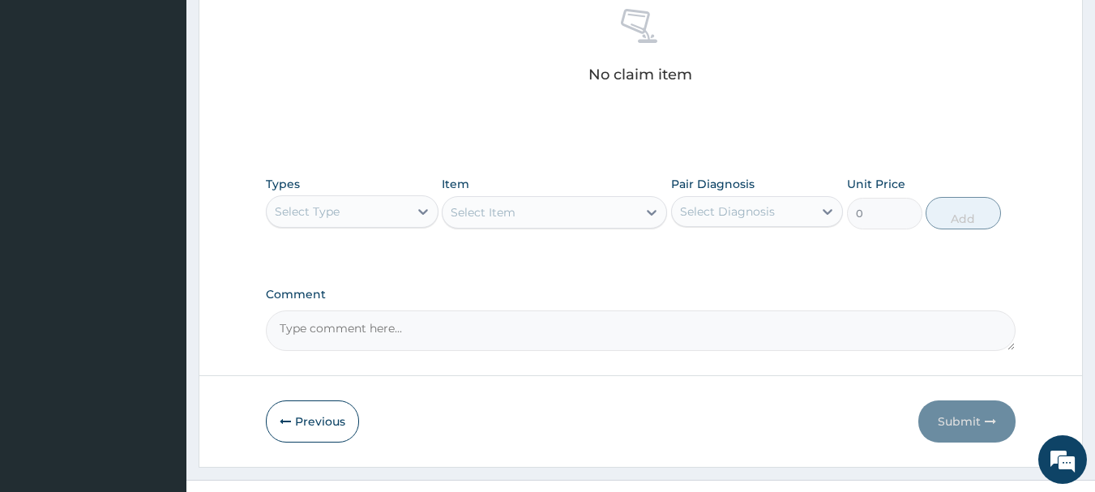
scroll to position [677, 0]
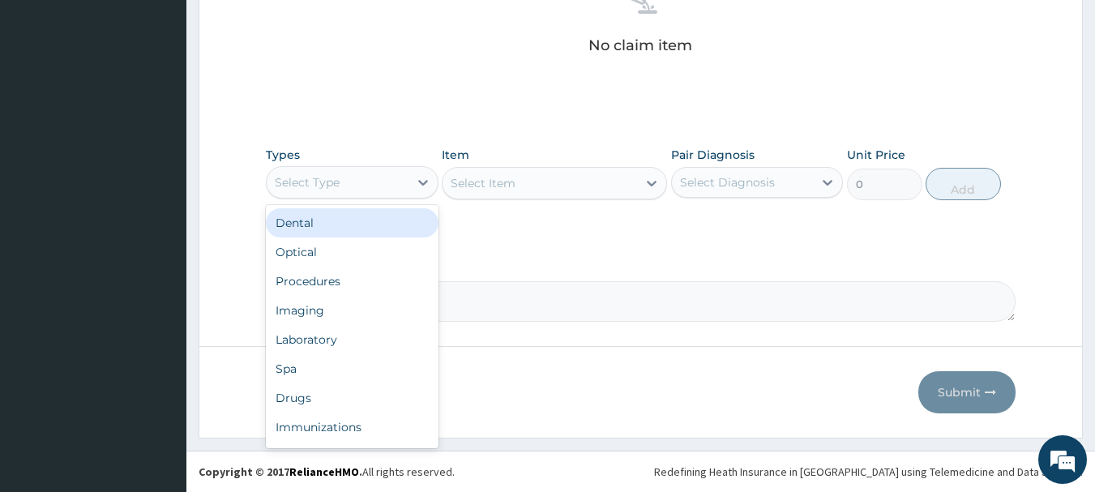
click at [392, 189] on div "Select Type" at bounding box center [338, 182] width 142 height 26
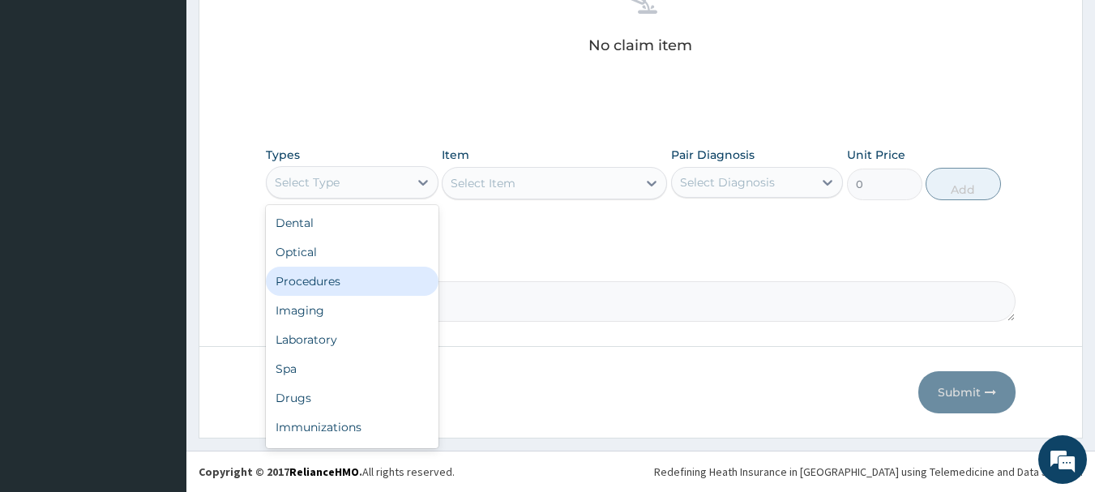
click at [359, 281] on div "Procedures" at bounding box center [352, 281] width 173 height 29
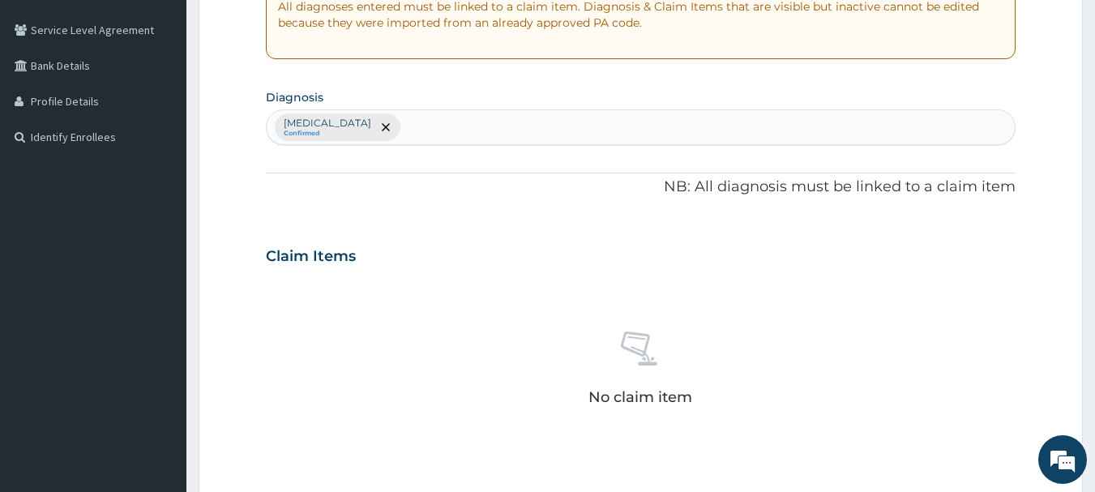
scroll to position [323, 0]
click at [502, 125] on div "Essential hypertension Confirmed" at bounding box center [641, 129] width 749 height 34
type input "MYALGIA"
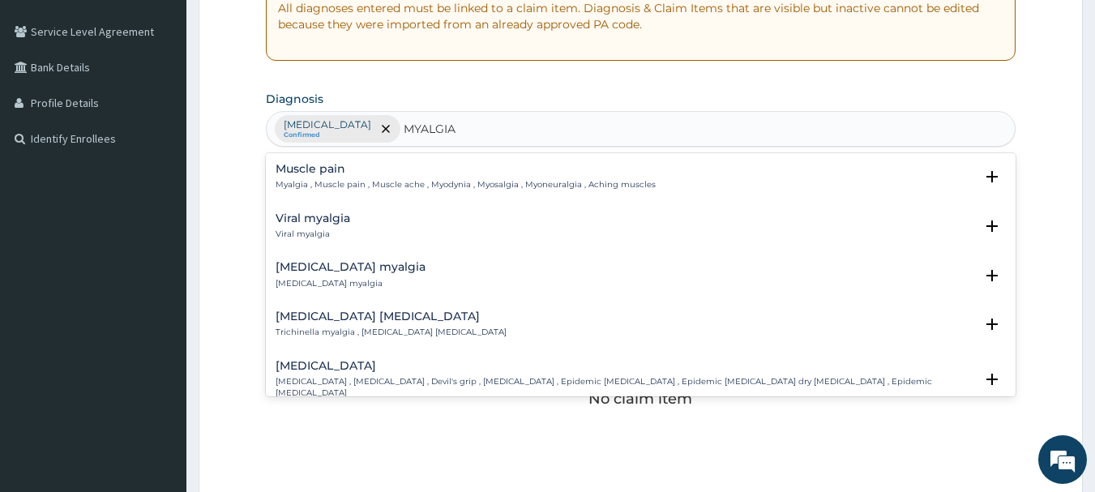
click at [400, 175] on h4 "Muscle pain" at bounding box center [466, 169] width 380 height 12
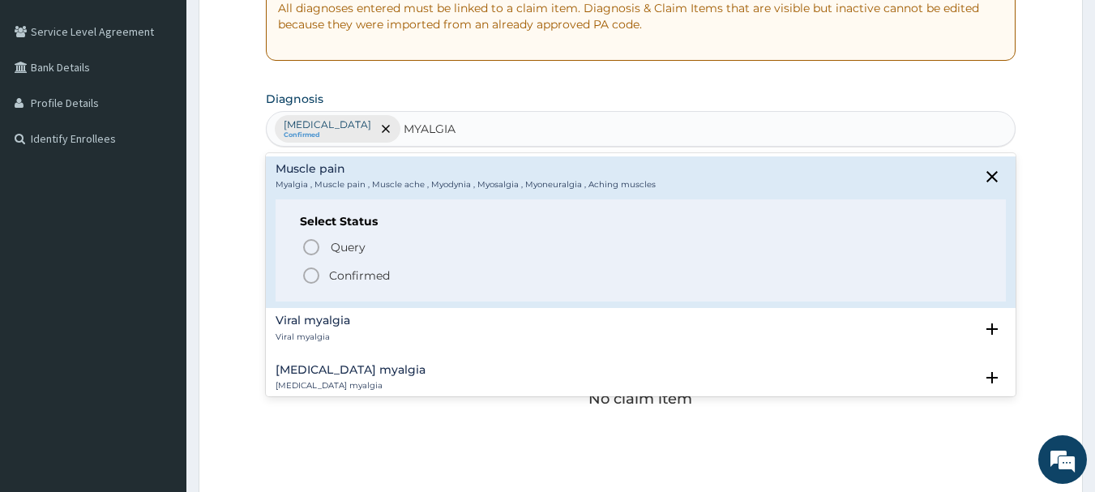
click at [357, 281] on p "Confirmed" at bounding box center [359, 275] width 61 height 16
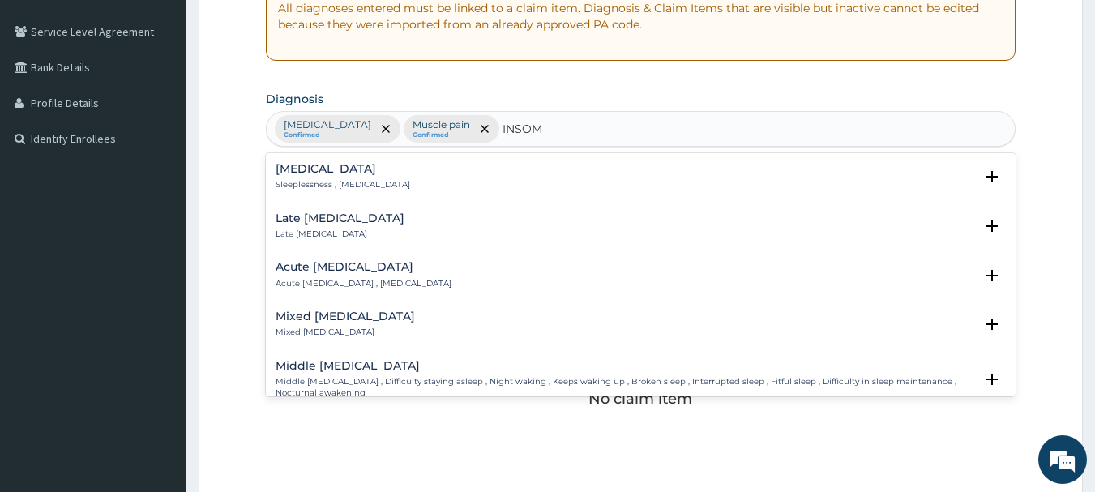
type input "INSOMN"
click at [344, 178] on div "Insomnia Sleeplessness , Insomnia" at bounding box center [343, 177] width 135 height 28
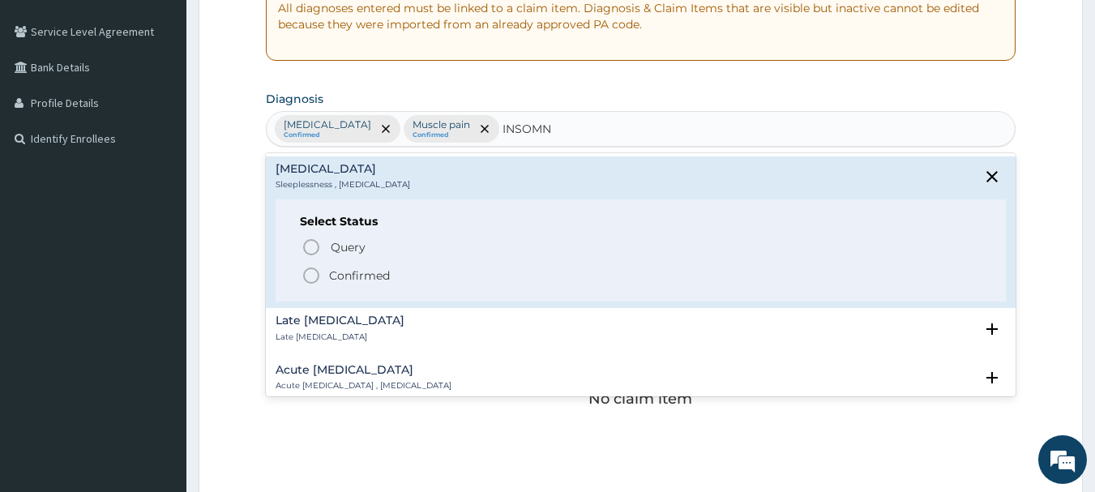
click at [333, 277] on p "Confirmed" at bounding box center [359, 275] width 61 height 16
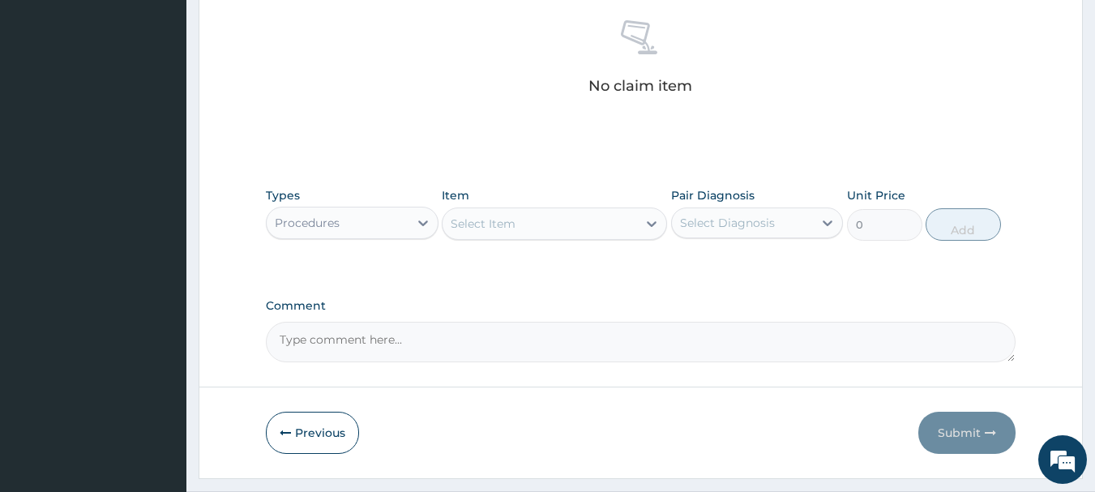
scroll to position [677, 0]
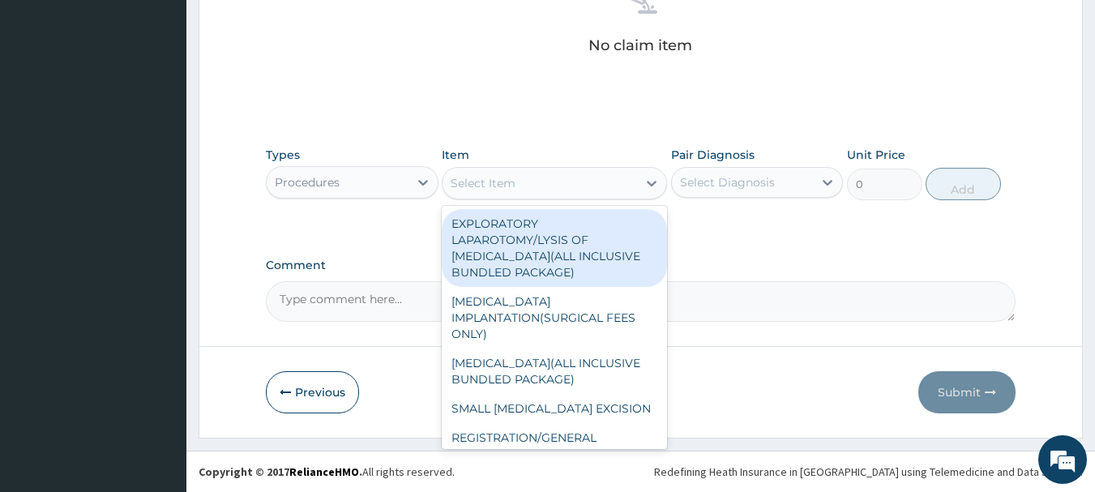
click at [533, 184] on div "Select Item" at bounding box center [539, 183] width 194 height 26
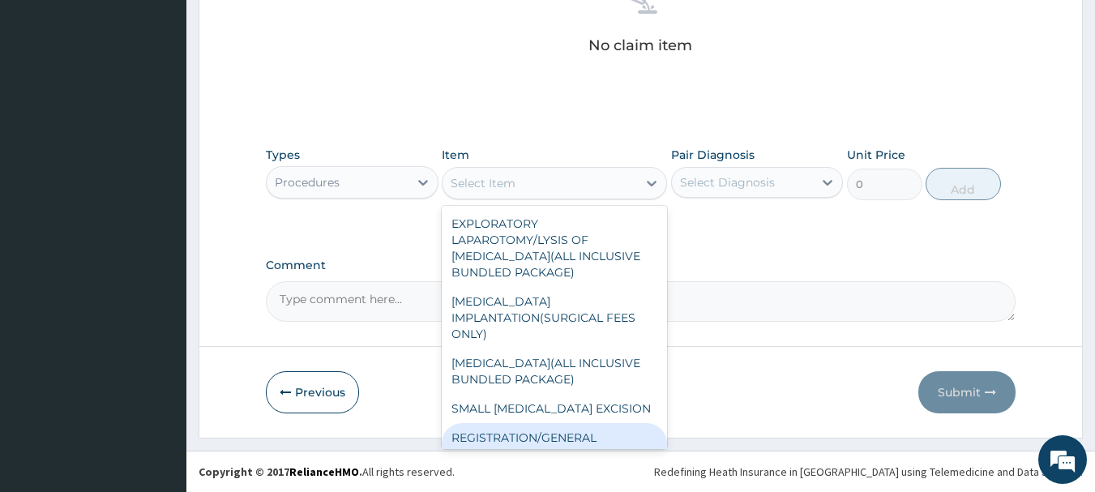
click at [617, 429] on div "REGISTRATION/GENERAL CONSULTATION" at bounding box center [554, 445] width 225 height 45
type input "2000"
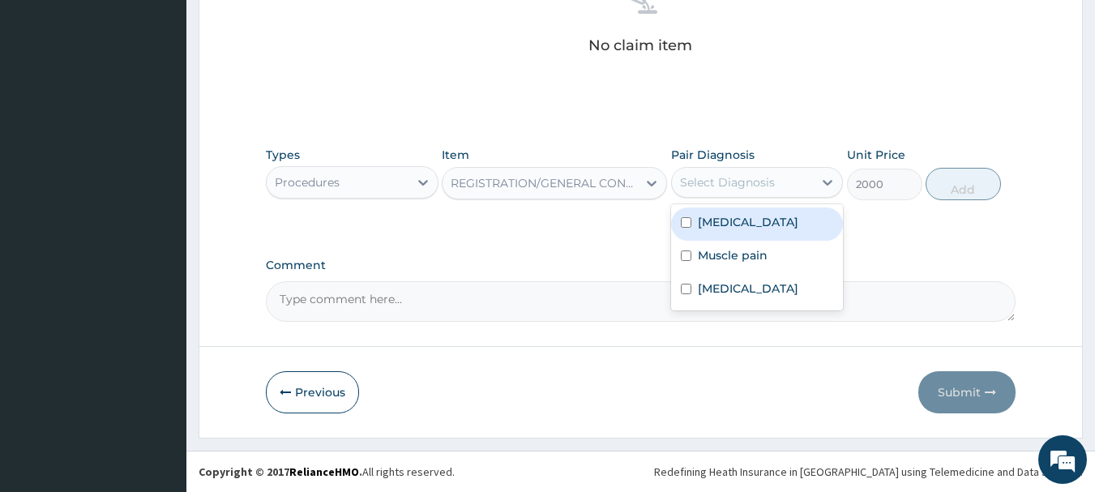
click at [756, 191] on div "Select Diagnosis" at bounding box center [743, 182] width 142 height 26
click at [749, 222] on label "Essential hypertension" at bounding box center [748, 222] width 100 height 16
checkbox input "true"
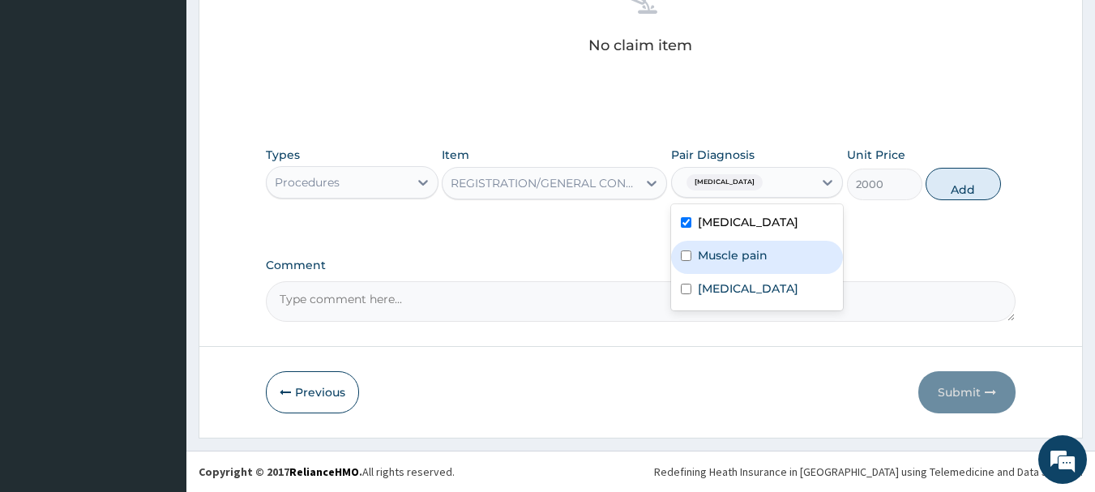
click at [738, 250] on label "Muscle pain" at bounding box center [733, 255] width 70 height 16
checkbox input "true"
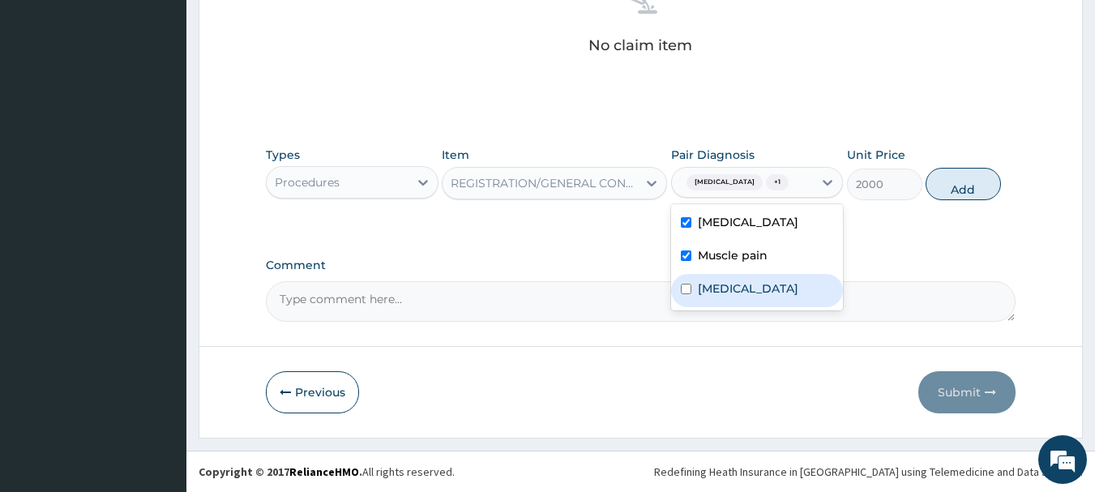
click at [730, 293] on div "Insomnia" at bounding box center [757, 290] width 173 height 33
checkbox input "true"
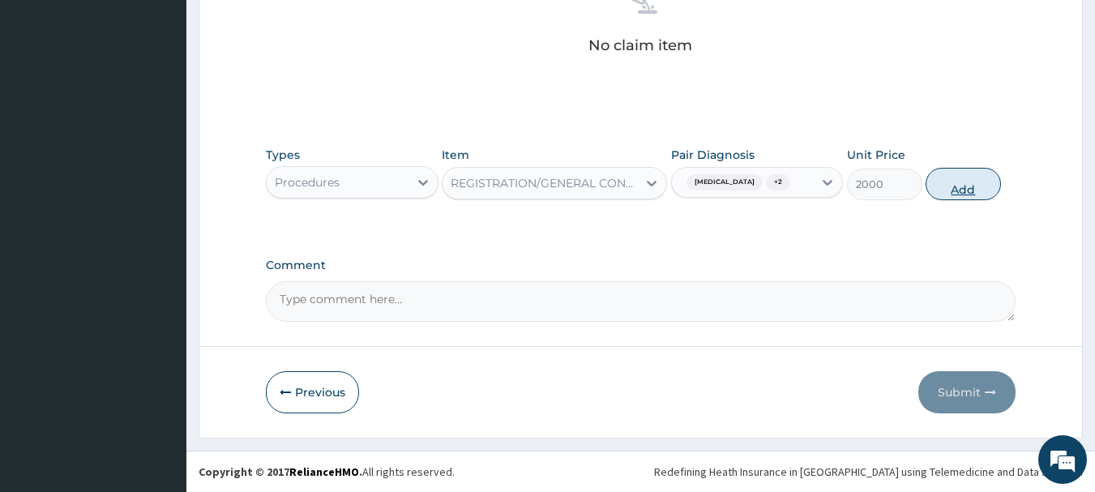
click at [938, 200] on button "Add" at bounding box center [962, 184] width 75 height 32
type input "0"
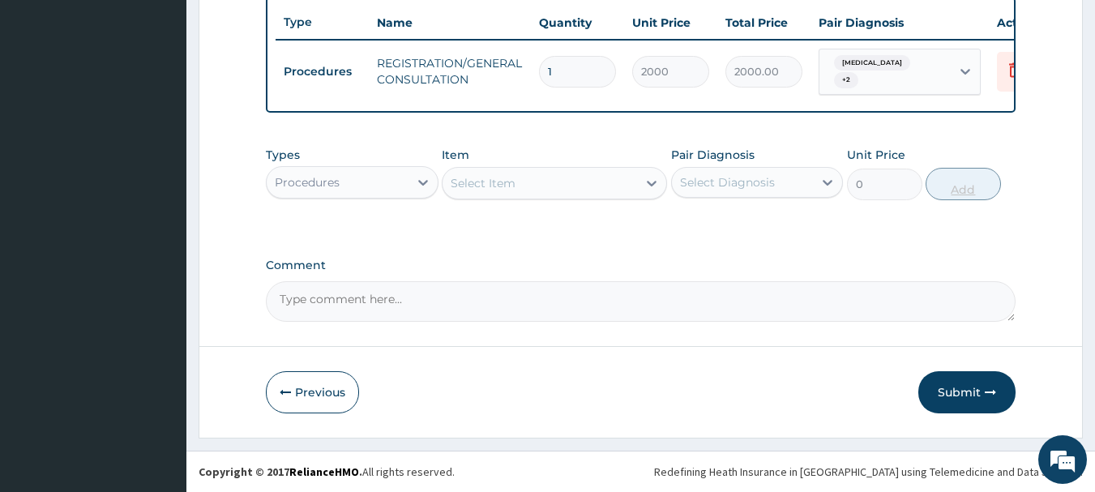
scroll to position [618, 0]
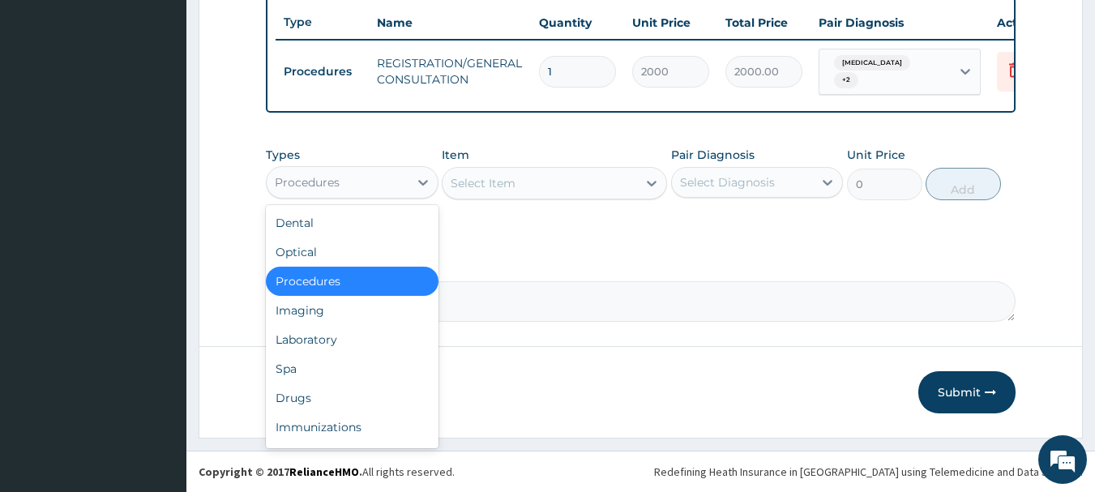
click at [363, 182] on div "Procedures" at bounding box center [338, 182] width 142 height 26
click at [327, 395] on div "Drugs" at bounding box center [352, 397] width 173 height 29
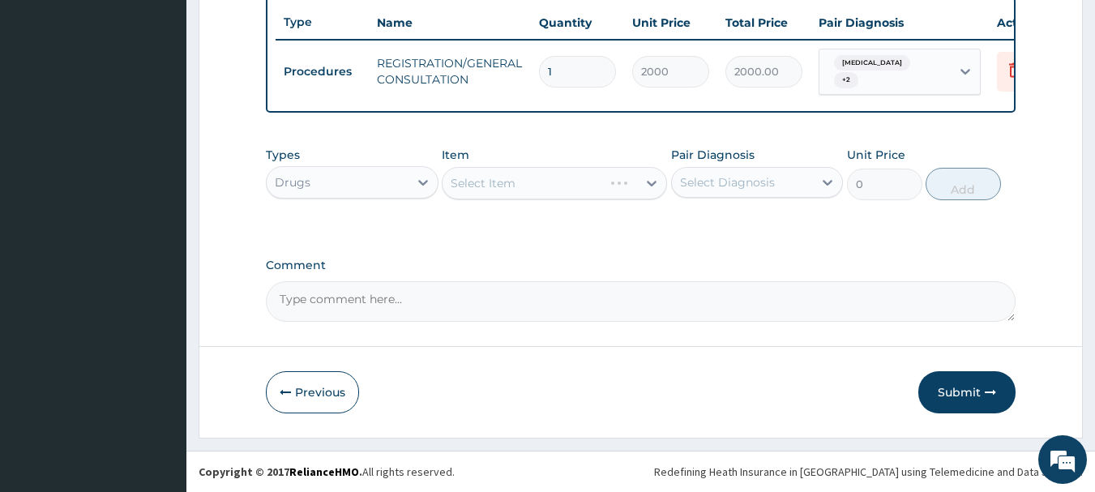
click at [493, 181] on div "Select Item" at bounding box center [554, 183] width 225 height 32
click at [501, 189] on div "Select Item" at bounding box center [554, 183] width 225 height 32
click at [530, 185] on div "Select Item" at bounding box center [539, 183] width 194 height 26
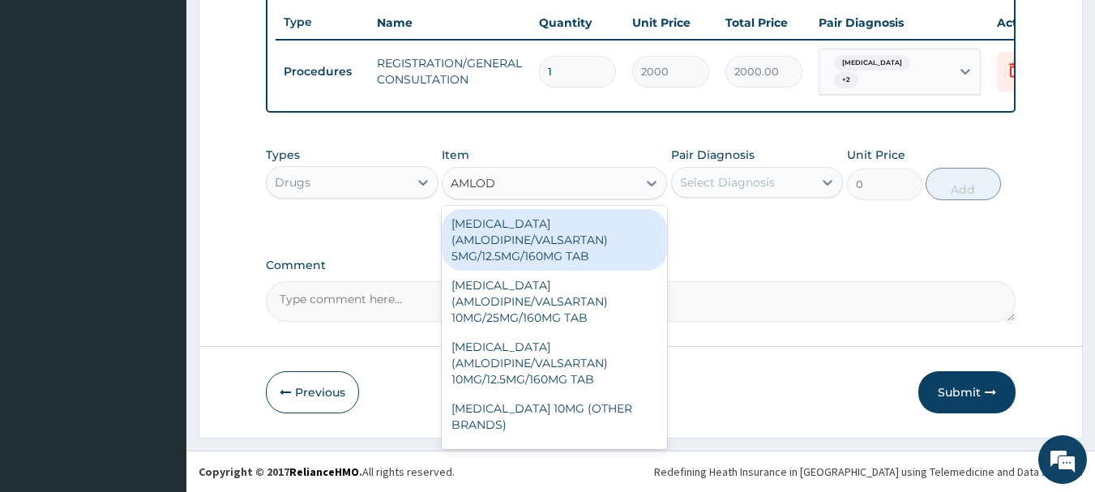
type input "AMLODI"
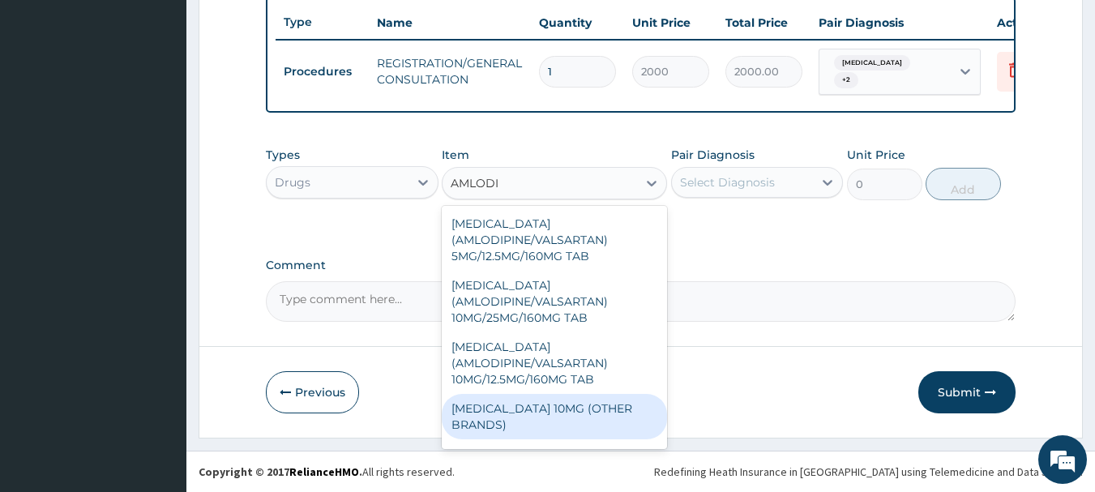
click at [605, 421] on div "AMLODIPINE 10MG (OTHER BRANDS)" at bounding box center [554, 416] width 225 height 45
type input "1000"
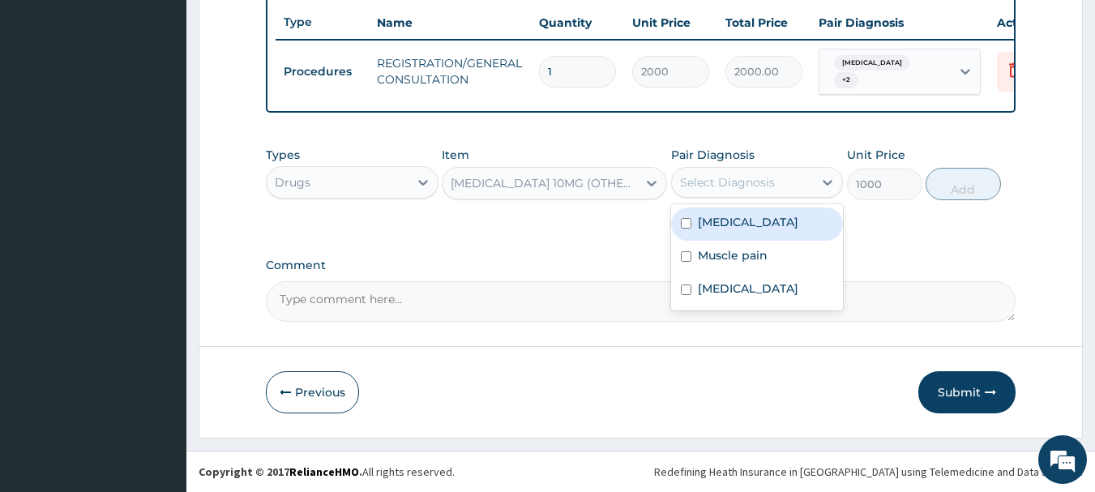
click at [763, 182] on div "Select Diagnosis" at bounding box center [727, 182] width 95 height 16
click at [633, 188] on div "AMLODIPINE 10MG (OTHER BRANDS)" at bounding box center [545, 183] width 188 height 16
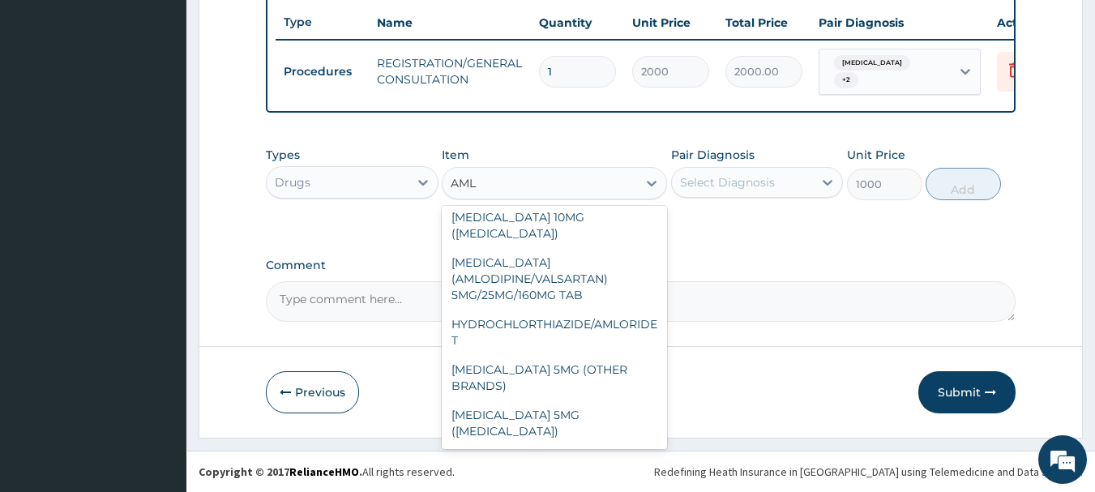
scroll to position [64, 0]
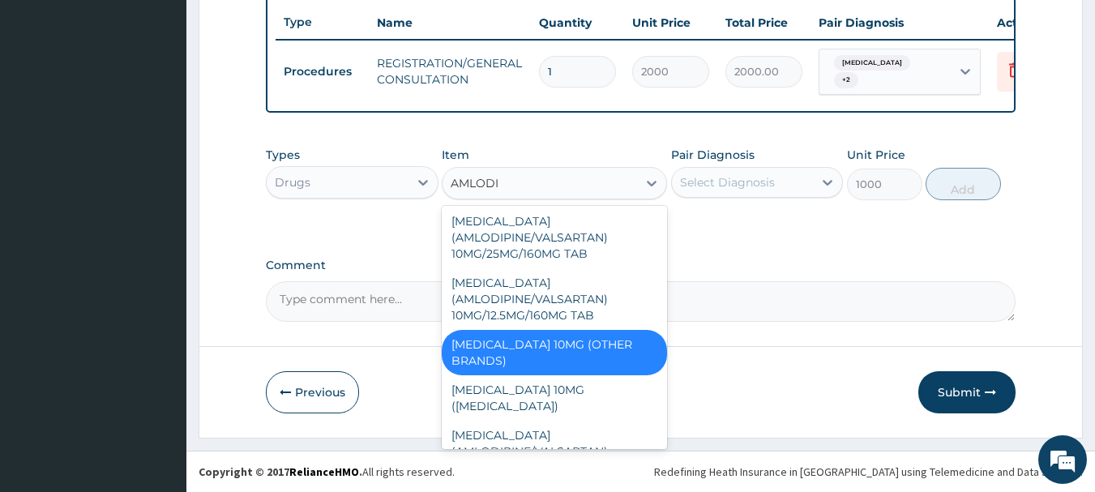
type input "AMLODIP"
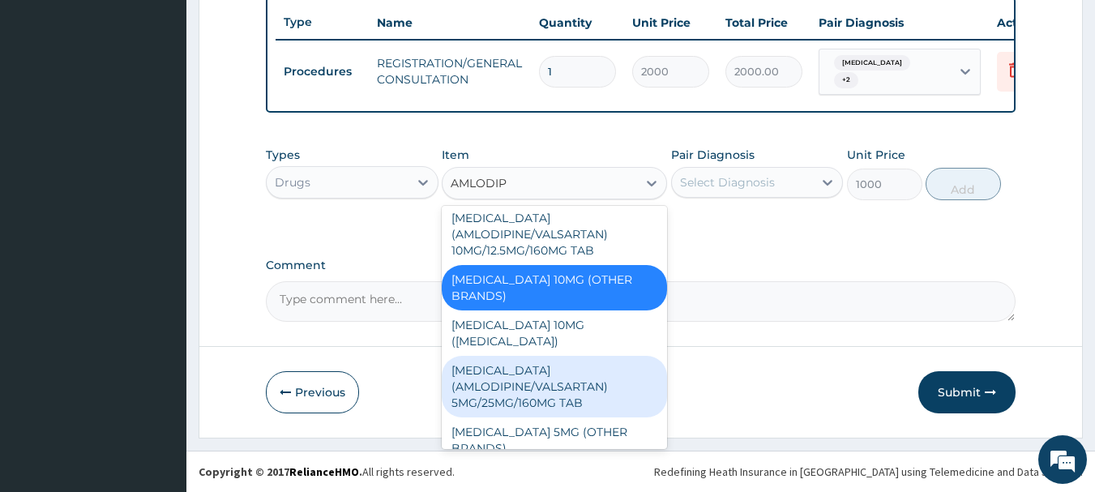
scroll to position [159, 0]
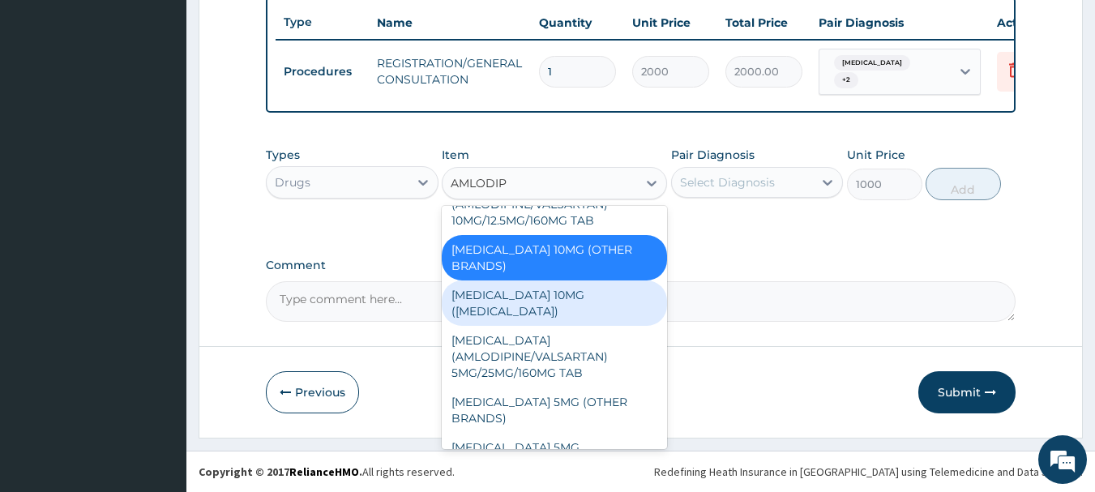
click at [549, 295] on div "AMLODIPINE 10MG (NORVASC)" at bounding box center [554, 302] width 225 height 45
type input "270"
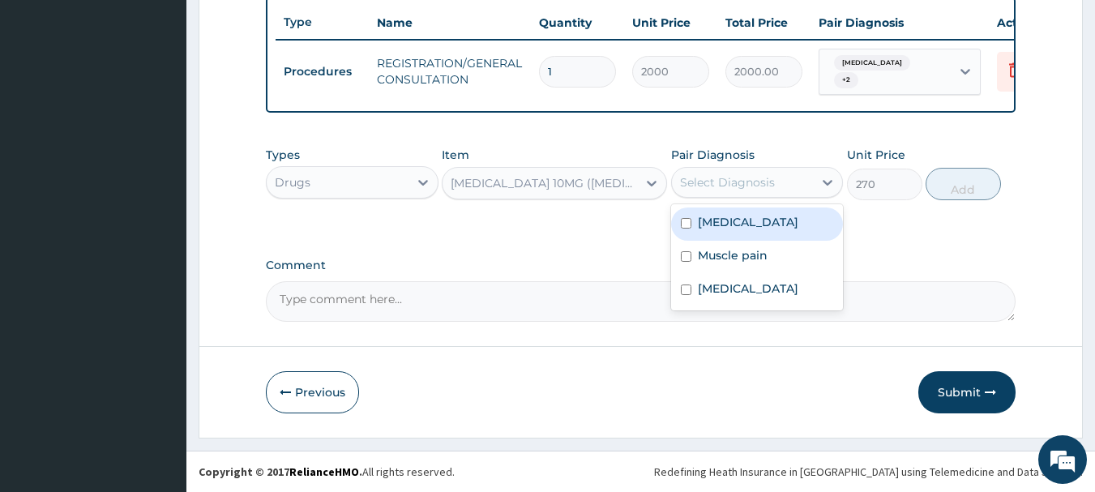
click at [739, 169] on div "Select Diagnosis" at bounding box center [757, 182] width 173 height 31
click at [736, 222] on label "Essential hypertension" at bounding box center [748, 222] width 100 height 16
checkbox input "true"
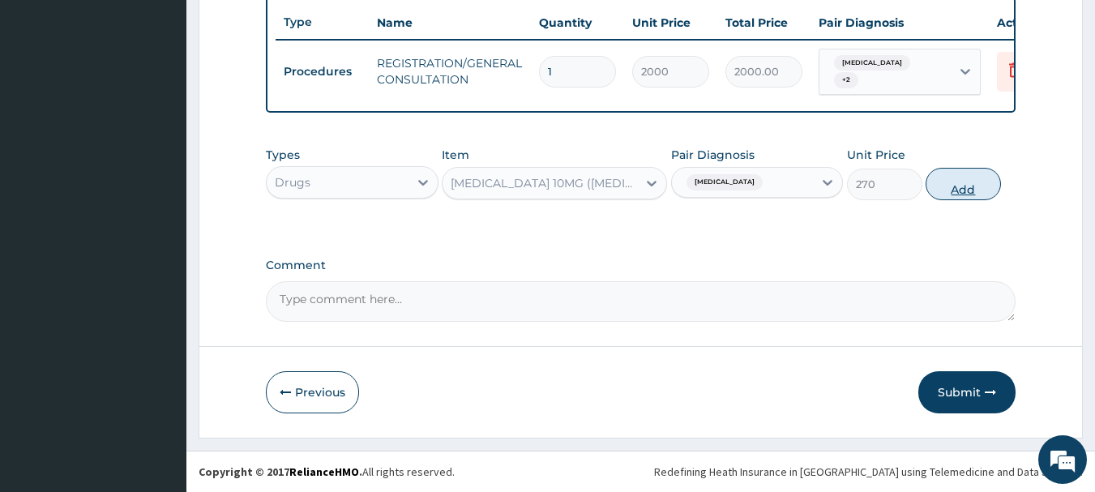
click at [959, 191] on button "Add" at bounding box center [962, 184] width 75 height 32
type input "0"
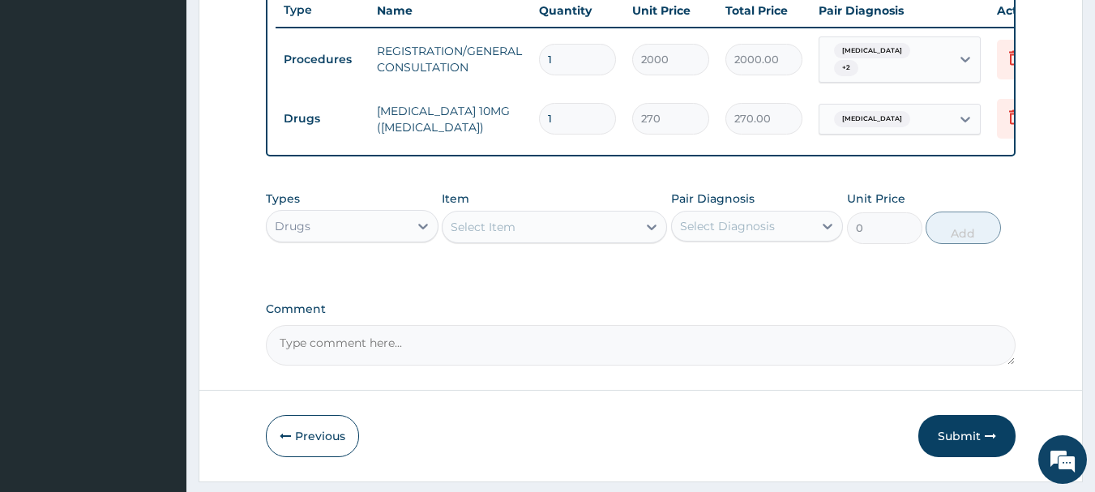
type input "14"
type input "3780.00"
type input "14"
click at [519, 240] on div "Select Item" at bounding box center [539, 227] width 194 height 26
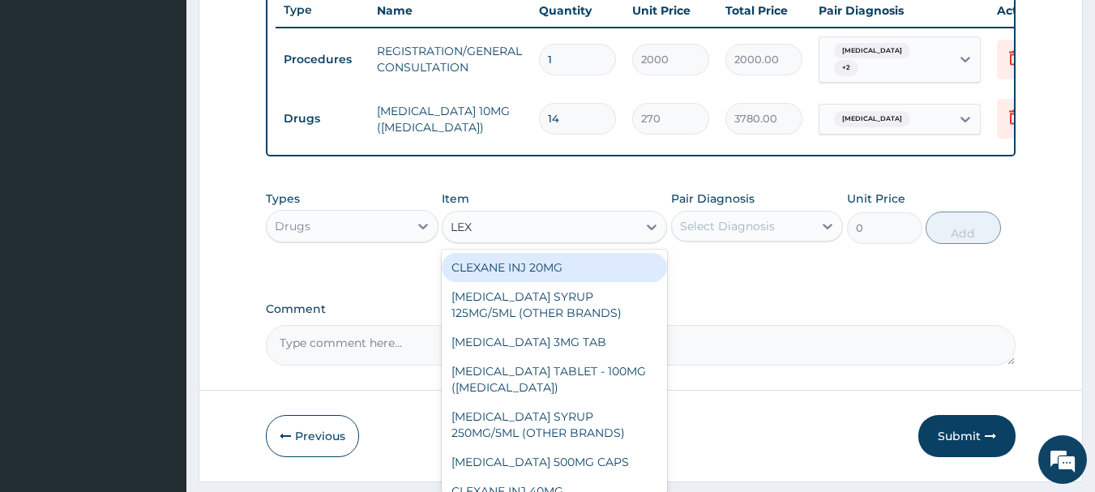
type input "LEXO"
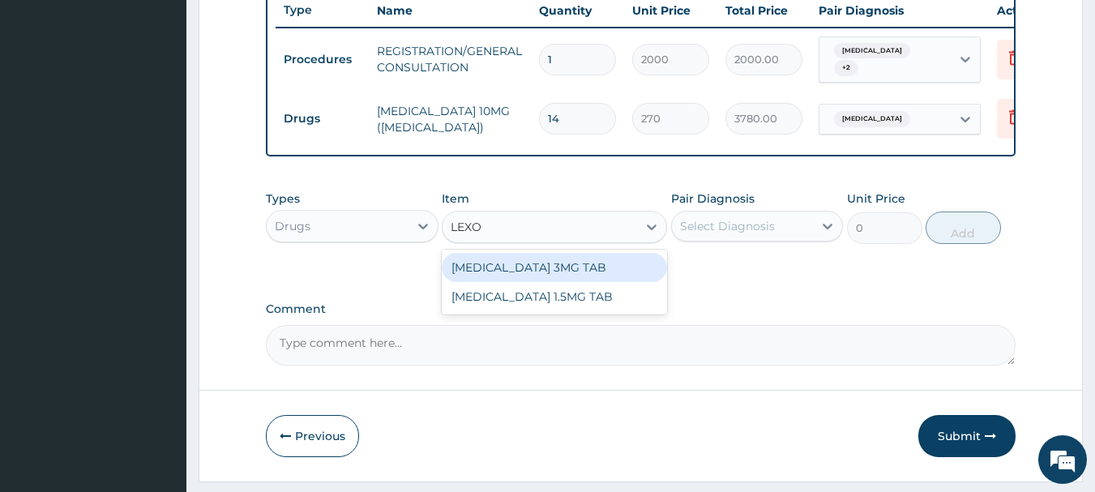
click at [533, 280] on div "[MEDICAL_DATA] 3MG TAB" at bounding box center [554, 267] width 225 height 29
type input "36"
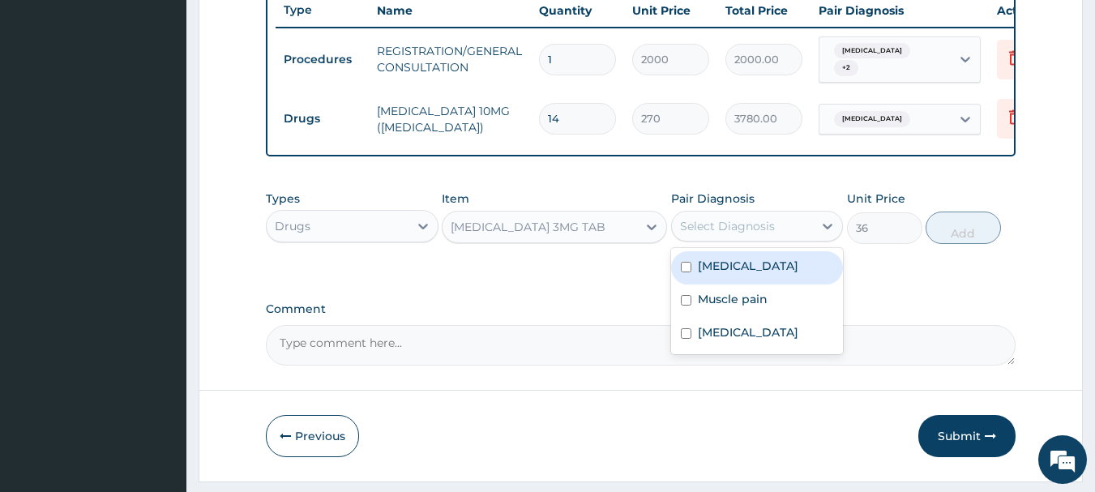
click at [725, 234] on div "Select Diagnosis" at bounding box center [727, 226] width 95 height 16
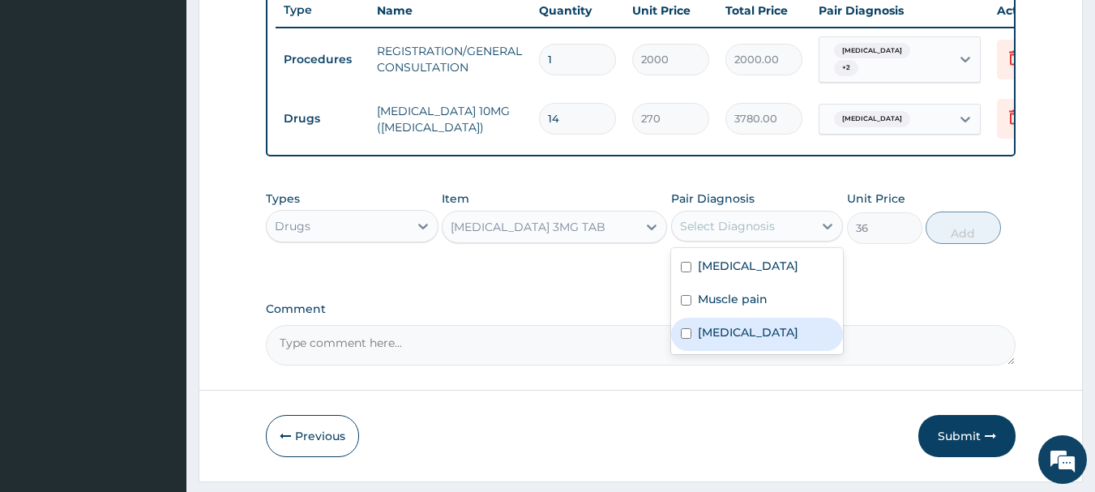
click at [727, 351] on div "Insomnia" at bounding box center [757, 334] width 173 height 33
checkbox input "true"
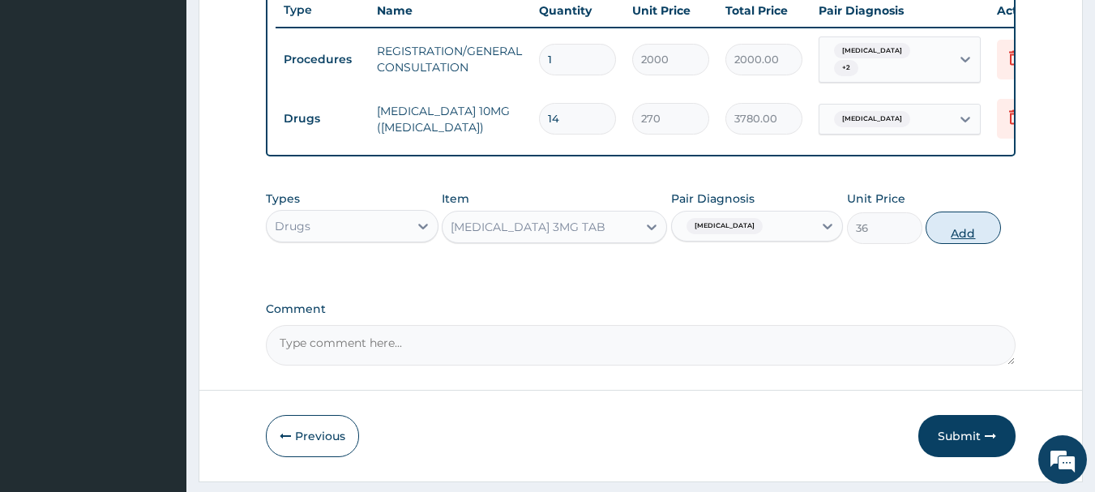
click at [970, 244] on button "Add" at bounding box center [962, 228] width 75 height 32
type input "0"
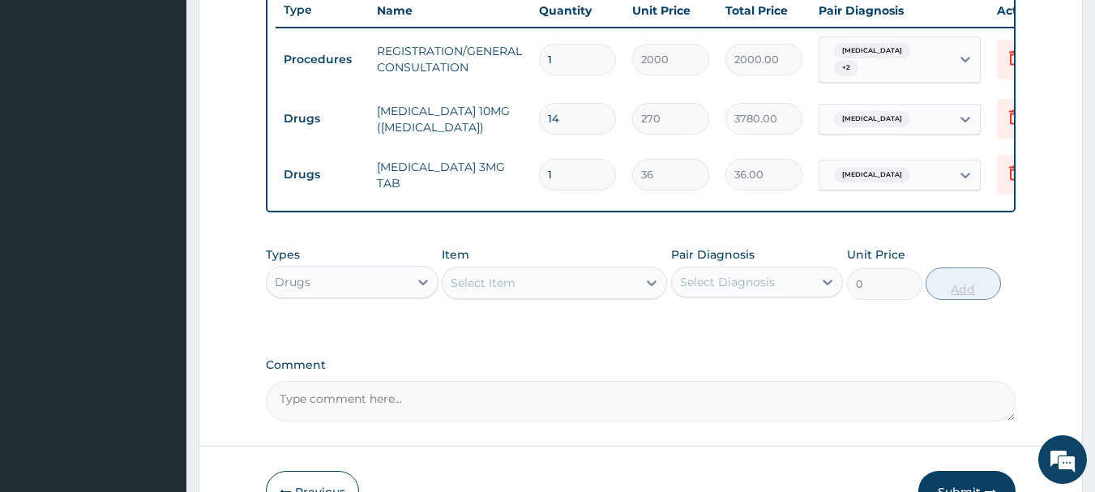
type input "10"
type input "360.00"
type input "10"
click at [460, 290] on div "Select Item" at bounding box center [483, 283] width 65 height 16
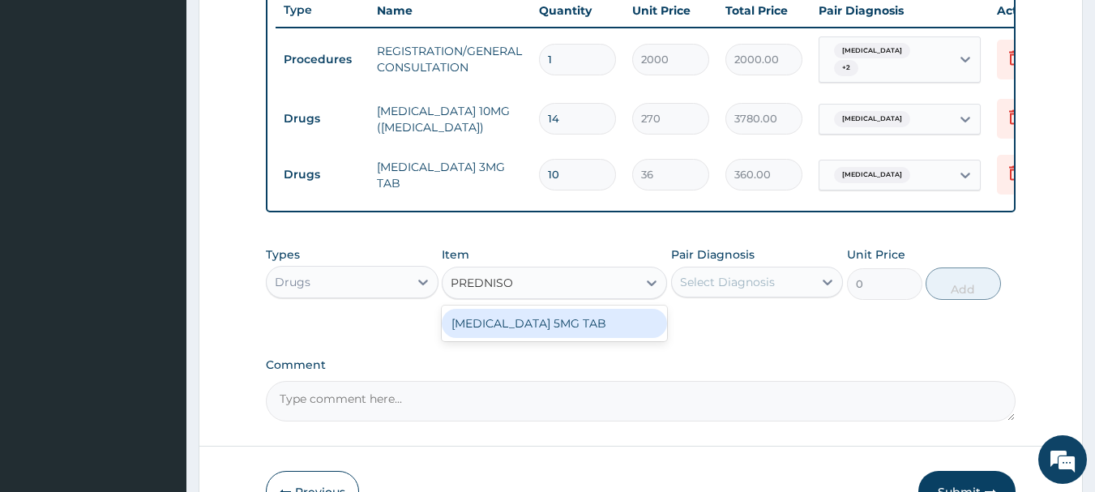
type input "PREDNISOL"
click at [505, 333] on div "[MEDICAL_DATA] 5MG TAB" at bounding box center [554, 323] width 225 height 29
type input "20"
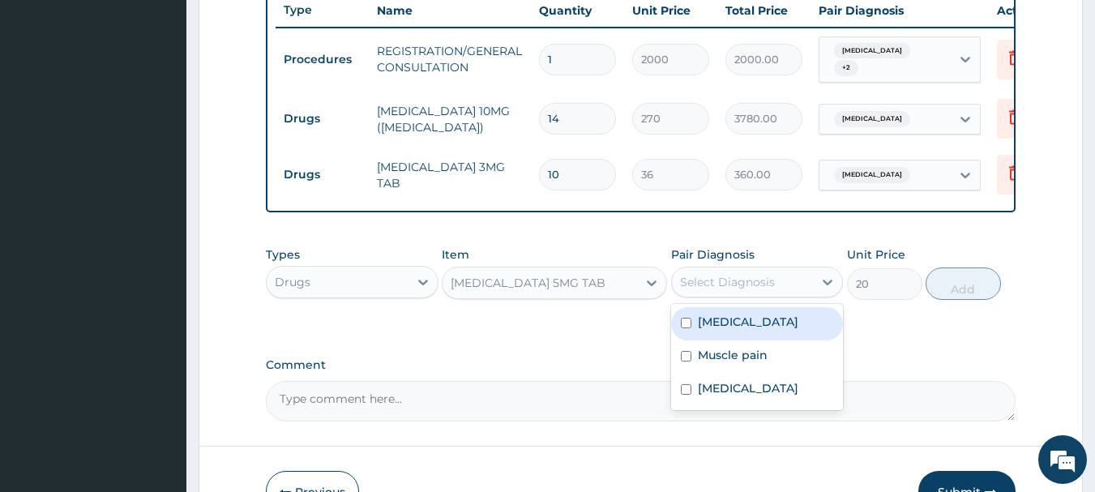
click at [699, 290] on div "Select Diagnosis" at bounding box center [727, 282] width 95 height 16
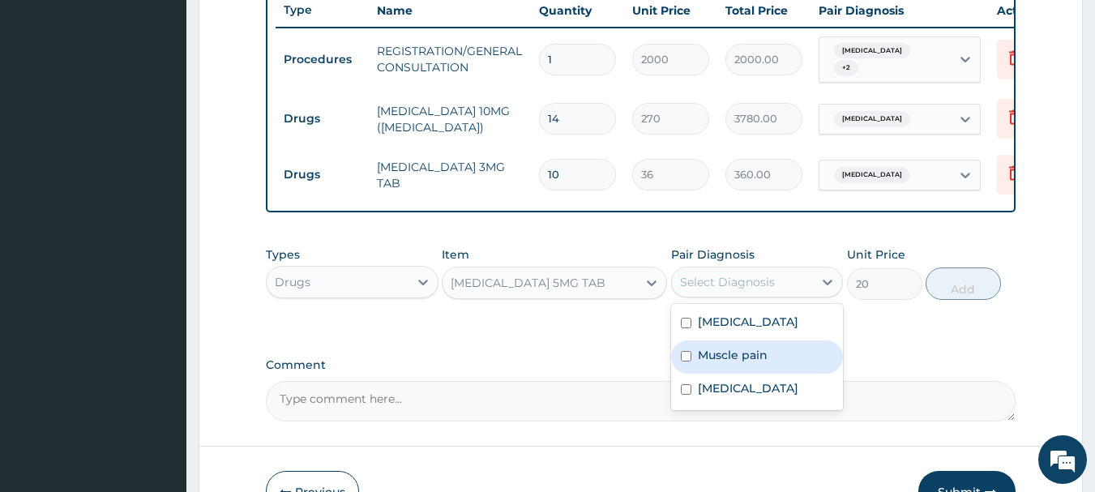
click at [739, 363] on label "Muscle pain" at bounding box center [733, 355] width 70 height 16
checkbox input "true"
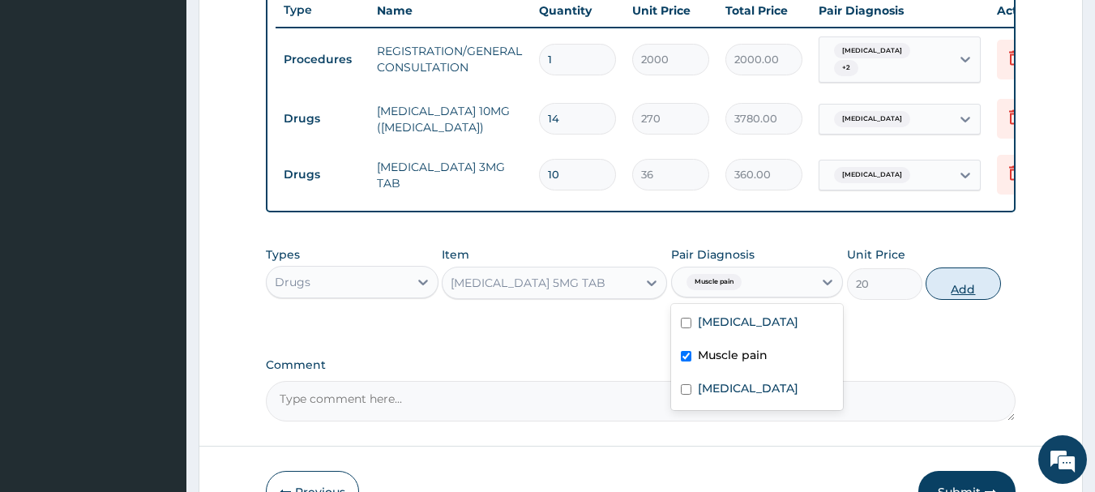
click at [956, 294] on button "Add" at bounding box center [962, 283] width 75 height 32
type input "0"
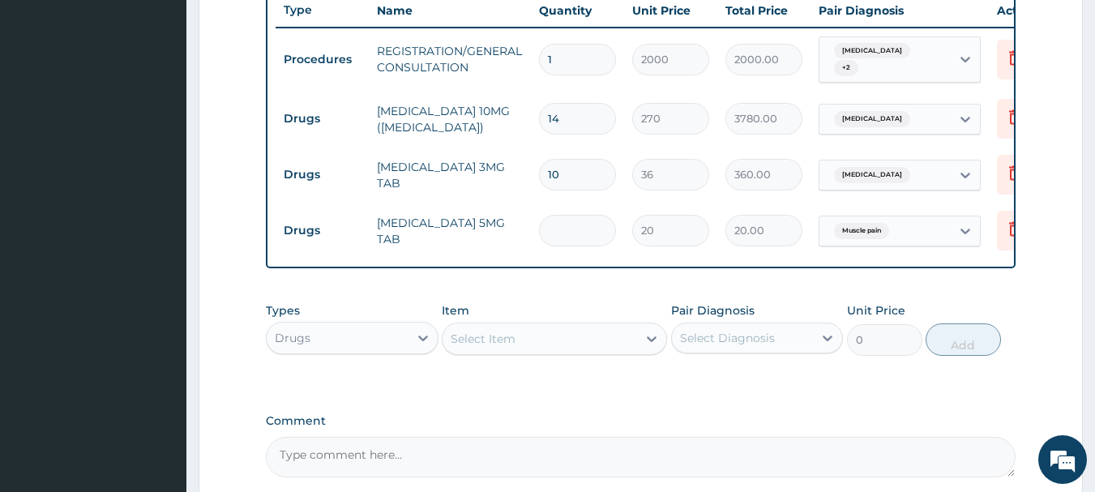
type input "0.00"
type input "3"
type input "60.00"
type input "30"
type input "600.00"
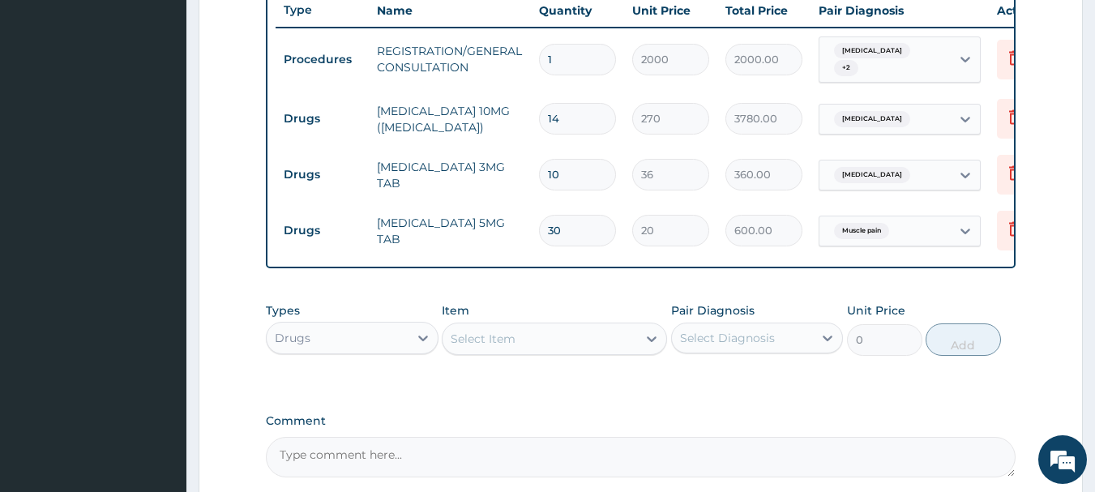
scroll to position [786, 0]
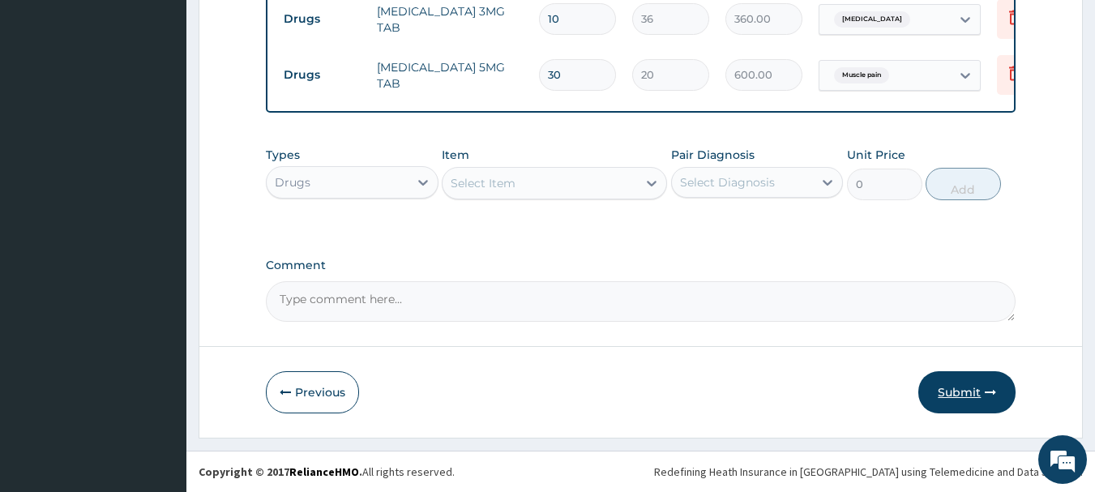
type input "30"
click at [951, 395] on button "Submit" at bounding box center [966, 392] width 97 height 42
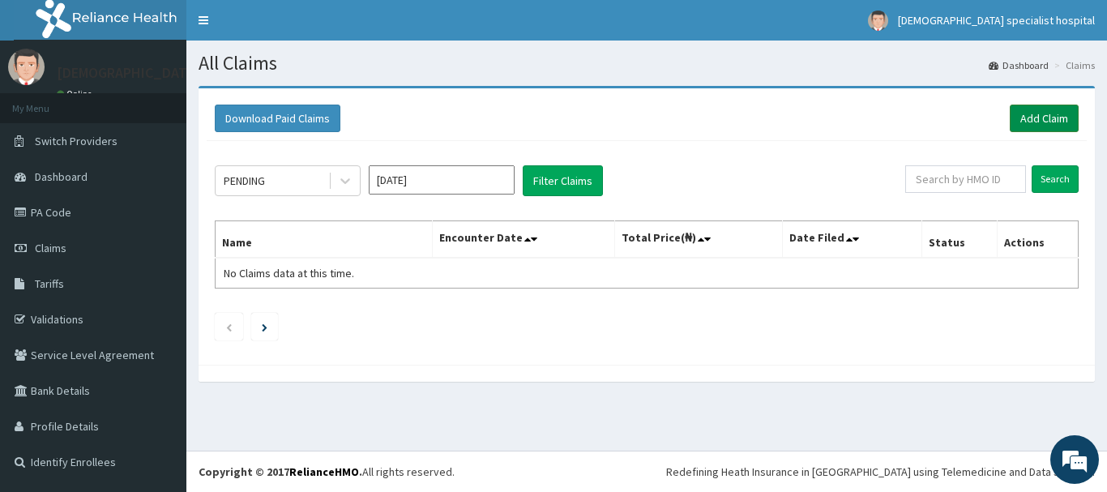
click at [1053, 109] on link "Add Claim" at bounding box center [1044, 119] width 69 height 28
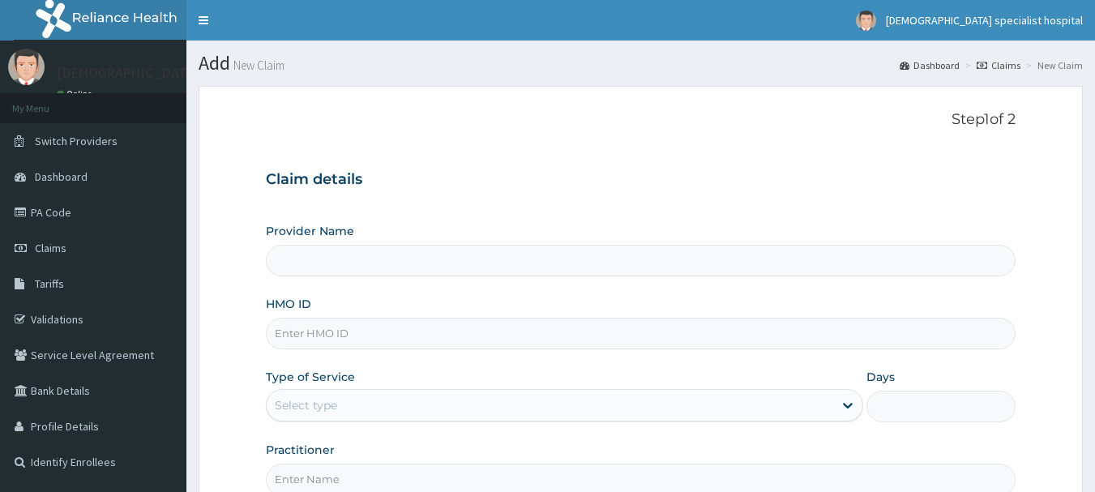
type input "[DEMOGRAPHIC_DATA] Specialist Hospital Ltd"
click at [343, 328] on input "HMO ID" at bounding box center [641, 334] width 750 height 32
paste input "LTR/10041/A"
type input "LTR/10041/A"
click at [300, 397] on div "Select type" at bounding box center [306, 405] width 62 height 16
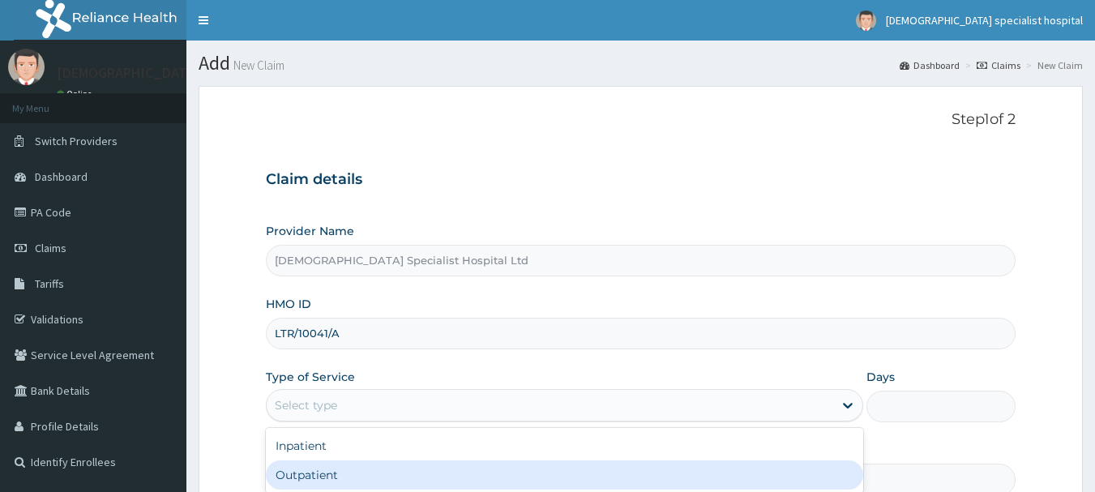
click at [306, 472] on div "Outpatient" at bounding box center [564, 474] width 597 height 29
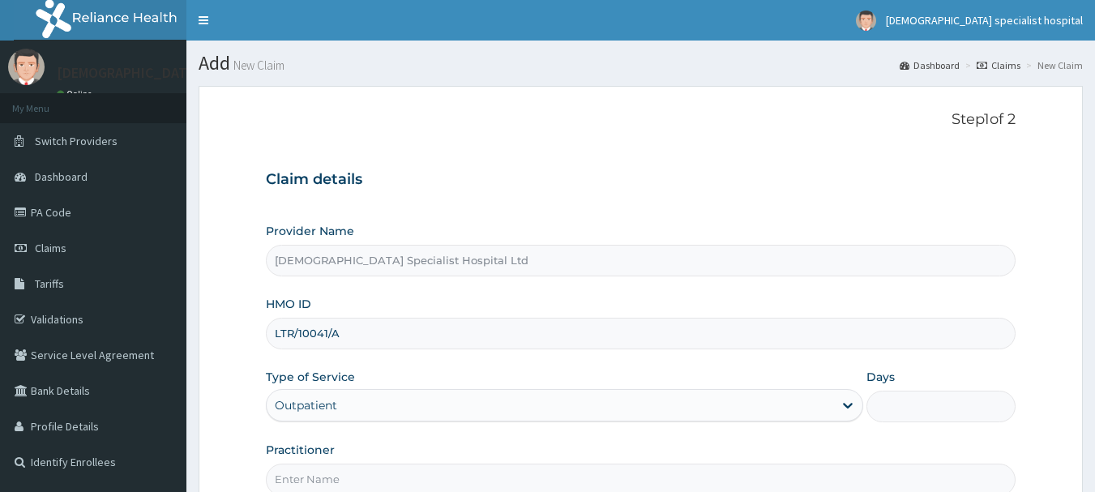
type input "1"
click at [339, 470] on input "Practitioner" at bounding box center [641, 480] width 750 height 32
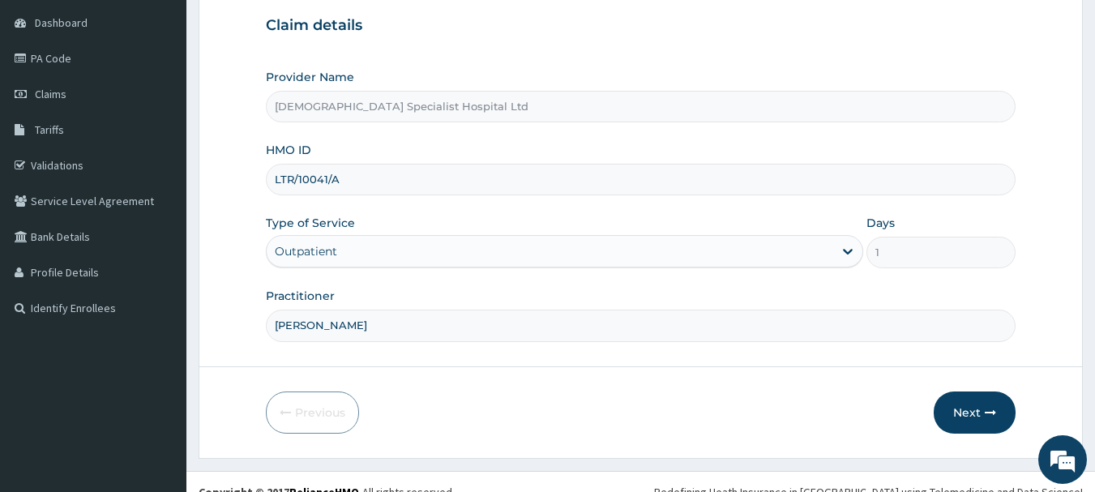
scroll to position [158, 0]
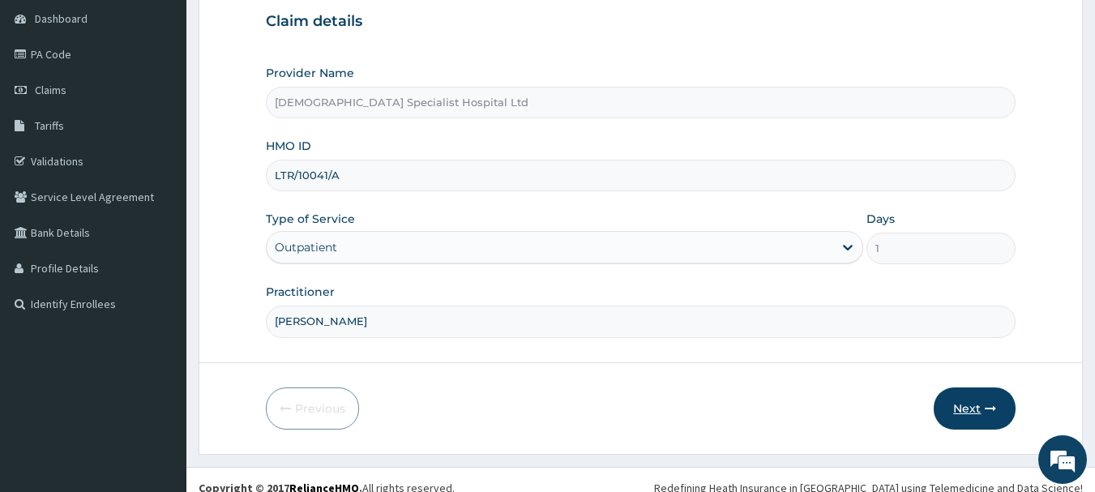
type input "[PERSON_NAME]"
click at [963, 412] on button "Next" at bounding box center [975, 408] width 82 height 42
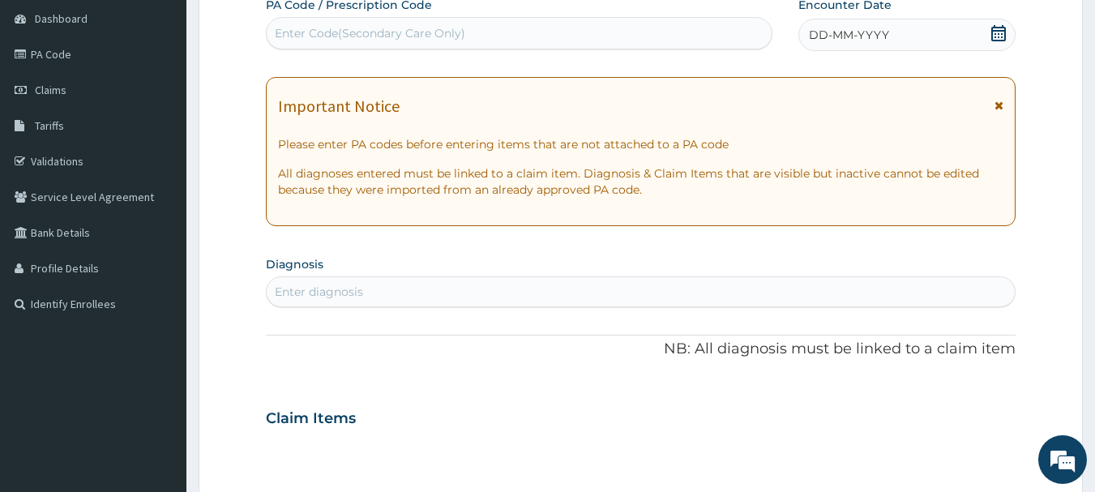
click at [926, 51] on div "DD-MM-YYYY" at bounding box center [906, 35] width 217 height 32
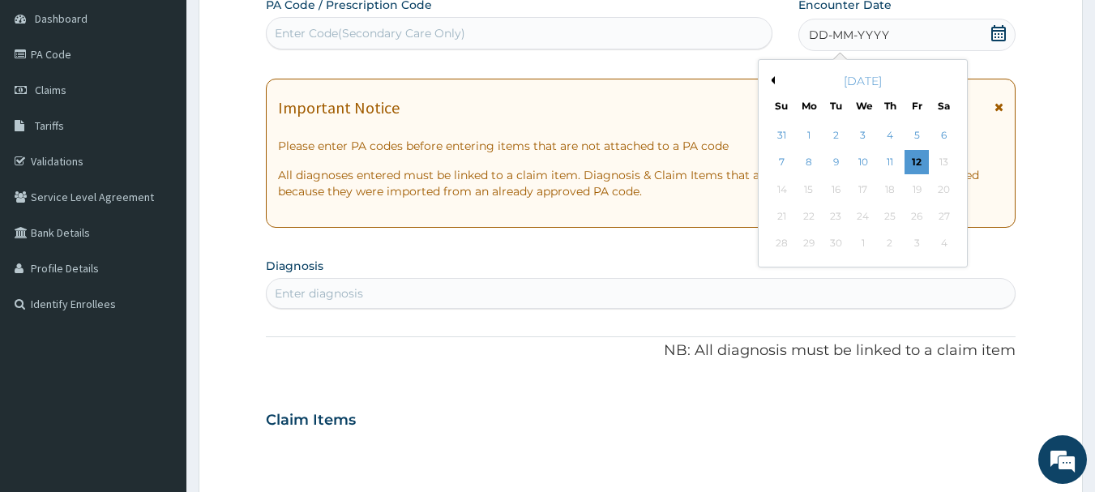
click at [774, 78] on button "Previous Month" at bounding box center [771, 80] width 8 height 8
click at [858, 190] on div "13" at bounding box center [863, 189] width 24 height 24
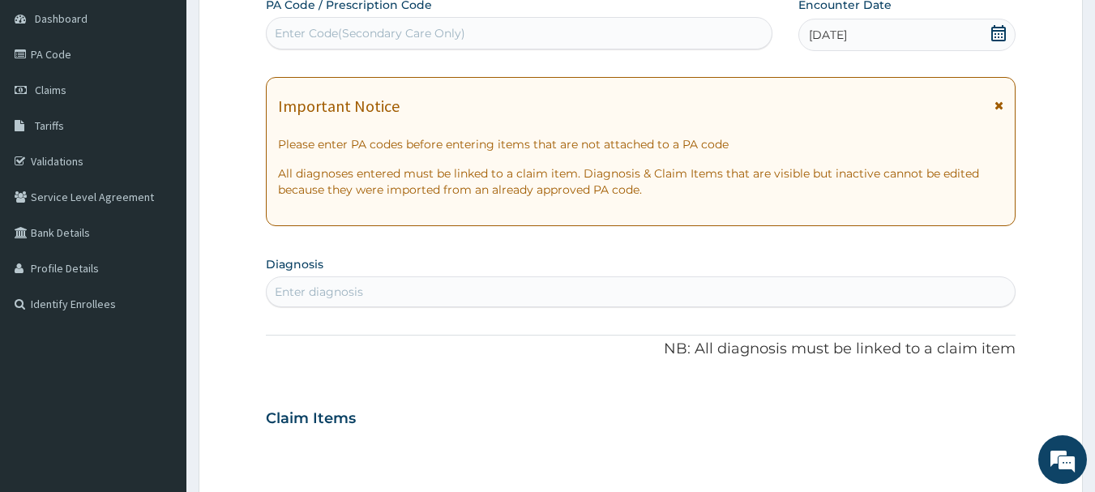
click at [483, 289] on div "Enter diagnosis" at bounding box center [641, 292] width 749 height 26
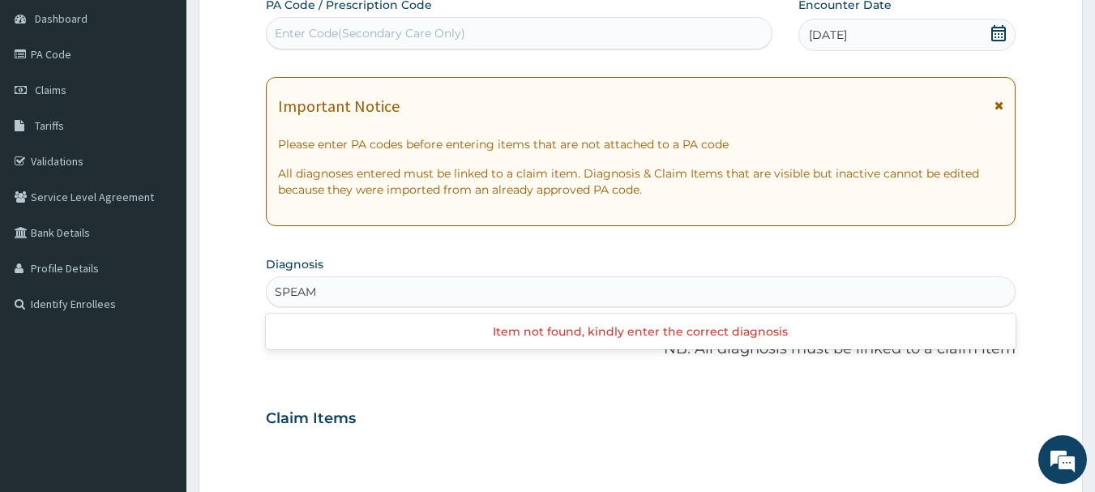
type input "SPEAM"
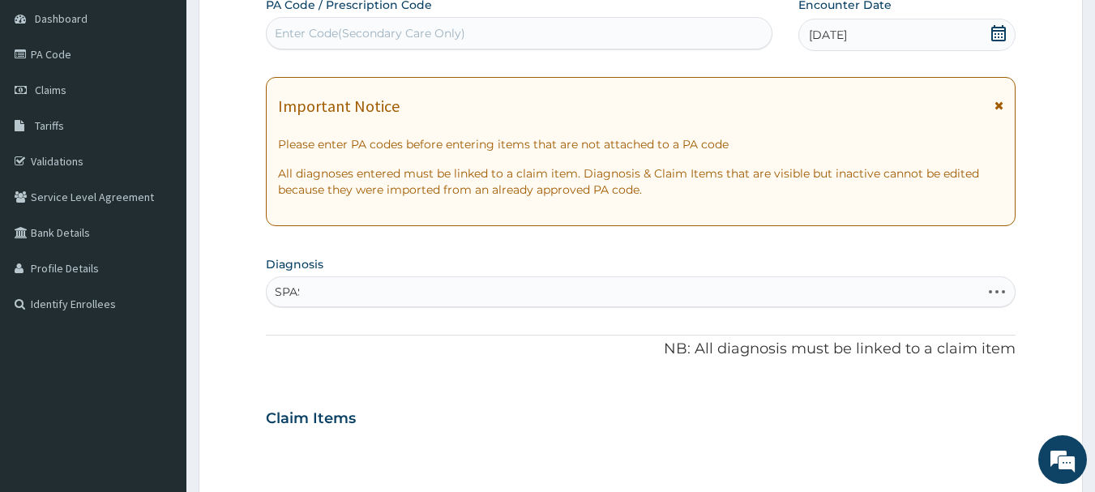
type input "[MEDICAL_DATA]"
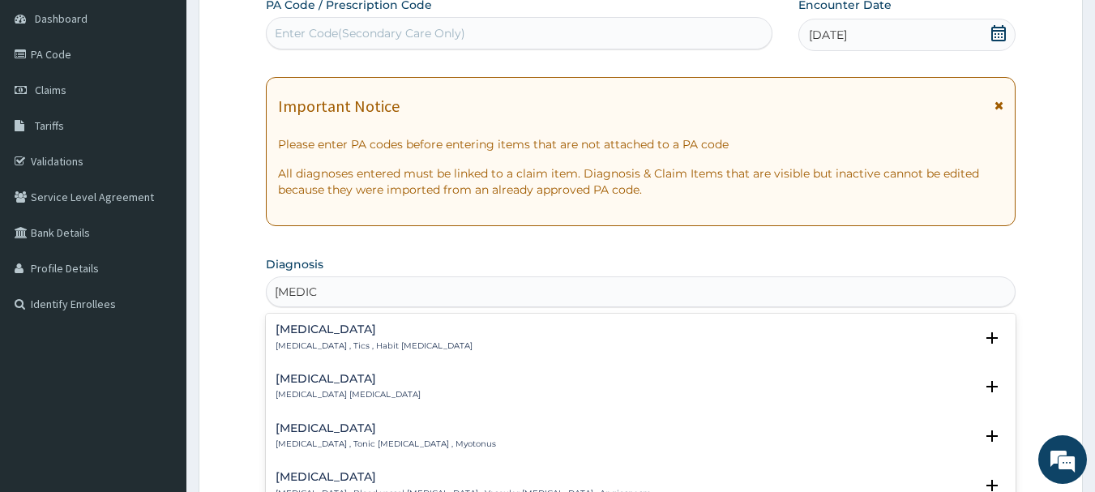
click at [361, 393] on p "[MEDICAL_DATA] [MEDICAL_DATA]" at bounding box center [348, 394] width 145 height 11
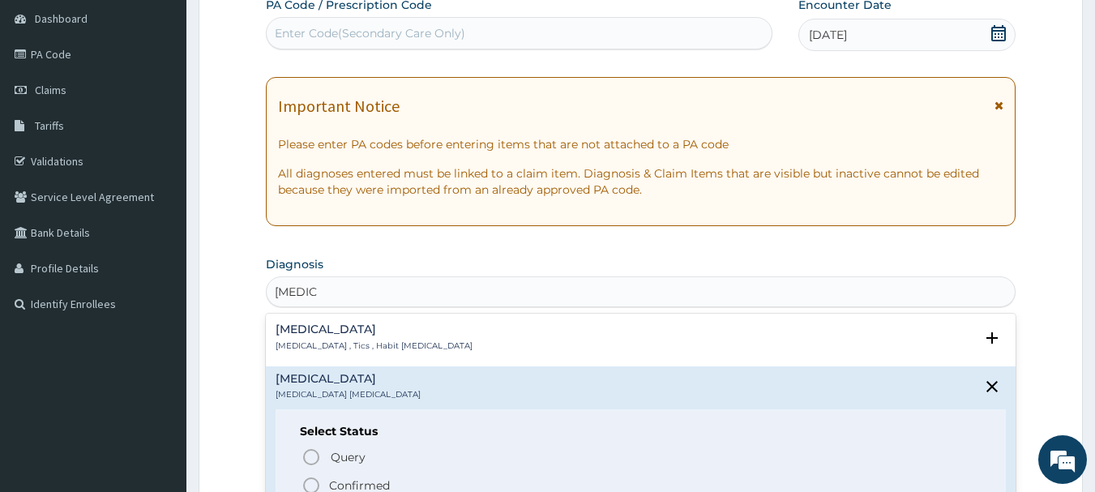
click at [326, 485] on span "Confirmed" at bounding box center [641, 485] width 681 height 19
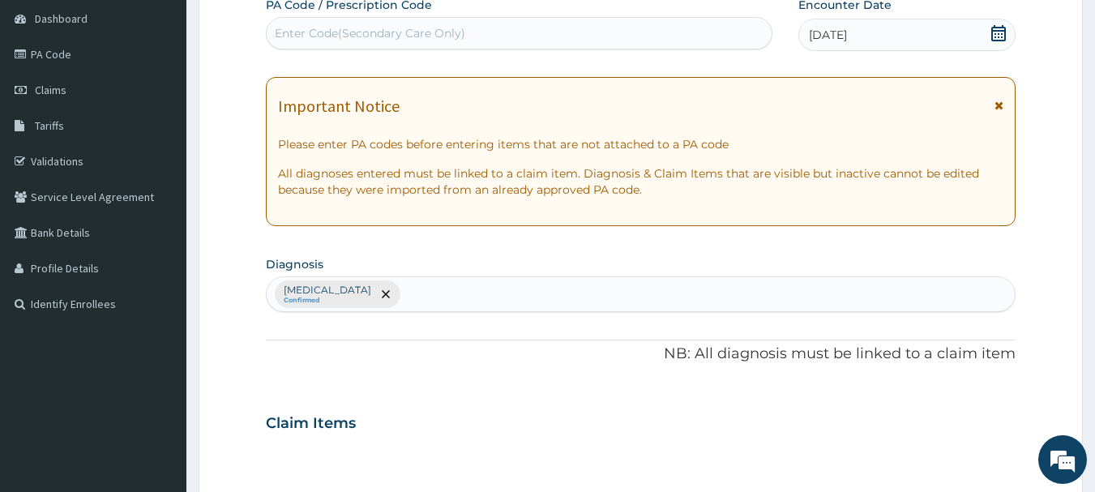
click at [977, 340] on div at bounding box center [641, 340] width 750 height 1
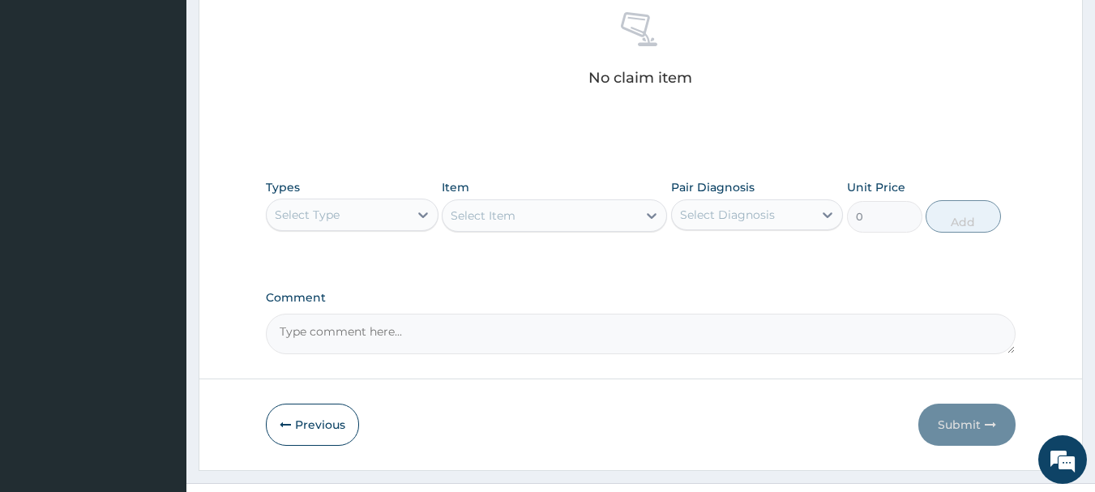
scroll to position [677, 0]
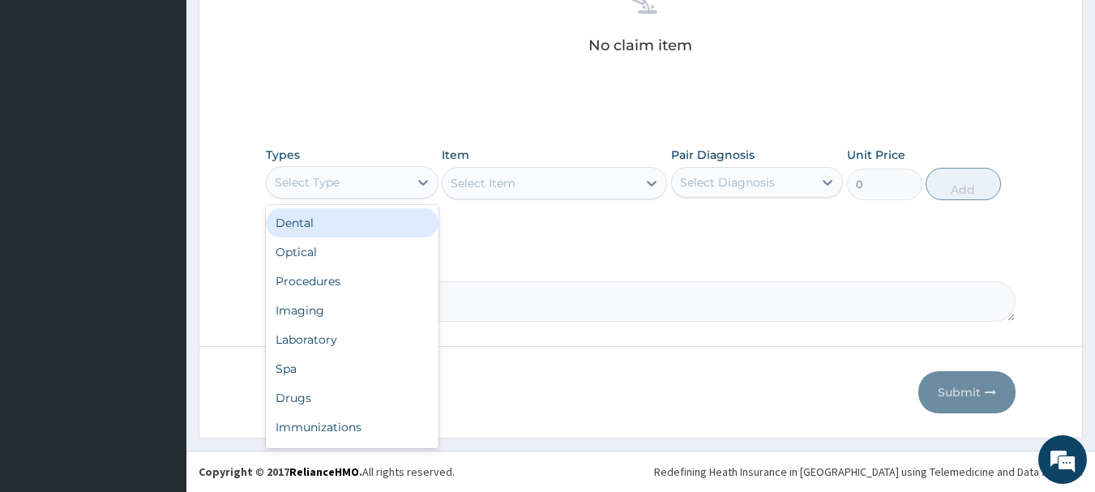
click at [340, 178] on div "Select Type" at bounding box center [338, 182] width 142 height 26
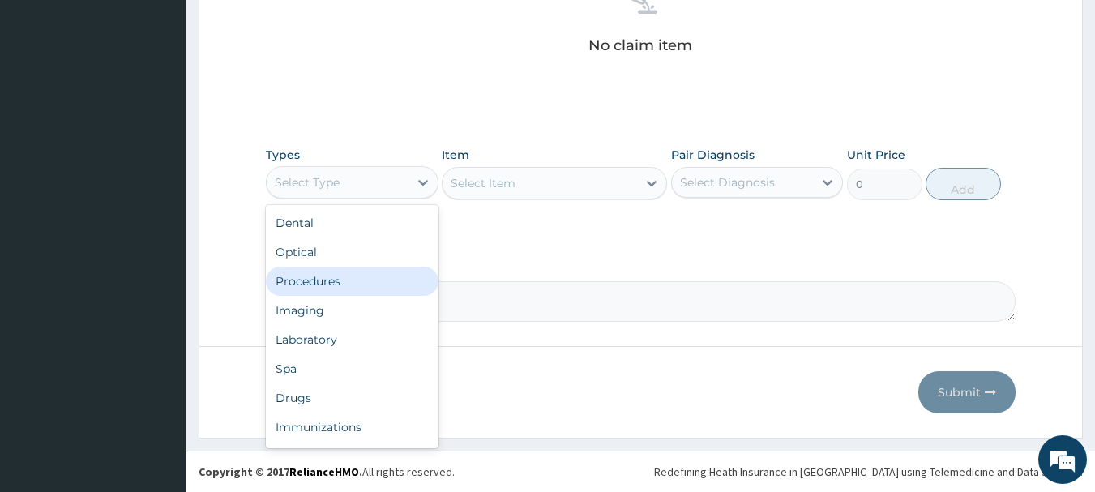
click at [330, 277] on div "Procedures" at bounding box center [352, 281] width 173 height 29
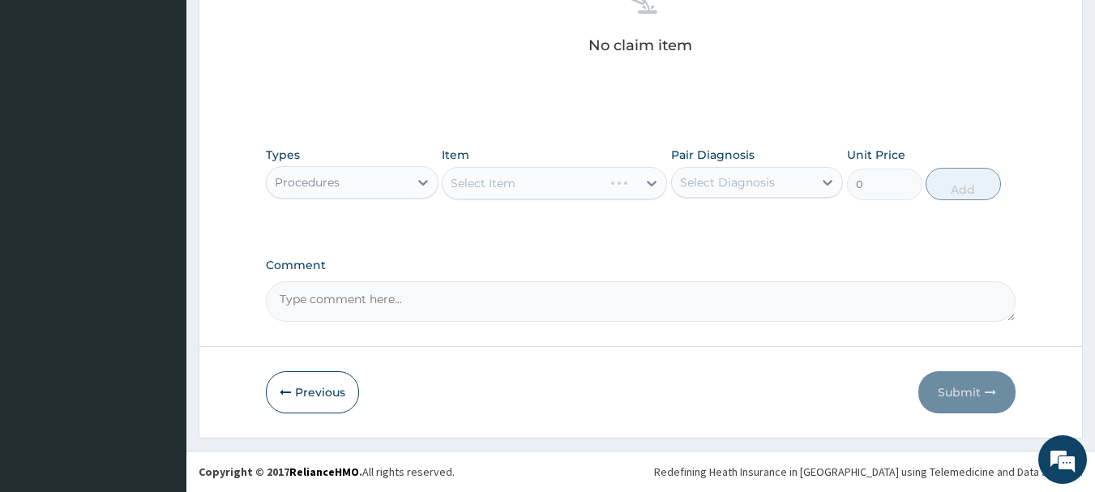
click at [472, 187] on div "Select Item" at bounding box center [554, 183] width 225 height 32
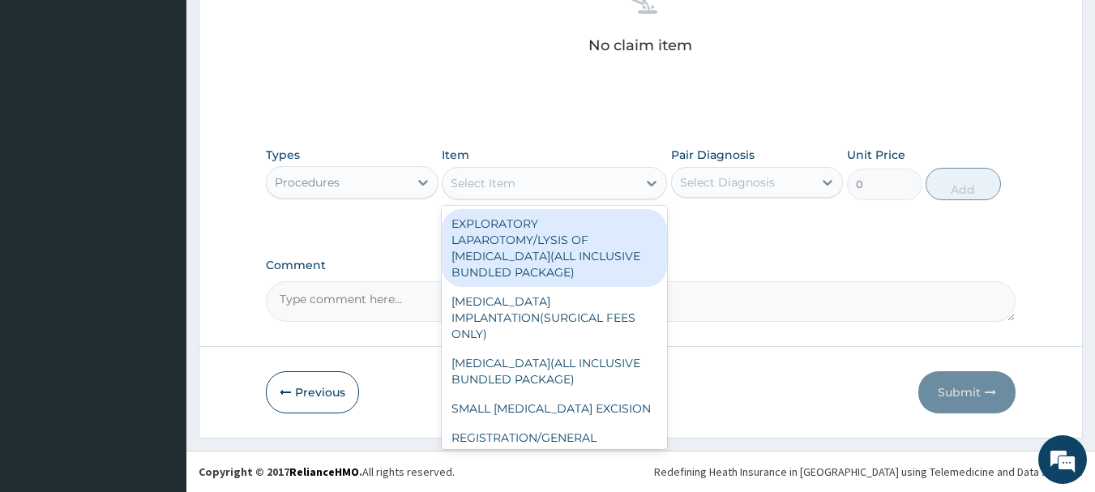
click at [520, 192] on div "Select Item" at bounding box center [539, 183] width 194 height 26
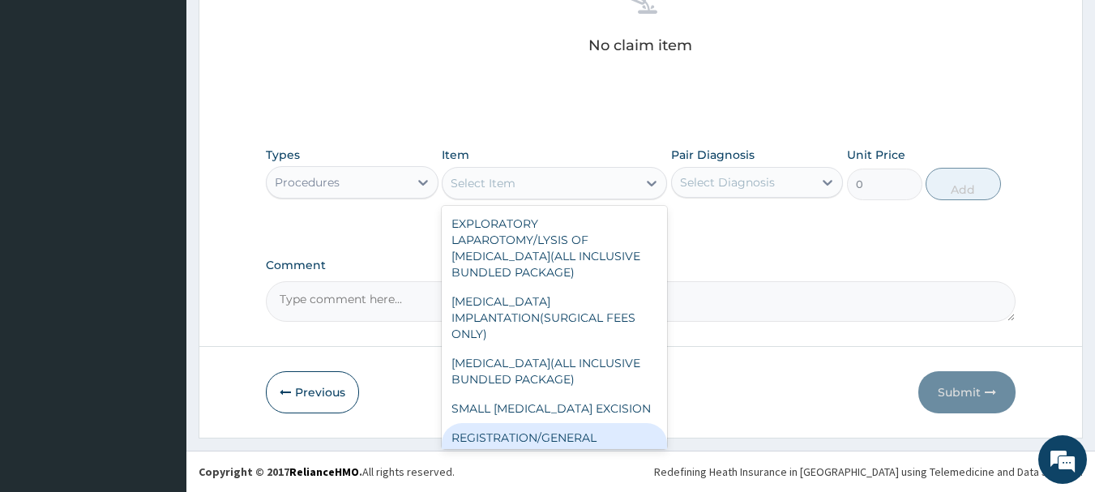
click at [609, 436] on div "REGISTRATION/GENERAL CONSULTATION" at bounding box center [554, 445] width 225 height 45
type input "2000"
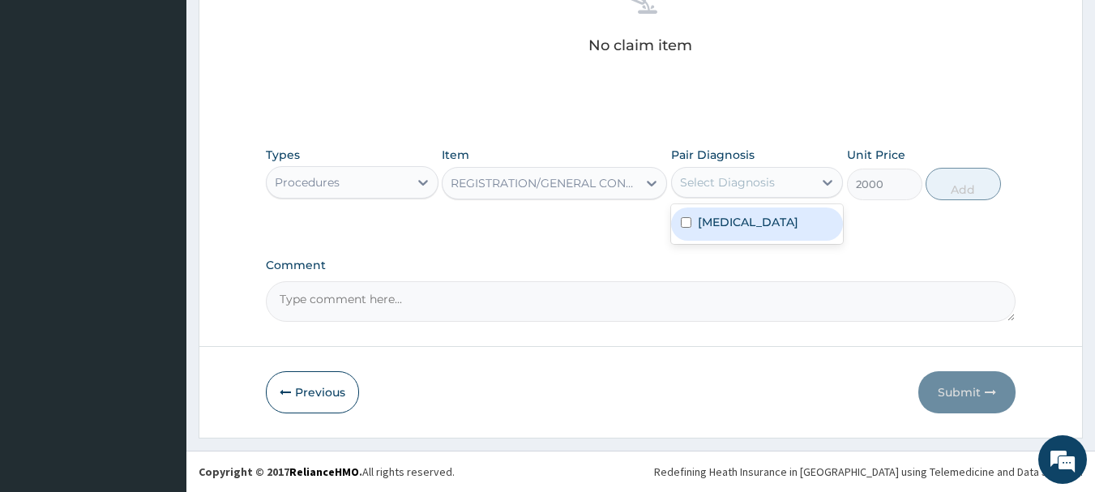
click at [709, 192] on div "Select Diagnosis" at bounding box center [743, 182] width 142 height 26
click at [716, 224] on label "Spasm" at bounding box center [748, 222] width 100 height 16
checkbox input "true"
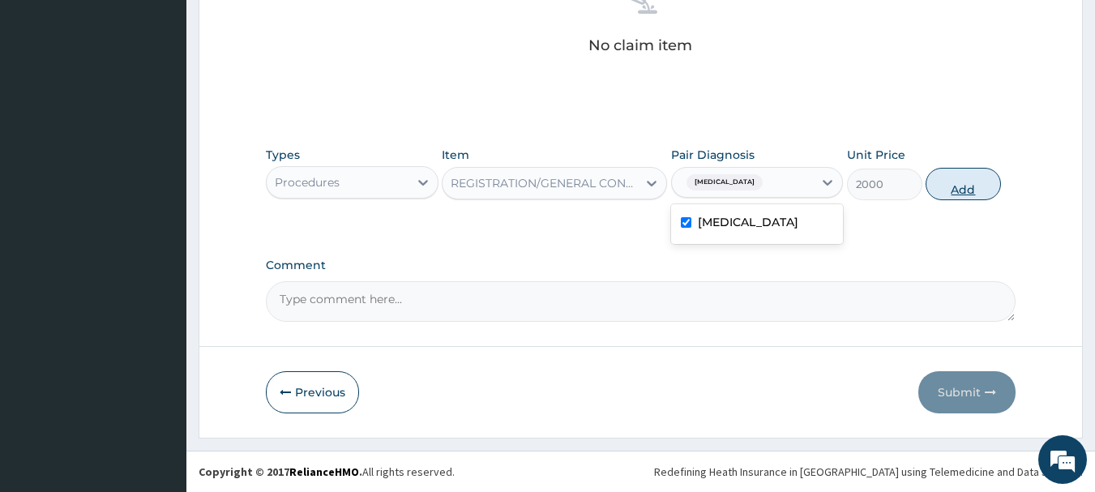
click at [962, 180] on button "Add" at bounding box center [962, 184] width 75 height 32
type input "0"
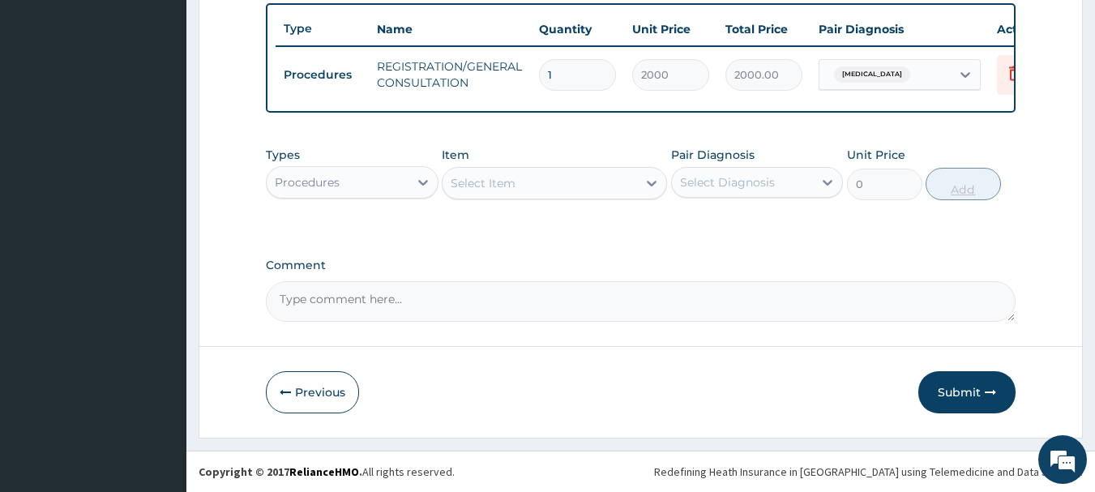
scroll to position [612, 0]
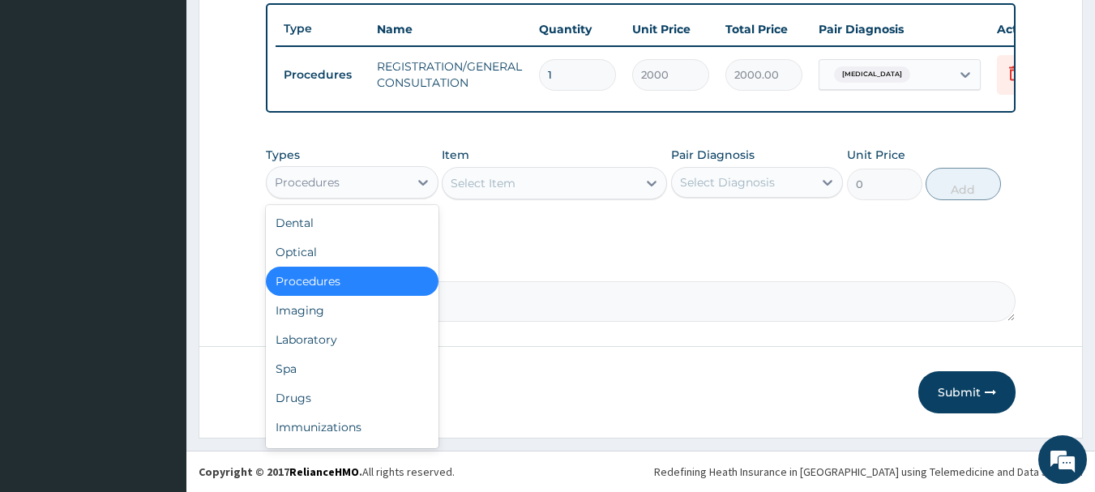
click at [362, 177] on div "Procedures" at bounding box center [338, 182] width 142 height 26
click at [335, 395] on div "Drugs" at bounding box center [352, 397] width 173 height 29
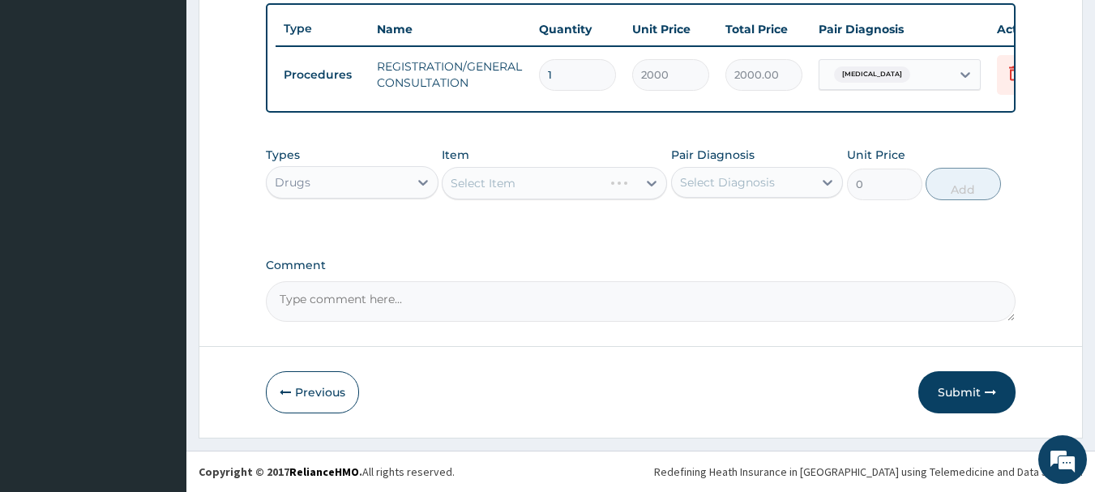
click at [484, 194] on div "Select Item" at bounding box center [554, 183] width 225 height 32
click at [460, 184] on div "Select Item" at bounding box center [554, 183] width 225 height 32
click at [460, 184] on div "Select Item" at bounding box center [483, 183] width 65 height 16
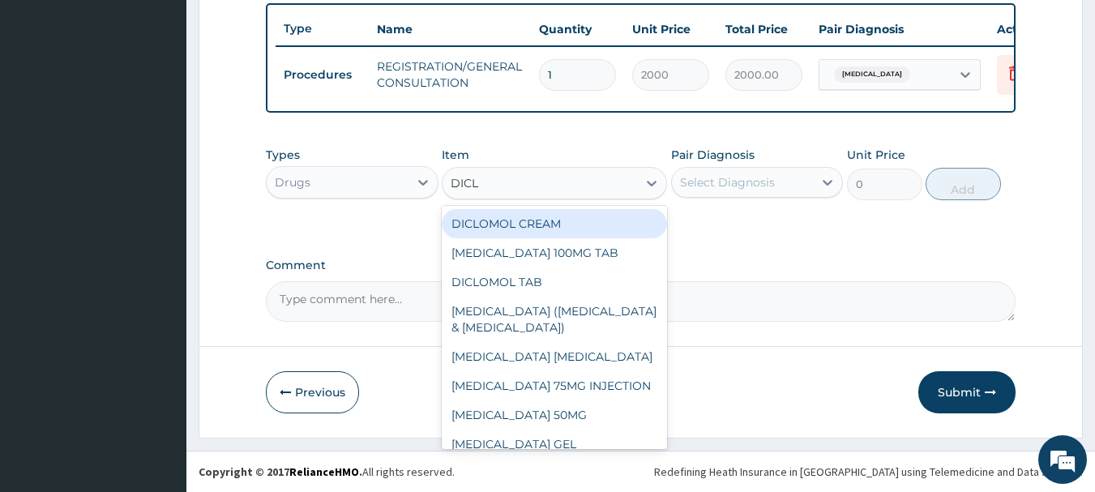
type input "DICLO"
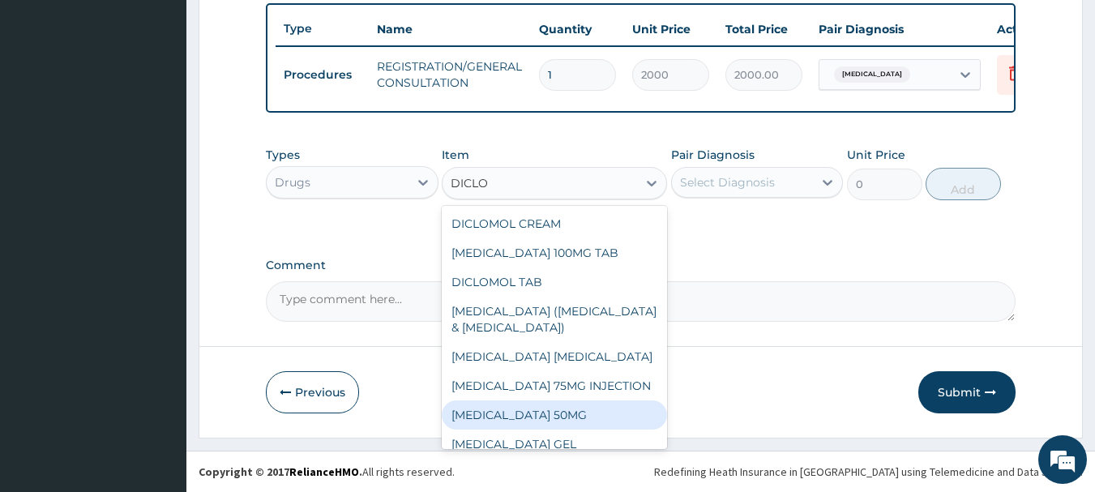
click at [564, 429] on div "DICLOFENAC SODIUM 50MG" at bounding box center [554, 414] width 225 height 29
type input "25"
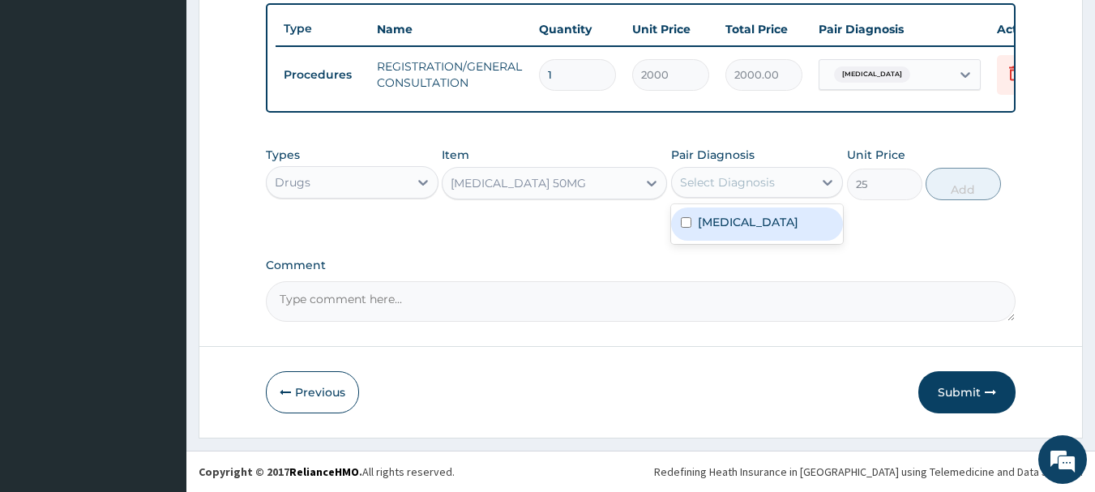
click at [747, 194] on div "Select Diagnosis" at bounding box center [743, 182] width 142 height 26
click at [721, 239] on div "Spasm" at bounding box center [757, 223] width 173 height 33
checkbox input "true"
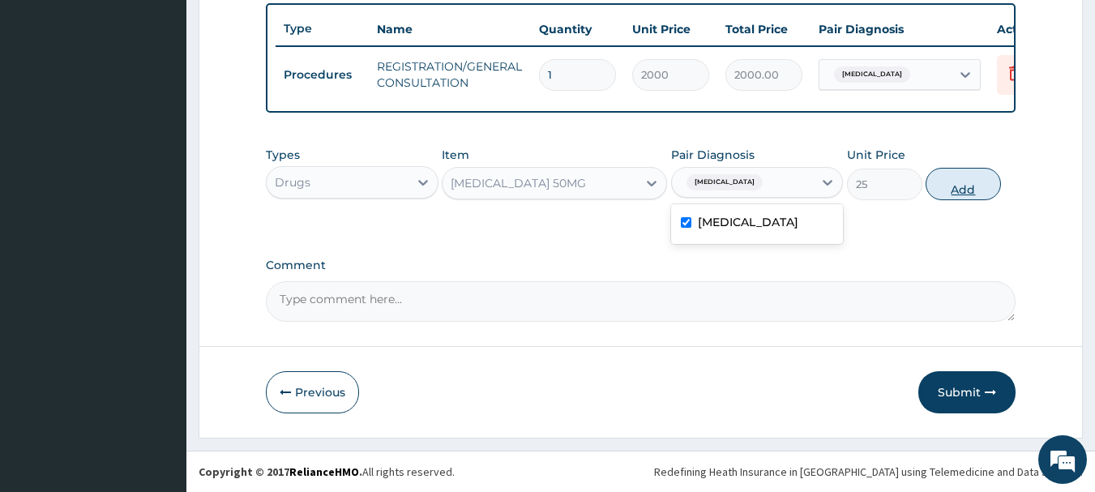
click at [958, 177] on button "Add" at bounding box center [962, 184] width 75 height 32
type input "0"
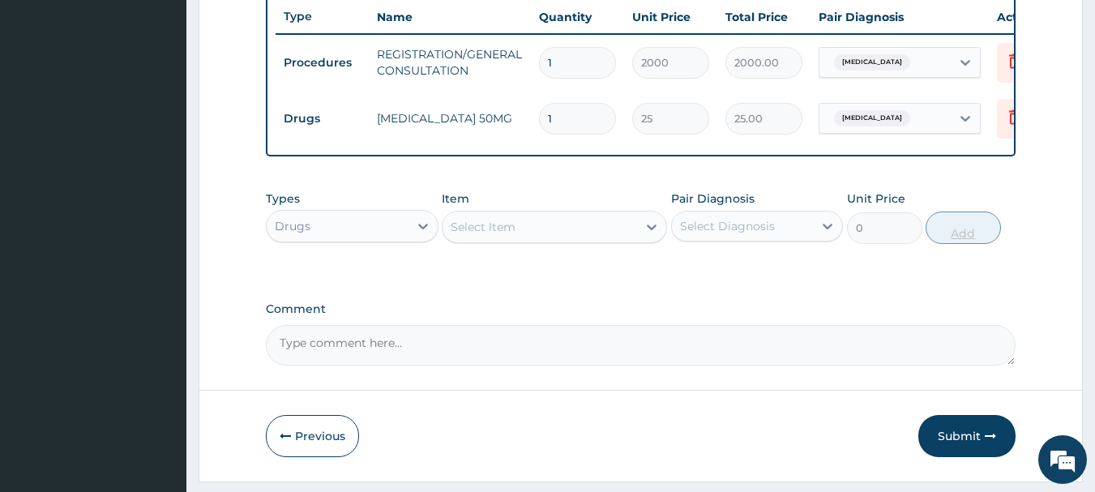
type input "11"
type input "275.00"
type input "110"
type input "2750.00"
type input "11"
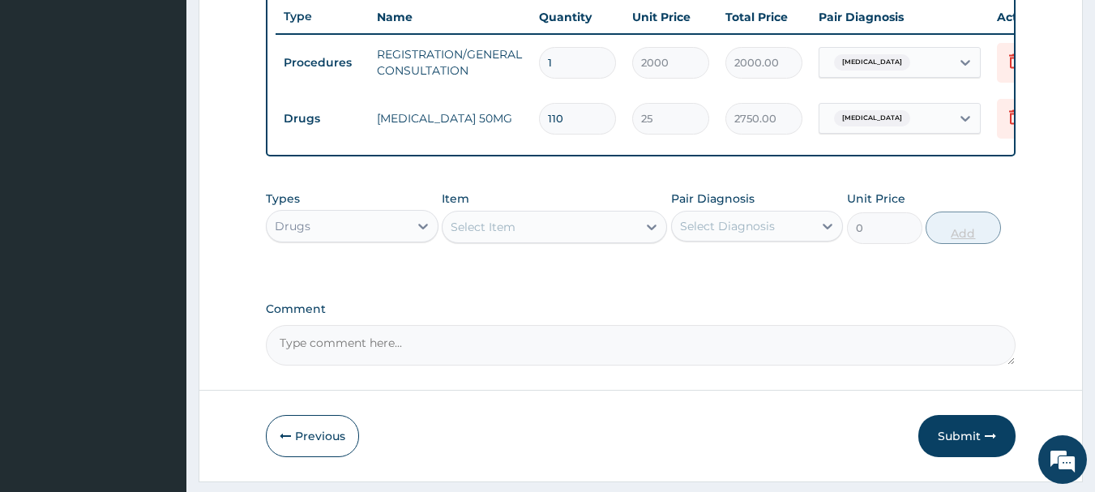
type input "275.00"
type input "1"
type input "25.00"
type input "10"
type input "250.00"
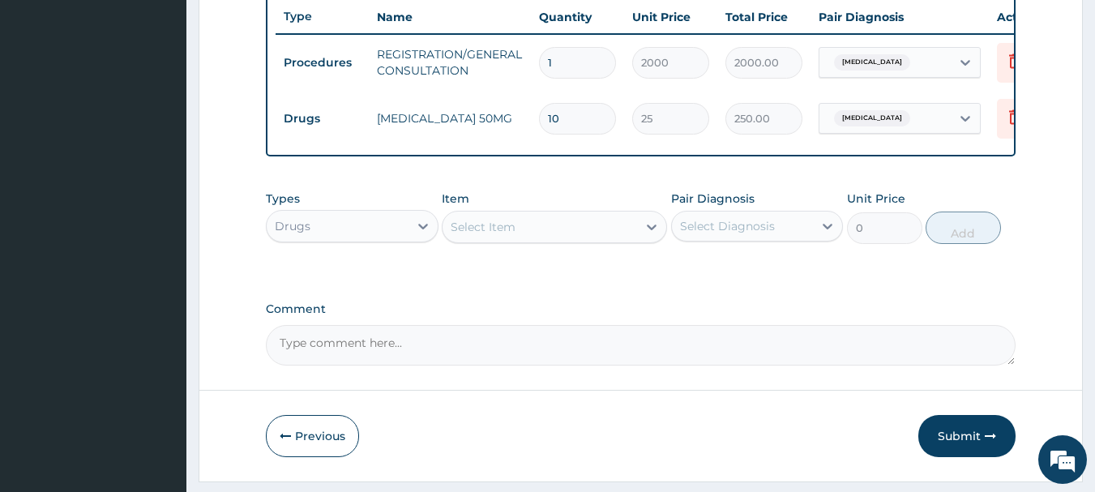
type input "10"
click at [453, 234] on div "Select Item" at bounding box center [483, 227] width 65 height 16
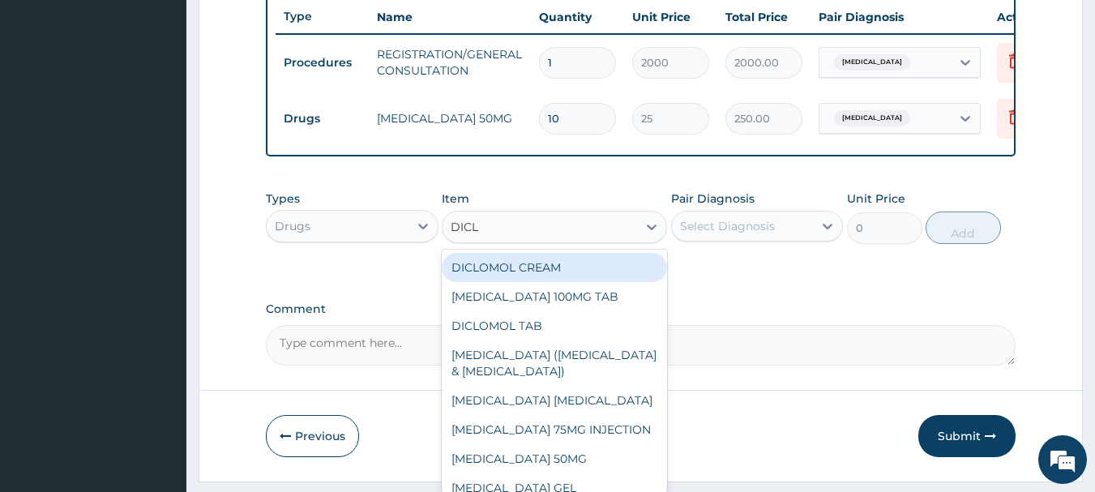
type input "DICLO"
click at [541, 275] on div "DICLOMOL CREAM" at bounding box center [554, 267] width 225 height 29
type input "500"
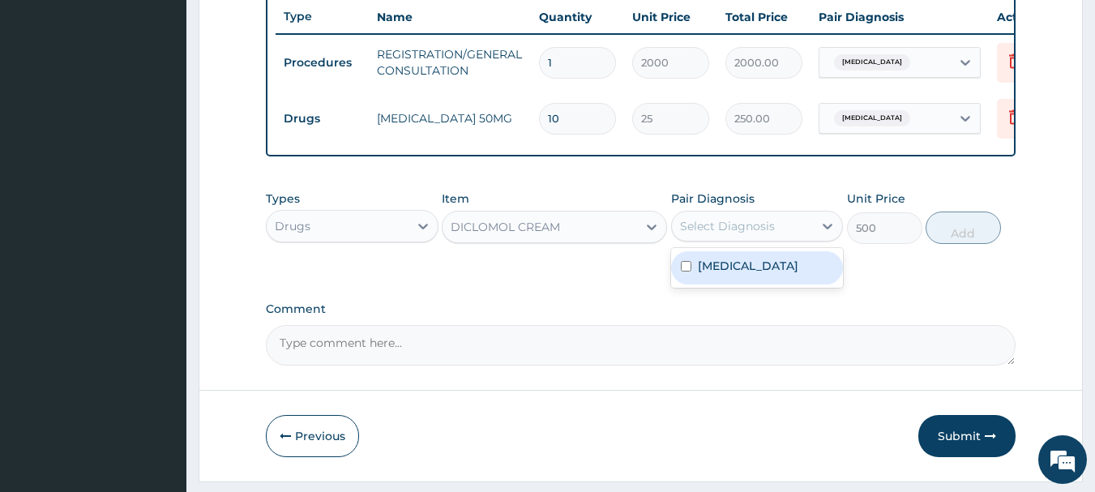
click at [730, 239] on div "Select Diagnosis" at bounding box center [743, 226] width 142 height 26
click at [724, 284] on div "Spasm" at bounding box center [757, 267] width 173 height 33
checkbox input "true"
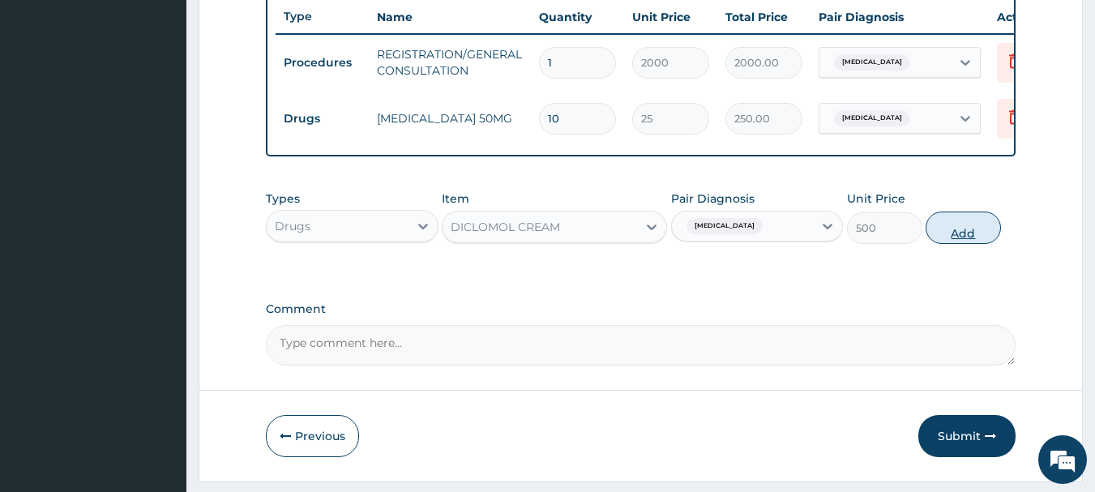
click at [964, 237] on button "Add" at bounding box center [962, 228] width 75 height 32
type input "0"
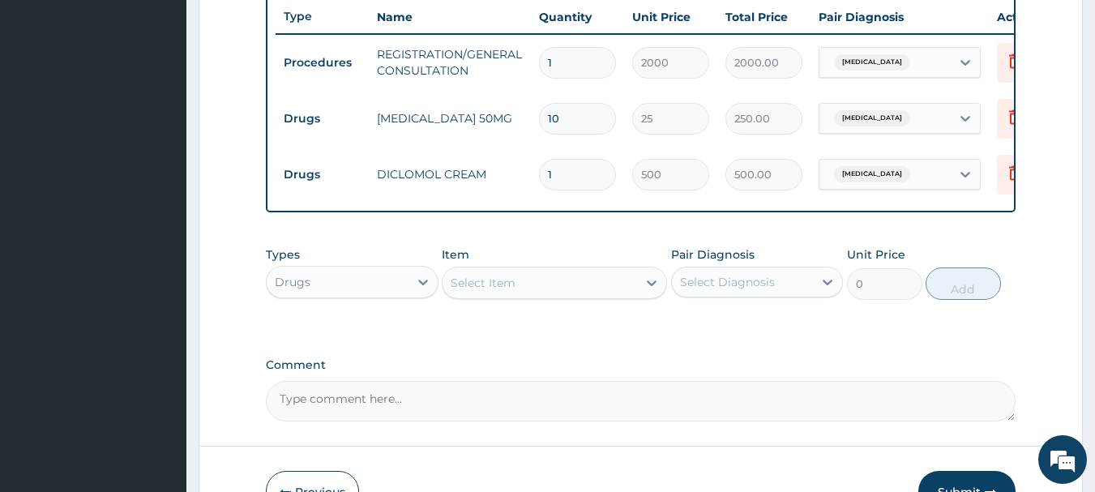
scroll to position [724, 0]
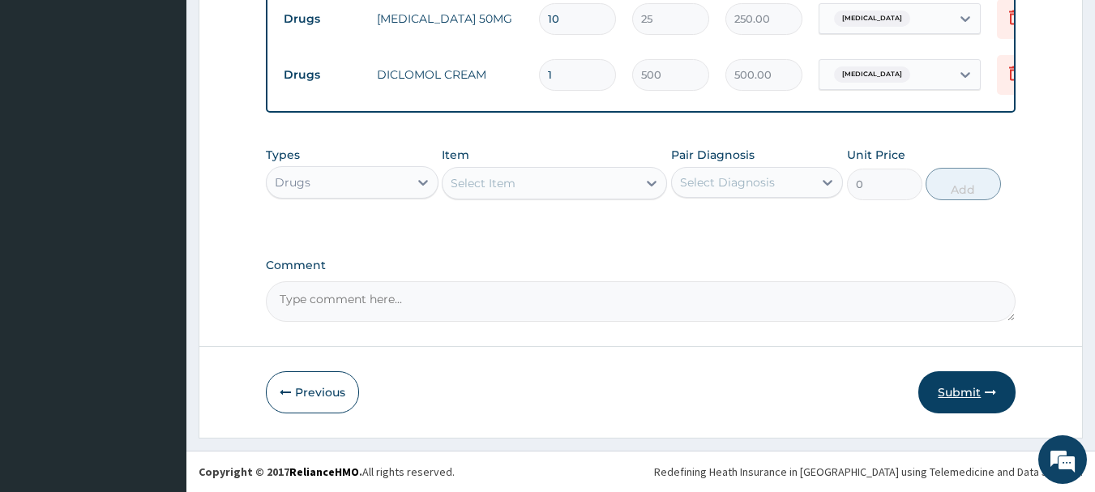
click at [961, 381] on button "Submit" at bounding box center [966, 392] width 97 height 42
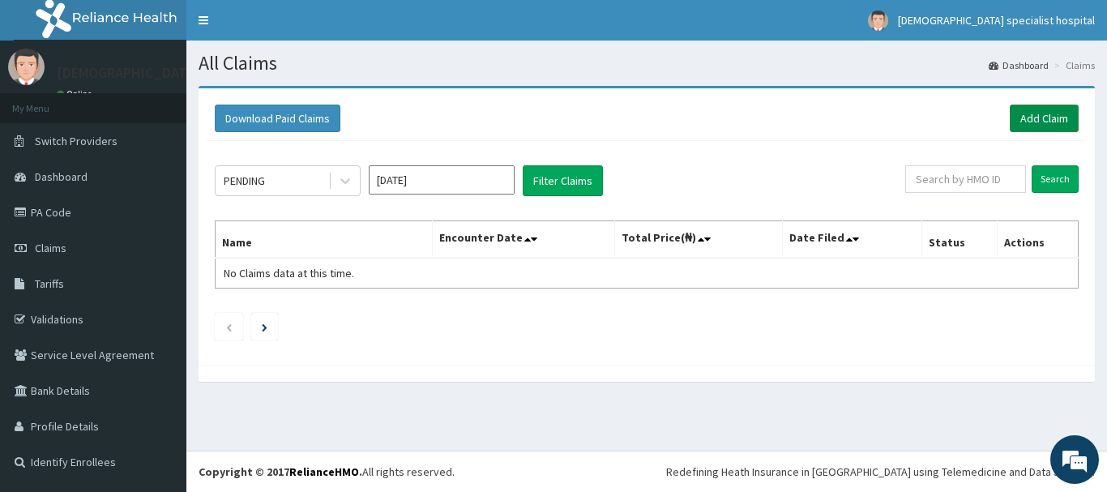
click at [1024, 118] on link "Add Claim" at bounding box center [1044, 119] width 69 height 28
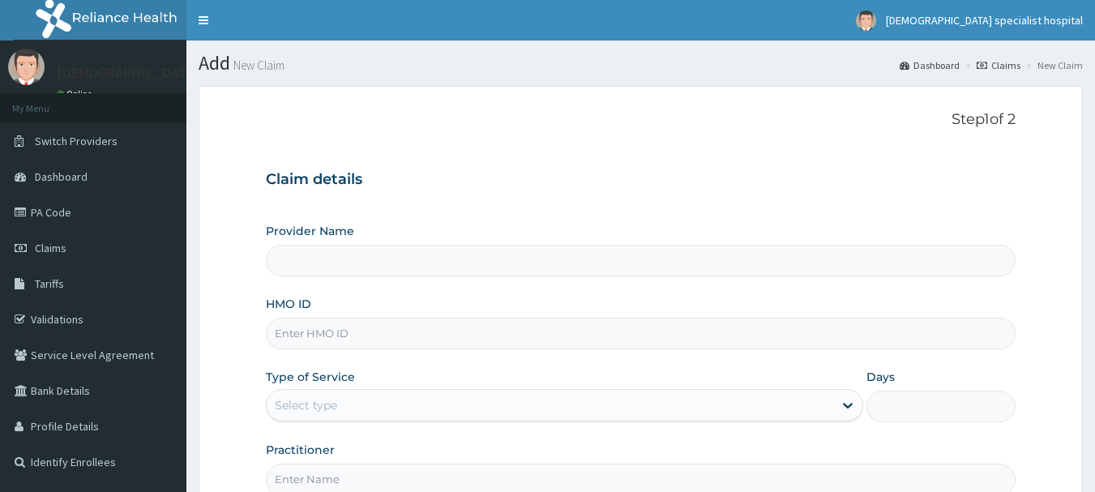
type input "Jefis Specialist Hospital Ltd"
click at [292, 335] on input "HMO ID" at bounding box center [641, 334] width 750 height 32
paste input "ORM/10013/A"
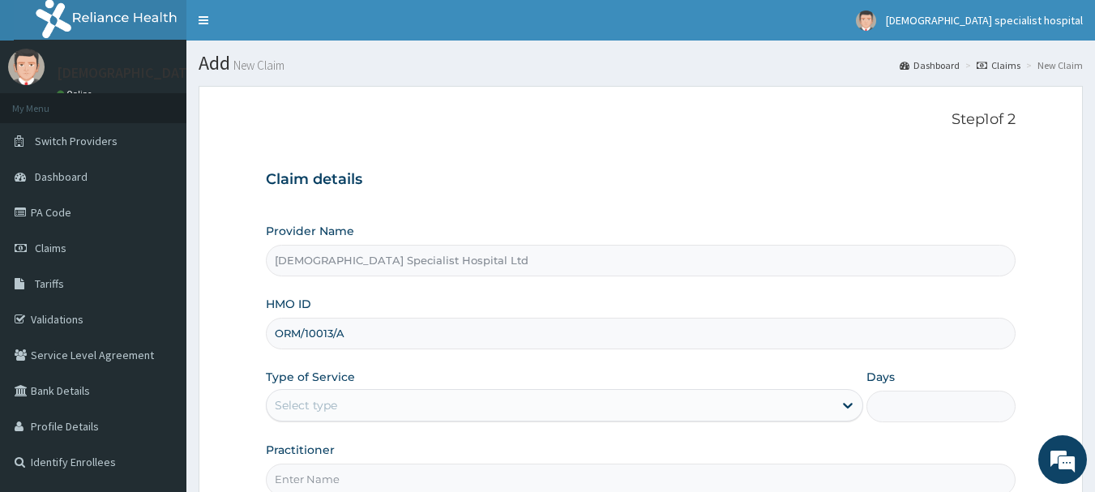
type input "ORM/10013/A"
click at [343, 408] on div "Select type" at bounding box center [550, 405] width 566 height 26
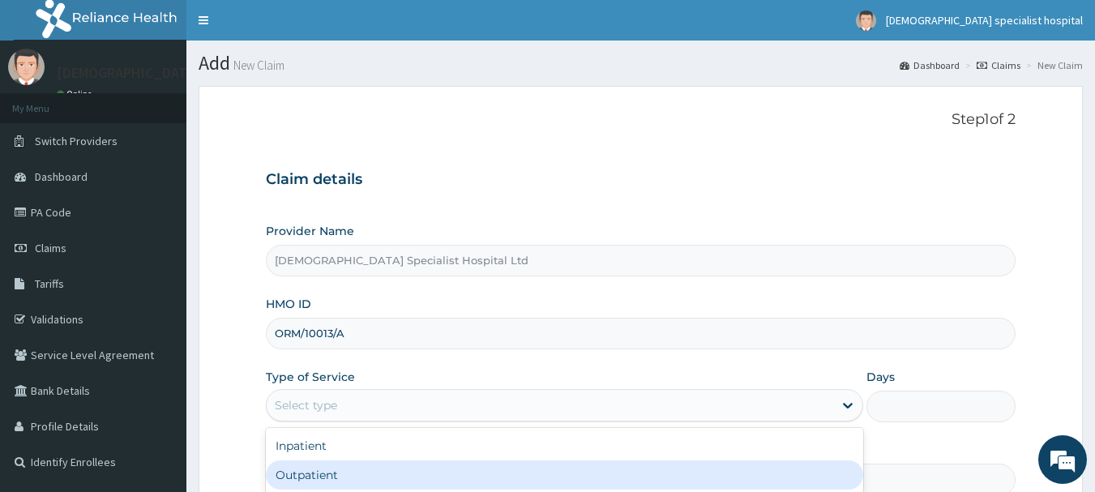
click at [335, 480] on div "Outpatient" at bounding box center [564, 474] width 597 height 29
type input "1"
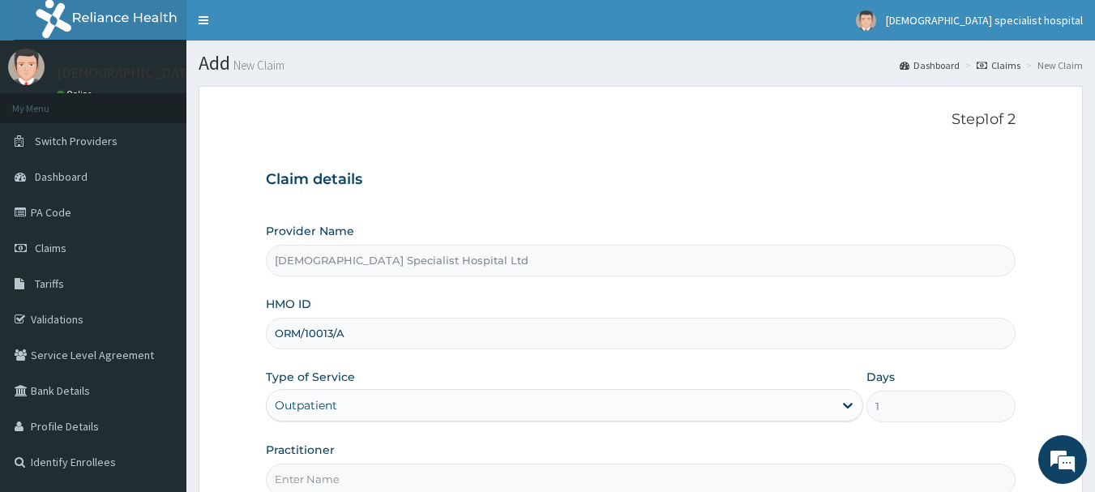
click at [365, 475] on input "Practitioner" at bounding box center [641, 480] width 750 height 32
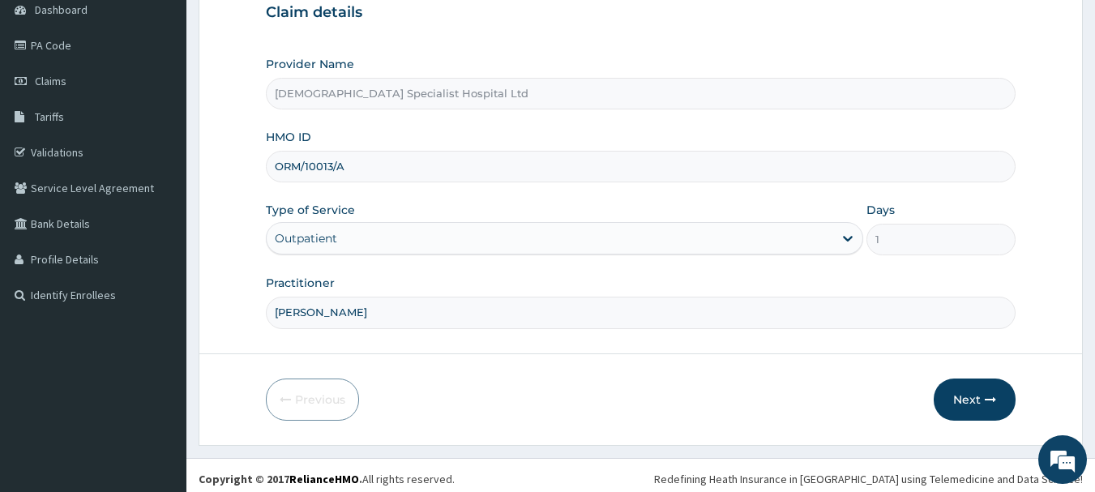
scroll to position [174, 0]
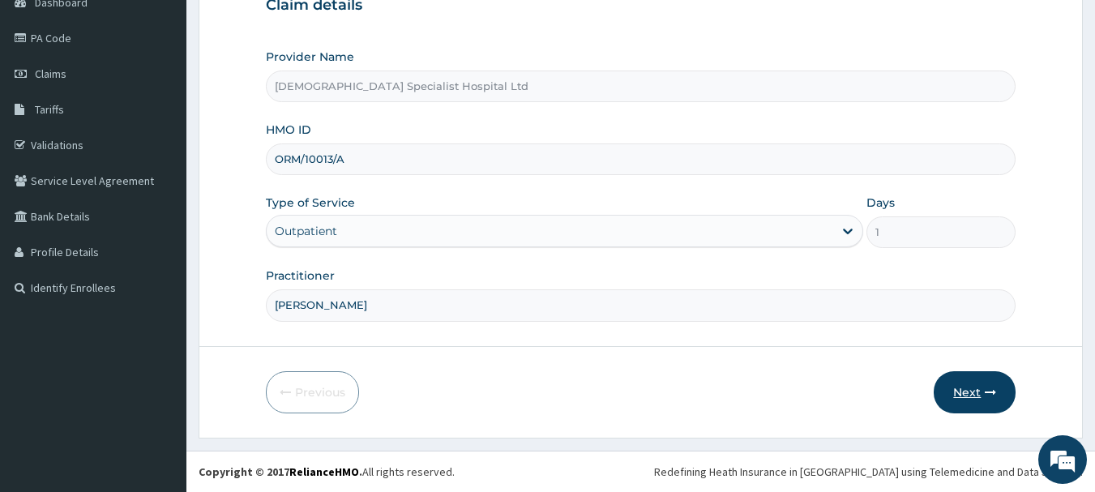
type input "DR OJO"
click at [960, 381] on button "Next" at bounding box center [975, 392] width 82 height 42
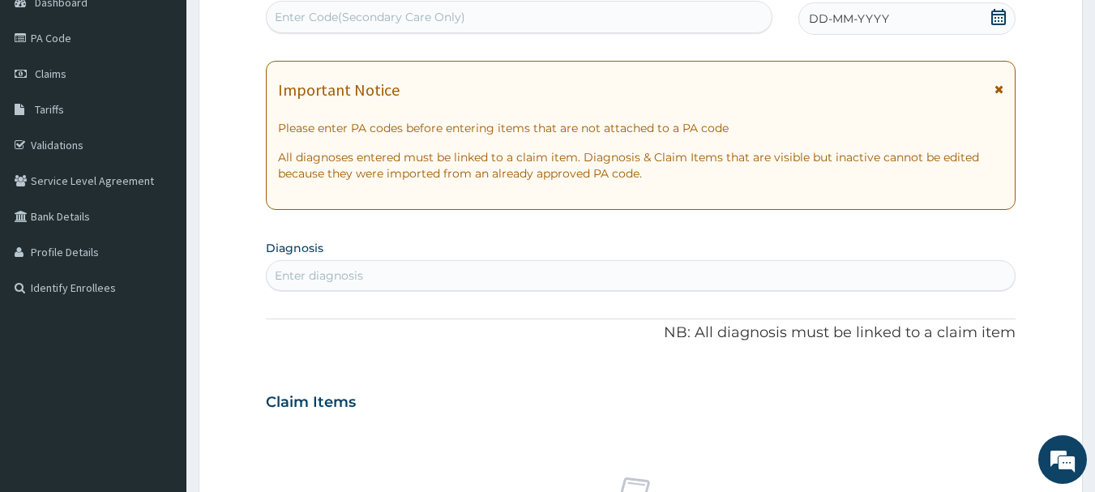
click at [859, 23] on span "DD-MM-YYYY" at bounding box center [849, 19] width 80 height 16
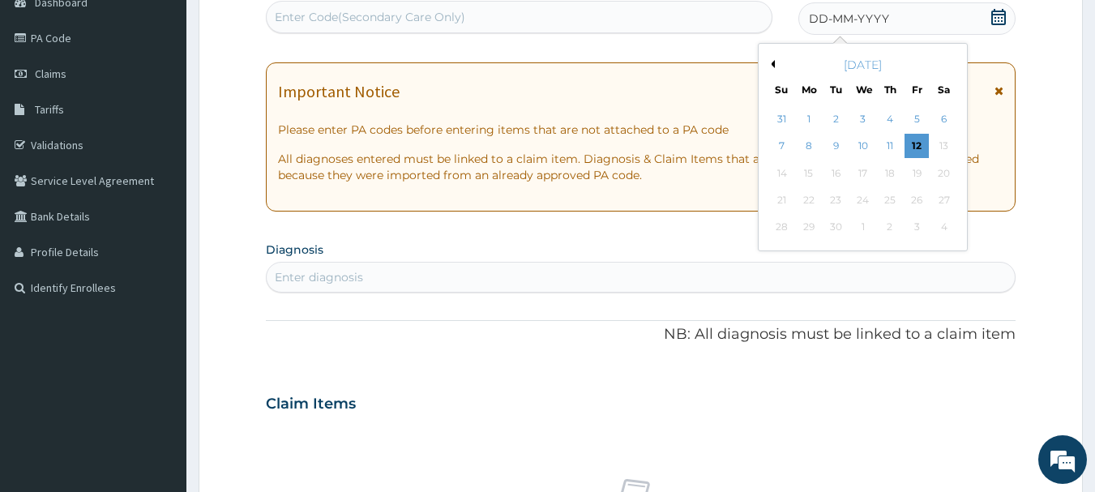
click at [776, 61] on div "[DATE]" at bounding box center [862, 65] width 195 height 16
click at [773, 61] on button "Previous Month" at bounding box center [771, 64] width 8 height 8
click at [856, 170] on div "13" at bounding box center [863, 173] width 24 height 24
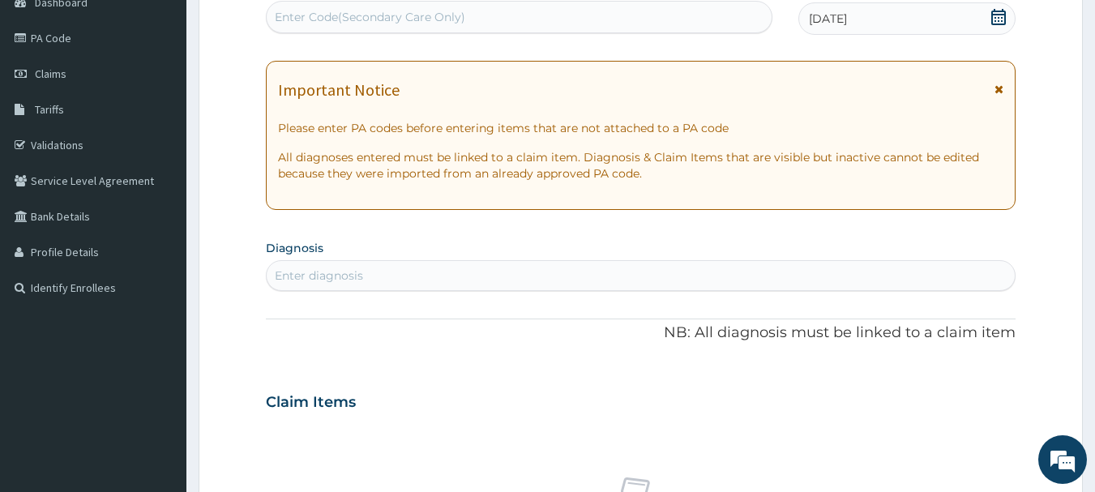
click at [386, 271] on div "Enter diagnosis" at bounding box center [641, 276] width 749 height 26
type input "[MEDICAL_DATA]"
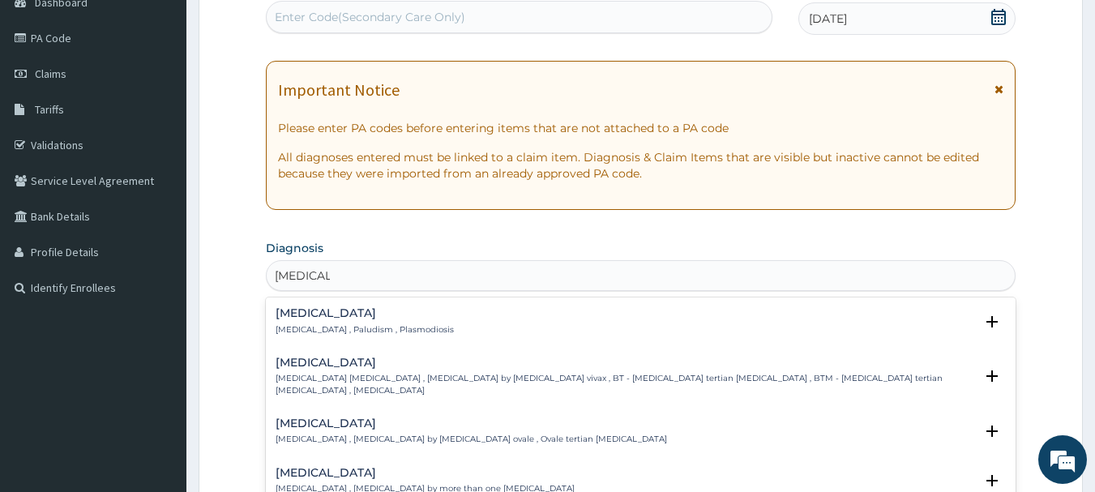
click at [398, 323] on div "Malaria Malaria , Paludism , Plasmodiosis" at bounding box center [365, 321] width 178 height 28
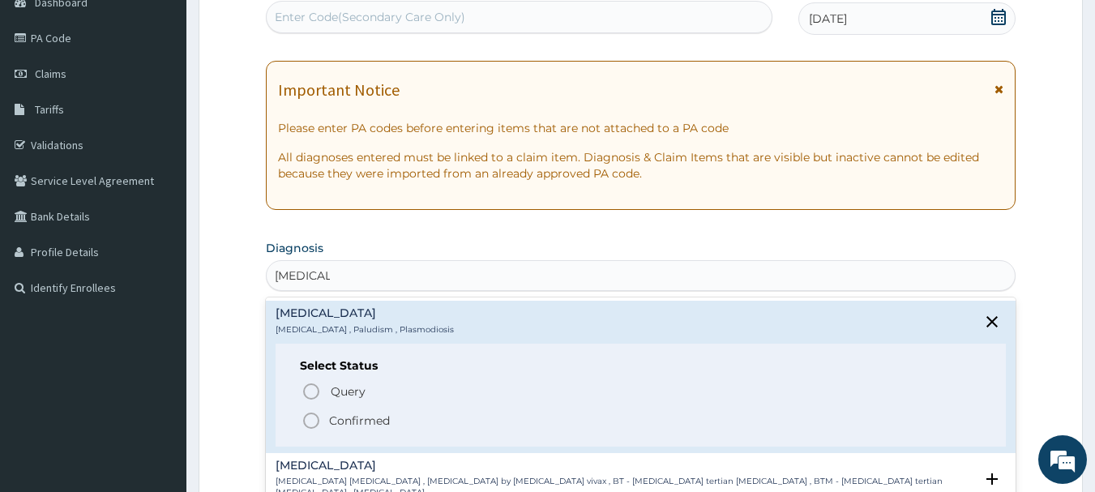
click at [365, 420] on p "Confirmed" at bounding box center [359, 420] width 61 height 16
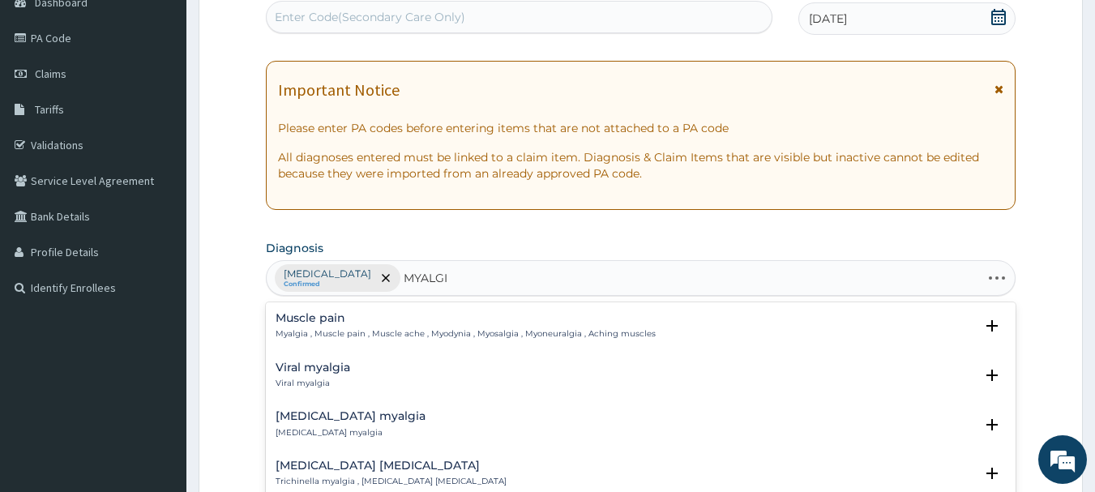
type input "MYALGIA"
click at [337, 316] on h4 "Muscle pain" at bounding box center [466, 318] width 380 height 12
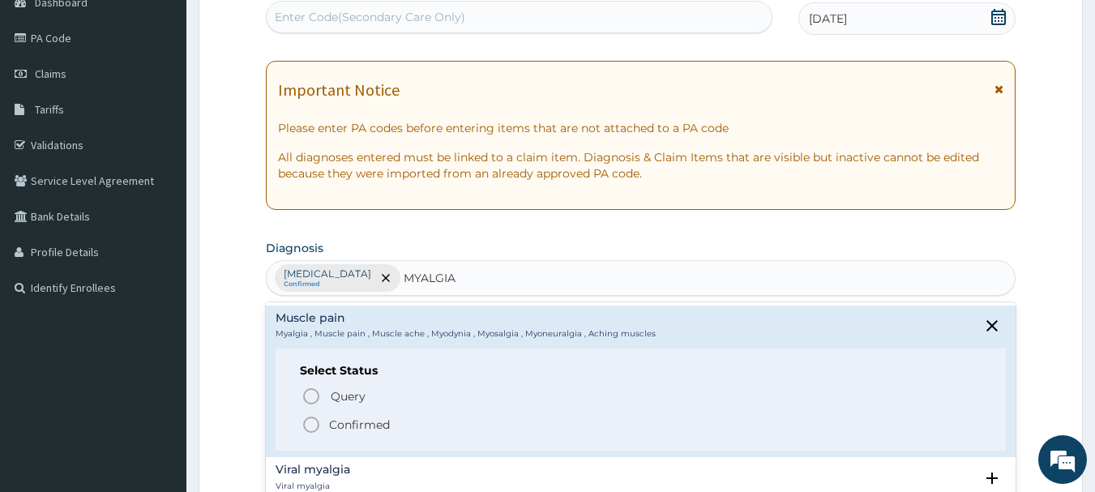
click at [341, 421] on p "Confirmed" at bounding box center [359, 425] width 61 height 16
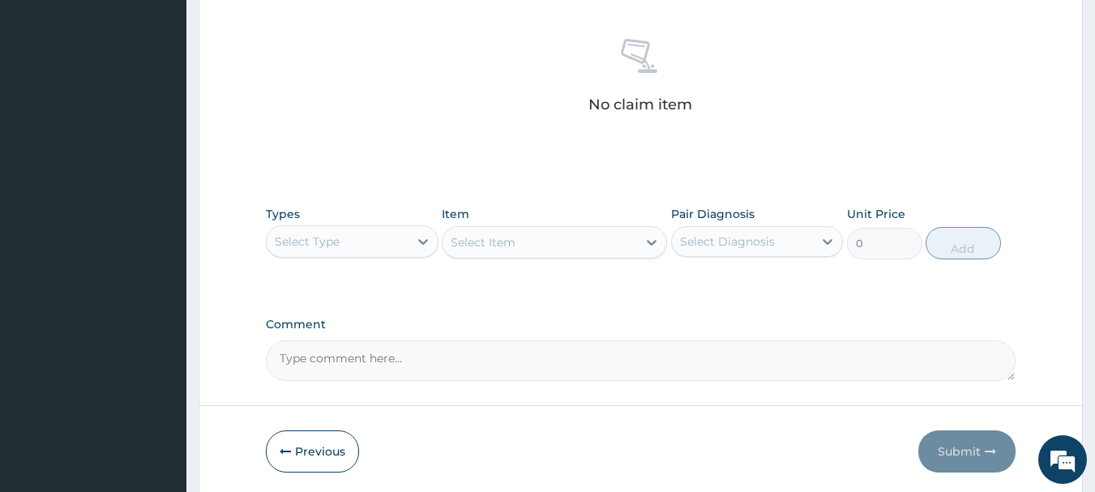
scroll to position [677, 0]
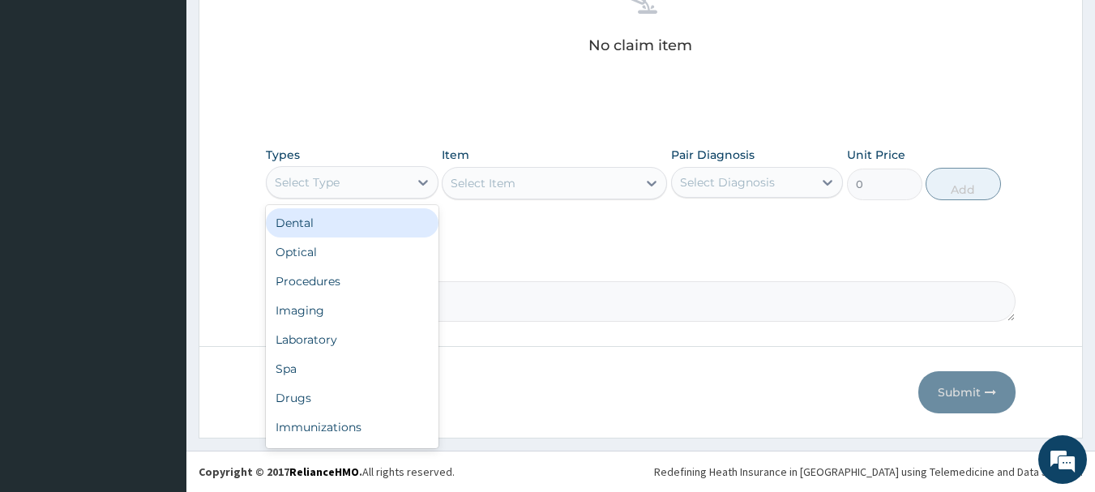
click at [318, 190] on div "Select Type" at bounding box center [338, 182] width 142 height 26
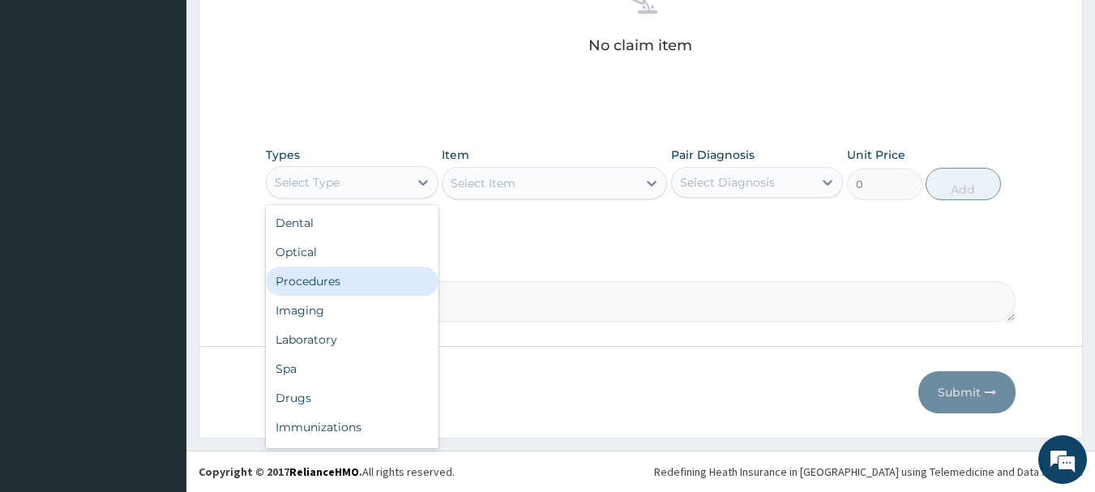
click at [310, 281] on div "Procedures" at bounding box center [352, 281] width 173 height 29
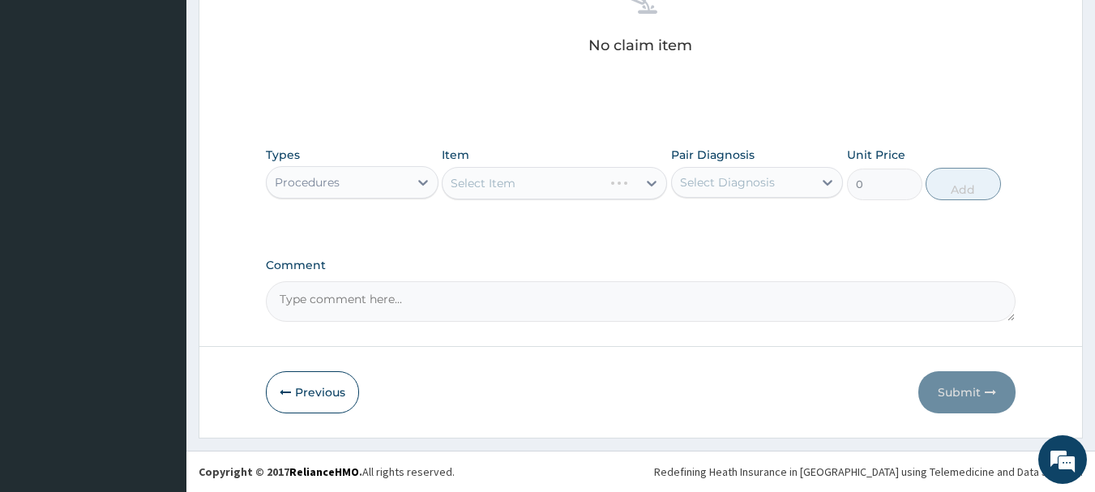
click at [470, 190] on div "Select Item" at bounding box center [554, 183] width 225 height 32
click at [480, 175] on div "Select Item" at bounding box center [554, 183] width 225 height 32
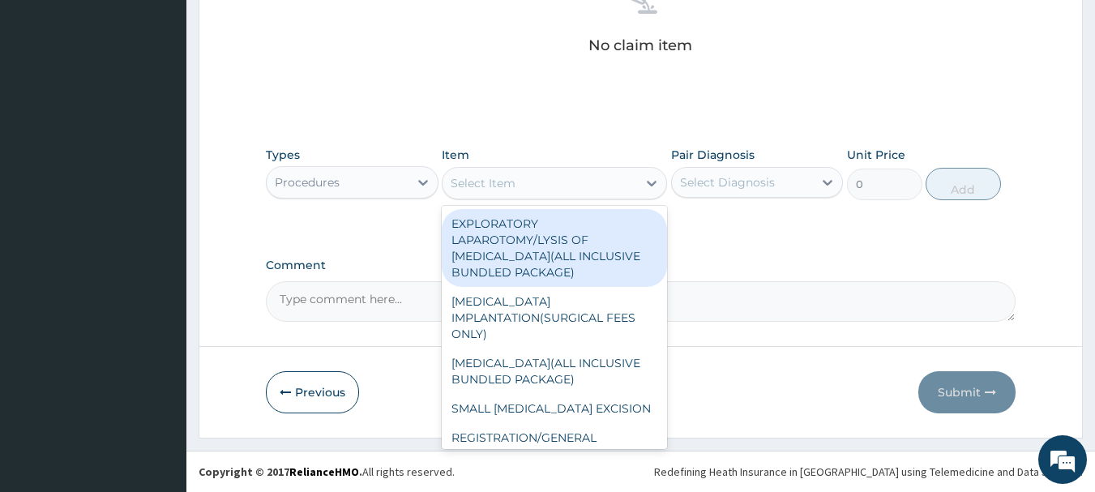
click at [493, 190] on div "Select Item" at bounding box center [483, 183] width 65 height 16
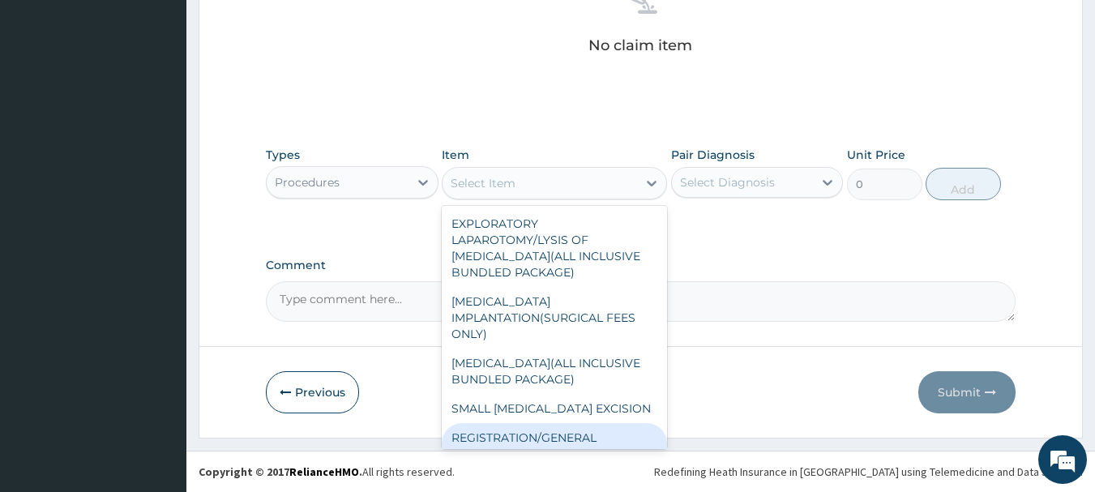
click at [575, 429] on div "REGISTRATION/GENERAL CONSULTATION" at bounding box center [554, 445] width 225 height 45
type input "2000"
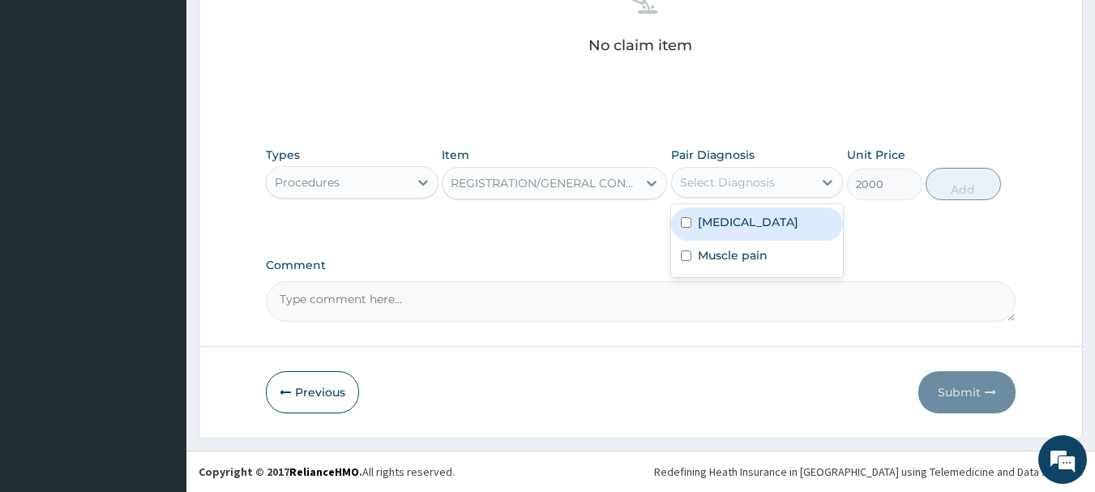
click at [698, 189] on div "Select Diagnosis" at bounding box center [727, 182] width 95 height 16
click at [716, 230] on div "Malaria" at bounding box center [757, 223] width 173 height 33
checkbox input "true"
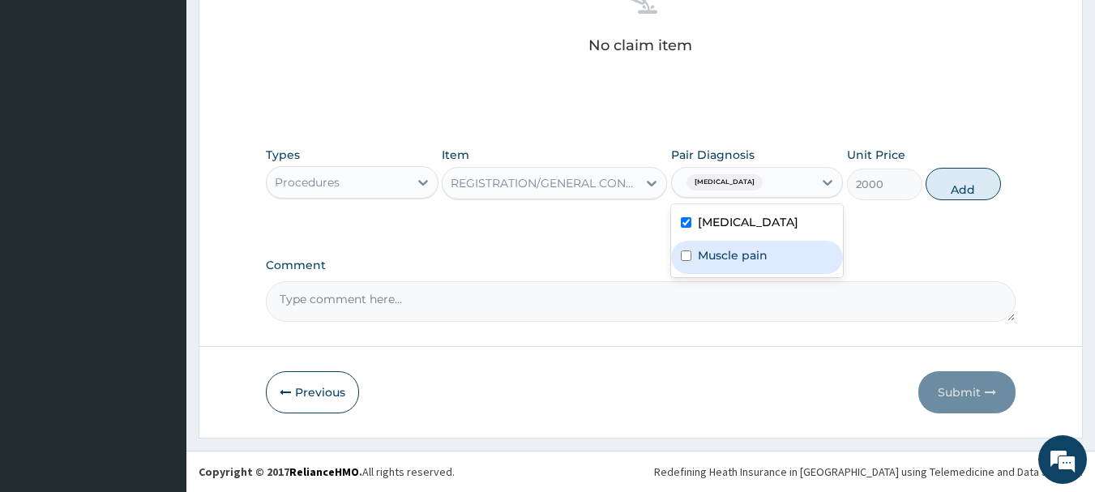
click at [719, 252] on label "Muscle pain" at bounding box center [733, 255] width 70 height 16
checkbox input "true"
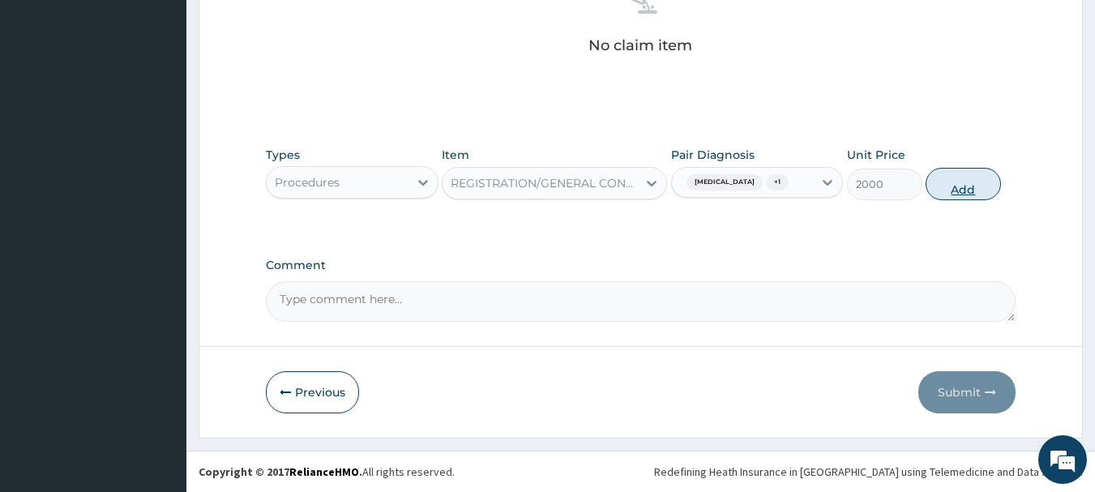
click at [967, 185] on button "Add" at bounding box center [962, 184] width 75 height 32
type input "0"
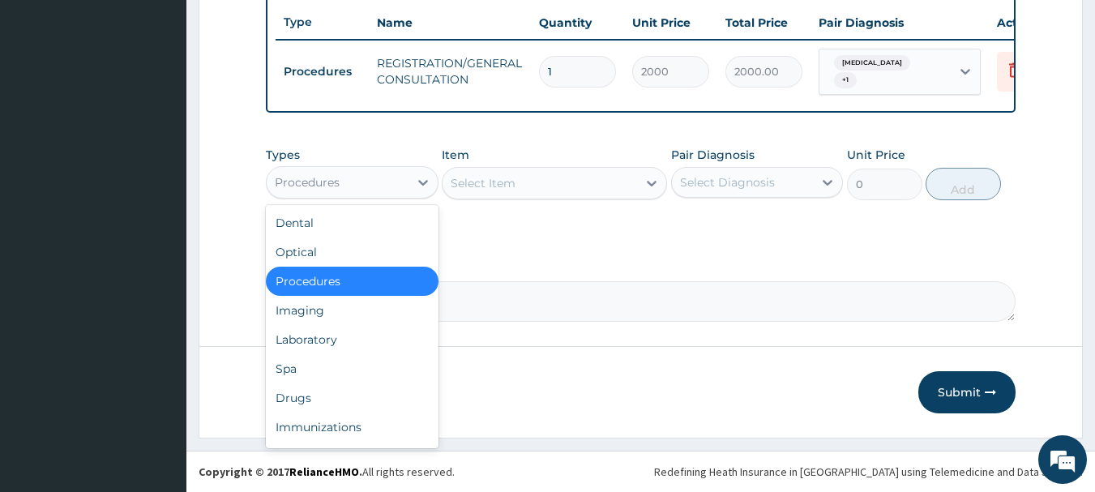
click at [362, 179] on div "Procedures" at bounding box center [338, 182] width 142 height 26
click at [342, 393] on div "Drugs" at bounding box center [352, 397] width 173 height 29
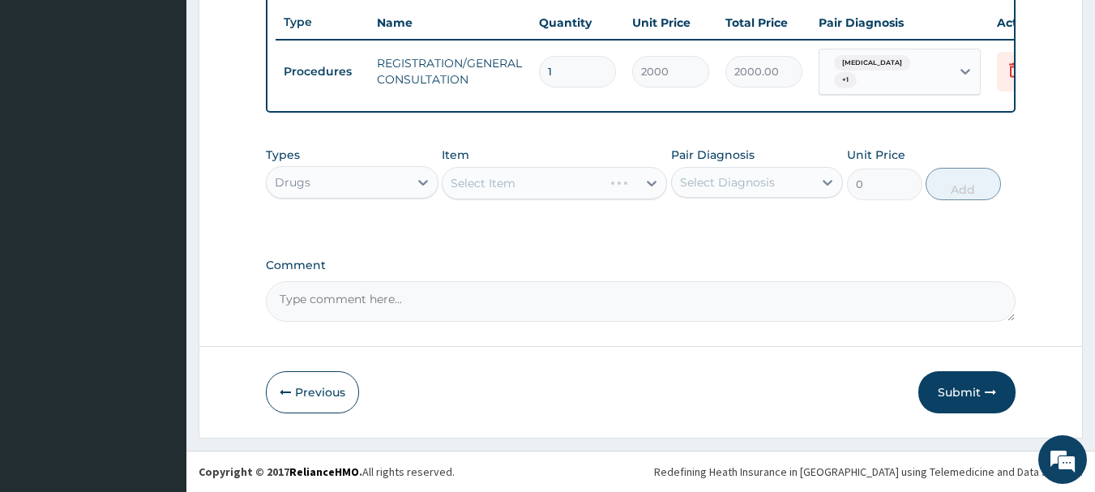
click at [511, 189] on div "Select Item" at bounding box center [554, 183] width 225 height 32
click at [496, 181] on div "Select Item" at bounding box center [554, 183] width 225 height 32
click at [496, 181] on div "Select Item" at bounding box center [483, 183] width 65 height 16
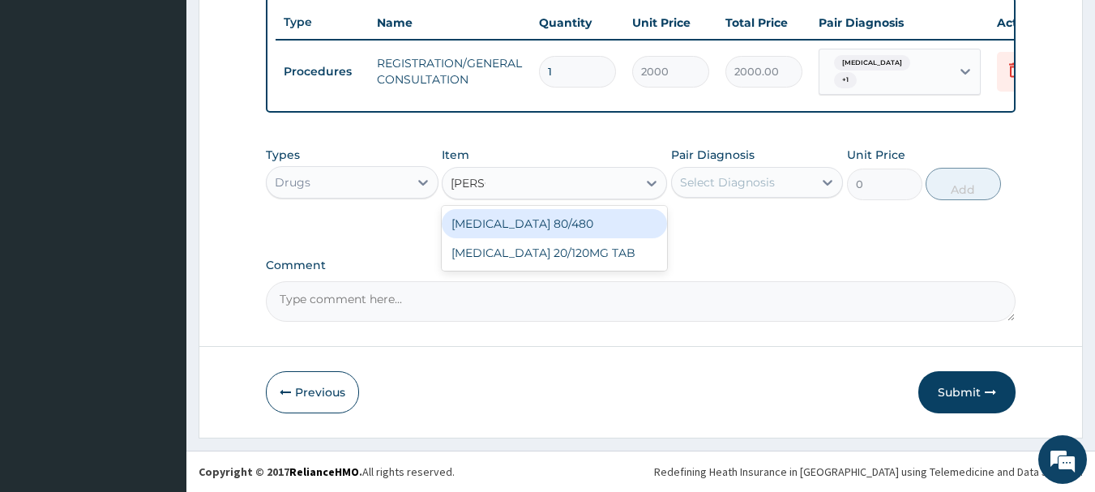
type input "COART"
click at [511, 229] on div "COARTEM 80/480" at bounding box center [554, 223] width 225 height 29
type input "130"
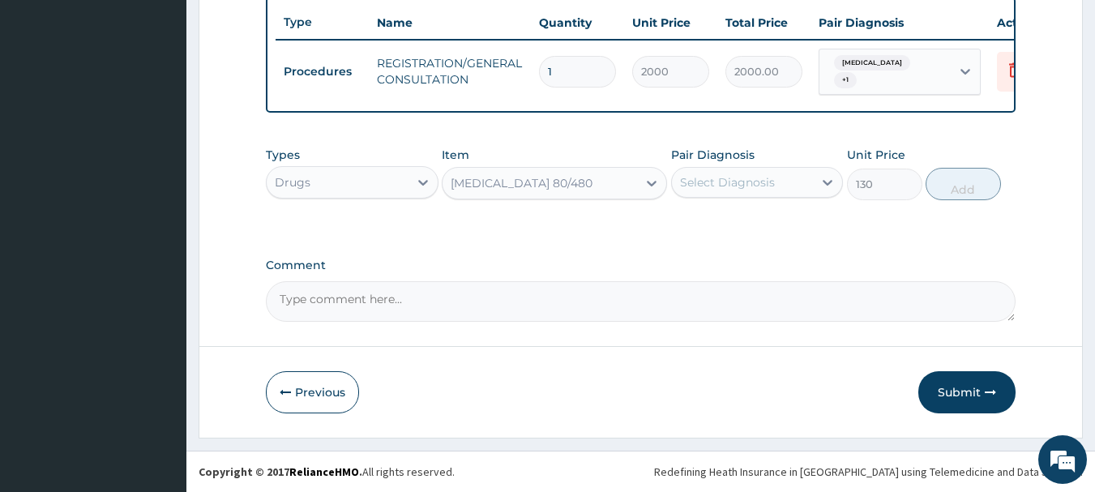
click at [747, 179] on div "Select Diagnosis" at bounding box center [727, 182] width 95 height 16
click at [745, 215] on div "Malaria" at bounding box center [757, 223] width 173 height 33
checkbox input "true"
click at [944, 182] on button "Add" at bounding box center [962, 184] width 75 height 32
type input "0"
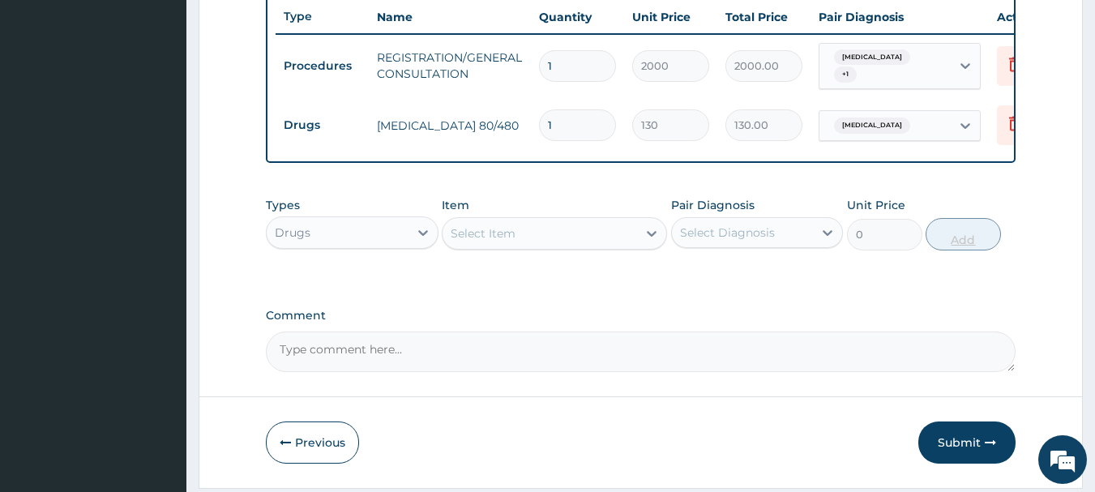
type input "0.00"
type input "6"
type input "780.00"
type input "6"
click at [519, 237] on div "Select Item" at bounding box center [539, 233] width 194 height 26
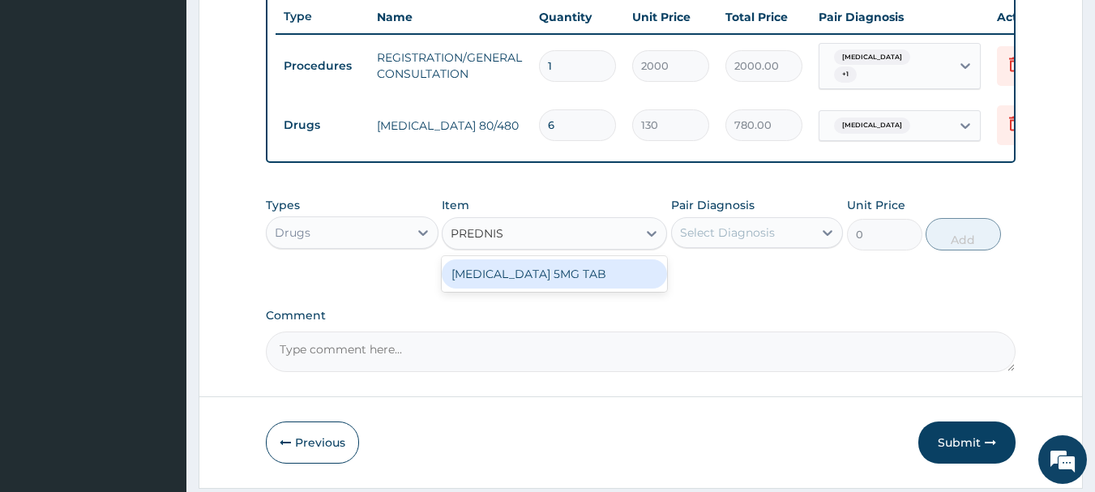
type input "PREDNISO"
click at [532, 288] on div "PREDNISOLONE 5MG TAB" at bounding box center [554, 273] width 225 height 29
type input "20"
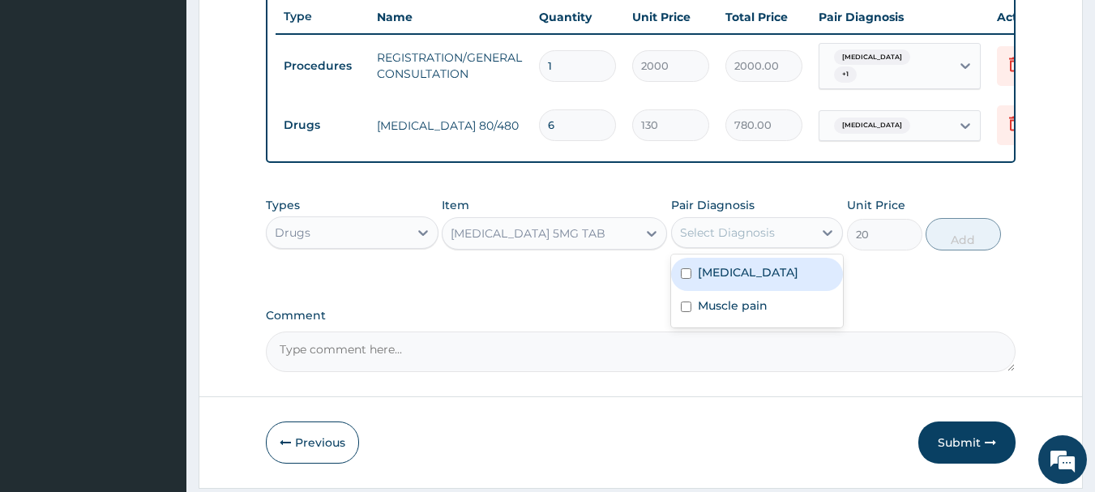
click at [768, 237] on div "Select Diagnosis" at bounding box center [727, 232] width 95 height 16
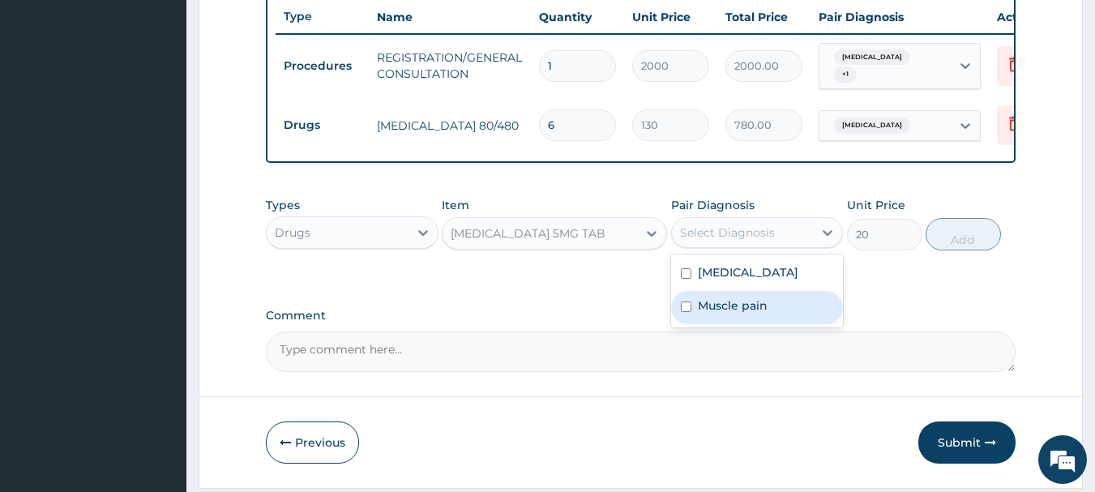
click at [780, 318] on div "Muscle pain" at bounding box center [757, 307] width 173 height 33
checkbox input "true"
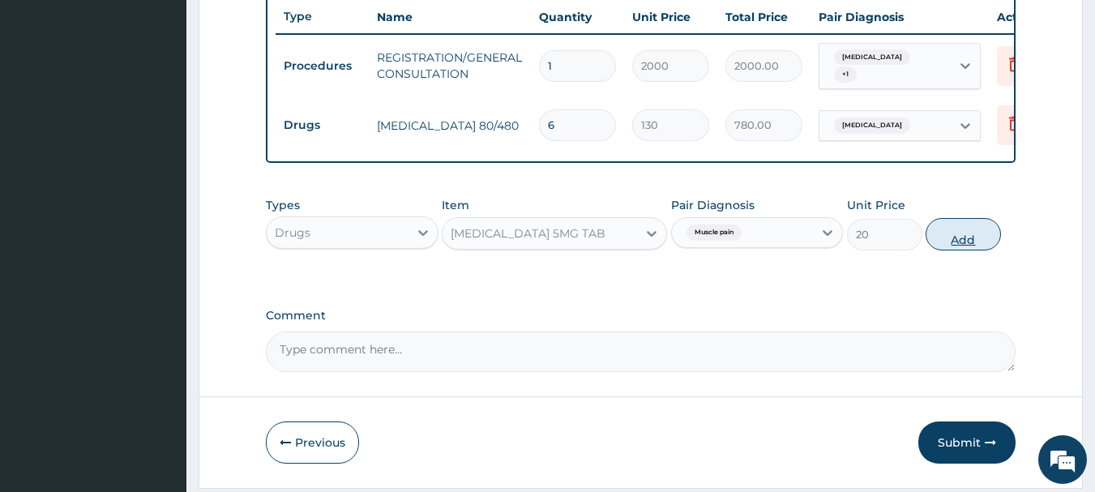
click at [964, 232] on button "Add" at bounding box center [962, 234] width 75 height 32
type input "0"
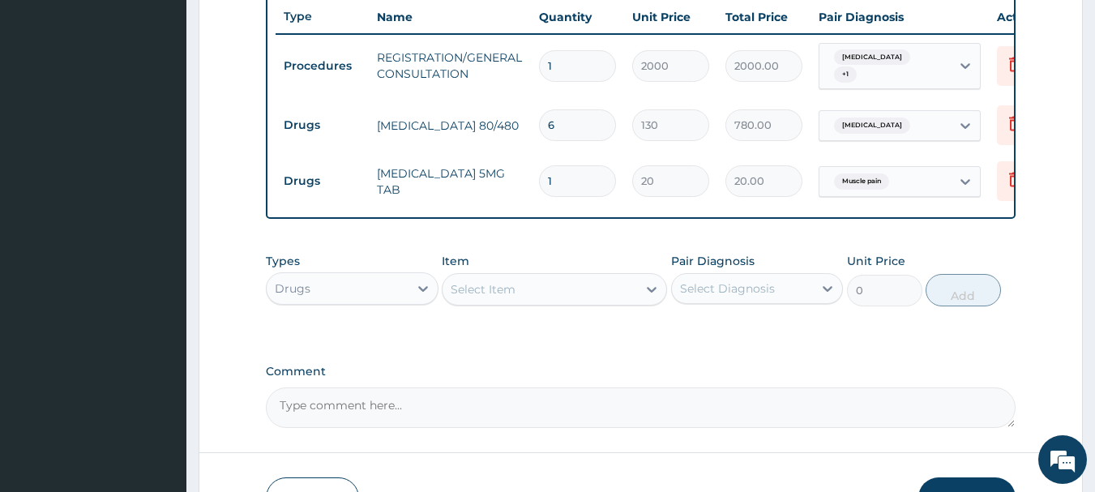
click at [609, 302] on div "Select Item" at bounding box center [539, 289] width 194 height 26
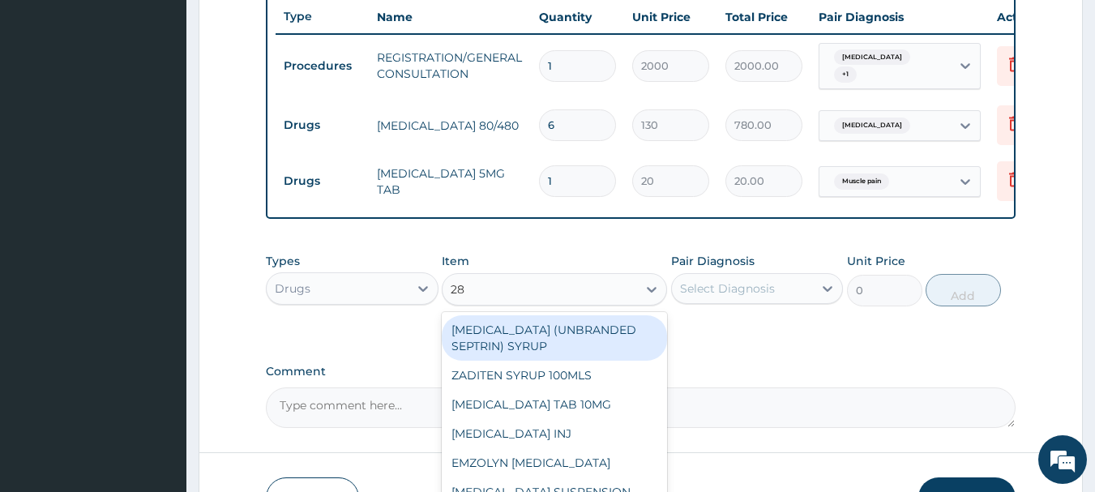
type input "2"
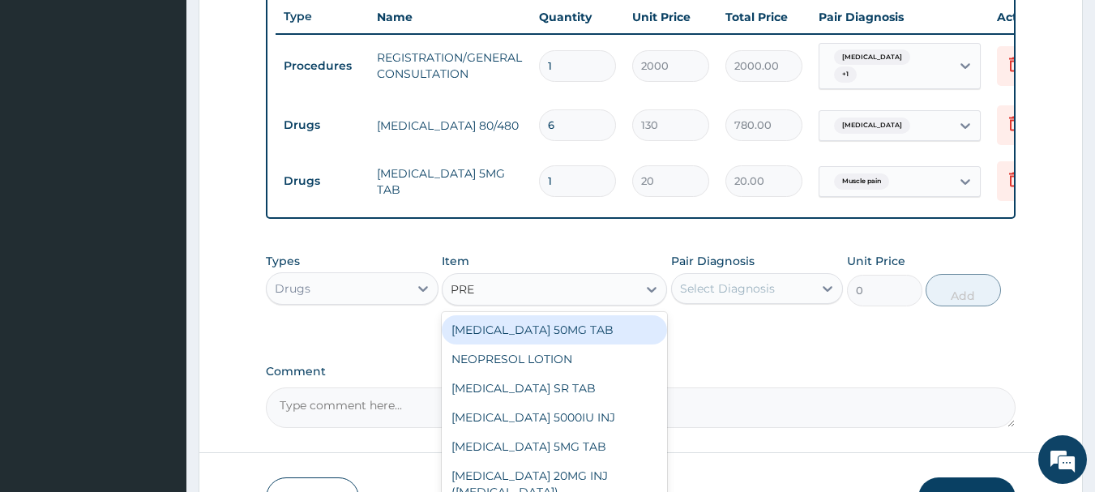
type input "PRE"
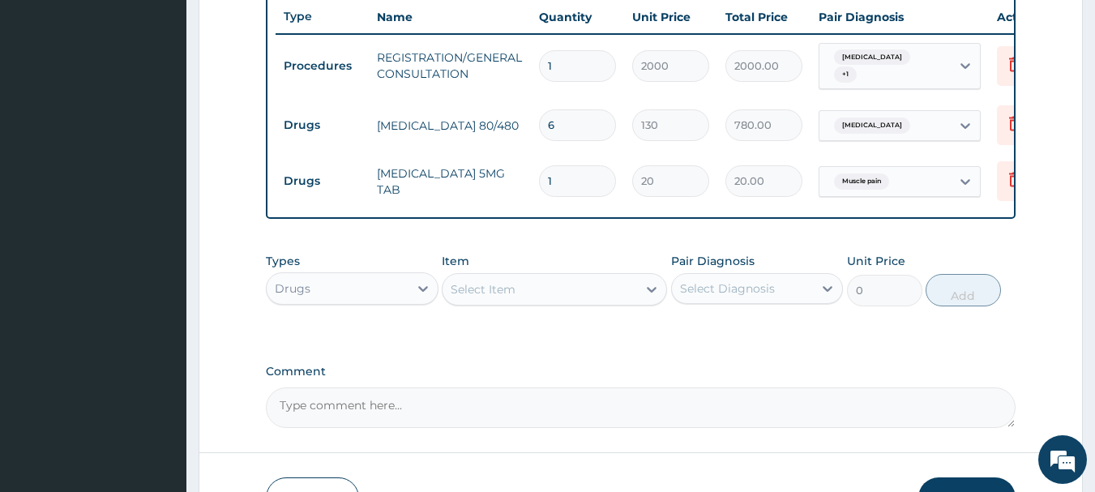
click at [586, 173] on input "1" at bounding box center [577, 181] width 77 height 32
type input "0.00"
type input "2"
type input "40.00"
type input "28"
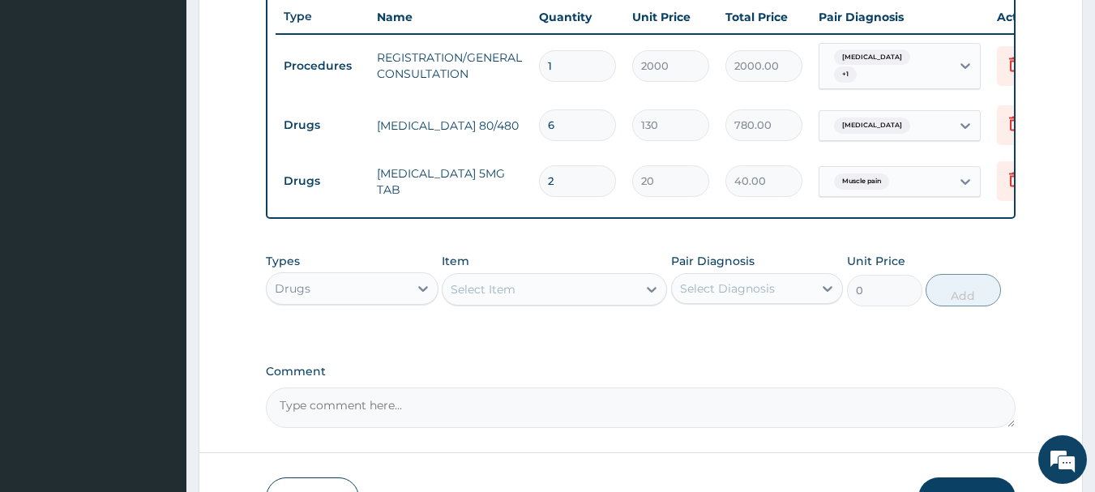
type input "560.00"
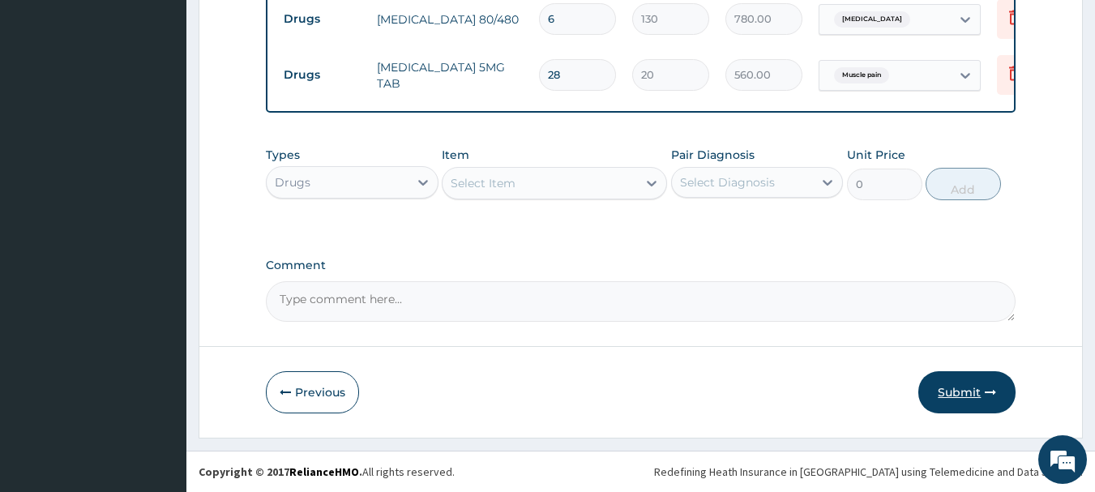
type input "28"
click at [947, 386] on button "Submit" at bounding box center [966, 392] width 97 height 42
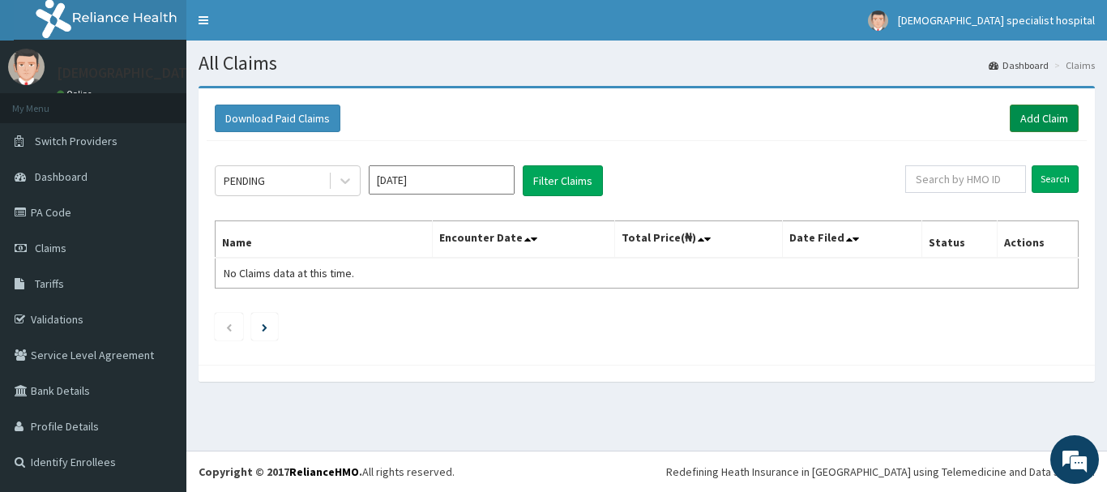
click at [1034, 113] on link "Add Claim" at bounding box center [1044, 119] width 69 height 28
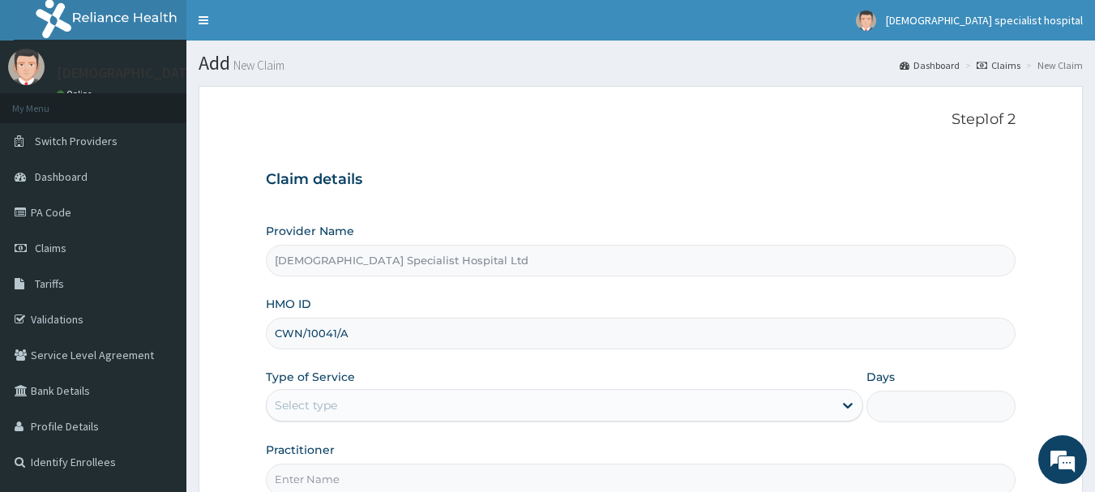
type input "CWN/10041/A"
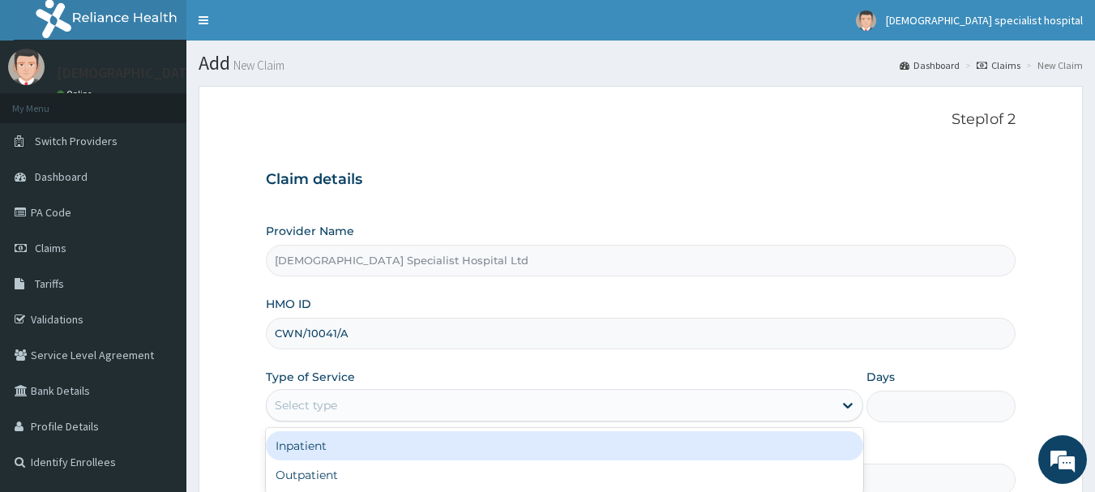
click at [331, 410] on div "Select type" at bounding box center [306, 405] width 62 height 16
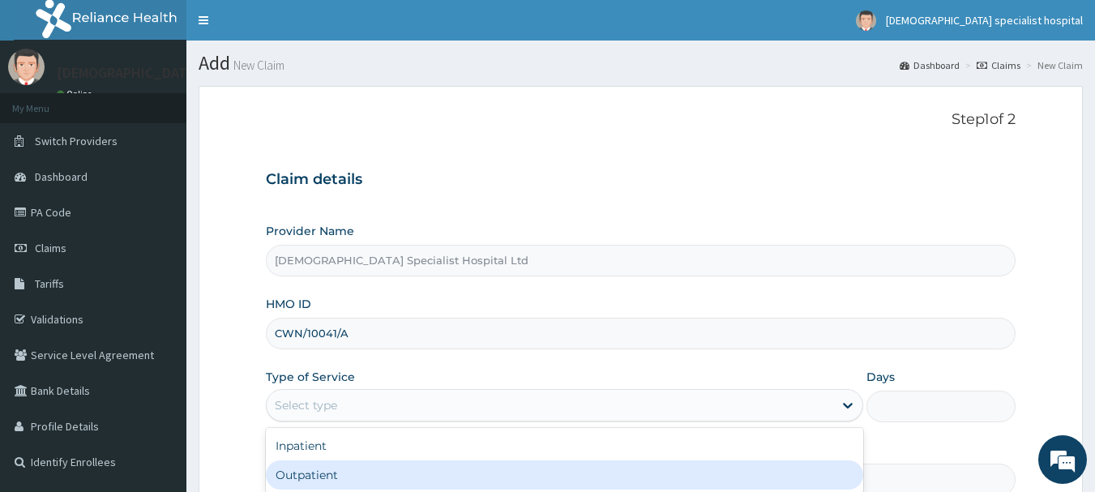
click at [326, 475] on div "Outpatient" at bounding box center [564, 474] width 597 height 29
type input "1"
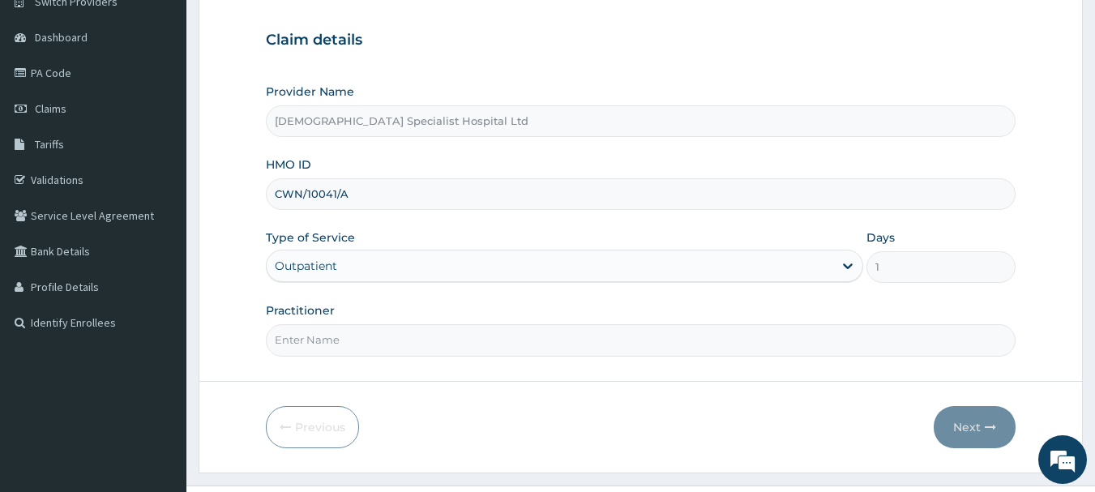
click at [288, 343] on input "Practitioner" at bounding box center [641, 340] width 750 height 32
type input "DR BRIGHT"
click at [955, 428] on button "Next" at bounding box center [975, 427] width 82 height 42
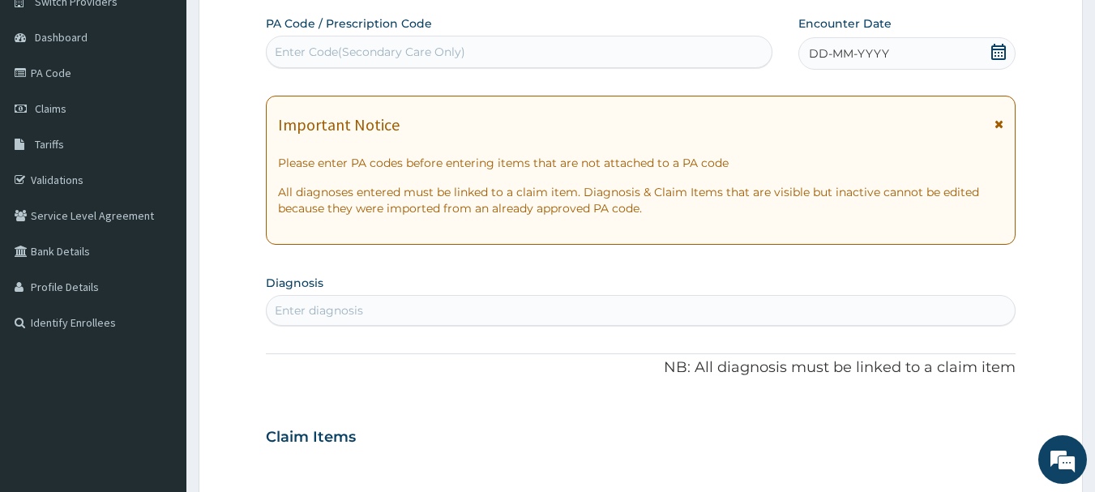
click at [897, 49] on div "DD-MM-YYYY" at bounding box center [906, 53] width 217 height 32
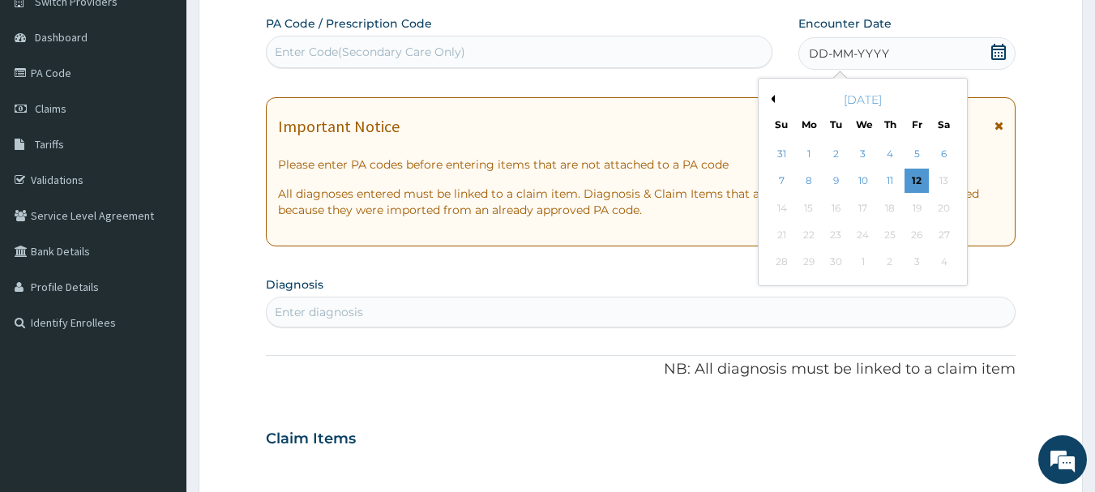
click at [771, 96] on button "Previous Month" at bounding box center [771, 99] width 8 height 8
click at [887, 210] on div "14" at bounding box center [890, 208] width 24 height 24
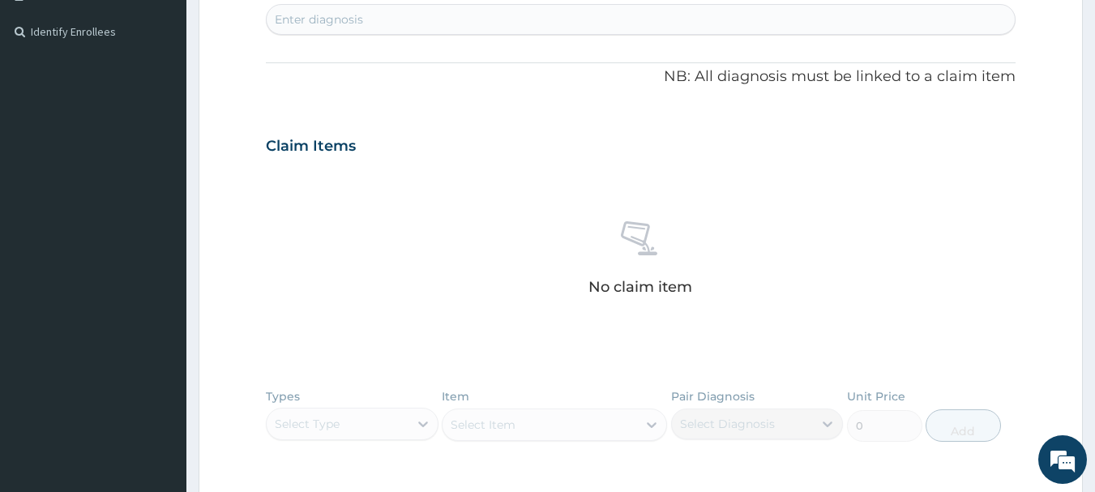
scroll to position [434, 0]
click at [388, 17] on div "Enter diagnosis" at bounding box center [641, 15] width 749 height 26
type input "MALARIA"
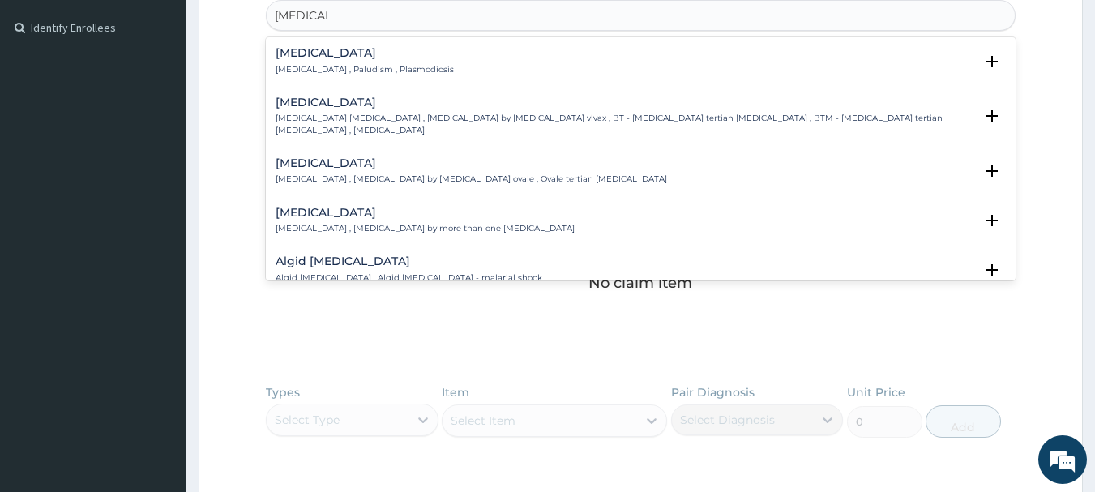
click at [368, 53] on h4 "Malaria" at bounding box center [365, 53] width 178 height 12
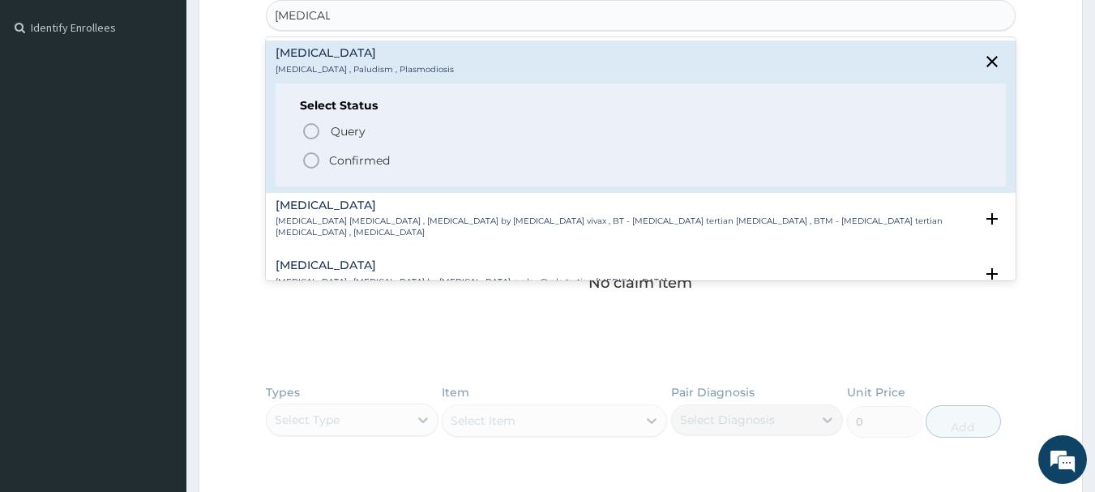
click at [353, 161] on p "Confirmed" at bounding box center [359, 160] width 61 height 16
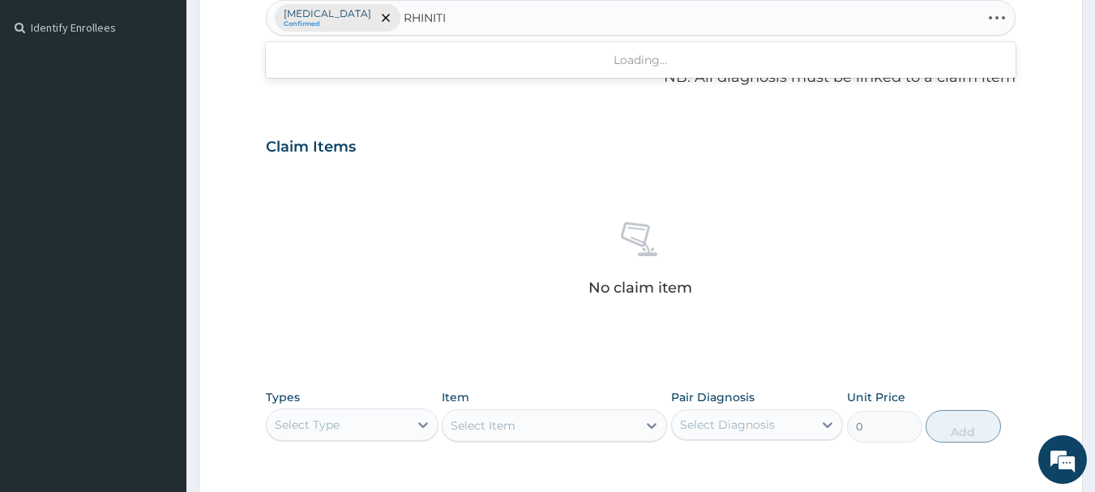
type input "RHINITIS"
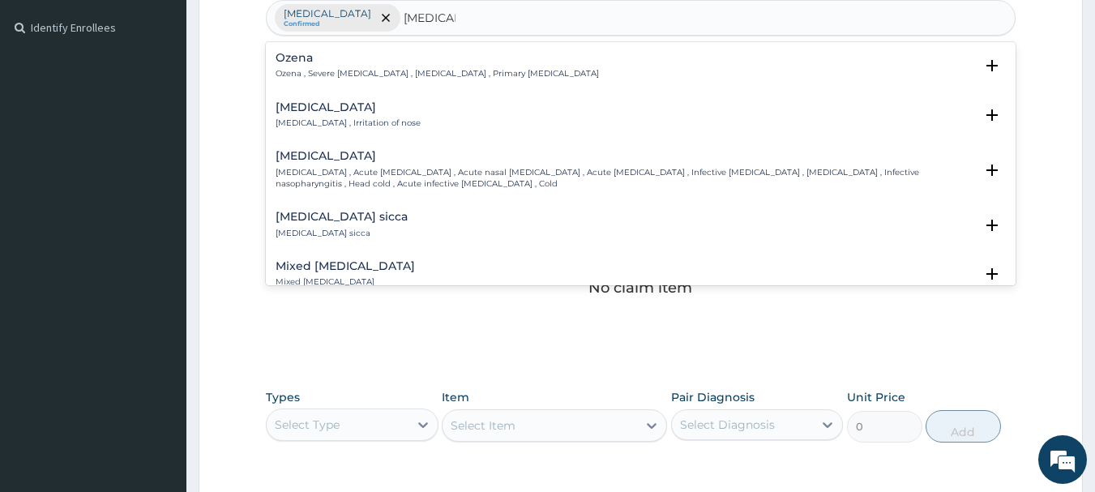
click at [339, 107] on h4 "Rhinitis" at bounding box center [348, 107] width 145 height 12
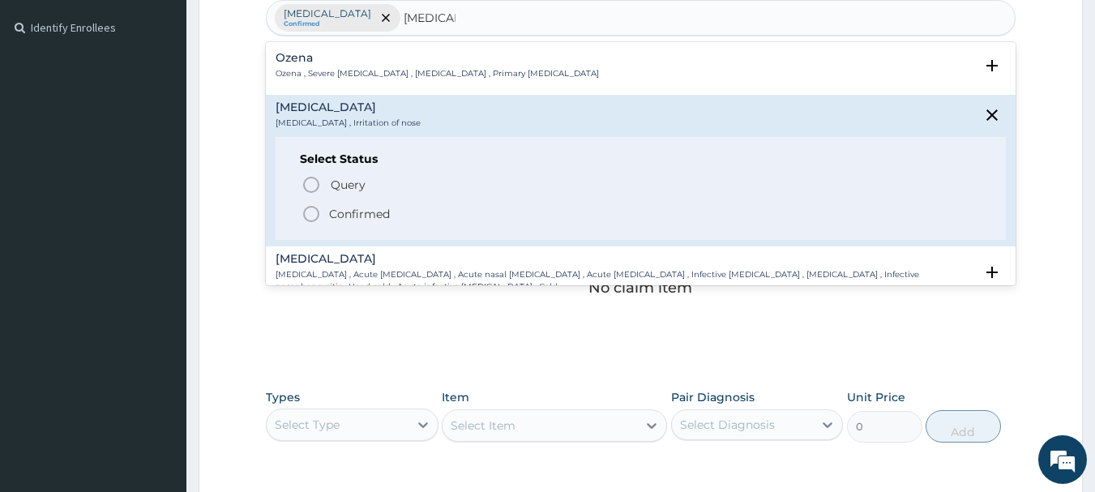
click at [355, 218] on p "Confirmed" at bounding box center [359, 214] width 61 height 16
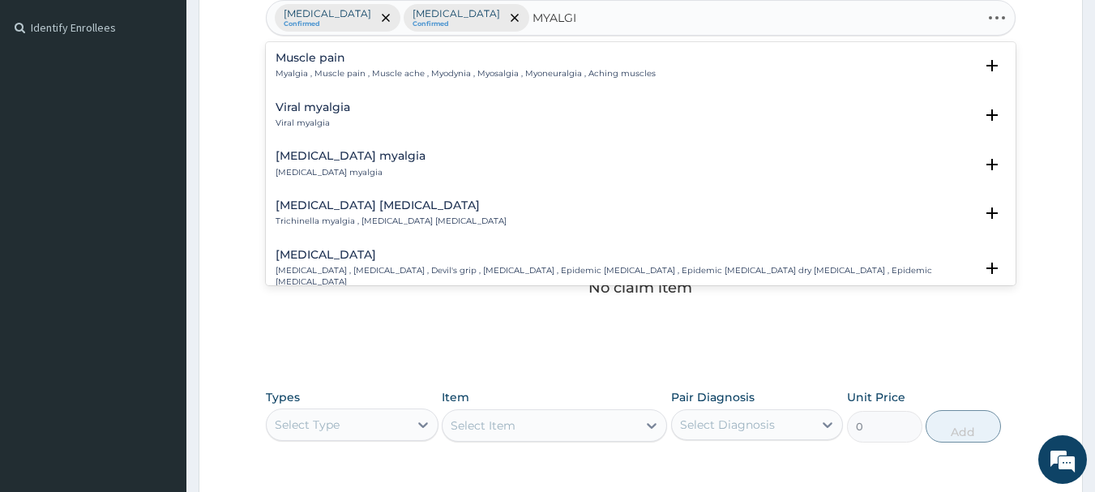
type input "MYALGIA"
click at [391, 66] on div "Muscle pain Myalgia , Muscle pain , Muscle ache , Myodynia , Myosalgia , Myoneu…" at bounding box center [466, 66] width 380 height 28
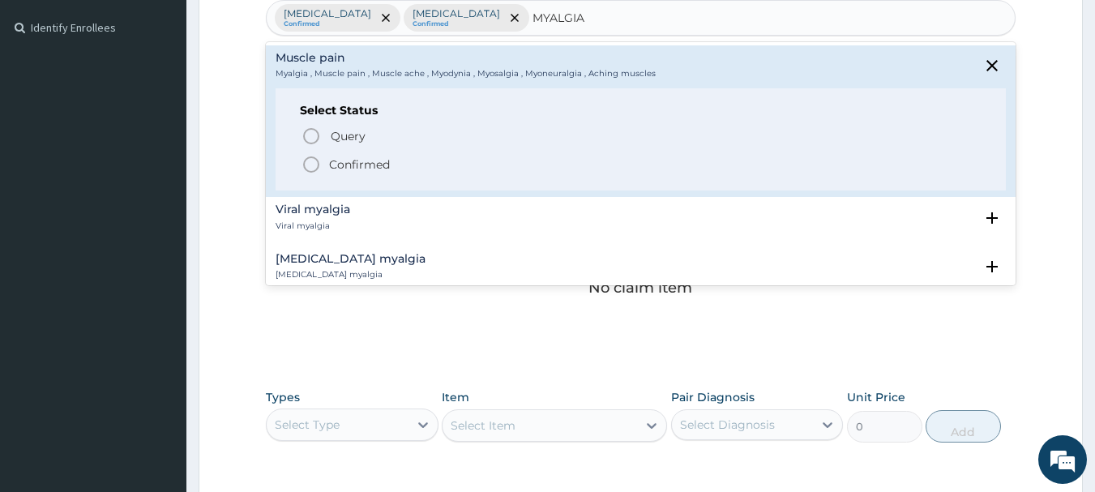
click at [351, 167] on p "Confirmed" at bounding box center [359, 164] width 61 height 16
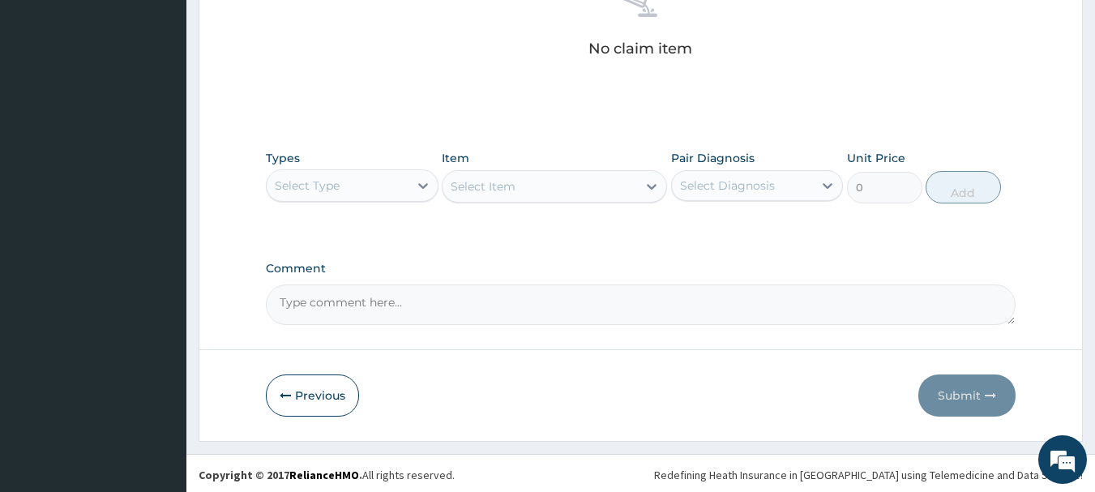
scroll to position [677, 0]
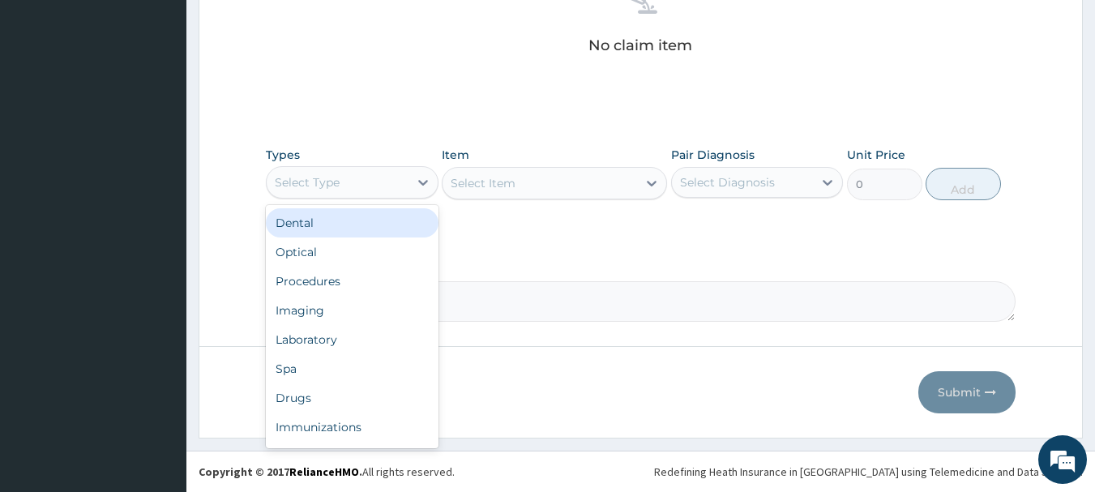
click at [318, 174] on div "Select Type" at bounding box center [307, 182] width 65 height 16
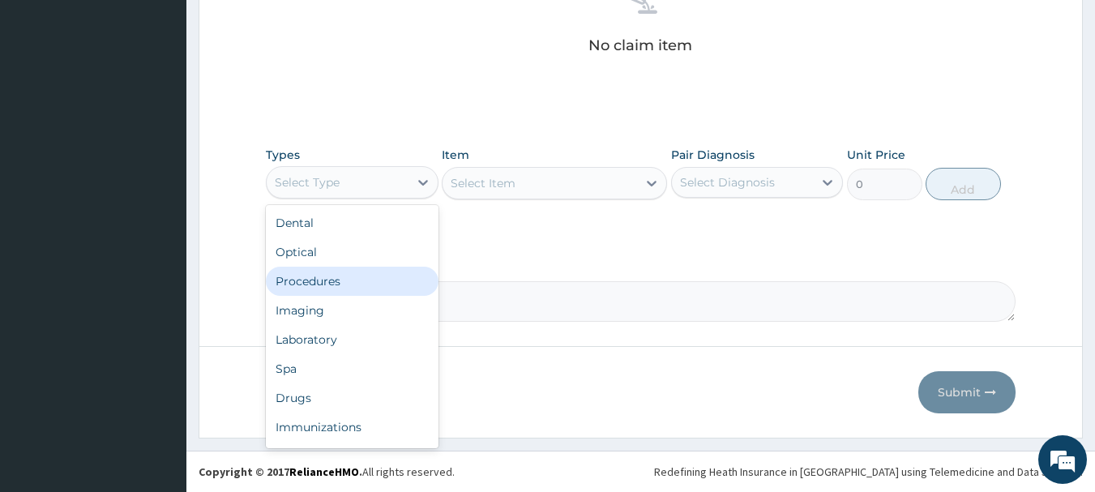
click at [336, 280] on div "Procedures" at bounding box center [352, 281] width 173 height 29
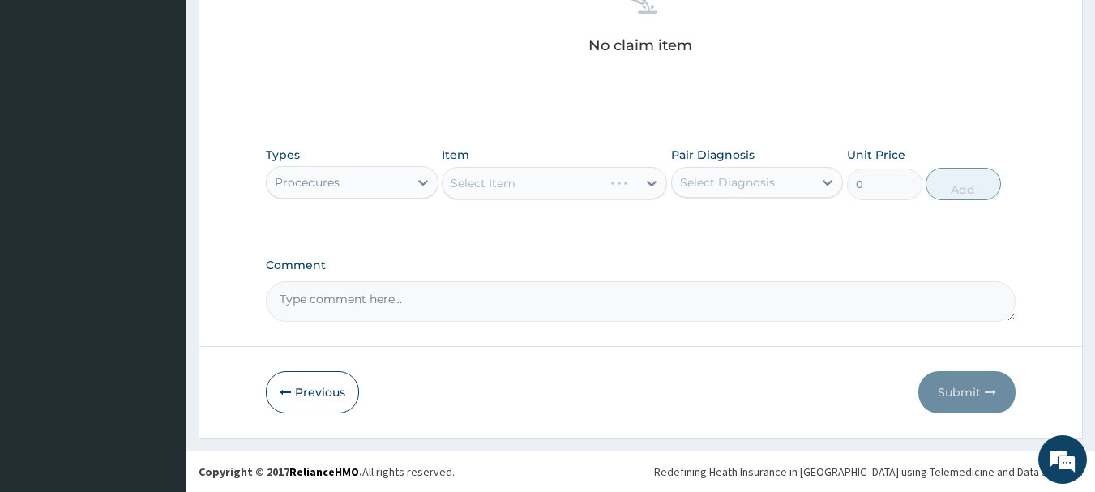
click at [508, 177] on div "Select Item" at bounding box center [554, 183] width 225 height 32
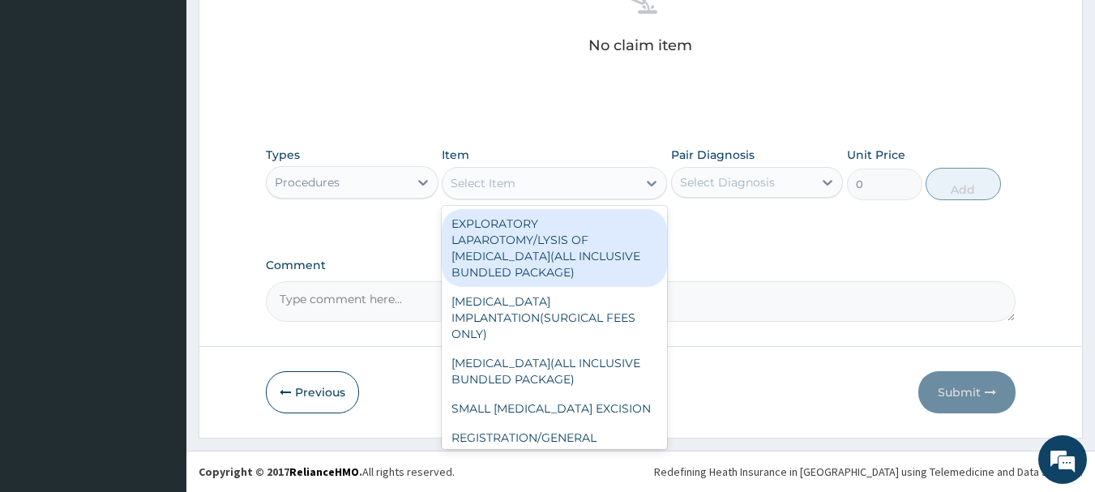
click at [528, 182] on div "Select Item" at bounding box center [539, 183] width 194 height 26
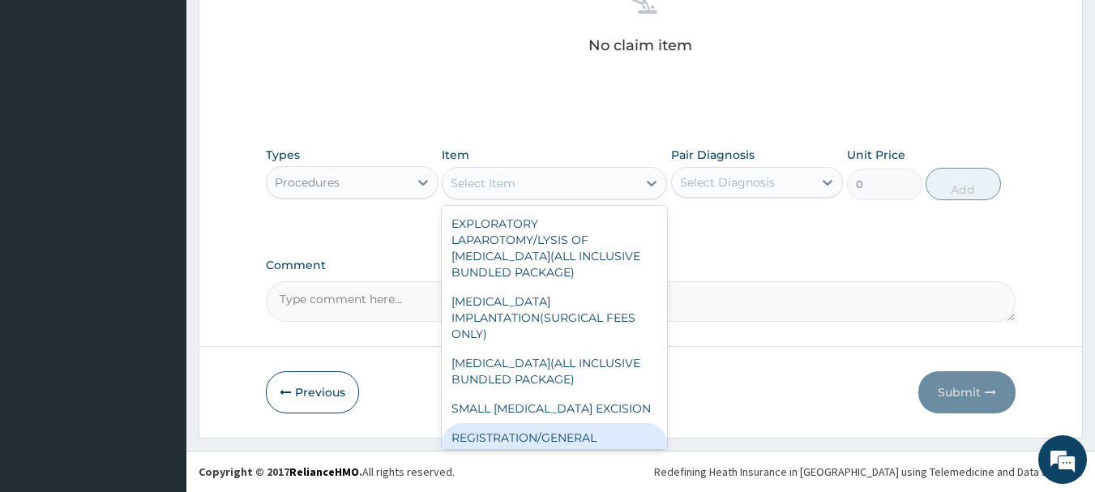
click at [579, 429] on div "REGISTRATION/GENERAL CONSULTATION" at bounding box center [554, 445] width 225 height 45
type input "2000"
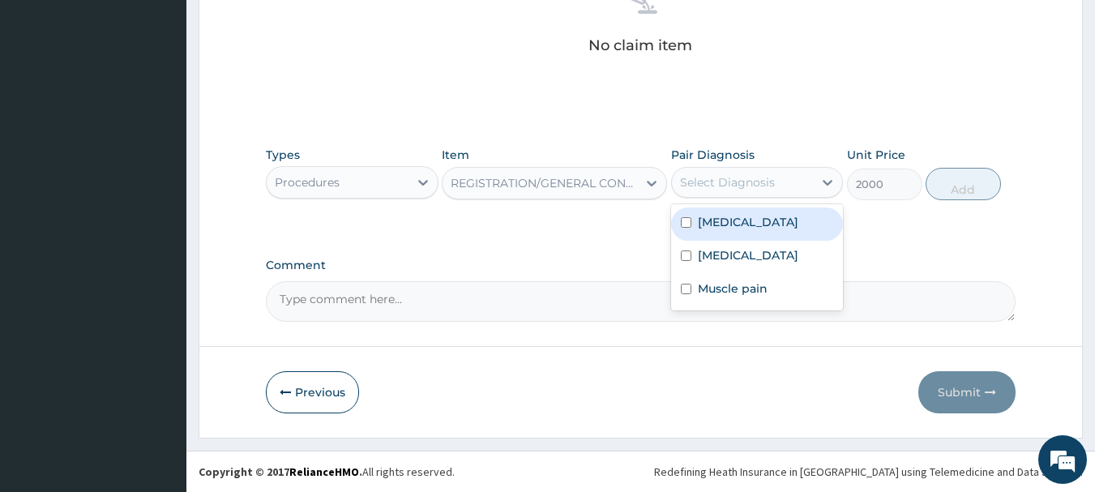
click at [729, 190] on div "Select Diagnosis" at bounding box center [743, 182] width 142 height 26
click at [729, 222] on label "Malaria" at bounding box center [748, 222] width 100 height 16
checkbox input "true"
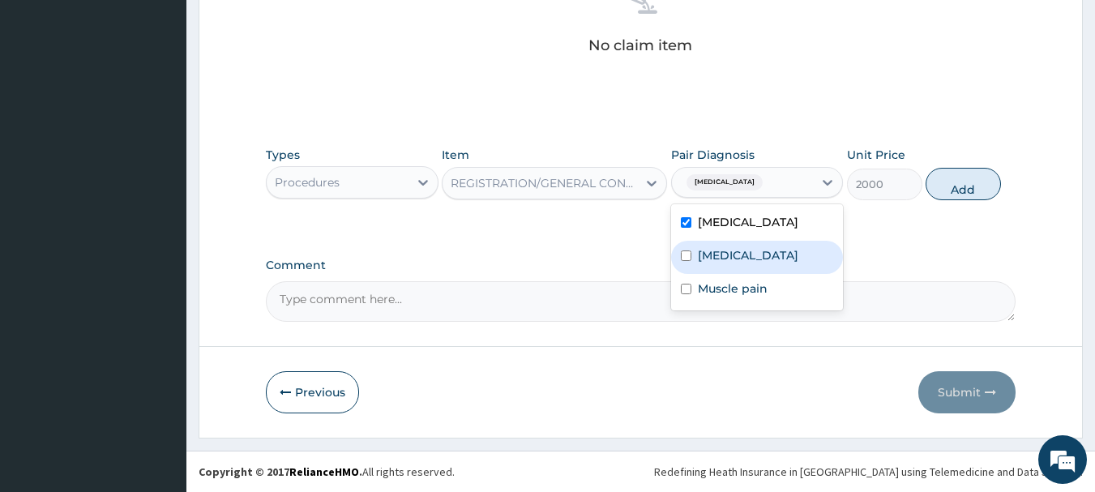
click at [725, 247] on label "Rhinitis" at bounding box center [748, 255] width 100 height 16
checkbox input "true"
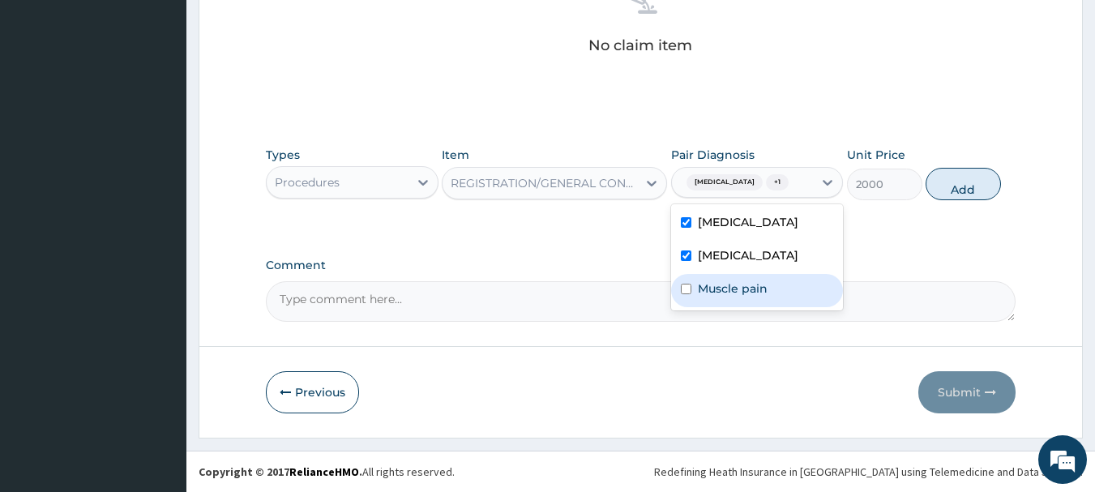
click at [724, 294] on label "Muscle pain" at bounding box center [733, 288] width 70 height 16
checkbox input "true"
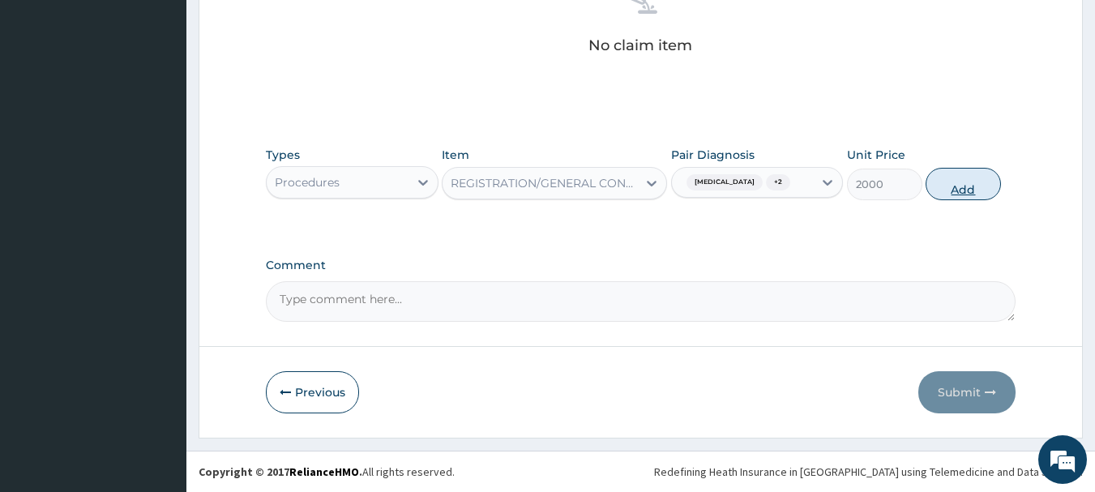
click at [984, 186] on button "Add" at bounding box center [962, 184] width 75 height 32
type input "0"
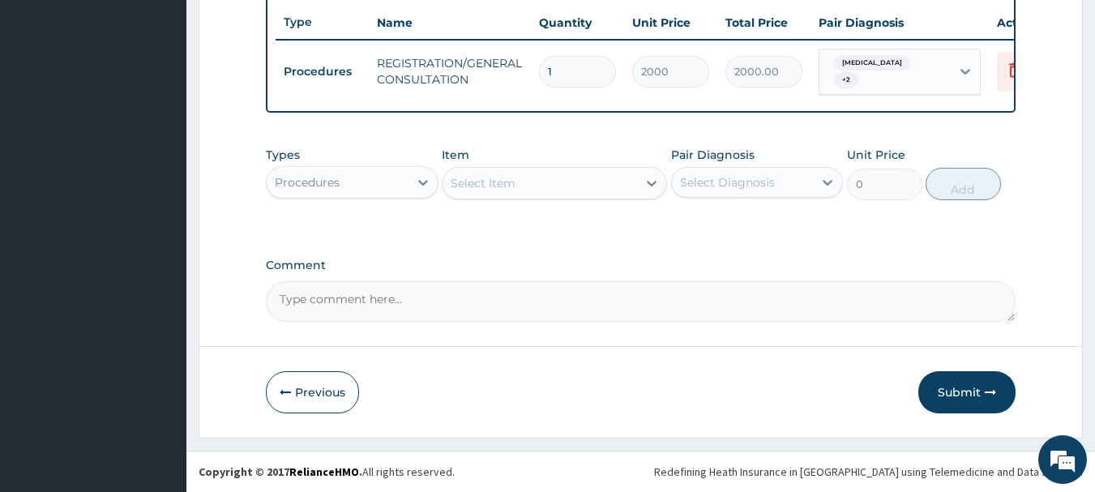
click at [385, 187] on div "Procedures" at bounding box center [338, 182] width 142 height 26
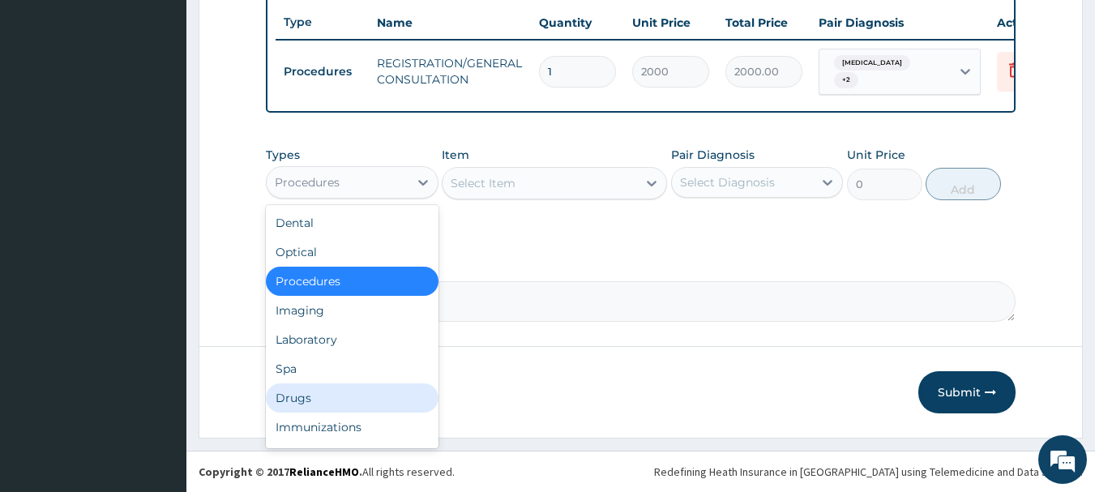
click at [323, 404] on div "Drugs" at bounding box center [352, 397] width 173 height 29
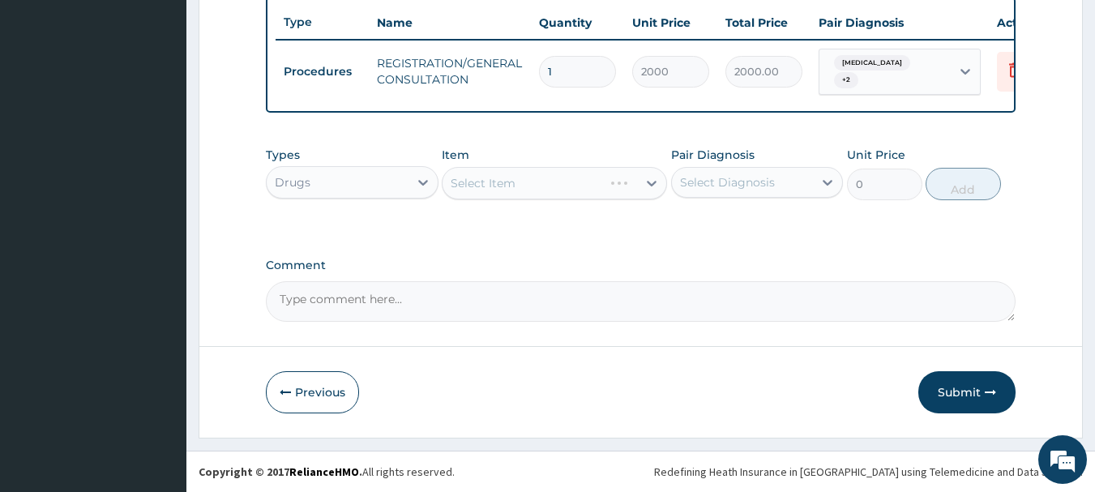
click at [491, 178] on div "Select Item" at bounding box center [554, 183] width 225 height 32
click at [452, 190] on div "Select Item" at bounding box center [539, 183] width 194 height 26
type input "COART"
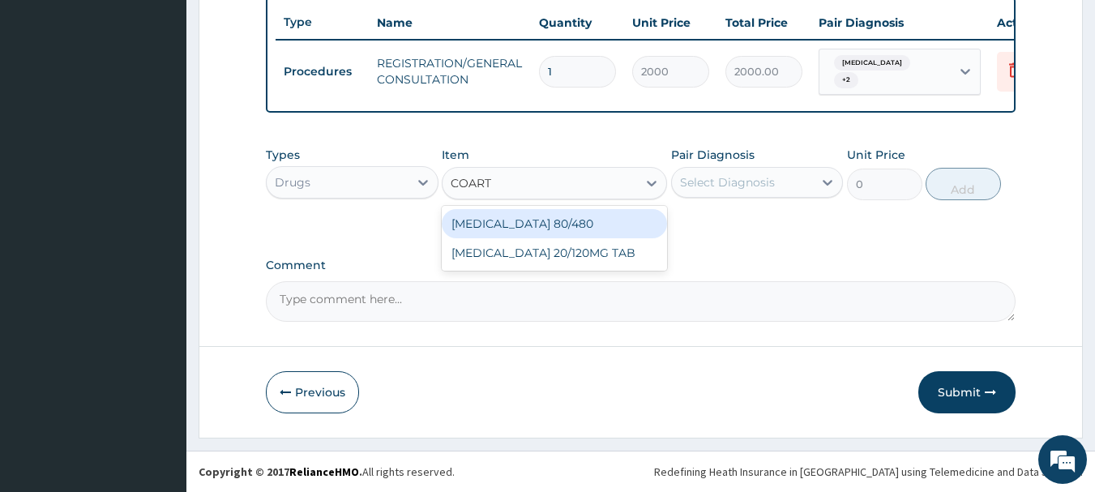
click at [564, 221] on div "COARTEM 80/480" at bounding box center [554, 223] width 225 height 29
type input "130"
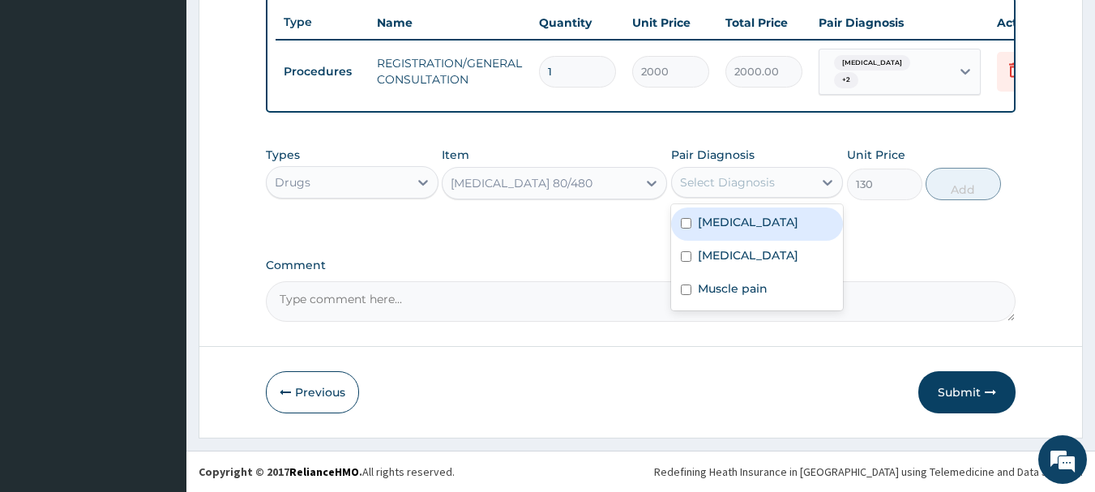
click at [715, 183] on div "Select Diagnosis" at bounding box center [727, 182] width 95 height 16
click at [725, 233] on div "Malaria" at bounding box center [757, 223] width 173 height 33
checkbox input "true"
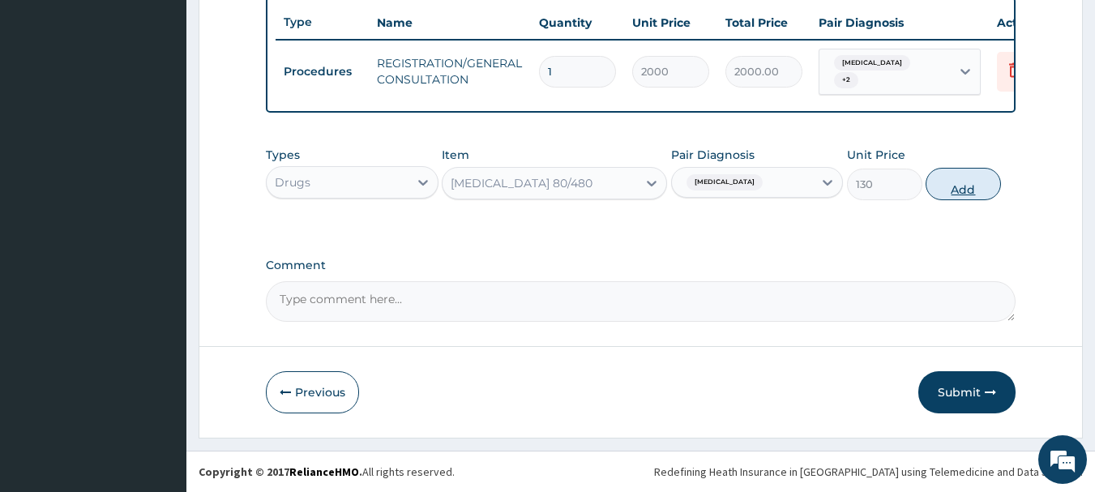
click at [965, 185] on button "Add" at bounding box center [962, 184] width 75 height 32
type input "0"
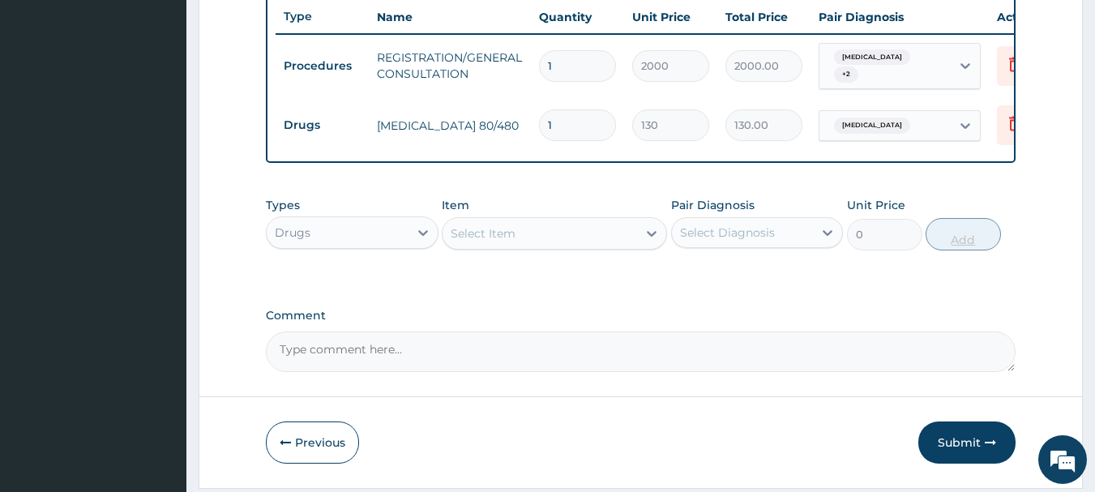
type input "0.00"
type input "6"
type input "780.00"
type input "6"
click at [475, 241] on div "Select Item" at bounding box center [483, 233] width 65 height 16
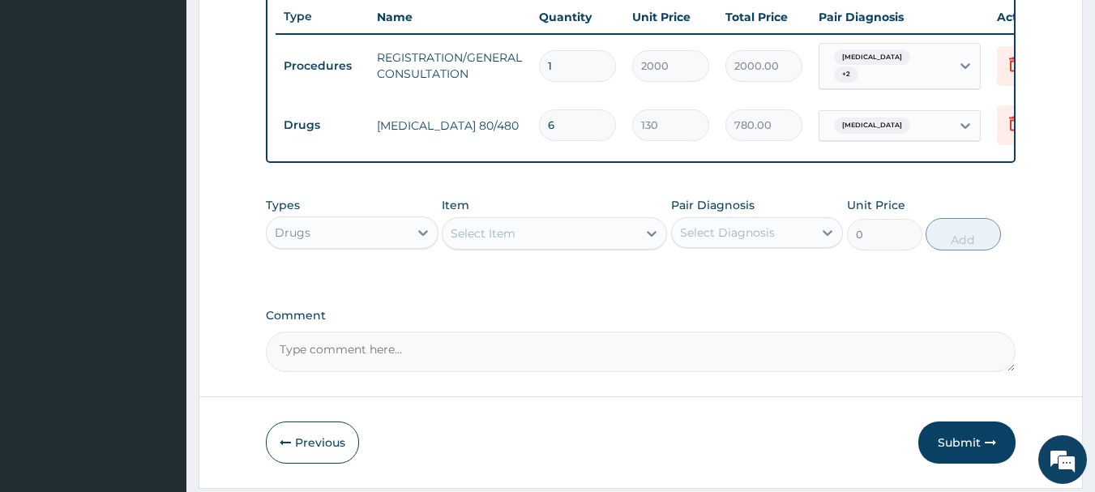
click at [474, 241] on div "Select Item" at bounding box center [483, 233] width 65 height 16
type input "LORATID"
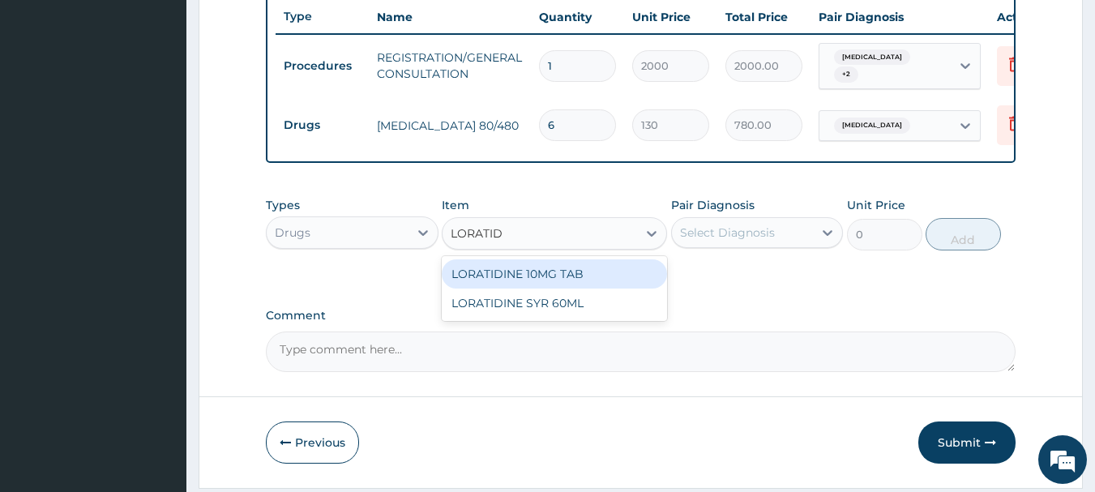
click at [536, 284] on div "LORATIDINE 10MG TAB" at bounding box center [554, 273] width 225 height 29
type input "50"
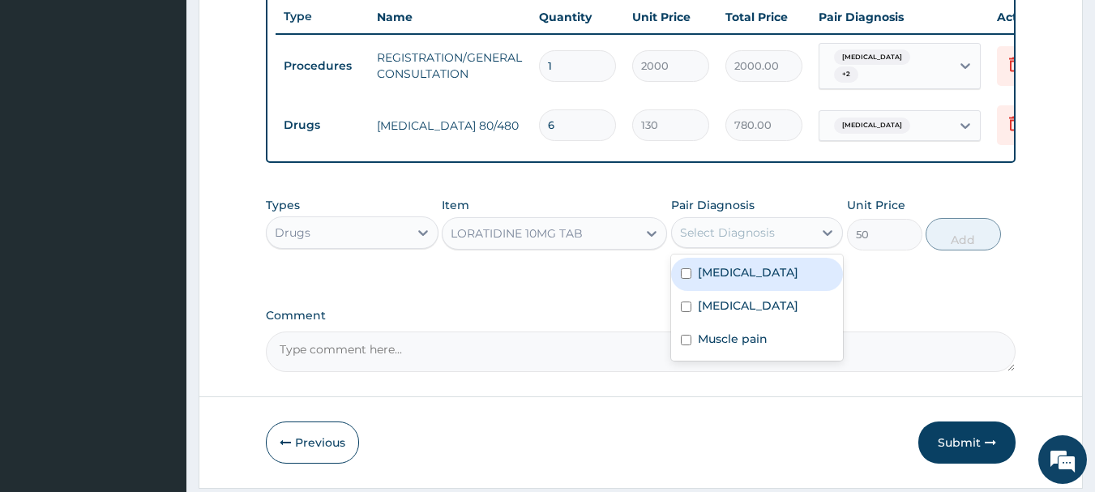
click at [688, 232] on div "Select Diagnosis" at bounding box center [727, 232] width 95 height 16
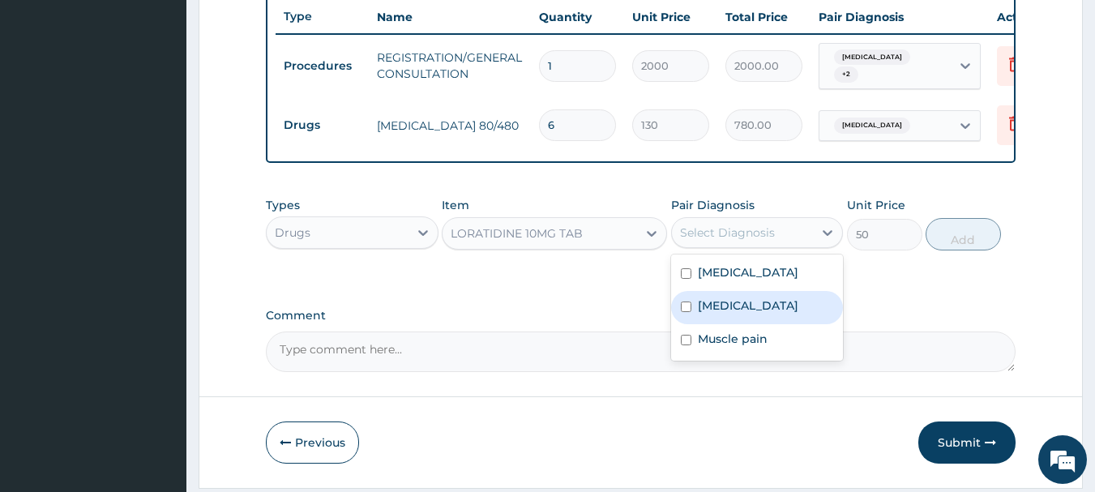
click at [719, 314] on label "Rhinitis" at bounding box center [748, 305] width 100 height 16
checkbox input "true"
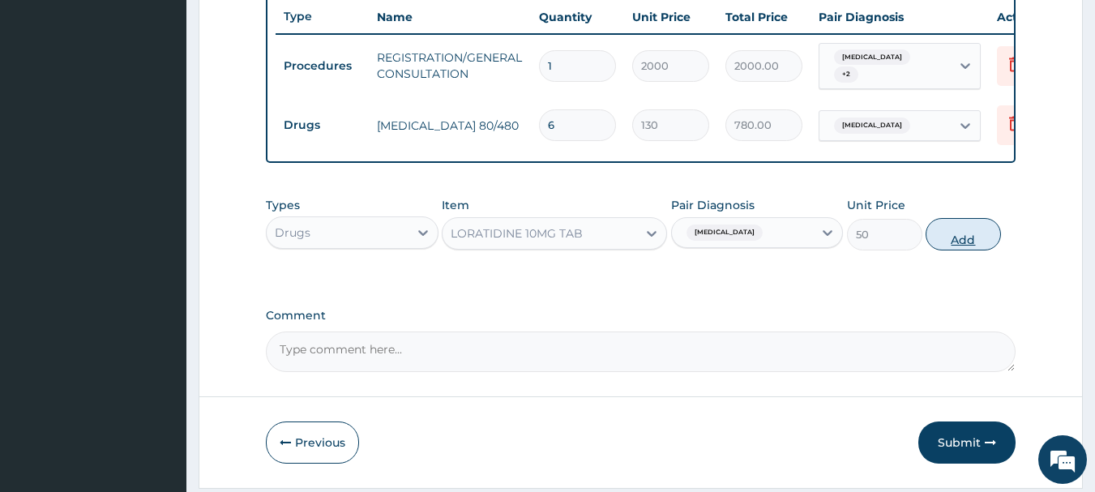
click at [964, 241] on button "Add" at bounding box center [962, 234] width 75 height 32
type input "0"
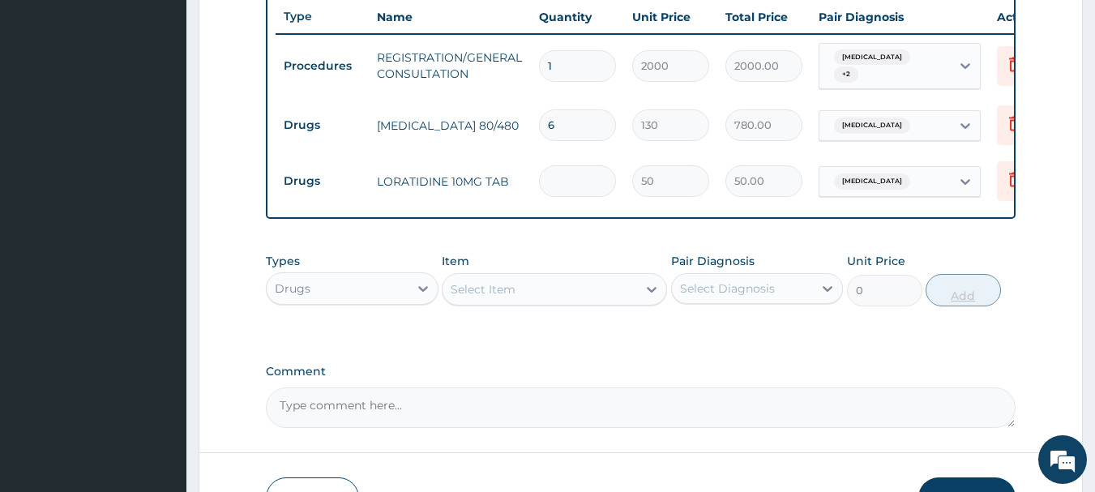
type input "0.00"
type input "5"
type input "250.00"
type input "5"
click at [468, 295] on div "Select Item" at bounding box center [483, 289] width 65 height 16
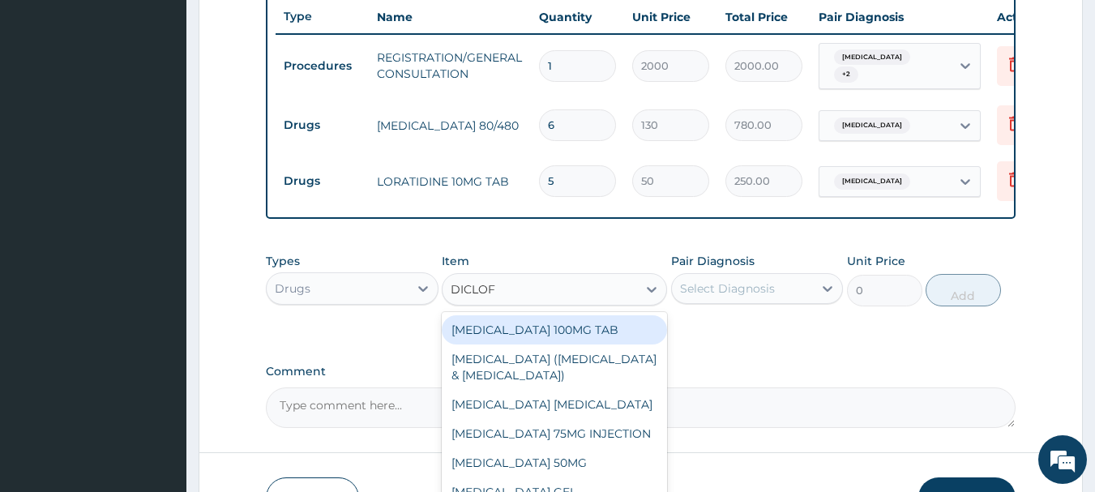
type input "DICLOFE"
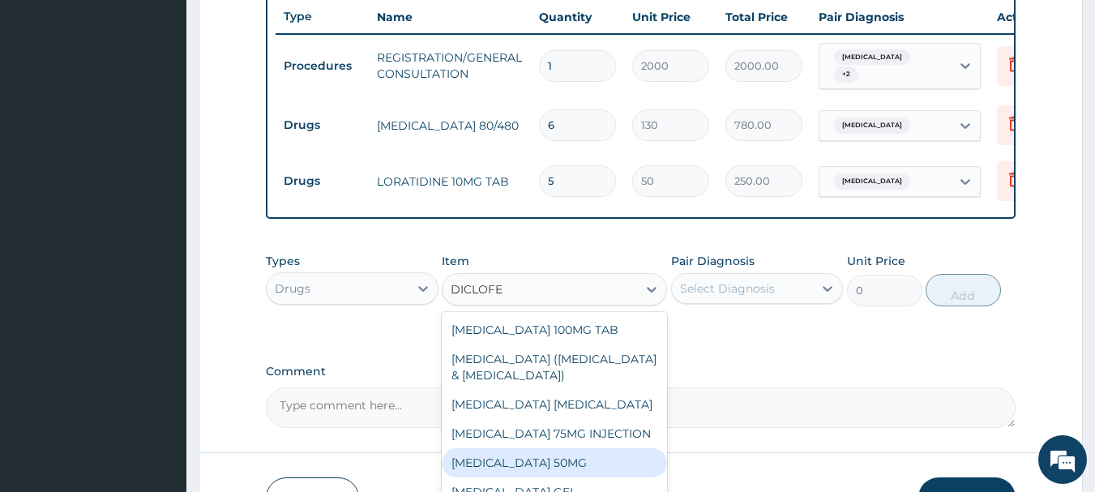
click at [585, 464] on div "DICLOFENAC SODIUM 50MG" at bounding box center [554, 462] width 225 height 29
type input "25"
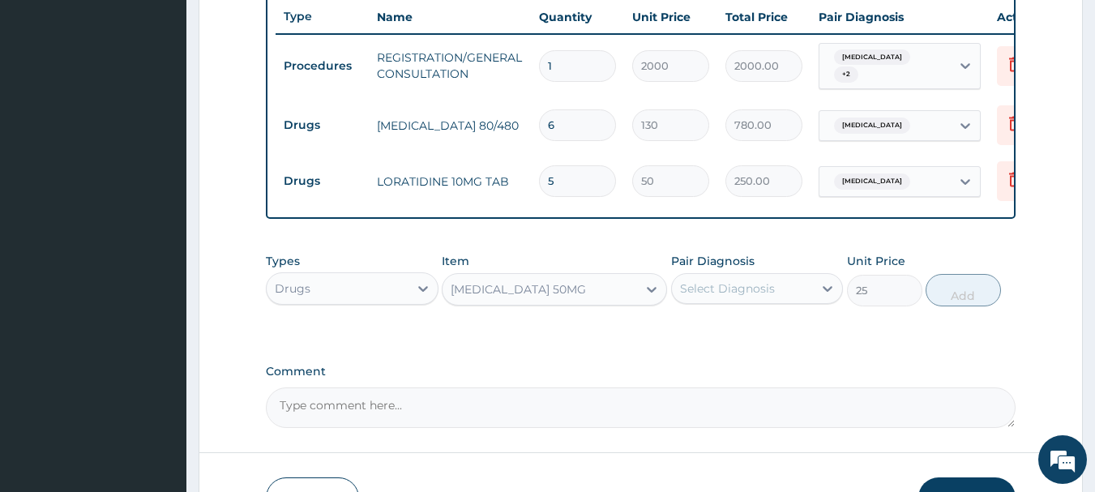
click at [723, 297] on div "Select Diagnosis" at bounding box center [727, 288] width 95 height 16
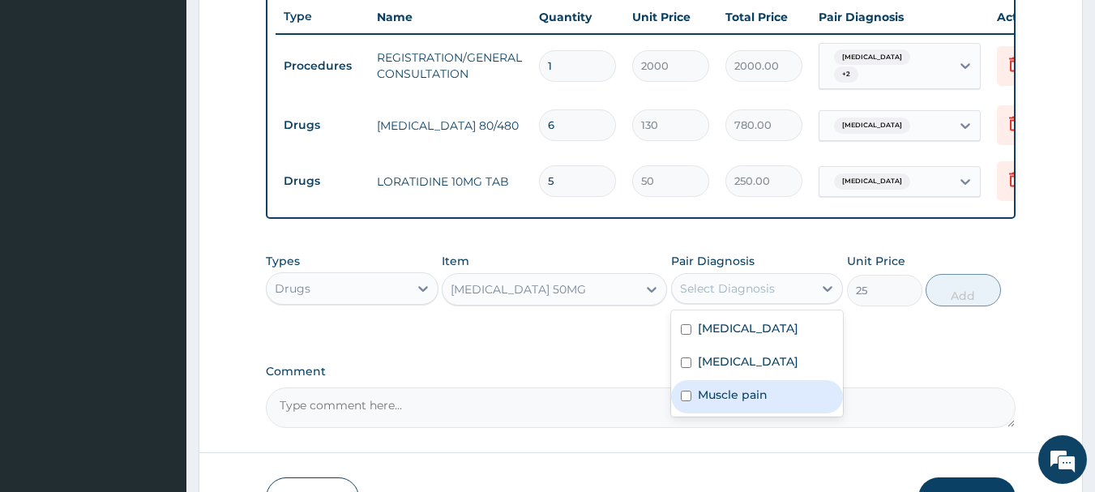
click at [725, 396] on label "Muscle pain" at bounding box center [733, 395] width 70 height 16
checkbox input "true"
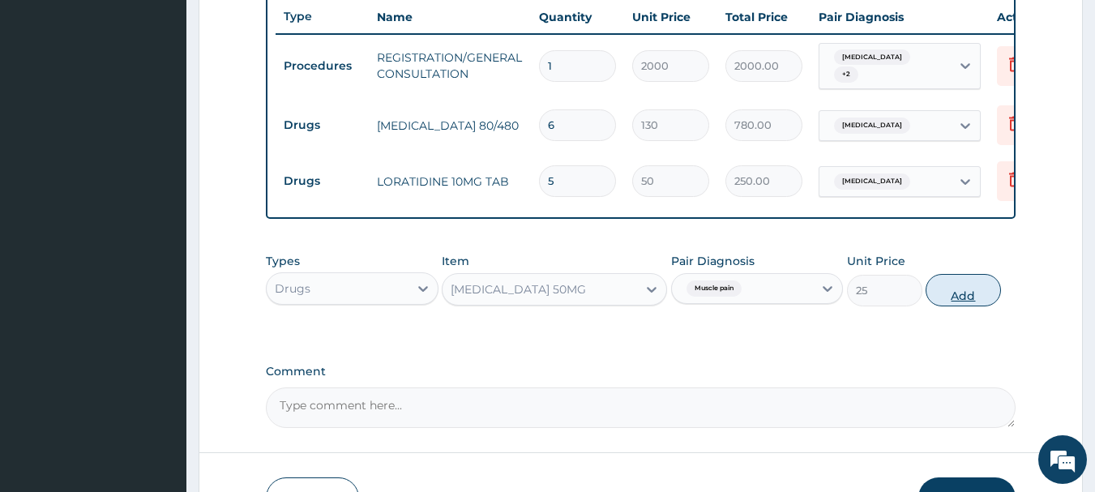
click at [957, 285] on button "Add" at bounding box center [962, 290] width 75 height 32
type input "0"
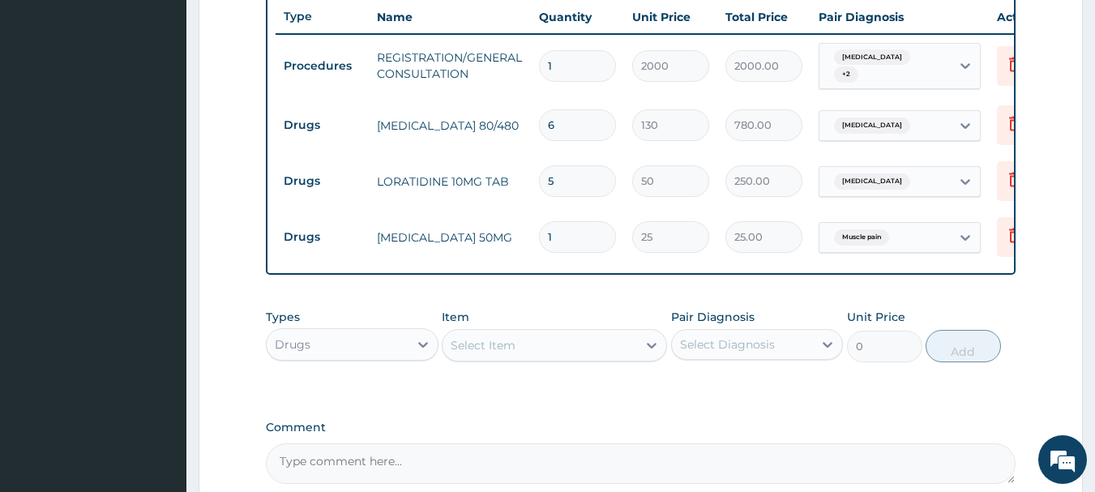
type input "10"
type input "250.00"
type input "10"
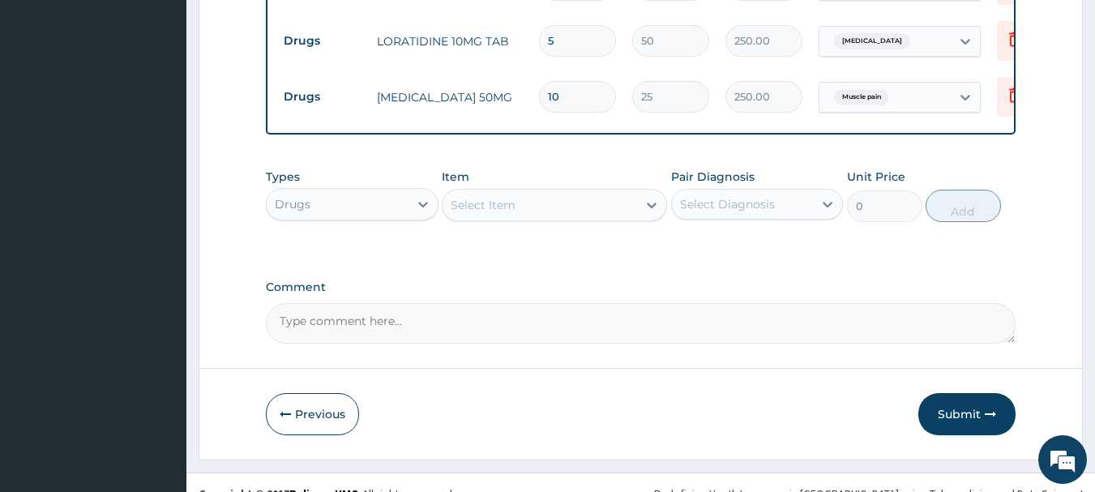
scroll to position [780, 0]
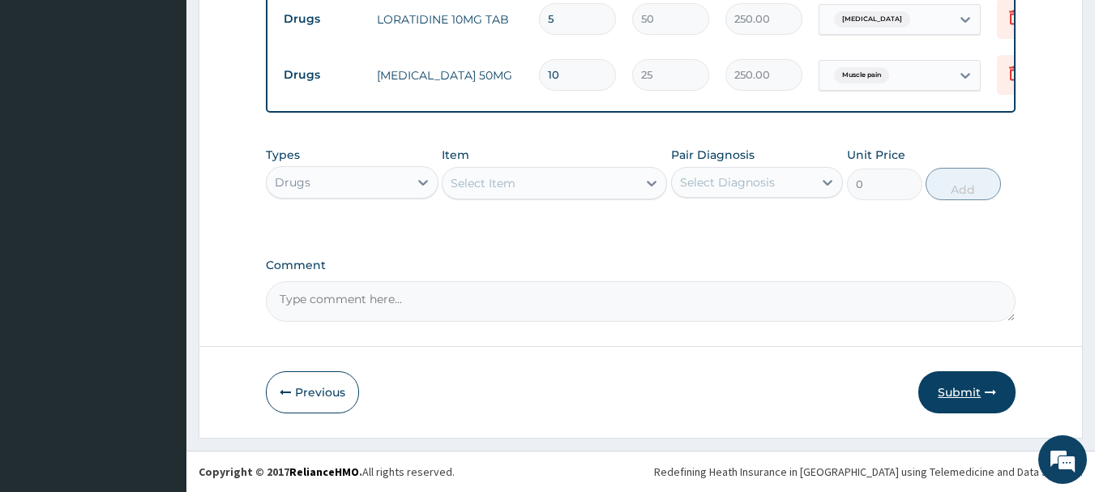
click at [947, 391] on button "Submit" at bounding box center [966, 392] width 97 height 42
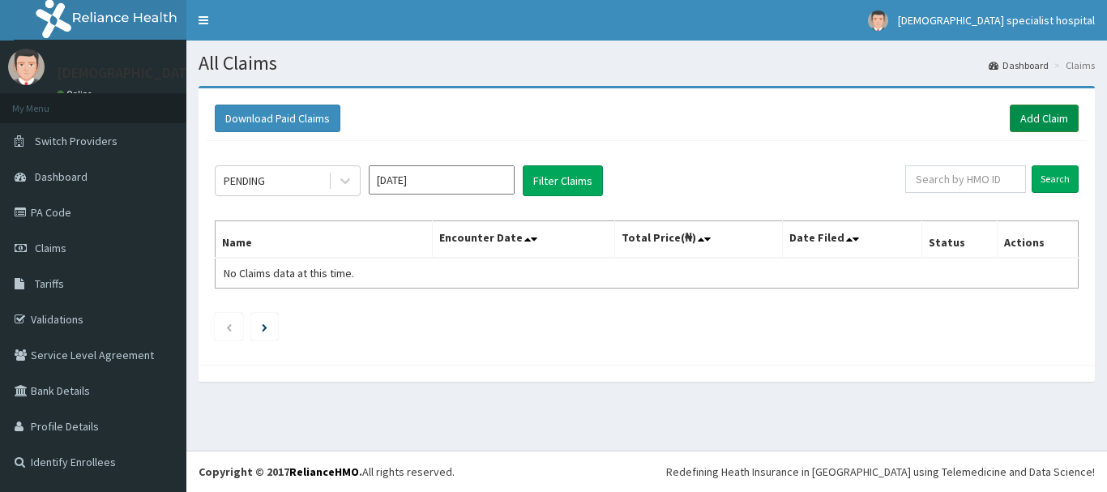
click at [1042, 126] on link "Add Claim" at bounding box center [1044, 119] width 69 height 28
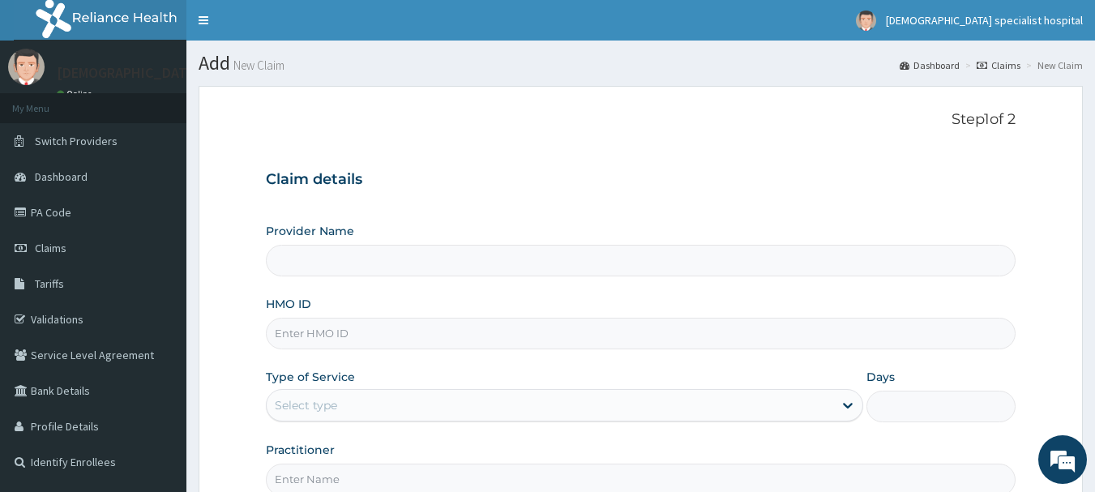
type input "[DEMOGRAPHIC_DATA] Specialist Hospital Ltd"
click at [353, 335] on input "HMO ID" at bounding box center [641, 334] width 750 height 32
paste input "PYH/10024/C"
type input "PYH/10024/C"
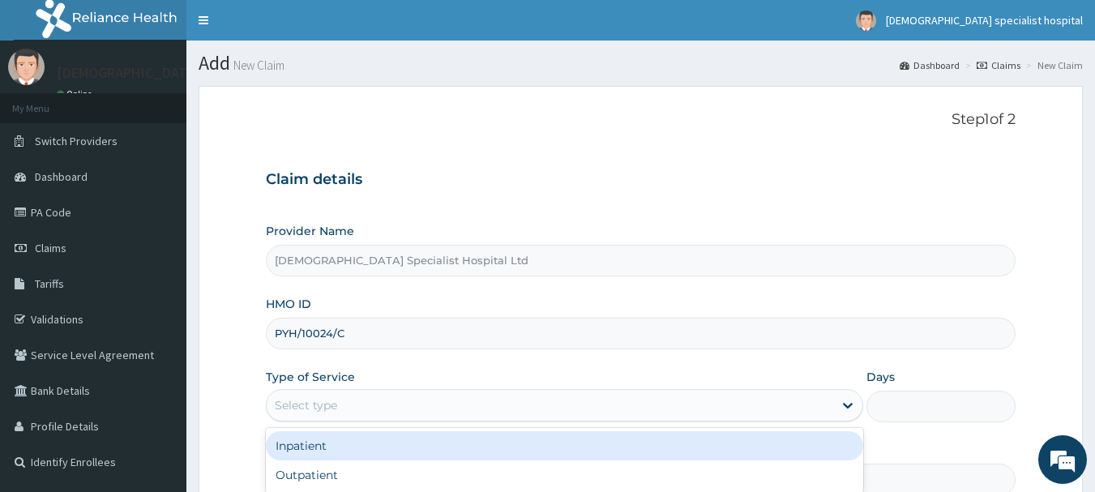
click at [357, 400] on div "Select type" at bounding box center [550, 405] width 566 height 26
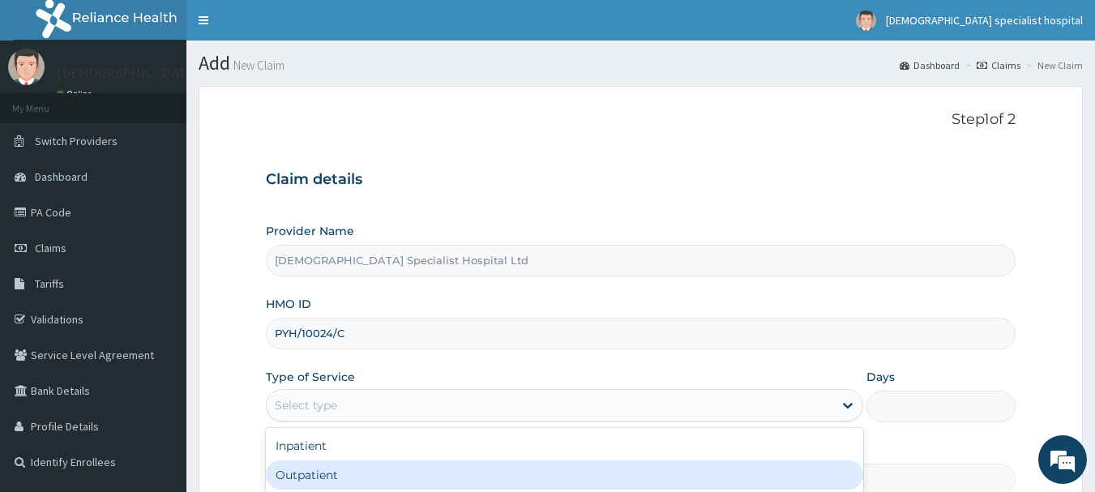
click at [346, 475] on div "Outpatient" at bounding box center [564, 474] width 597 height 29
type input "1"
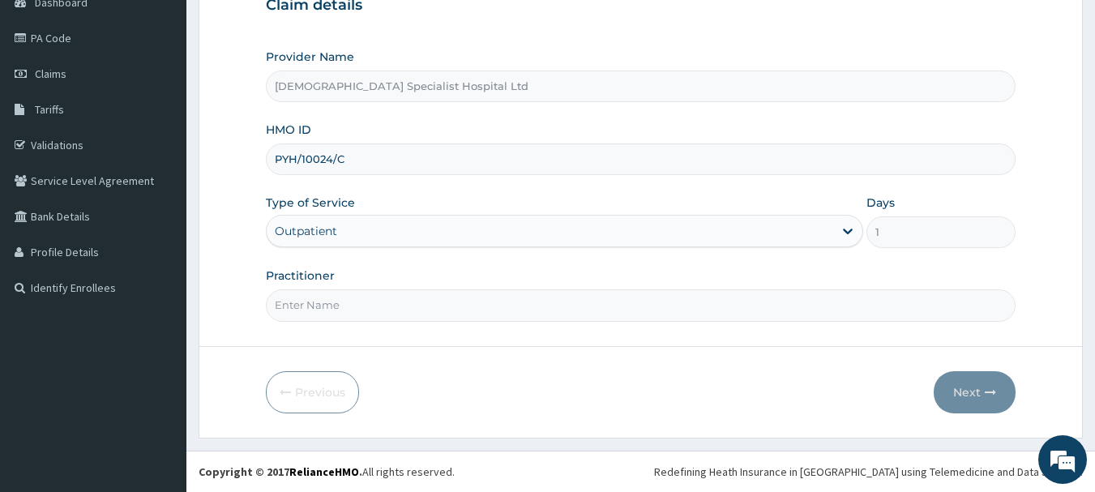
scroll to position [172, 0]
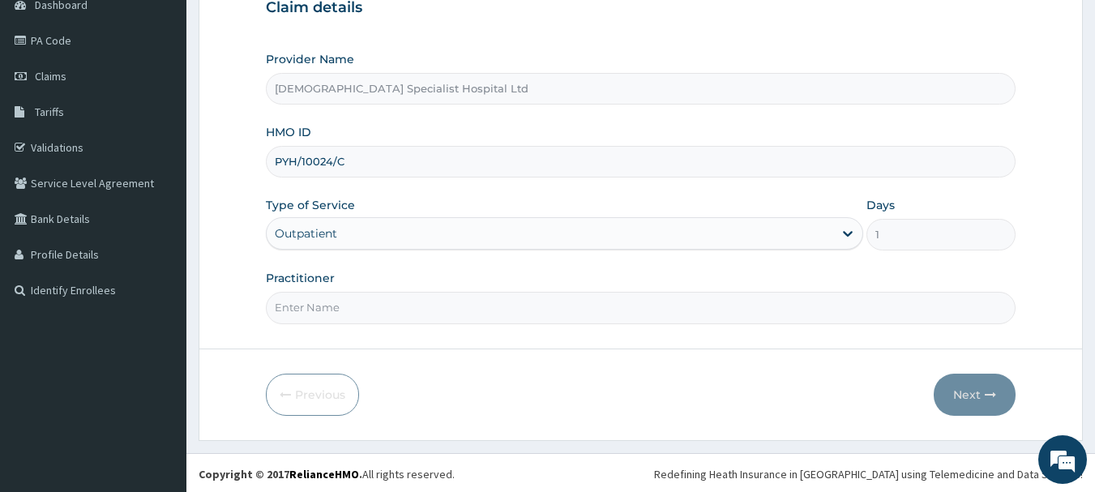
click at [280, 313] on input "Practitioner" at bounding box center [641, 308] width 750 height 32
type input "[PERSON_NAME]"
click at [970, 396] on button "Next" at bounding box center [975, 395] width 82 height 42
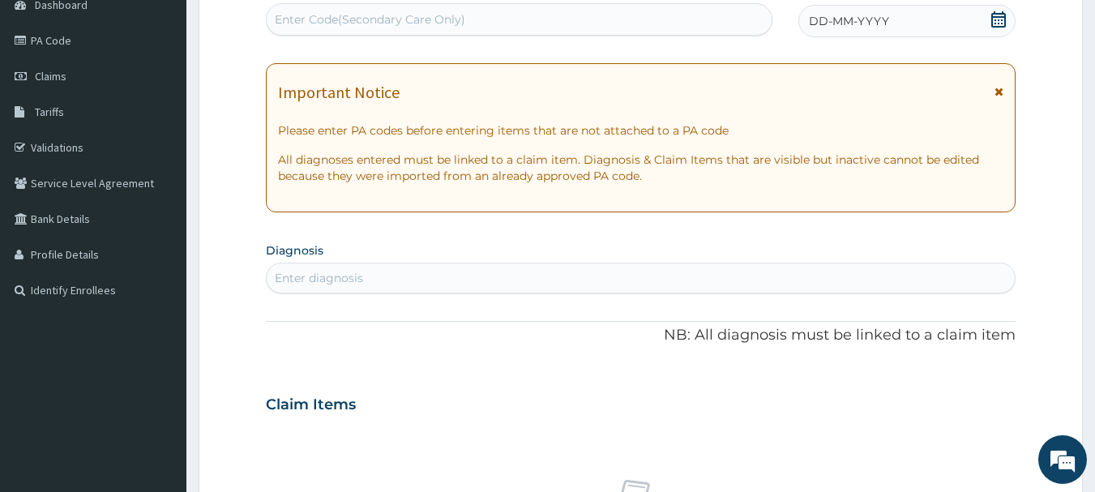
click at [896, 25] on div "DD-MM-YYYY" at bounding box center [906, 21] width 217 height 32
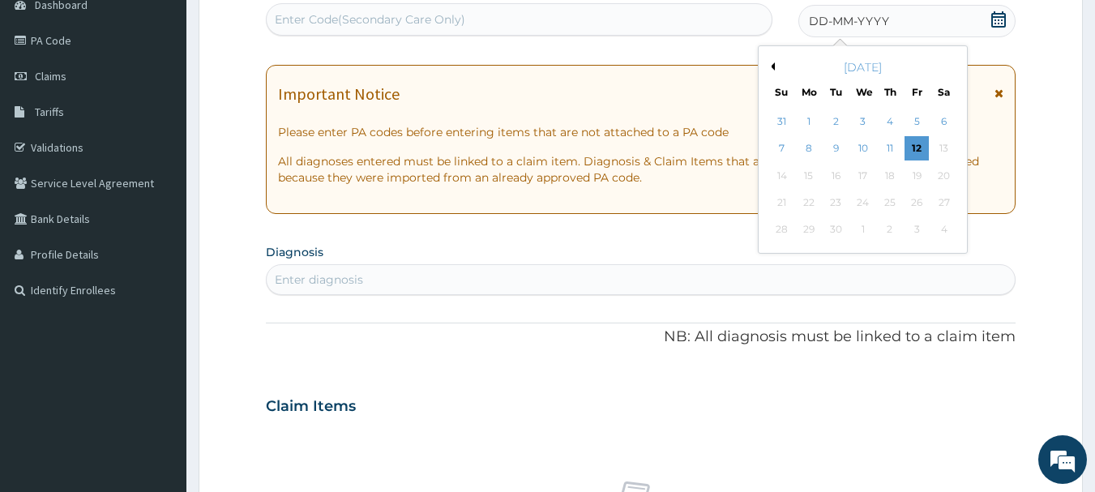
click at [775, 67] on div "[DATE]" at bounding box center [862, 67] width 195 height 16
click at [774, 66] on button "Previous Month" at bounding box center [771, 66] width 8 height 8
click at [886, 169] on div "14" at bounding box center [890, 176] width 24 height 24
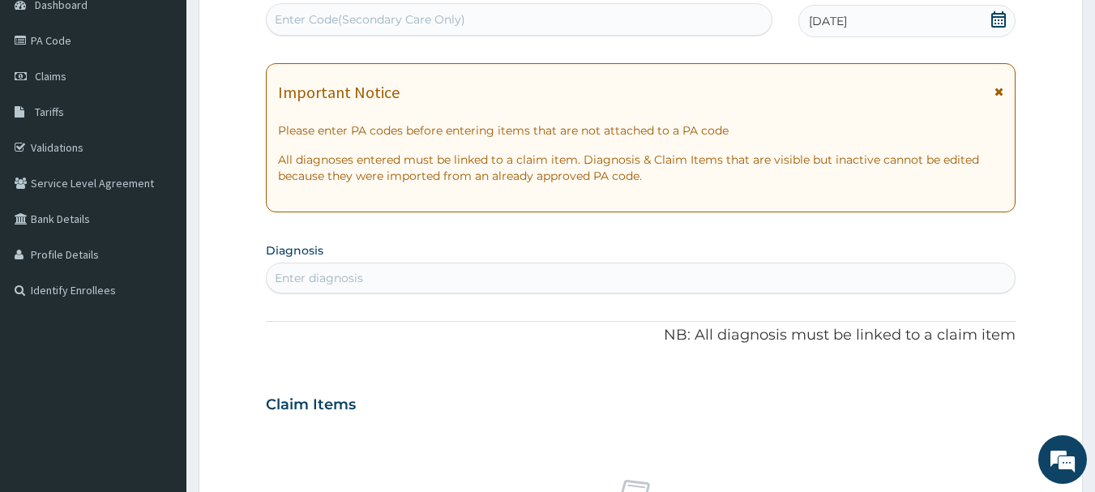
click at [377, 266] on div "Enter diagnosis" at bounding box center [641, 278] width 749 height 26
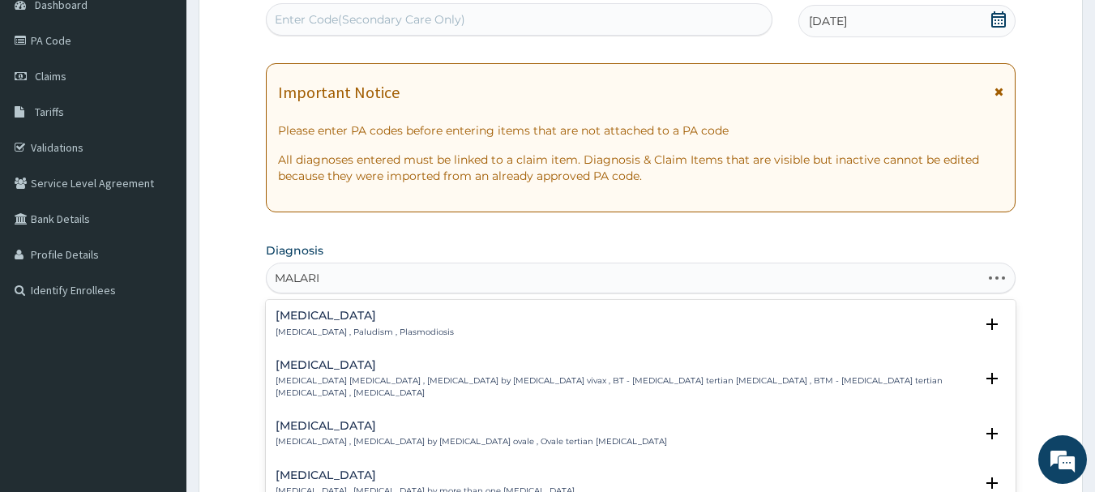
type input "[MEDICAL_DATA]"
click at [379, 328] on p "[MEDICAL_DATA] , Paludism , Plasmodiosis" at bounding box center [365, 332] width 178 height 11
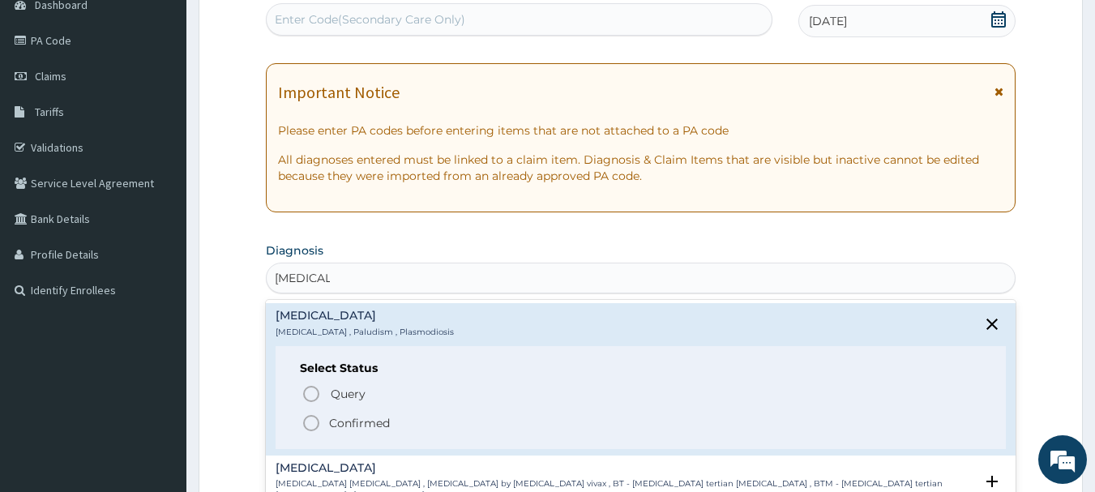
click at [357, 421] on p "Confirmed" at bounding box center [359, 423] width 61 height 16
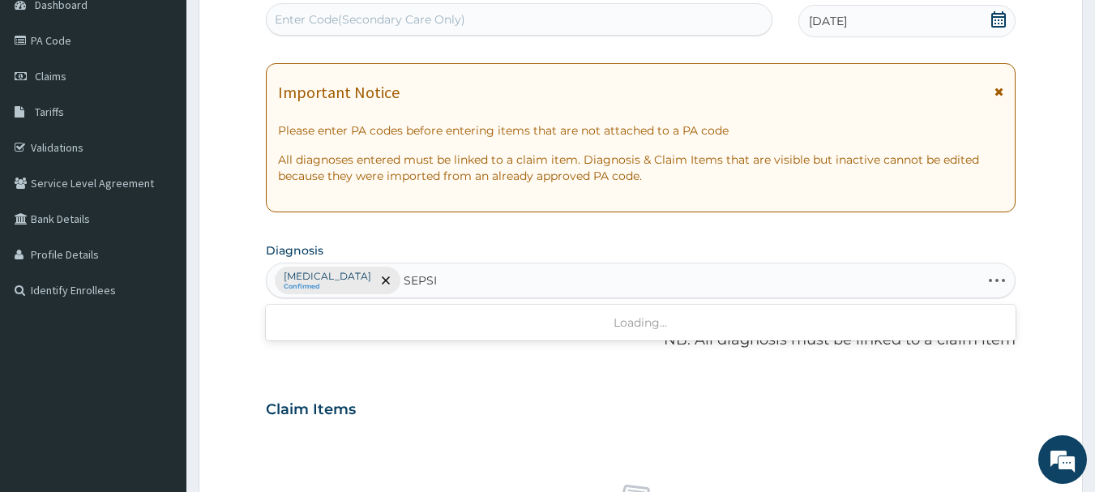
type input "SEPSIS"
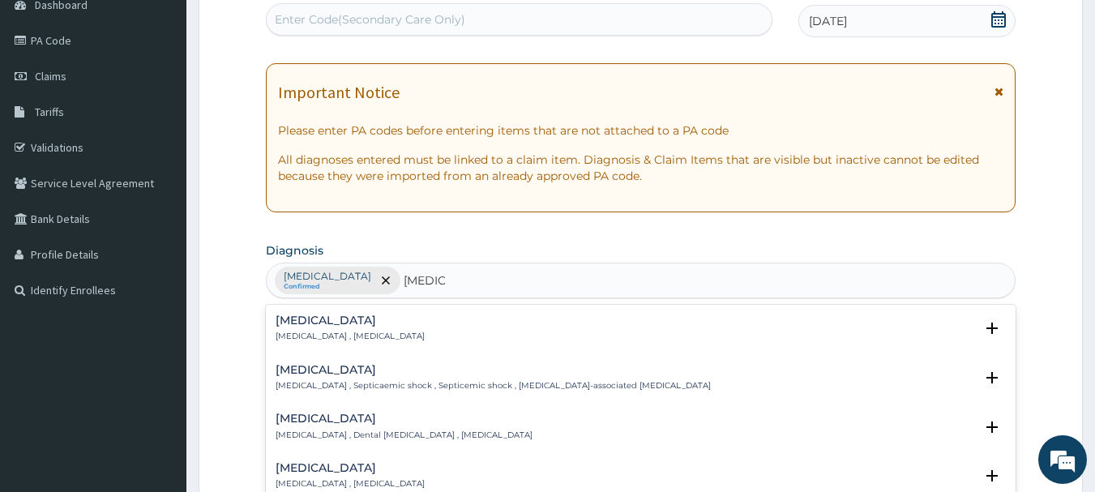
click at [370, 330] on div "Sepsis Systemic infection , Sepsis" at bounding box center [350, 328] width 149 height 28
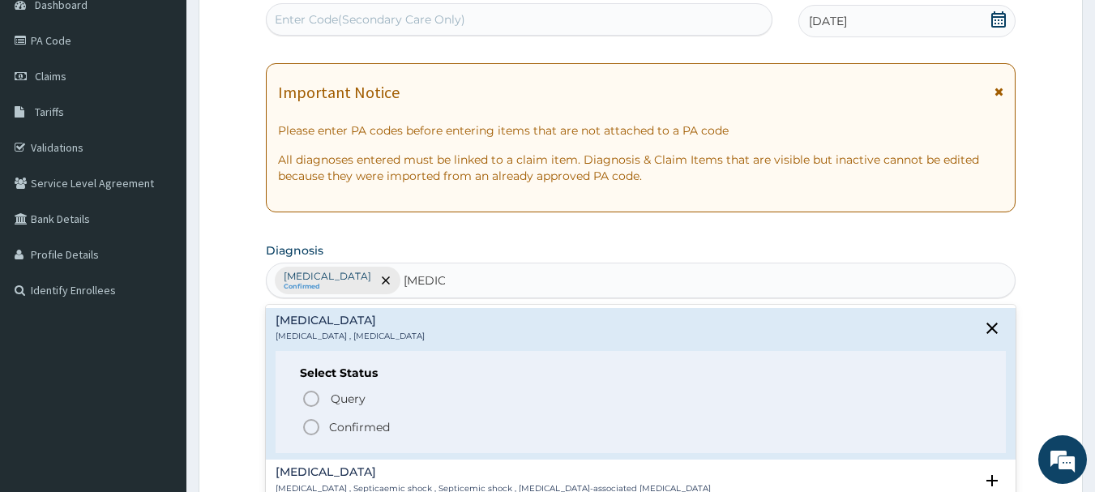
click at [349, 424] on p "Confirmed" at bounding box center [359, 427] width 61 height 16
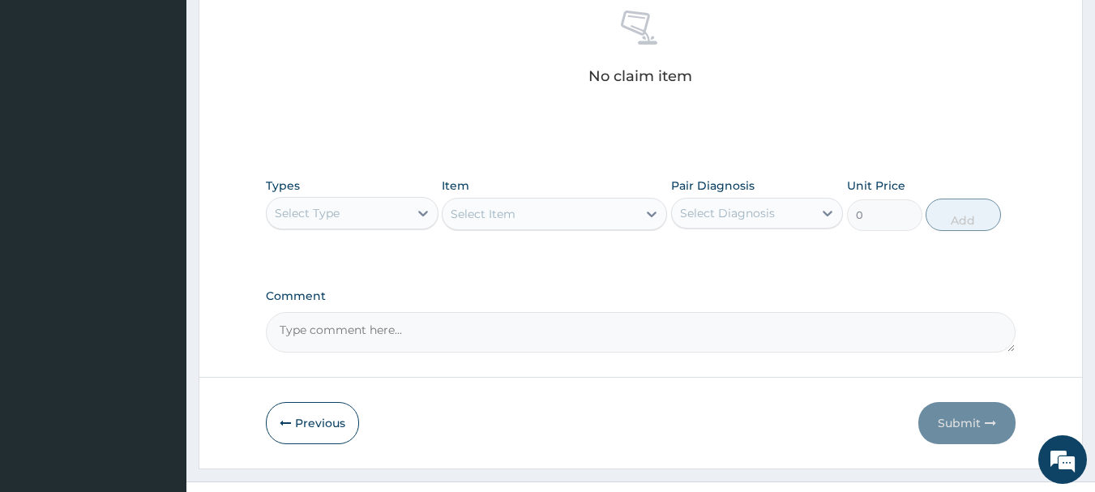
scroll to position [677, 0]
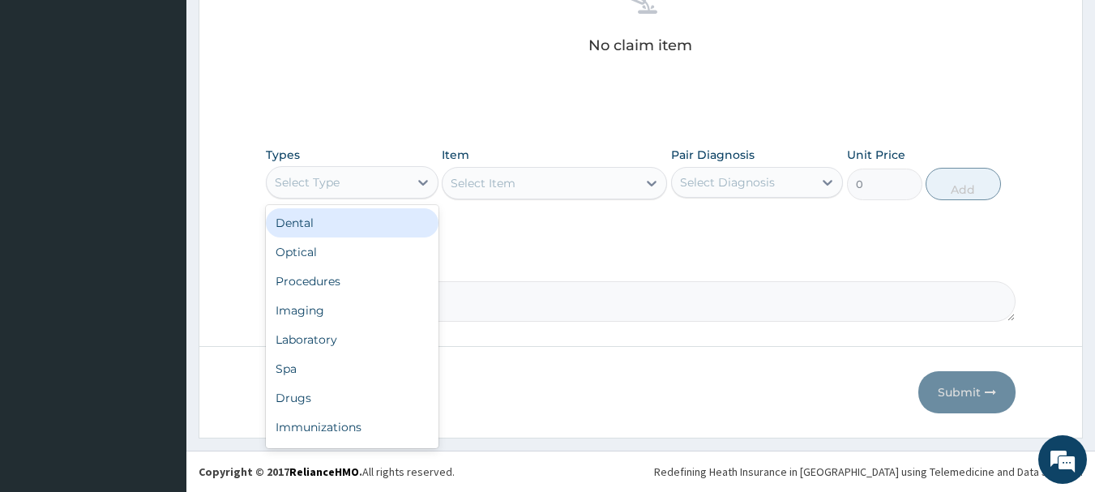
click at [329, 181] on div "Select Type" at bounding box center [307, 182] width 65 height 16
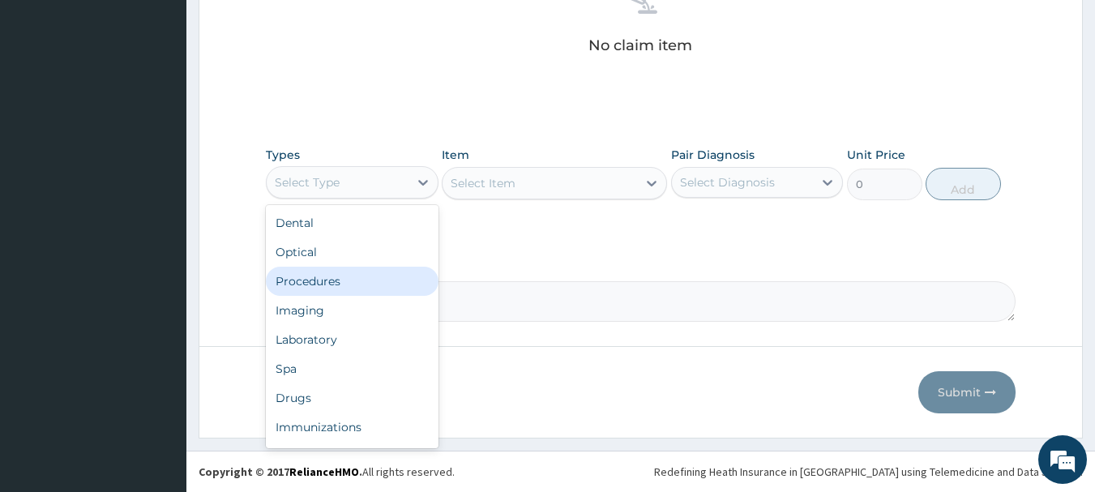
click at [366, 291] on div "Procedures" at bounding box center [352, 281] width 173 height 29
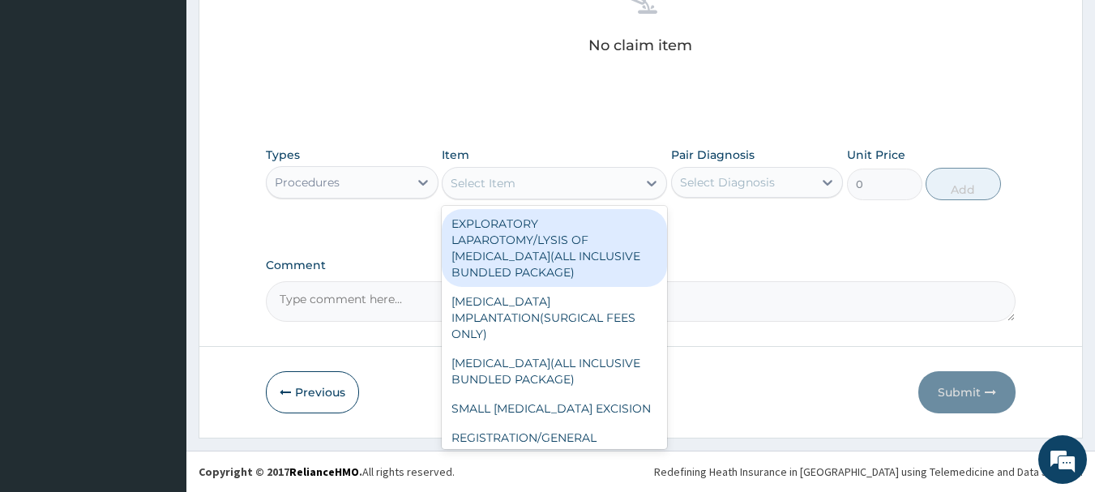
click at [495, 175] on div "Select Item" at bounding box center [483, 183] width 65 height 16
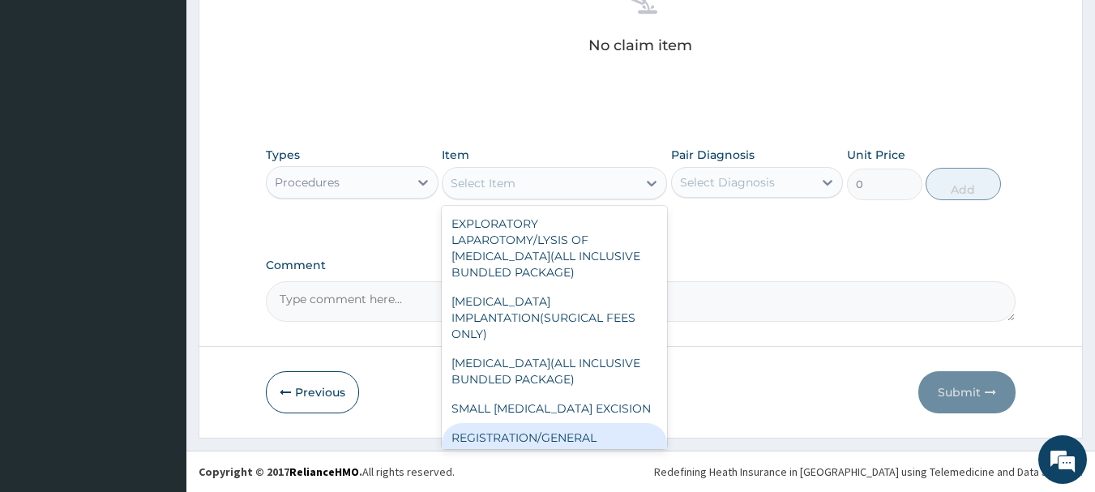
click at [600, 434] on div "REGISTRATION/GENERAL CONSULTATION" at bounding box center [554, 445] width 225 height 45
type input "2000"
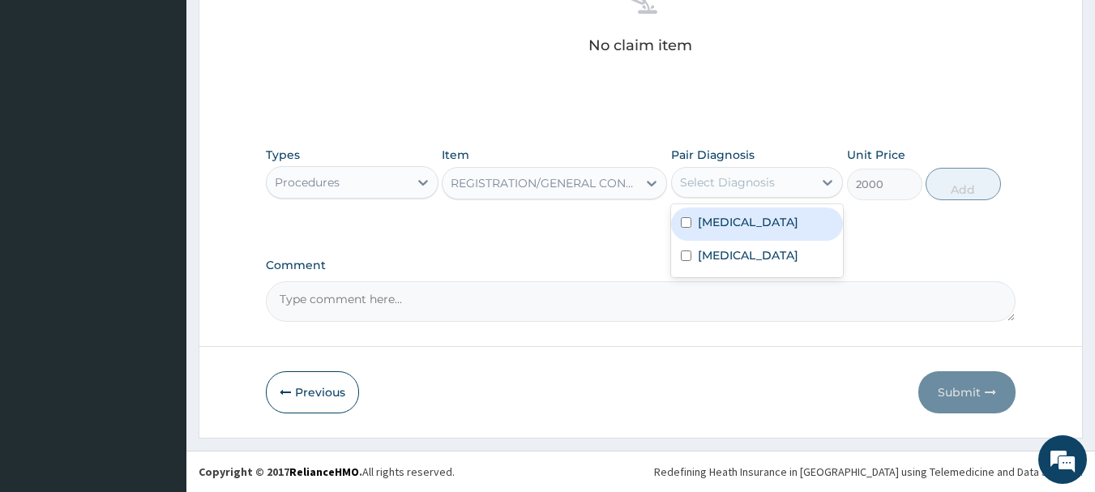
click at [732, 194] on div "Select Diagnosis" at bounding box center [743, 182] width 142 height 26
click at [737, 233] on div "[MEDICAL_DATA]" at bounding box center [757, 223] width 173 height 33
checkbox input "true"
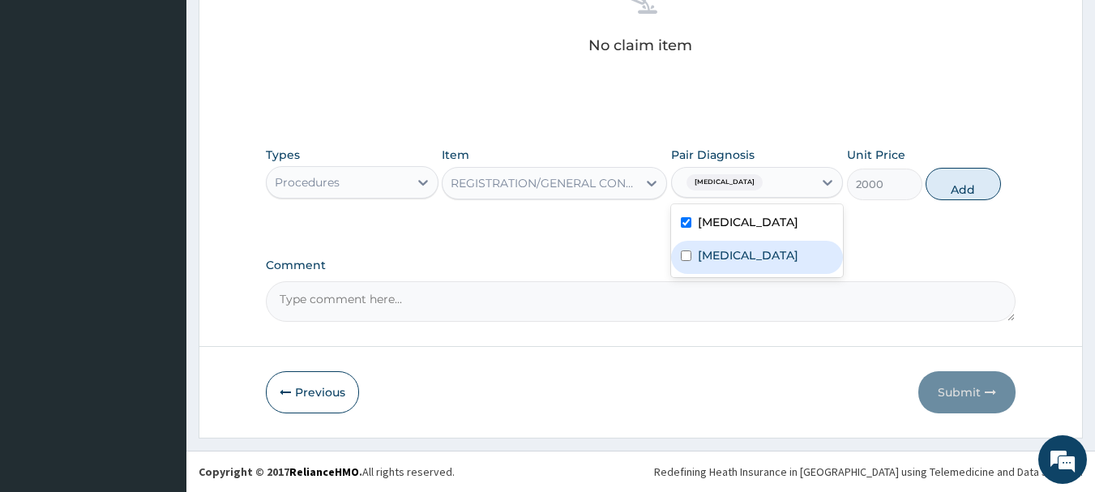
click at [744, 263] on div "Sepsis" at bounding box center [757, 257] width 173 height 33
checkbox input "true"
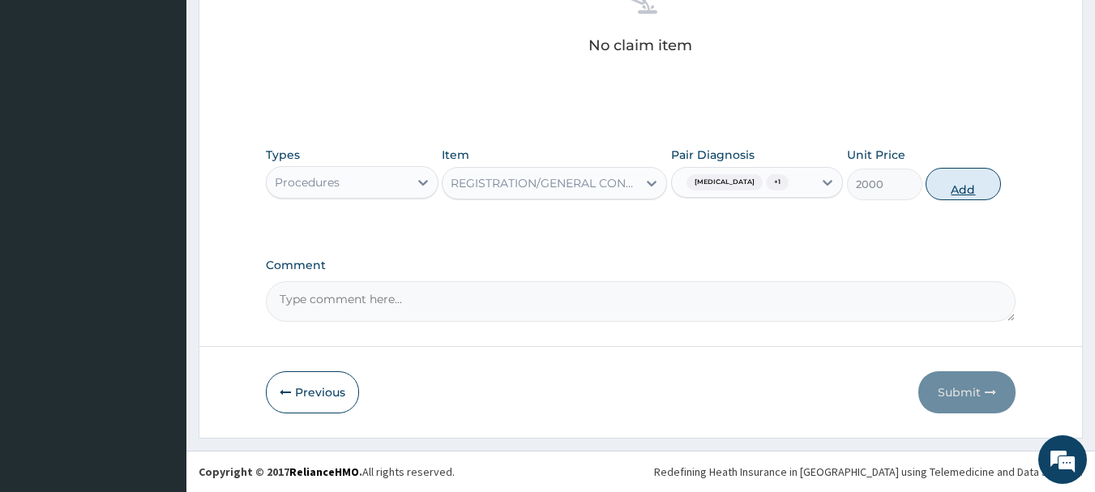
click at [958, 186] on button "Add" at bounding box center [962, 184] width 75 height 32
type input "0"
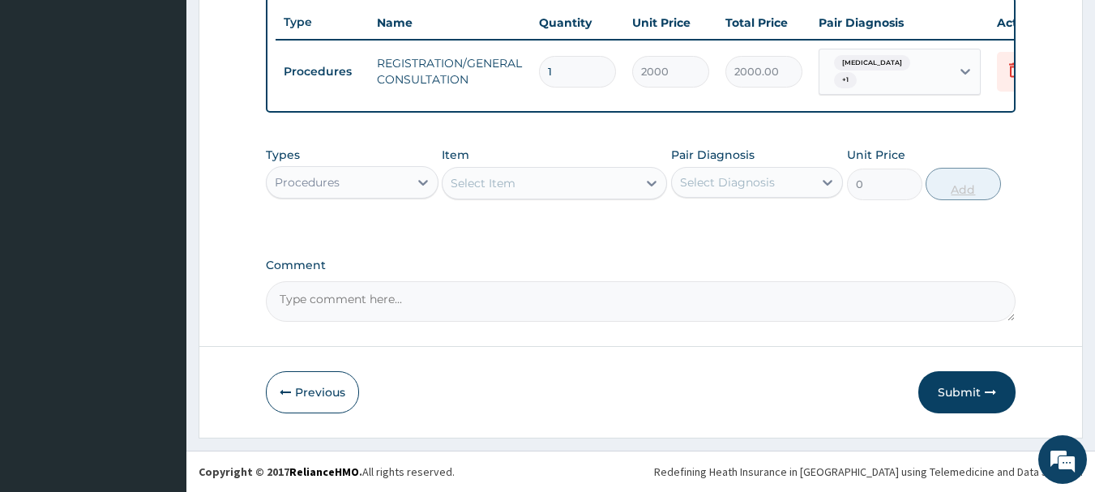
scroll to position [612, 0]
click at [363, 191] on div "Procedures" at bounding box center [338, 182] width 142 height 26
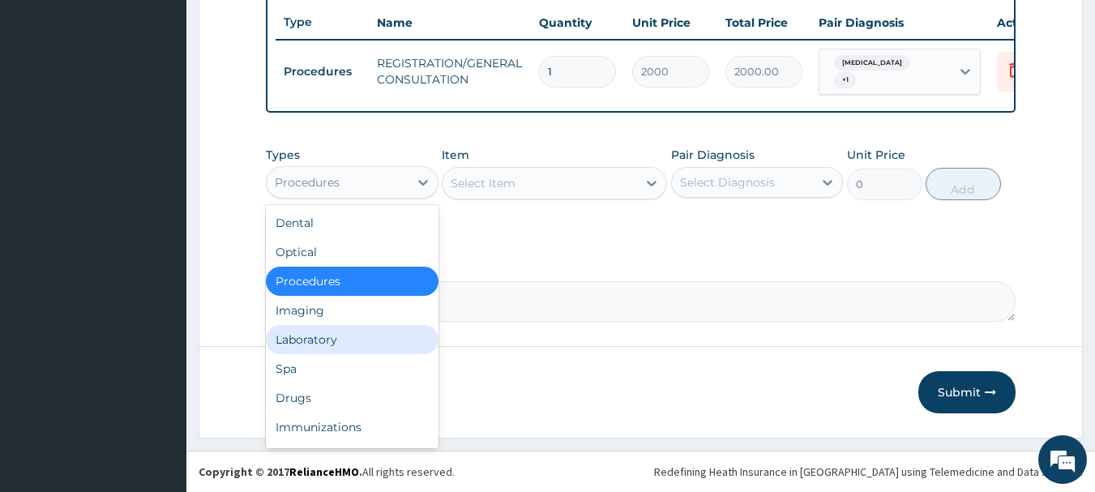
click at [333, 344] on div "Laboratory" at bounding box center [352, 339] width 173 height 29
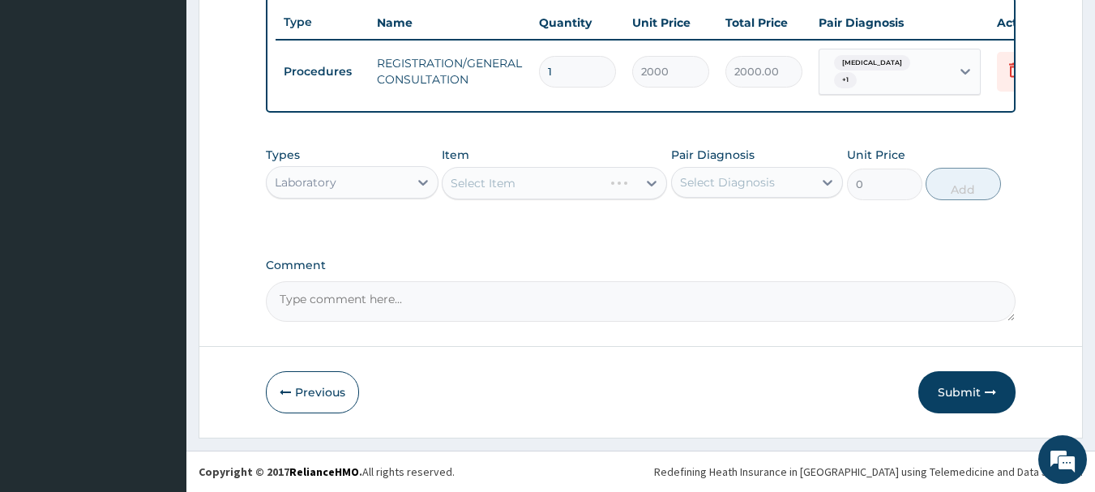
click at [478, 187] on div "Select Item" at bounding box center [554, 183] width 225 height 32
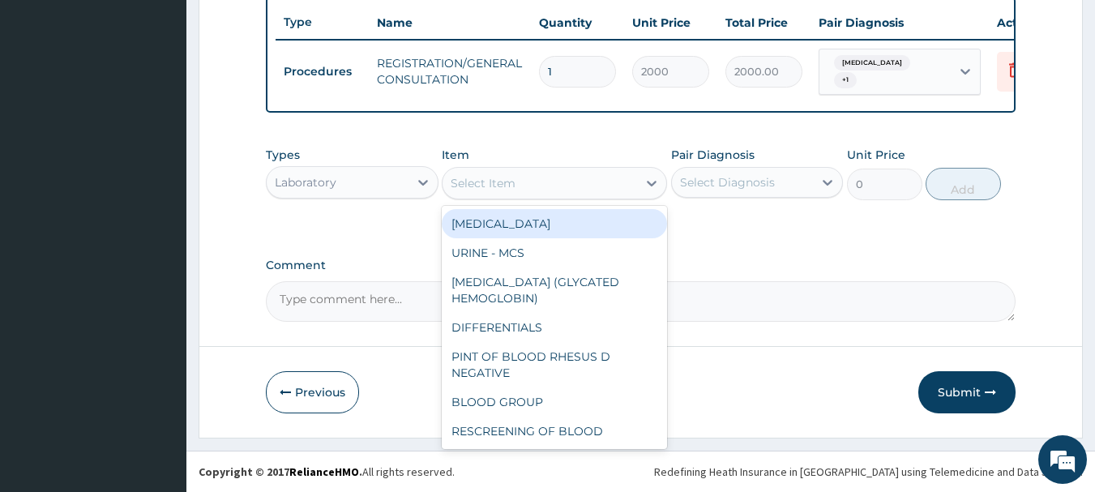
click at [478, 187] on div "Select Item" at bounding box center [483, 183] width 65 height 16
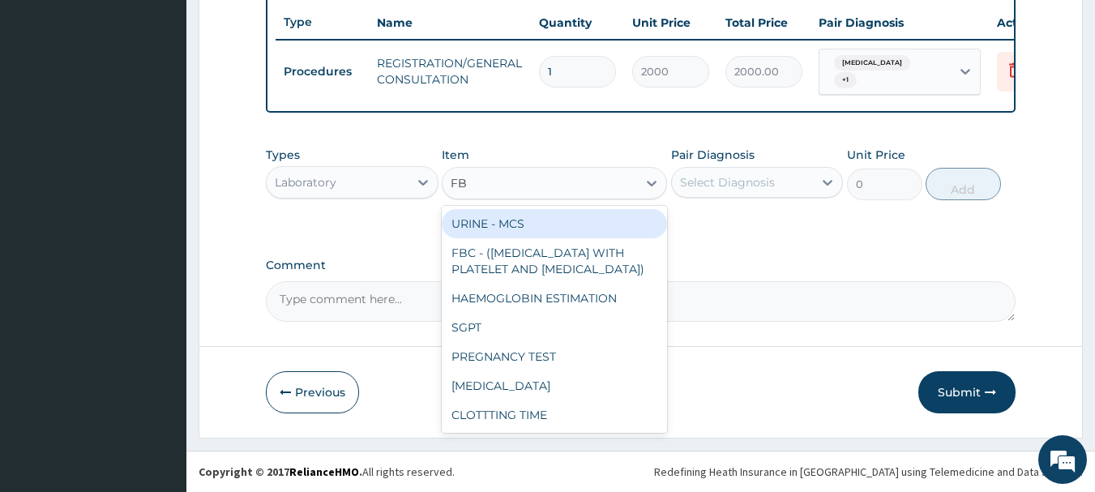
type input "FBC"
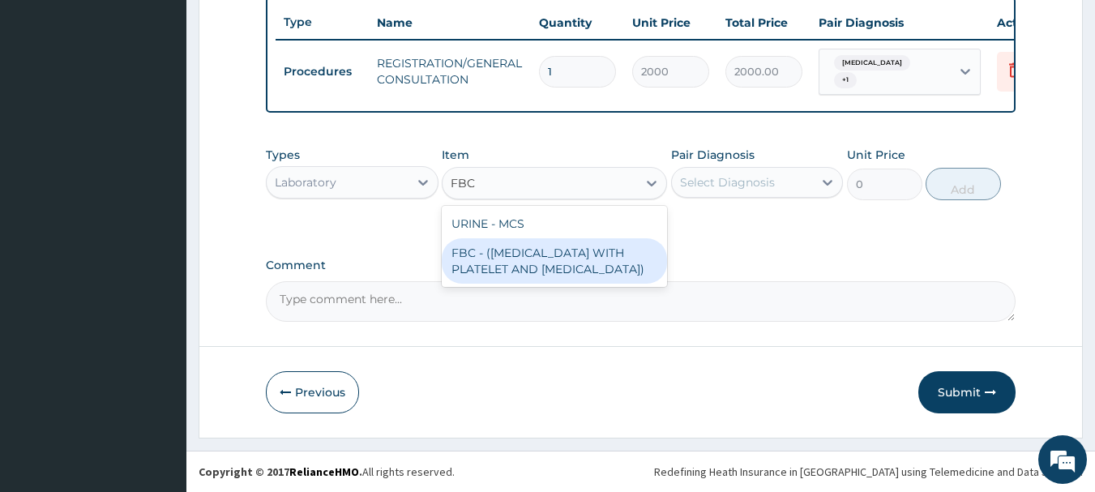
click at [549, 258] on div "FBC - (FULL BLOOD COUNT WITH PLATELET AND RED CELL INDICES)" at bounding box center [554, 260] width 225 height 45
type input "2500"
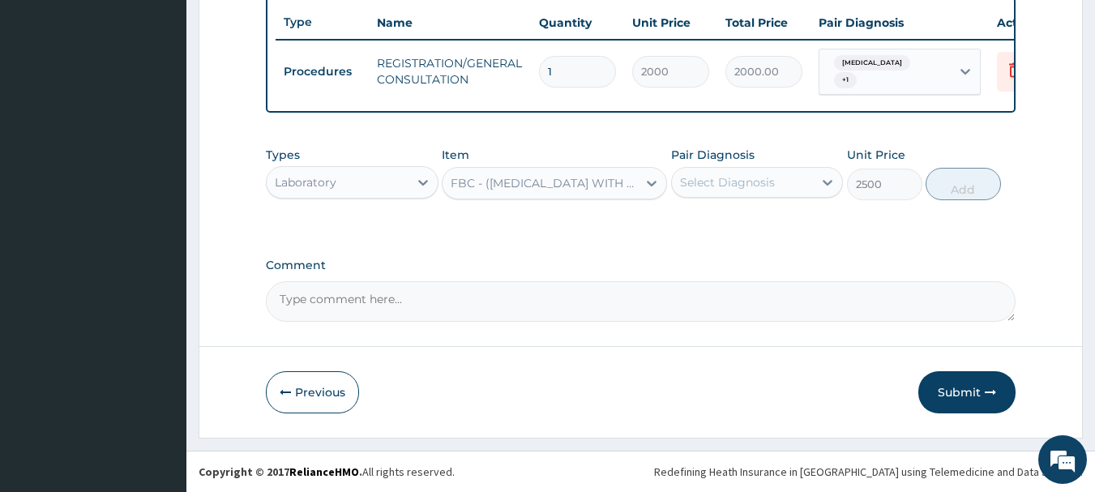
click at [706, 190] on div "Select Diagnosis" at bounding box center [743, 182] width 142 height 26
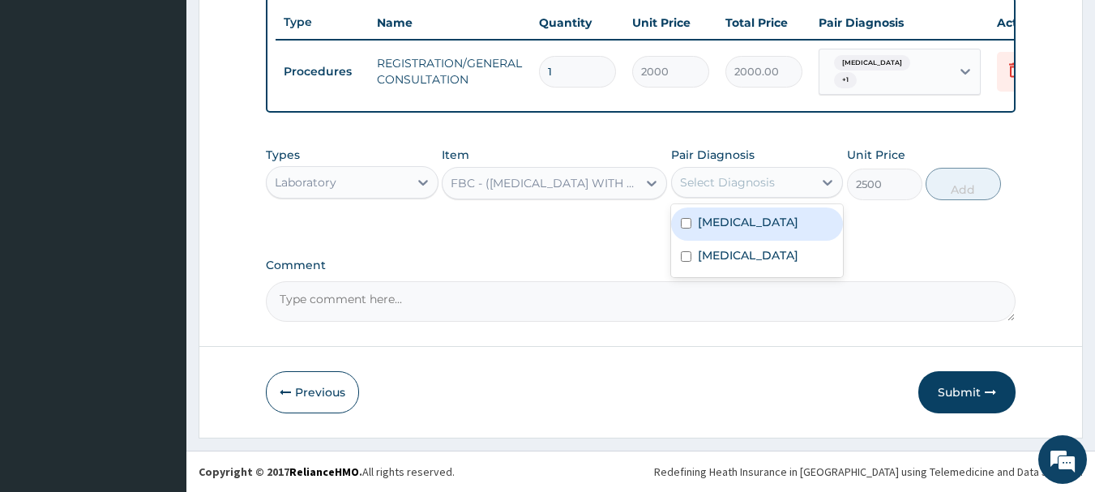
click at [765, 222] on div "[MEDICAL_DATA]" at bounding box center [757, 223] width 173 height 33
checkbox input "true"
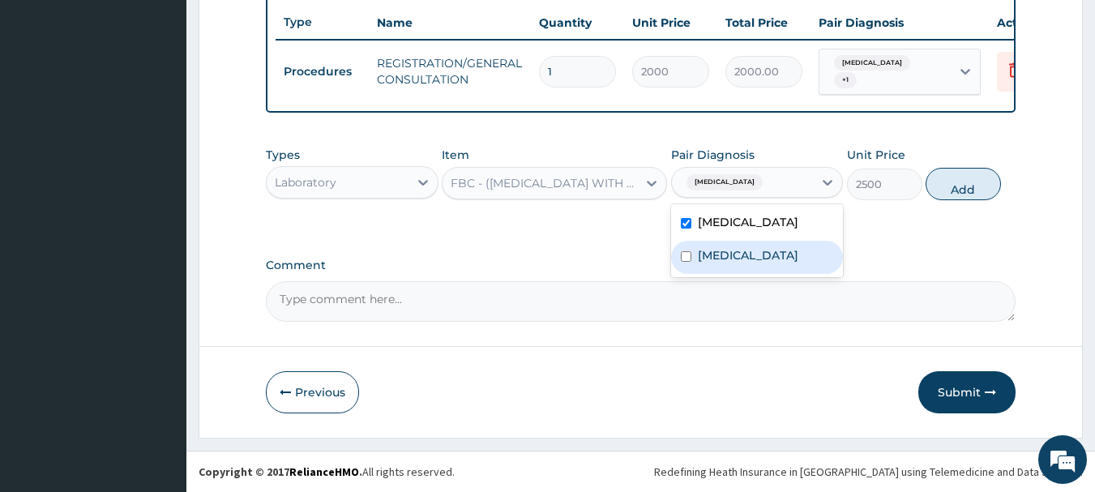
click at [766, 272] on div "Sepsis" at bounding box center [757, 257] width 173 height 33
checkbox input "true"
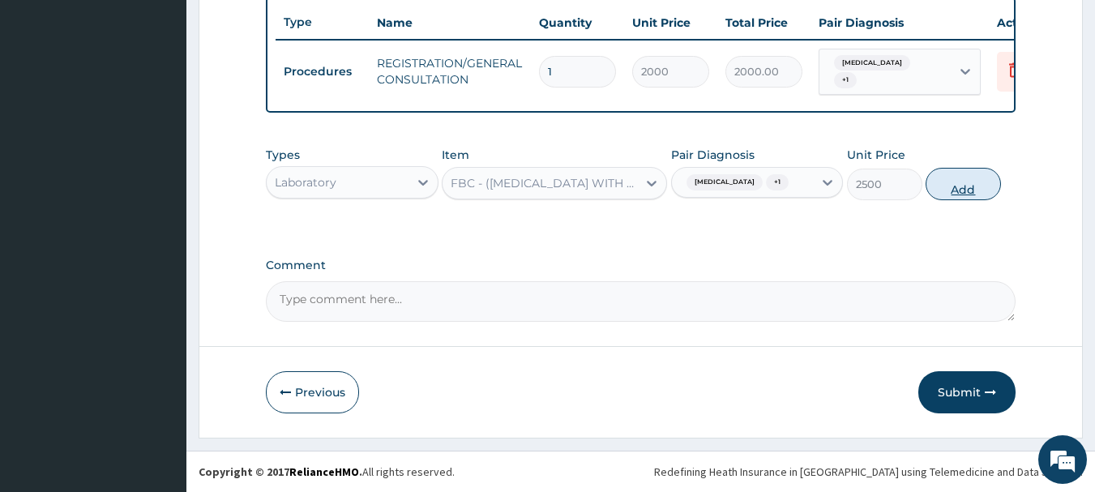
click at [949, 189] on button "Add" at bounding box center [962, 184] width 75 height 32
type input "0"
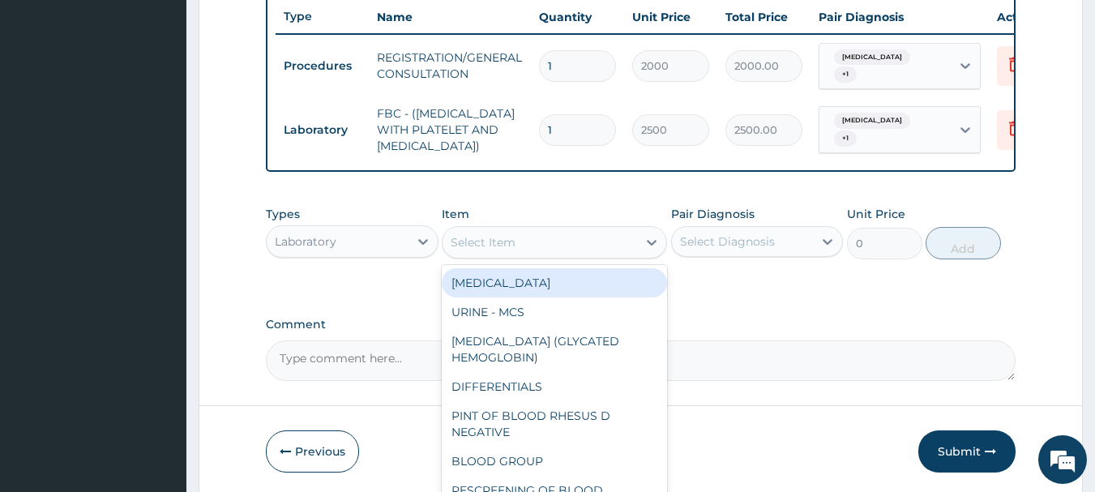
click at [529, 255] on div "Select Item" at bounding box center [539, 242] width 194 height 26
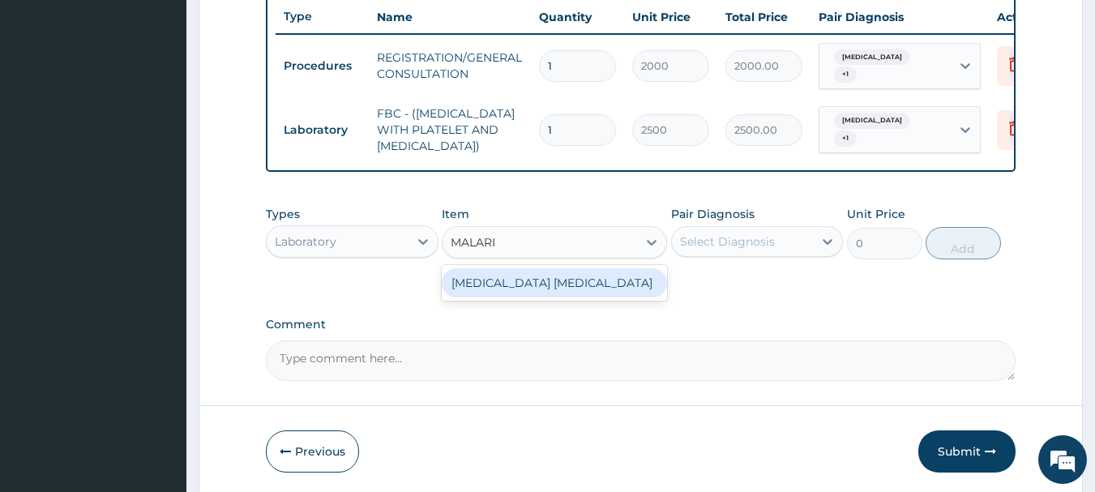
type input "[MEDICAL_DATA]"
click at [563, 287] on div "MALARIA PARASITE" at bounding box center [554, 282] width 225 height 29
type input "1000"
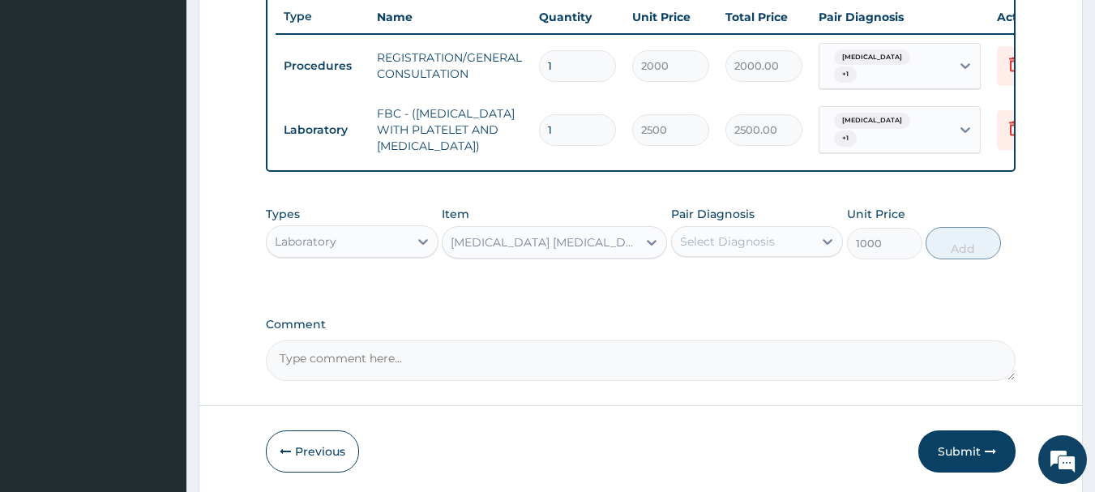
click at [696, 250] on div "Select Diagnosis" at bounding box center [727, 241] width 95 height 16
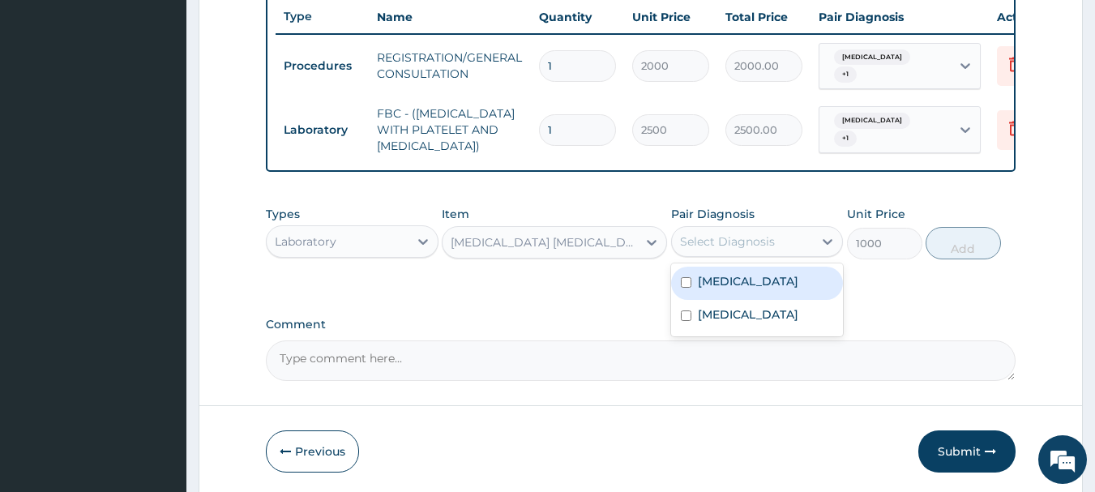
click at [722, 287] on label "[MEDICAL_DATA]" at bounding box center [748, 281] width 100 height 16
checkbox input "true"
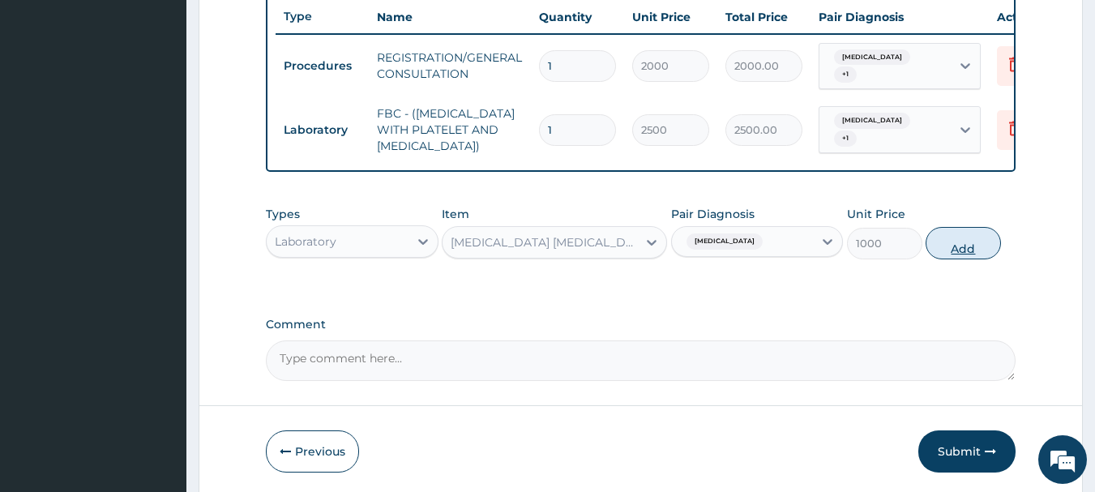
click at [969, 252] on button "Add" at bounding box center [962, 243] width 75 height 32
type input "0"
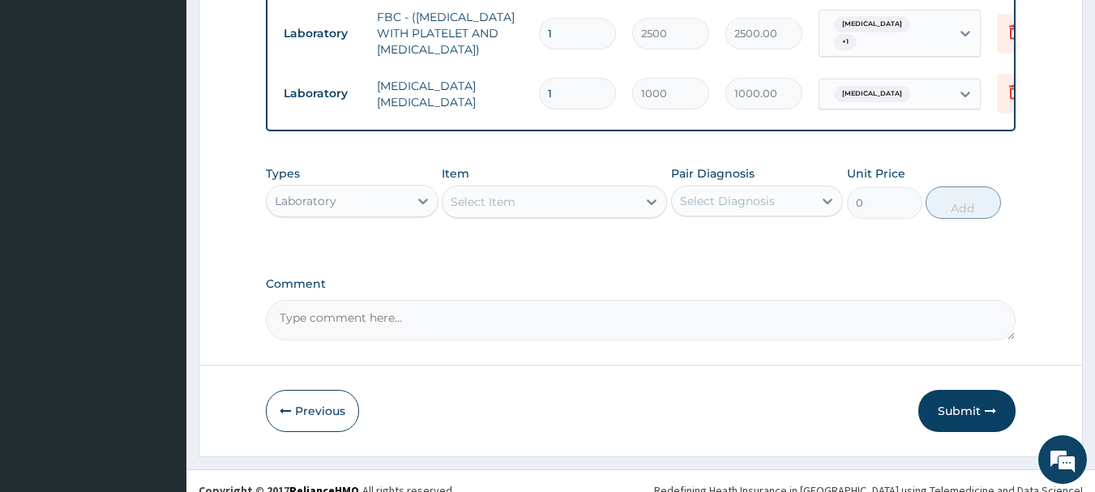
scroll to position [733, 0]
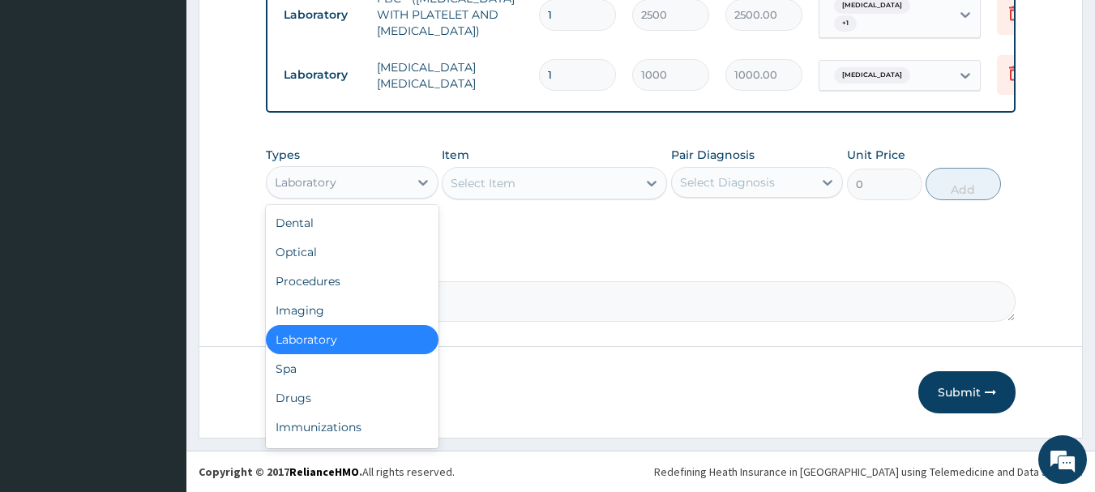
click at [375, 183] on div "Laboratory" at bounding box center [338, 182] width 142 height 26
click at [346, 391] on div "Drugs" at bounding box center [352, 397] width 173 height 29
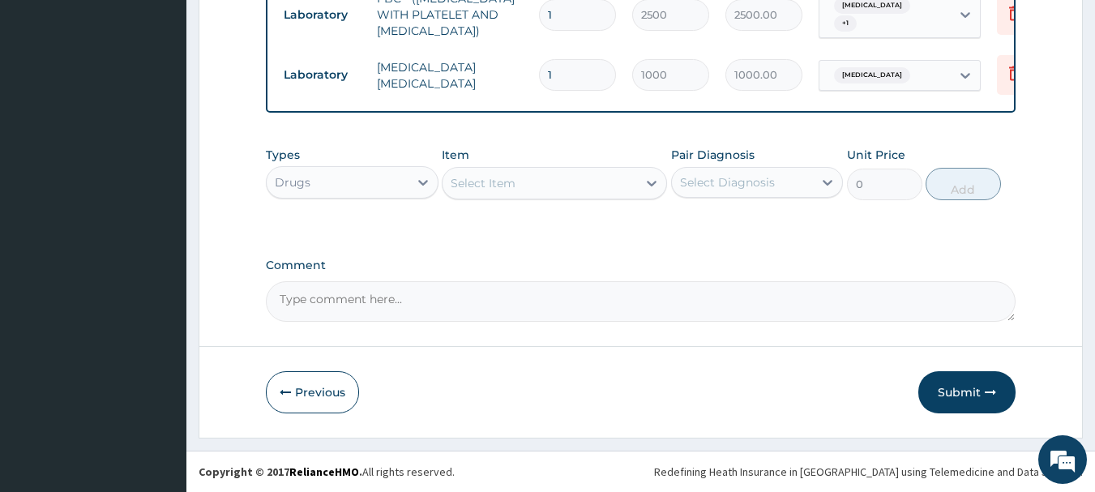
scroll to position [302, 0]
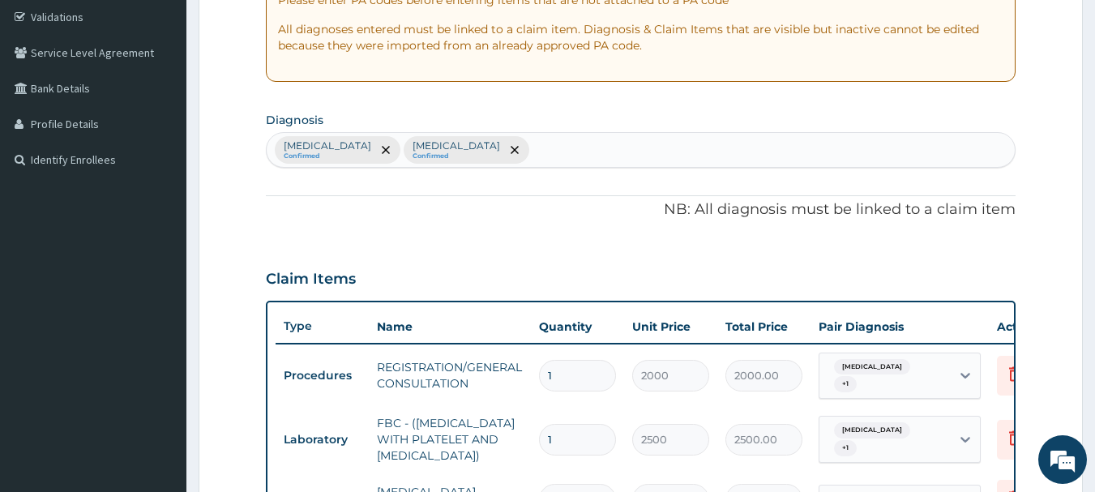
click at [532, 152] on input "text" at bounding box center [533, 150] width 2 height 16
type input "MYALGIA"
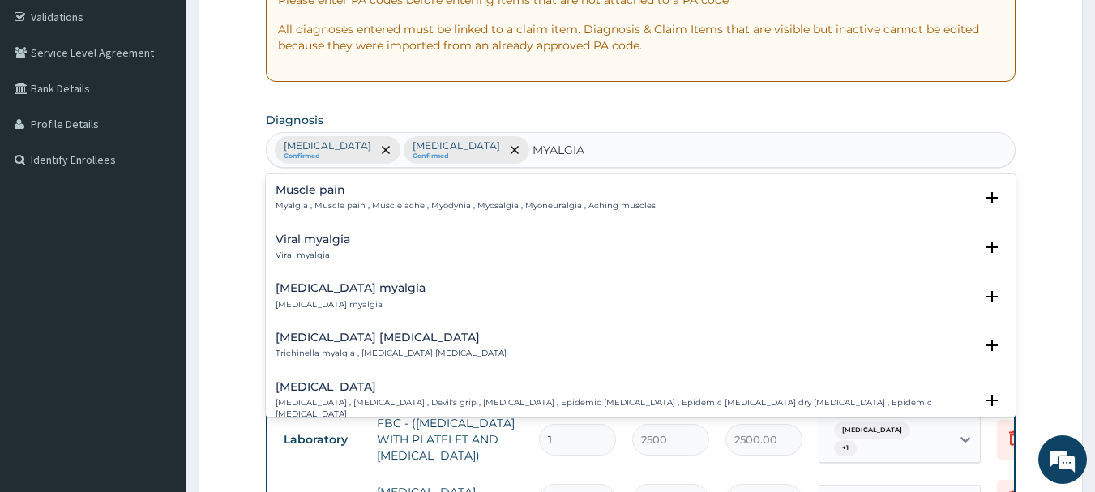
click at [501, 202] on p "Myalgia , Muscle pain , Muscle ache , Myodynia , Myosalgia , Myoneuralgia , Ach…" at bounding box center [466, 205] width 380 height 11
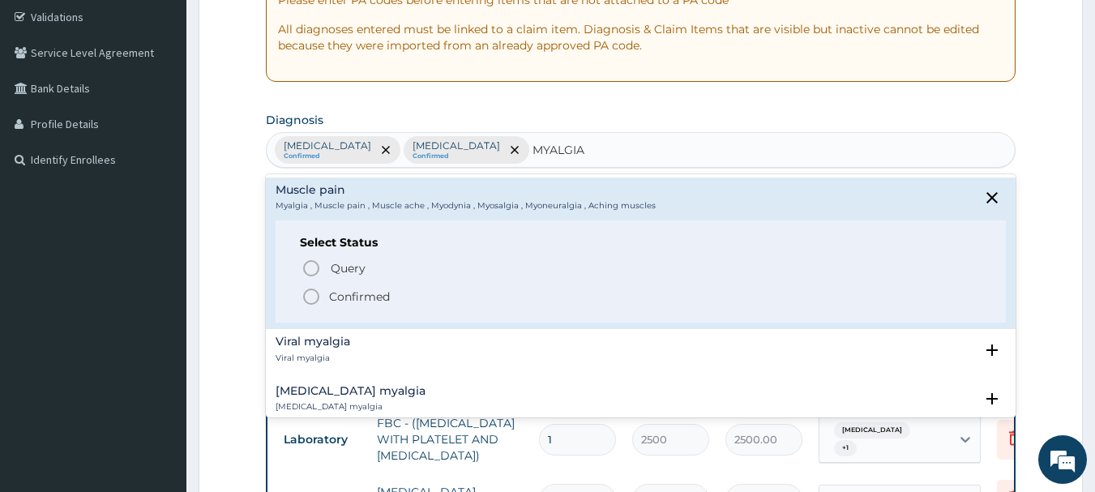
click at [336, 300] on p "Confirmed" at bounding box center [359, 296] width 61 height 16
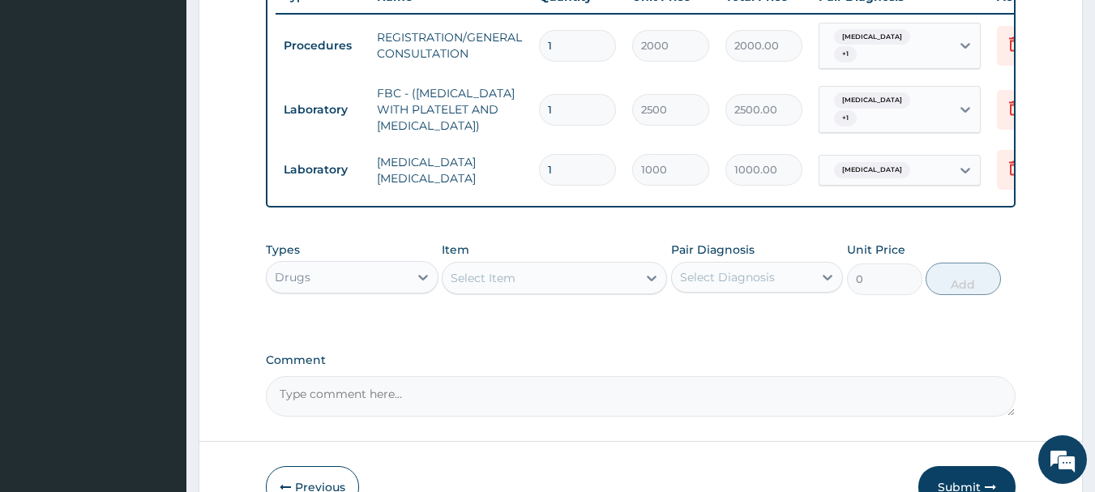
scroll to position [666, 0]
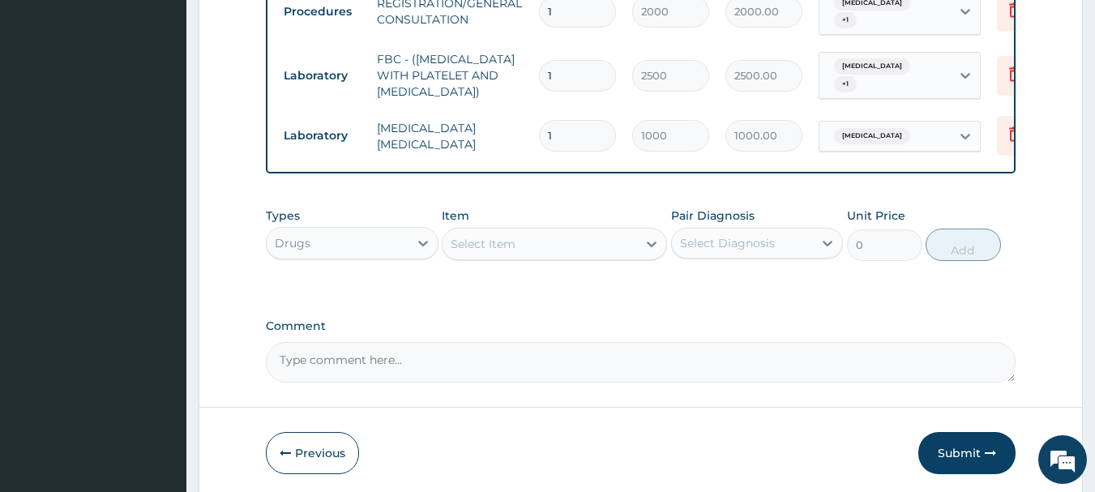
click at [485, 257] on div "Select Item" at bounding box center [539, 244] width 194 height 26
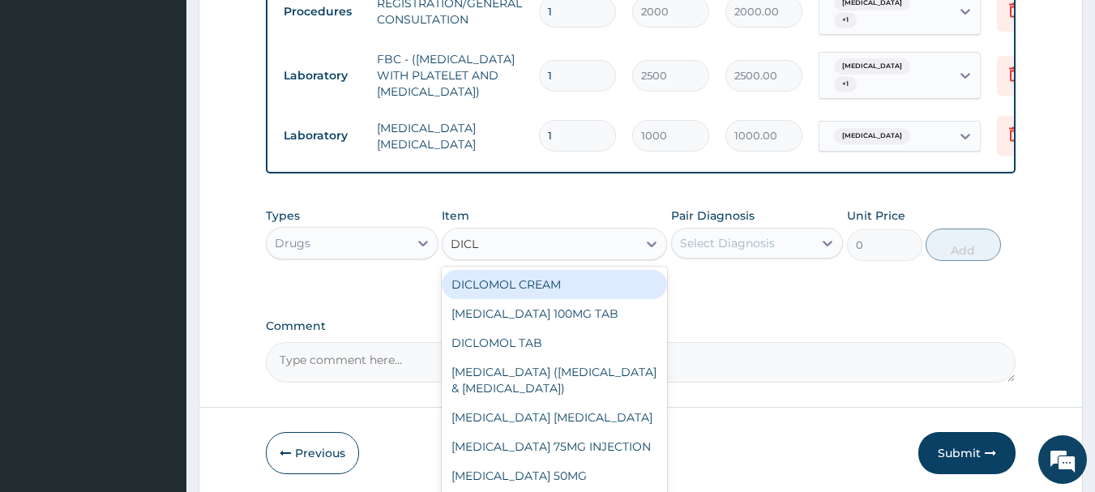
type input "DICLO"
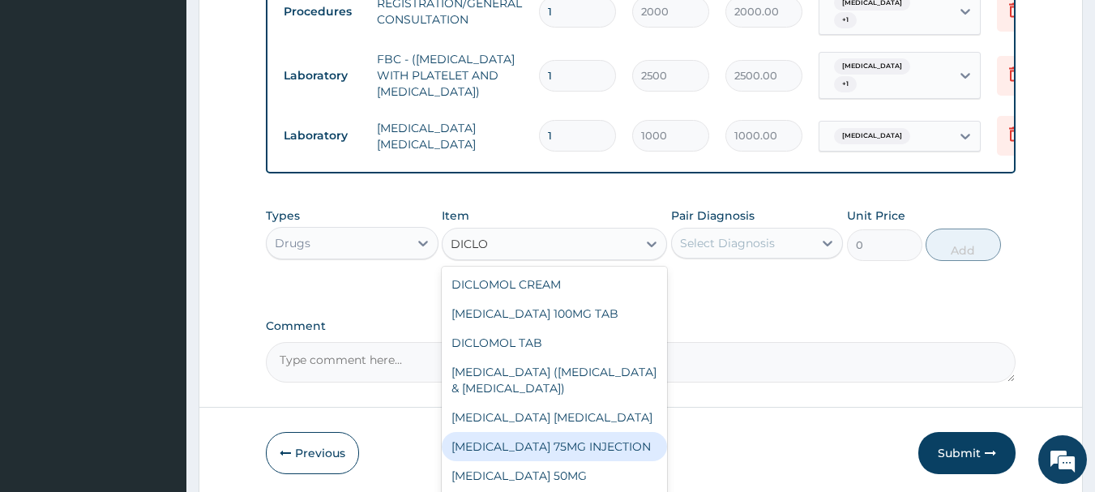
click at [607, 461] on div "[MEDICAL_DATA] 75MG INJECTION" at bounding box center [554, 446] width 225 height 29
type input "300"
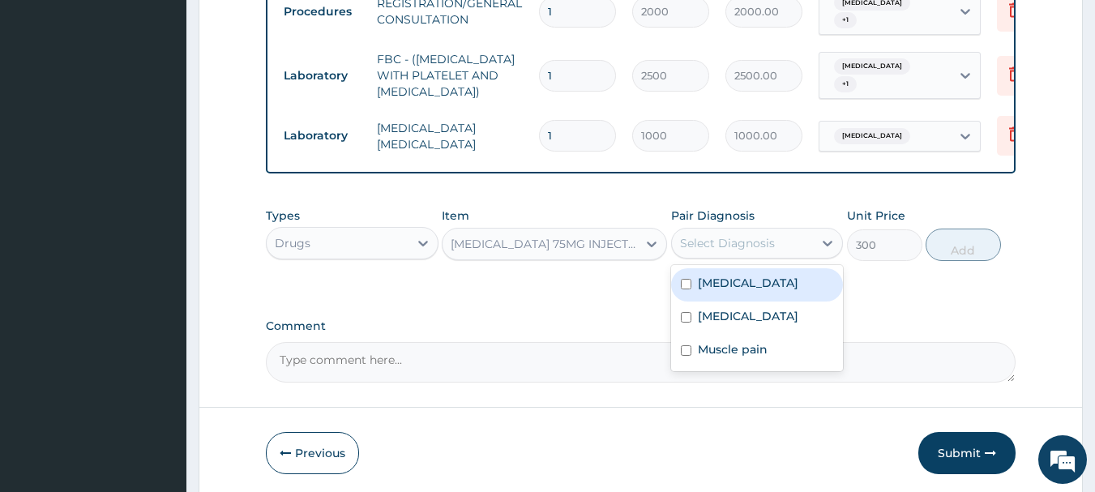
click at [743, 244] on div "Select Diagnosis" at bounding box center [727, 243] width 95 height 16
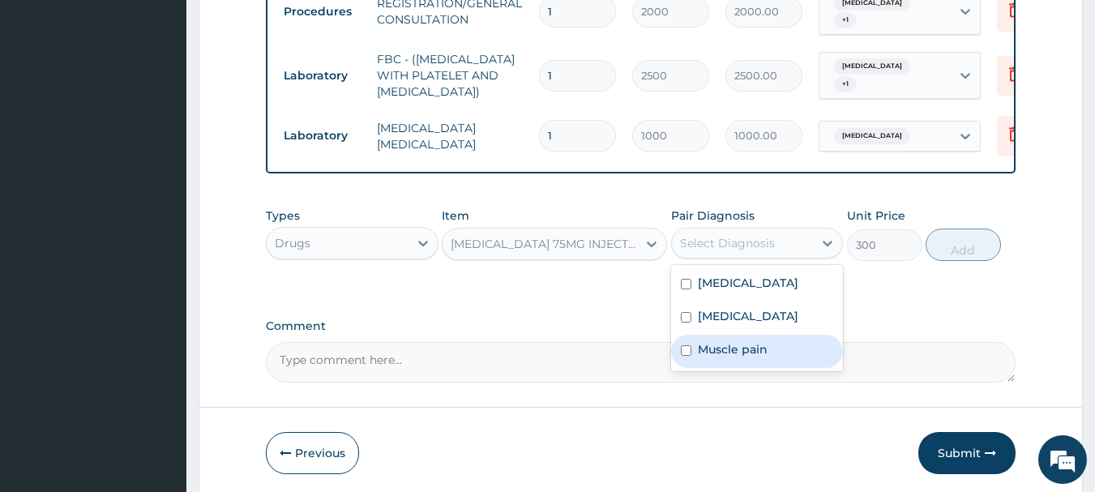
click at [737, 365] on div "Muscle pain" at bounding box center [757, 351] width 173 height 33
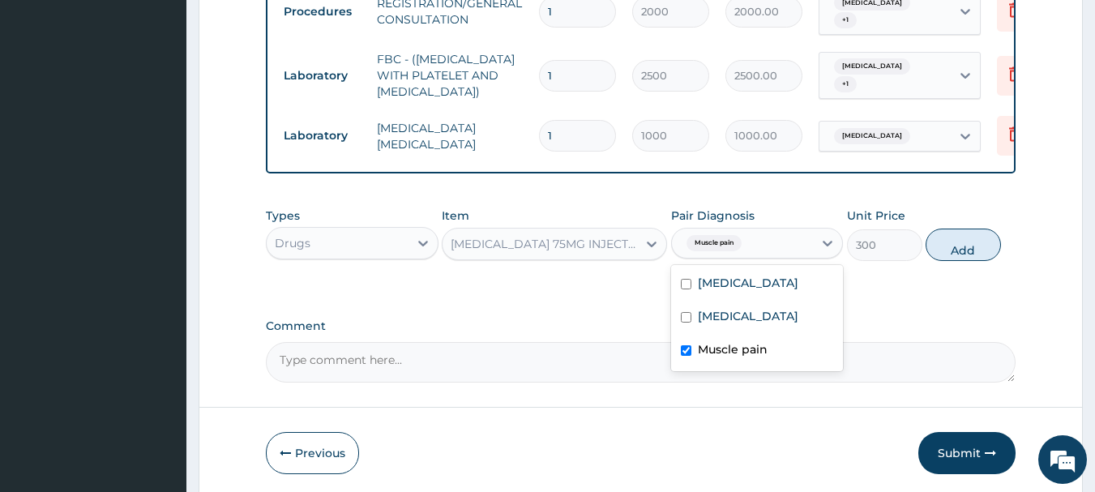
click at [737, 365] on div "Muscle pain" at bounding box center [757, 351] width 173 height 33
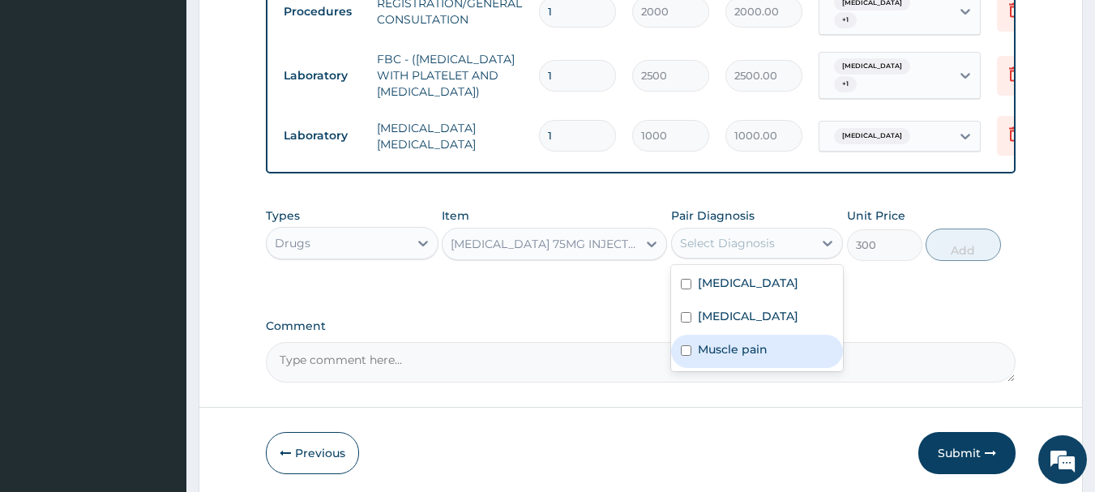
click at [777, 361] on div "Muscle pain" at bounding box center [757, 351] width 173 height 33
checkbox input "true"
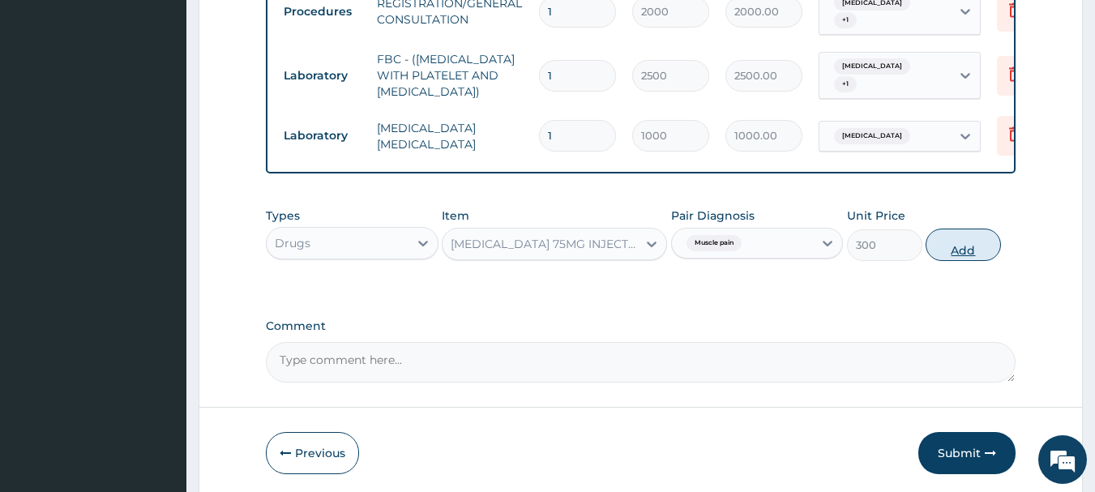
click at [955, 243] on button "Add" at bounding box center [962, 245] width 75 height 32
type input "0"
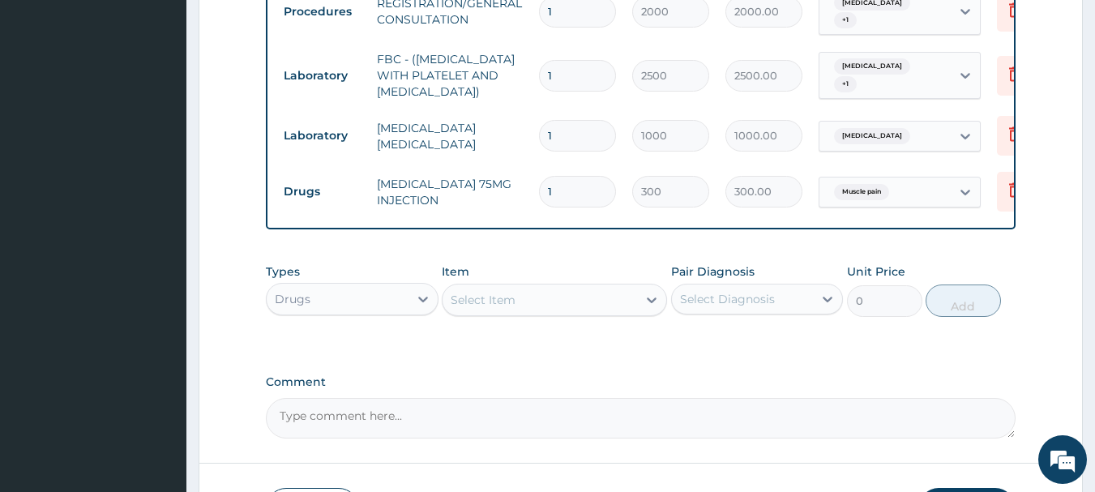
click at [459, 298] on div "Select Item" at bounding box center [483, 300] width 65 height 16
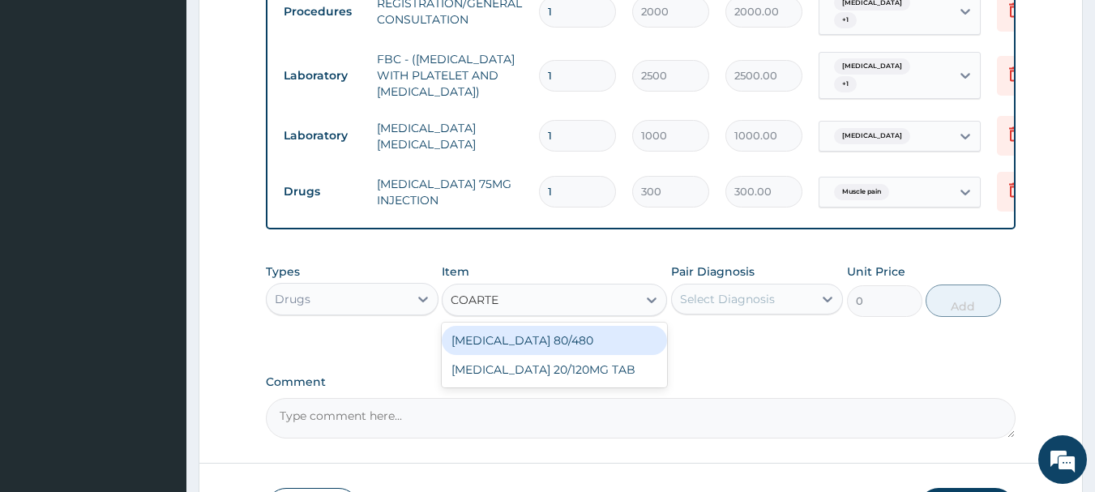
type input "COARTEM"
click at [517, 345] on div "[MEDICAL_DATA] 80/480" at bounding box center [554, 340] width 225 height 29
type input "130"
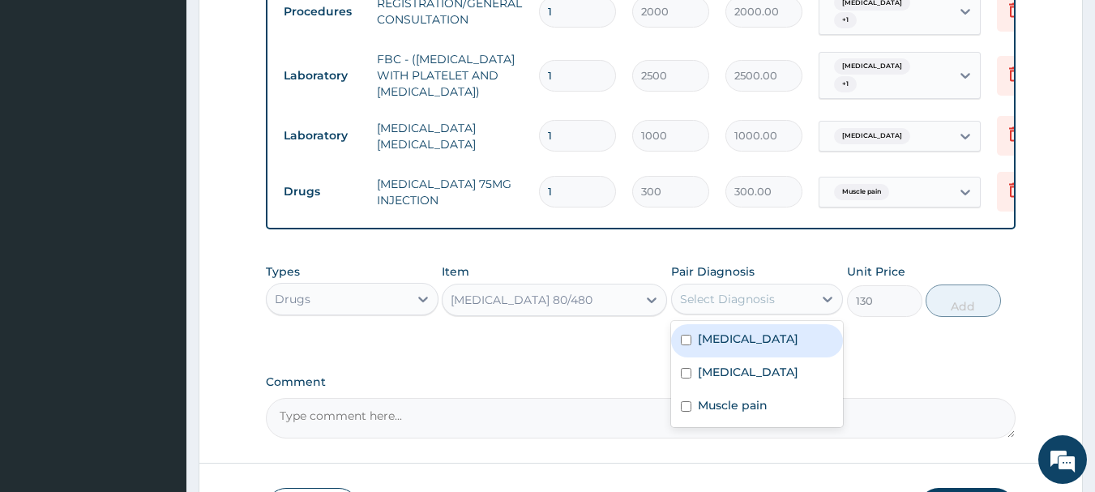
click at [677, 308] on div "Select Diagnosis" at bounding box center [743, 299] width 142 height 26
click at [736, 347] on label "[MEDICAL_DATA]" at bounding box center [748, 339] width 100 height 16
checkbox input "true"
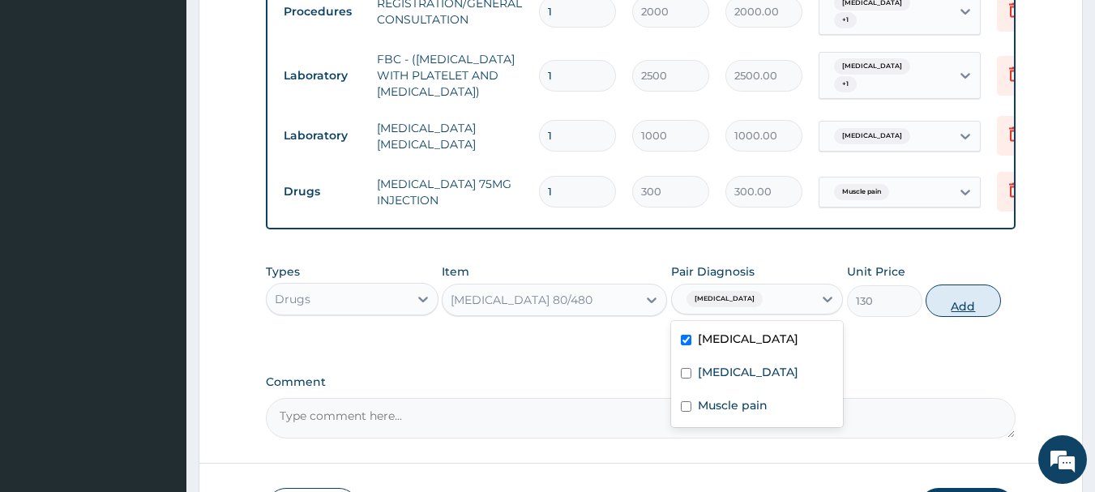
click at [968, 305] on button "Add" at bounding box center [962, 300] width 75 height 32
type input "0"
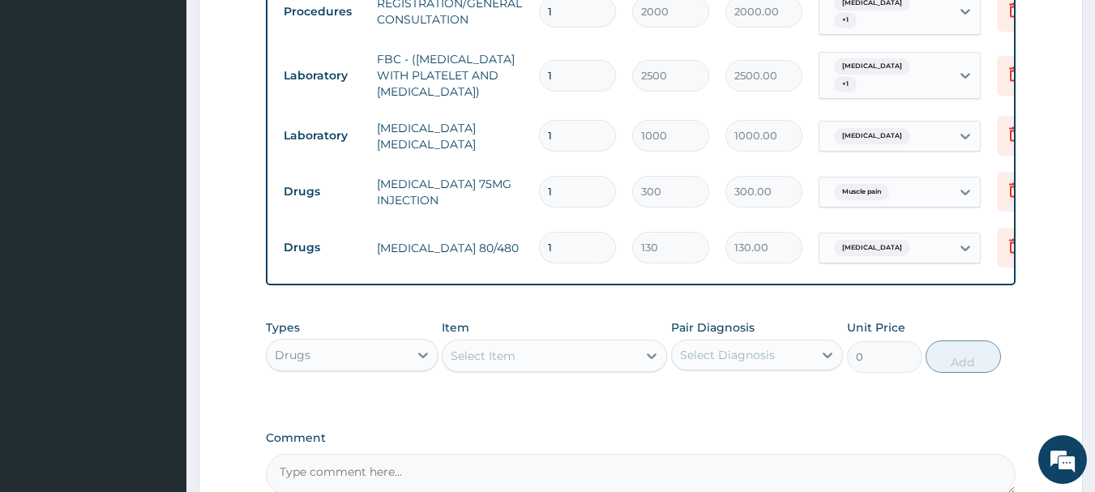
click at [462, 363] on div "Select Item" at bounding box center [483, 356] width 65 height 16
click at [478, 364] on div "Select Item" at bounding box center [483, 356] width 65 height 16
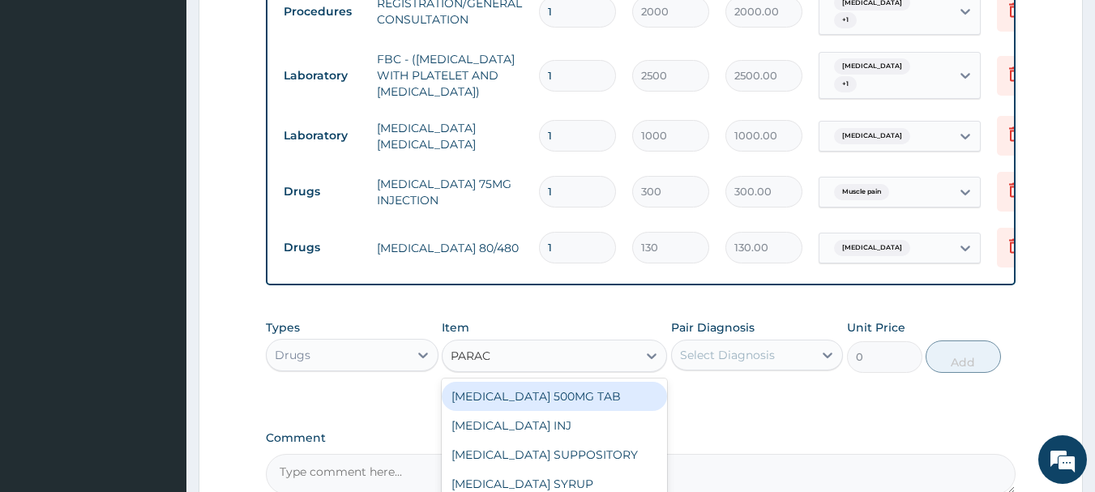
type input "PARACE"
click at [580, 400] on div "[MEDICAL_DATA] 500MG TAB" at bounding box center [554, 396] width 225 height 29
type input "18"
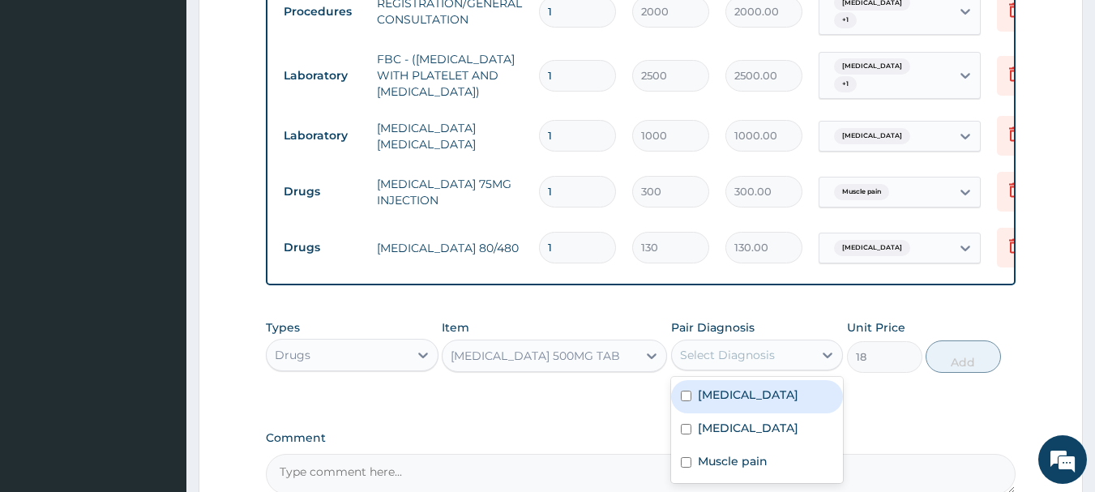
click at [724, 352] on div "Select Diagnosis" at bounding box center [727, 355] width 95 height 16
click at [711, 403] on label "[MEDICAL_DATA]" at bounding box center [748, 395] width 100 height 16
checkbox input "true"
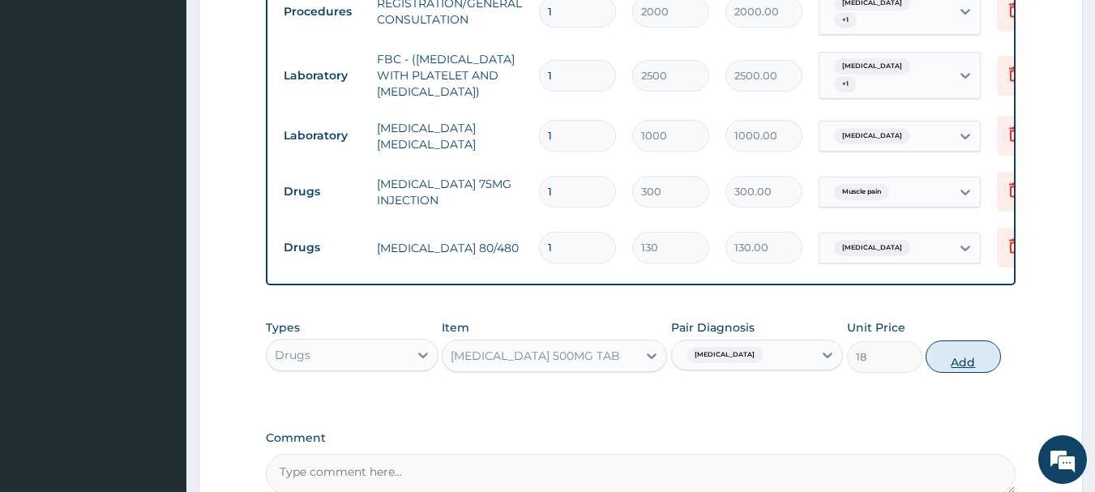
click at [964, 360] on button "Add" at bounding box center [962, 356] width 75 height 32
type input "0"
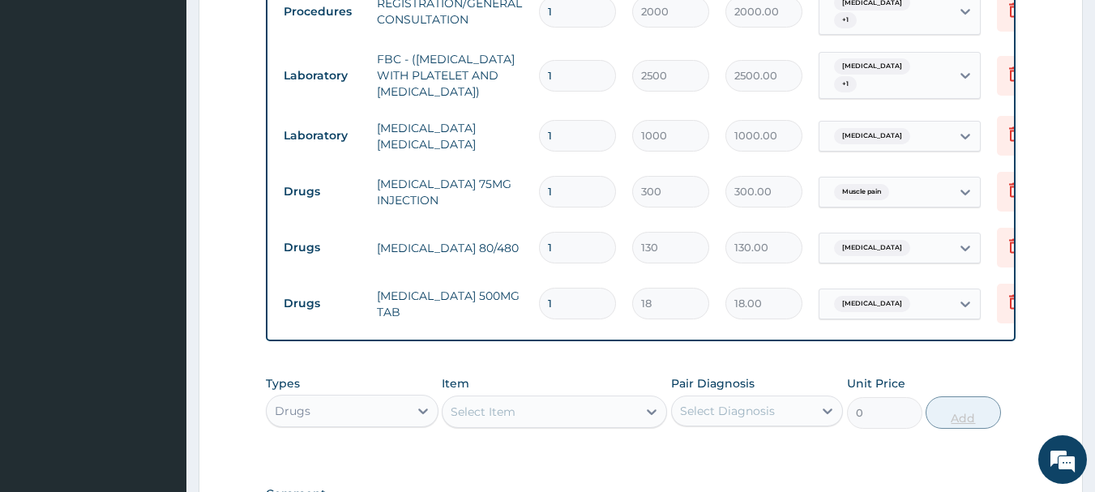
type input "18"
type input "324.00"
type input "18"
click at [609, 247] on input "1" at bounding box center [577, 248] width 77 height 32
type input "0.00"
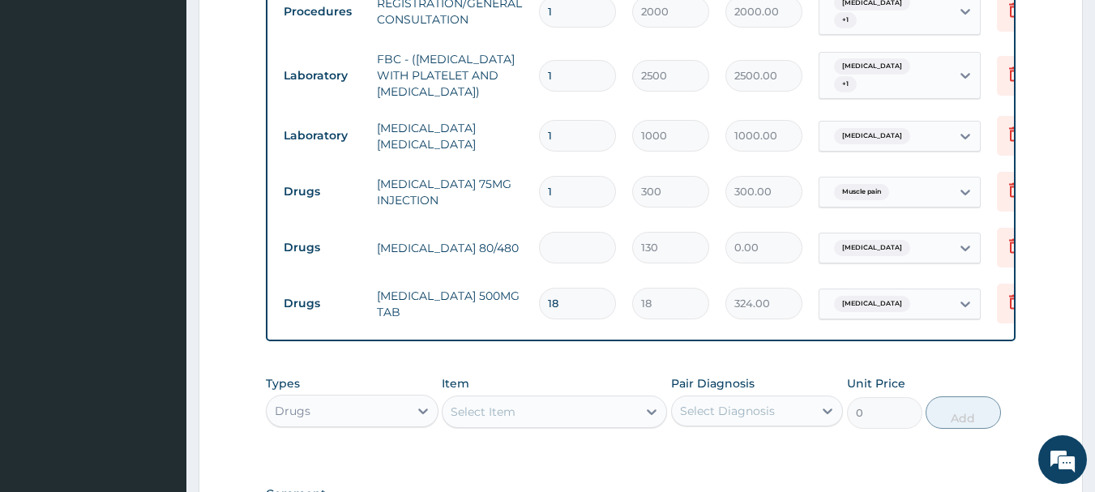
type input "6"
type input "780.00"
type input "6"
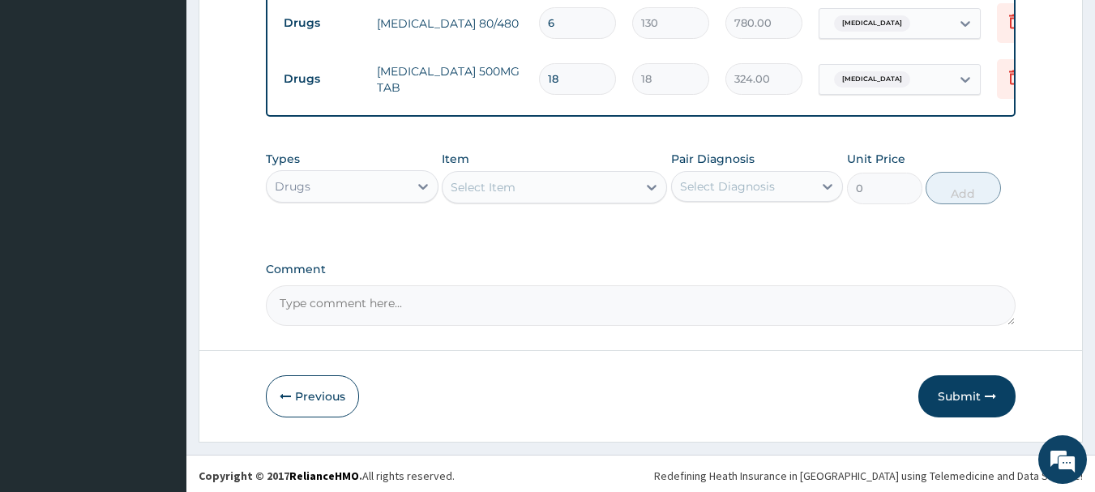
scroll to position [900, 0]
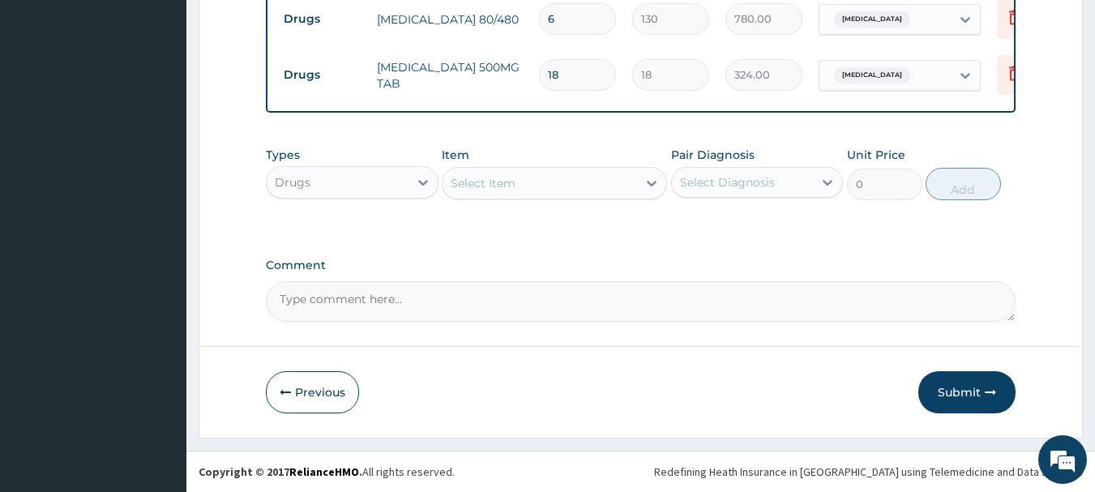
click at [506, 185] on div "Select Item" at bounding box center [483, 183] width 65 height 16
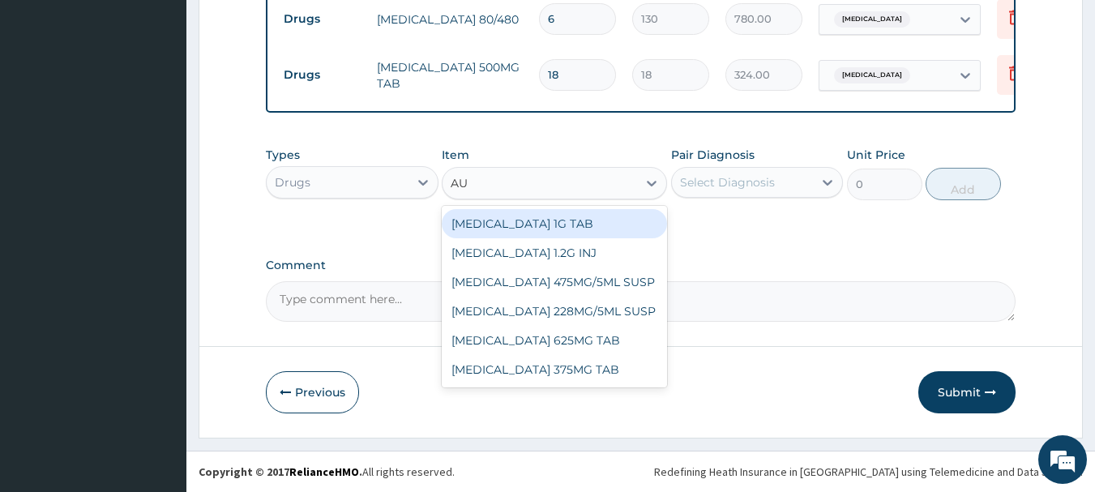
type input "AUG"
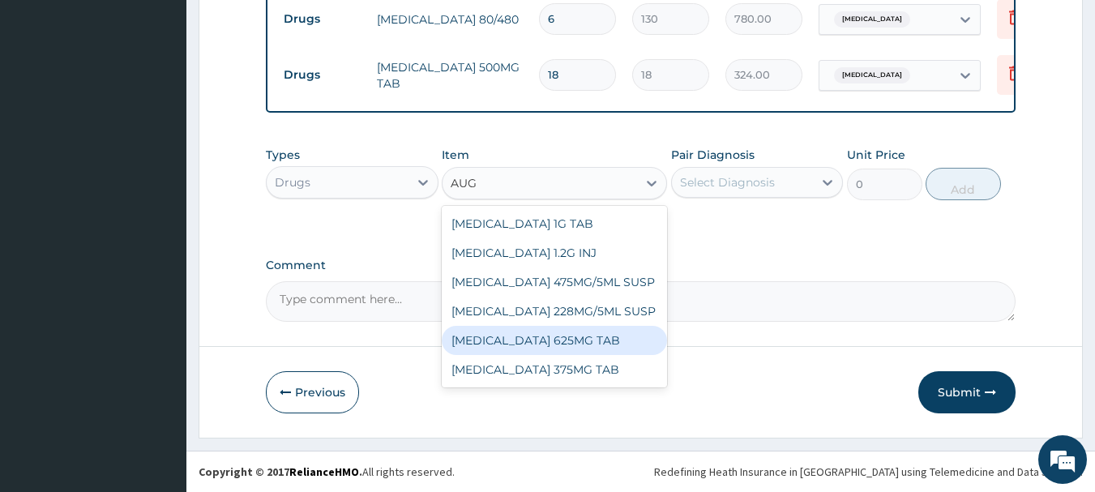
click at [575, 337] on div "[MEDICAL_DATA] 625MG TAB" at bounding box center [554, 340] width 225 height 29
type input "285"
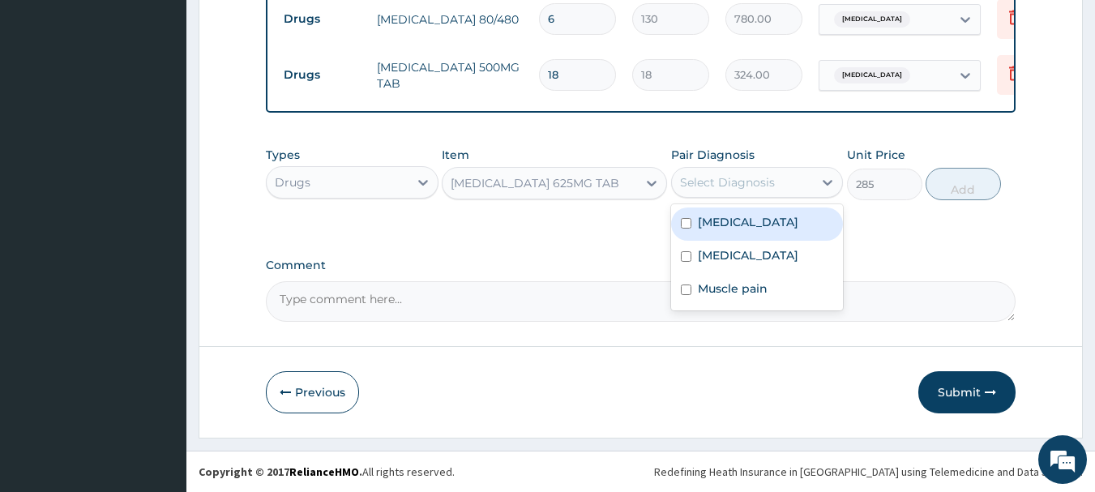
click at [695, 178] on div "Select Diagnosis" at bounding box center [727, 182] width 95 height 16
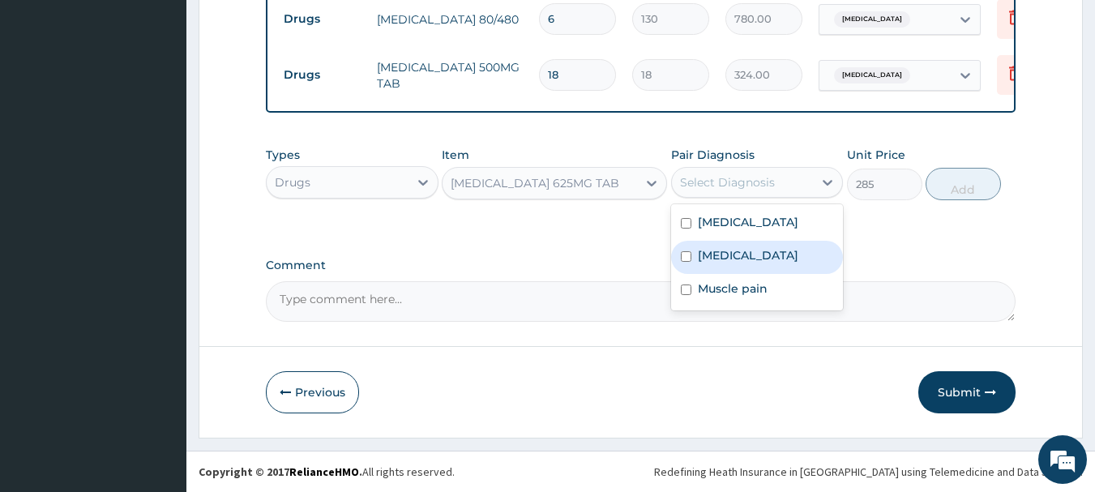
click at [729, 254] on label "Sepsis" at bounding box center [748, 255] width 100 height 16
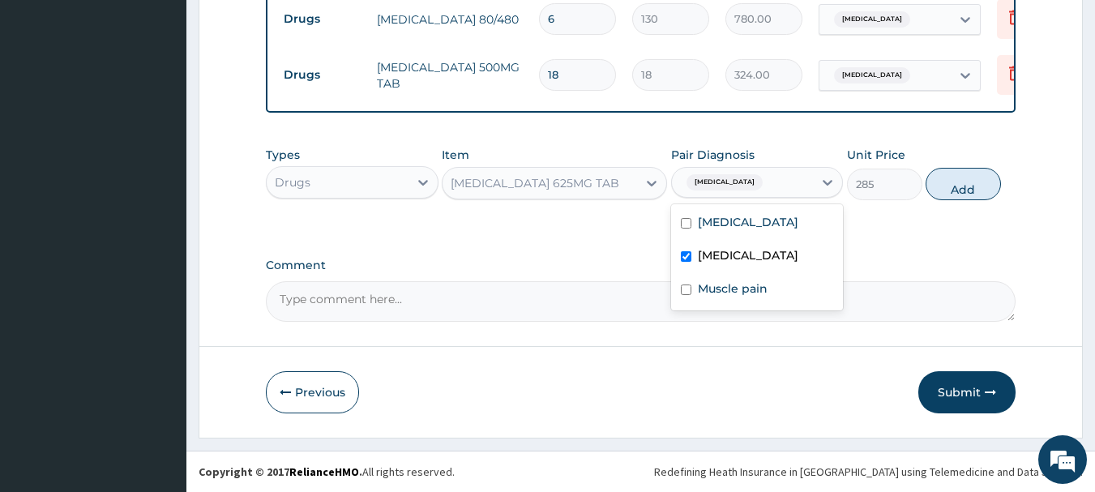
checkbox input "true"
click at [959, 187] on button "Add" at bounding box center [962, 184] width 75 height 32
type input "0"
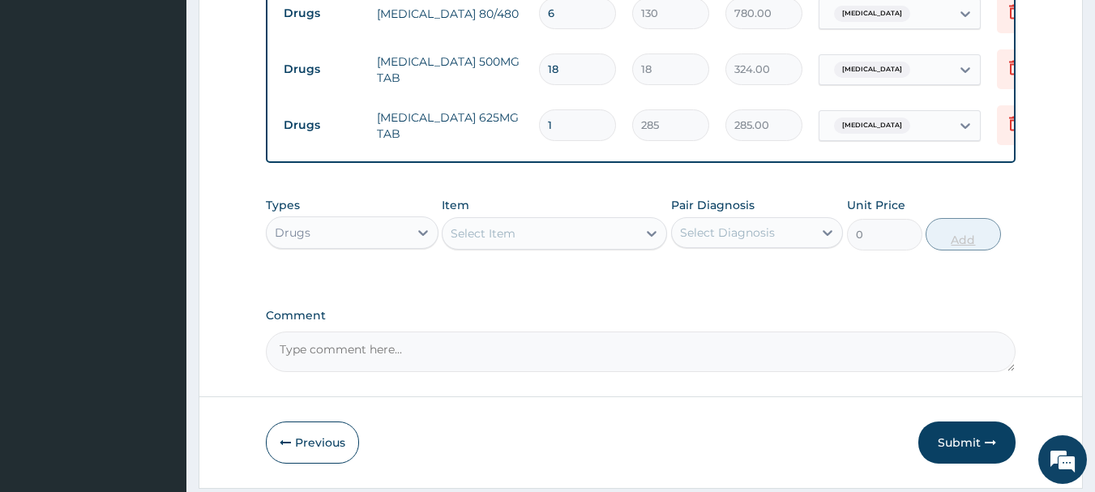
type input "10"
type input "2850.00"
type input "10"
click at [965, 442] on button "Submit" at bounding box center [966, 442] width 97 height 42
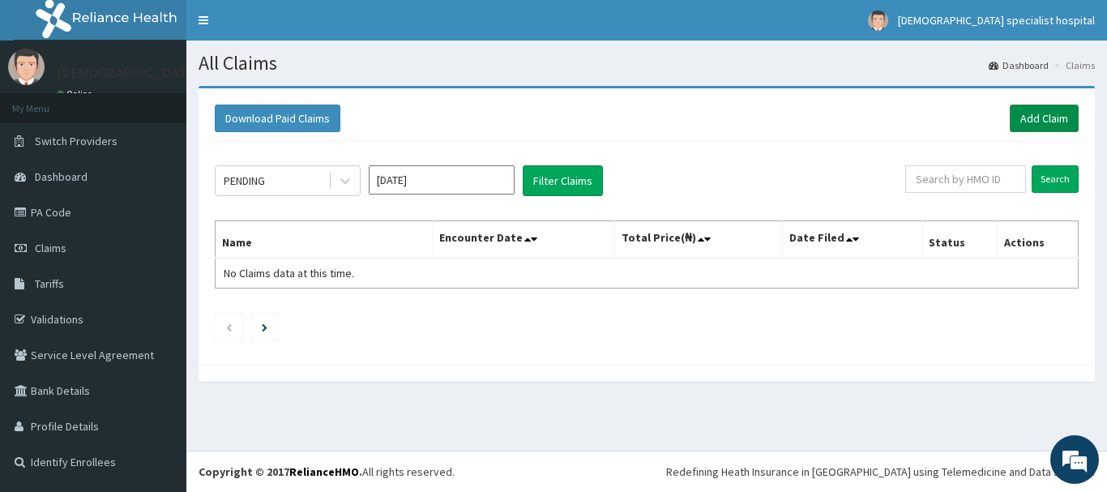
click at [1044, 111] on link "Add Claim" at bounding box center [1044, 119] width 69 height 28
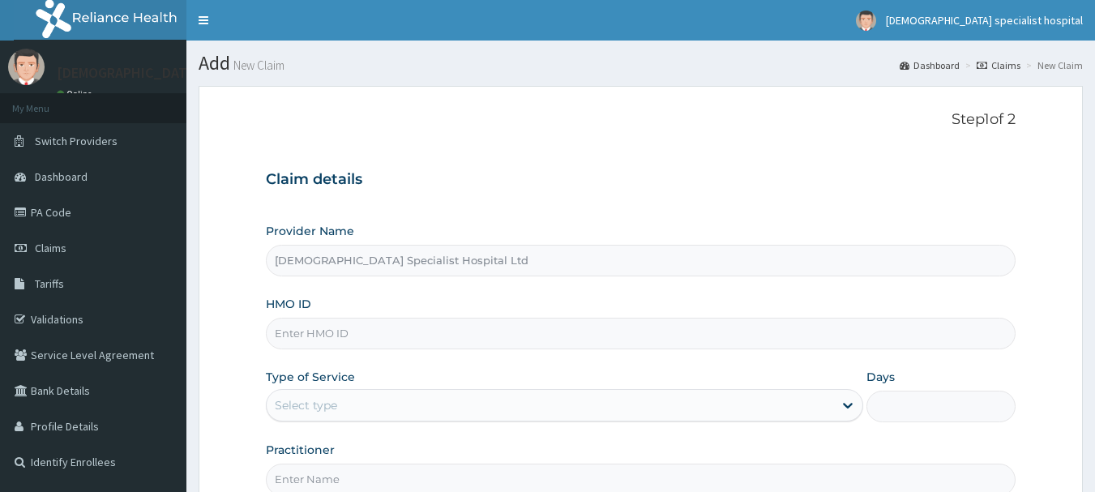
type input "[DEMOGRAPHIC_DATA] Specialist Hospital Ltd"
click at [321, 340] on input "HMO ID" at bounding box center [641, 334] width 750 height 32
paste input "CHL/11114/A"
type input "CHL/11114/A"
click at [327, 374] on label "Type of Service" at bounding box center [310, 377] width 89 height 16
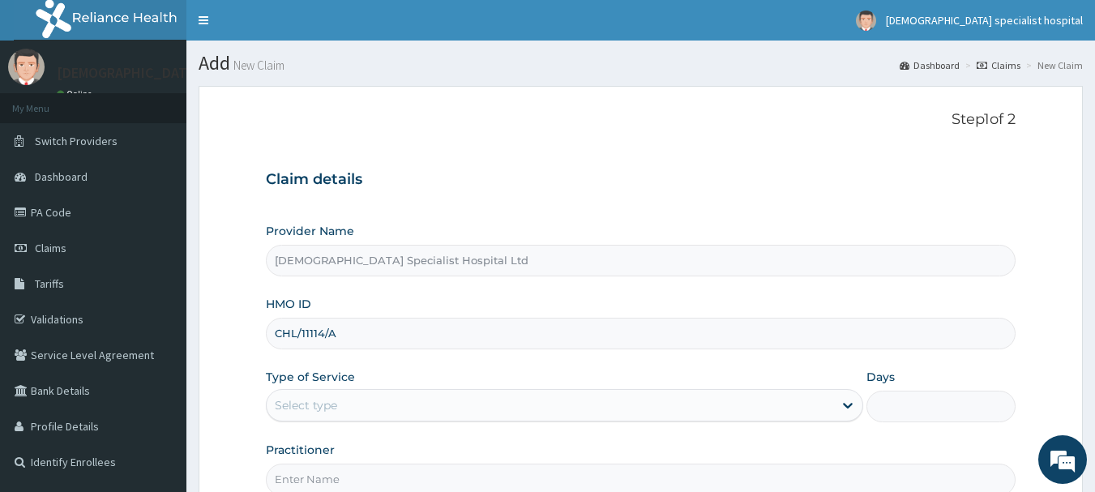
click at [325, 408] on div "Select type" at bounding box center [306, 405] width 62 height 16
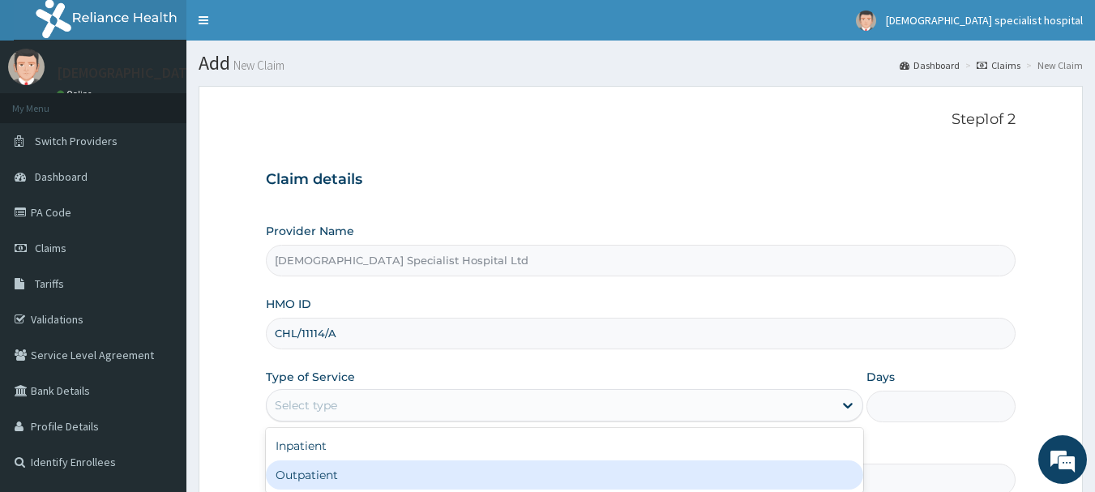
click at [331, 485] on div "Outpatient" at bounding box center [564, 474] width 597 height 29
type input "1"
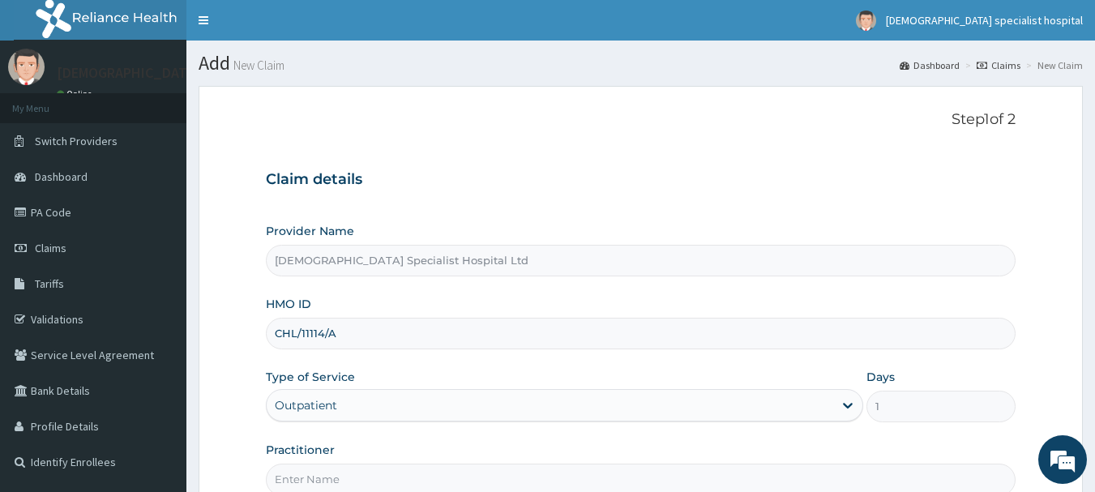
click at [289, 482] on input "Practitioner" at bounding box center [641, 480] width 750 height 32
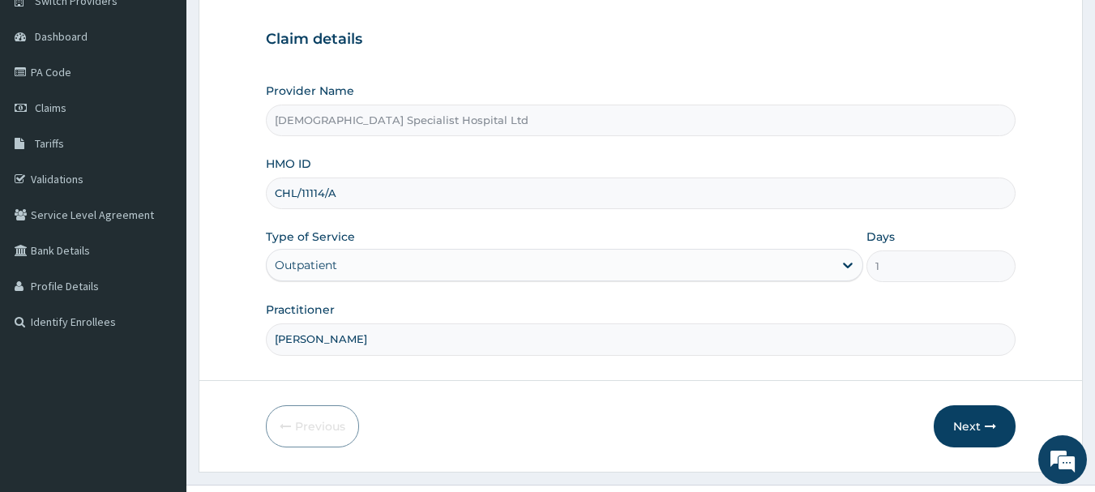
scroll to position [174, 0]
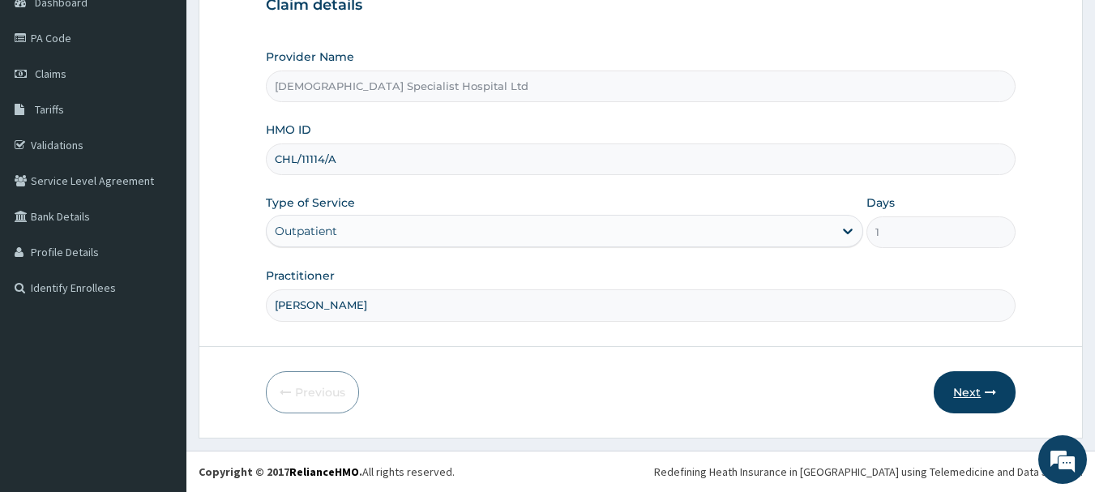
type input "DR BRIGHT"
click at [971, 387] on button "Next" at bounding box center [975, 392] width 82 height 42
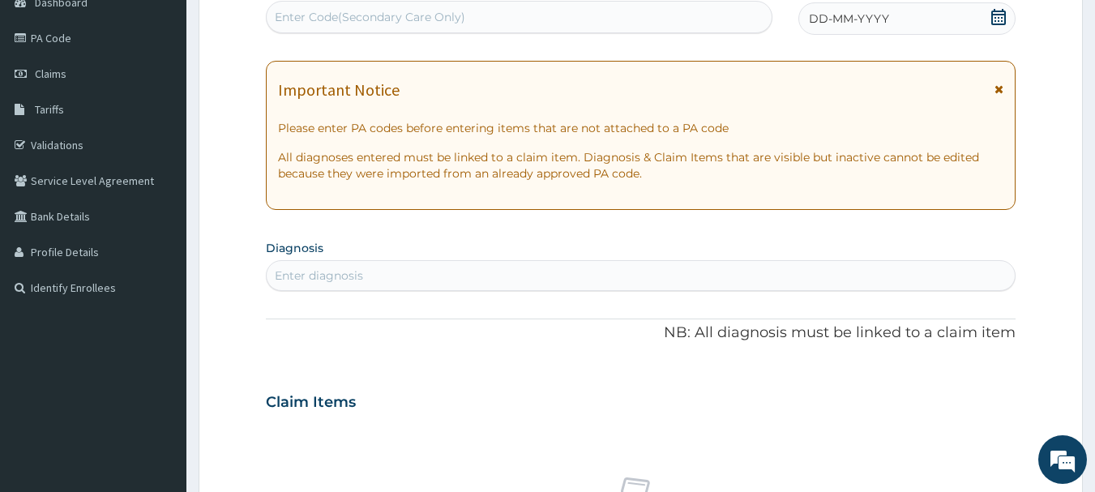
click at [939, 24] on div "DD-MM-YYYY" at bounding box center [906, 18] width 217 height 32
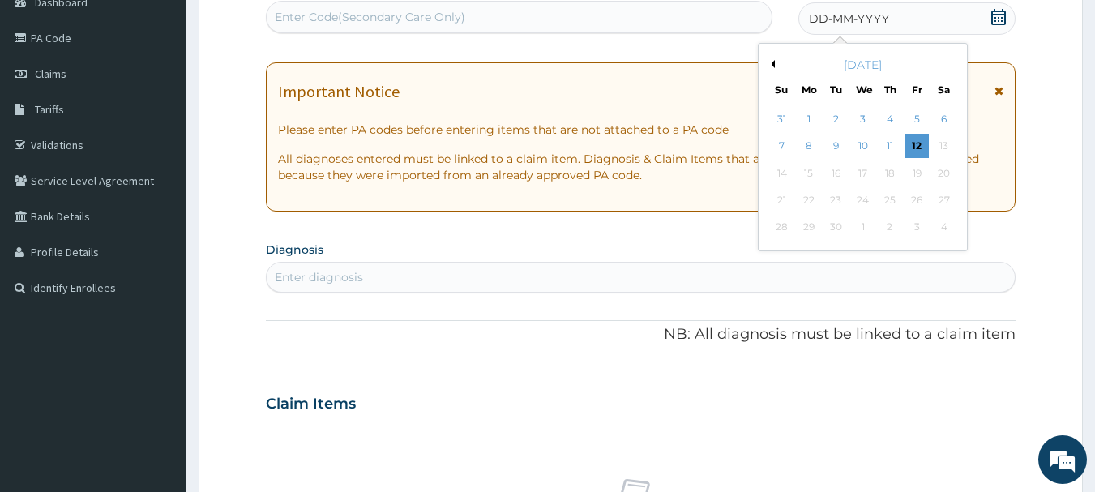
click at [772, 62] on button "Previous Month" at bounding box center [771, 64] width 8 height 8
click at [890, 172] on div "14" at bounding box center [890, 173] width 24 height 24
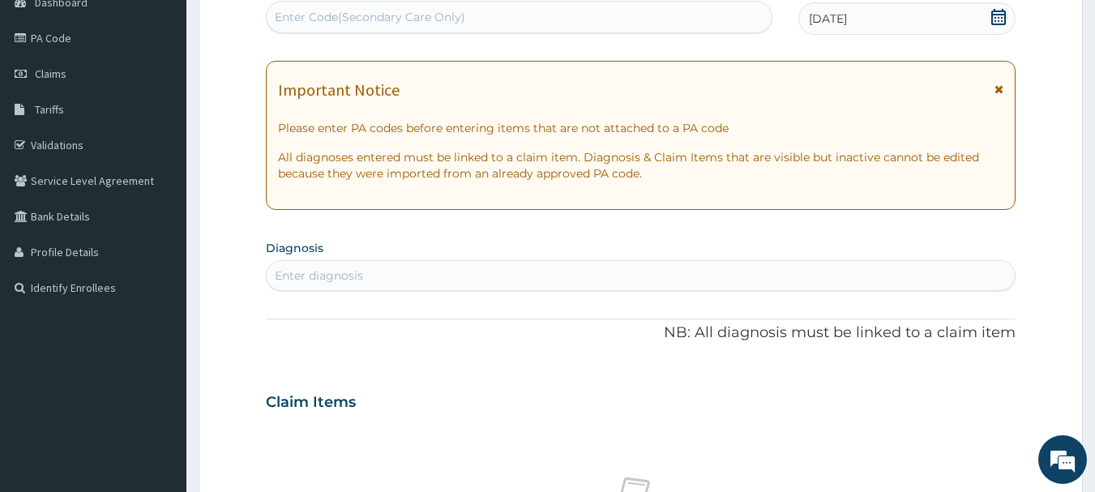
click at [374, 279] on div "Enter diagnosis" at bounding box center [641, 276] width 749 height 26
type input "MALARIA"
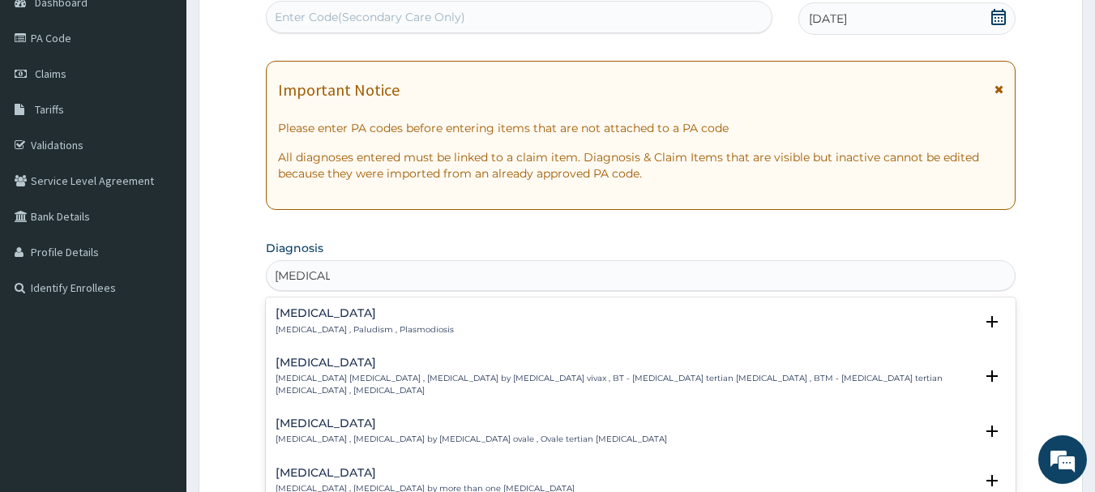
click at [382, 323] on div "Malaria Malaria , Paludism , Plasmodiosis" at bounding box center [365, 321] width 178 height 28
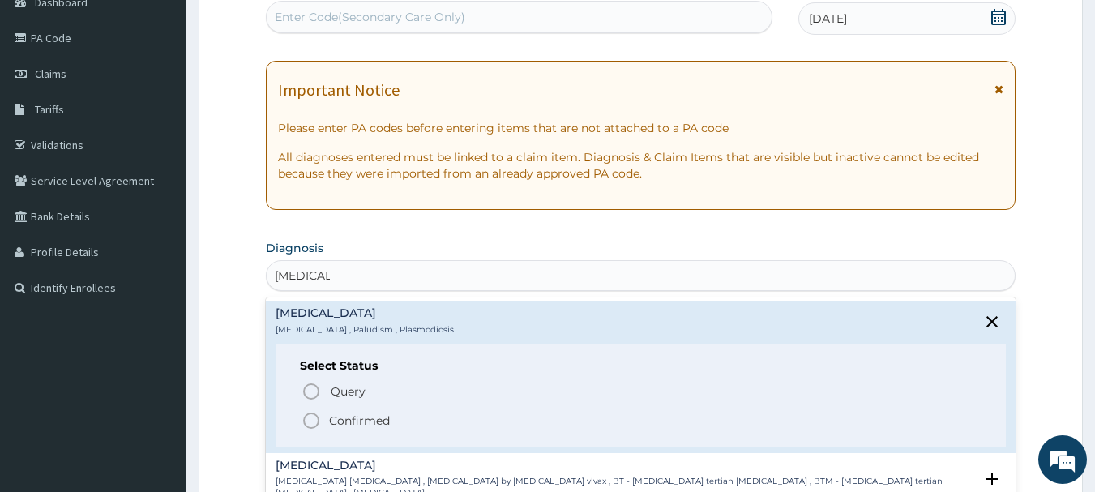
click at [362, 425] on p "Confirmed" at bounding box center [359, 420] width 61 height 16
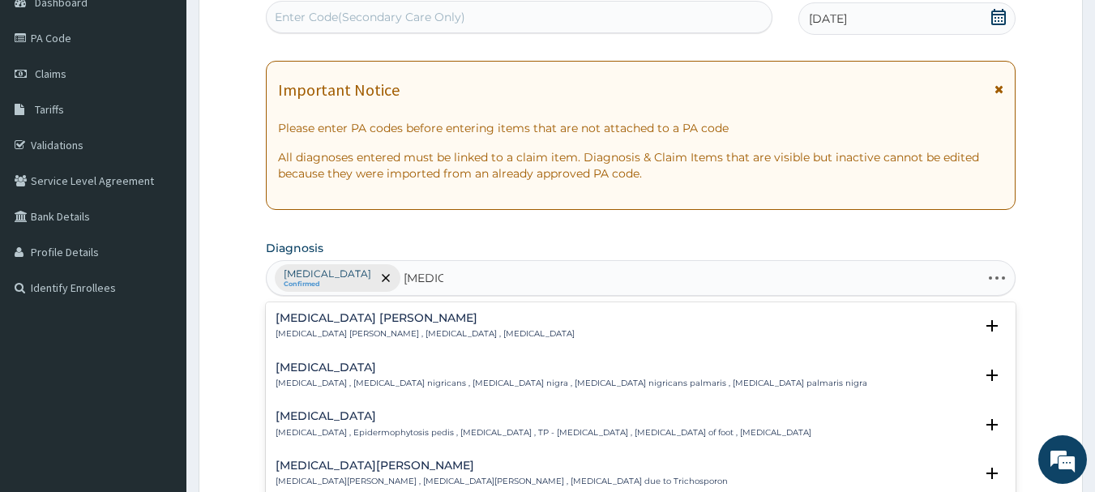
type input "TINEA C"
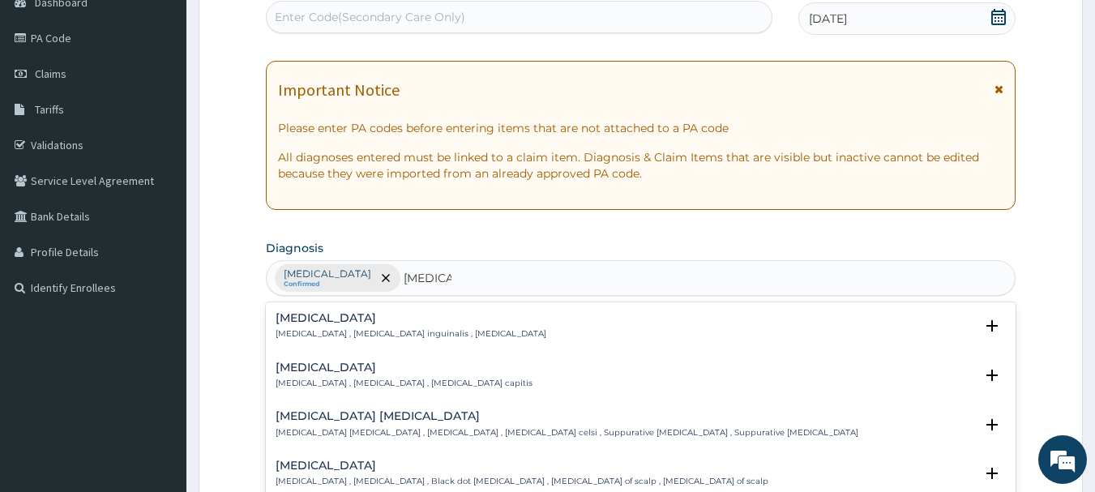
click at [365, 338] on p "Tinea cruris , Tinea inguinalis , Eczema marginatum" at bounding box center [411, 333] width 271 height 11
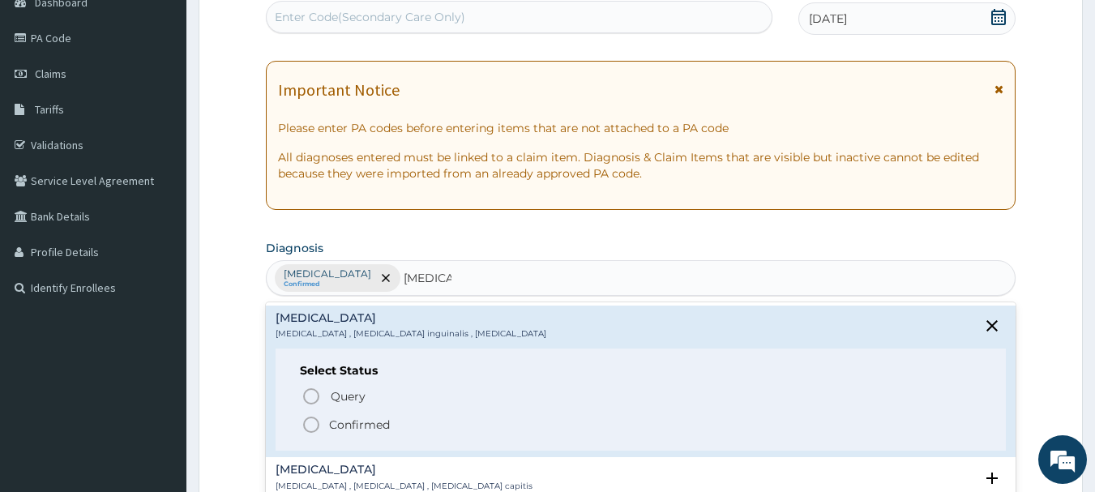
click at [335, 423] on p "Confirmed" at bounding box center [359, 425] width 61 height 16
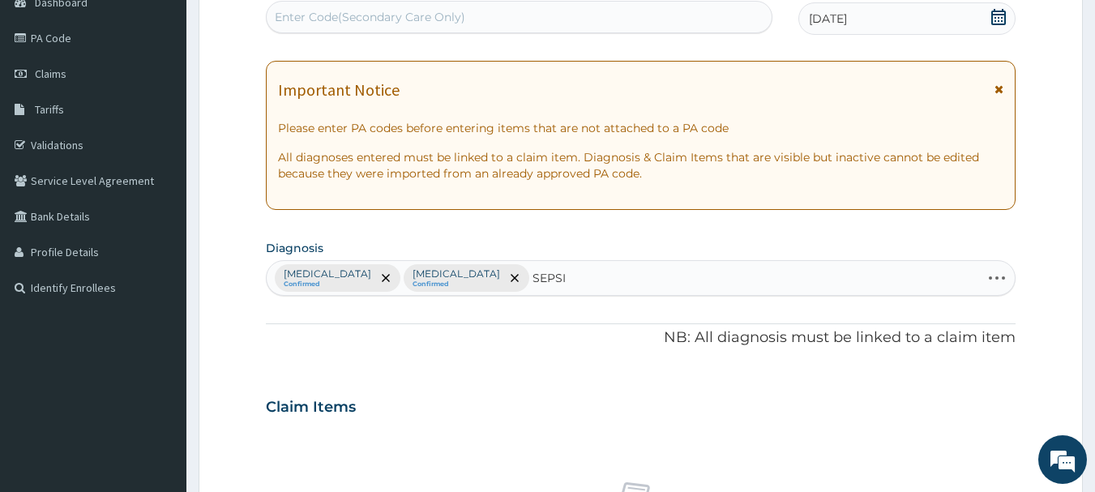
type input "SEPSIS"
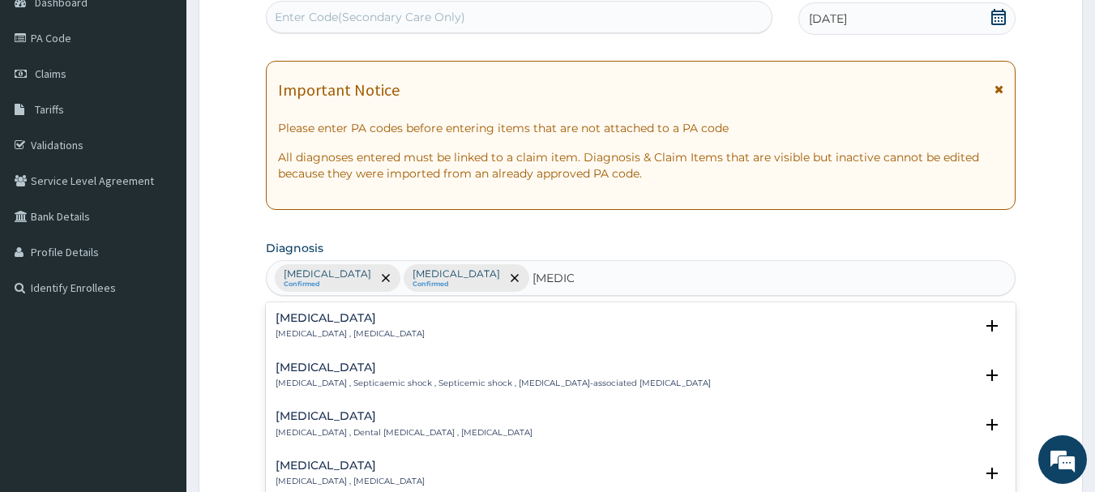
click at [384, 333] on p "Systemic infection , Sepsis" at bounding box center [350, 333] width 149 height 11
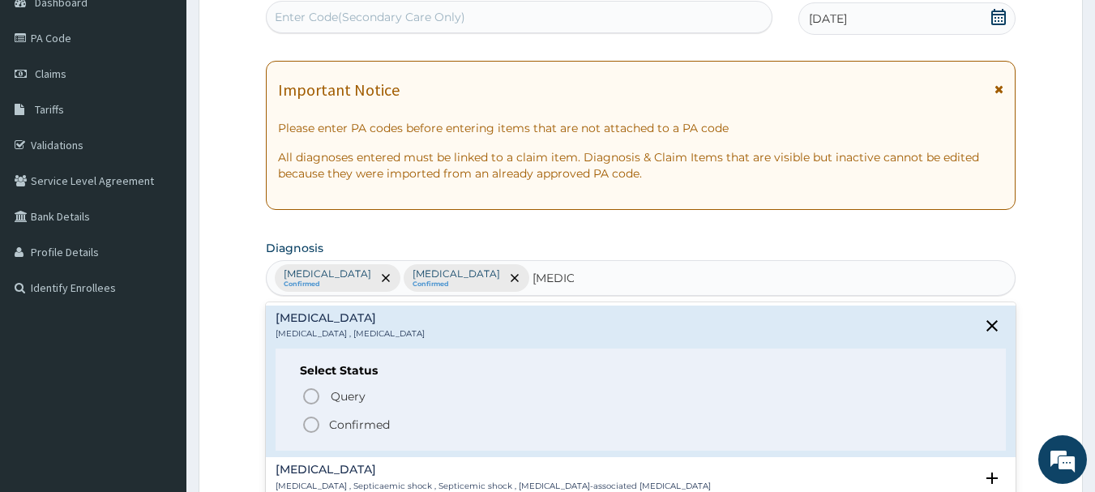
click at [380, 426] on p "Confirmed" at bounding box center [359, 425] width 61 height 16
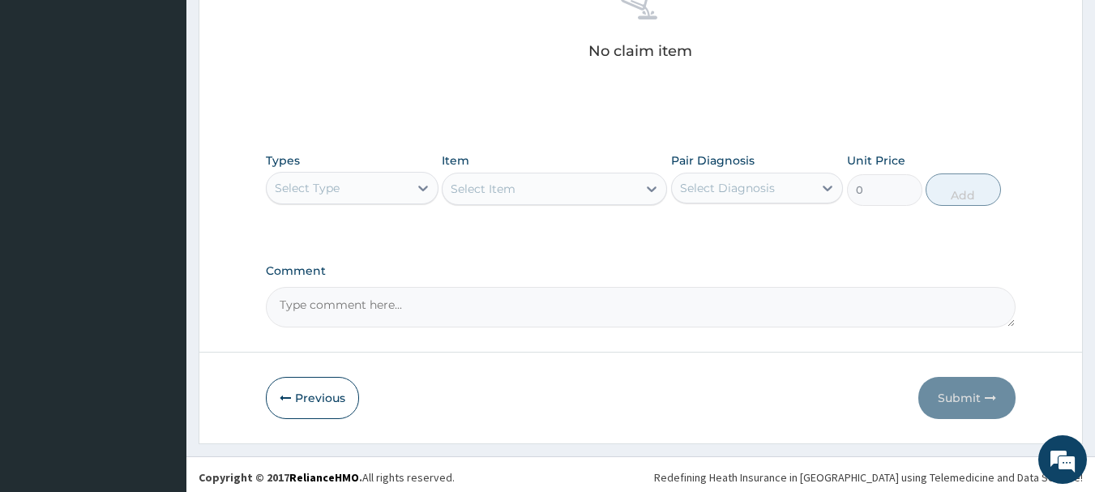
scroll to position [677, 0]
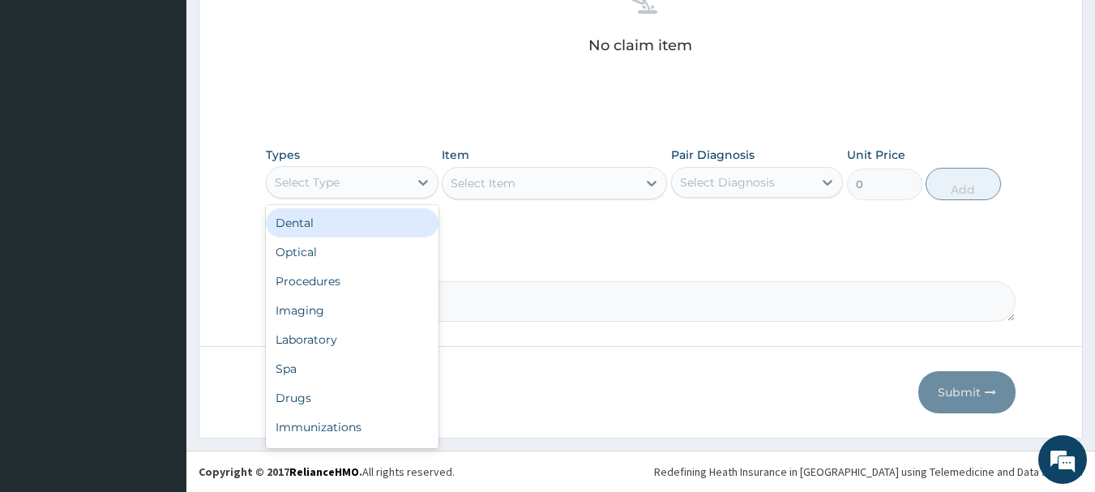
click at [296, 188] on div "Select Type" at bounding box center [307, 182] width 65 height 16
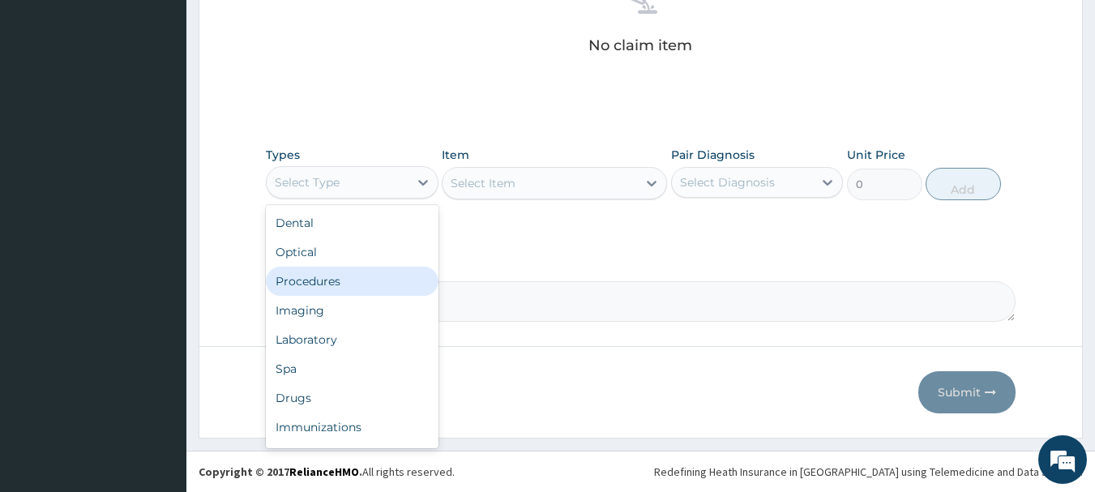
click at [331, 281] on div "Procedures" at bounding box center [352, 281] width 173 height 29
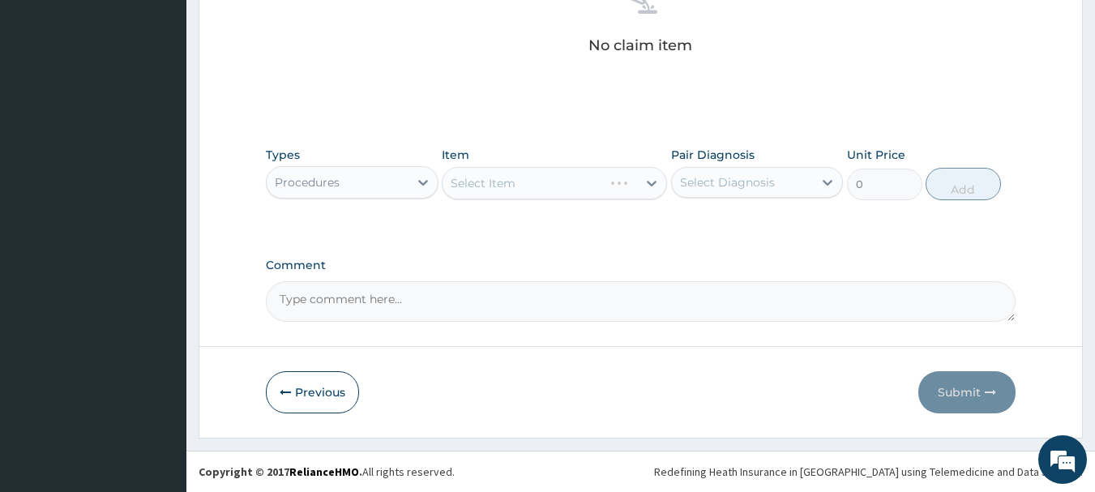
click at [532, 173] on div "Select Item" at bounding box center [554, 183] width 225 height 32
click at [532, 173] on div "Select Item" at bounding box center [539, 183] width 194 height 26
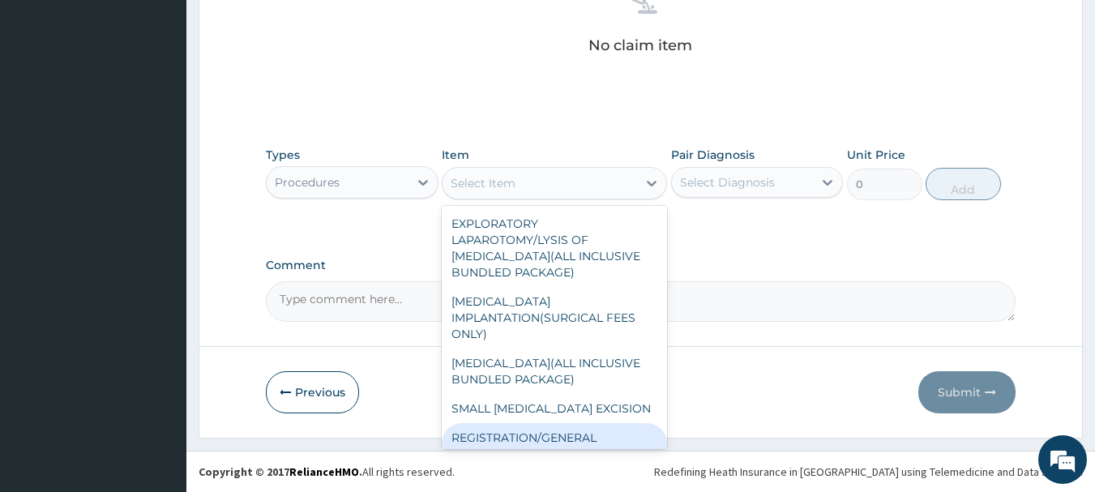
click at [615, 431] on div "REGISTRATION/GENERAL CONSULTATION" at bounding box center [554, 445] width 225 height 45
type input "2000"
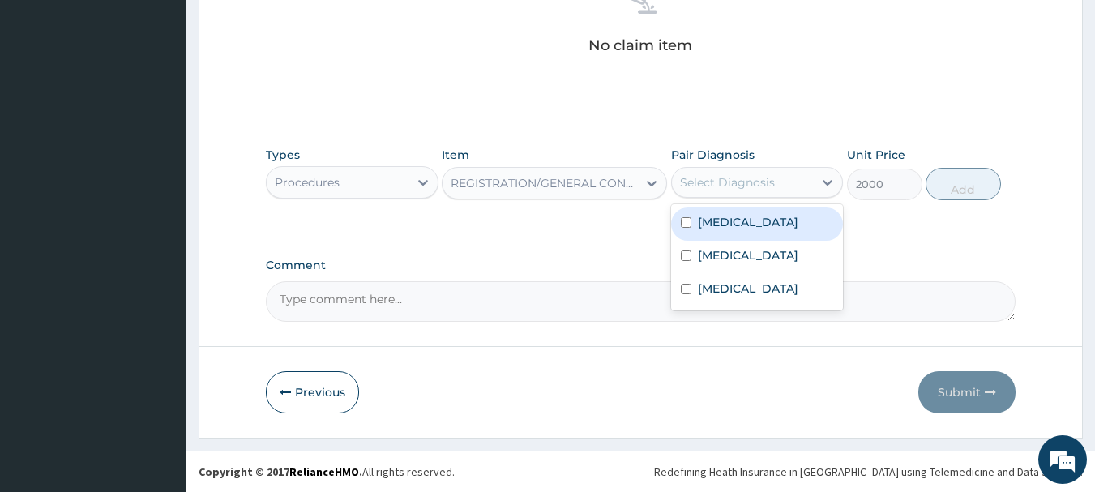
click at [746, 194] on div "Select Diagnosis" at bounding box center [743, 182] width 142 height 26
click at [736, 230] on div "Malaria" at bounding box center [757, 223] width 173 height 33
checkbox input "true"
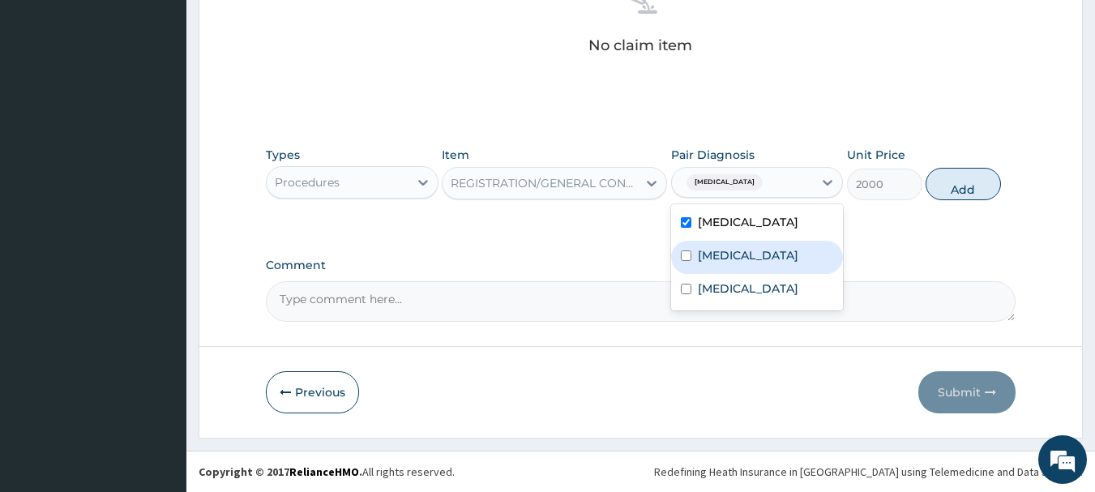
click at [738, 255] on label "Tinea cruris" at bounding box center [748, 255] width 100 height 16
checkbox input "true"
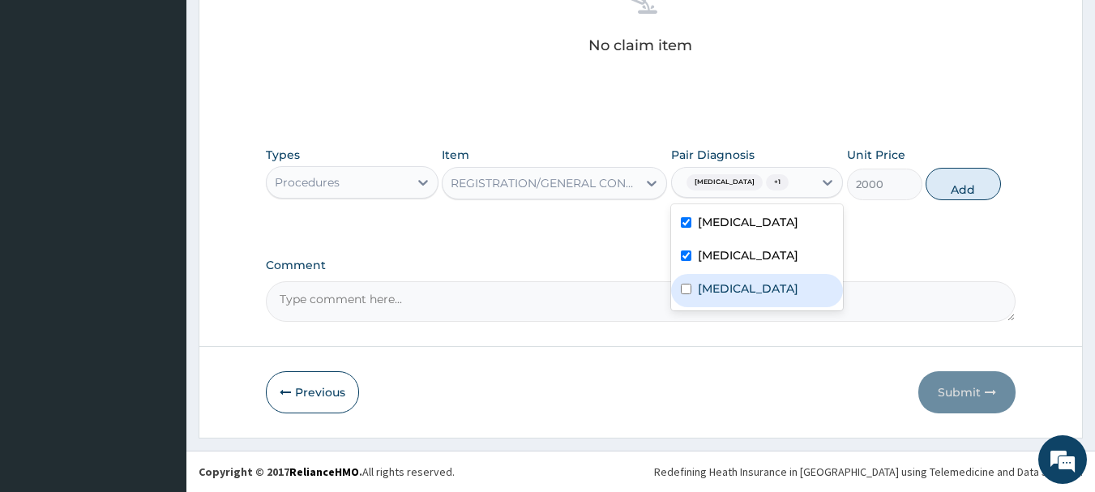
click at [733, 293] on label "Sepsis" at bounding box center [748, 288] width 100 height 16
checkbox input "true"
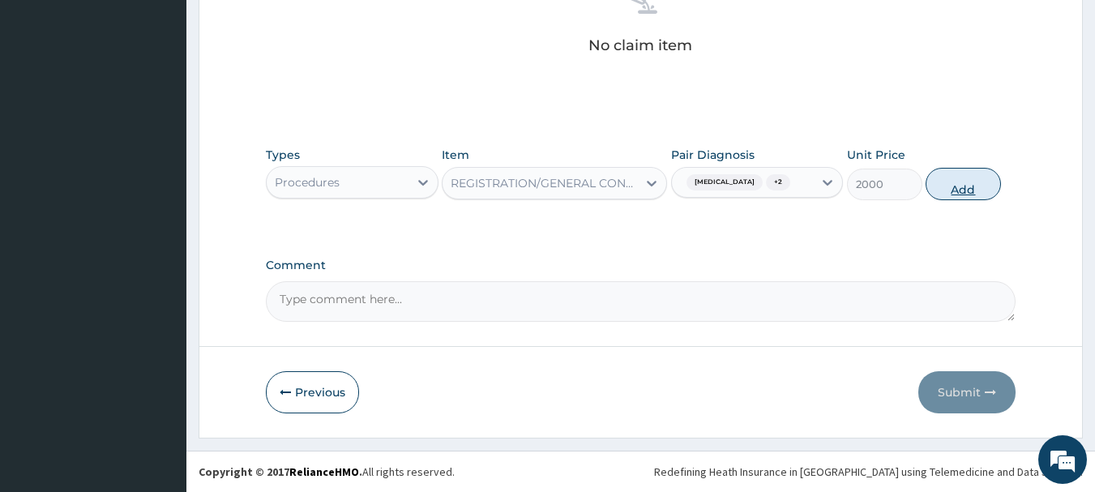
click at [942, 181] on button "Add" at bounding box center [962, 184] width 75 height 32
type input "0"
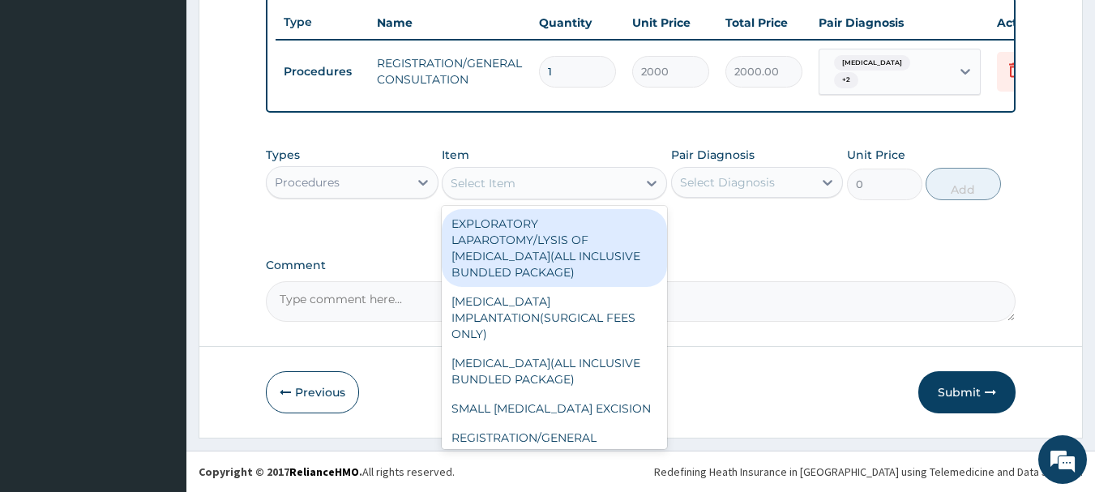
click at [520, 185] on div "Select Item" at bounding box center [539, 183] width 194 height 26
click at [335, 187] on div "Procedures" at bounding box center [307, 182] width 65 height 16
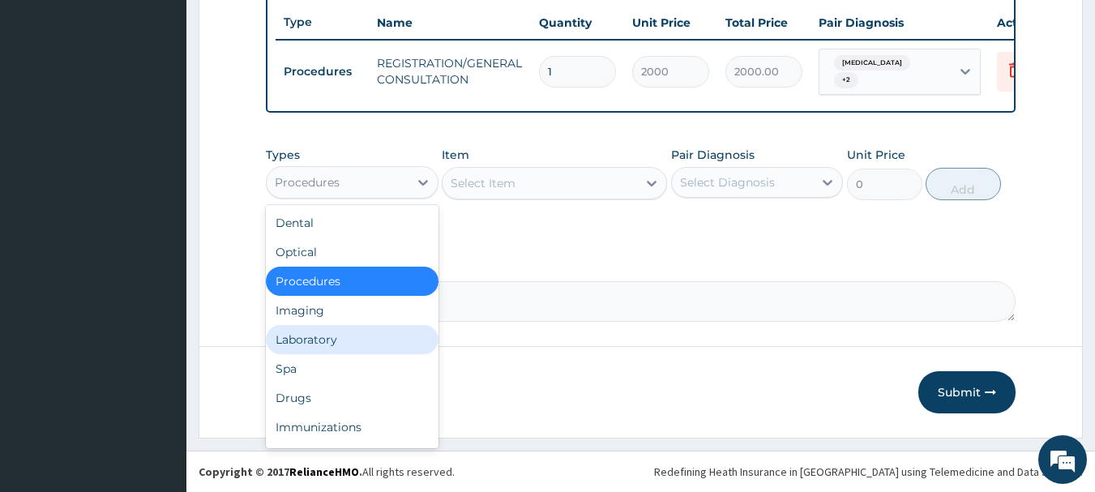
click at [305, 351] on div "Laboratory" at bounding box center [352, 339] width 173 height 29
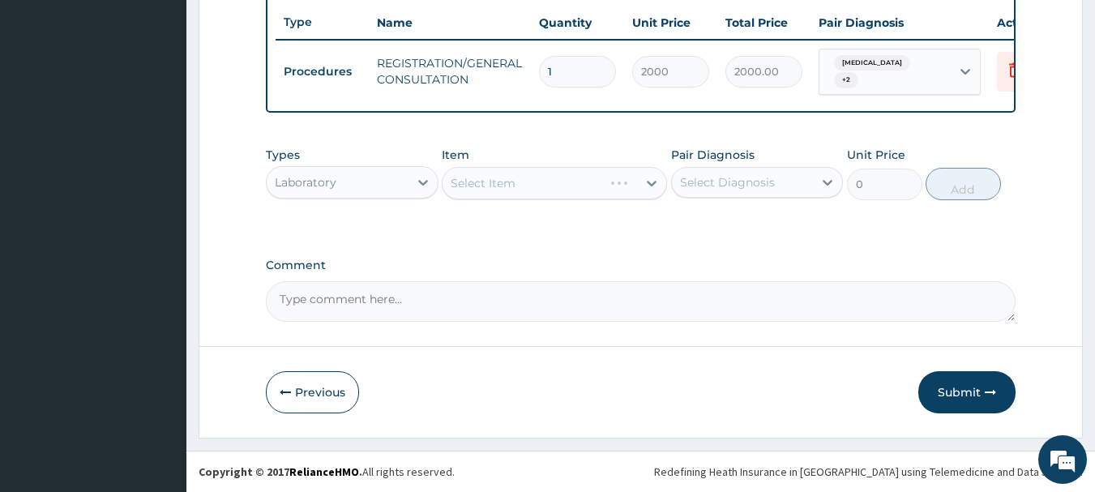
click at [460, 183] on div "Select Item" at bounding box center [554, 183] width 225 height 32
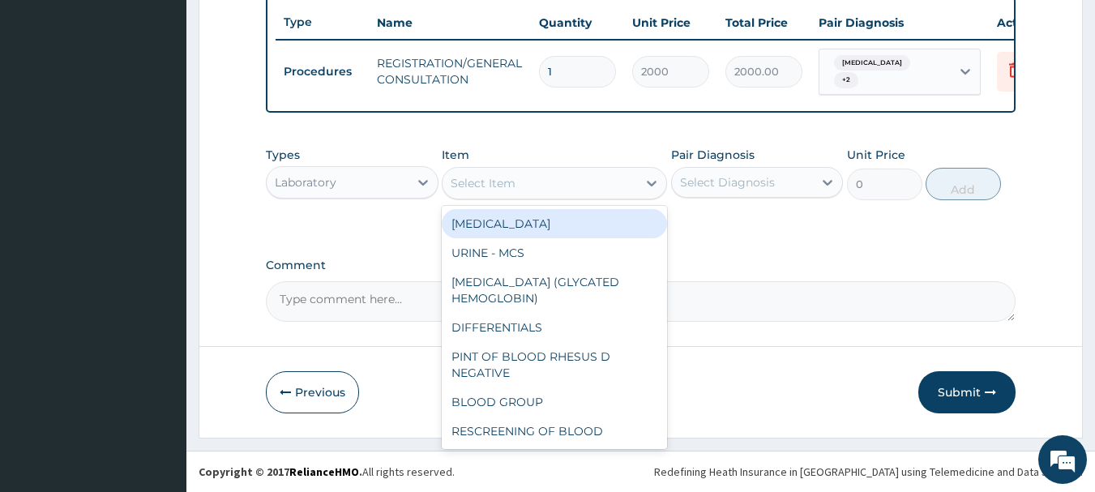
click at [460, 183] on div "Select Item" at bounding box center [483, 183] width 65 height 16
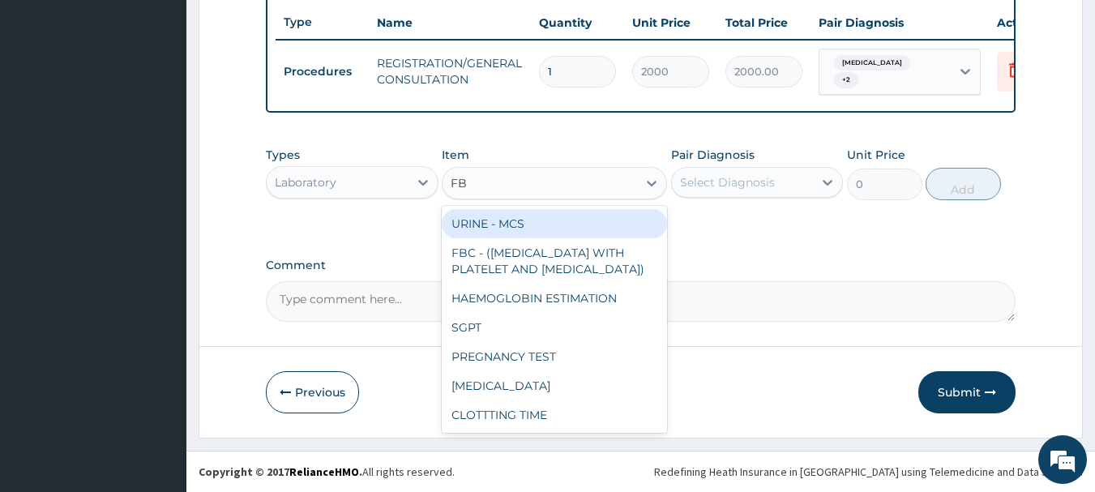
type input "FBC"
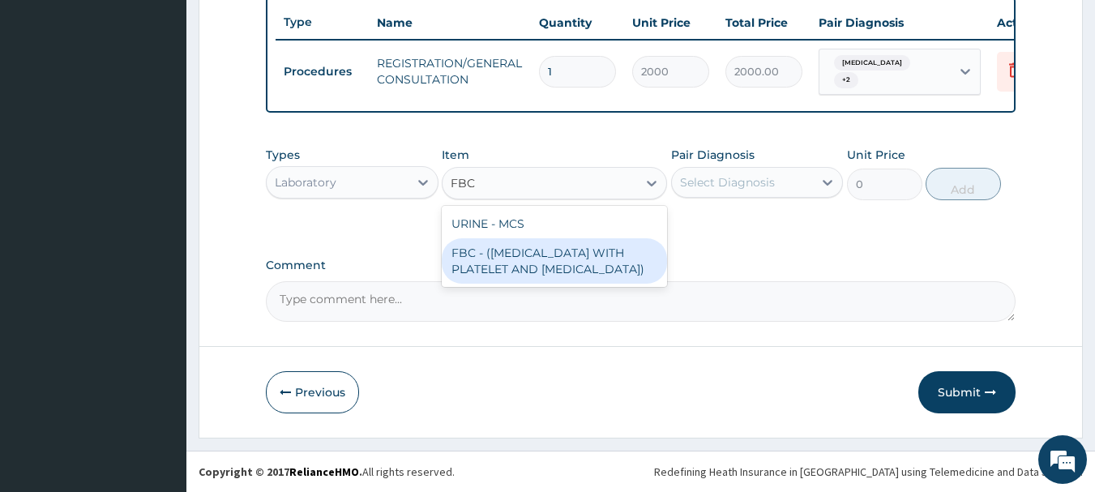
click at [559, 271] on div "FBC - (FULL BLOOD COUNT WITH PLATELET AND RED CELL INDICES)" at bounding box center [554, 260] width 225 height 45
type input "2500"
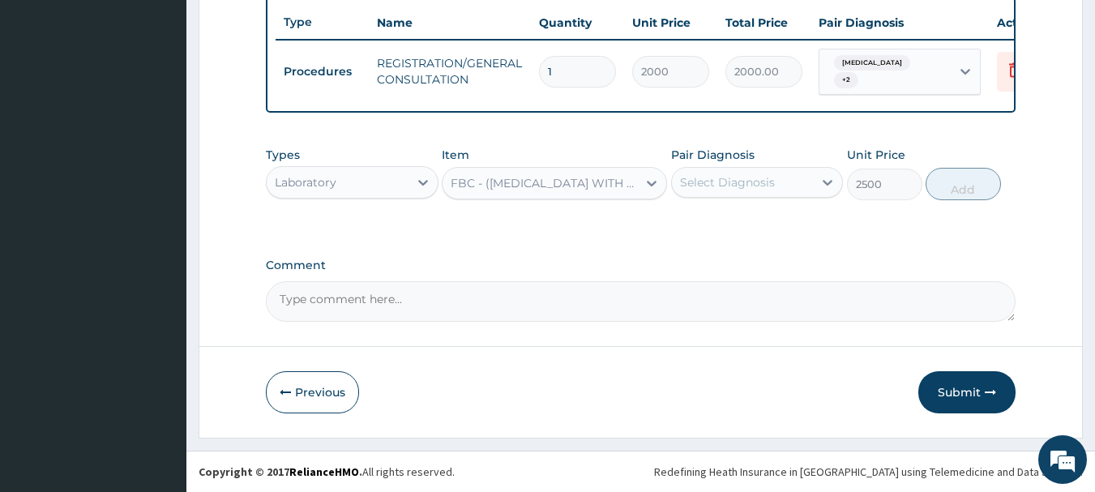
click at [694, 190] on div "Select Diagnosis" at bounding box center [727, 182] width 95 height 16
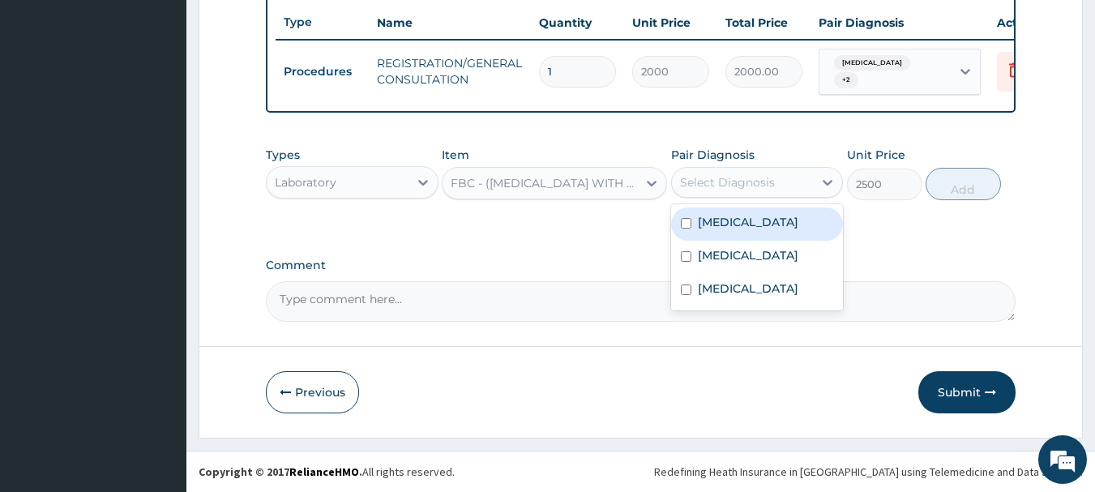
click at [716, 216] on label "Malaria" at bounding box center [748, 222] width 100 height 16
checkbox input "true"
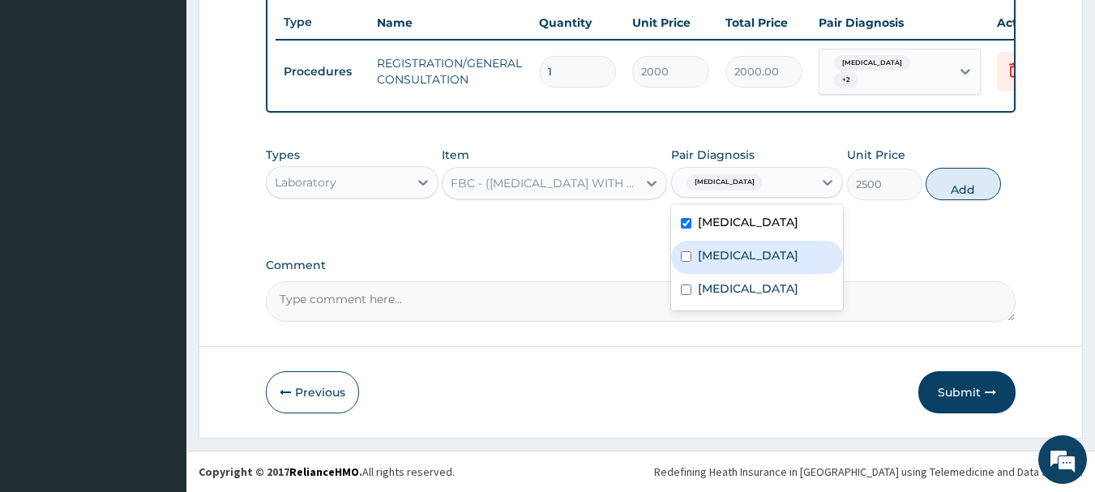
click at [724, 254] on label "Tinea cruris" at bounding box center [748, 255] width 100 height 16
checkbox input "true"
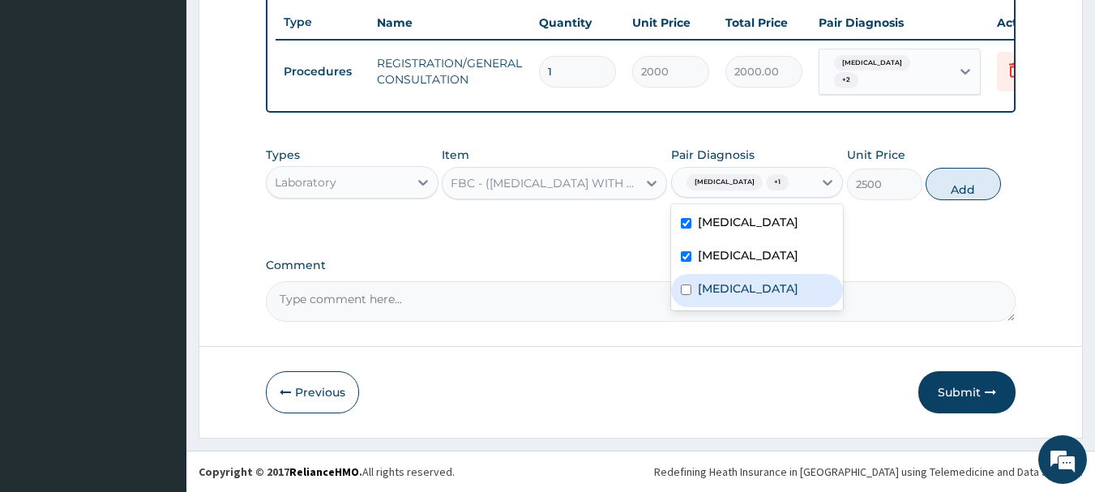
click at [719, 299] on div "Sepsis" at bounding box center [757, 290] width 173 height 33
checkbox input "true"
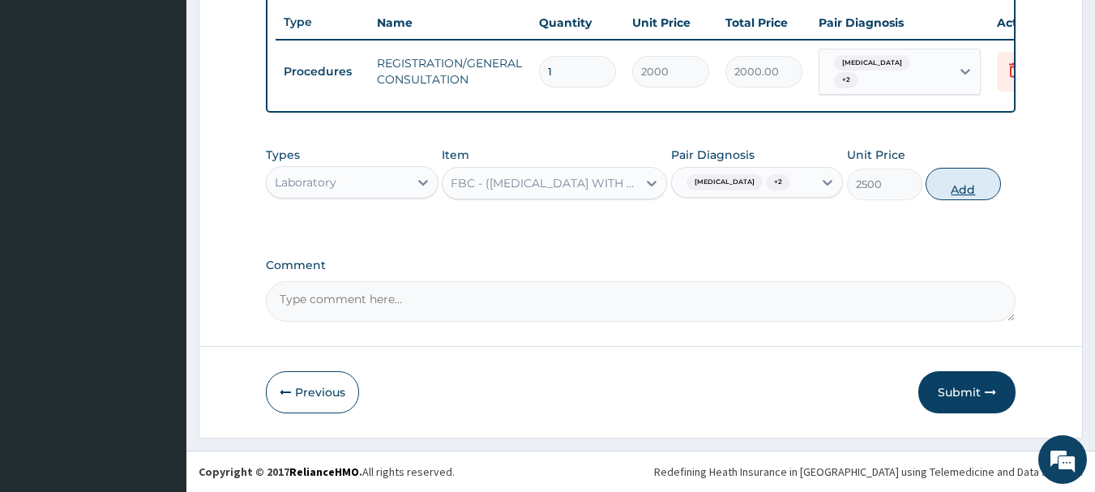
click at [961, 186] on button "Add" at bounding box center [962, 184] width 75 height 32
type input "0"
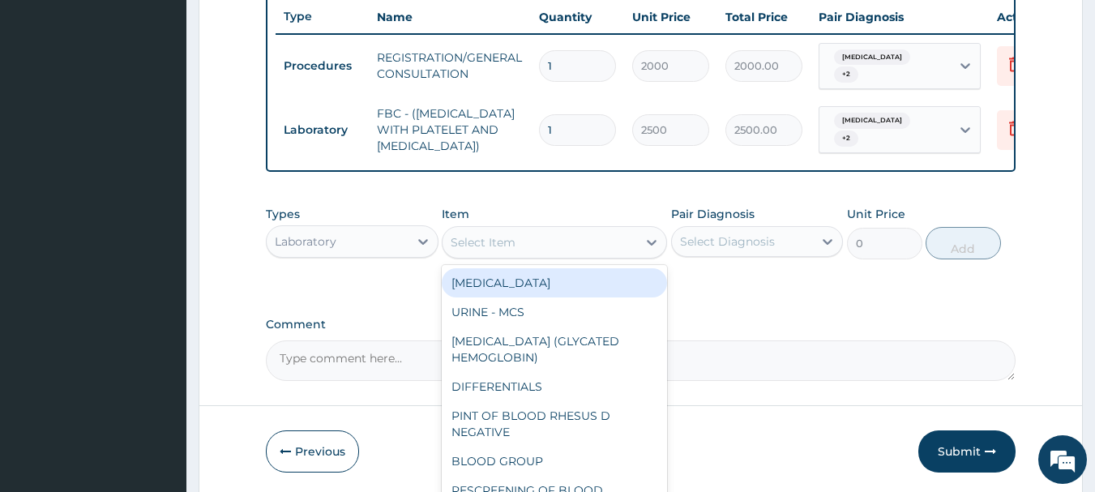
click at [525, 255] on div "Select Item" at bounding box center [539, 242] width 194 height 26
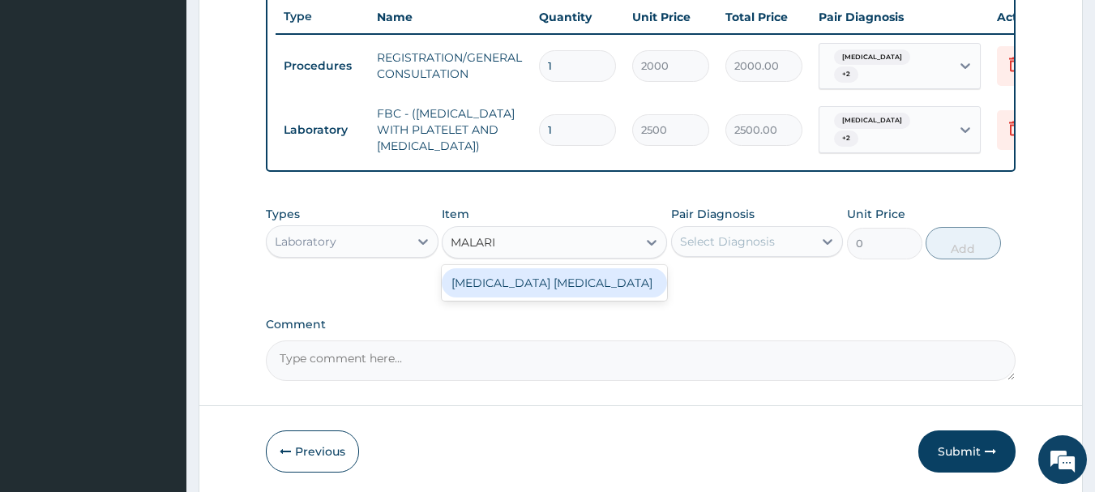
type input "MALARIA"
click at [528, 297] on div "MALARIA PARASITE" at bounding box center [554, 282] width 225 height 29
type input "1000"
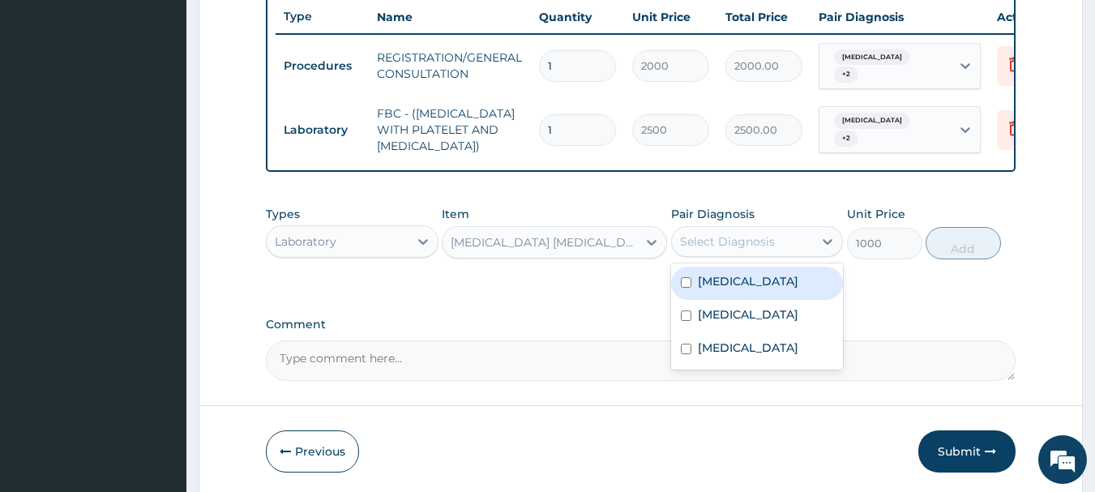
click at [698, 243] on div "Select Diagnosis" at bounding box center [727, 241] width 95 height 16
click at [740, 276] on div "Malaria" at bounding box center [757, 283] width 173 height 33
checkbox input "true"
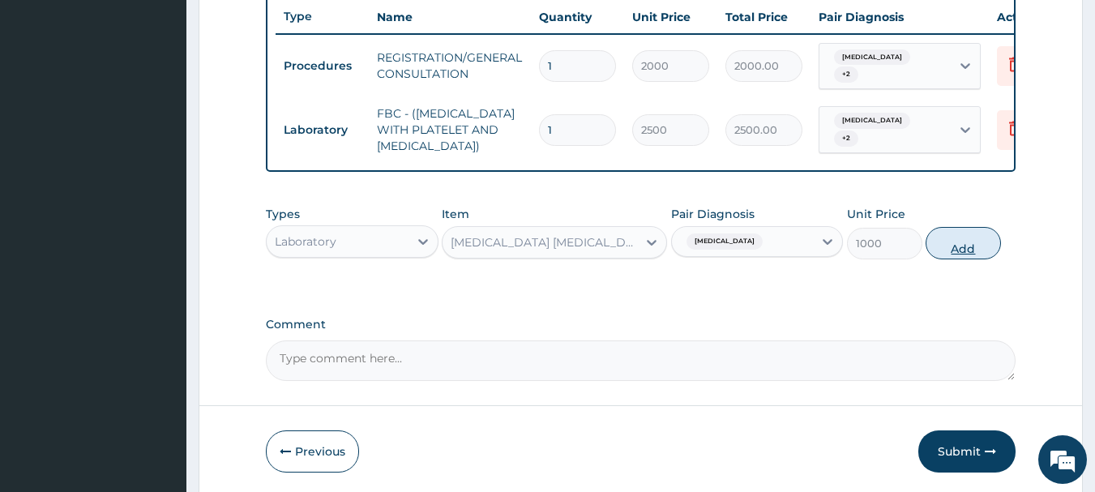
click at [966, 254] on button "Add" at bounding box center [962, 243] width 75 height 32
type input "0"
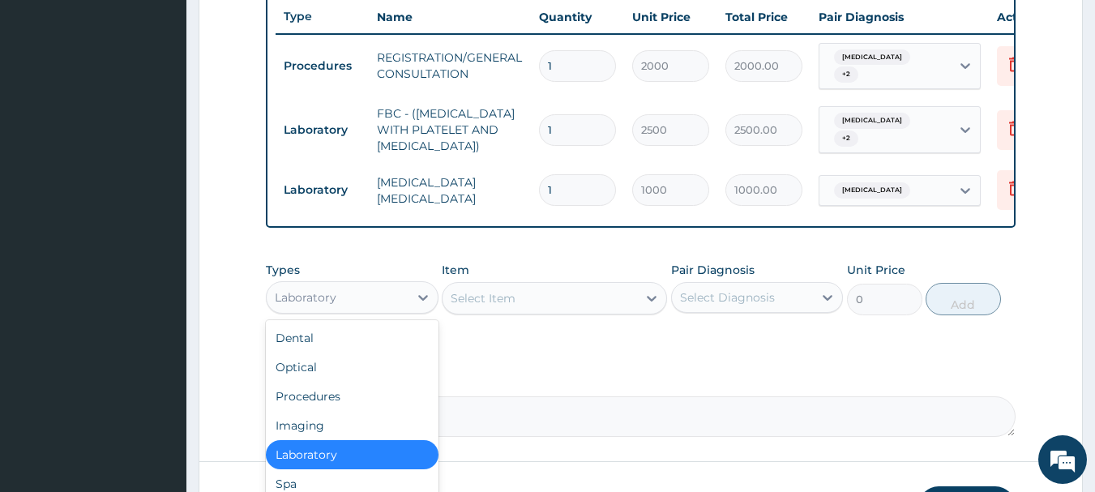
click at [351, 305] on div "Laboratory" at bounding box center [338, 297] width 142 height 26
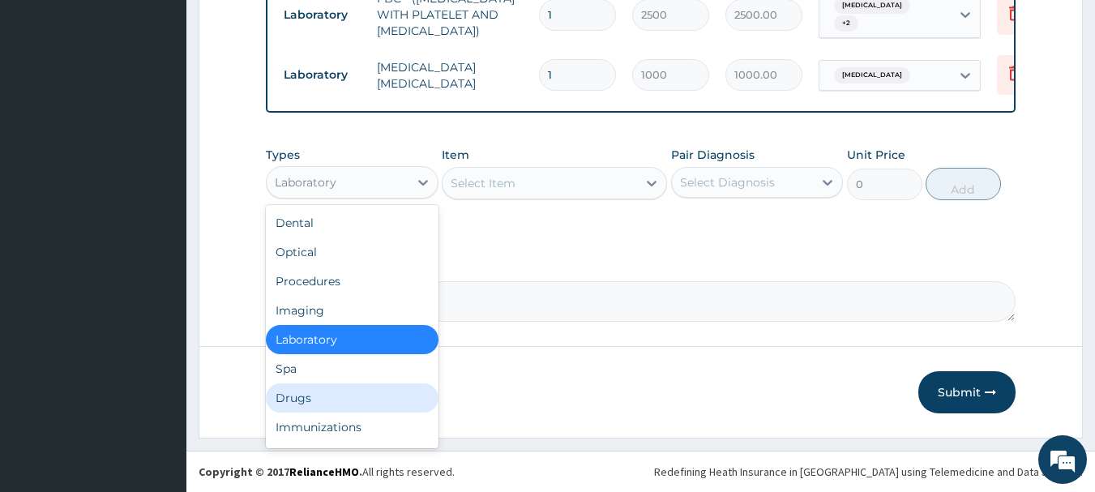
click at [341, 387] on div "Drugs" at bounding box center [352, 397] width 173 height 29
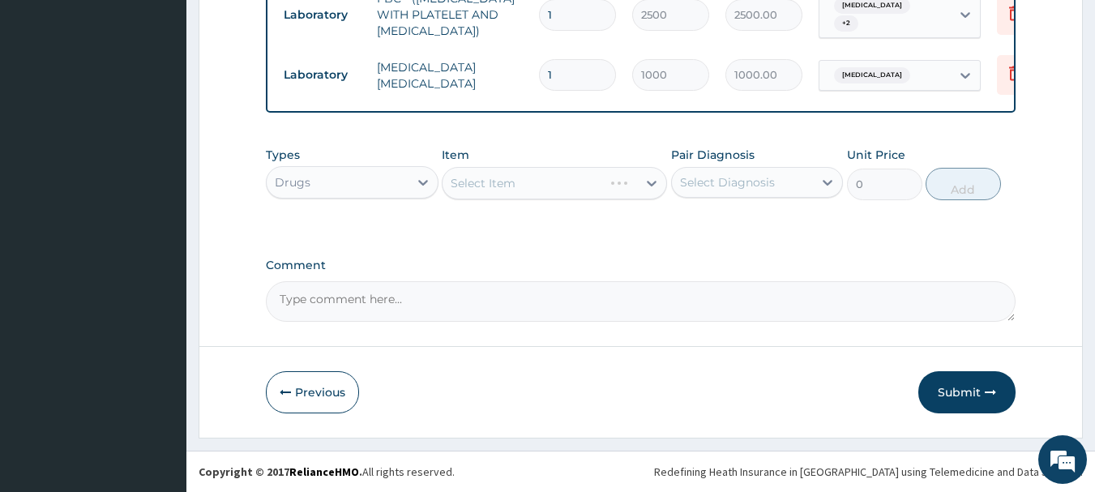
click at [494, 184] on div "Select Item" at bounding box center [554, 183] width 225 height 32
click at [472, 202] on div "Types Drugs Item Select Item Pair Diagnosis Select Diagnosis Unit Price 0 Add" at bounding box center [641, 174] width 750 height 70
click at [468, 192] on div "Select Item" at bounding box center [554, 183] width 225 height 32
click at [468, 182] on div "Select Item" at bounding box center [483, 183] width 65 height 16
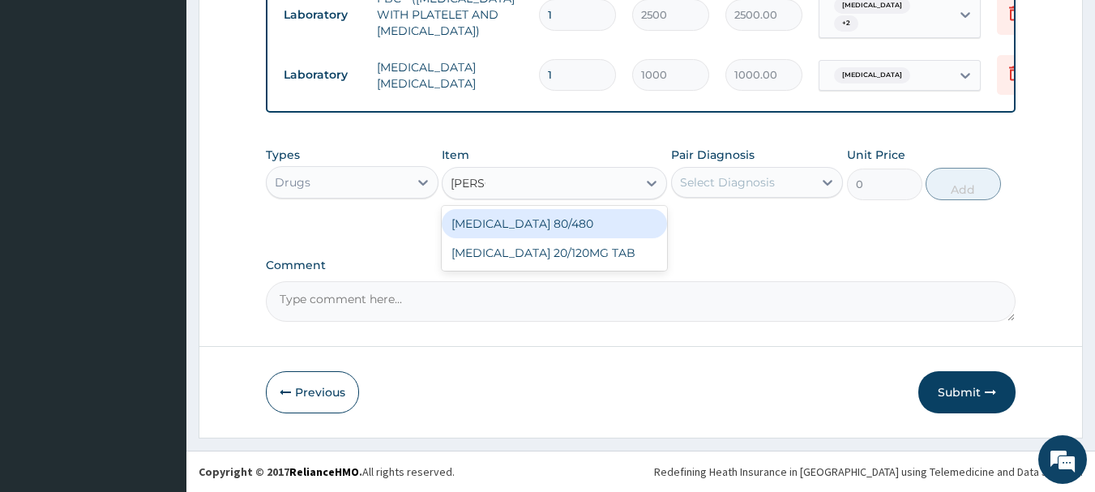
type input "COART"
click at [479, 226] on div "COARTEM 80/480" at bounding box center [554, 223] width 225 height 29
type input "130"
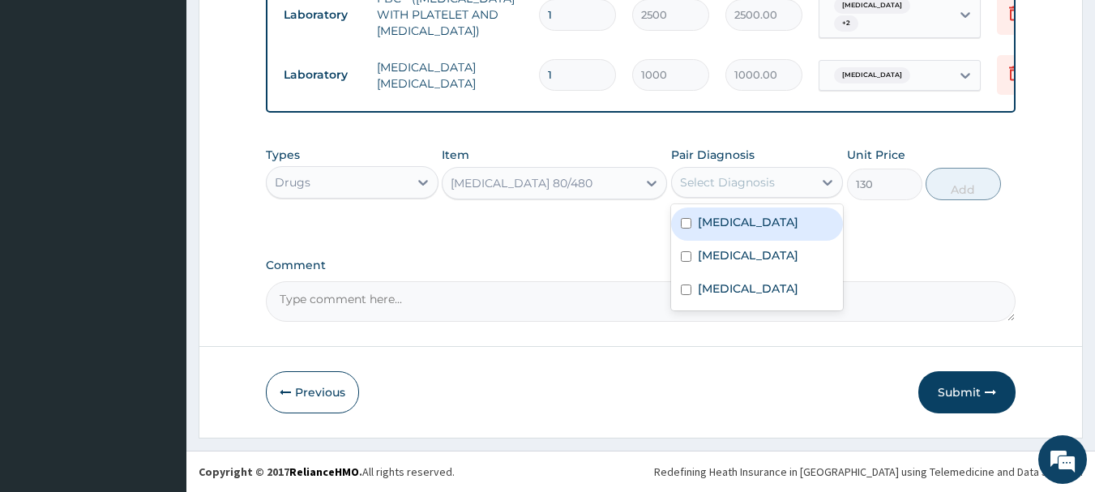
click at [752, 175] on div "Select Diagnosis" at bounding box center [727, 182] width 95 height 16
click at [741, 220] on div "Malaria" at bounding box center [757, 223] width 173 height 33
checkbox input "true"
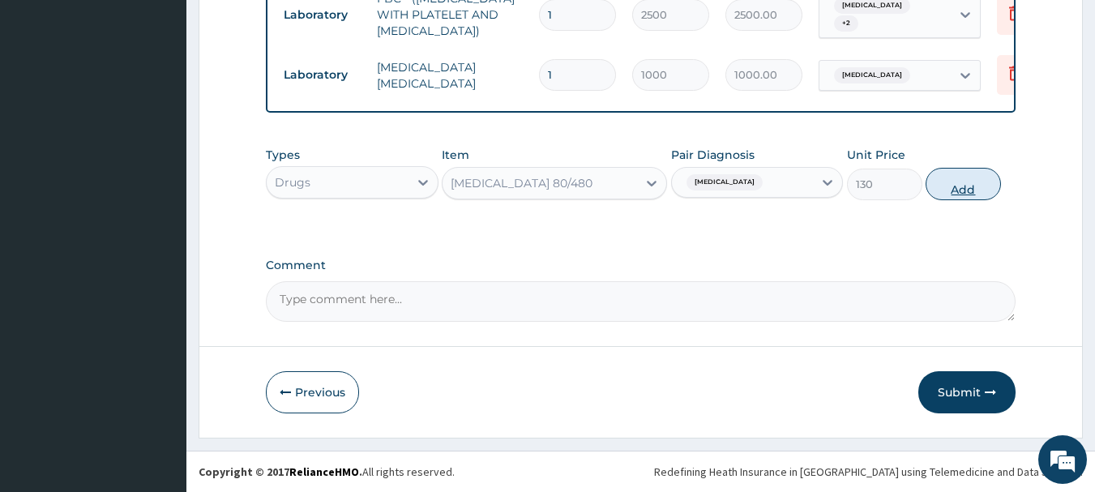
click at [946, 189] on button "Add" at bounding box center [962, 184] width 75 height 32
type input "0"
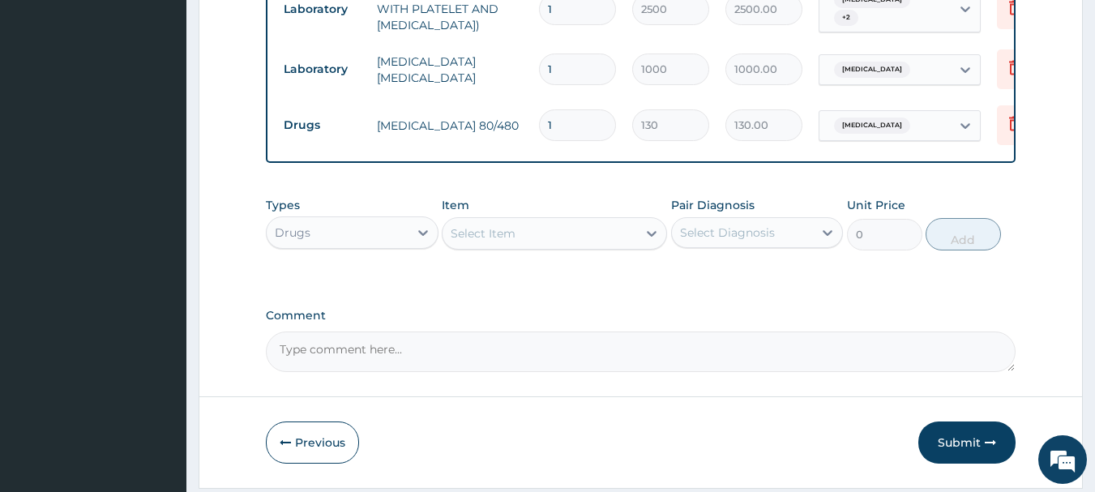
click at [483, 236] on div "Select Item" at bounding box center [483, 233] width 65 height 16
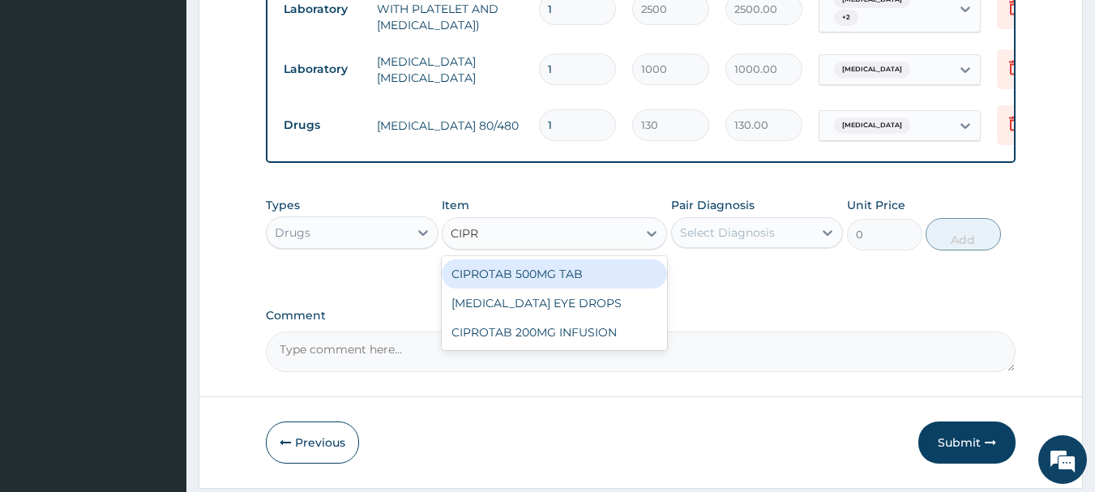
type input "CIPRO"
click at [519, 288] on div "CIPROTAB 500MG TAB" at bounding box center [554, 273] width 225 height 29
type input "120"
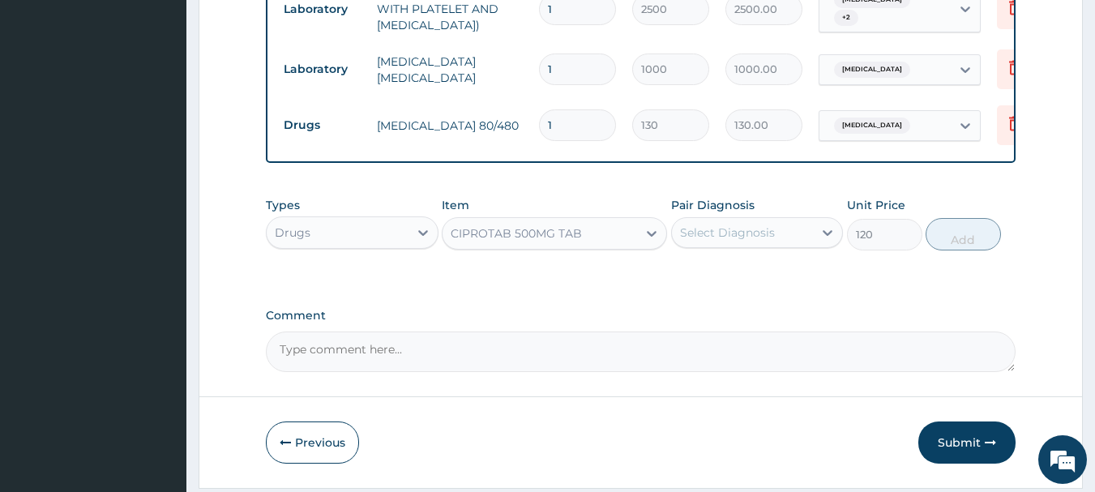
click at [711, 246] on div "Select Diagnosis" at bounding box center [743, 233] width 142 height 26
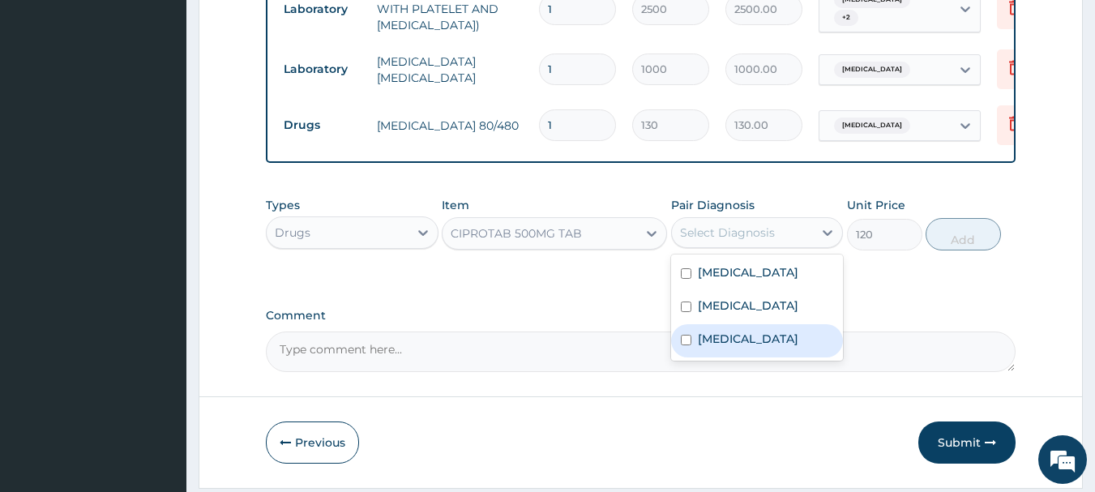
click at [743, 335] on div "Sepsis" at bounding box center [757, 340] width 173 height 33
checkbox input "true"
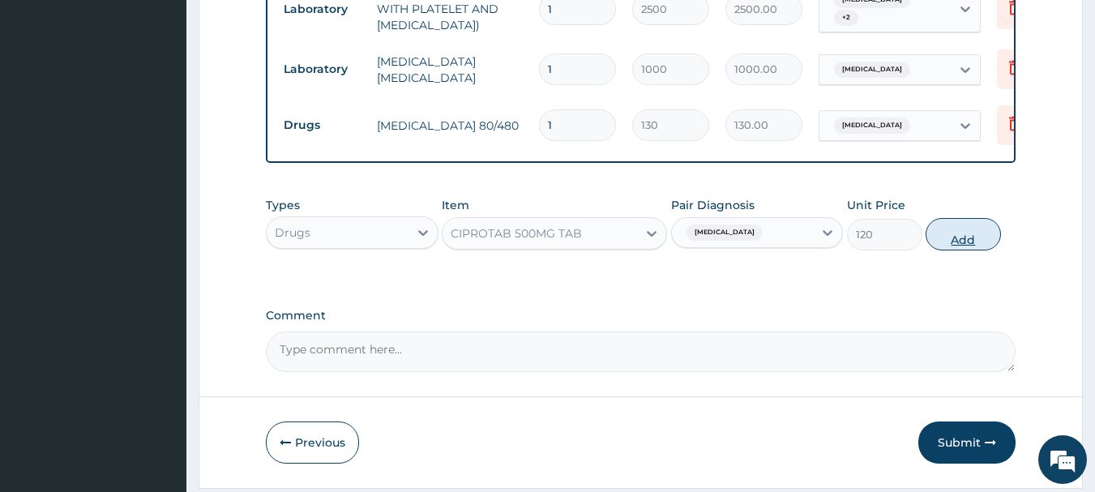
click at [955, 228] on button "Add" at bounding box center [962, 234] width 75 height 32
type input "0"
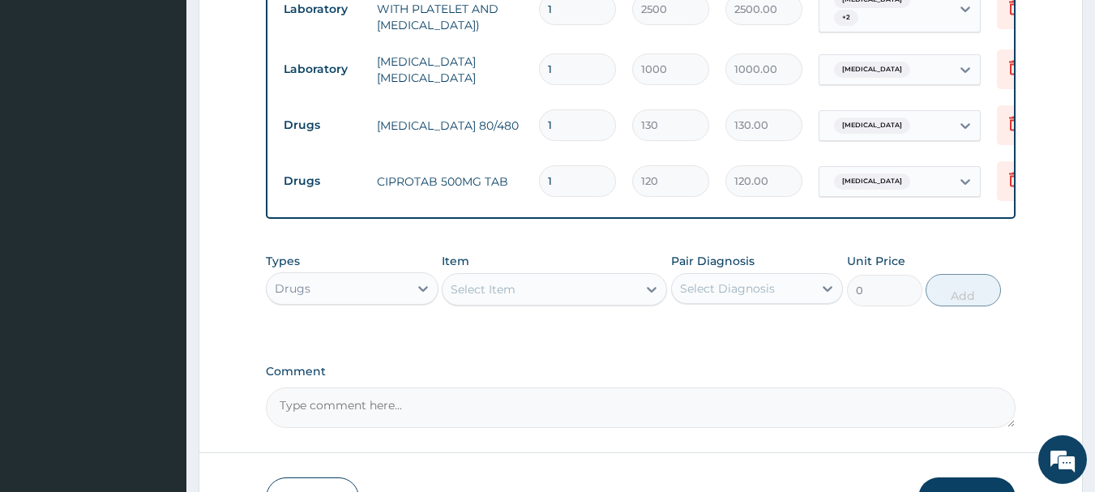
click at [569, 114] on input "1" at bounding box center [577, 125] width 77 height 32
type input "0.00"
type input "6"
type input "780.00"
type input "6"
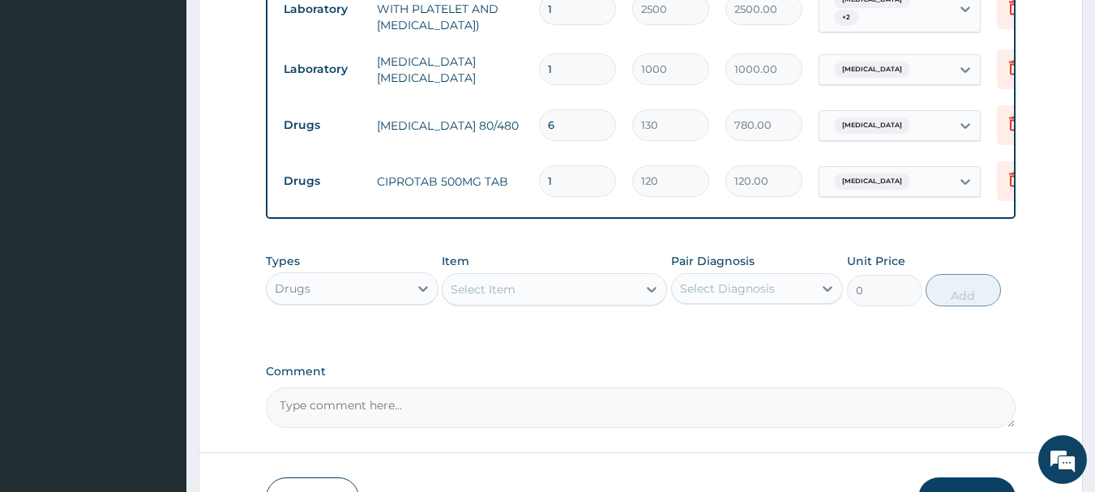
click at [553, 173] on input "1" at bounding box center [577, 181] width 77 height 32
type input "10"
type input "1200.00"
type input "10"
click at [515, 294] on div "Select Item" at bounding box center [539, 289] width 194 height 26
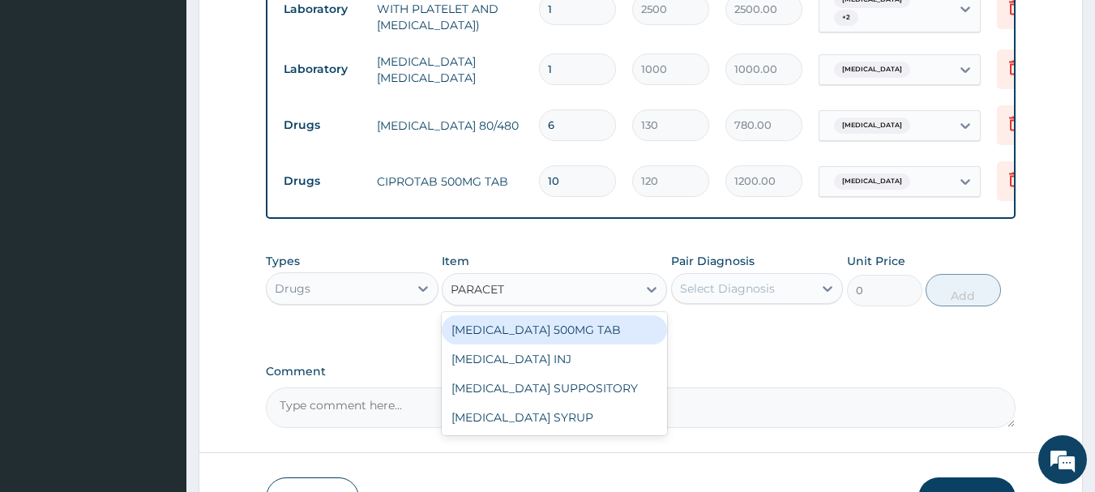
type input "PARACETA"
click at [531, 327] on div "PARACETAMOL 500MG TAB" at bounding box center [554, 329] width 225 height 29
type input "18"
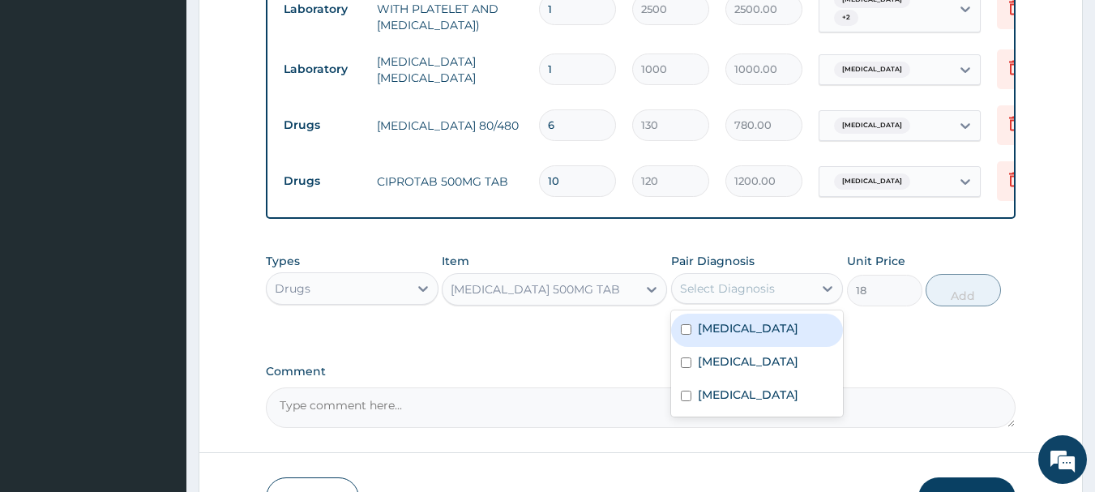
click at [722, 294] on div "Select Diagnosis" at bounding box center [727, 288] width 95 height 16
click at [739, 329] on label "Malaria" at bounding box center [748, 328] width 100 height 16
checkbox input "true"
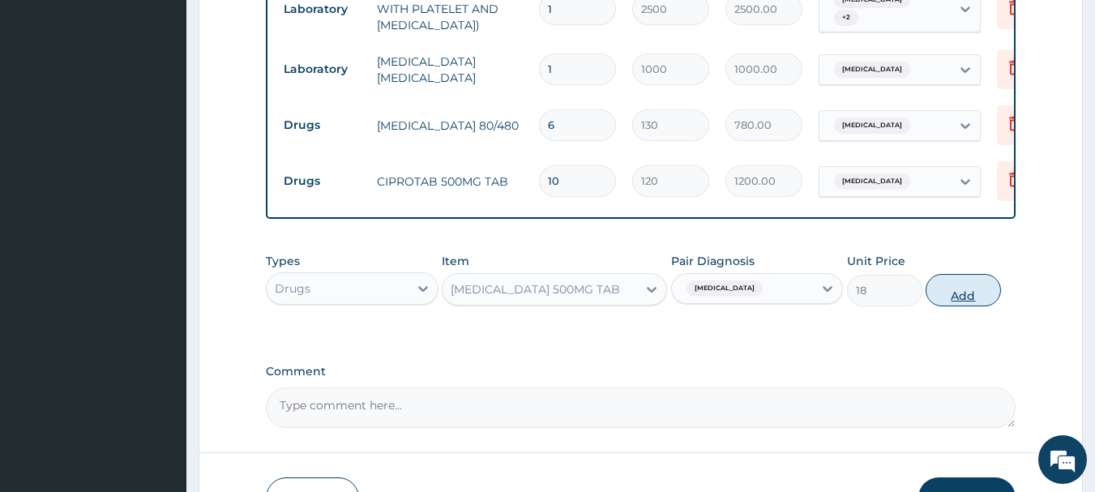
click at [955, 281] on button "Add" at bounding box center [962, 290] width 75 height 32
type input "0"
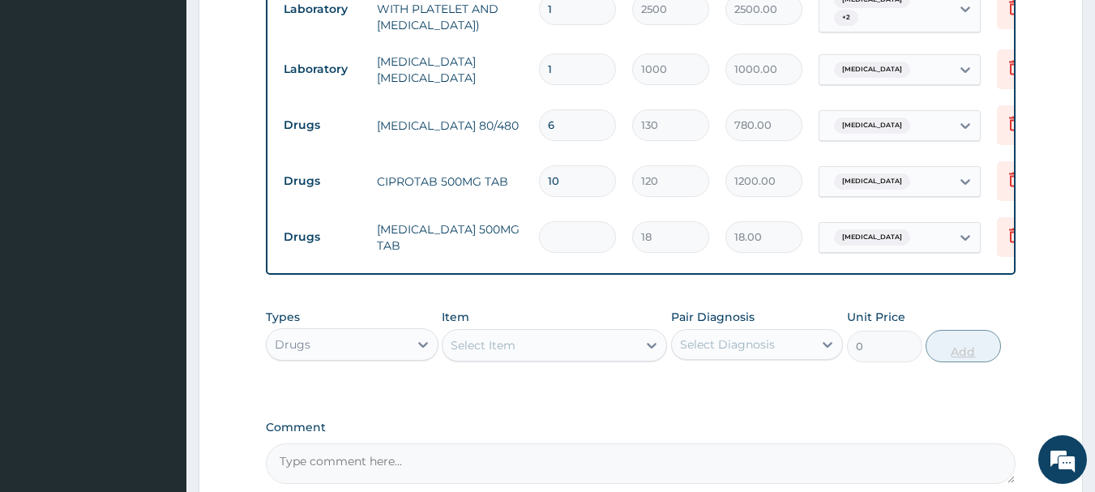
type input "0.00"
type input "1"
type input "18.00"
type input "18"
type input "324.00"
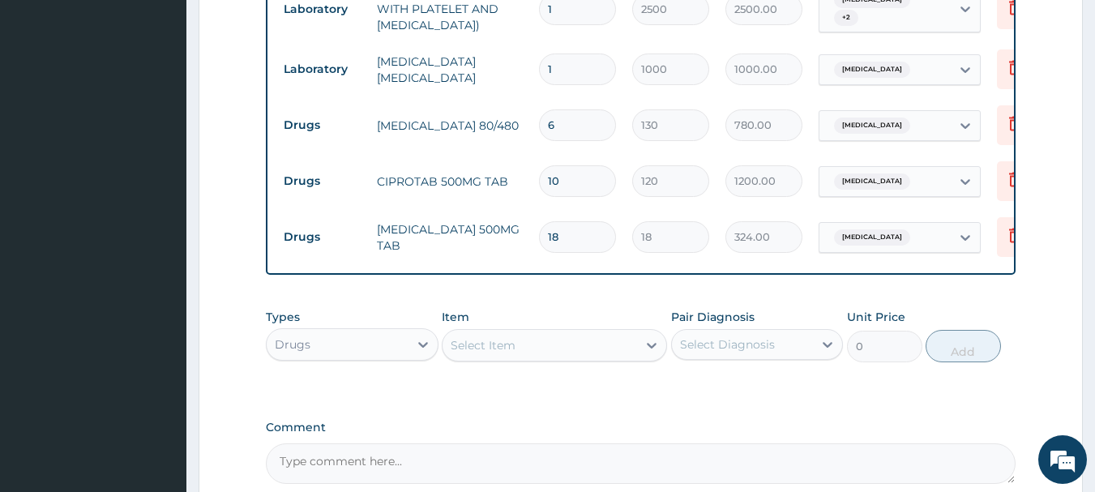
type input "18"
click at [527, 354] on div "Select Item" at bounding box center [539, 345] width 194 height 26
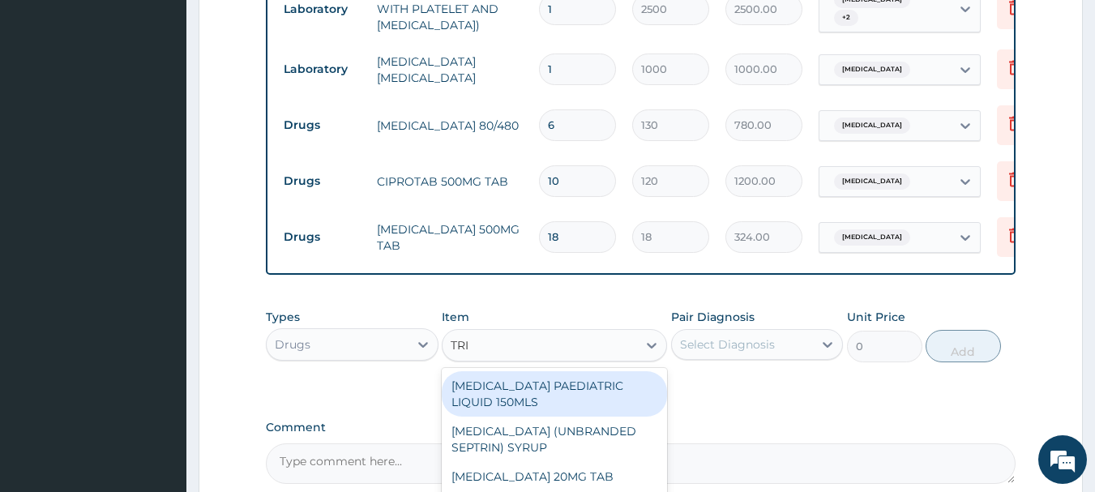
type input "TRIM"
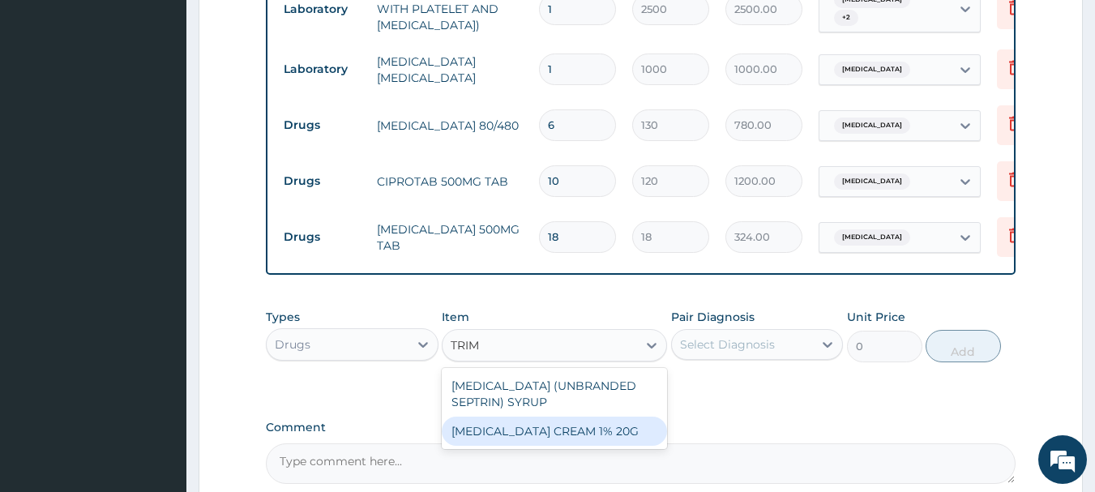
click at [549, 438] on div "CLOTRIMAZOLE CREAM 1% 20G" at bounding box center [554, 431] width 225 height 29
type input "800"
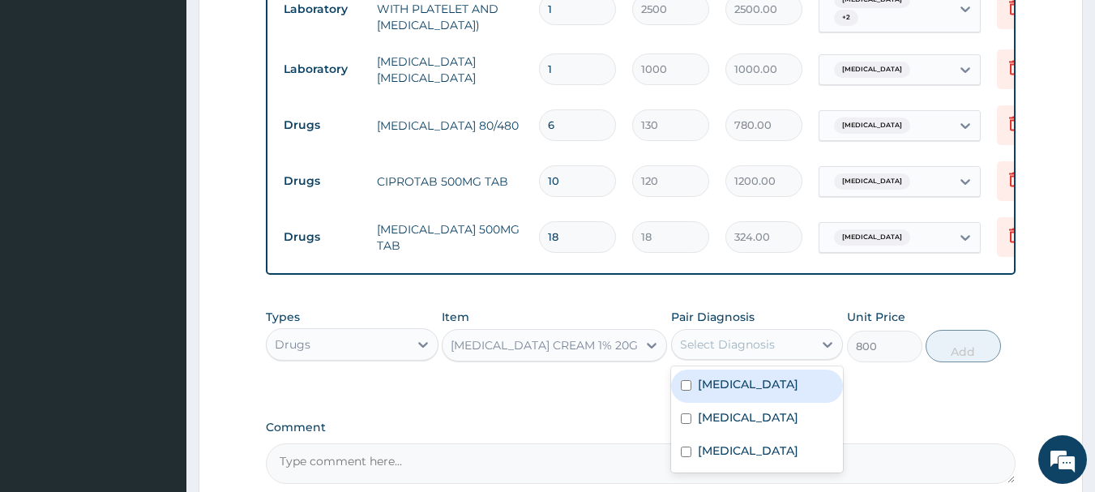
click at [695, 353] on div "Select Diagnosis" at bounding box center [727, 344] width 95 height 16
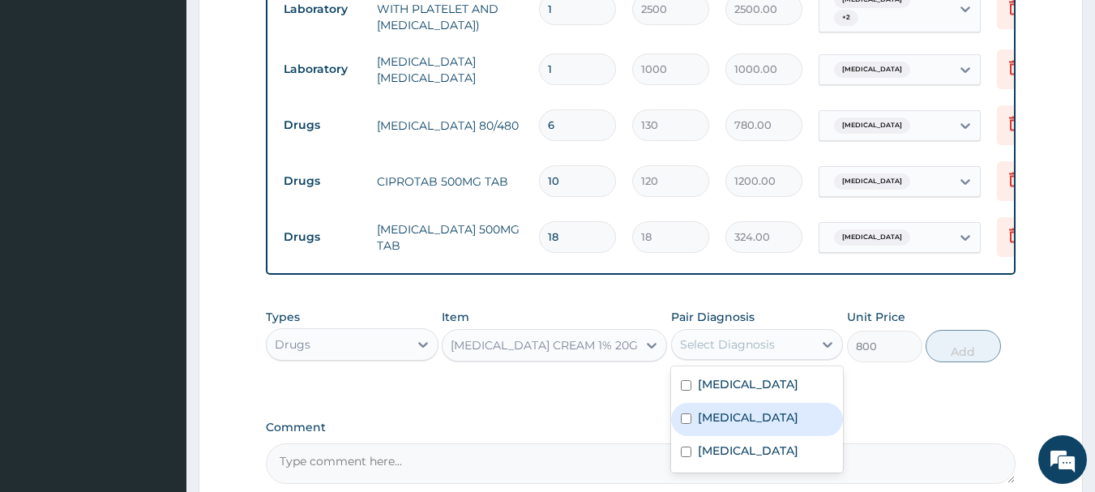
click at [707, 431] on div "Tinea cruris" at bounding box center [757, 419] width 173 height 33
checkbox input "true"
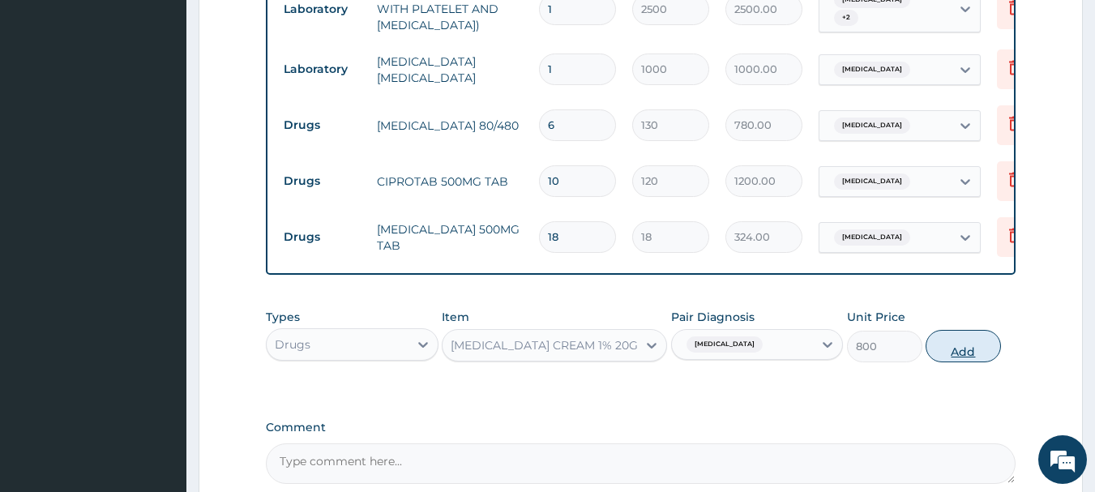
click at [948, 354] on button "Add" at bounding box center [962, 346] width 75 height 32
type input "0"
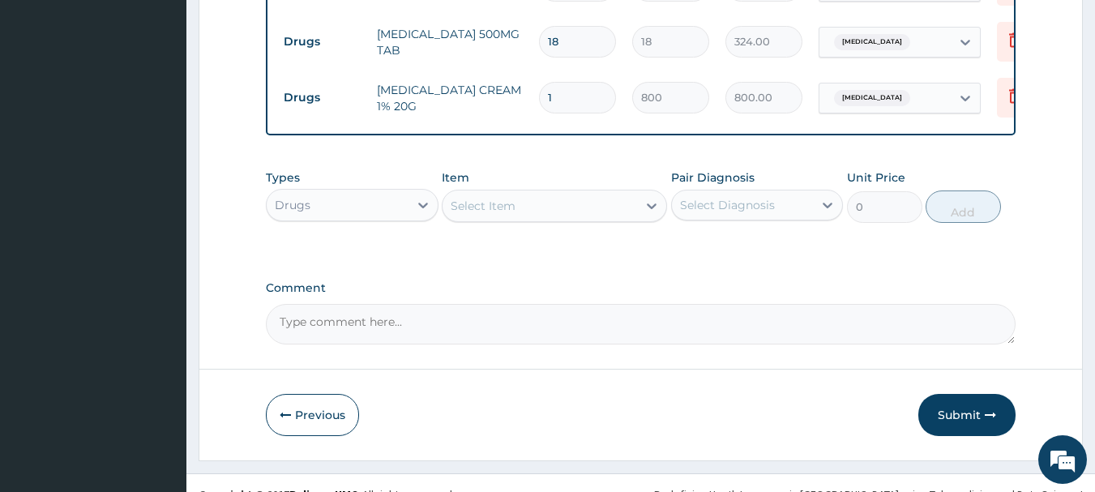
scroll to position [956, 0]
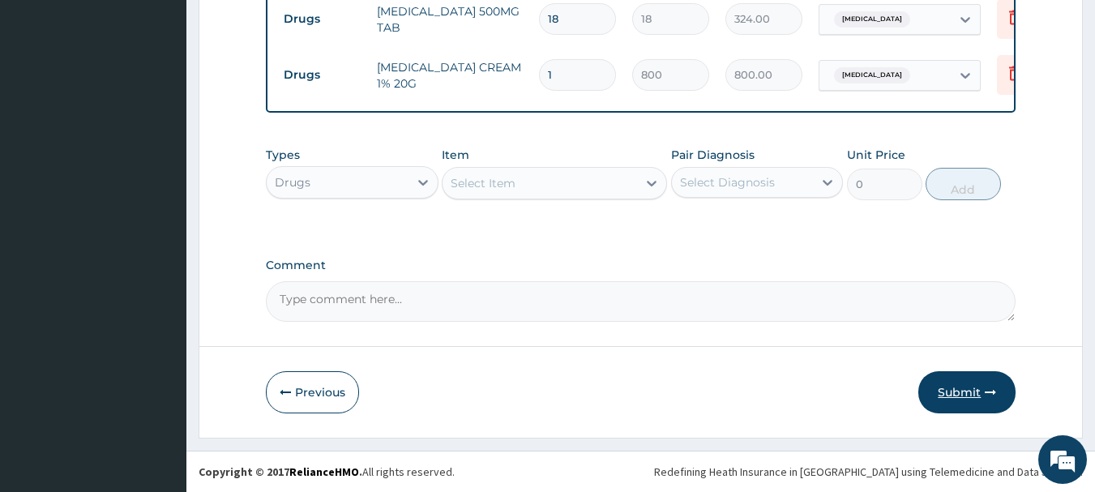
click at [954, 401] on button "Submit" at bounding box center [966, 392] width 97 height 42
